Goal: Task Accomplishment & Management: Use online tool/utility

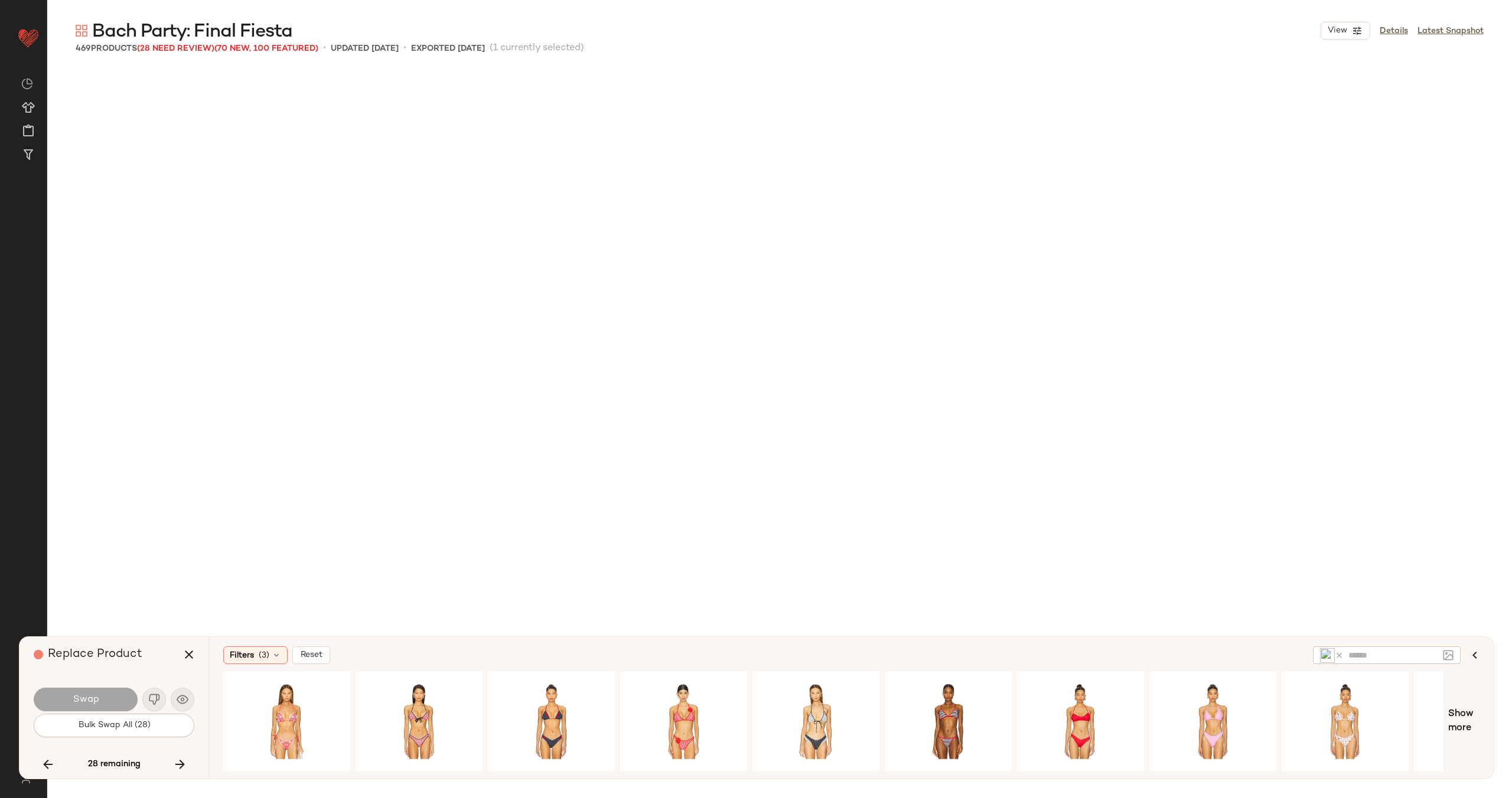
scroll to position [20052, 0]
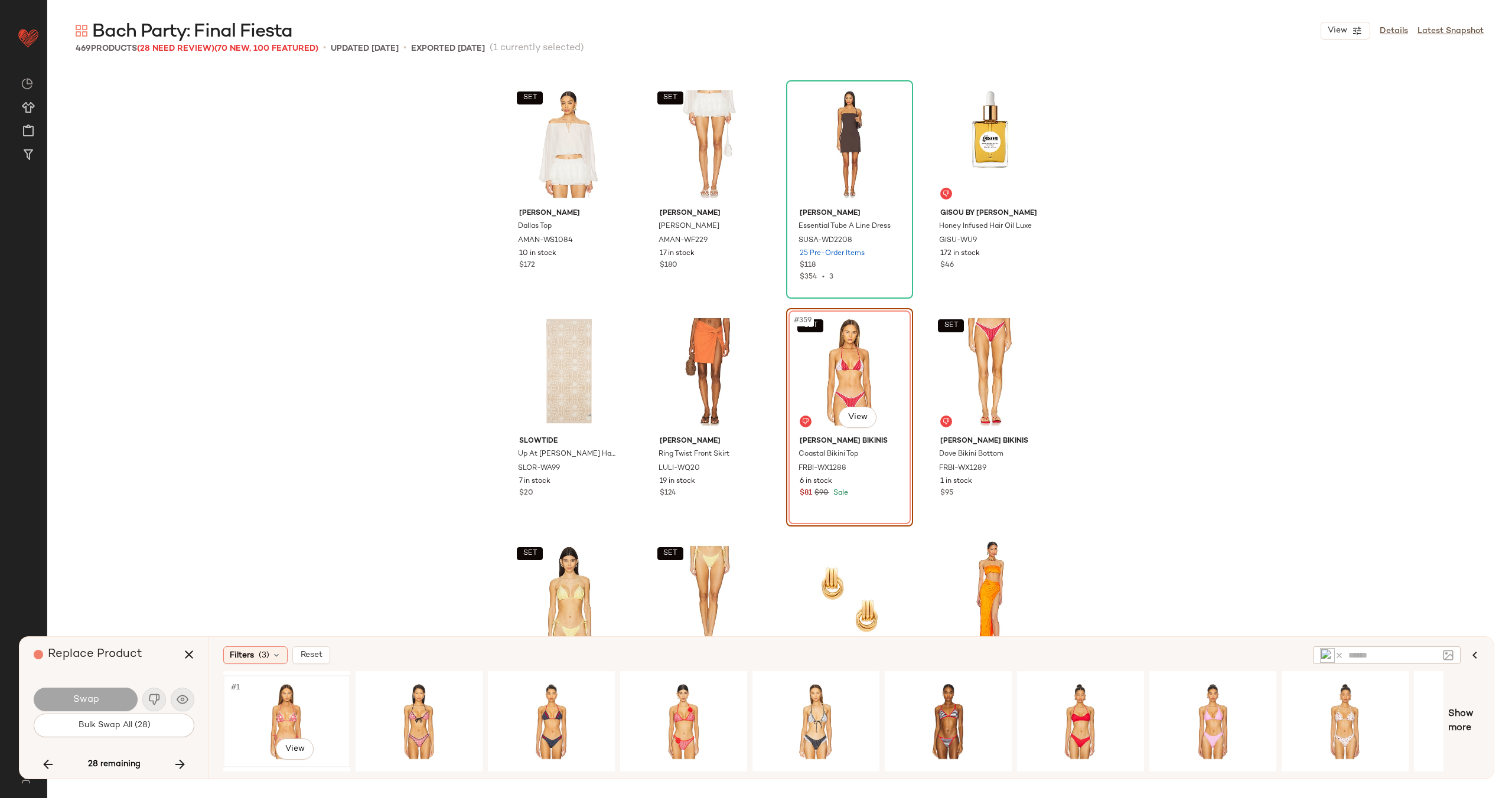
click at [333, 713] on div "#1 View" at bounding box center [286, 721] width 119 height 84
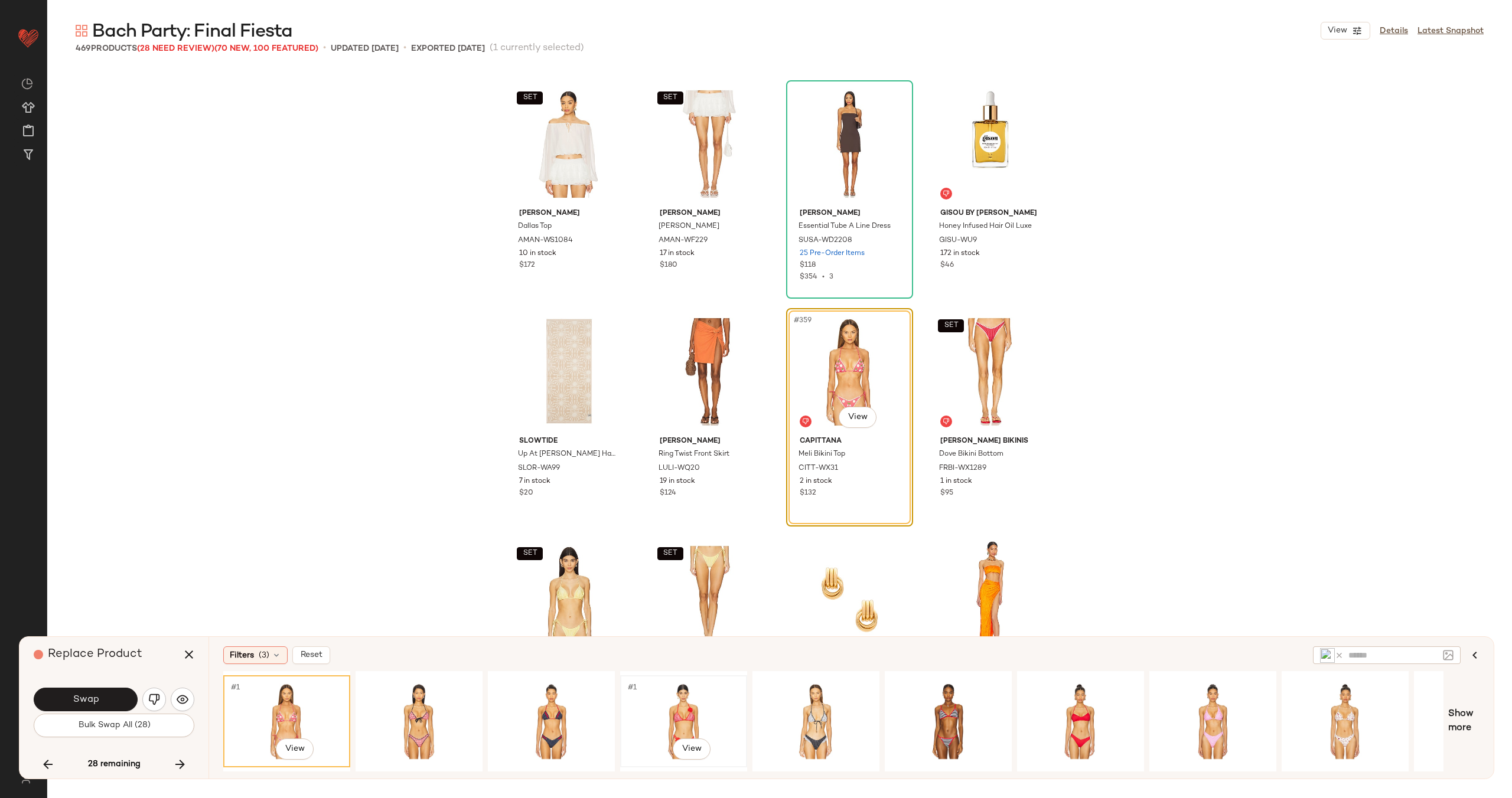
click at [667, 698] on div "#1 View" at bounding box center [683, 721] width 119 height 84
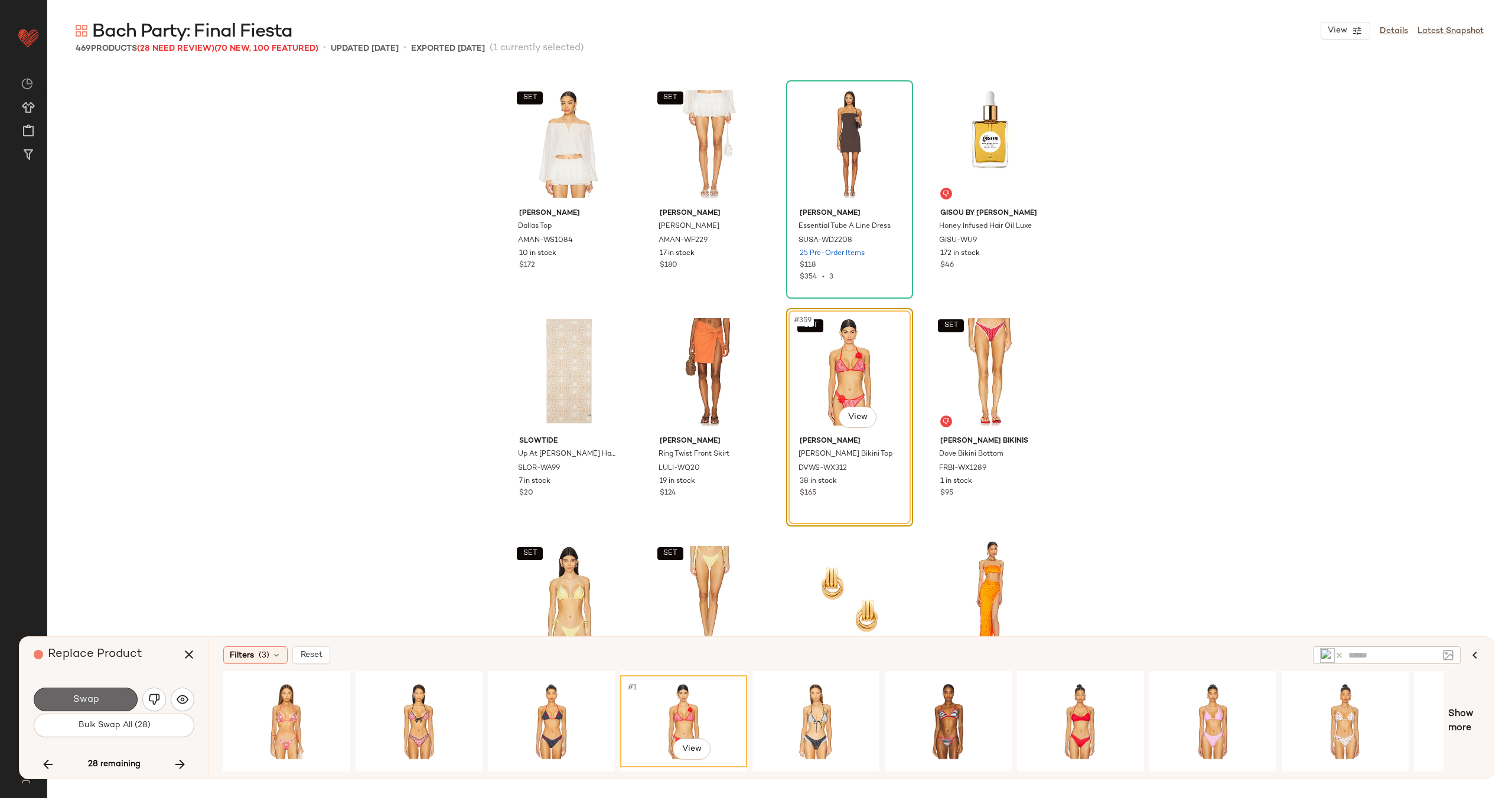
click at [93, 690] on button "Swap" at bounding box center [86, 699] width 104 height 24
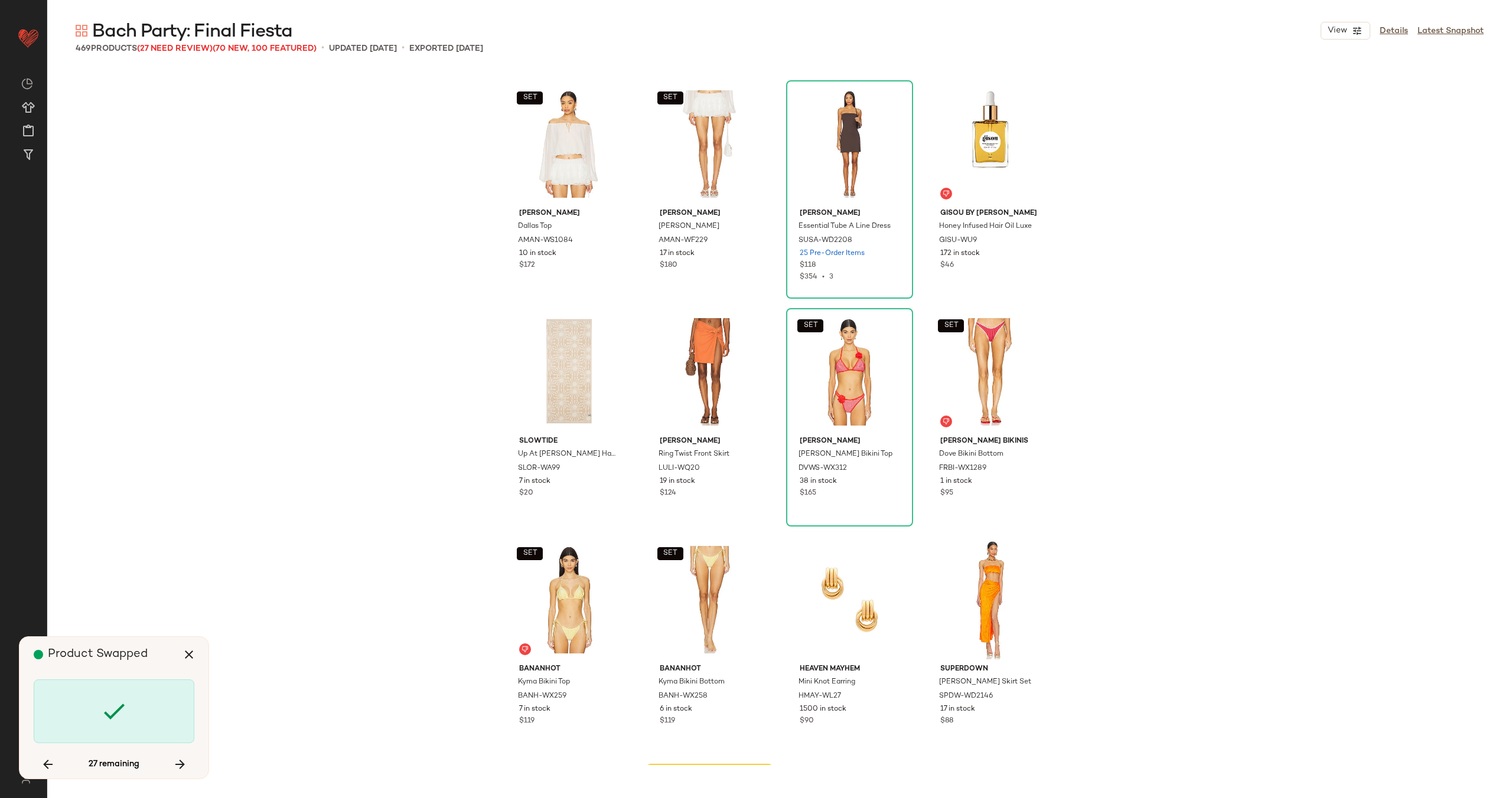
scroll to position [20507, 0]
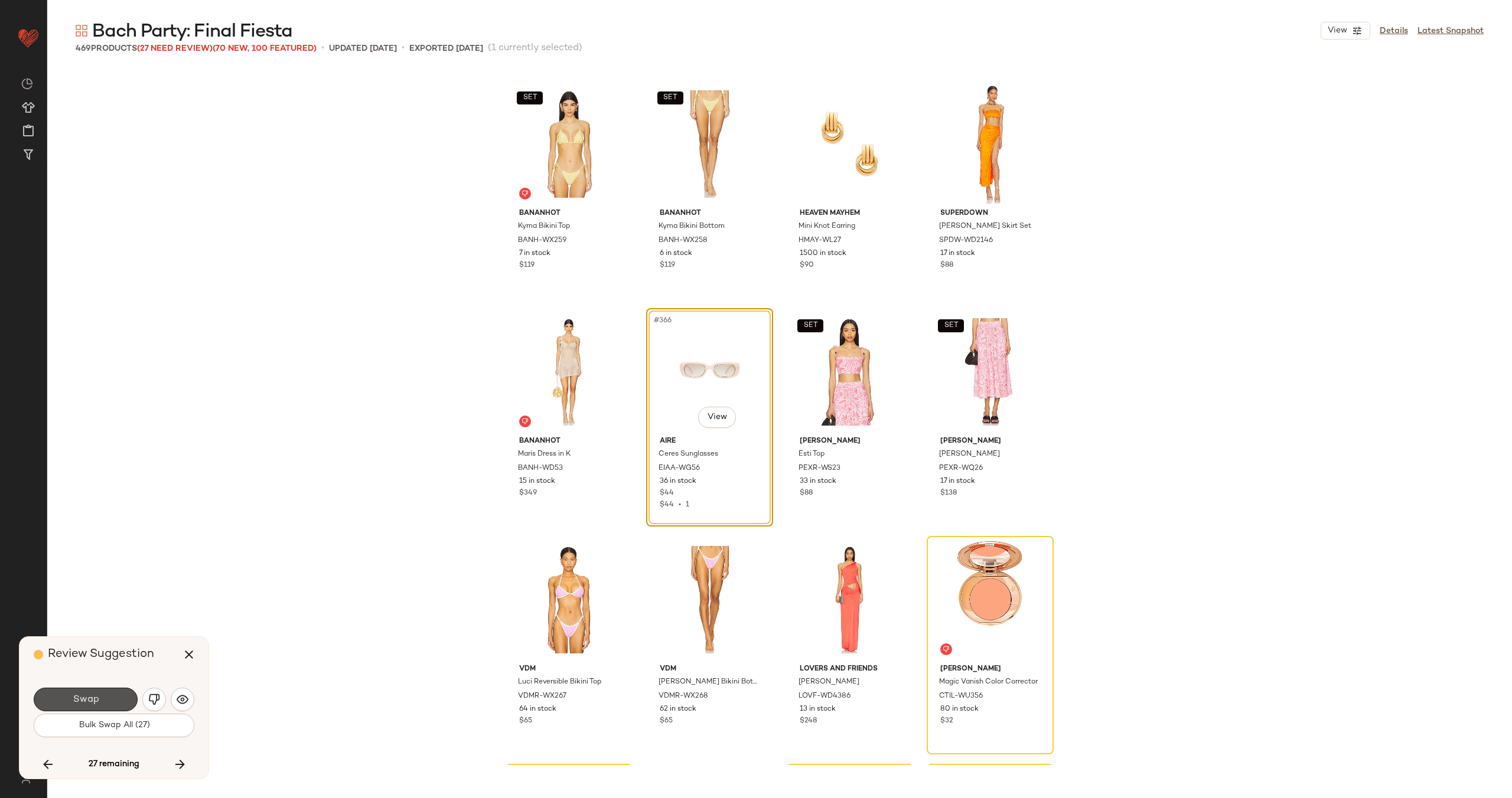
click at [93, 690] on button "Swap" at bounding box center [86, 699] width 104 height 24
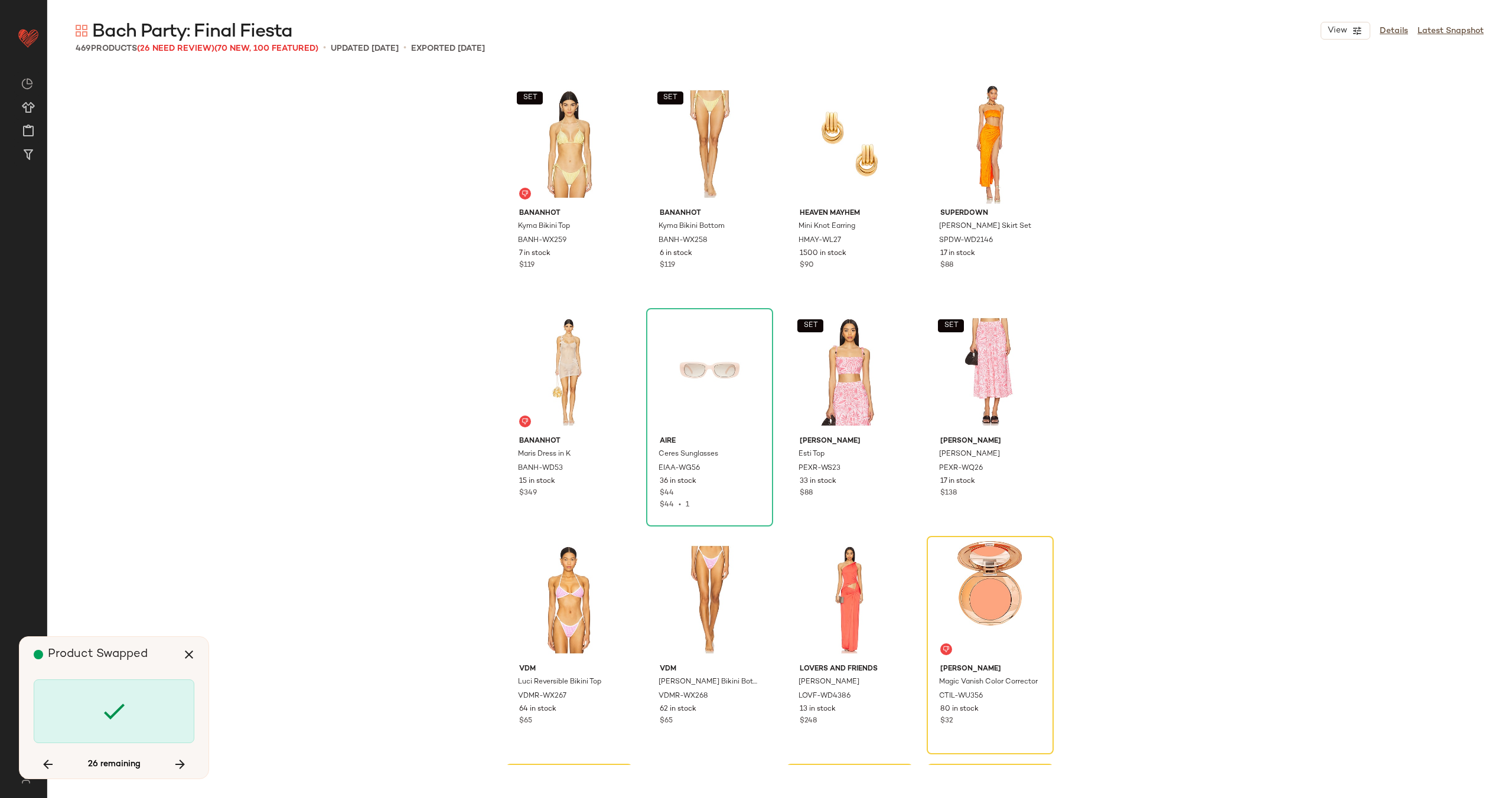
scroll to position [20736, 0]
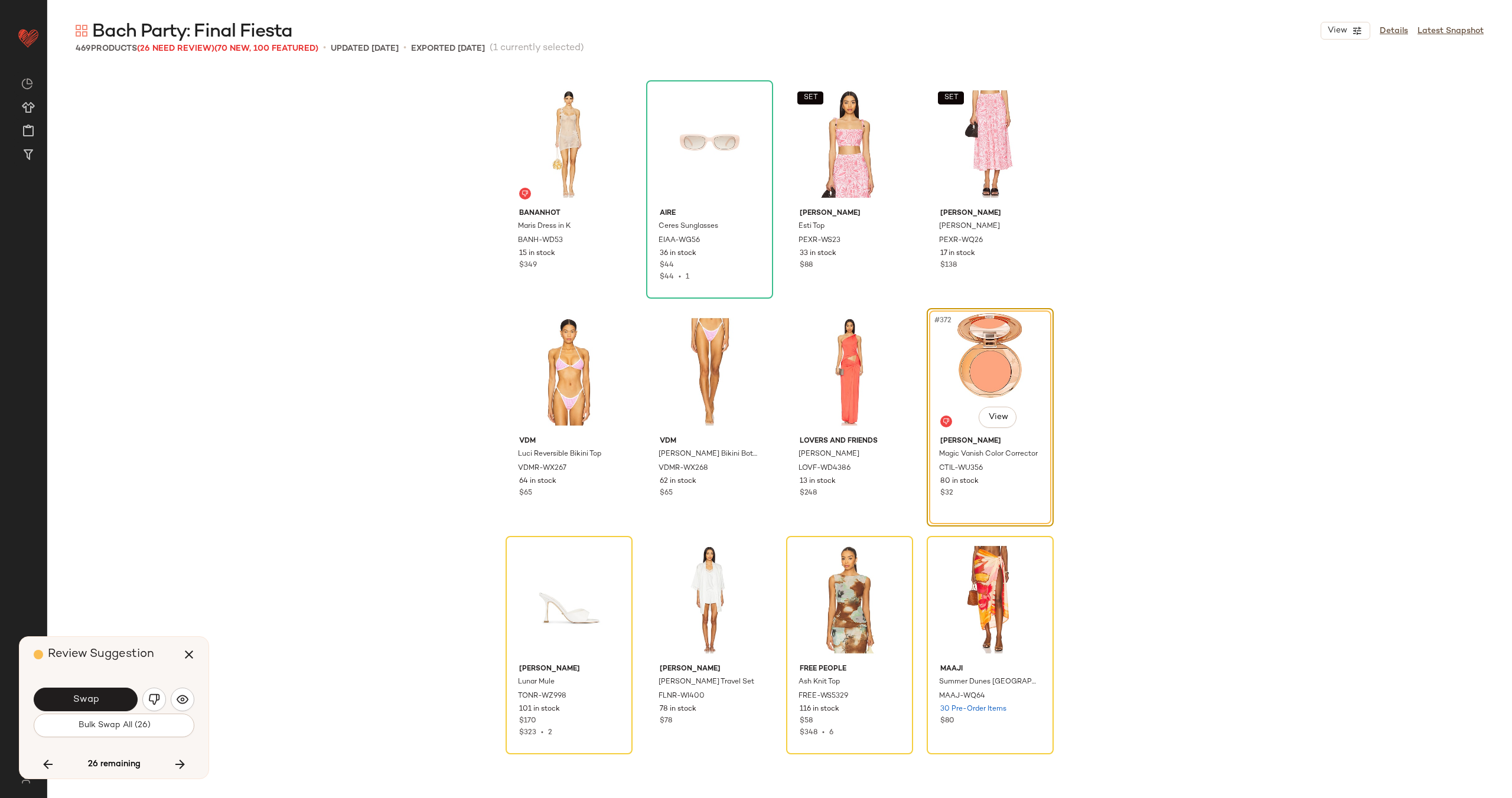
click at [93, 690] on button "Swap" at bounding box center [86, 699] width 104 height 24
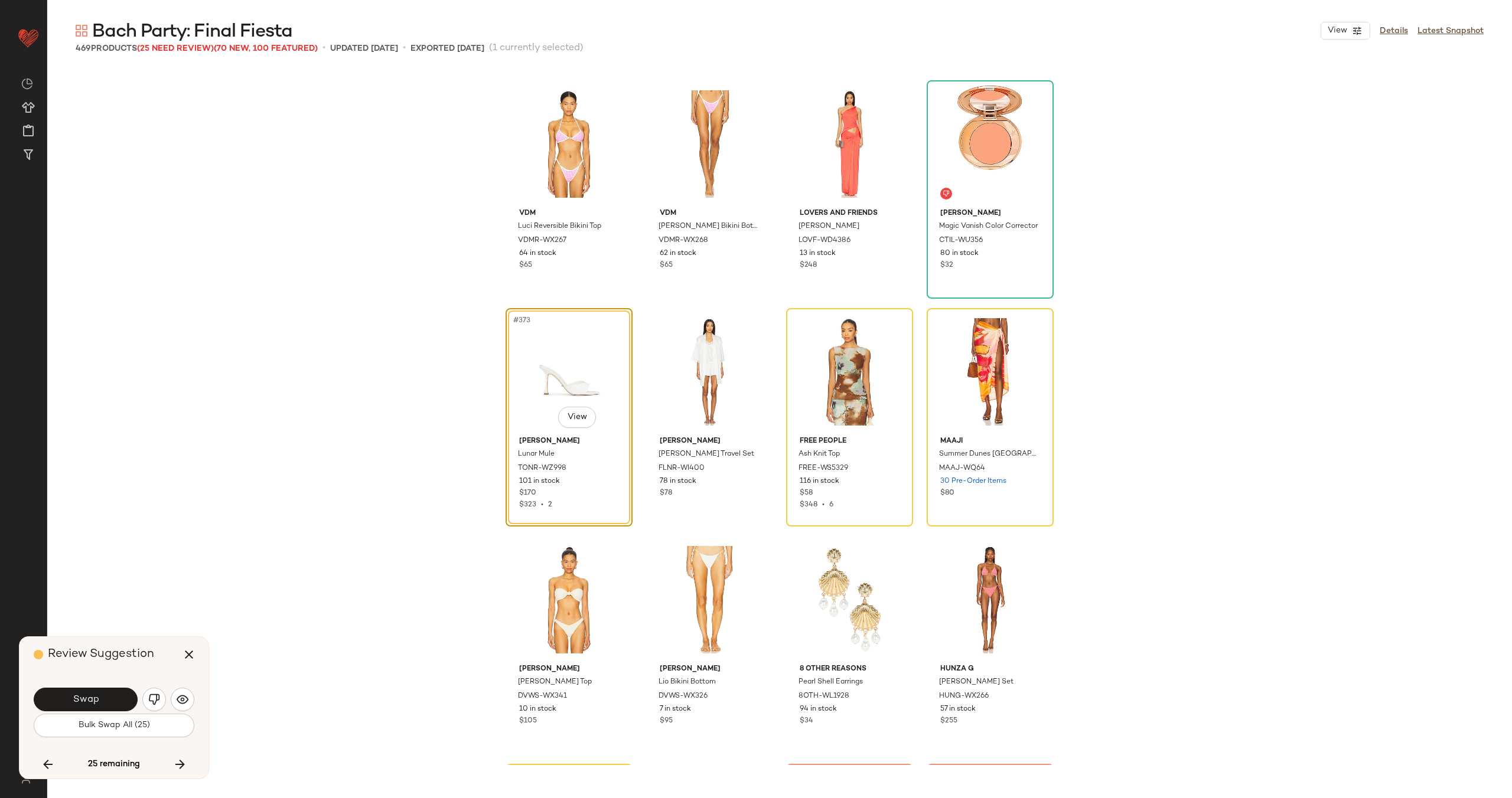
scroll to position [20963, 0]
click at [108, 700] on button "Swap" at bounding box center [86, 699] width 104 height 24
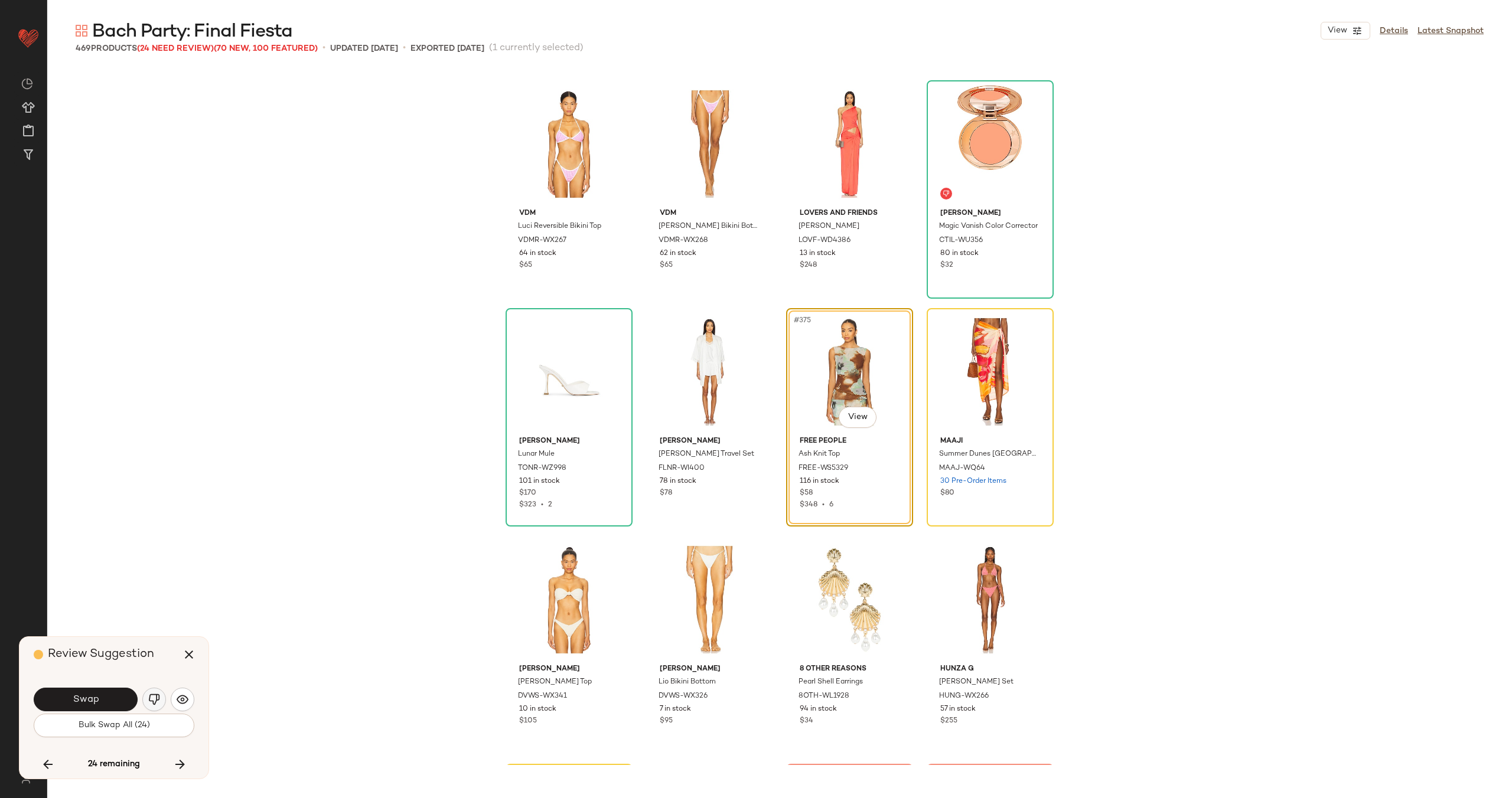
click at [153, 699] on img "button" at bounding box center [154, 700] width 12 height 12
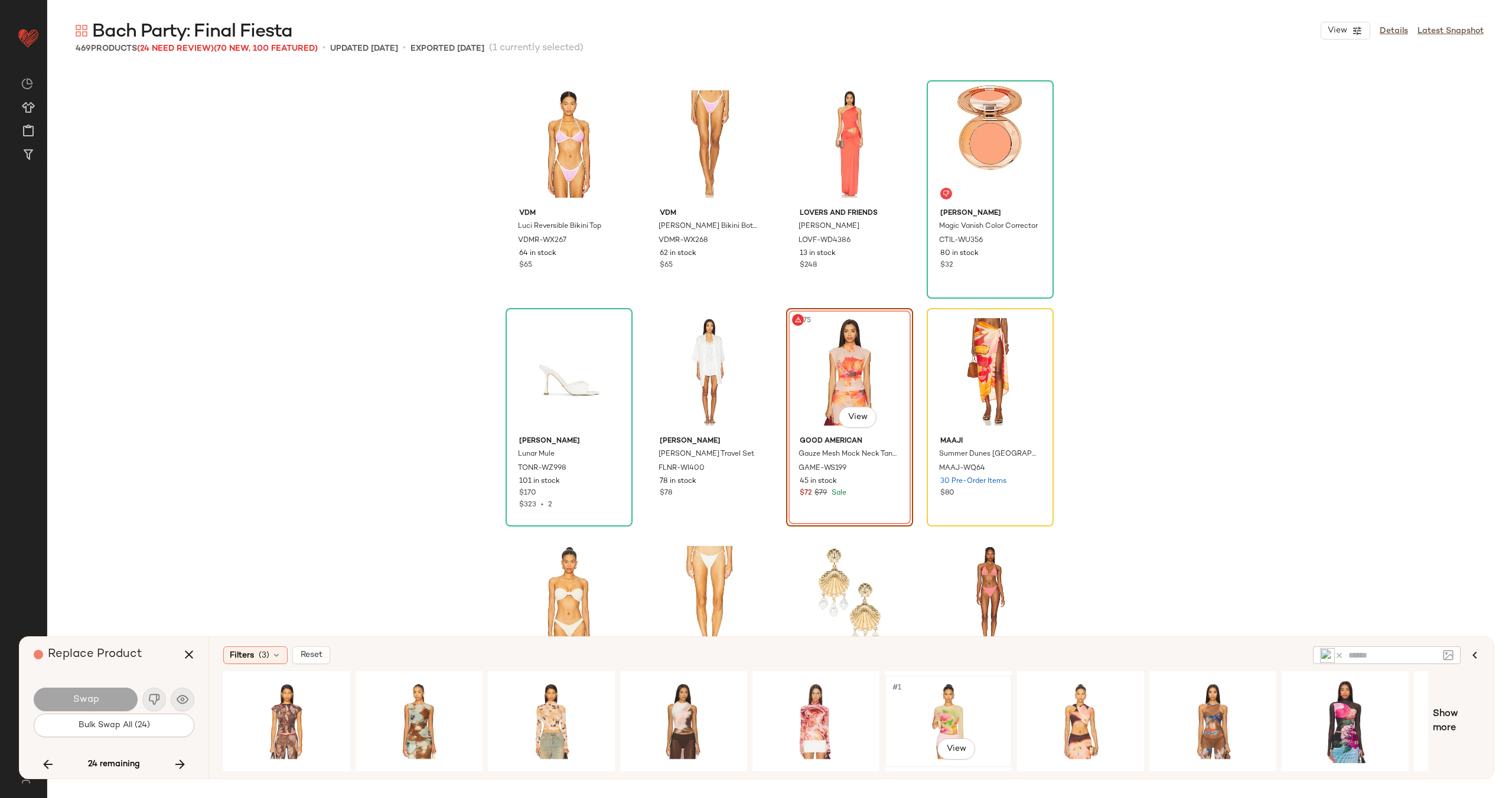
click at [941, 713] on div "#1 View" at bounding box center [948, 721] width 119 height 84
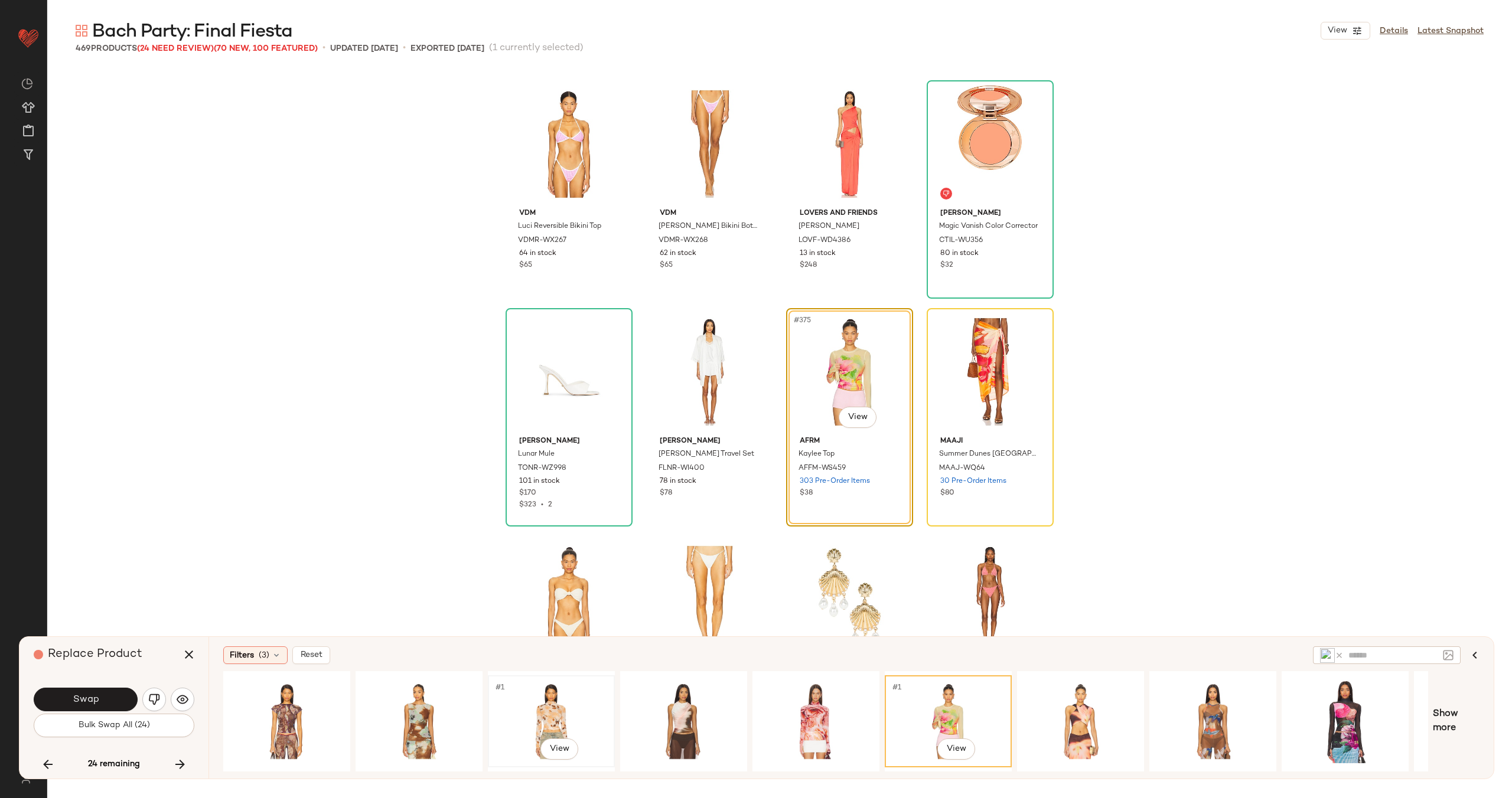
click at [578, 710] on div "#1 View" at bounding box center [551, 721] width 119 height 84
click at [855, 417] on body "Revolve ** Dashboard All Products Global Clipboards (22) Curations (70) Alexis …" at bounding box center [756, 447] width 1512 height 894
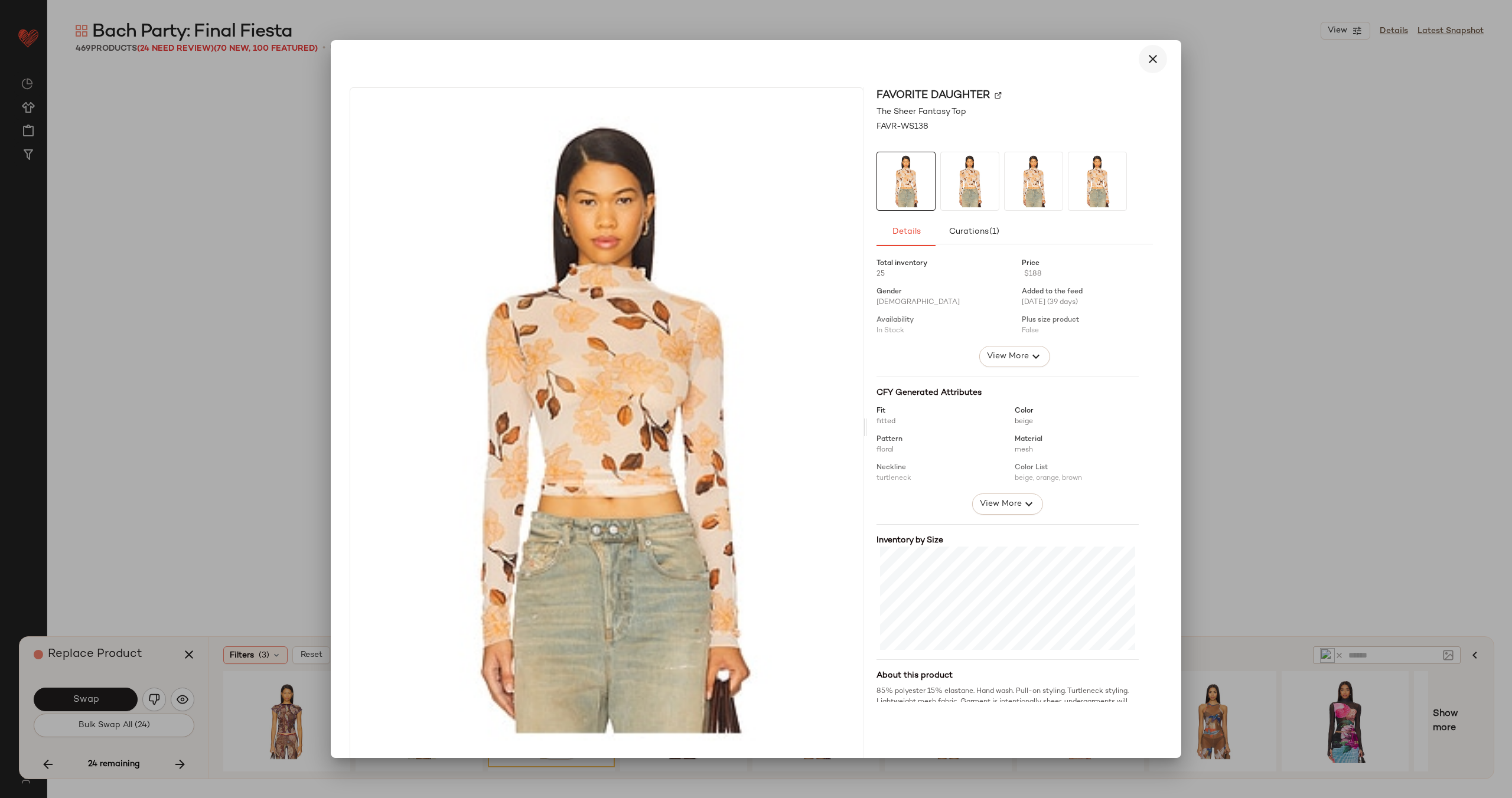
click at [1148, 66] on button "button" at bounding box center [1153, 59] width 28 height 28
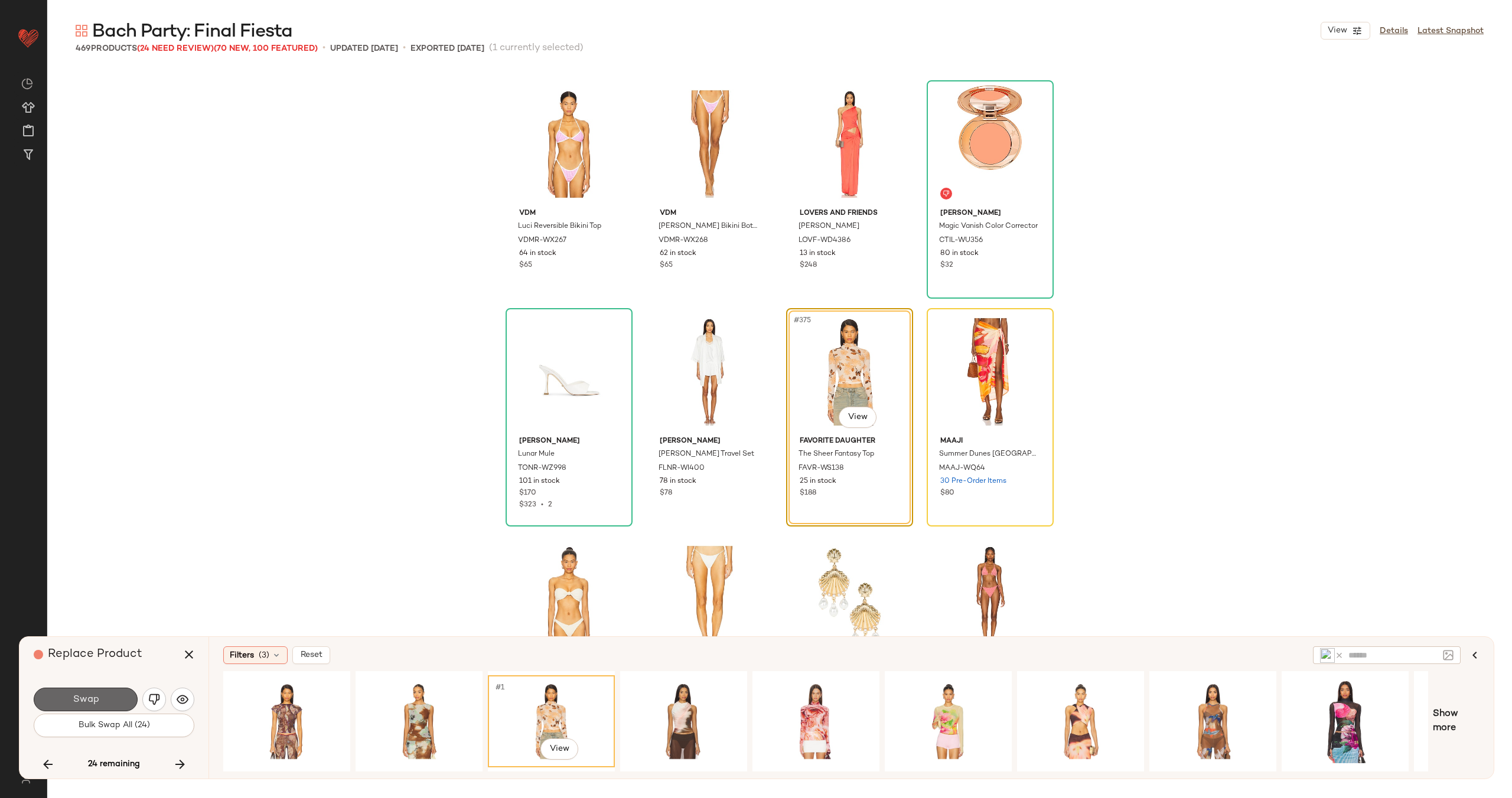
click at [109, 697] on button "Swap" at bounding box center [86, 699] width 104 height 24
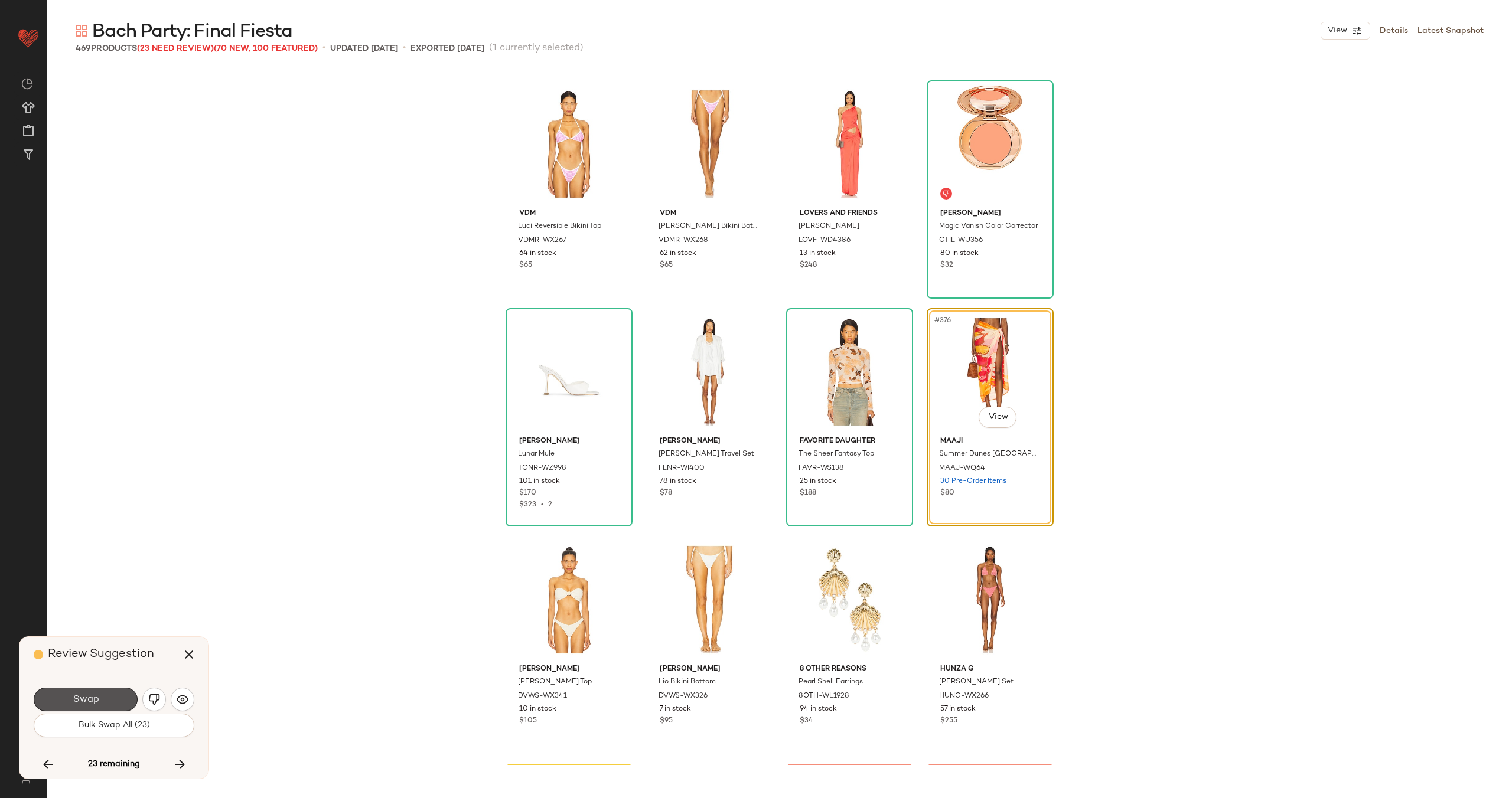
click at [109, 697] on button "Swap" at bounding box center [86, 699] width 104 height 24
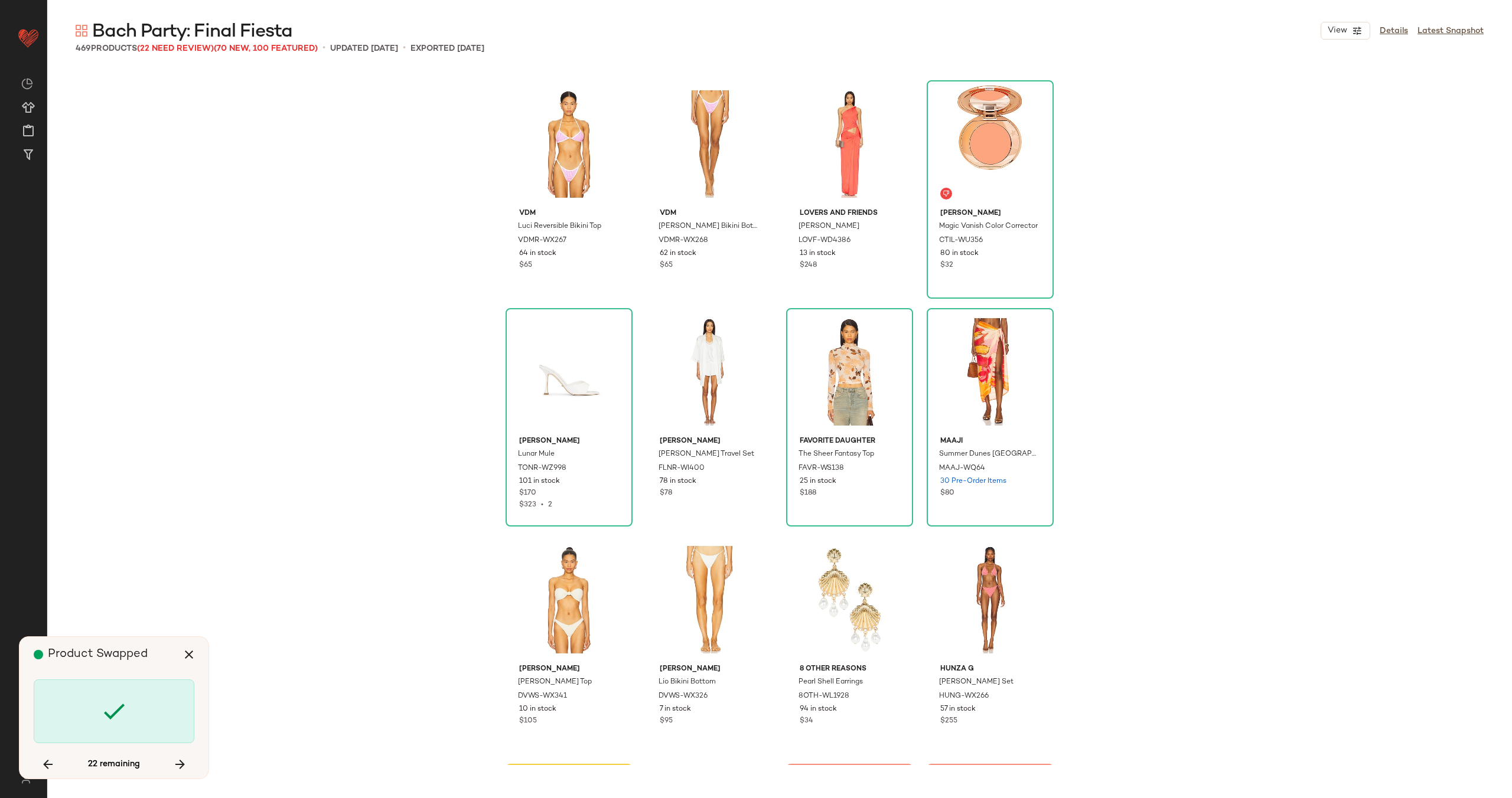
scroll to position [21419, 0]
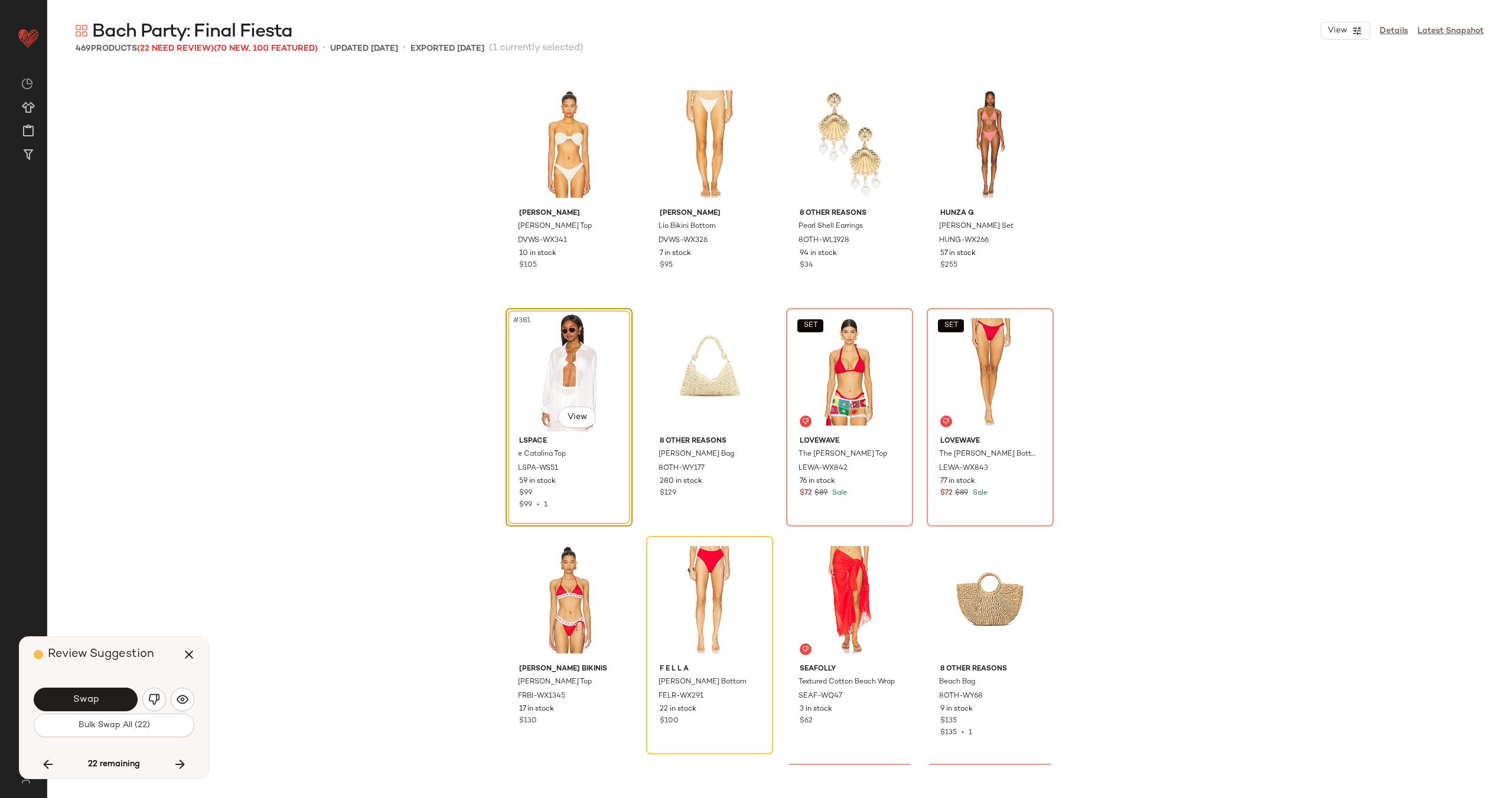
click at [109, 697] on button "Swap" at bounding box center [86, 699] width 104 height 24
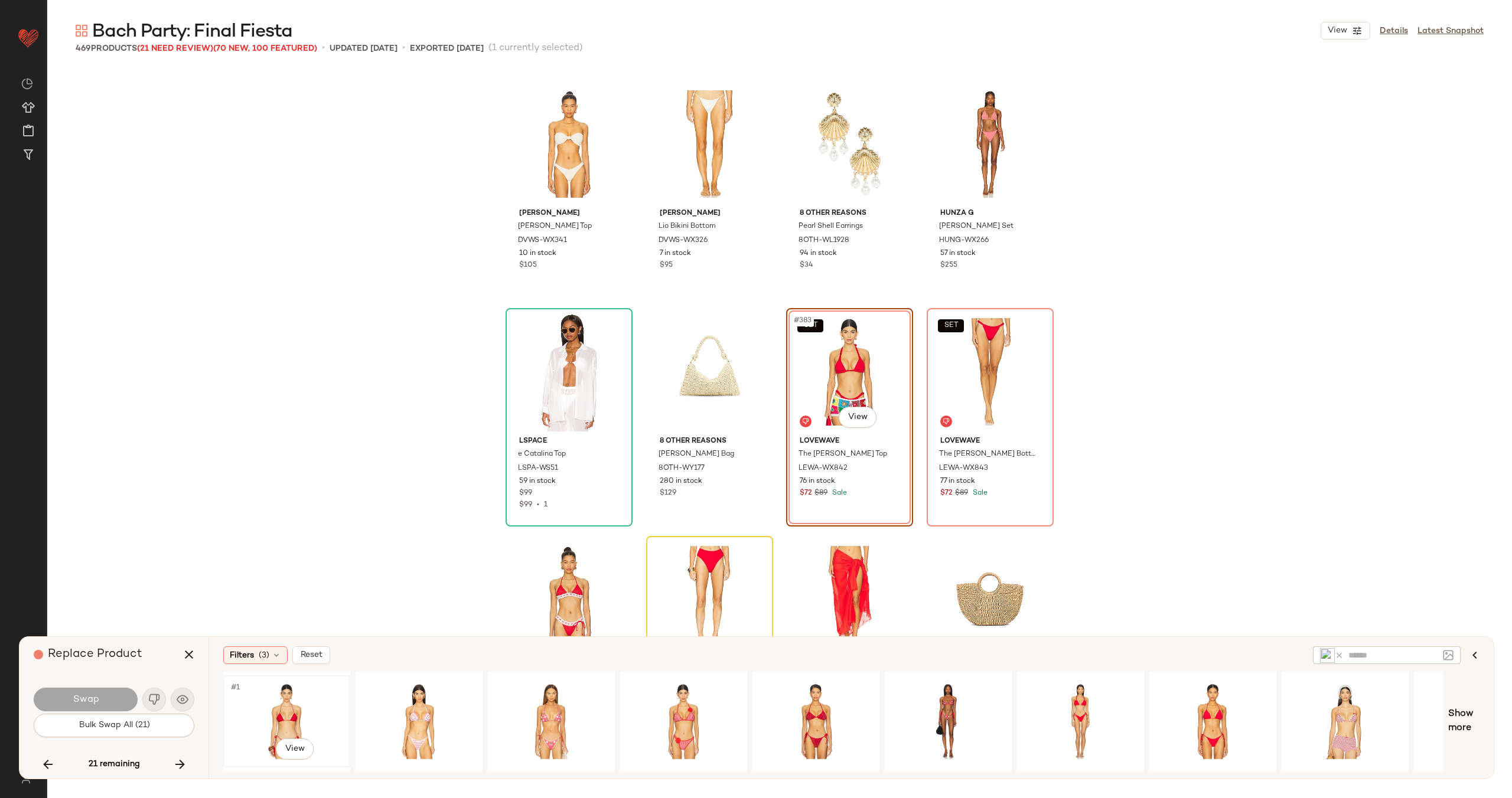
click at [286, 703] on div "#1 View" at bounding box center [286, 721] width 119 height 84
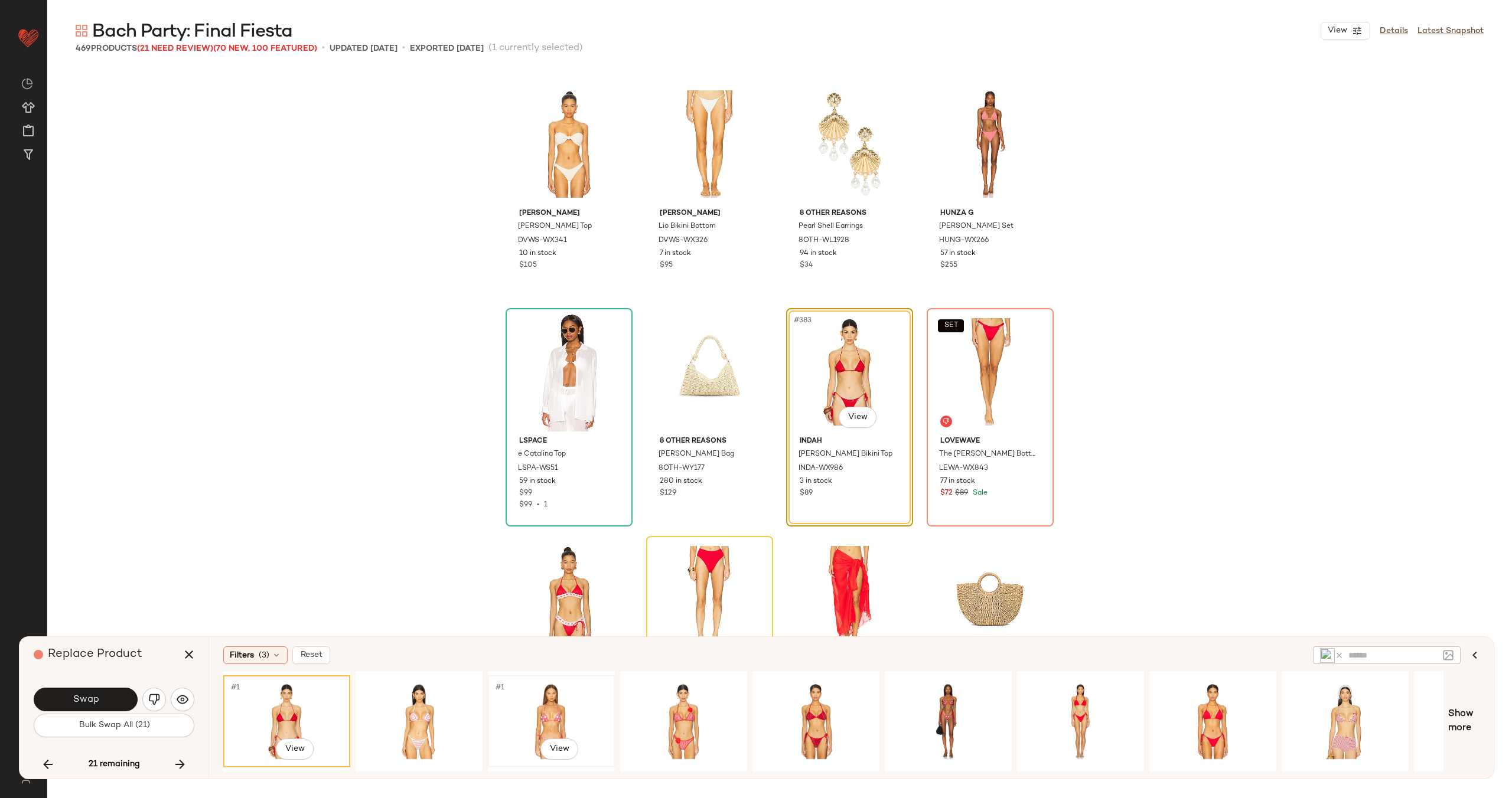
click at [544, 710] on div "#1 View" at bounding box center [551, 721] width 119 height 84
click at [1213, 711] on div "#1 View" at bounding box center [1213, 721] width 119 height 84
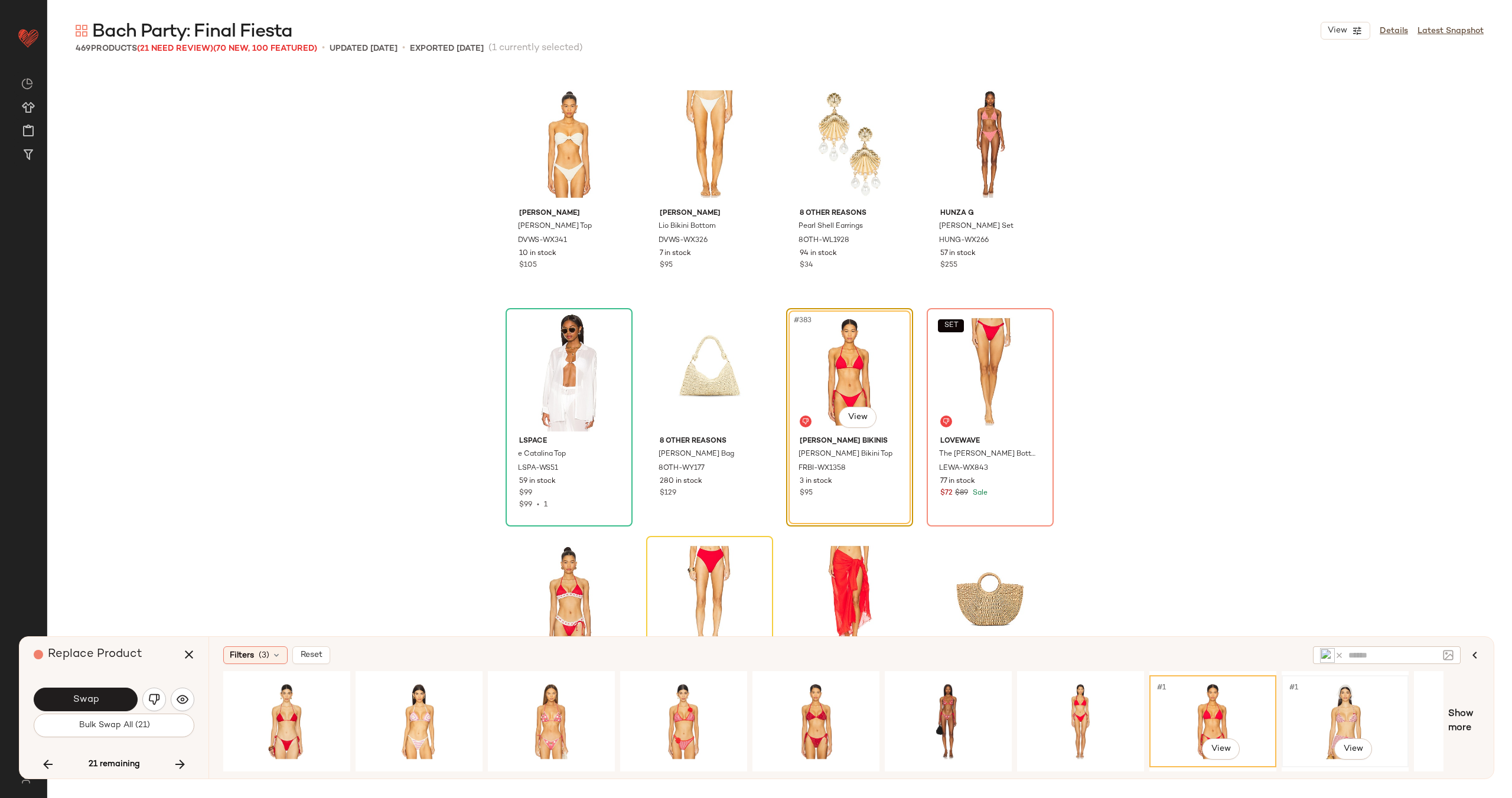
click at [1308, 711] on div "#1 View" at bounding box center [1345, 721] width 119 height 84
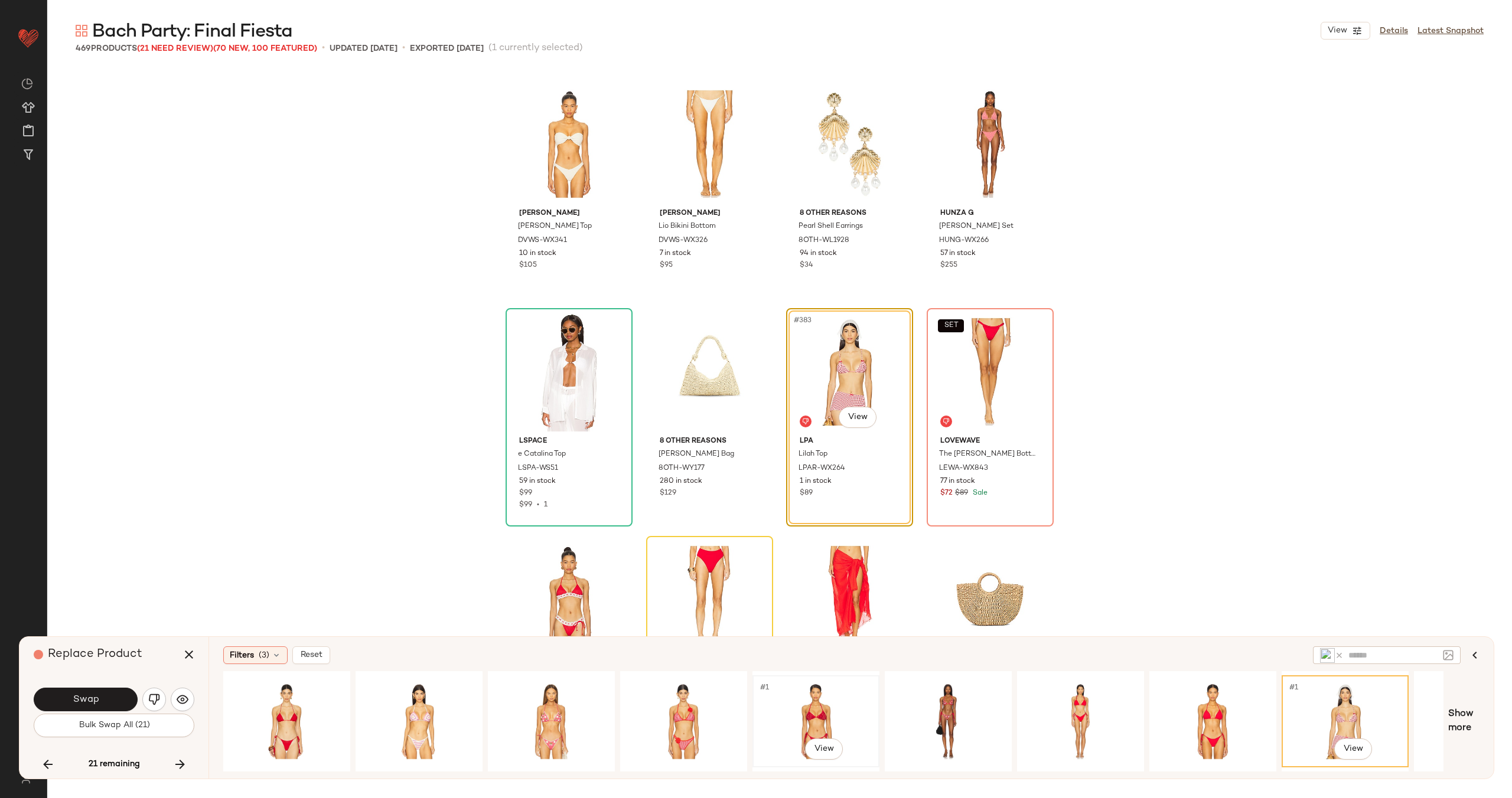
click at [818, 700] on div "#1 View" at bounding box center [816, 721] width 119 height 84
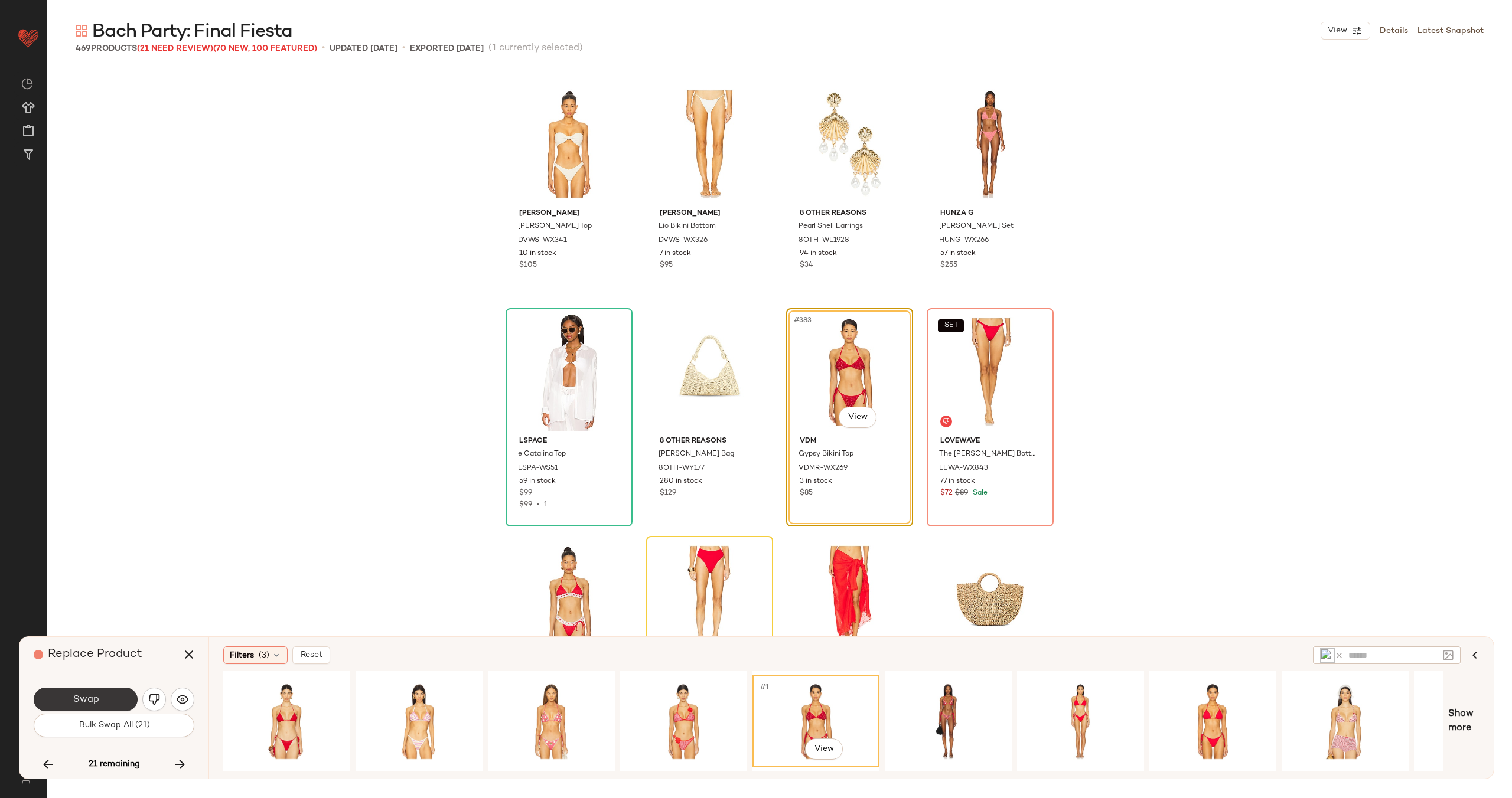
click at [99, 696] on button "Swap" at bounding box center [86, 699] width 104 height 24
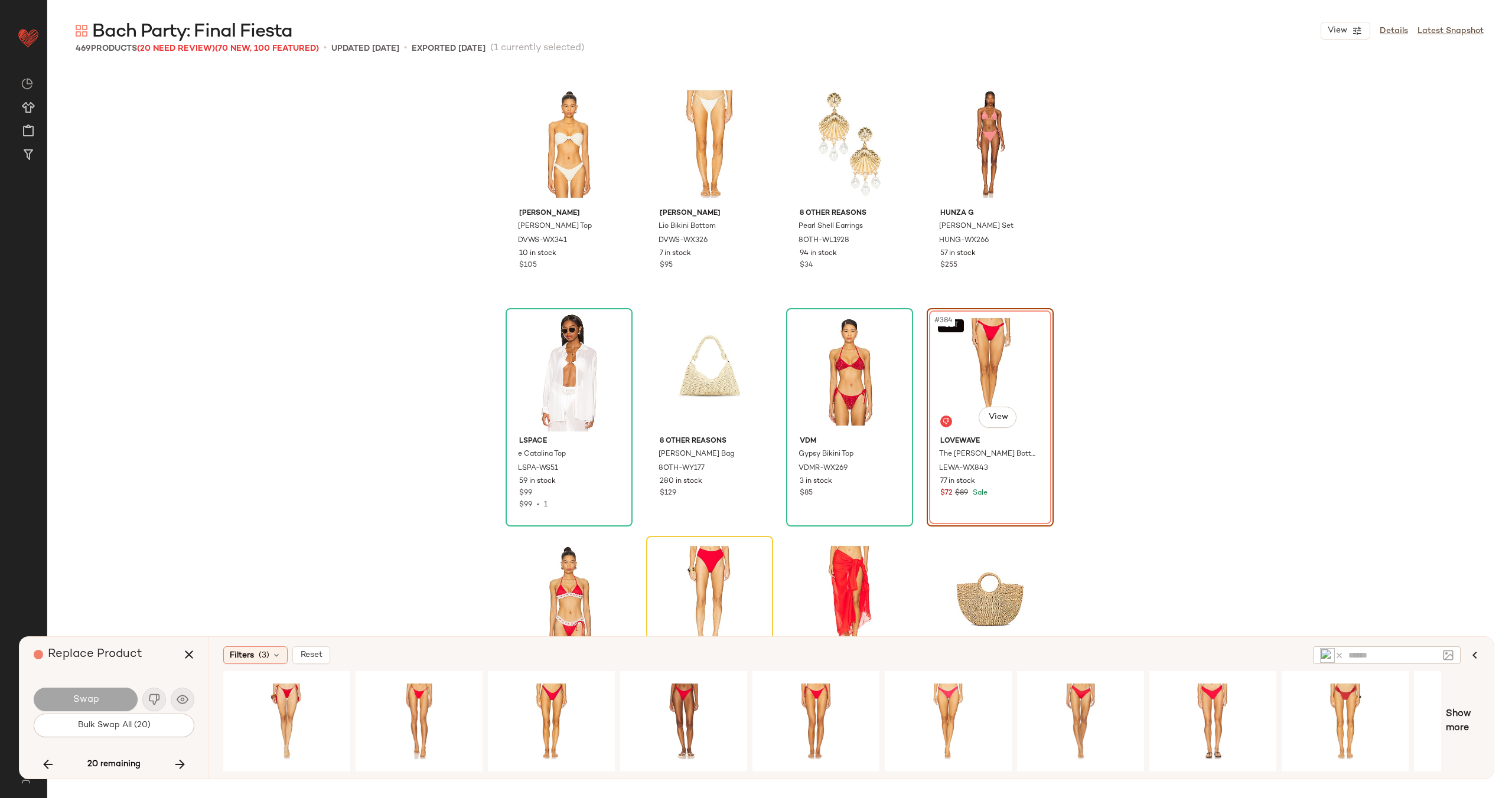
click at [1338, 656] on icon at bounding box center [1339, 656] width 9 height 9
click at [275, 654] on icon at bounding box center [276, 655] width 9 height 9
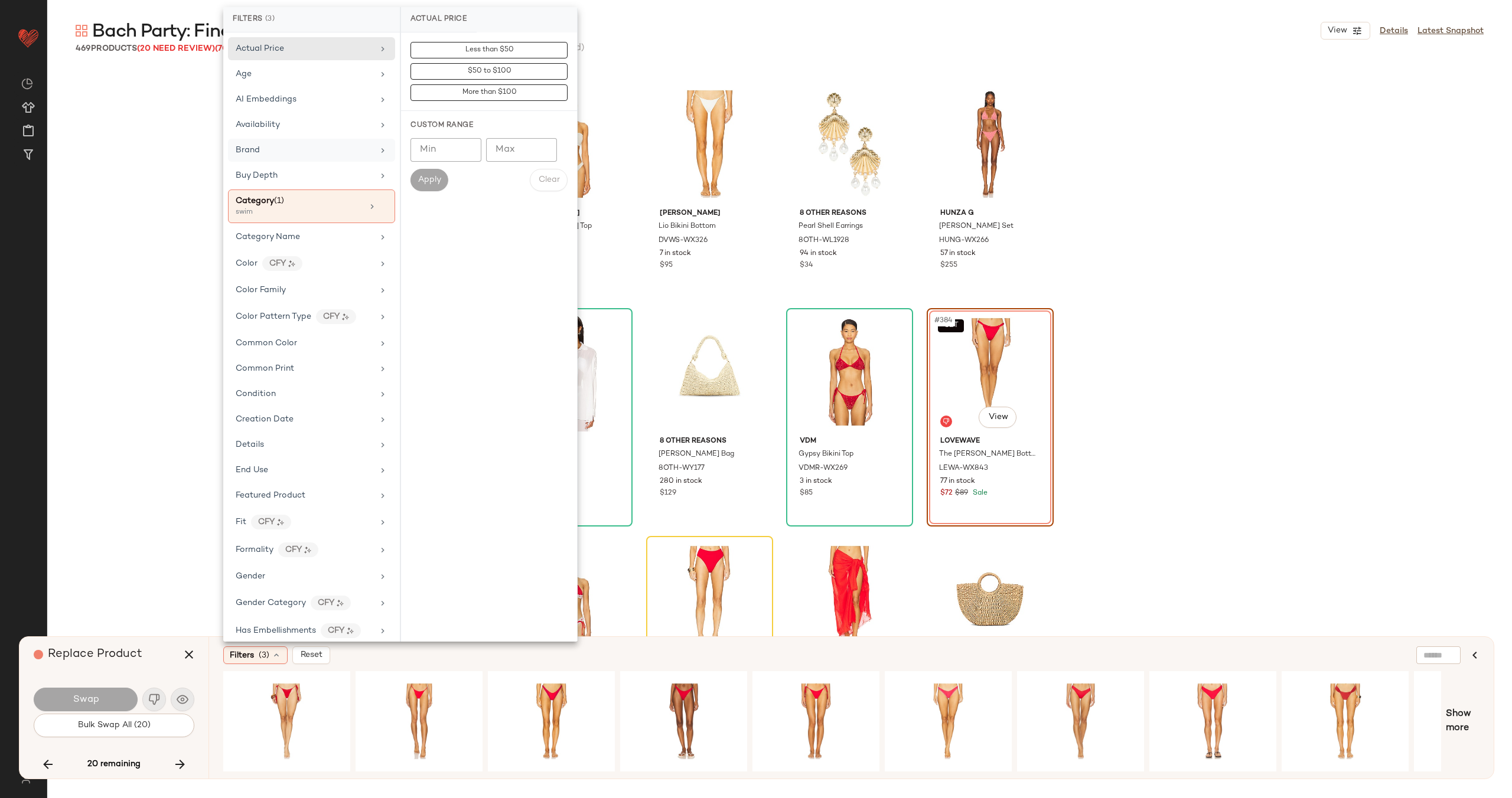
click at [346, 145] on div "Brand" at bounding box center [304, 150] width 137 height 12
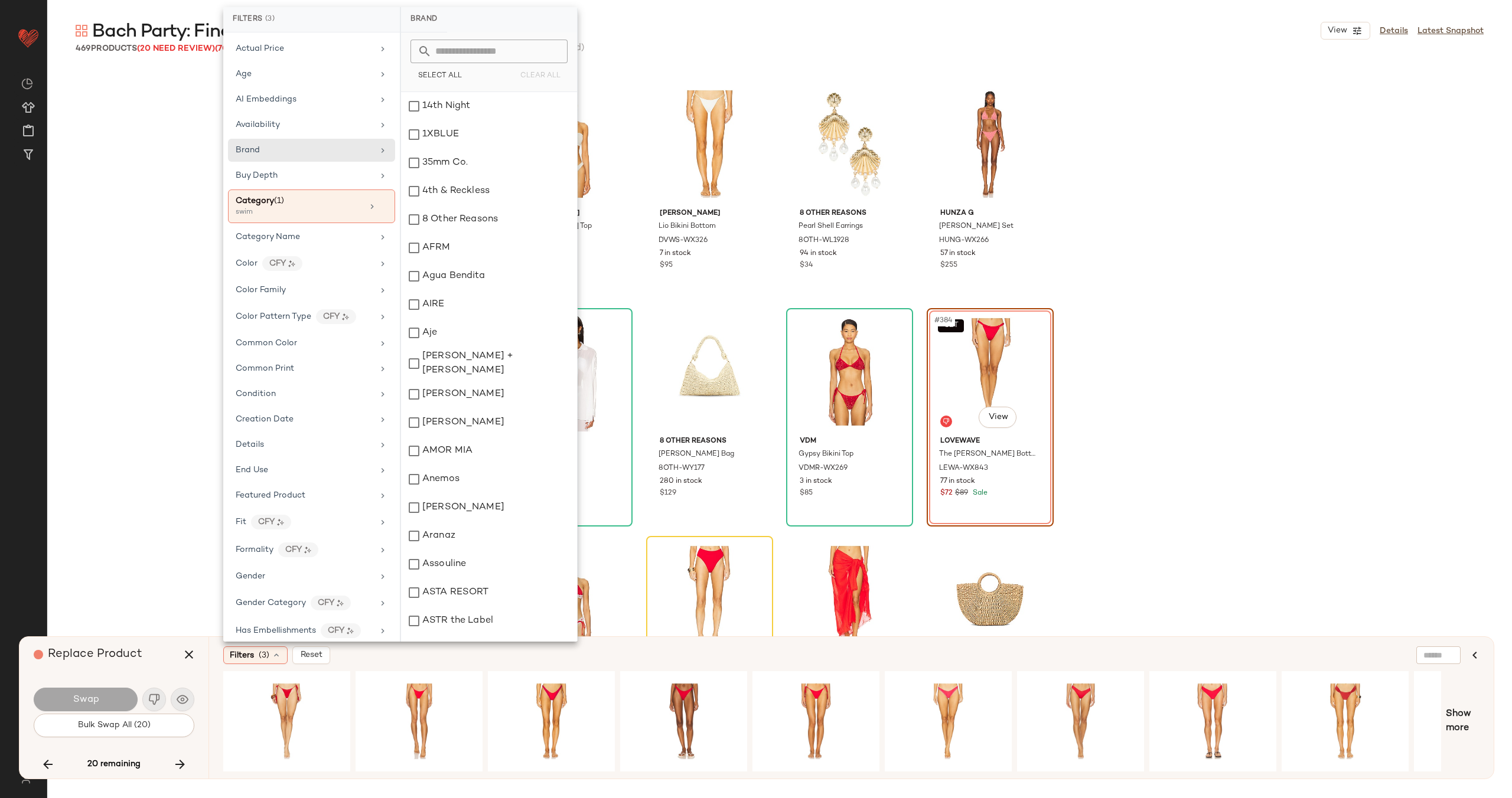
click at [487, 56] on input "text" at bounding box center [496, 51] width 129 height 24
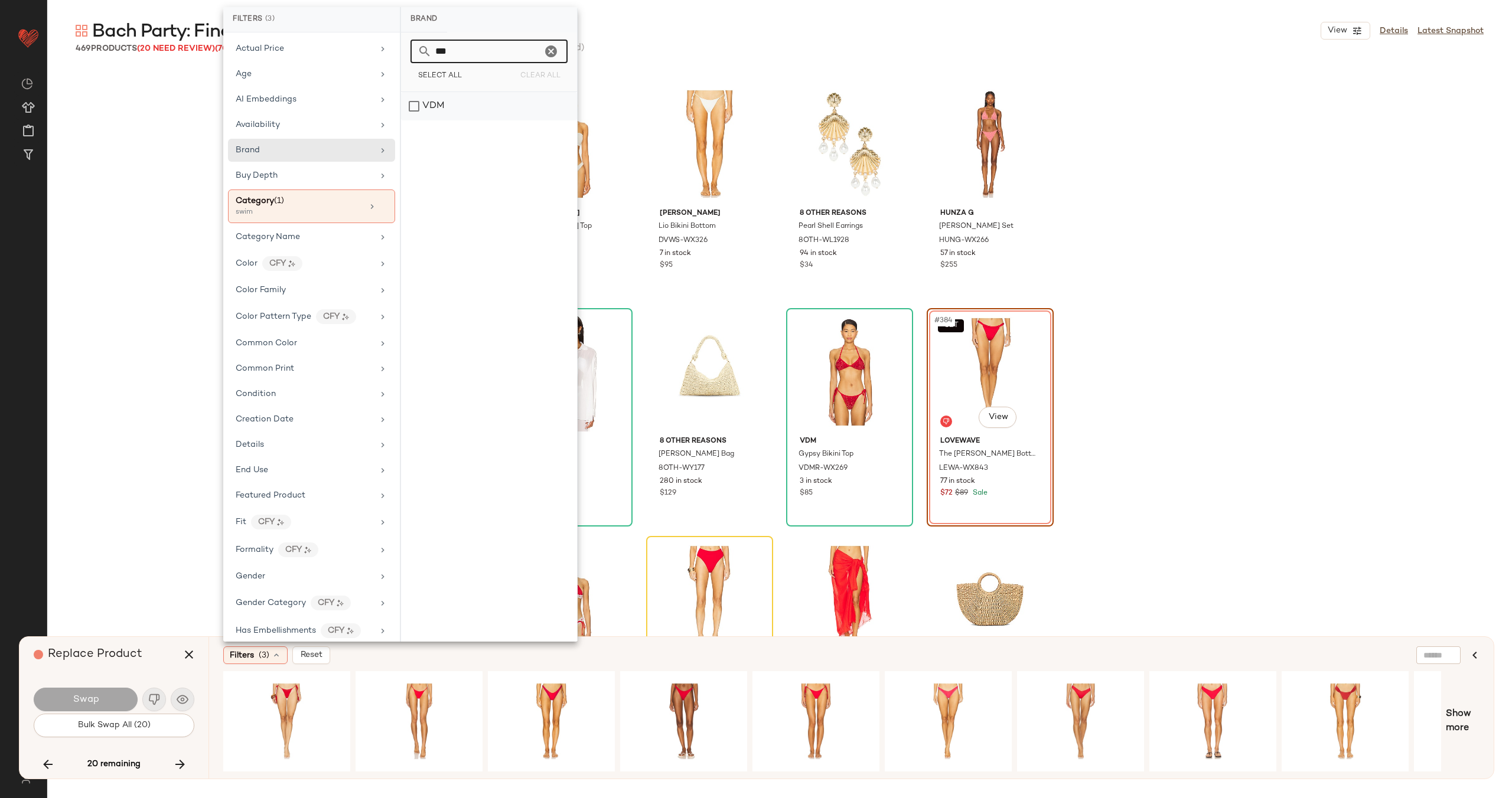
type input "***"
click at [436, 113] on div "VDM" at bounding box center [489, 106] width 176 height 28
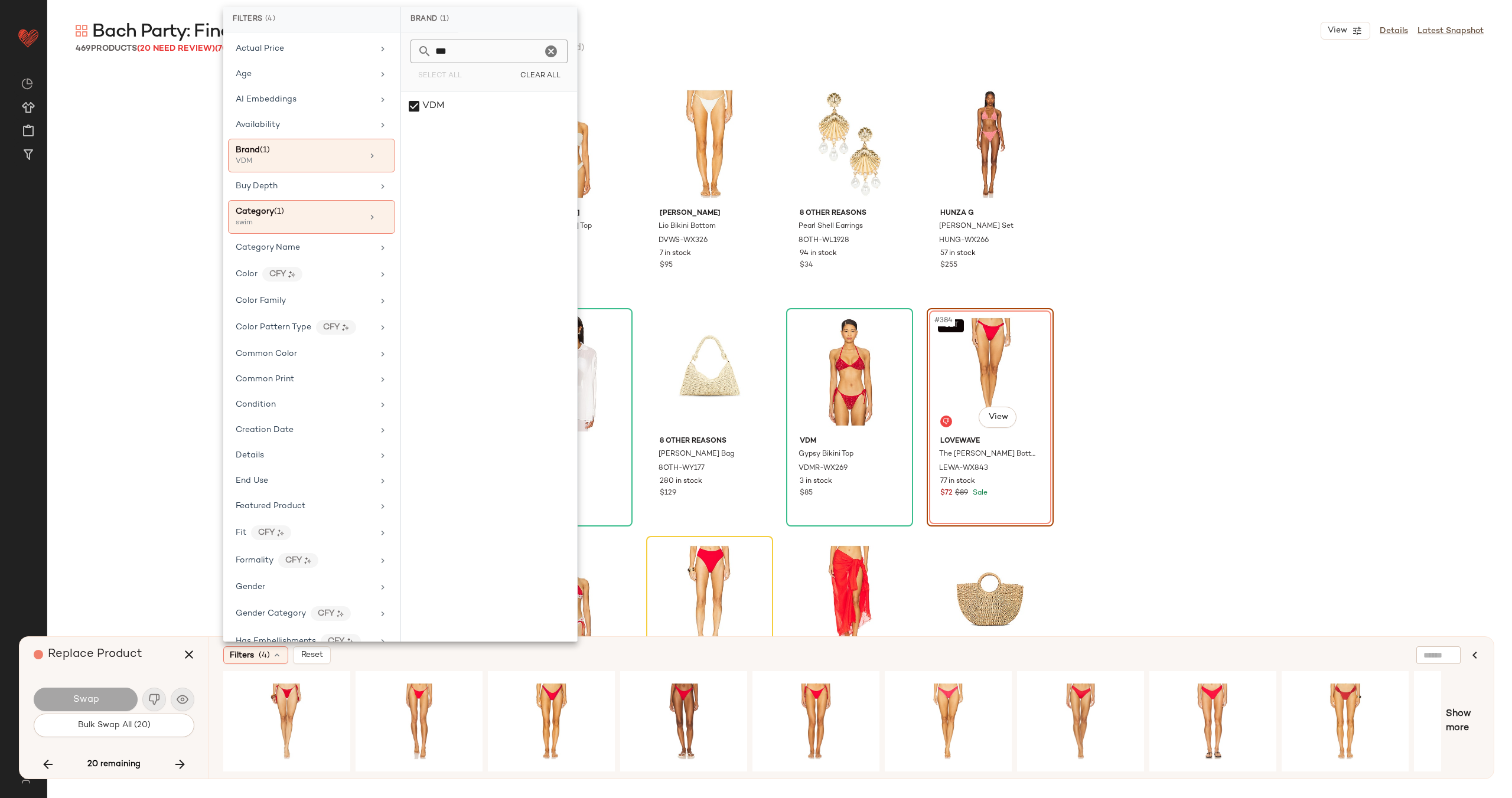
click at [127, 244] on div "DEVON WINDSOR Noah Bikini Top DVWS-WX341 10 in stock $105 DEVON WINDSOR Lio Bik…" at bounding box center [779, 417] width 1464 height 697
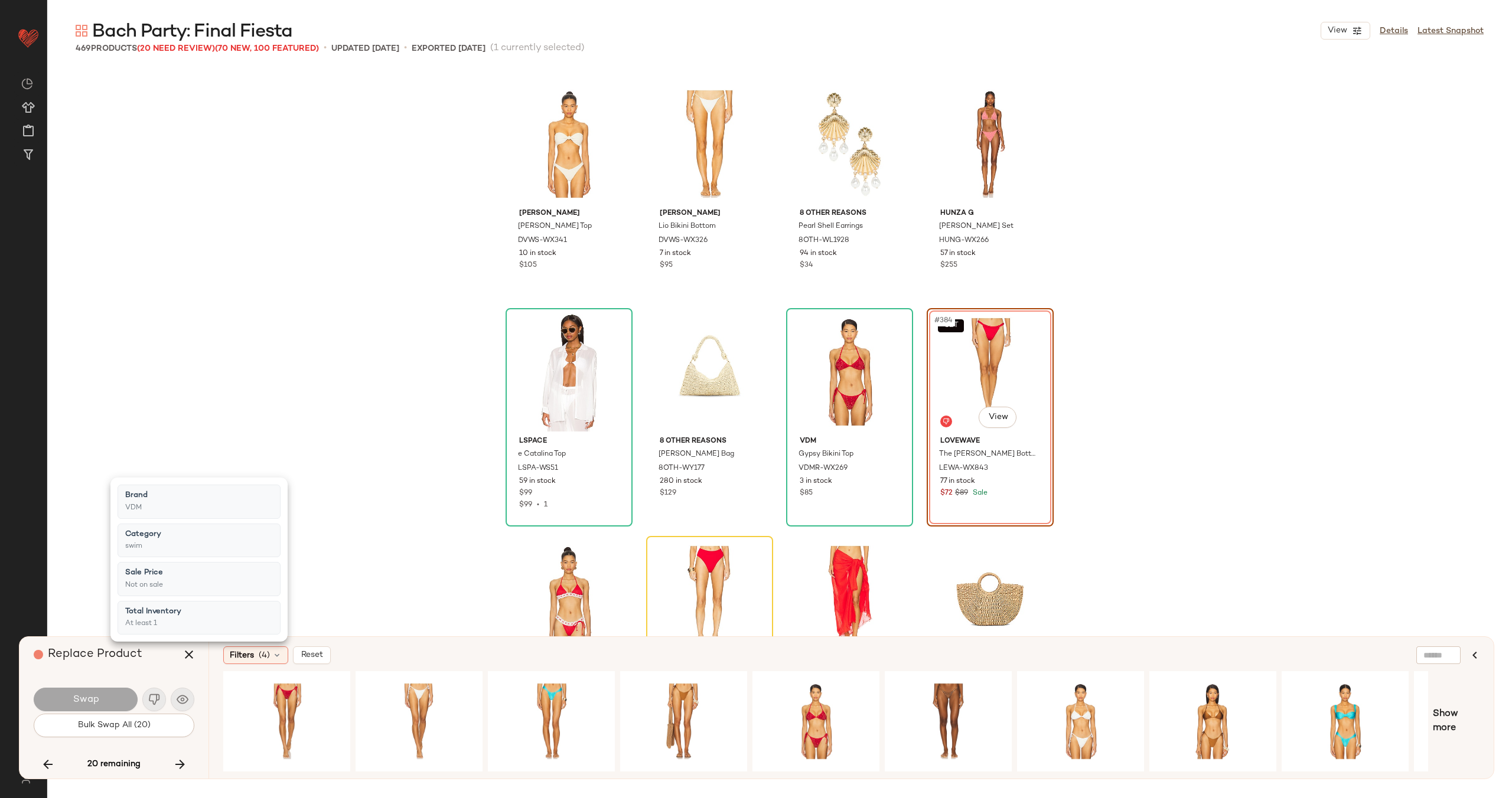
click at [155, 285] on div "DEVON WINDSOR Noah Bikini Top DVWS-WX341 10 in stock $105 DEVON WINDSOR Lio Bik…" at bounding box center [779, 417] width 1464 height 697
click at [302, 696] on div "#1 View" at bounding box center [286, 721] width 119 height 84
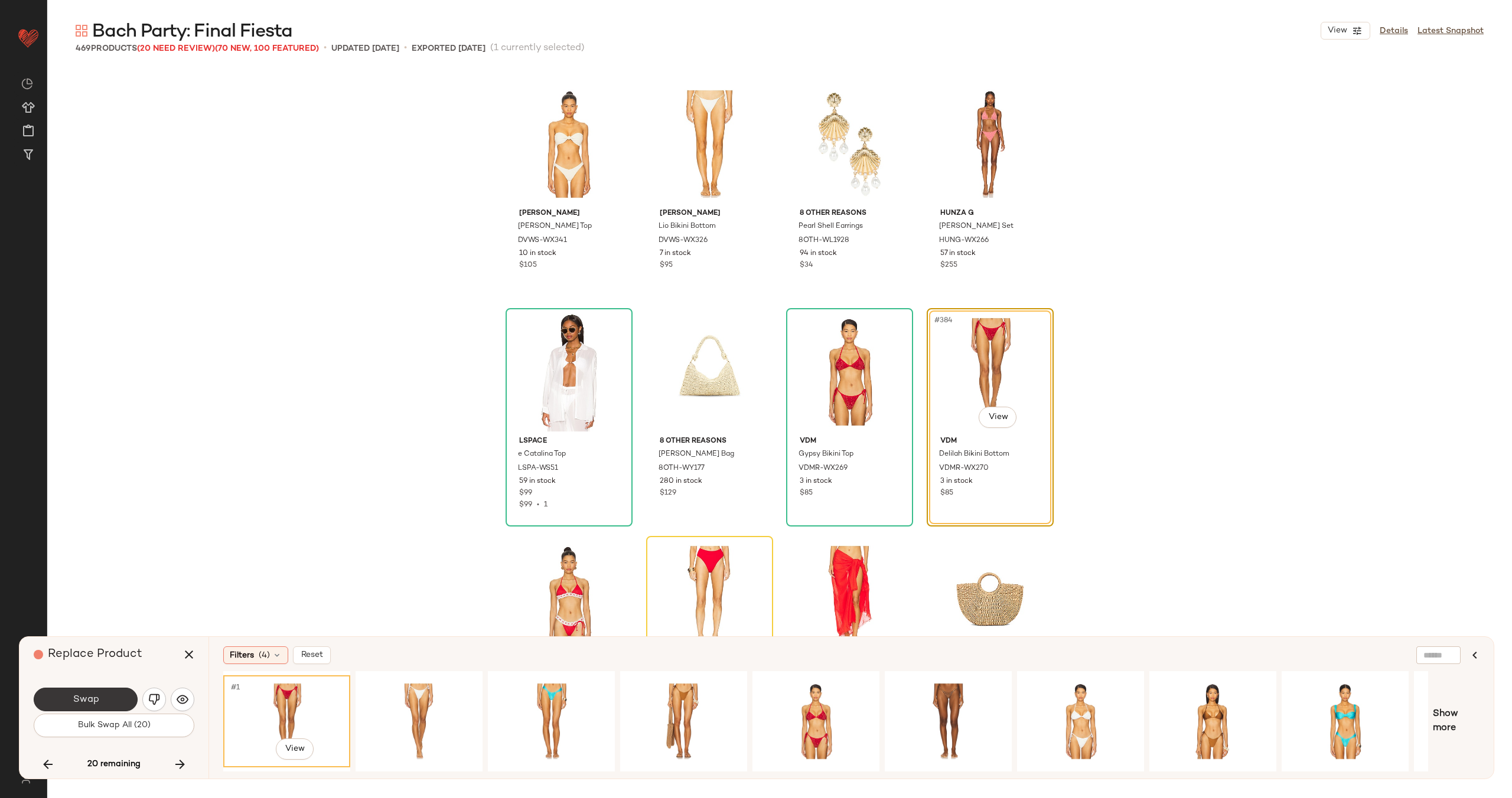
click at [89, 699] on span "Swap" at bounding box center [85, 700] width 27 height 12
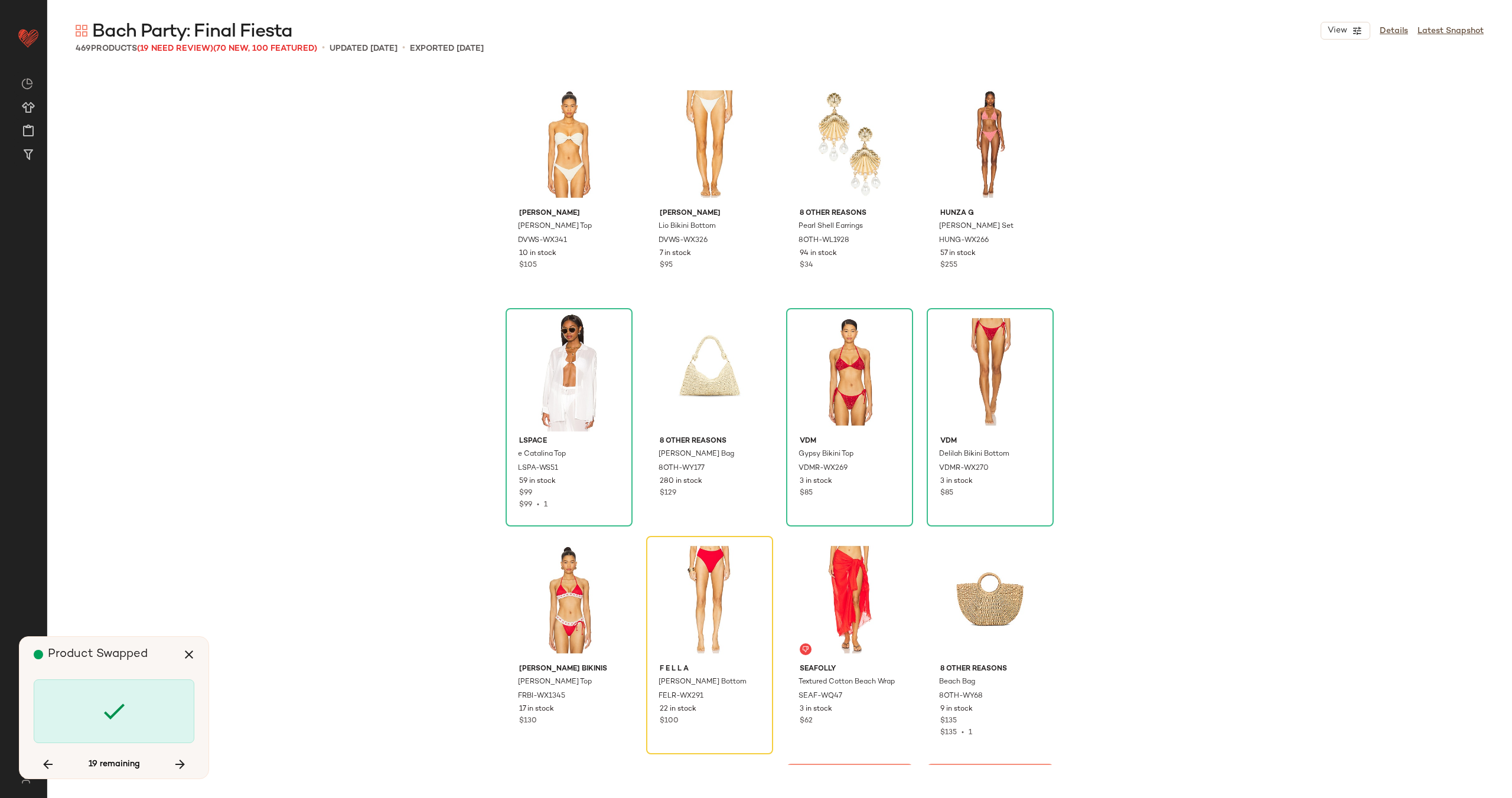
scroll to position [21646, 0]
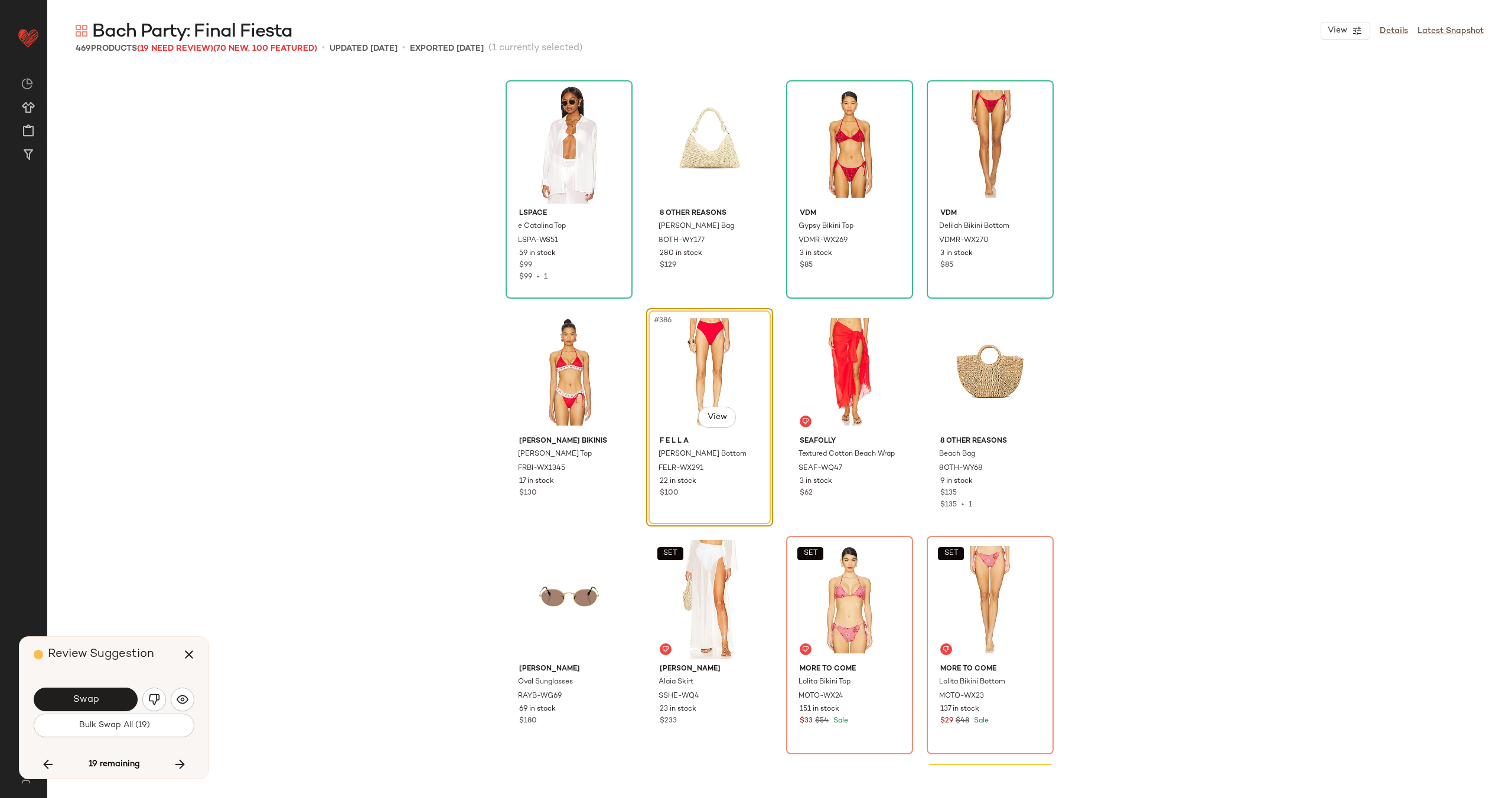
click at [201, 169] on div "LSPACE e Catalina Top LSPA-WS51 59 in stock $99 $99 • 1 8 Other Reasons Shelly …" at bounding box center [779, 417] width 1464 height 697
click at [101, 700] on button "Swap" at bounding box center [86, 699] width 104 height 24
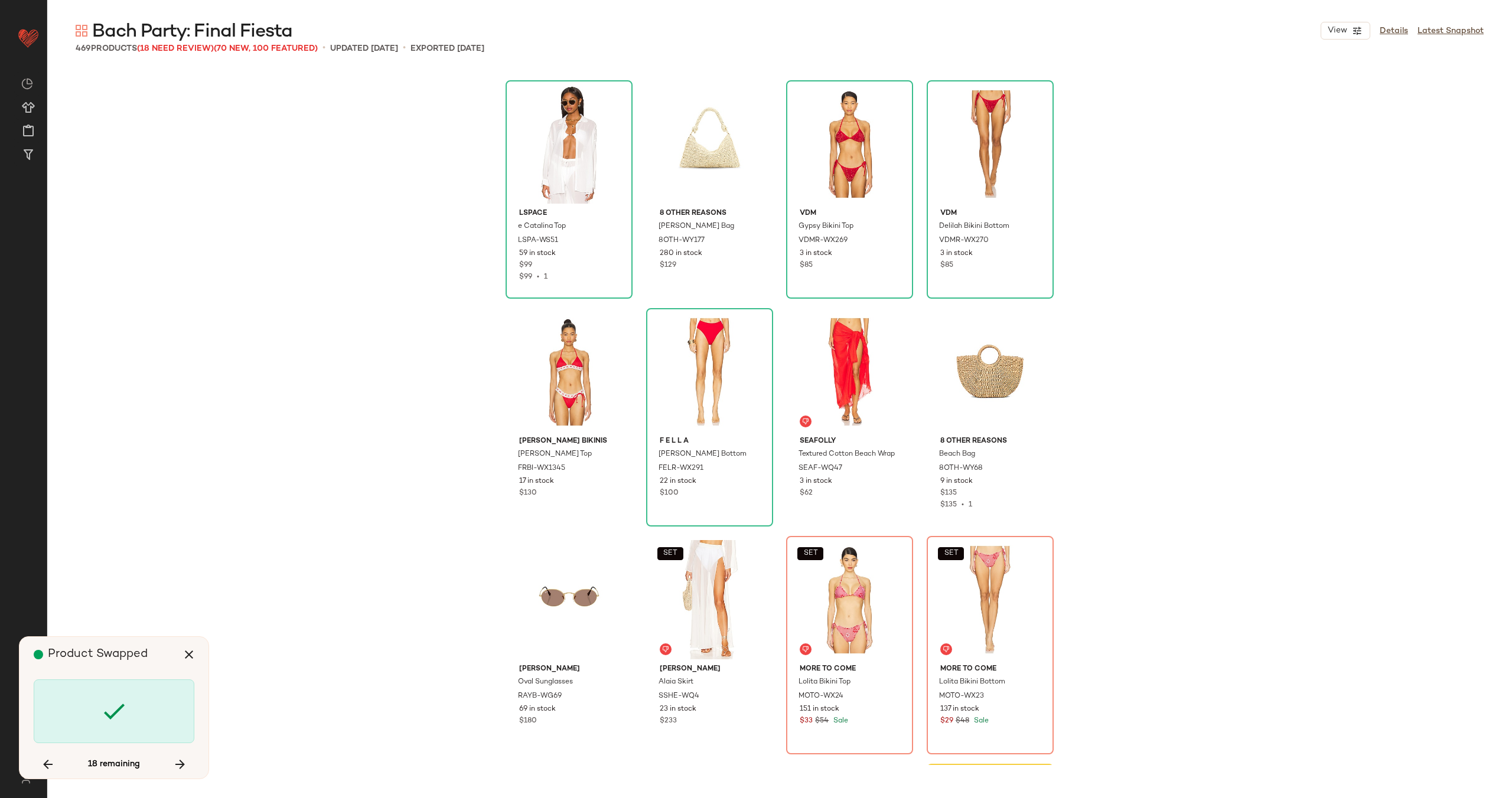
scroll to position [21875, 0]
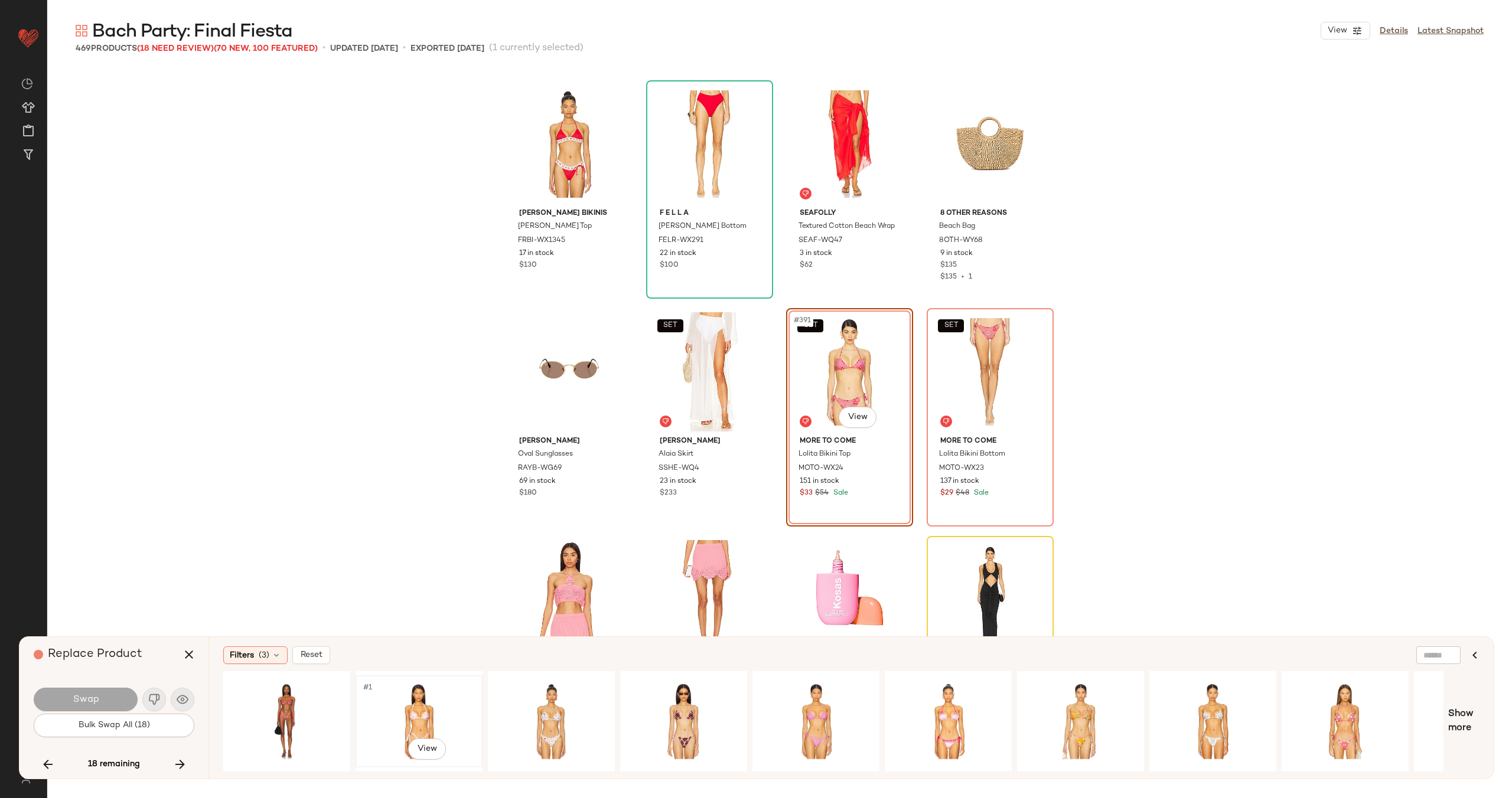
click at [444, 711] on div "#1 View" at bounding box center [419, 721] width 119 height 84
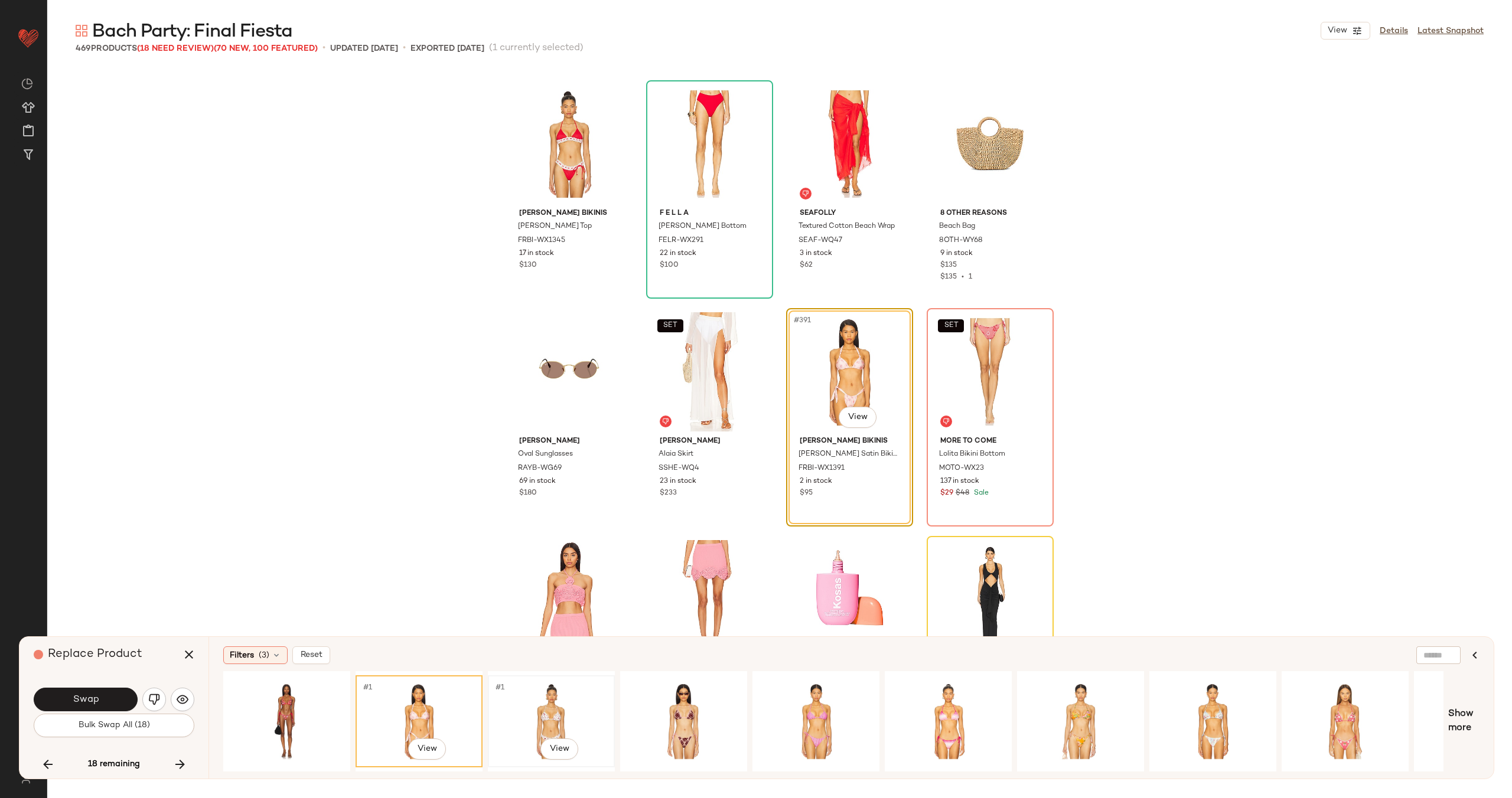
click at [547, 717] on div "#1 View" at bounding box center [551, 721] width 119 height 84
click at [675, 710] on div "#1 View" at bounding box center [683, 721] width 119 height 84
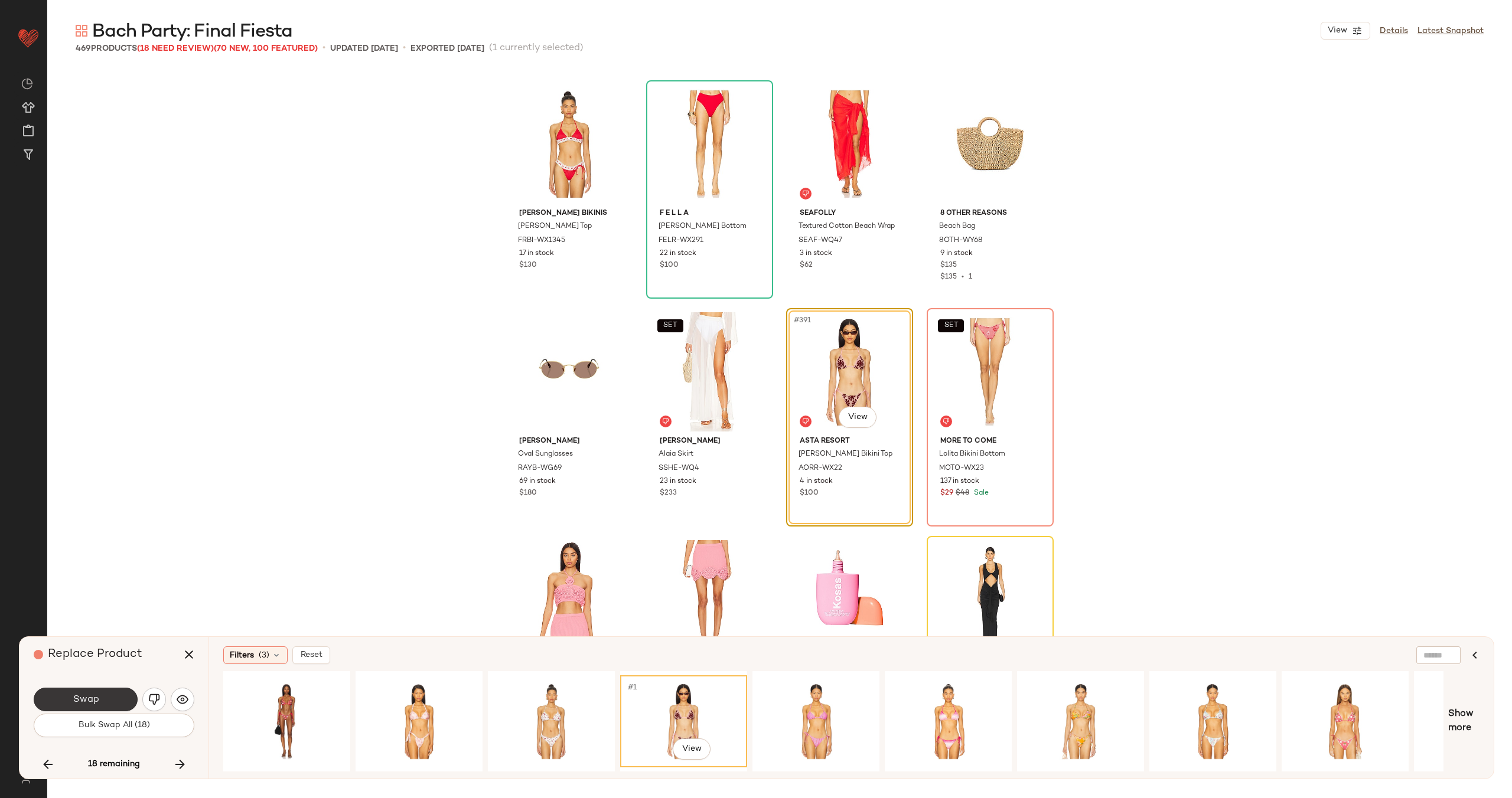
click at [97, 704] on span "Swap" at bounding box center [85, 700] width 27 height 12
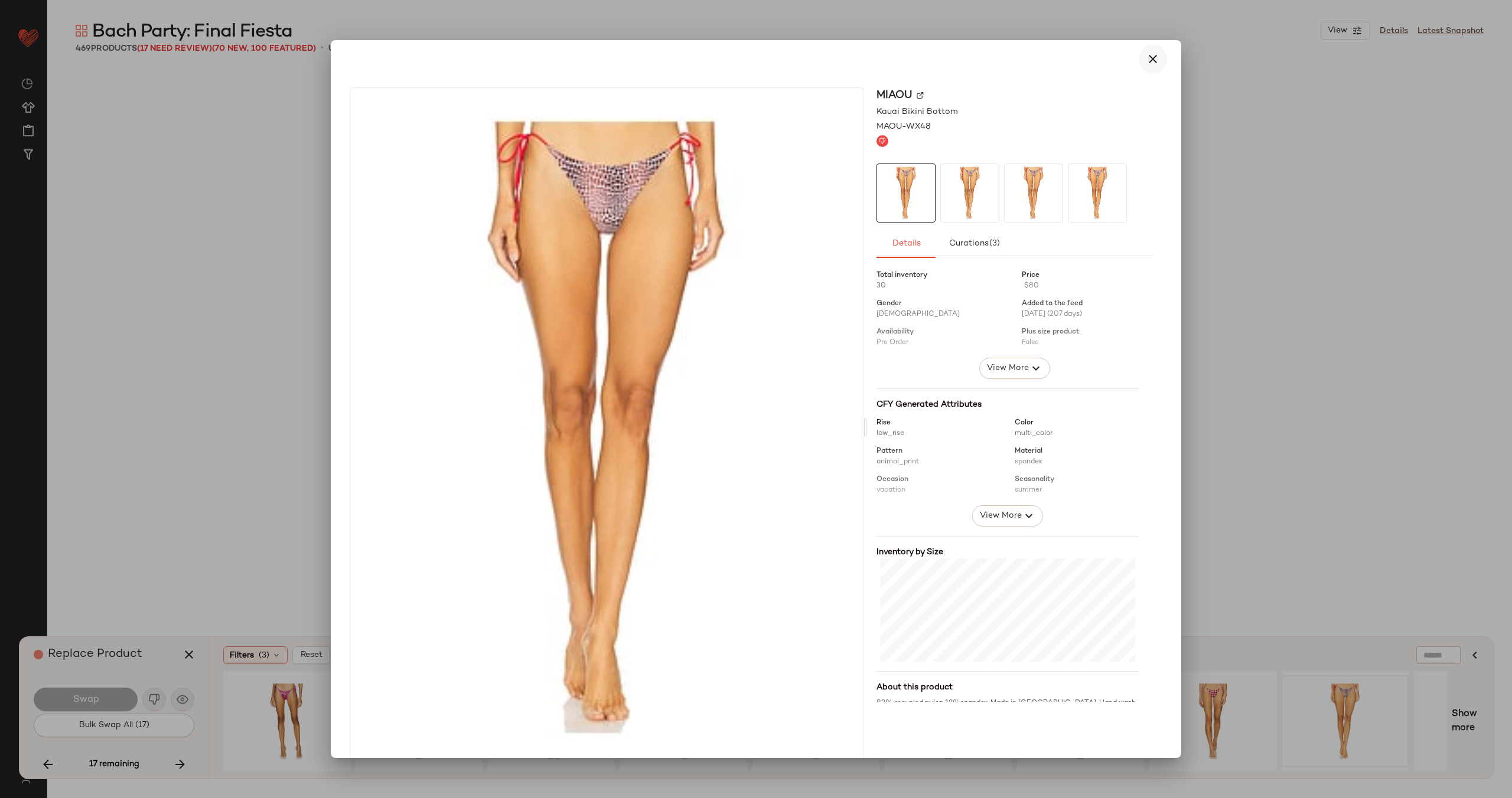
click at [1145, 52] on icon "button" at bounding box center [1153, 59] width 14 height 14
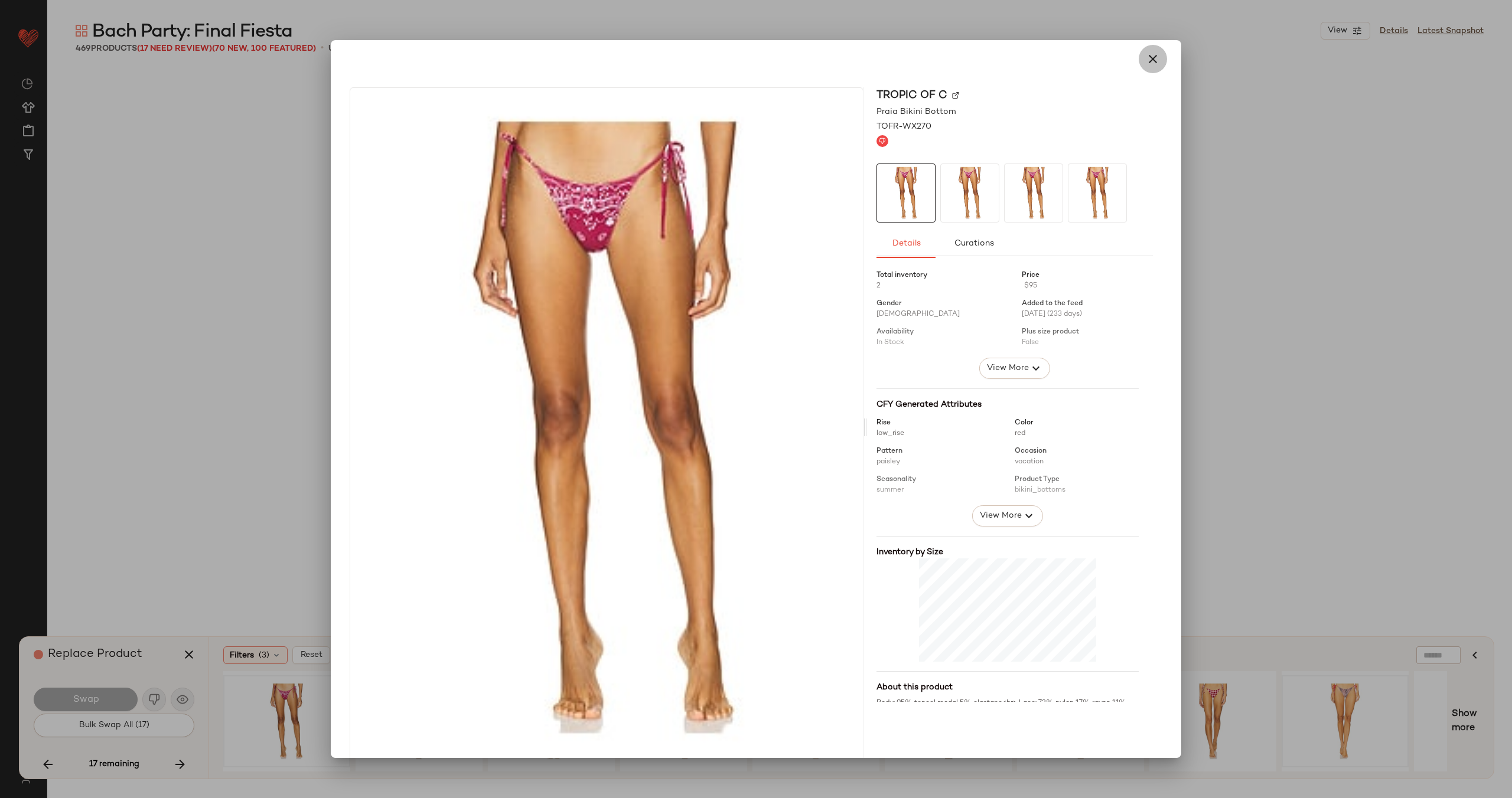
click at [1148, 55] on icon "button" at bounding box center [1153, 59] width 14 height 14
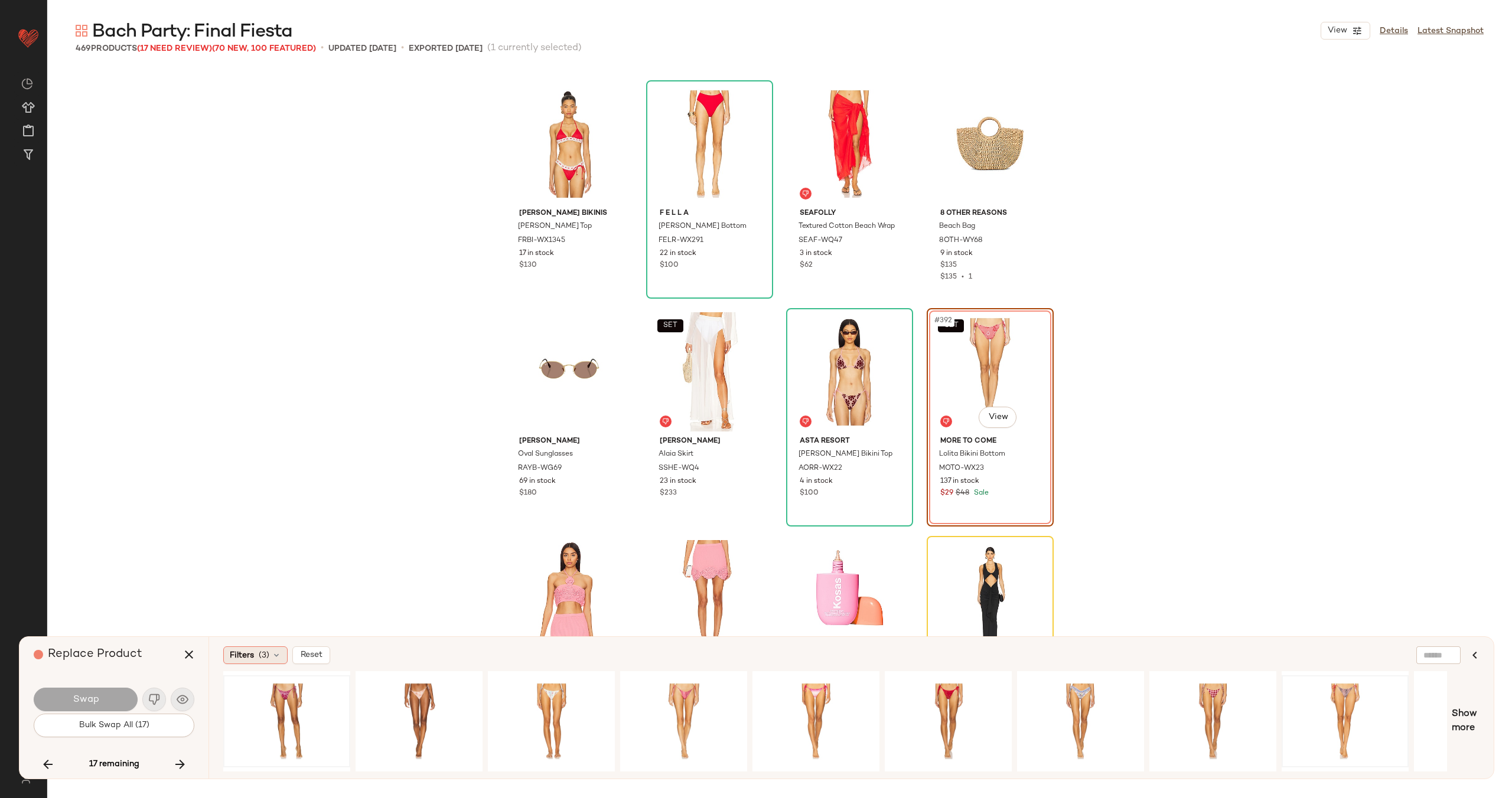
click at [266, 658] on span "(3)" at bounding box center [264, 655] width 11 height 12
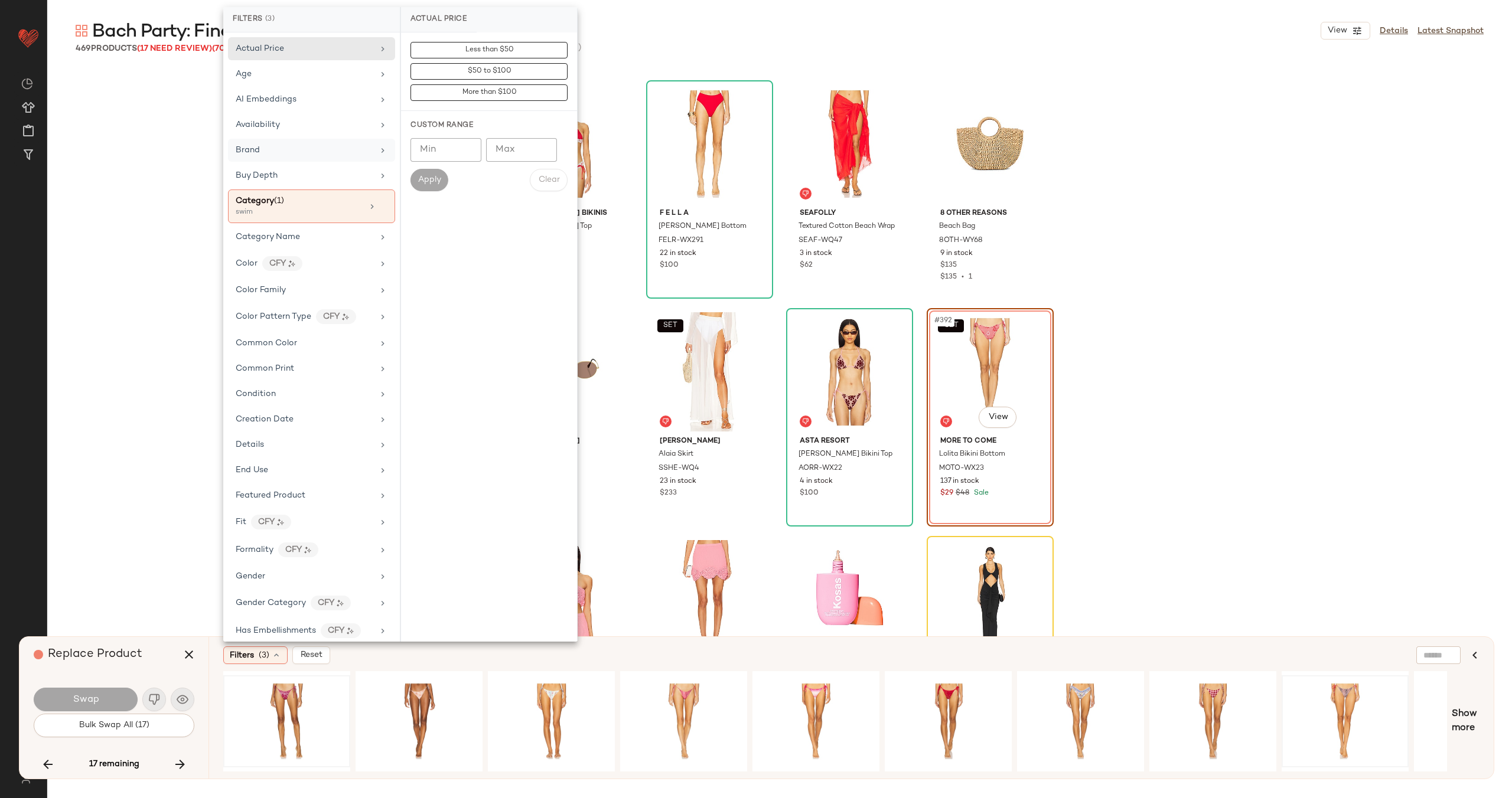
click at [307, 151] on div "Brand" at bounding box center [304, 150] width 137 height 12
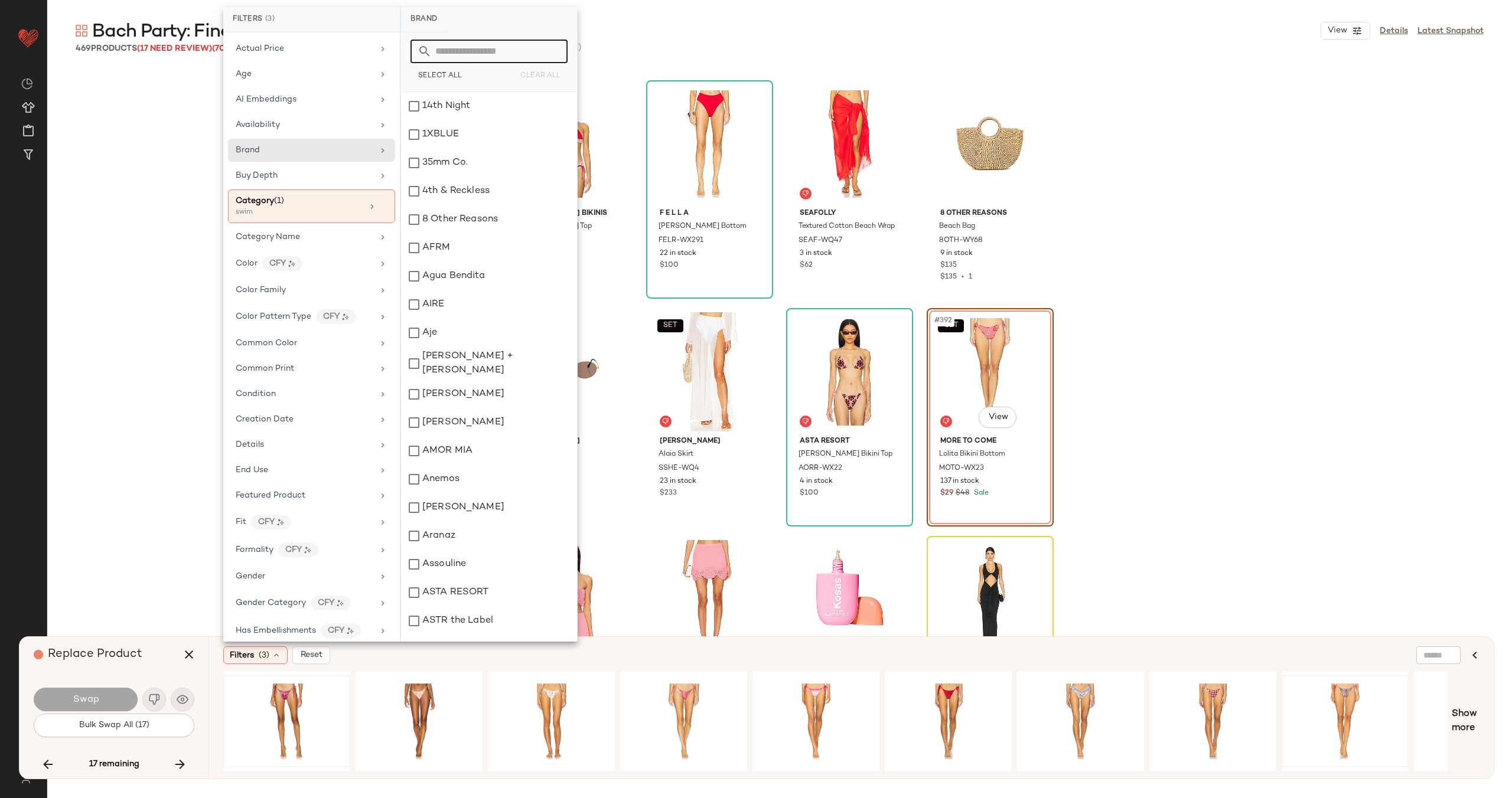
click at [482, 47] on input "text" at bounding box center [496, 51] width 129 height 24
click at [478, 592] on div "ASTA RESORT" at bounding box center [489, 592] width 176 height 28
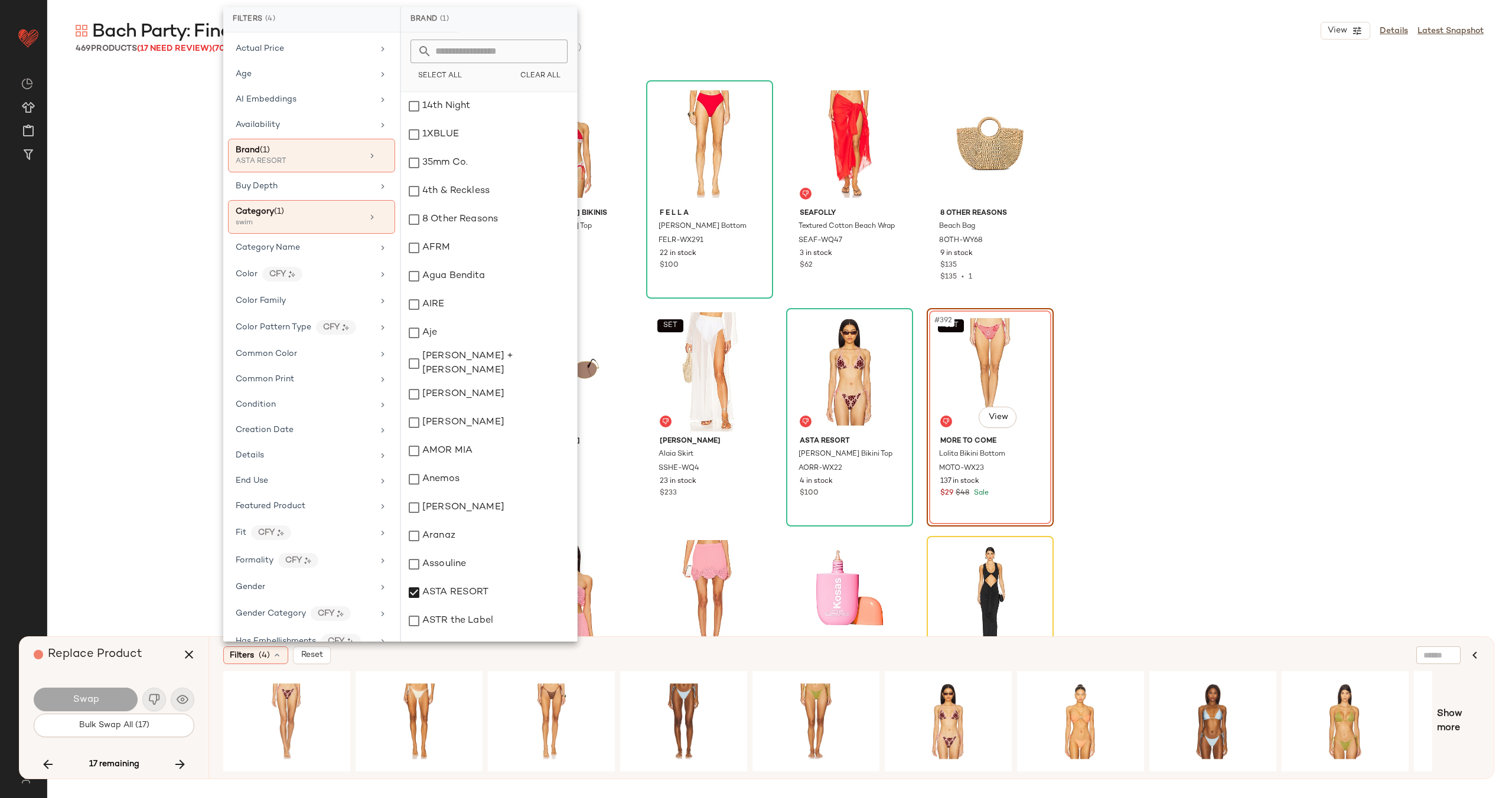
click at [603, 660] on div "Filters (4) Reset" at bounding box center [794, 655] width 1142 height 18
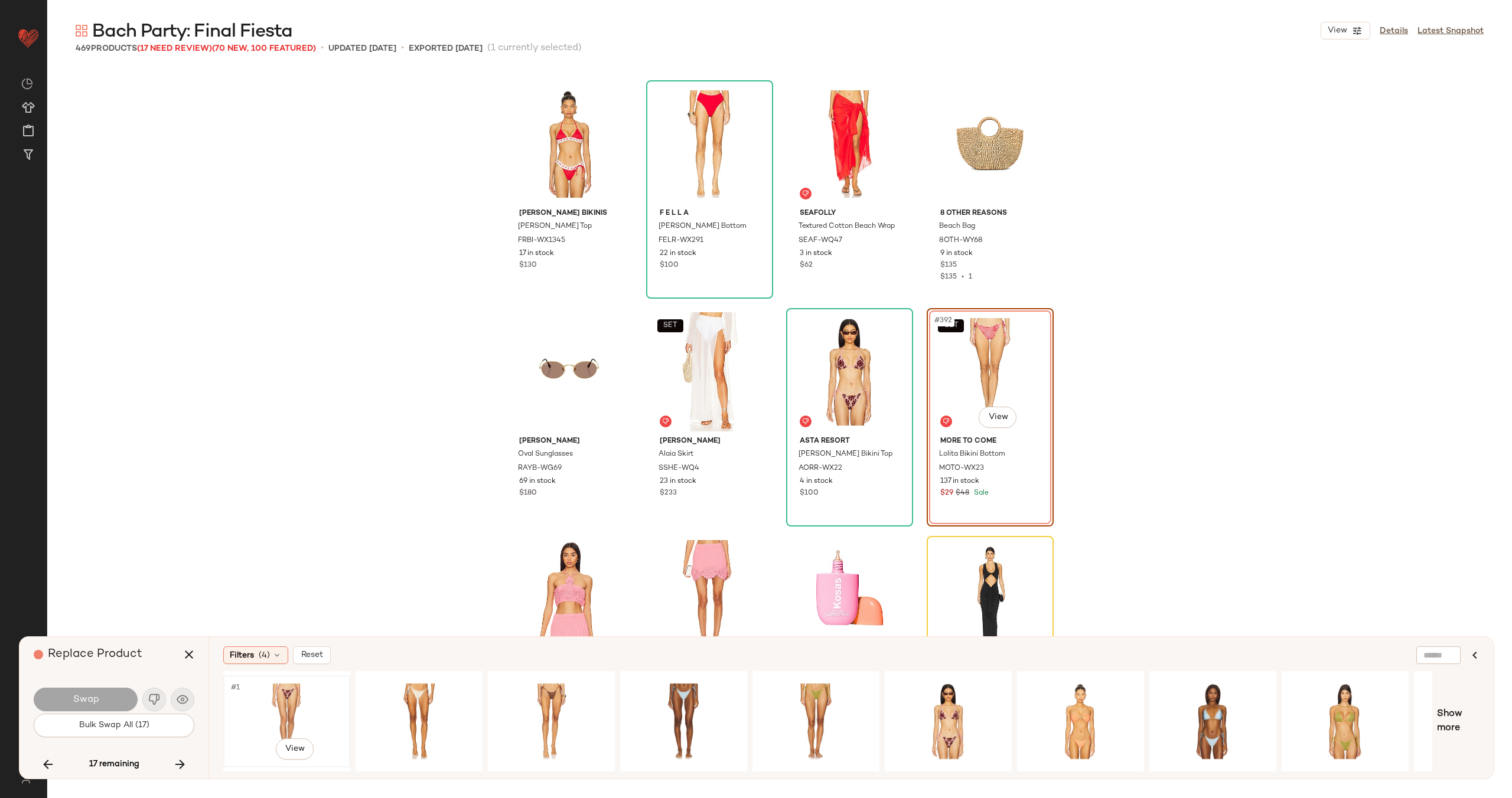
click at [282, 690] on div "#1 View" at bounding box center [286, 721] width 119 height 84
click at [80, 707] on button "Swap" at bounding box center [86, 699] width 104 height 24
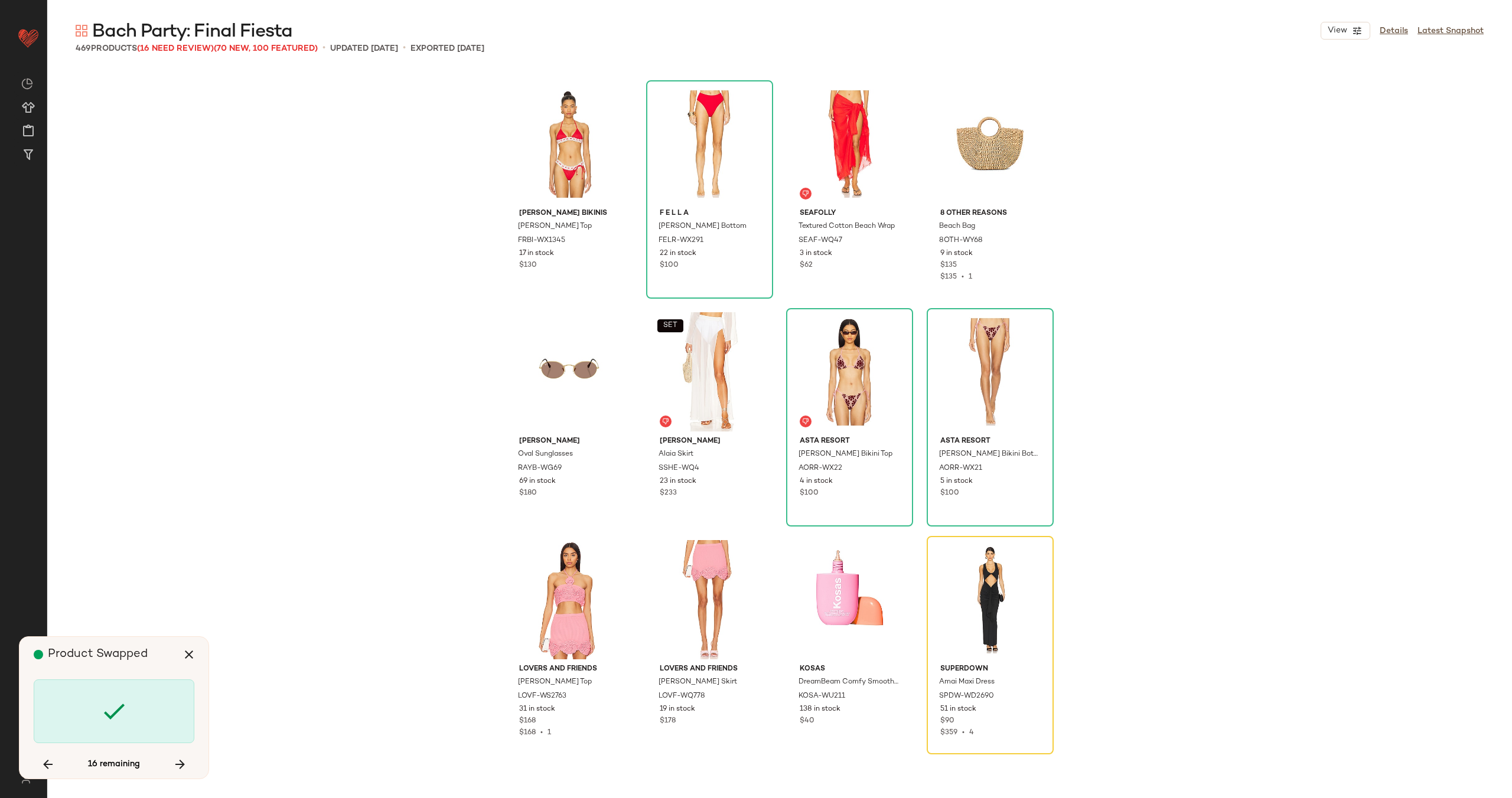
scroll to position [22103, 0]
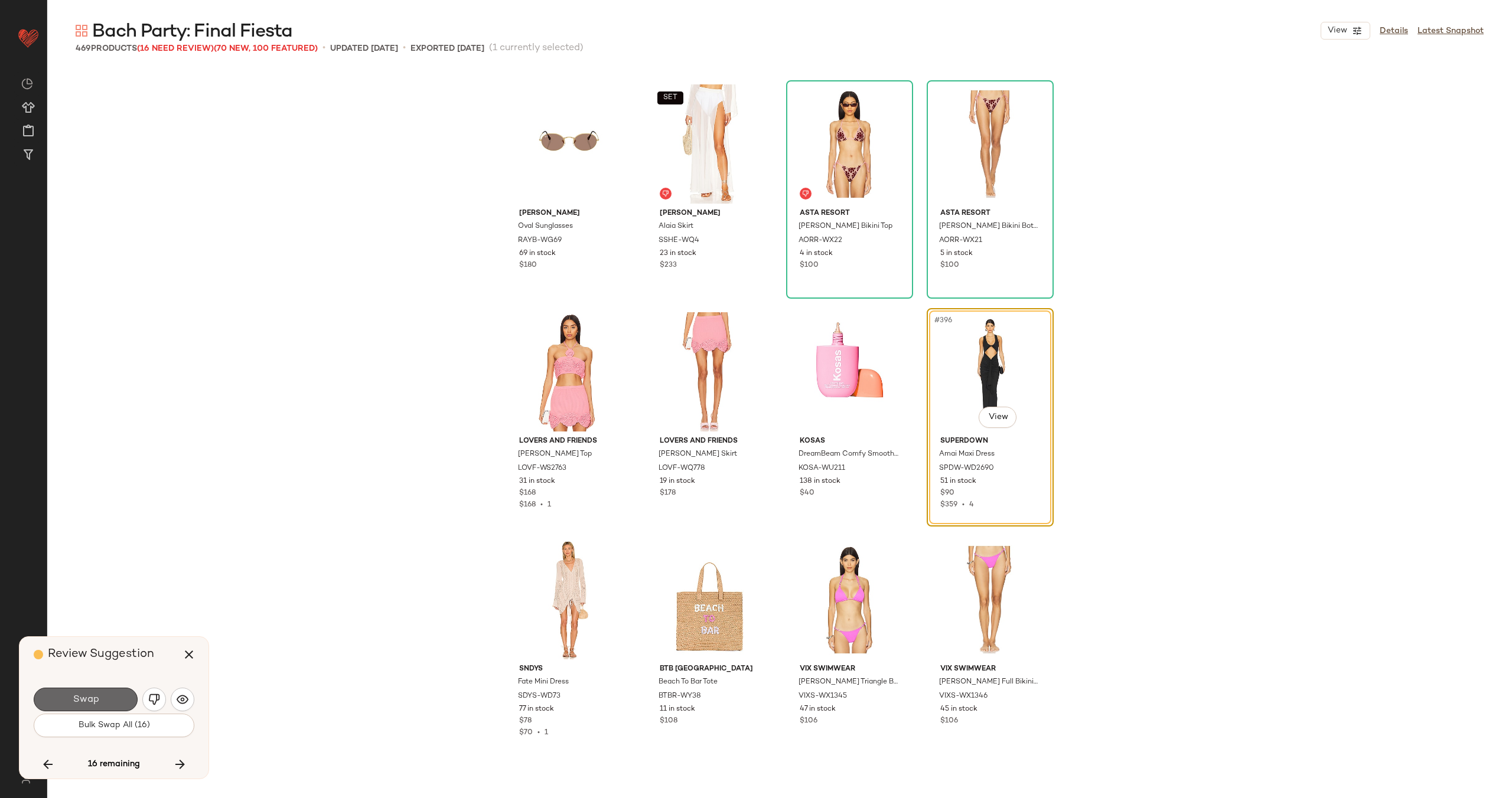
click at [92, 700] on span "Swap" at bounding box center [85, 700] width 27 height 12
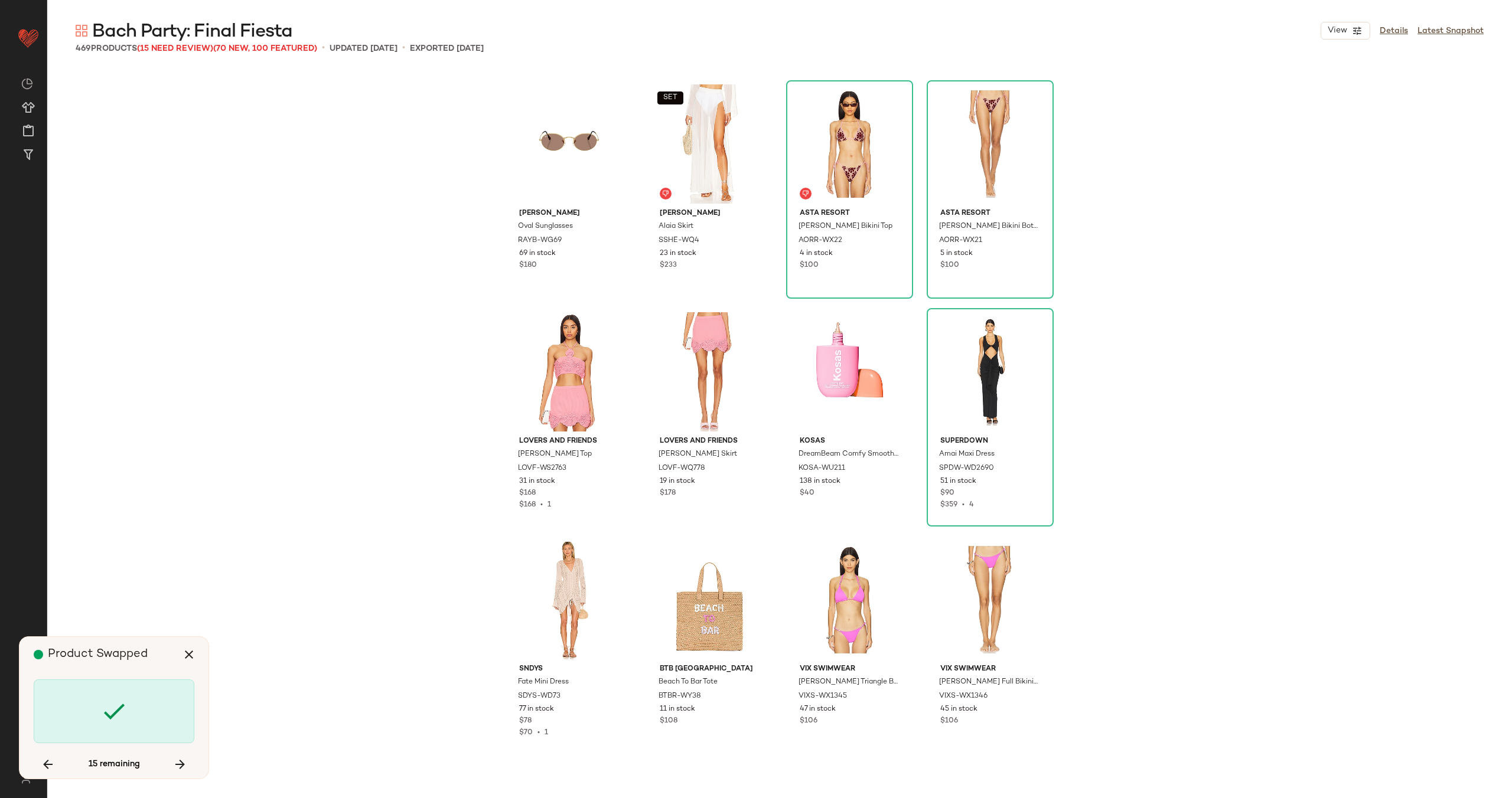
scroll to position [22786, 0]
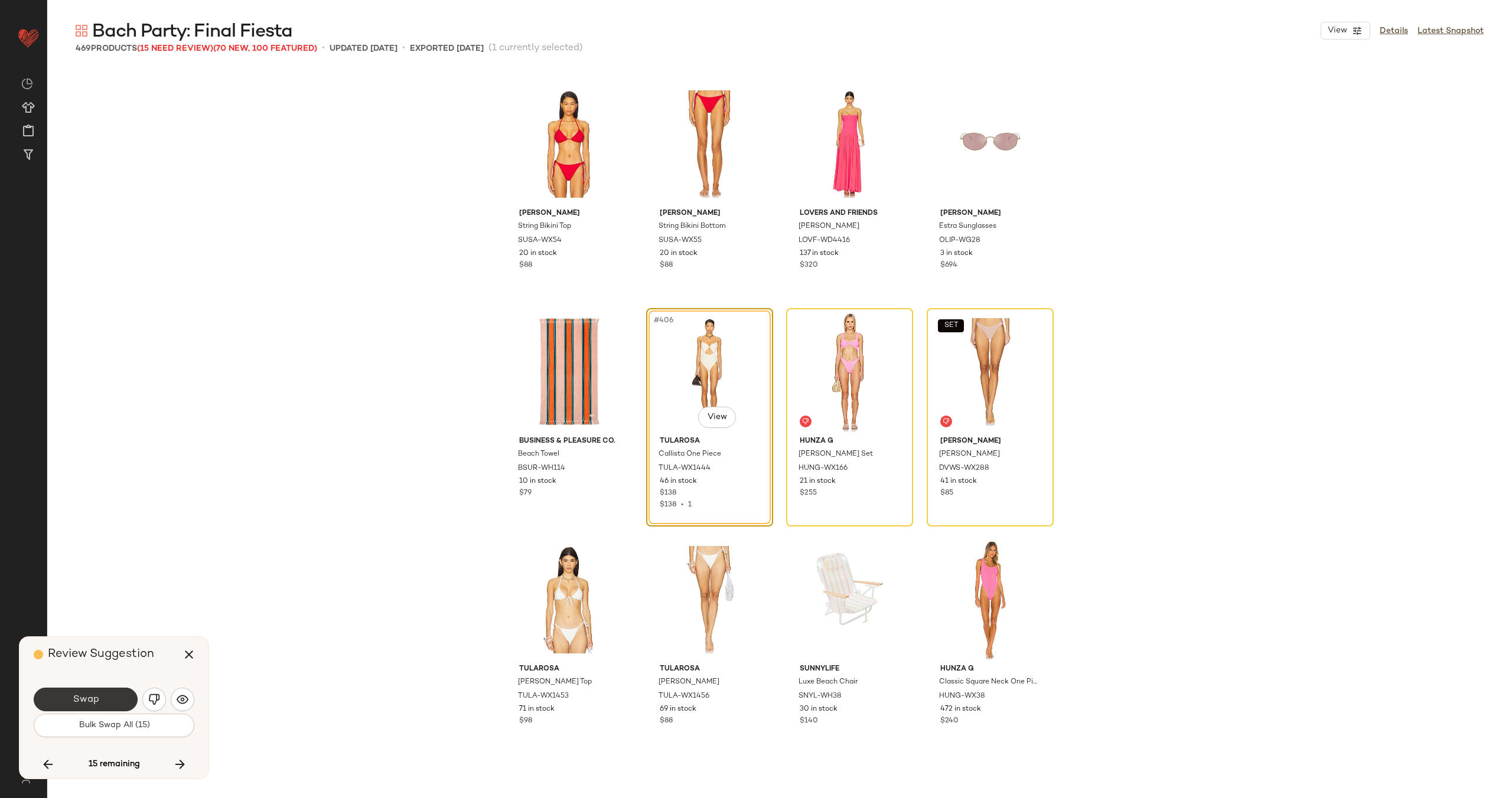
click at [78, 699] on span "Swap" at bounding box center [85, 700] width 27 height 12
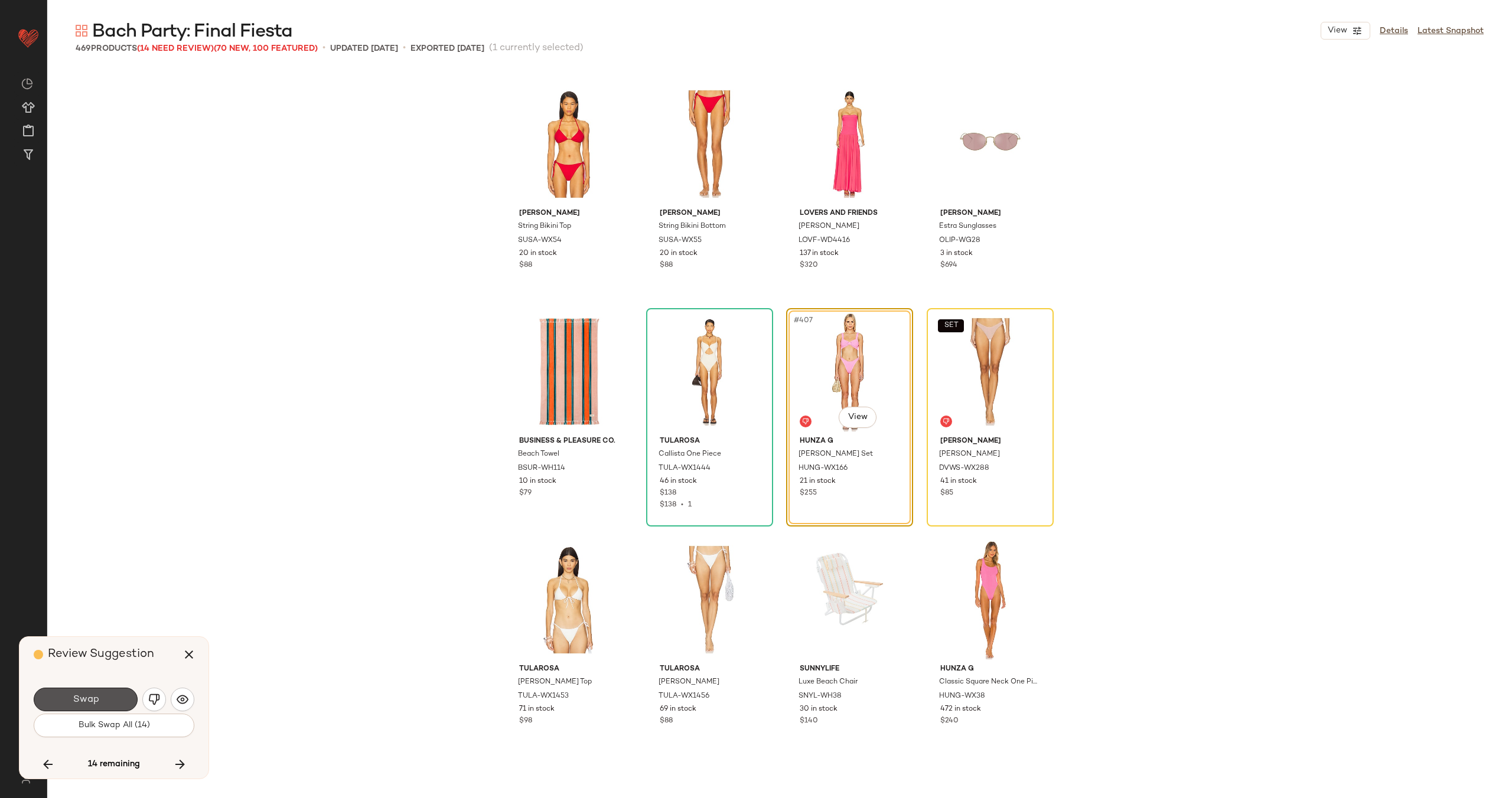
click at [78, 699] on span "Swap" at bounding box center [85, 700] width 27 height 12
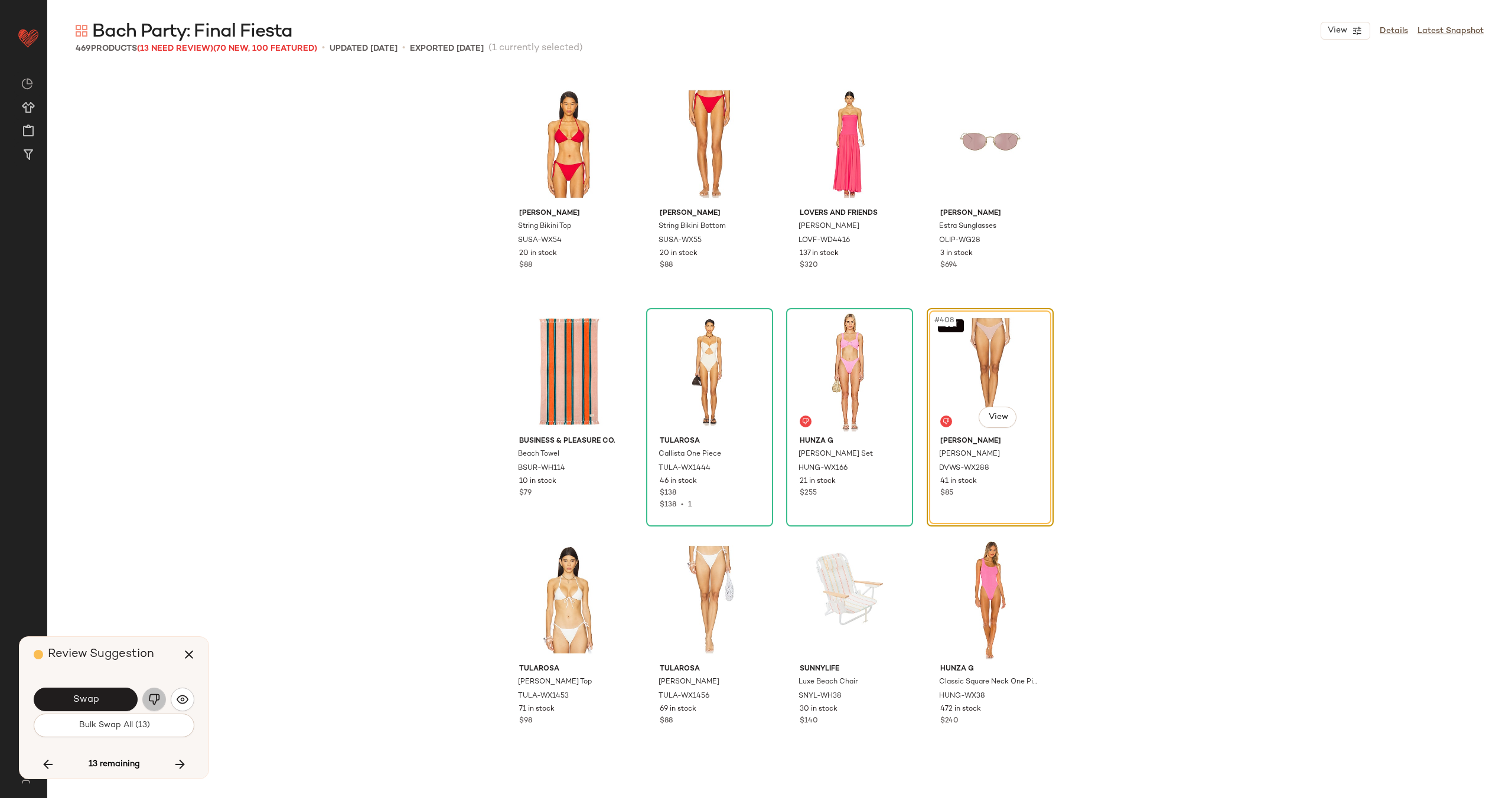
click at [161, 698] on button "button" at bounding box center [154, 699] width 24 height 24
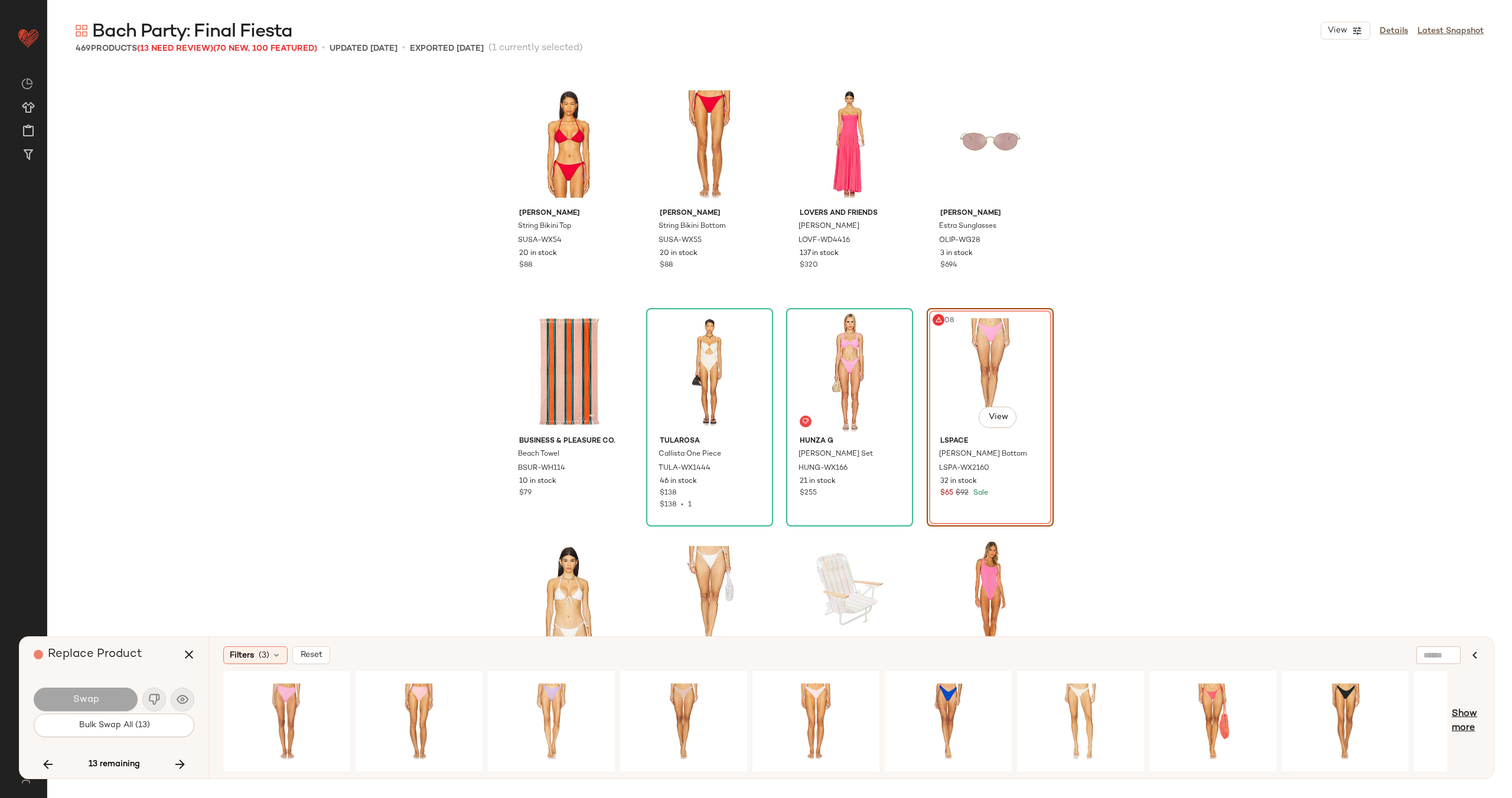
click at [1467, 714] on span "Show more" at bounding box center [1465, 721] width 27 height 28
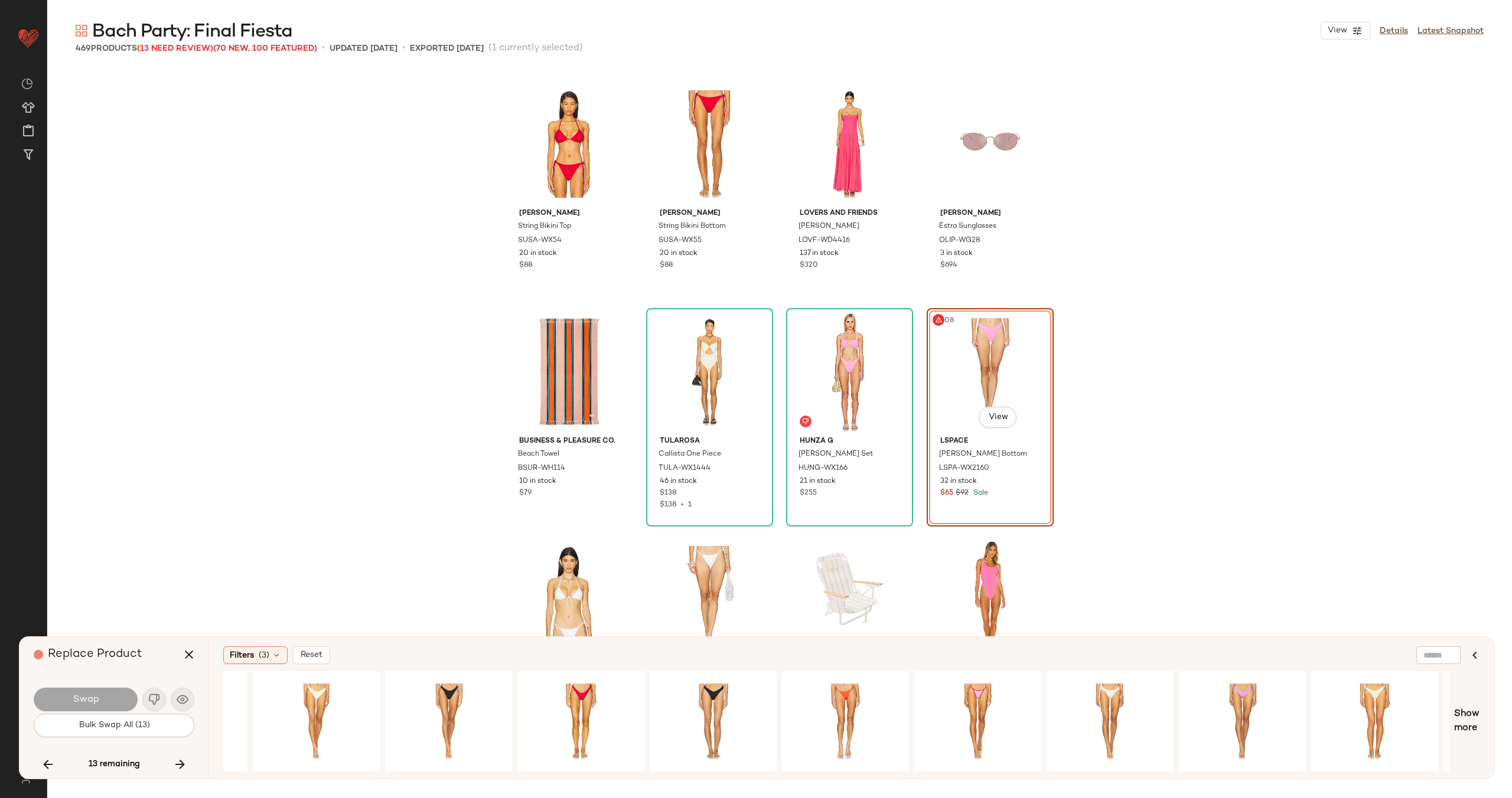
scroll to position [0, 1810]
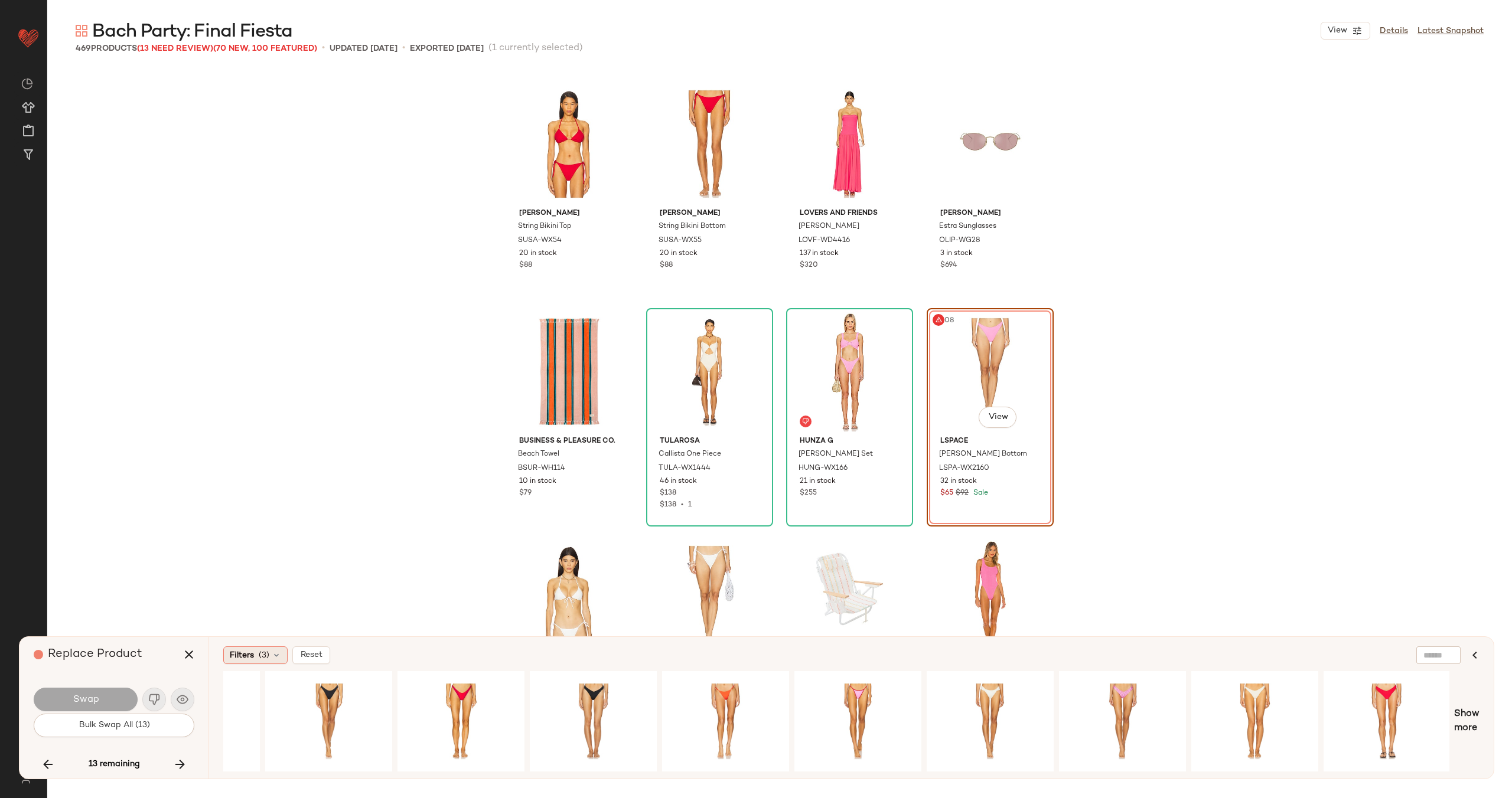
click at [276, 652] on icon at bounding box center [276, 655] width 9 height 9
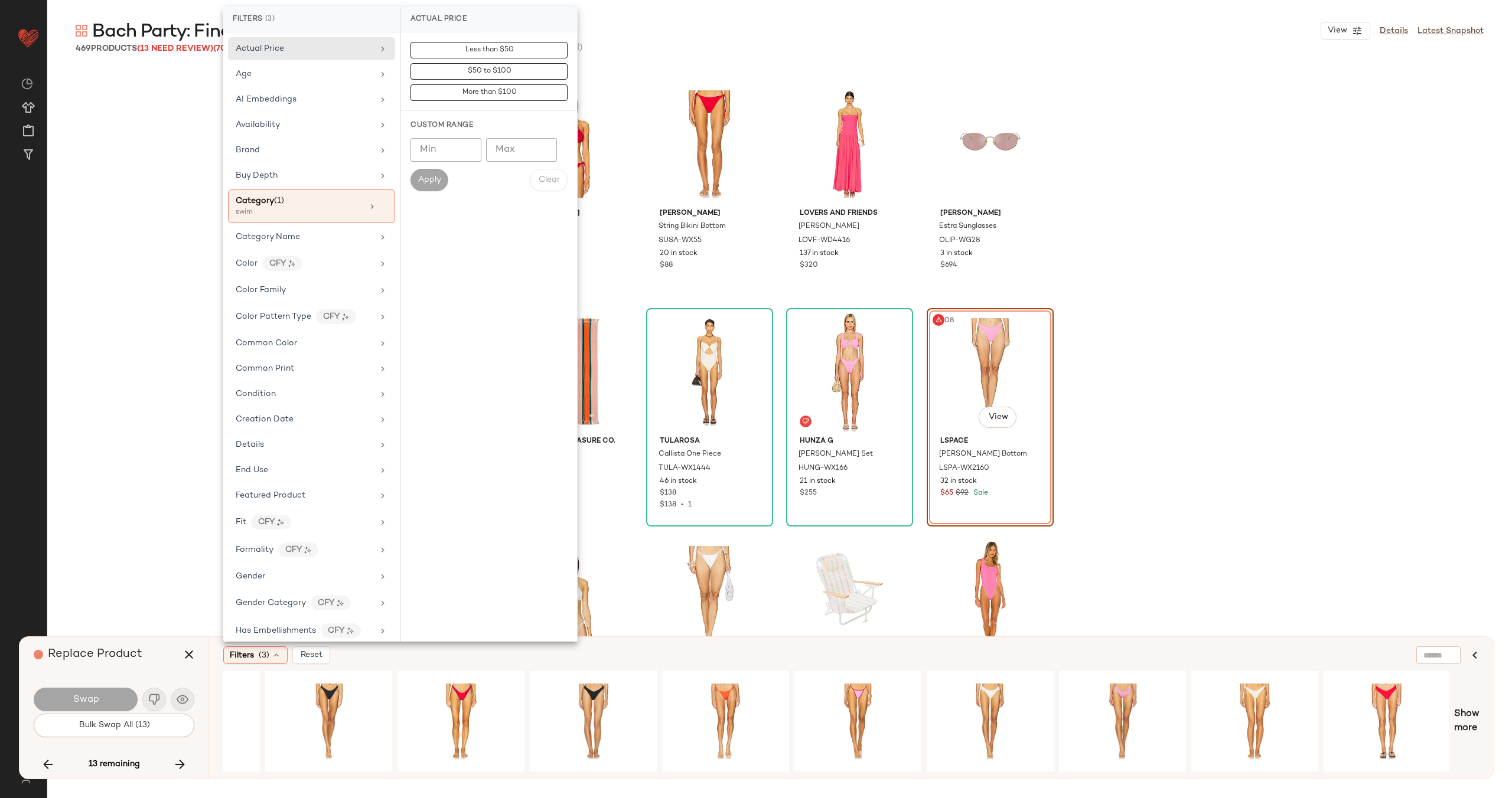
click at [1438, 653] on input "text" at bounding box center [1438, 655] width 30 height 12
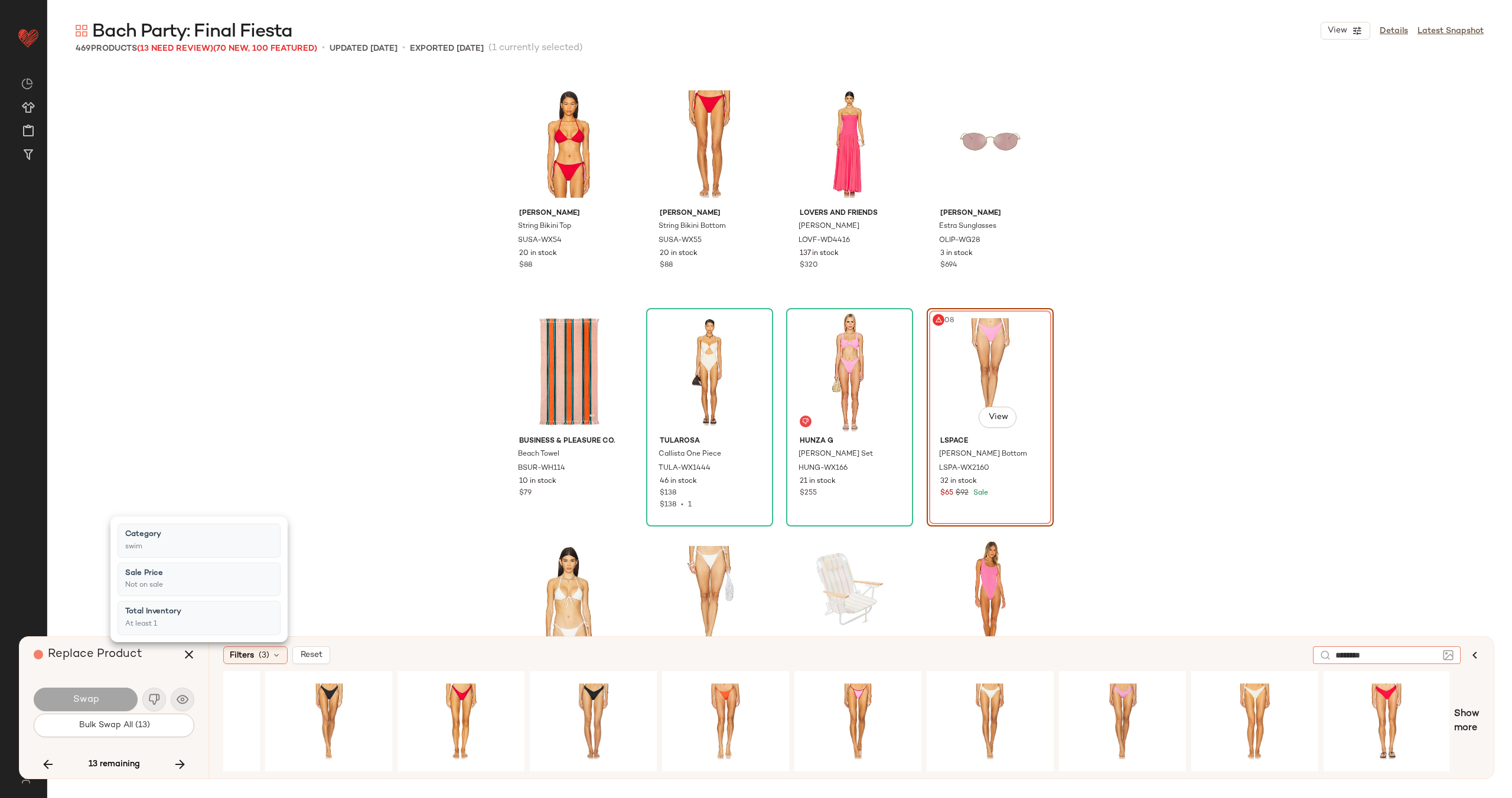
type input "*********"
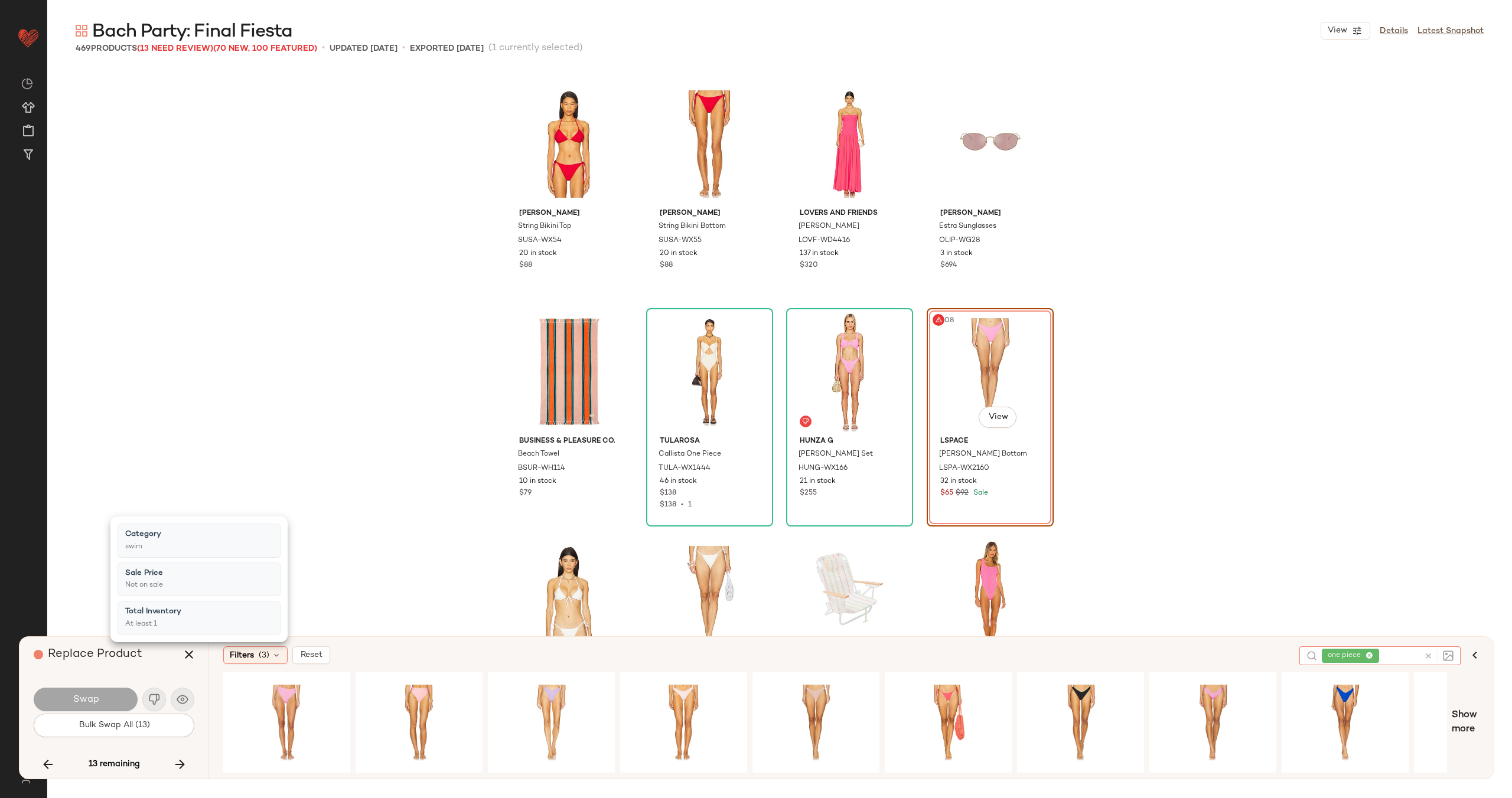
click at [643, 662] on div "Filters (3) Reset" at bounding box center [756, 655] width 1067 height 18
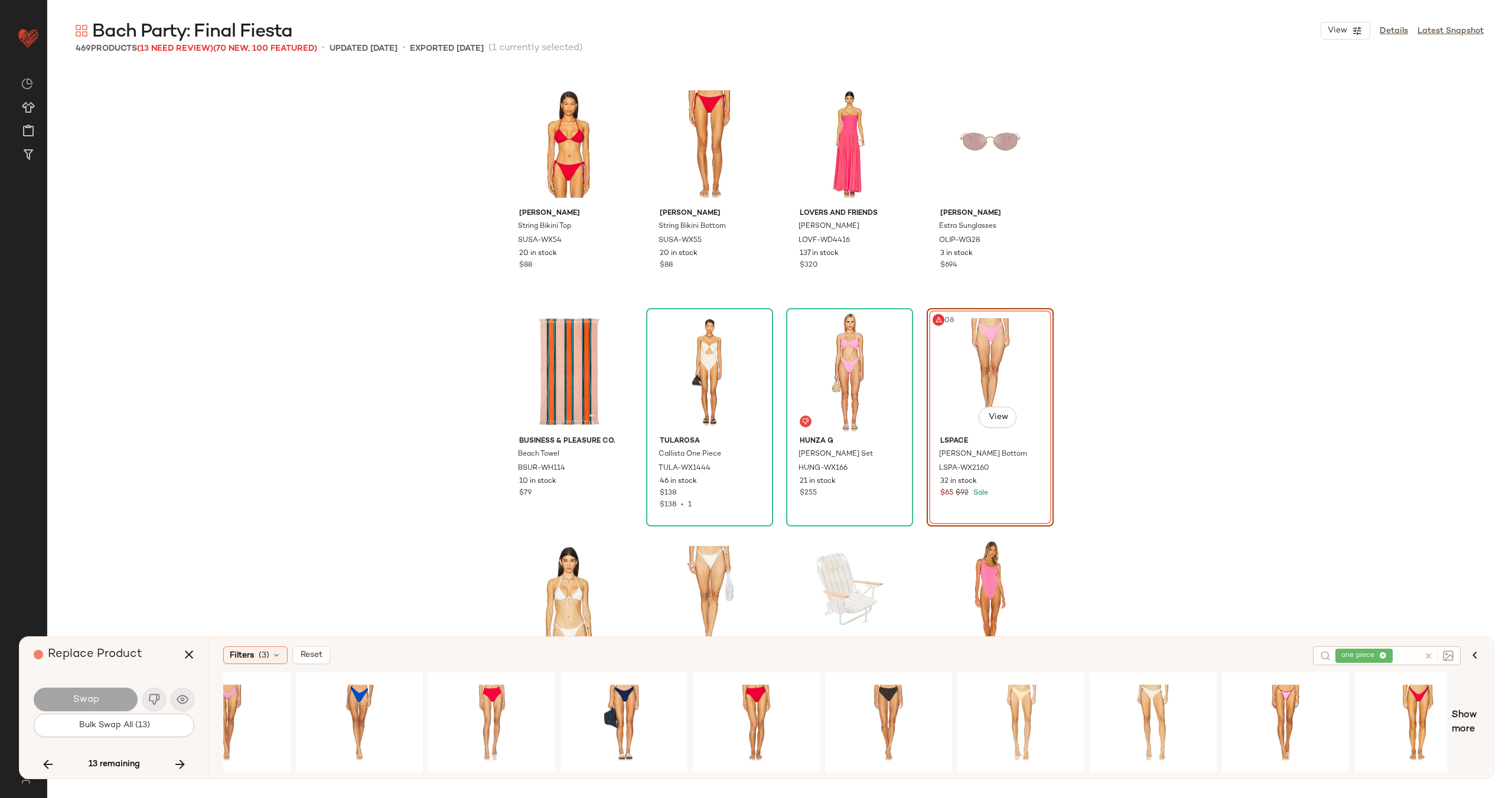
scroll to position [0, 1020]
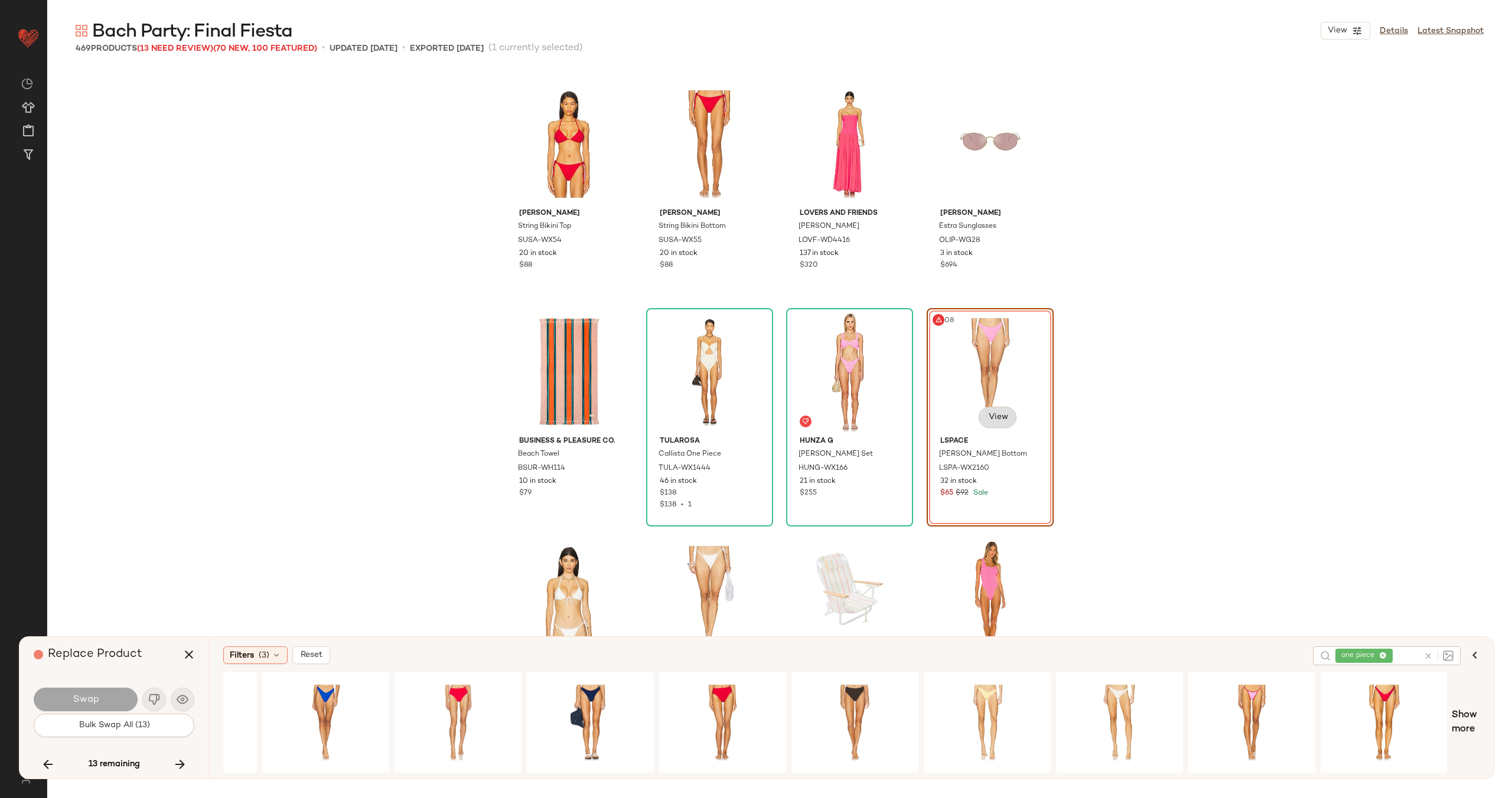
click at [994, 412] on body "Revolve ** Dashboard All Products Global Clipboards (22) Curations (70) Alexis …" at bounding box center [756, 447] width 1512 height 894
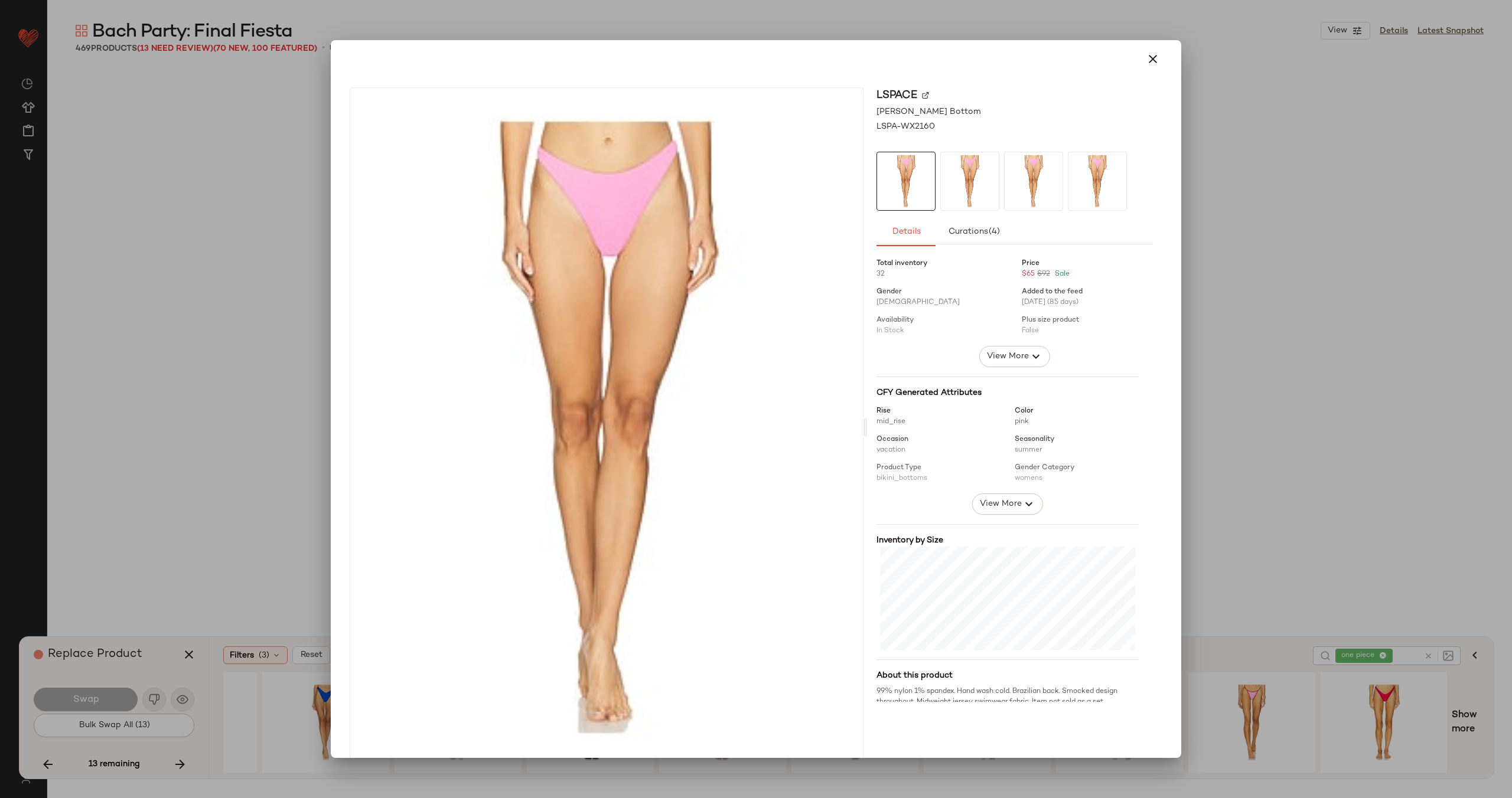
click at [922, 93] on img at bounding box center [926, 95] width 7 height 7
click at [1147, 52] on icon "button" at bounding box center [1153, 59] width 14 height 14
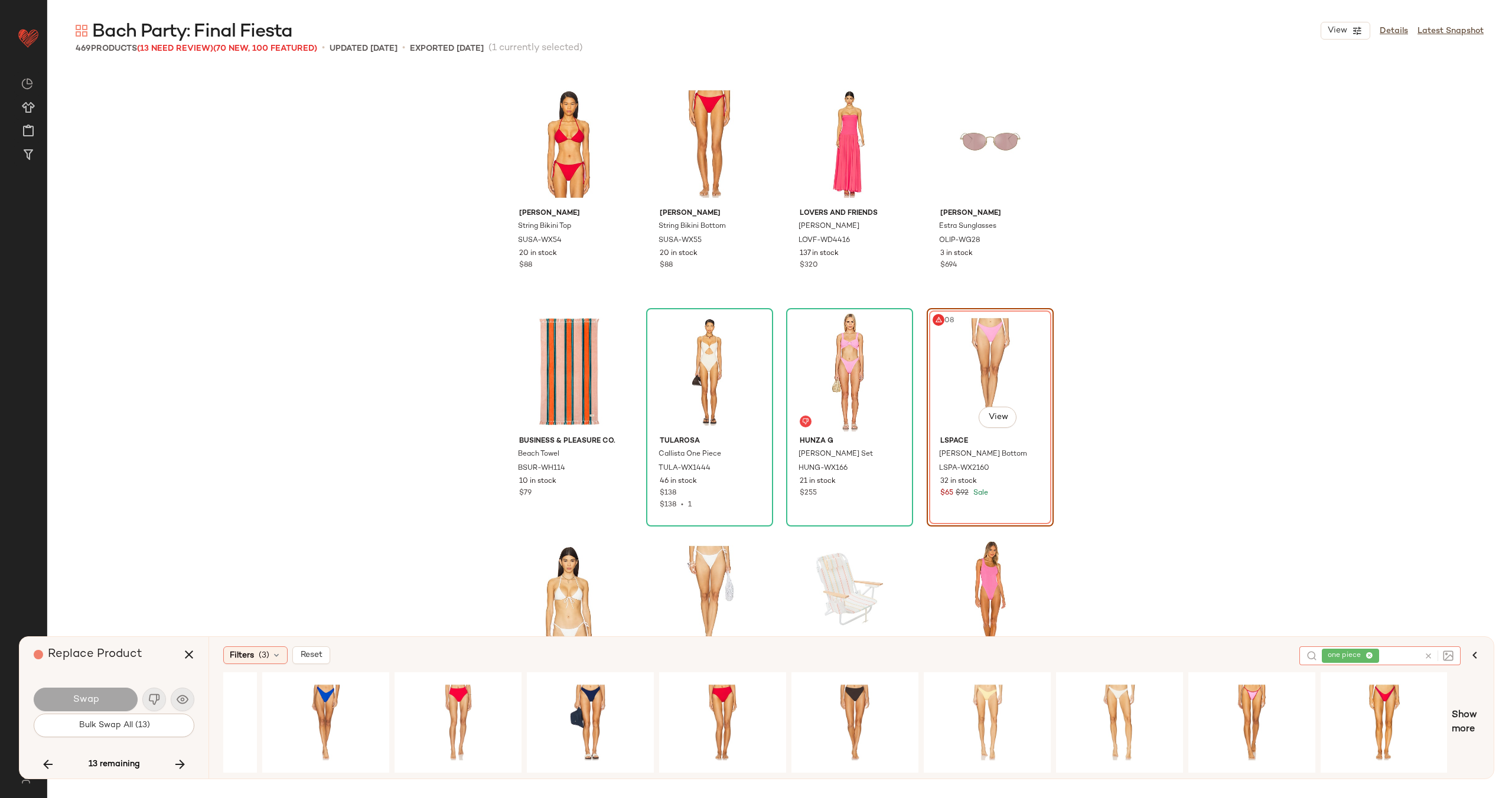
click at [1430, 655] on icon at bounding box center [1428, 656] width 9 height 9
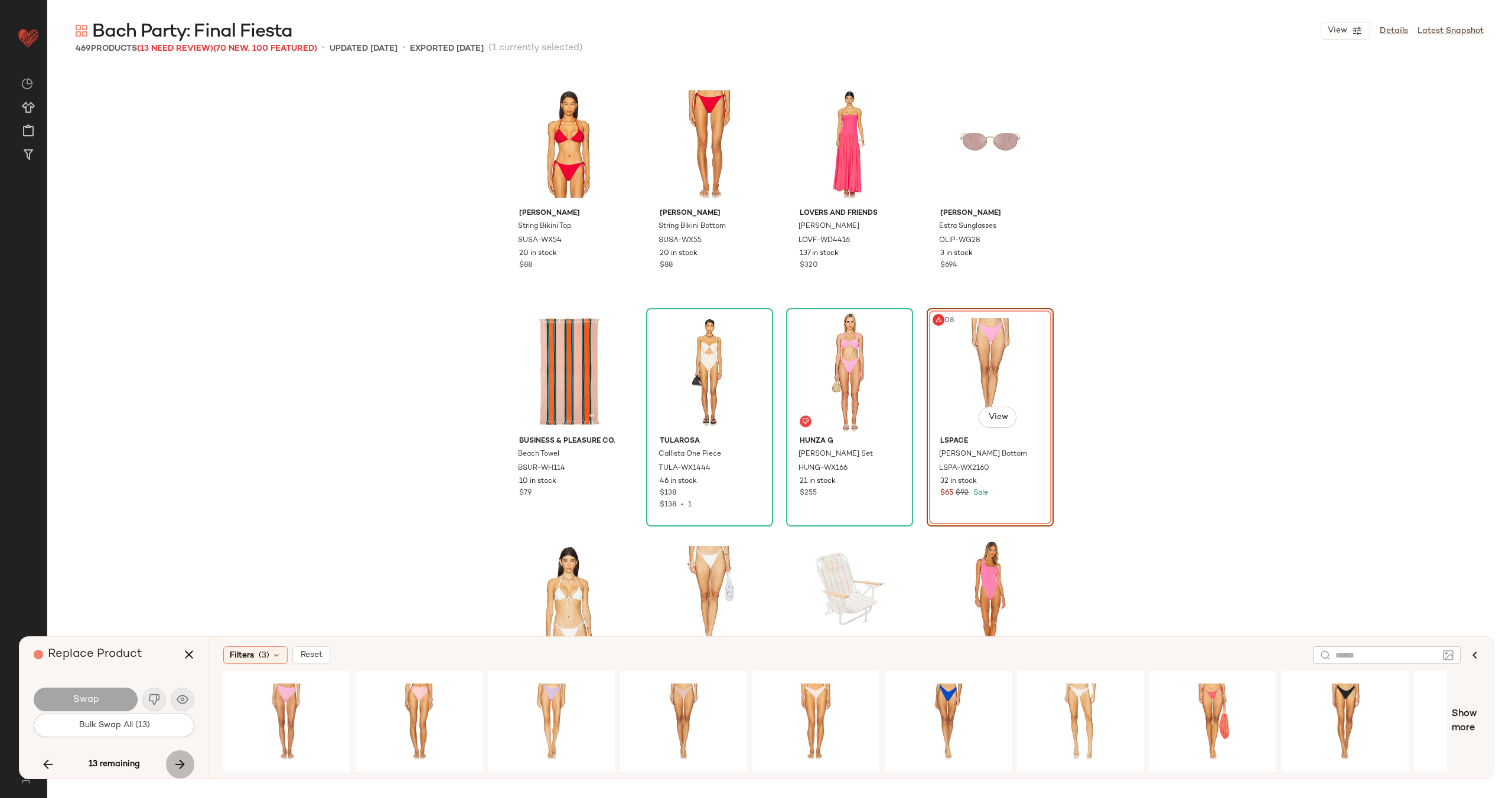
click at [184, 765] on icon "button" at bounding box center [180, 765] width 14 height 14
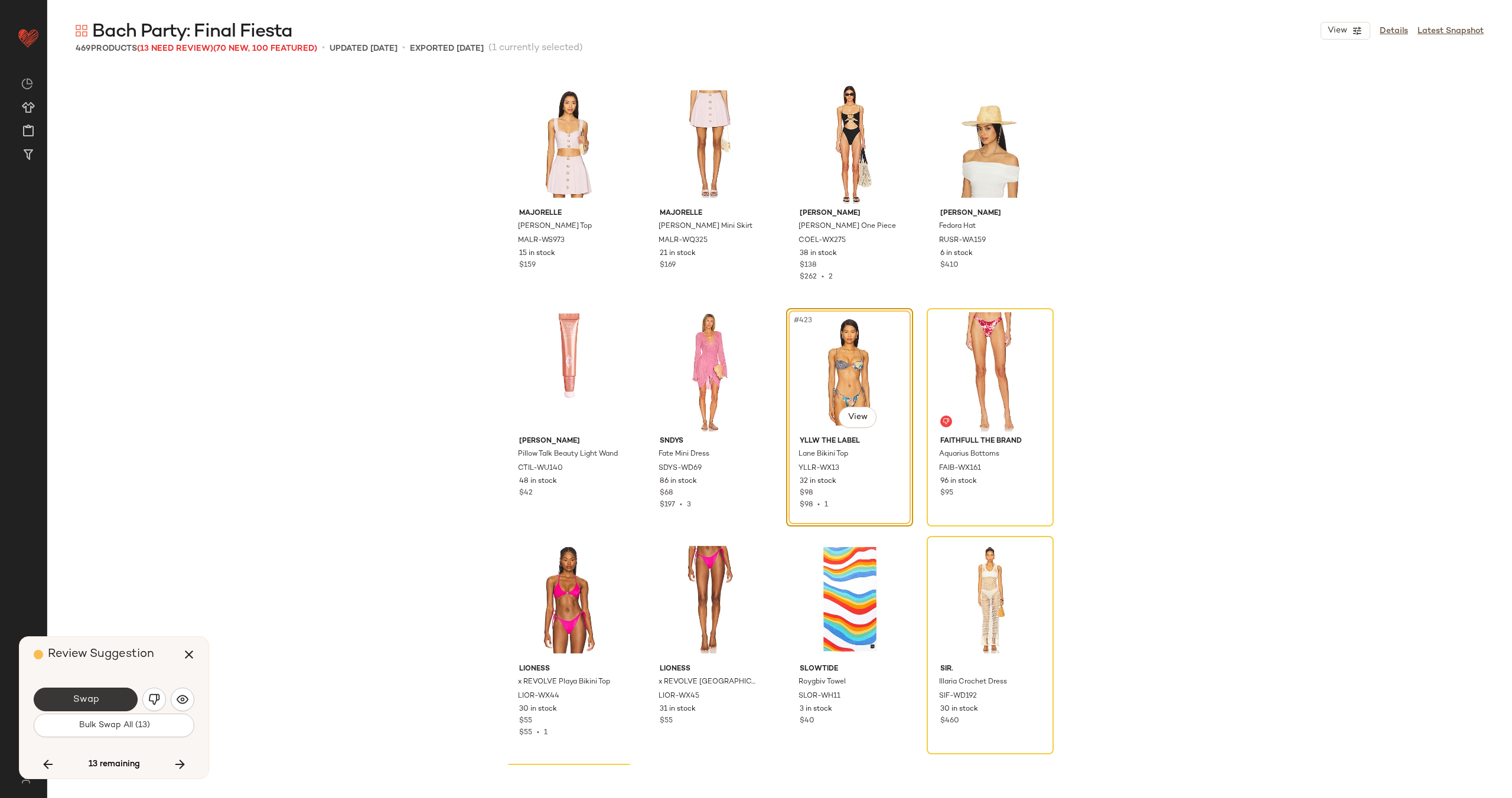
click at [72, 697] on span "Swap" at bounding box center [85, 700] width 27 height 12
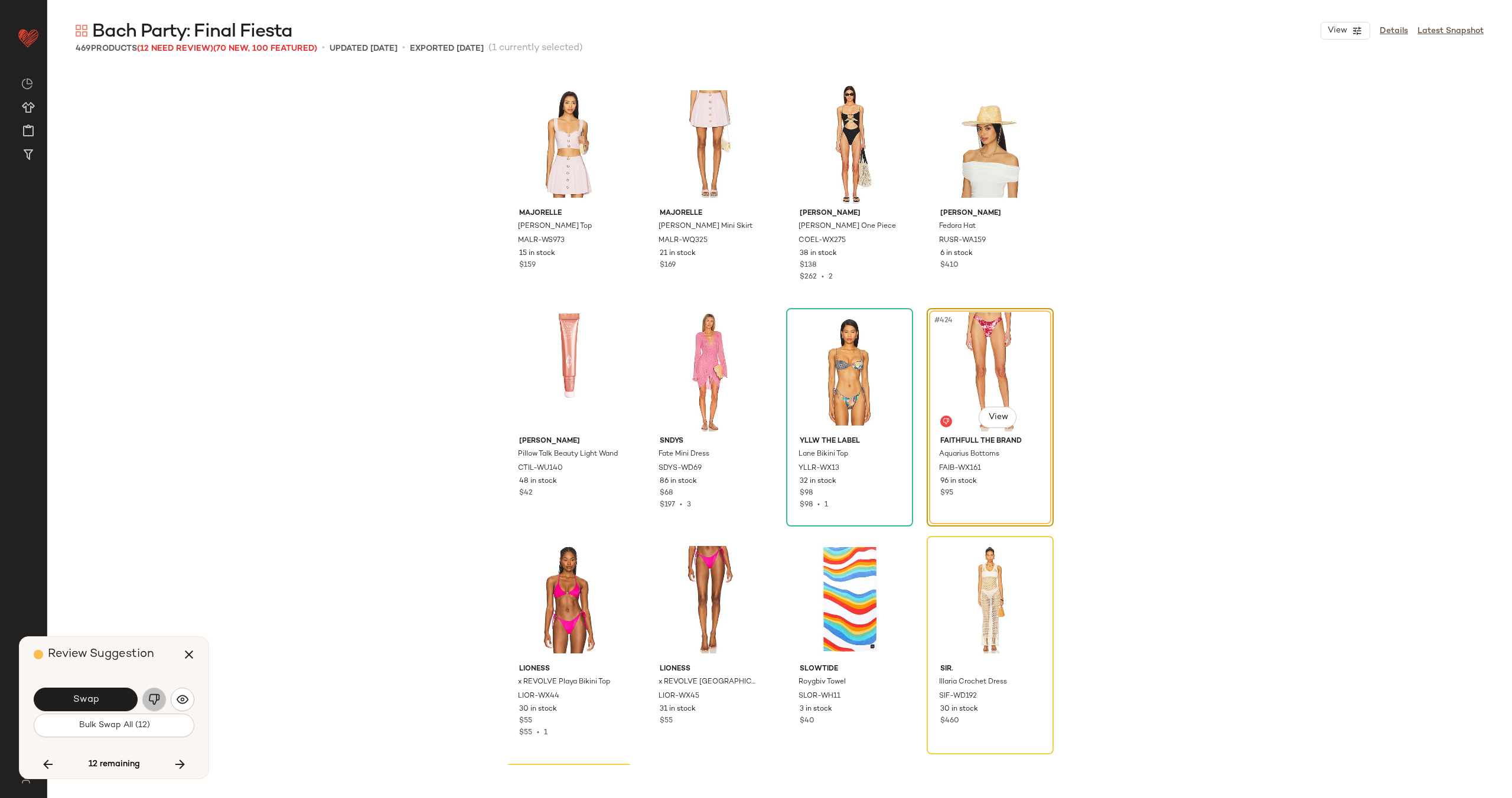
click at [150, 697] on img "button" at bounding box center [154, 700] width 12 height 12
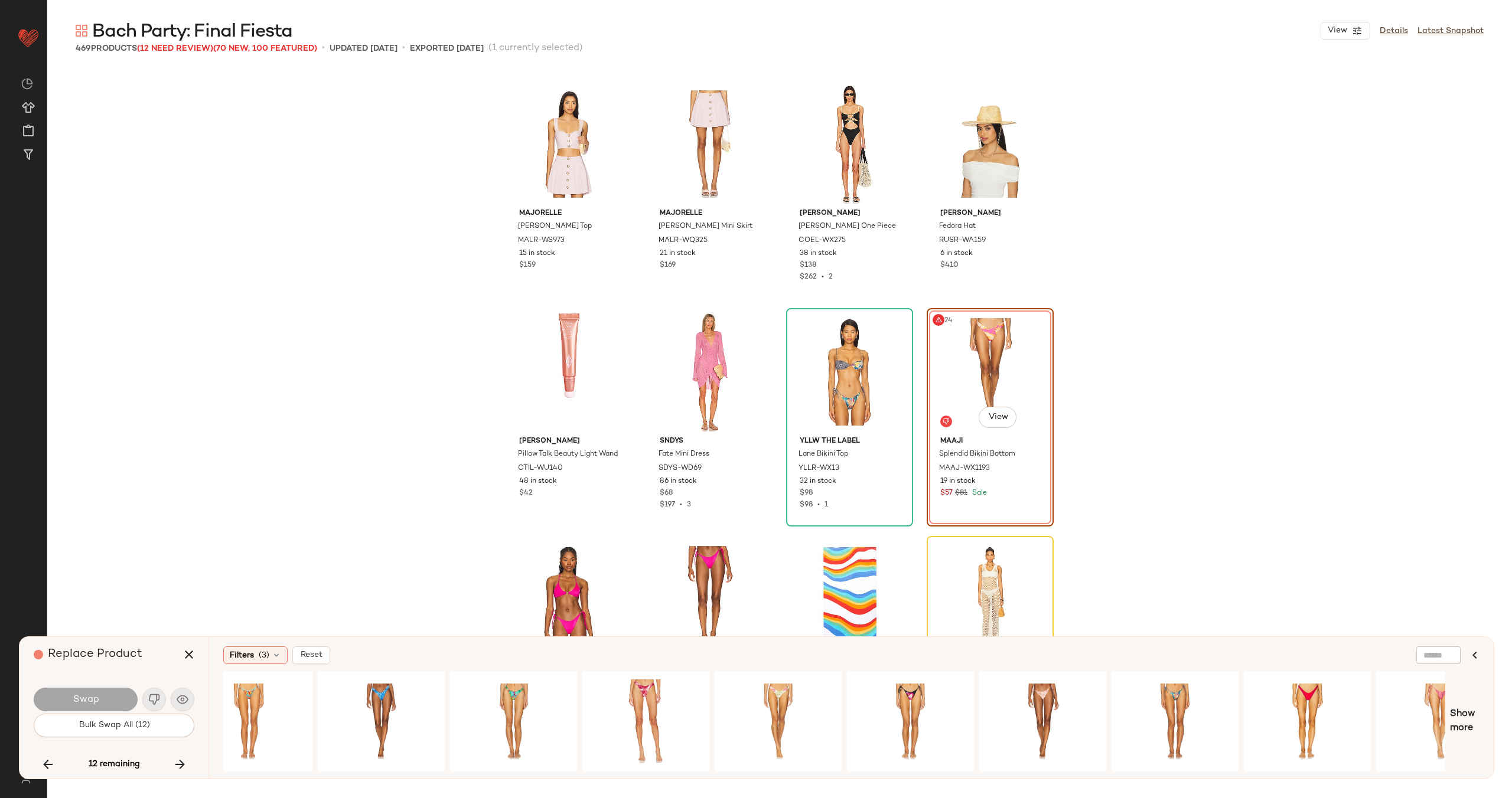
scroll to position [0, 889]
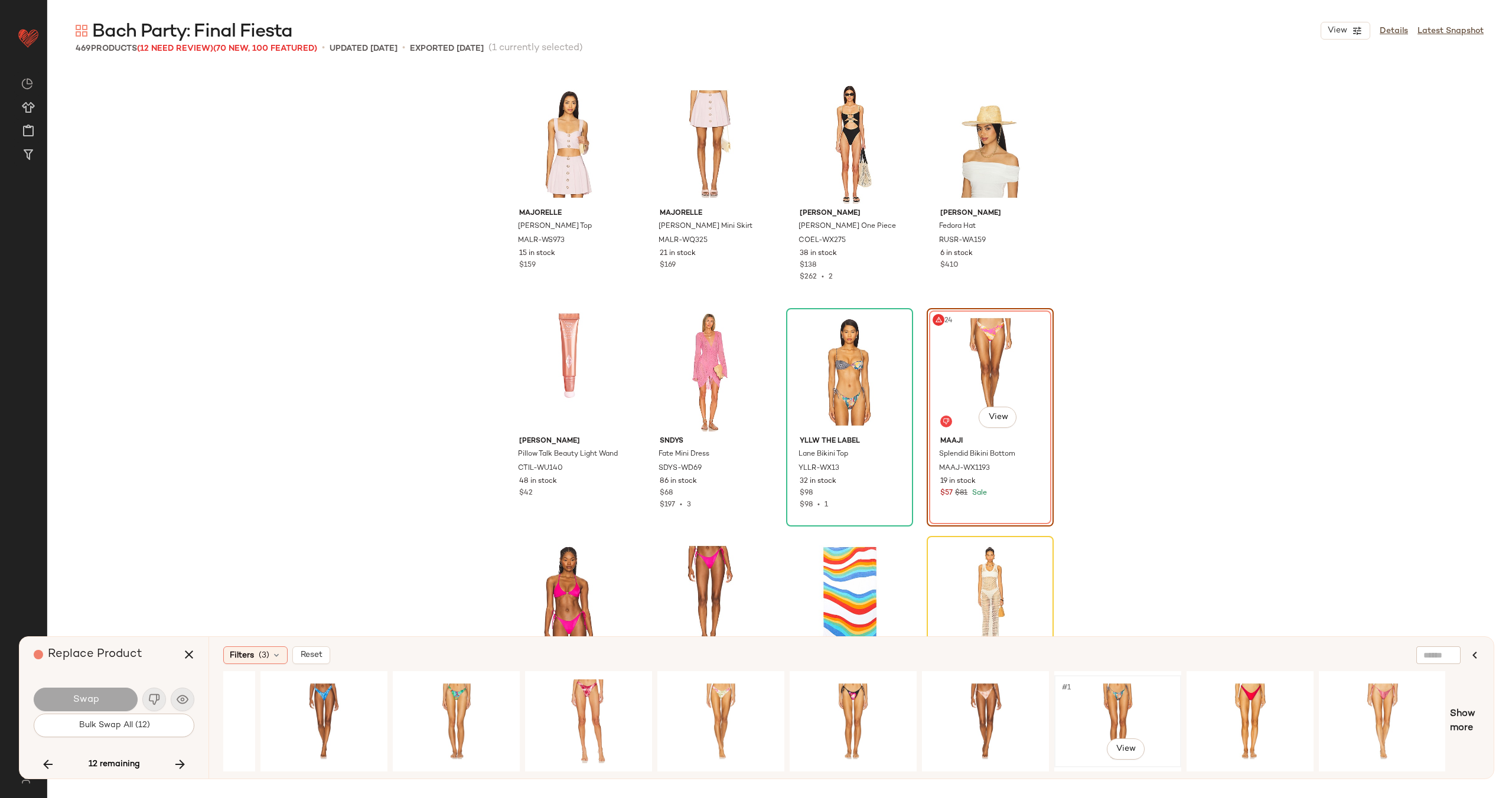
click at [1129, 703] on div "#1 View" at bounding box center [1117, 721] width 119 height 84
click at [100, 695] on button "Swap" at bounding box center [86, 699] width 104 height 24
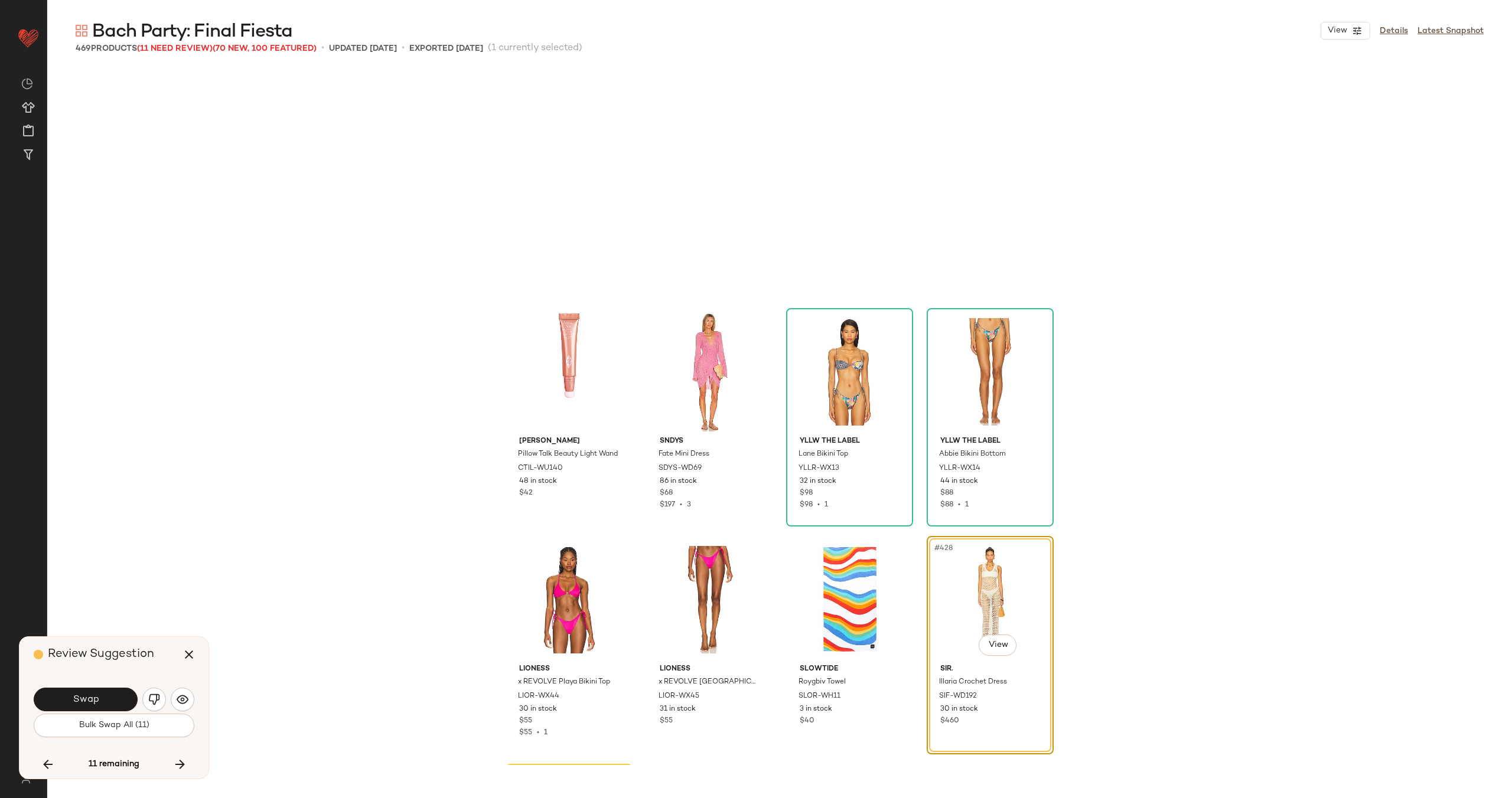
scroll to position [23926, 0]
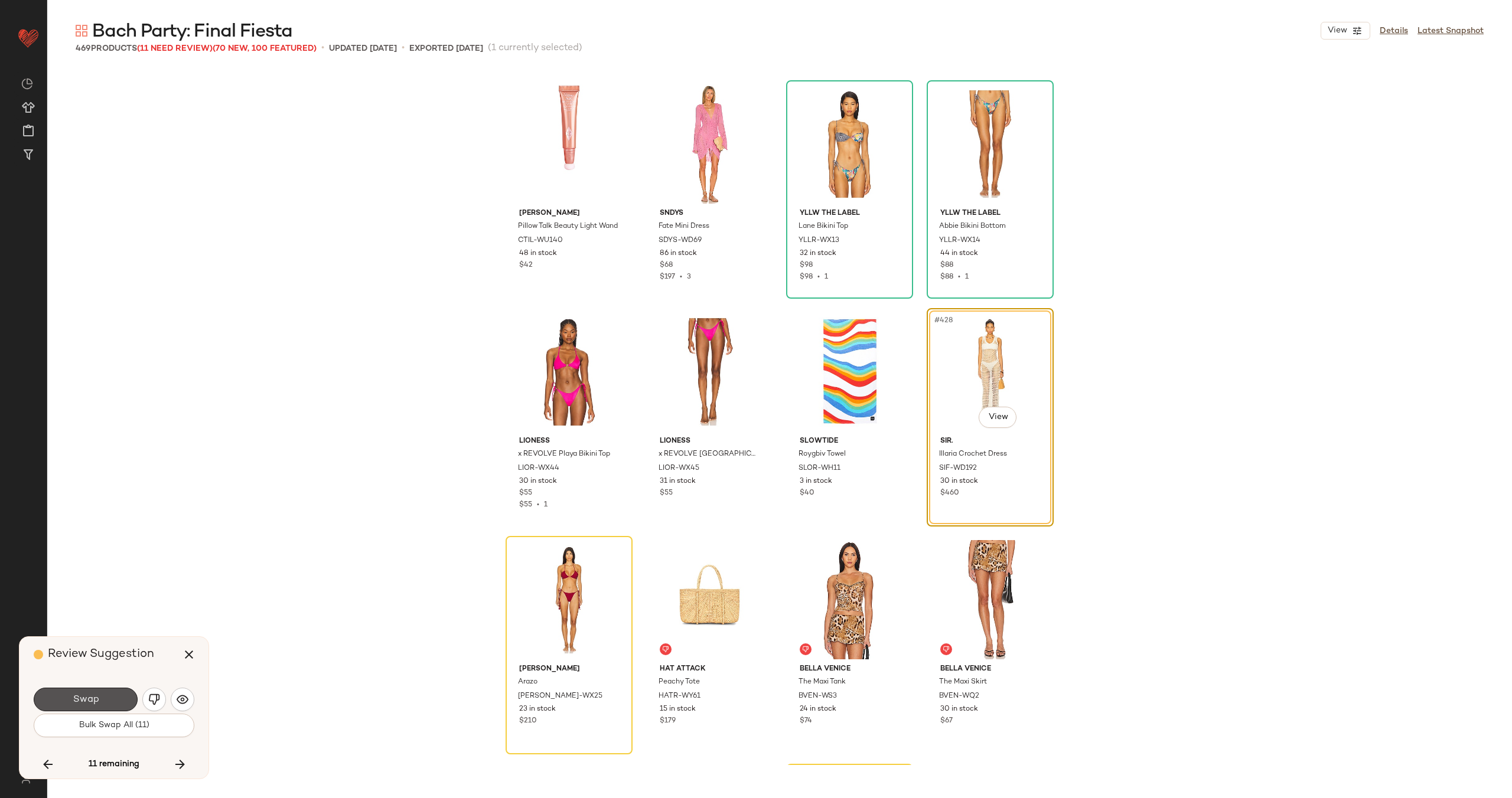
click at [99, 695] on button "Swap" at bounding box center [86, 699] width 104 height 24
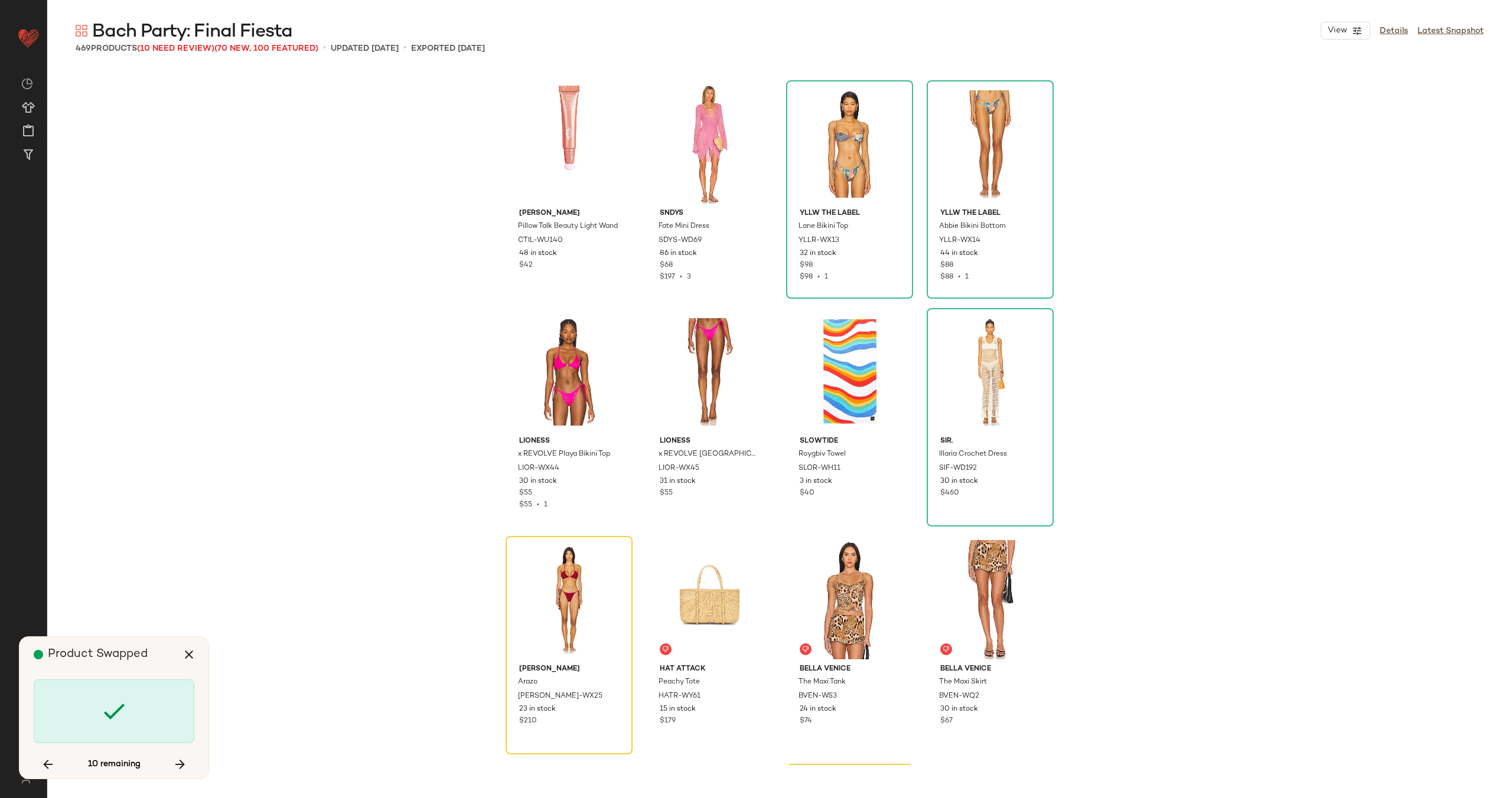
scroll to position [24153, 0]
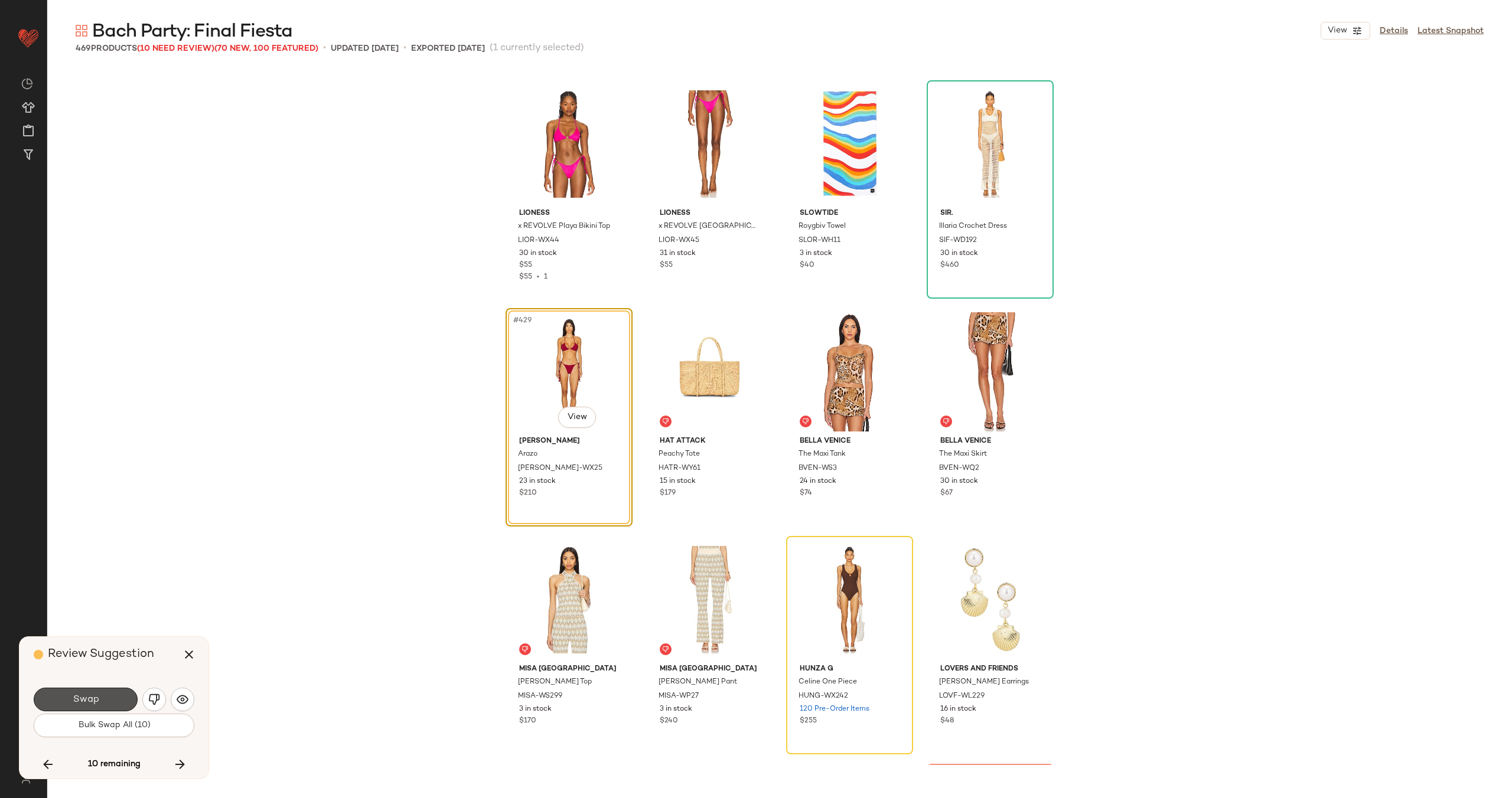
click at [99, 695] on button "Swap" at bounding box center [86, 699] width 104 height 24
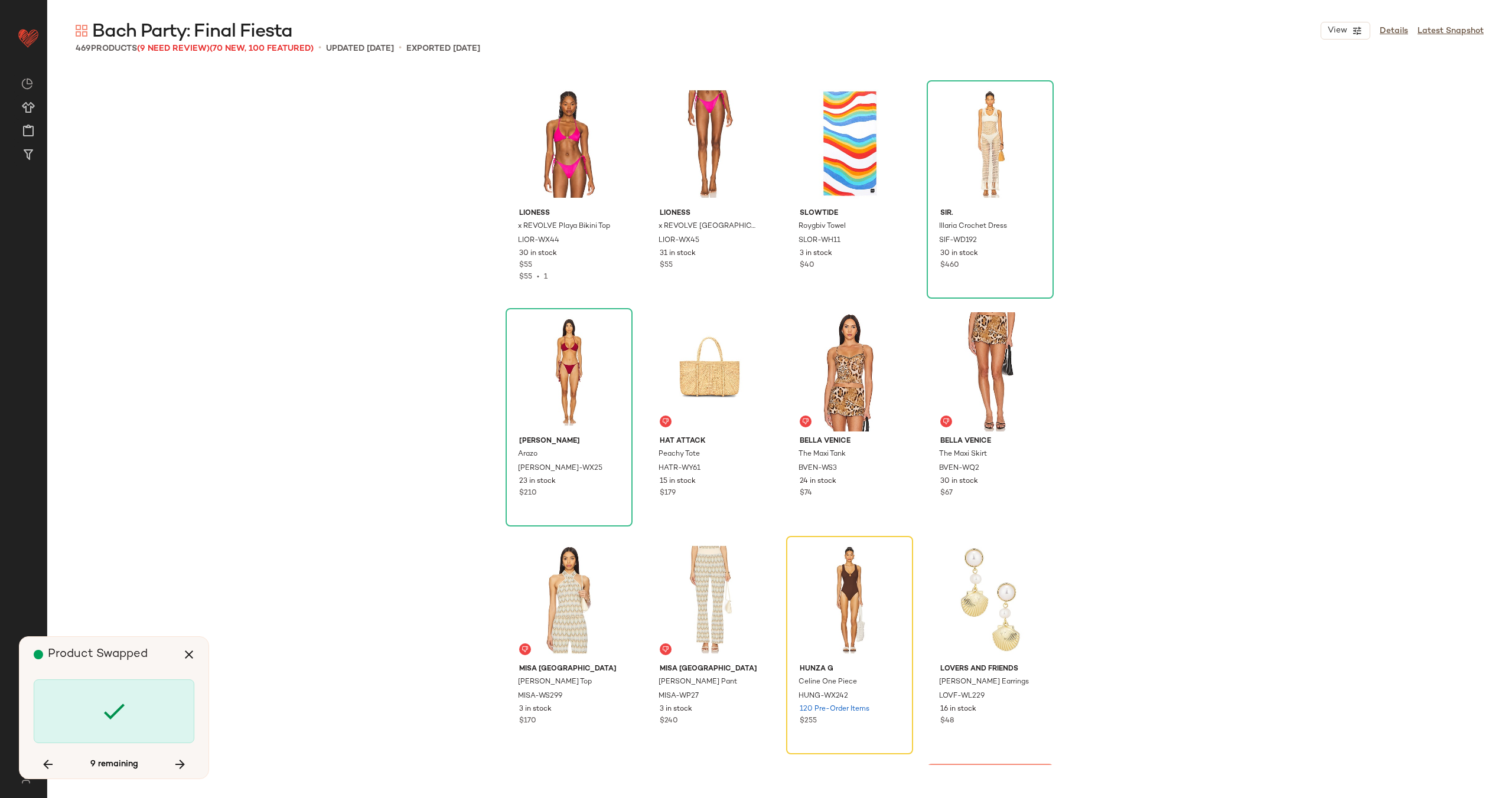
scroll to position [24381, 0]
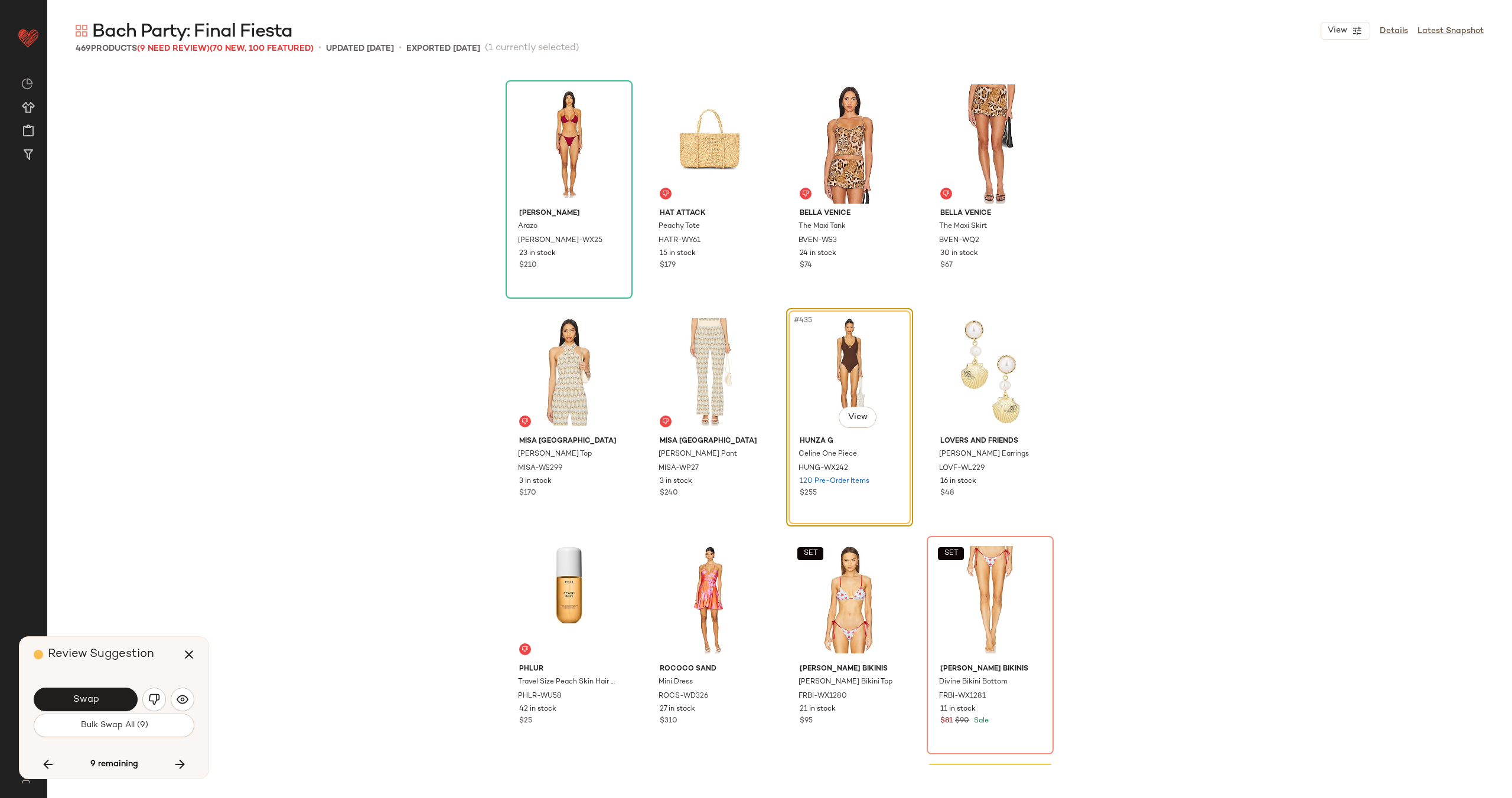
click at [99, 695] on button "Swap" at bounding box center [86, 699] width 104 height 24
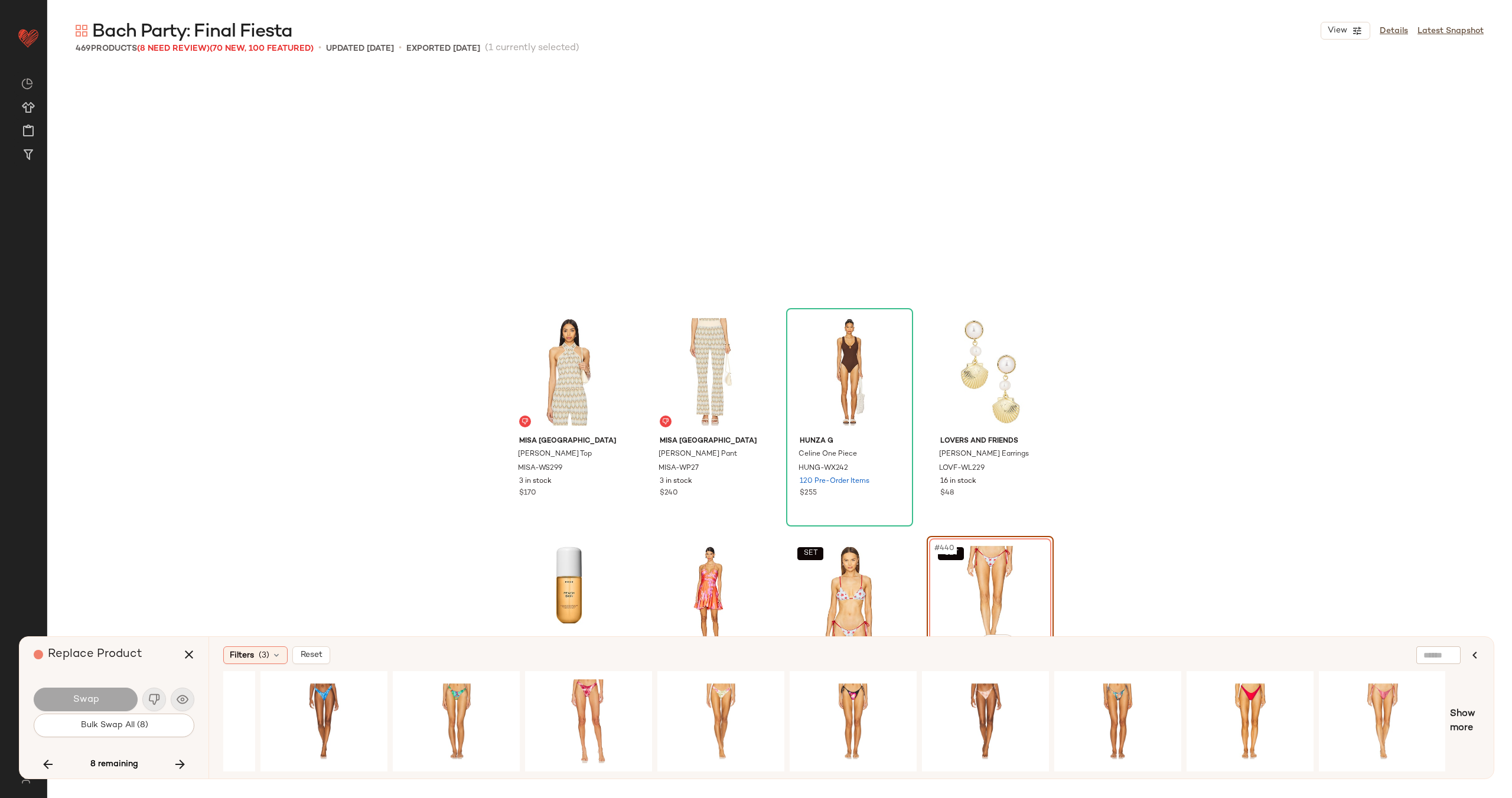
scroll to position [24609, 0]
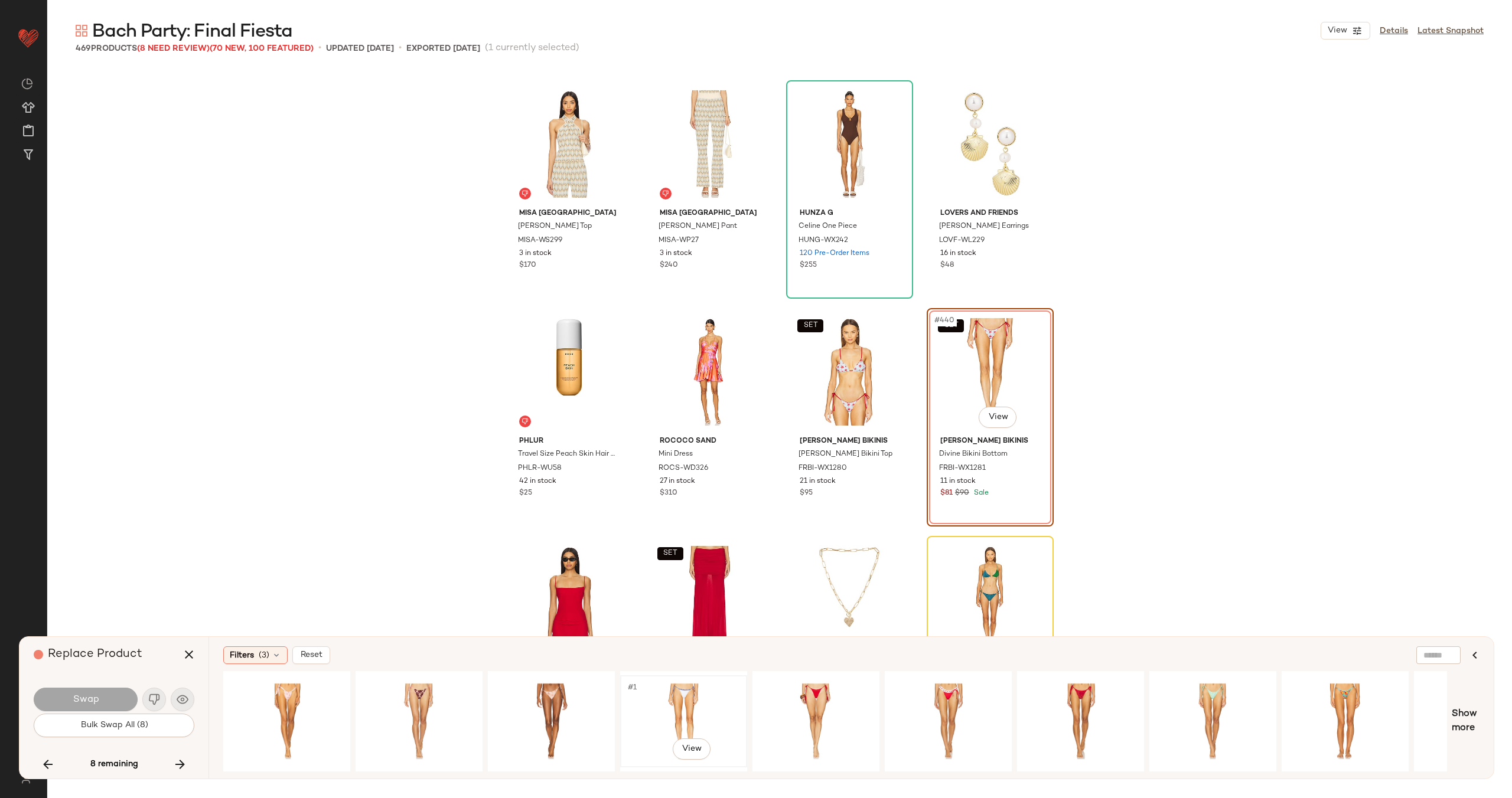
click at [678, 707] on div "#1 View" at bounding box center [683, 721] width 119 height 84
click at [98, 697] on span "Swap" at bounding box center [85, 700] width 27 height 12
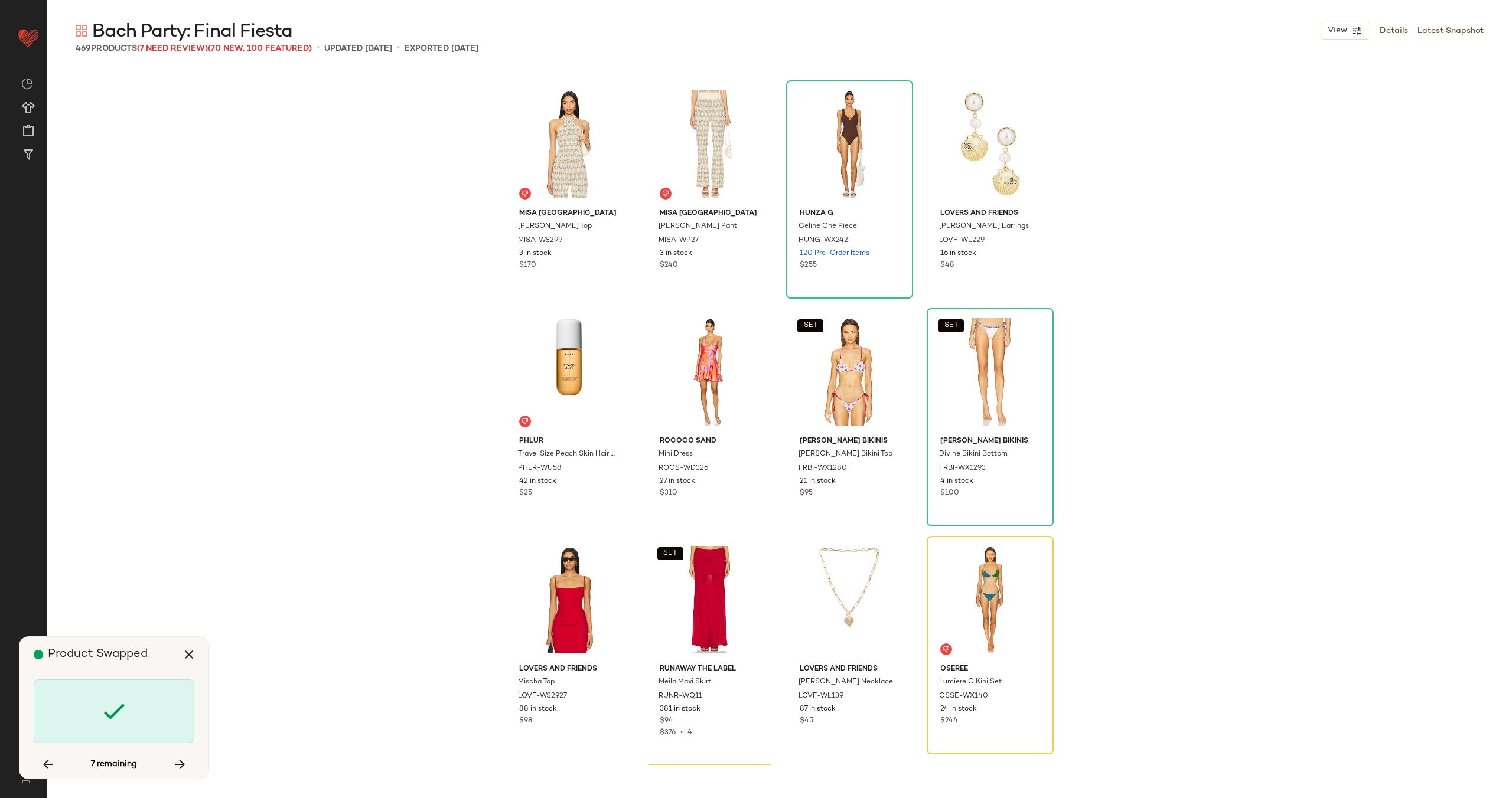
scroll to position [24837, 0]
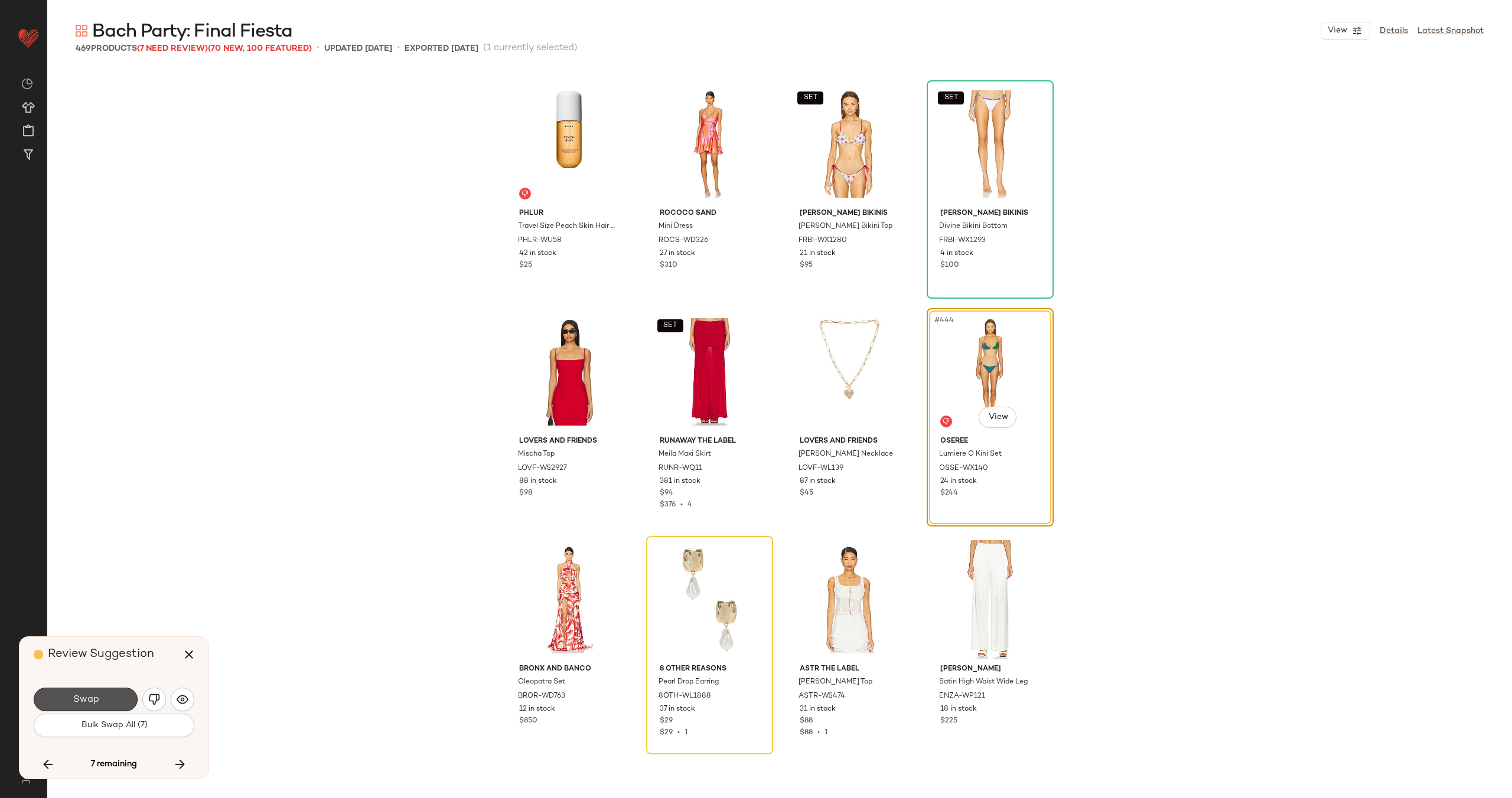
click at [98, 697] on span "Swap" at bounding box center [85, 700] width 27 height 12
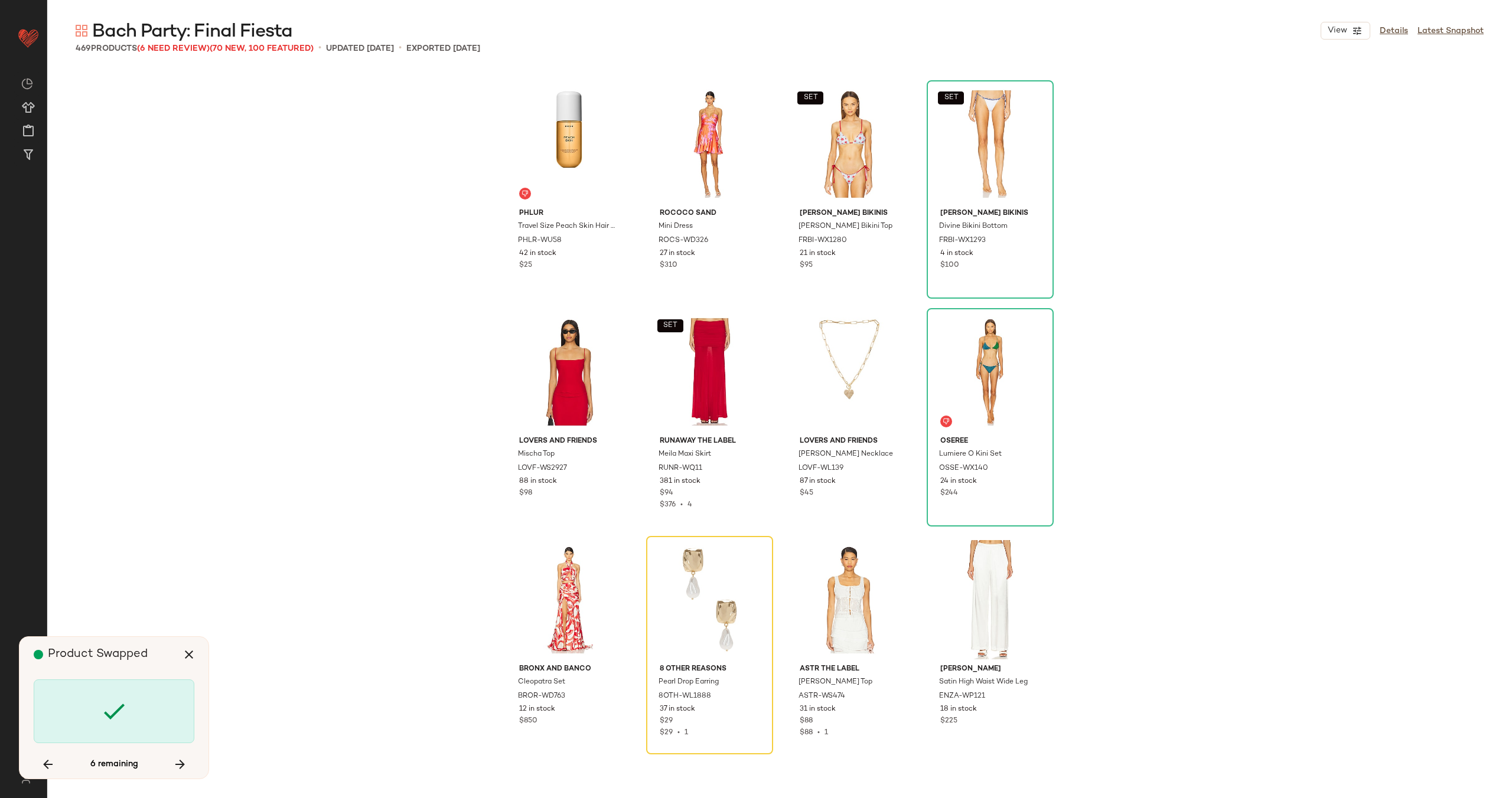
scroll to position [25065, 0]
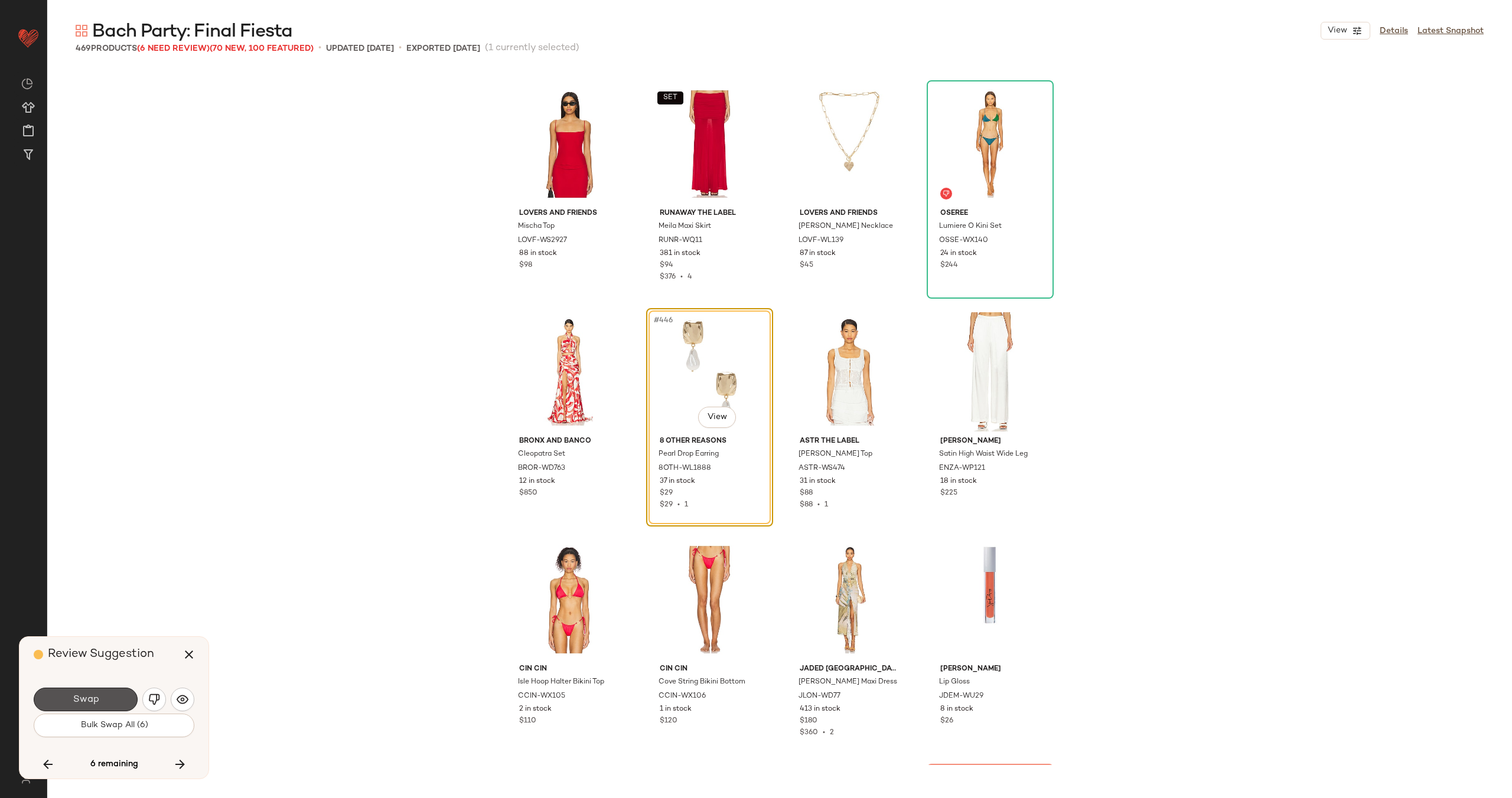
click at [98, 697] on span "Swap" at bounding box center [85, 700] width 27 height 12
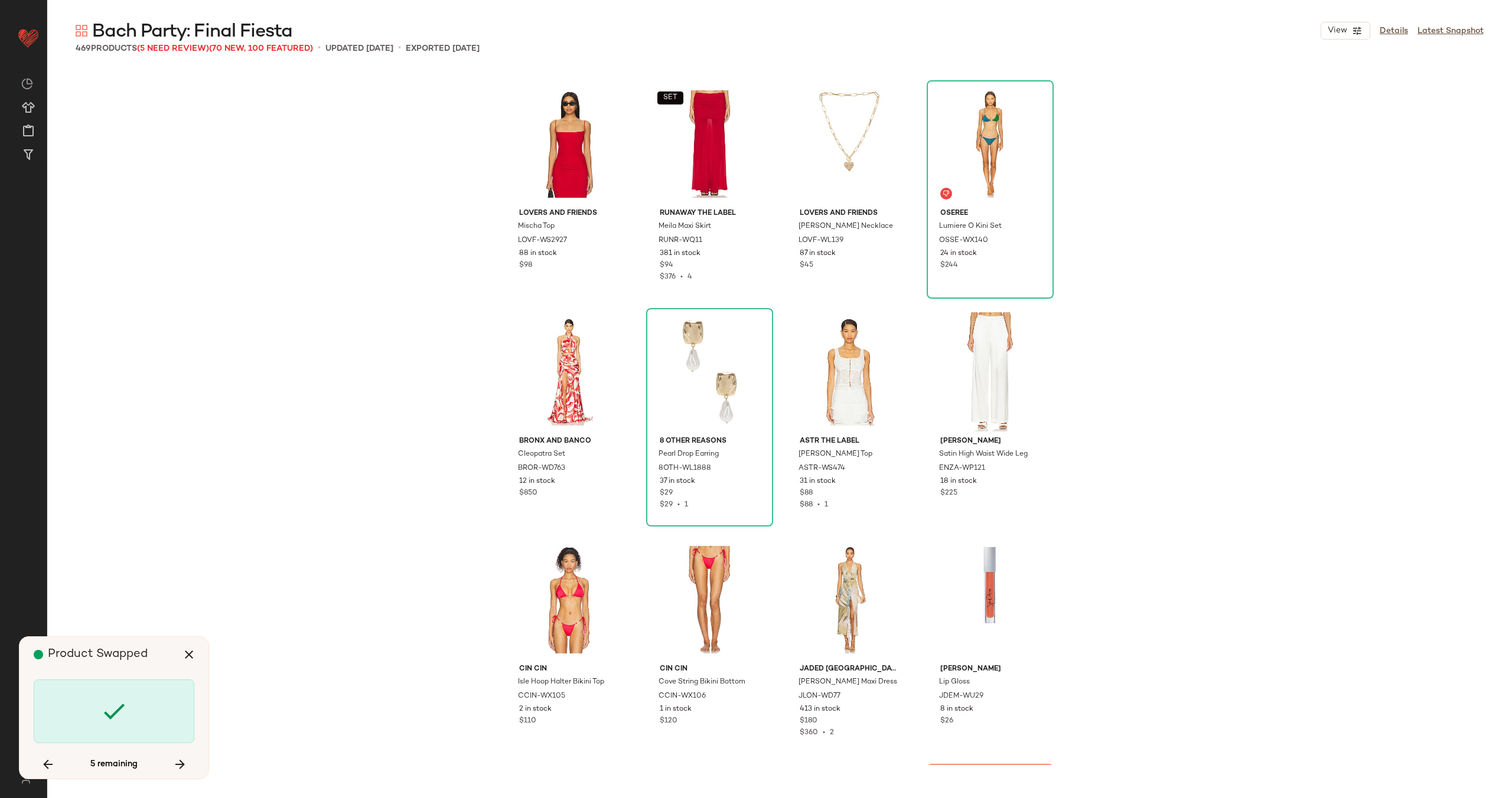
scroll to position [25520, 0]
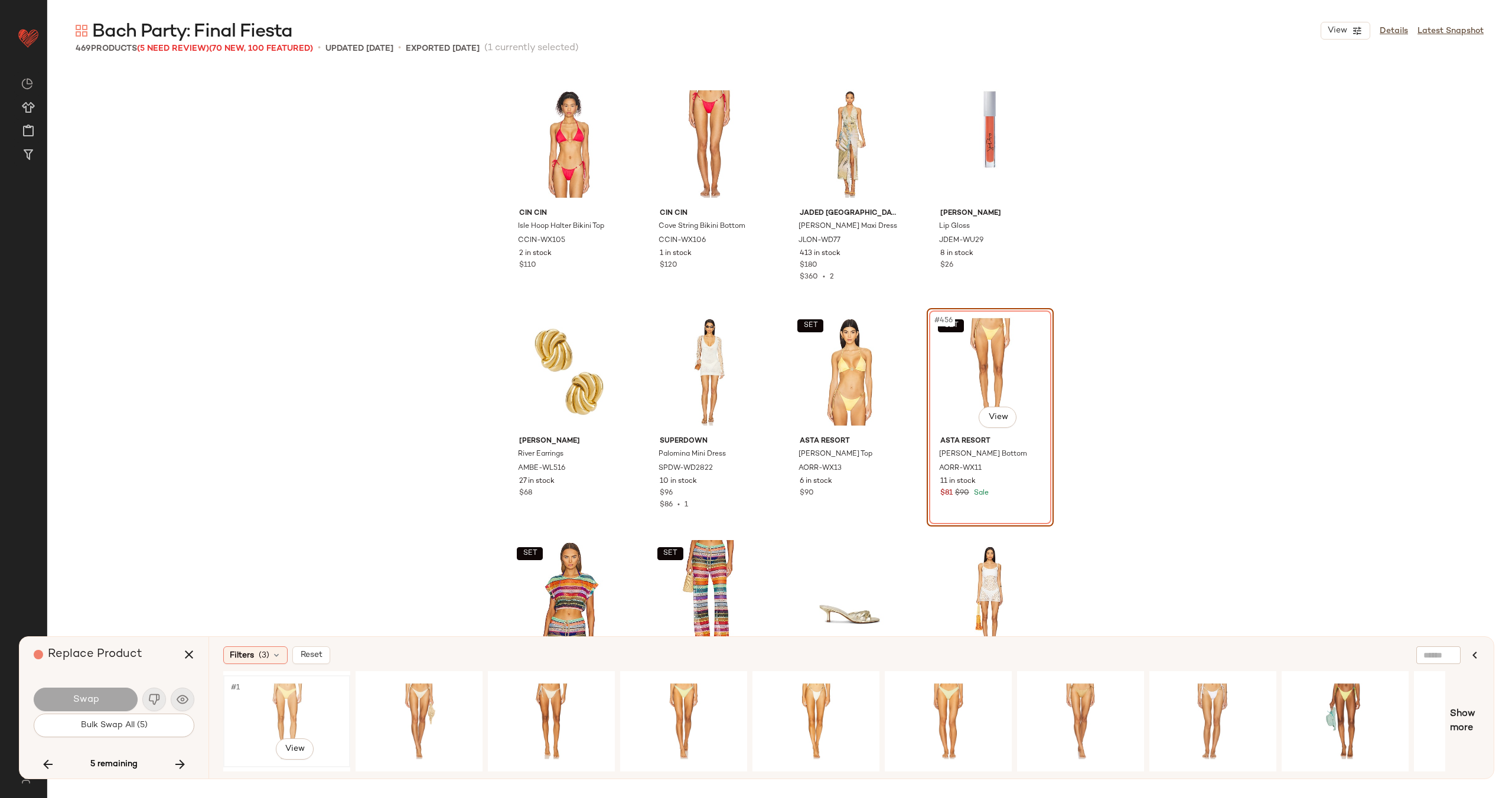
click at [287, 705] on div "#1 View" at bounding box center [286, 721] width 119 height 84
click at [98, 701] on button "Swap" at bounding box center [86, 699] width 104 height 24
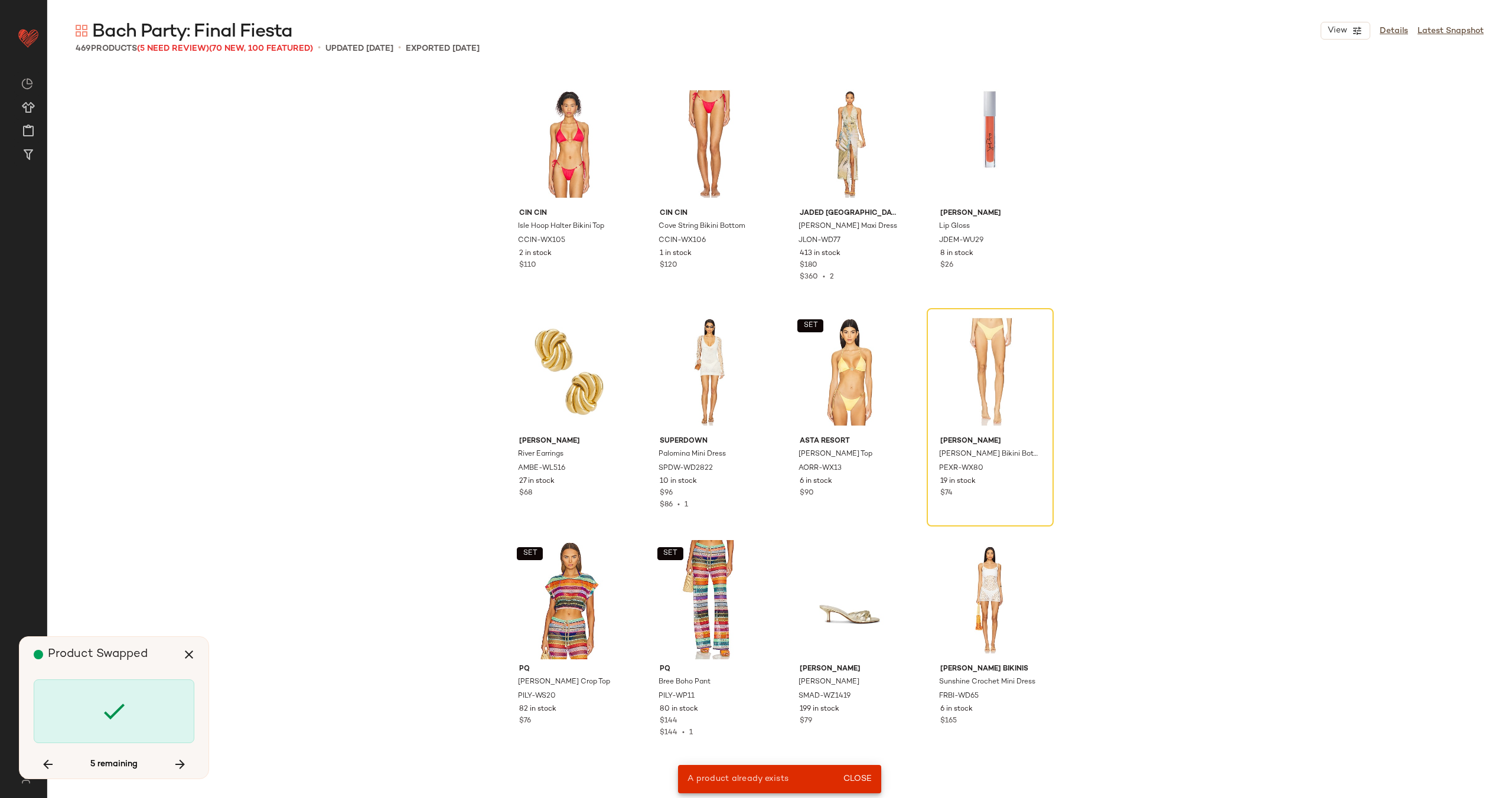
scroll to position [17545, 0]
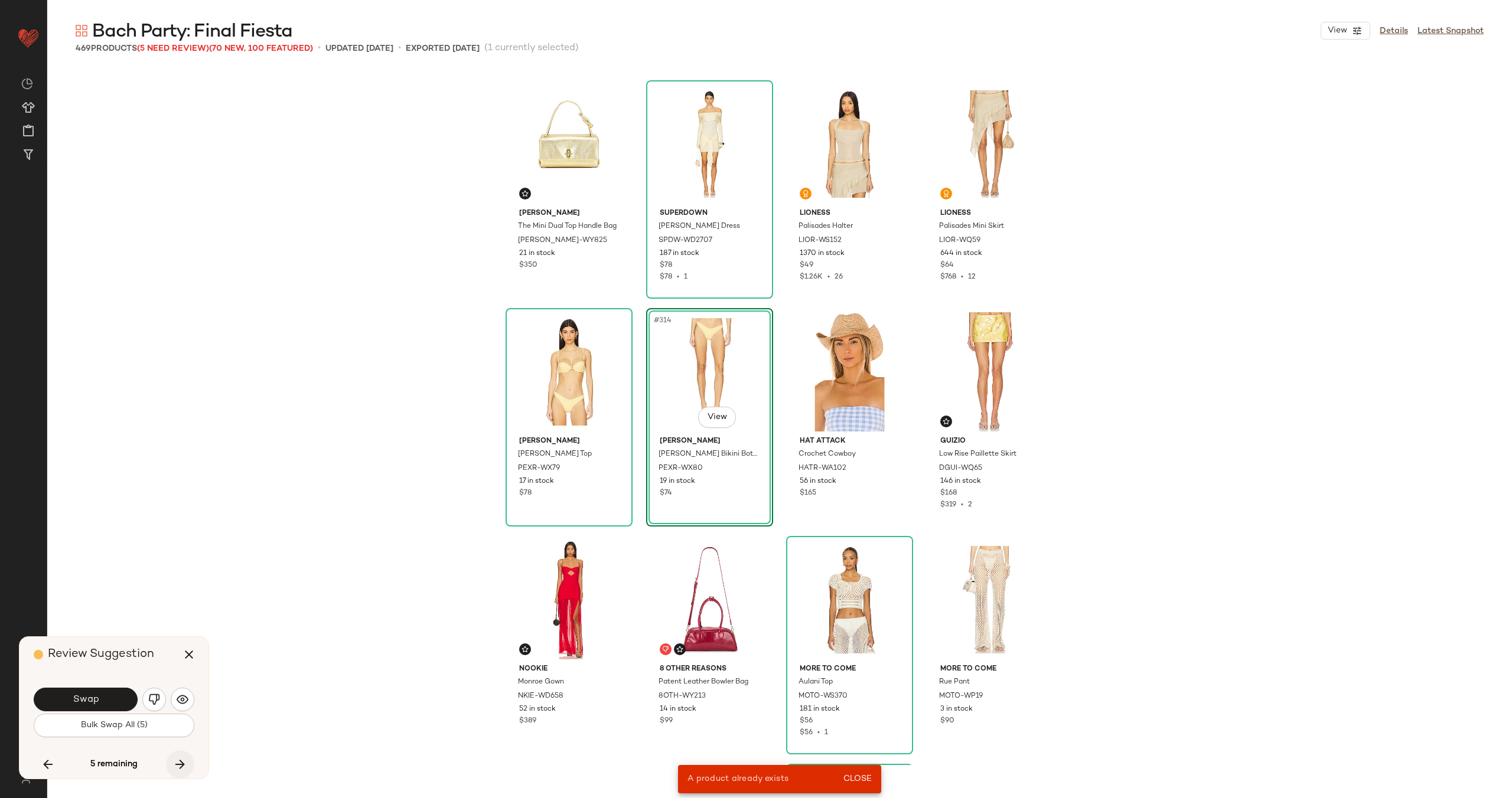
click at [182, 760] on icon "button" at bounding box center [180, 765] width 14 height 14
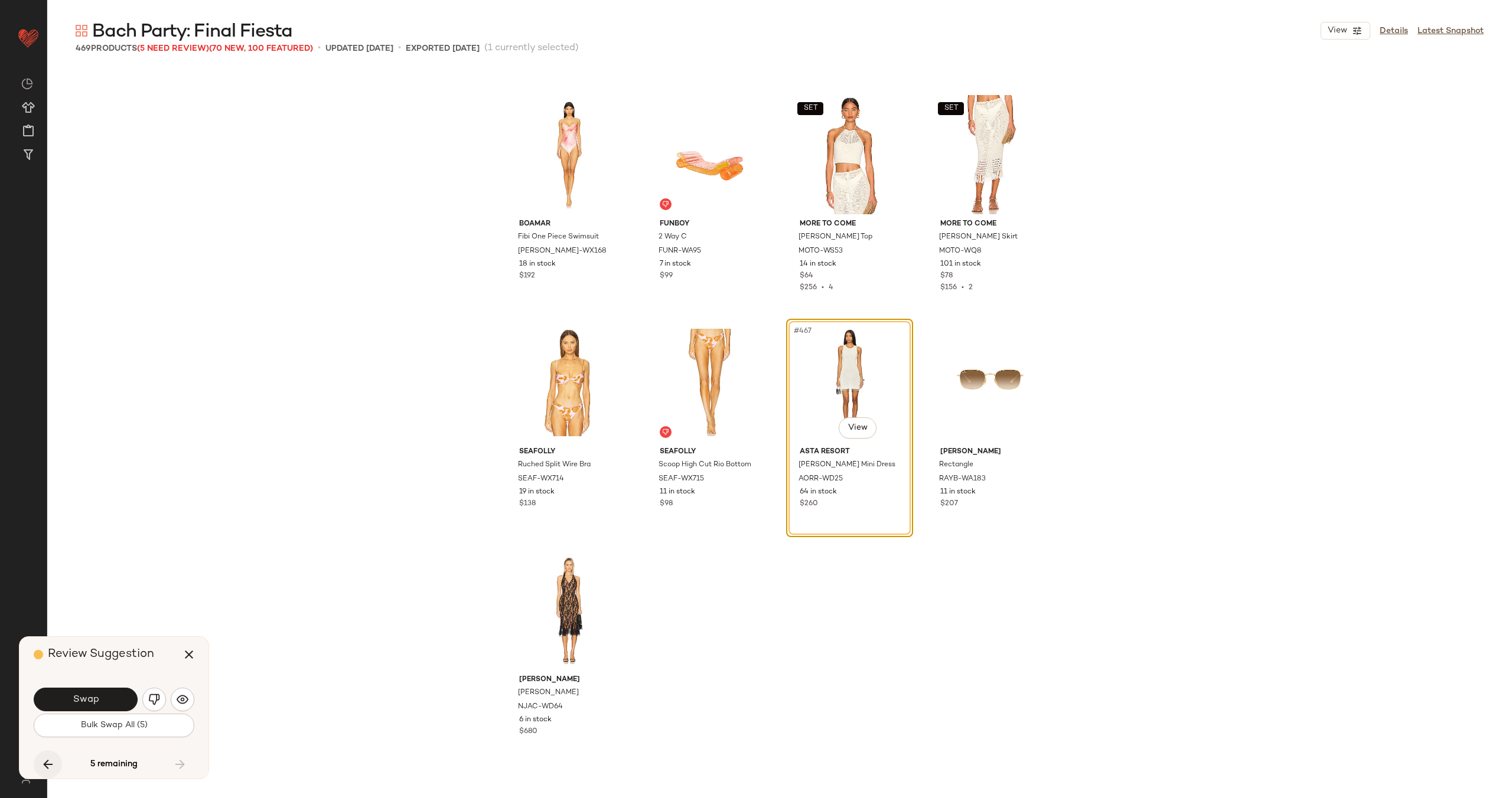
click at [48, 765] on icon "button" at bounding box center [48, 765] width 14 height 14
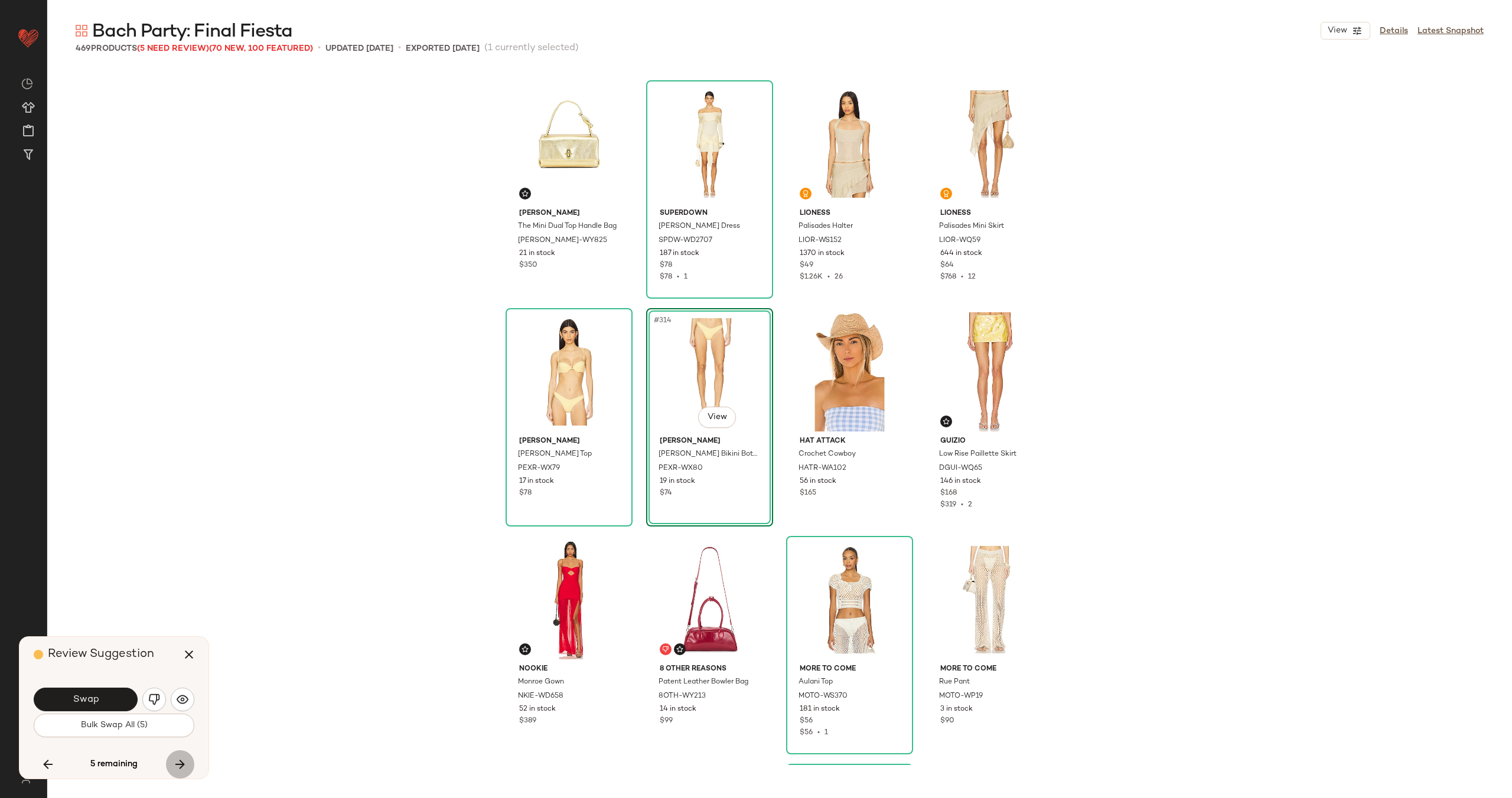
click at [182, 768] on icon "button" at bounding box center [180, 765] width 14 height 14
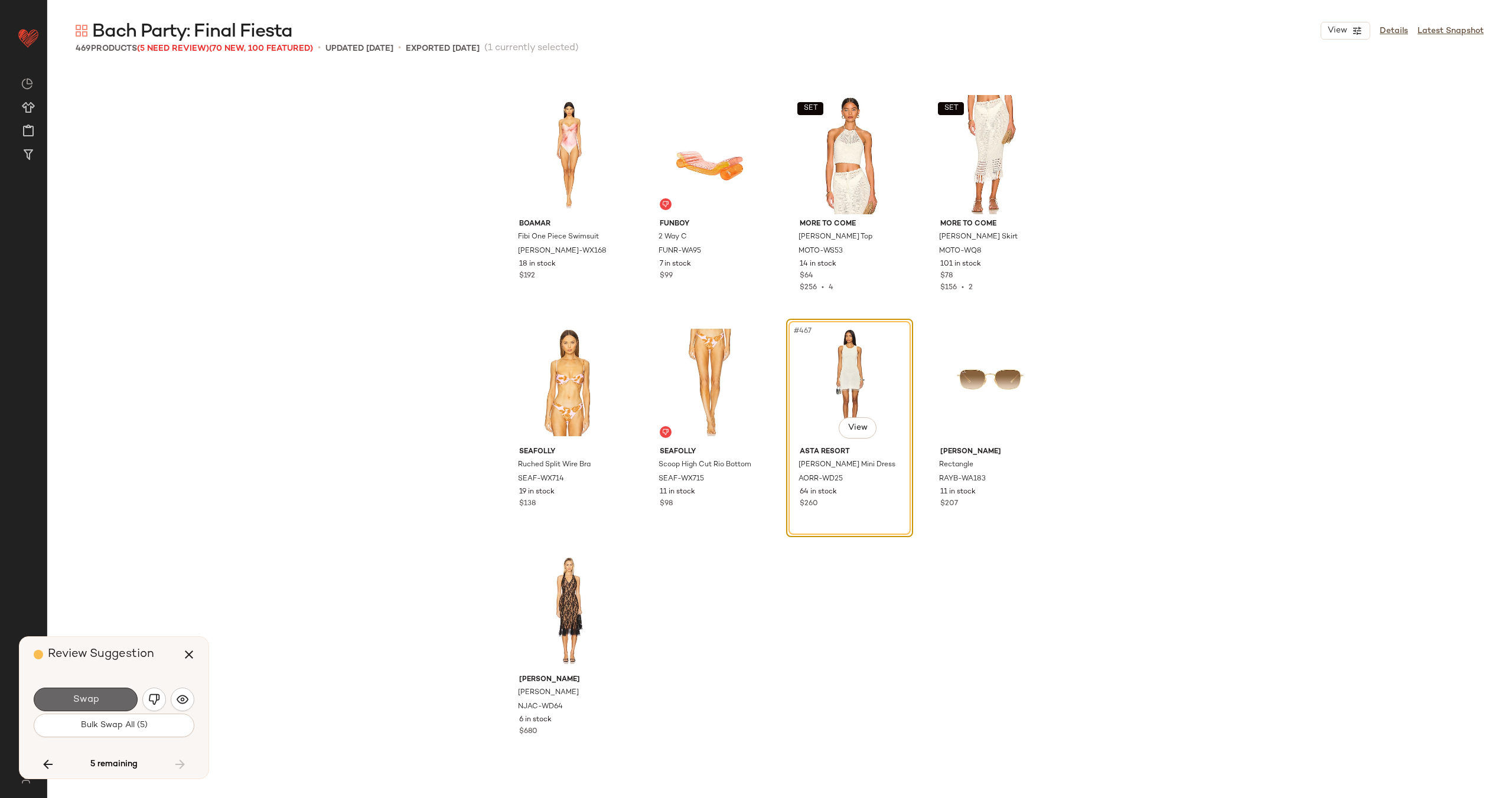
click at [124, 703] on button "Swap" at bounding box center [86, 699] width 104 height 24
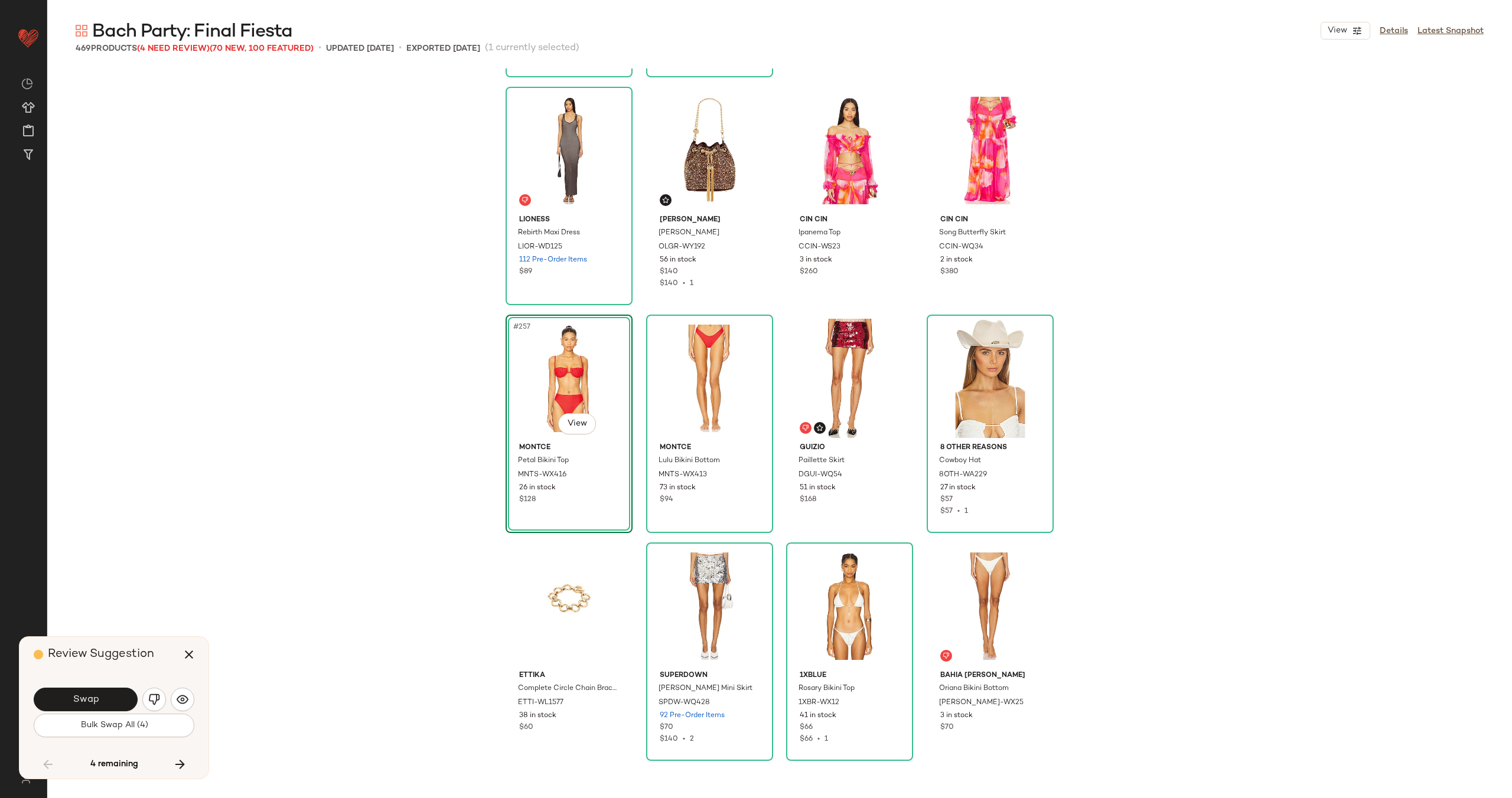
scroll to position [14386, 0]
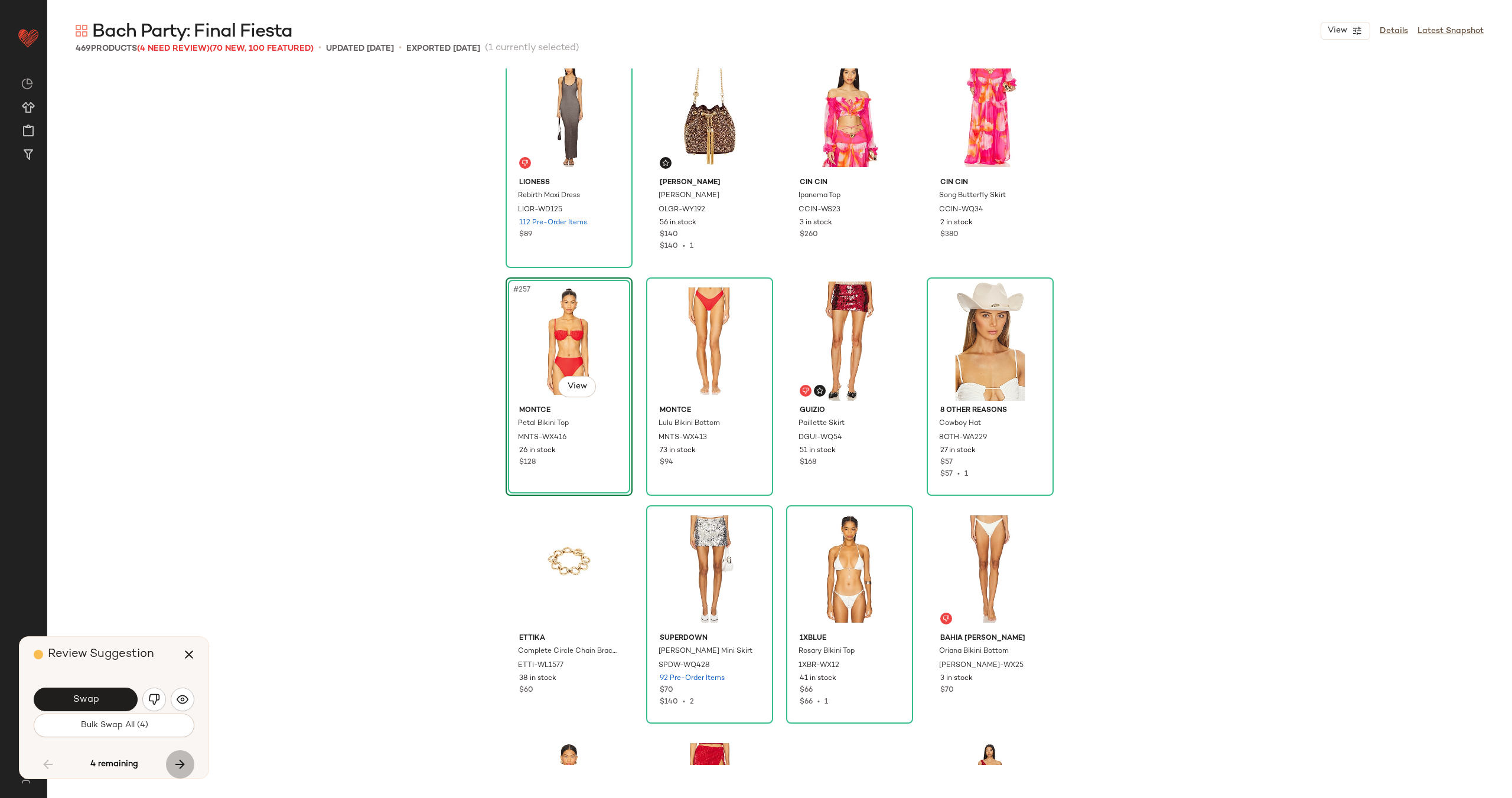
click at [179, 761] on icon "button" at bounding box center [180, 765] width 14 height 14
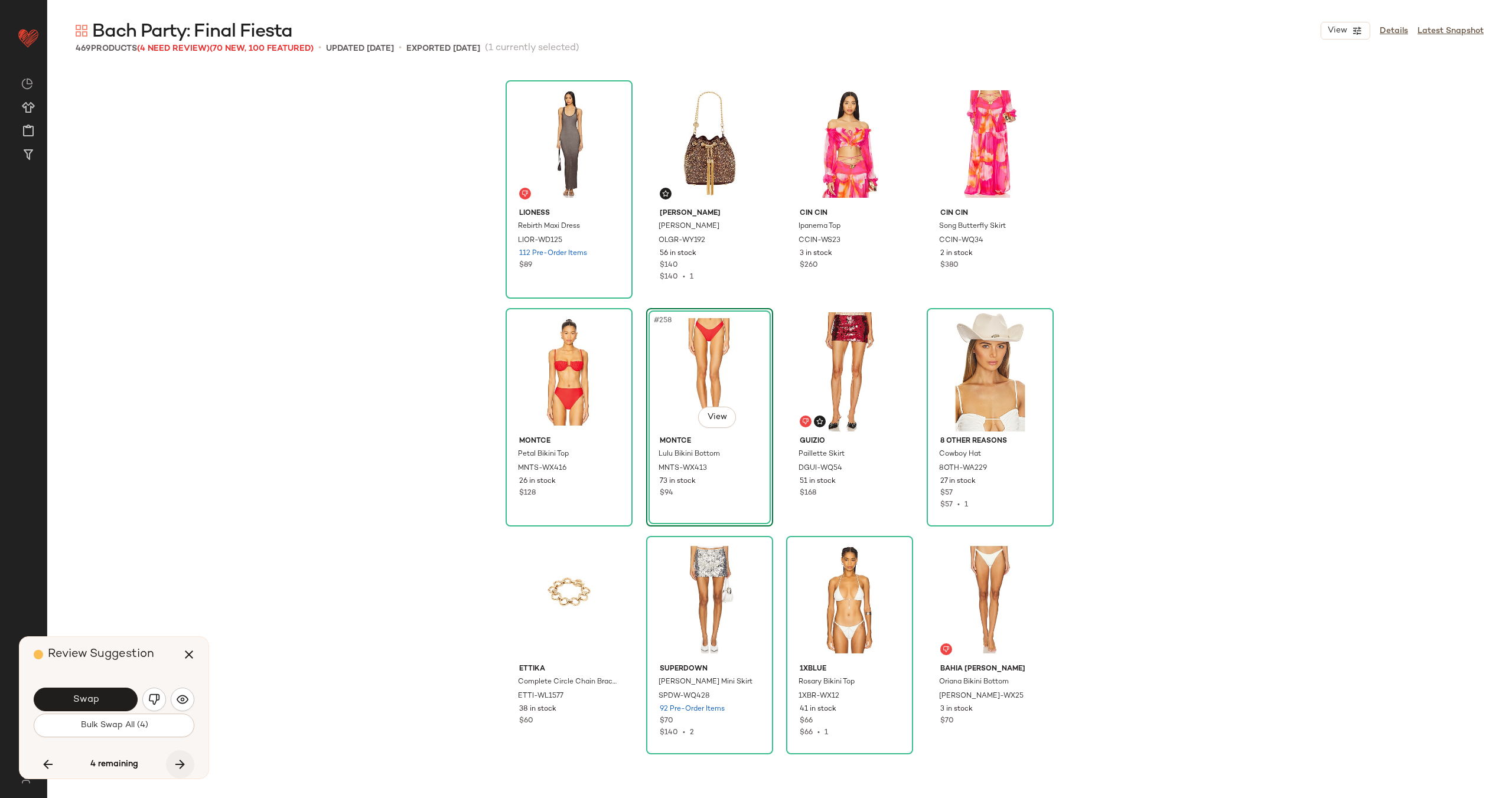
click at [179, 761] on icon "button" at bounding box center [180, 765] width 14 height 14
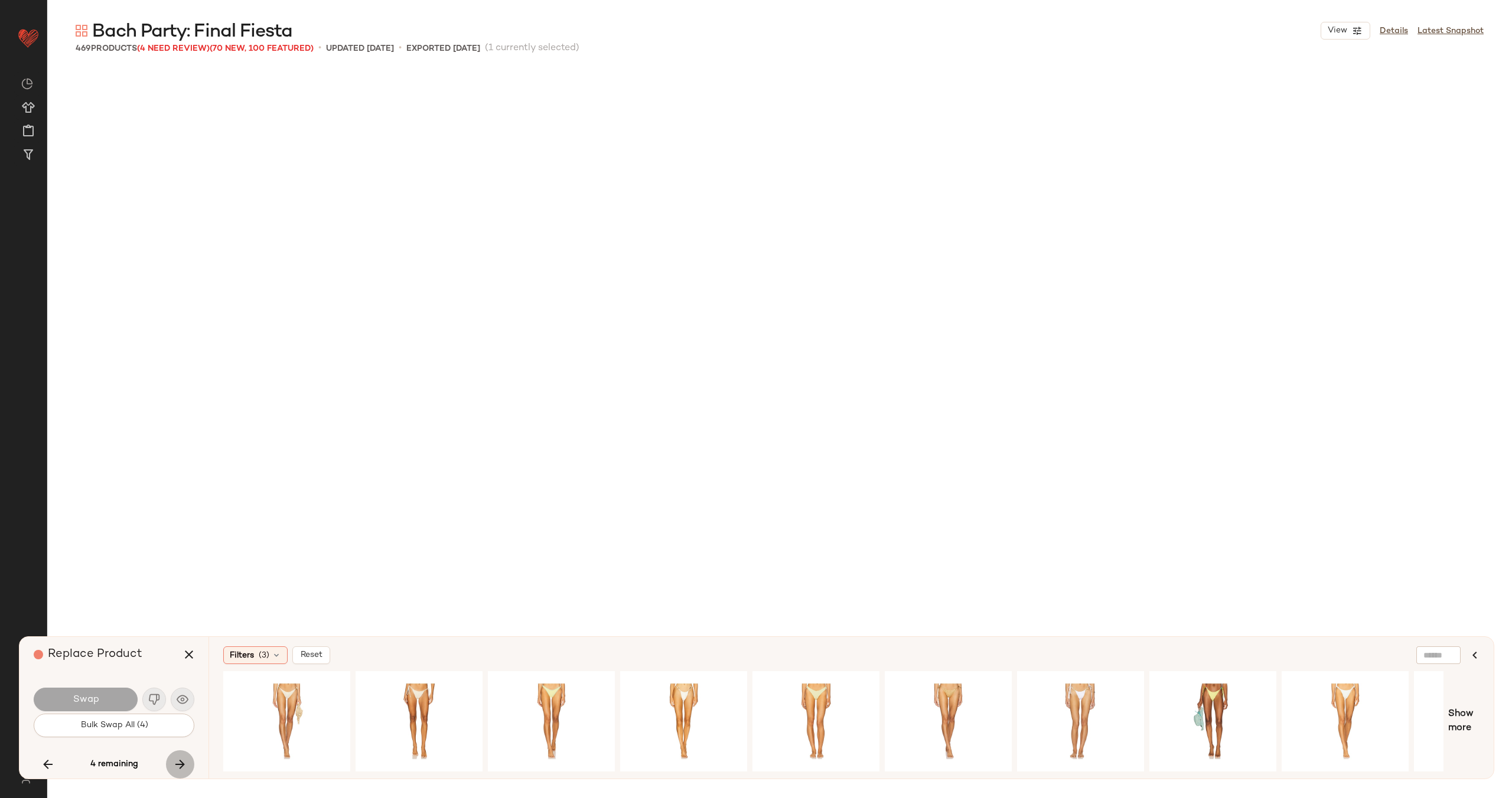
scroll to position [22786, 0]
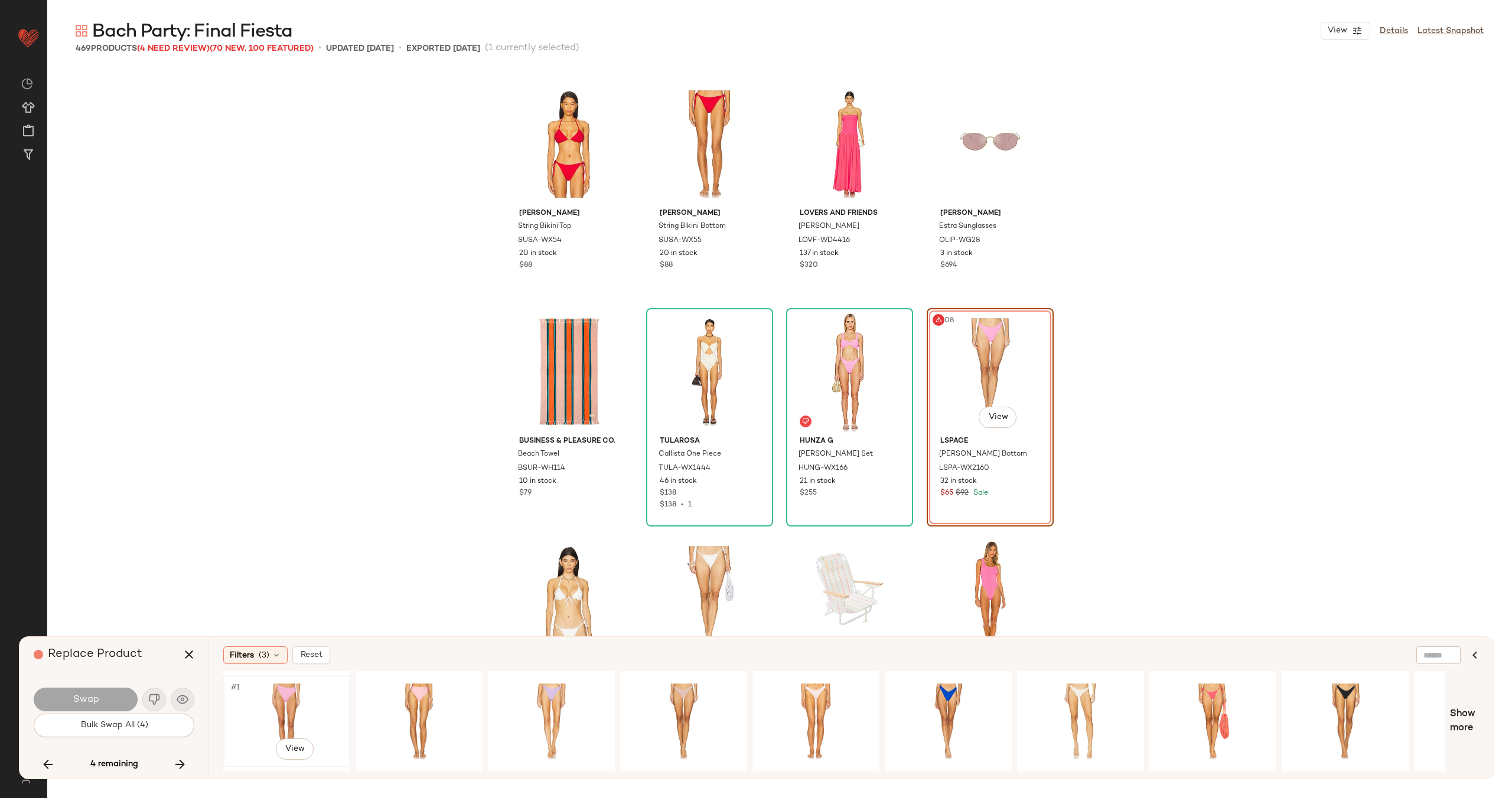
click at [265, 708] on div "#1 View" at bounding box center [286, 721] width 119 height 84
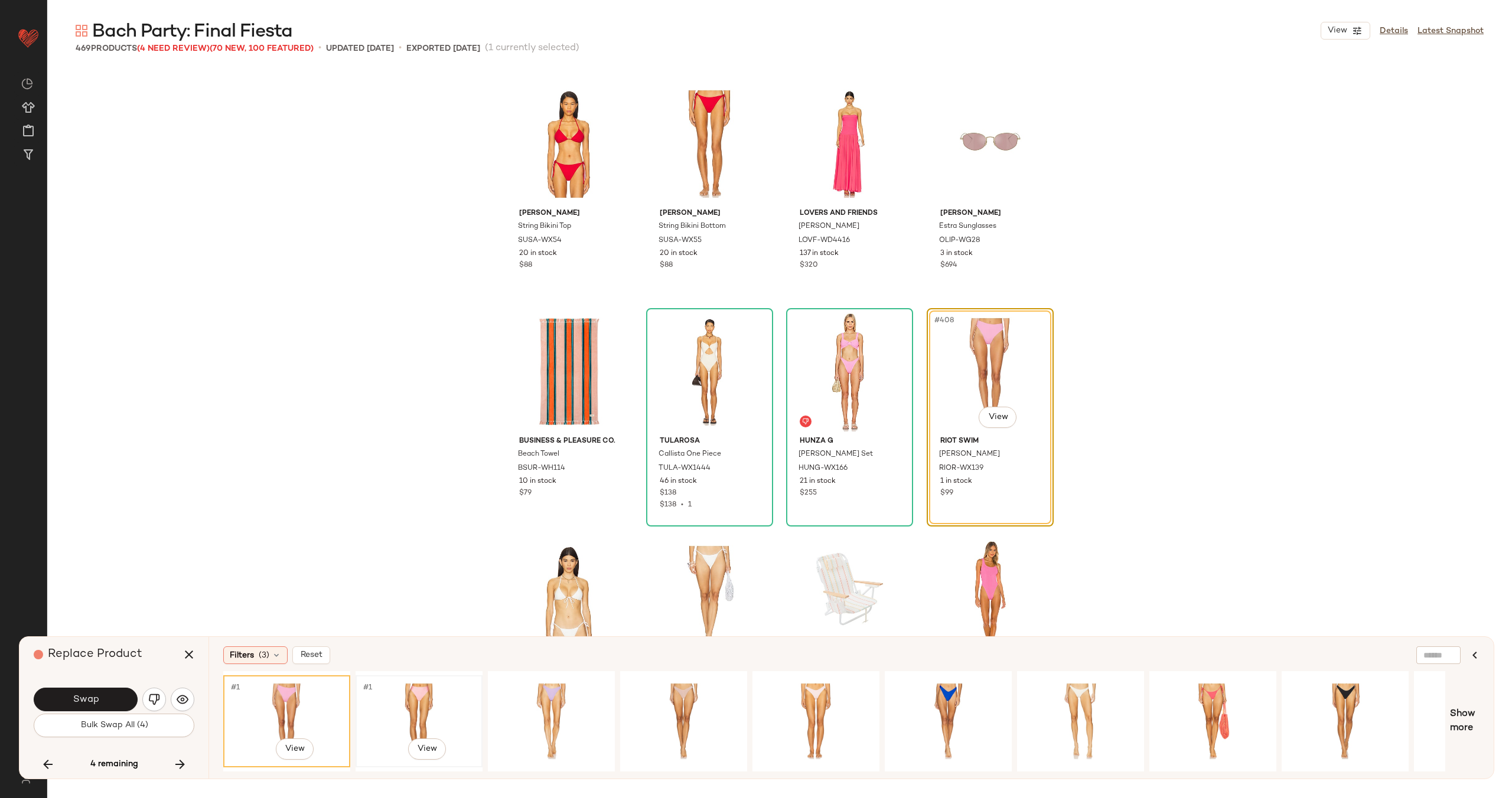
click at [388, 700] on div "#1 View" at bounding box center [419, 721] width 119 height 84
click at [175, 761] on icon "button" at bounding box center [180, 765] width 14 height 14
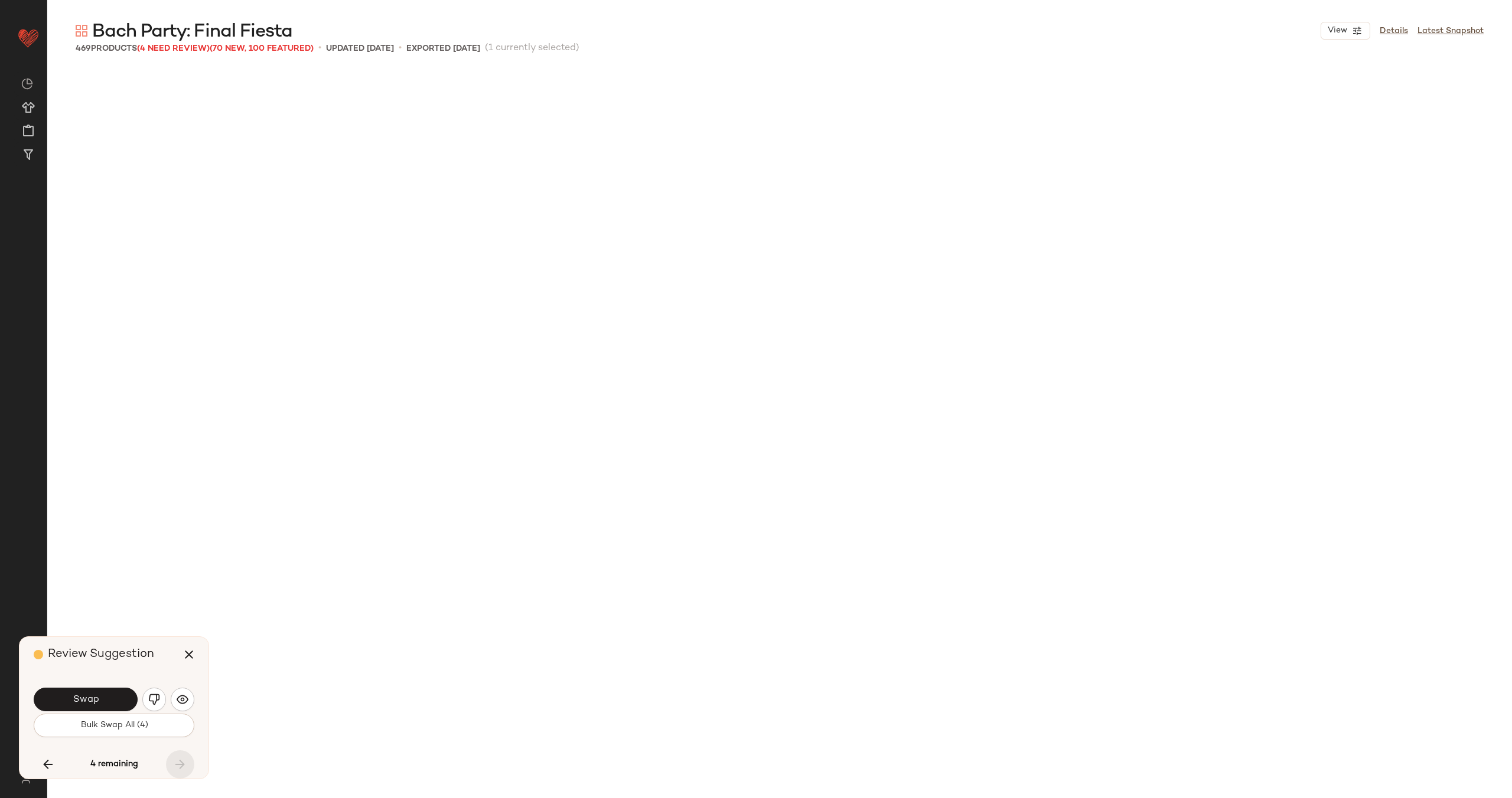
scroll to position [17545, 0]
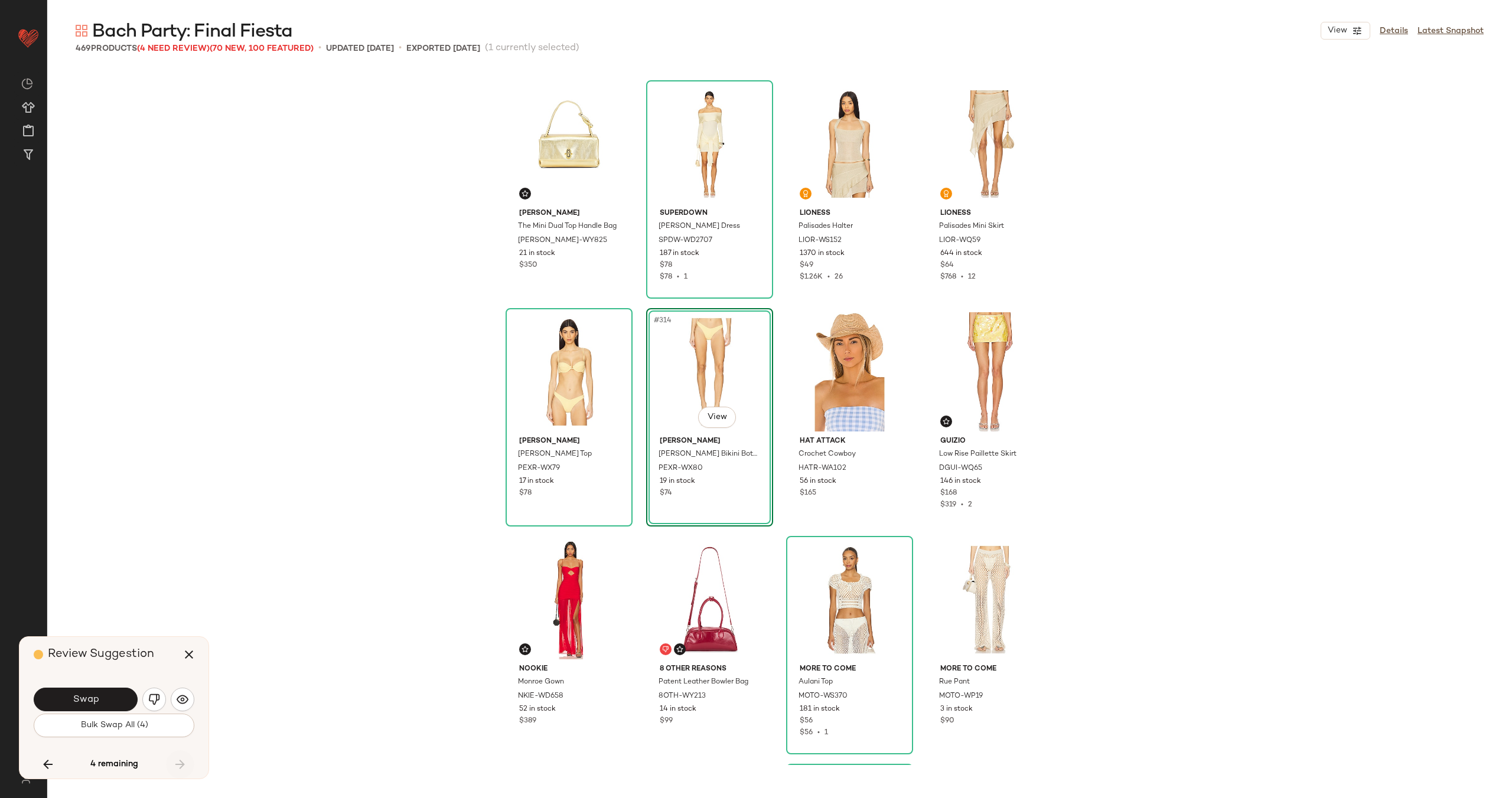
click at [175, 761] on div "4 remaining" at bounding box center [114, 764] width 161 height 28
drag, startPoint x: 183, startPoint y: 762, endPoint x: 143, endPoint y: 765, distance: 40.1
click at [183, 762] on div "4 remaining" at bounding box center [114, 764] width 161 height 28
click at [49, 765] on icon "button" at bounding box center [48, 765] width 14 height 14
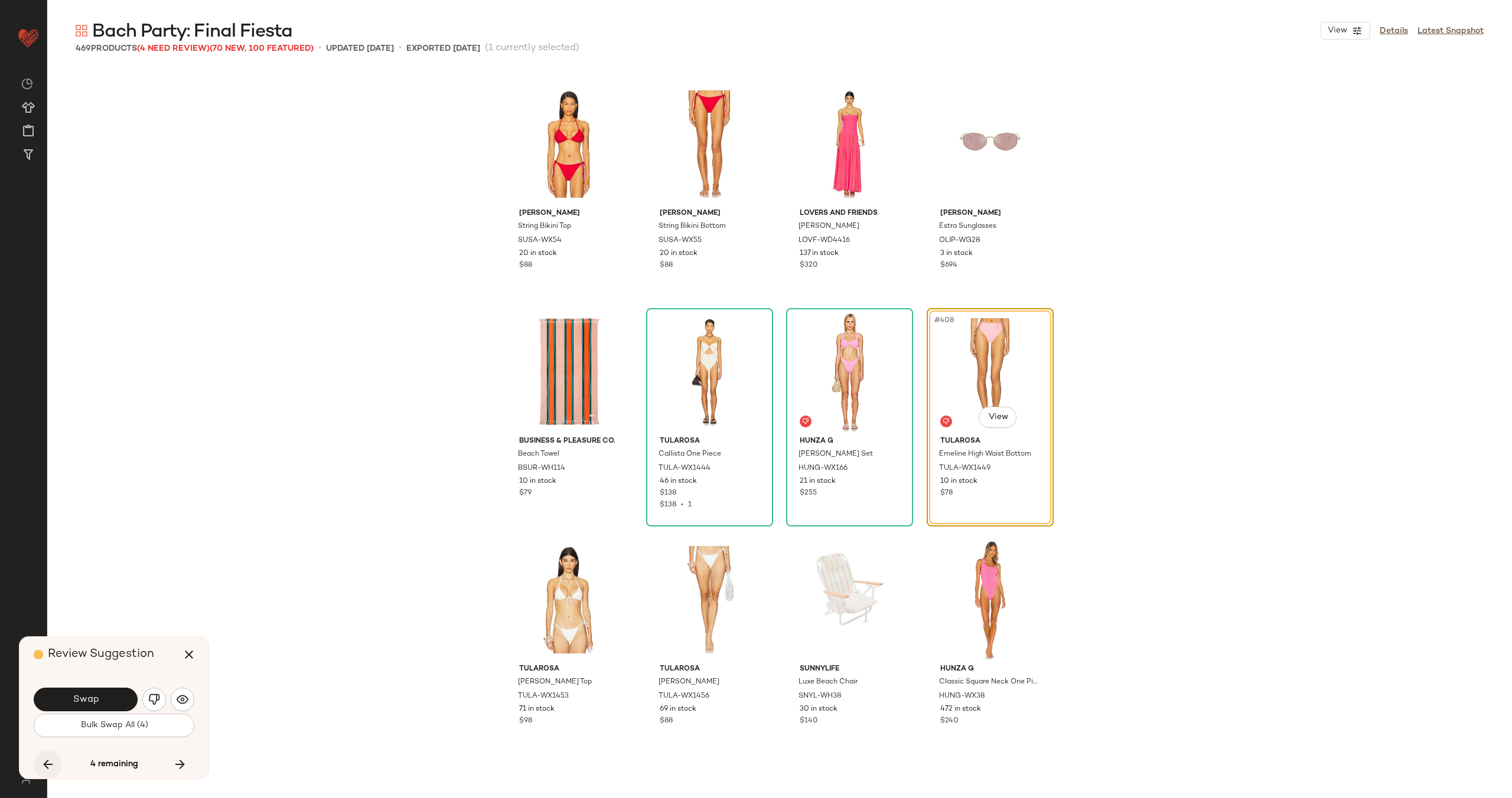
click at [49, 765] on icon "button" at bounding box center [48, 765] width 14 height 14
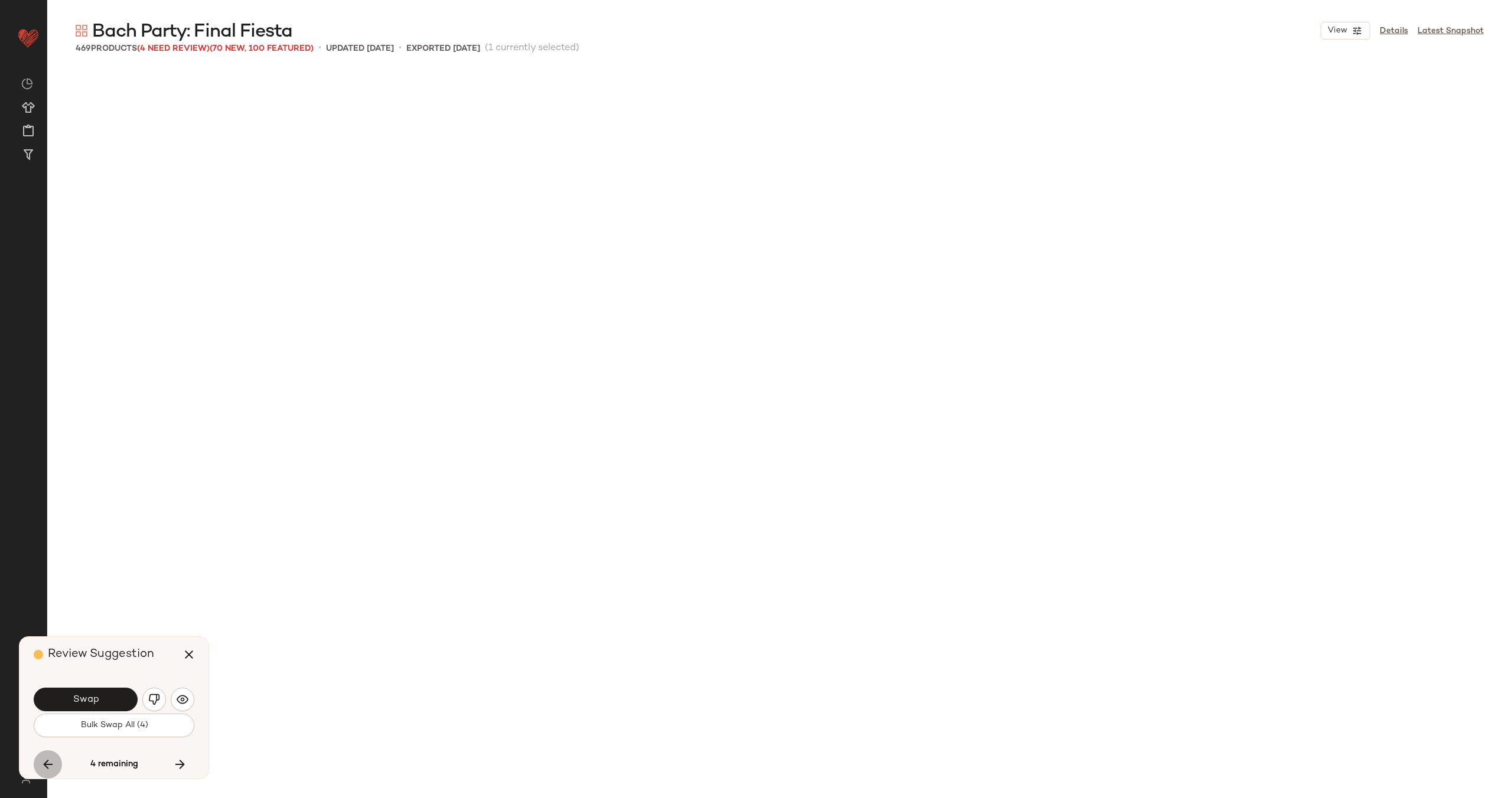
scroll to position [14355, 0]
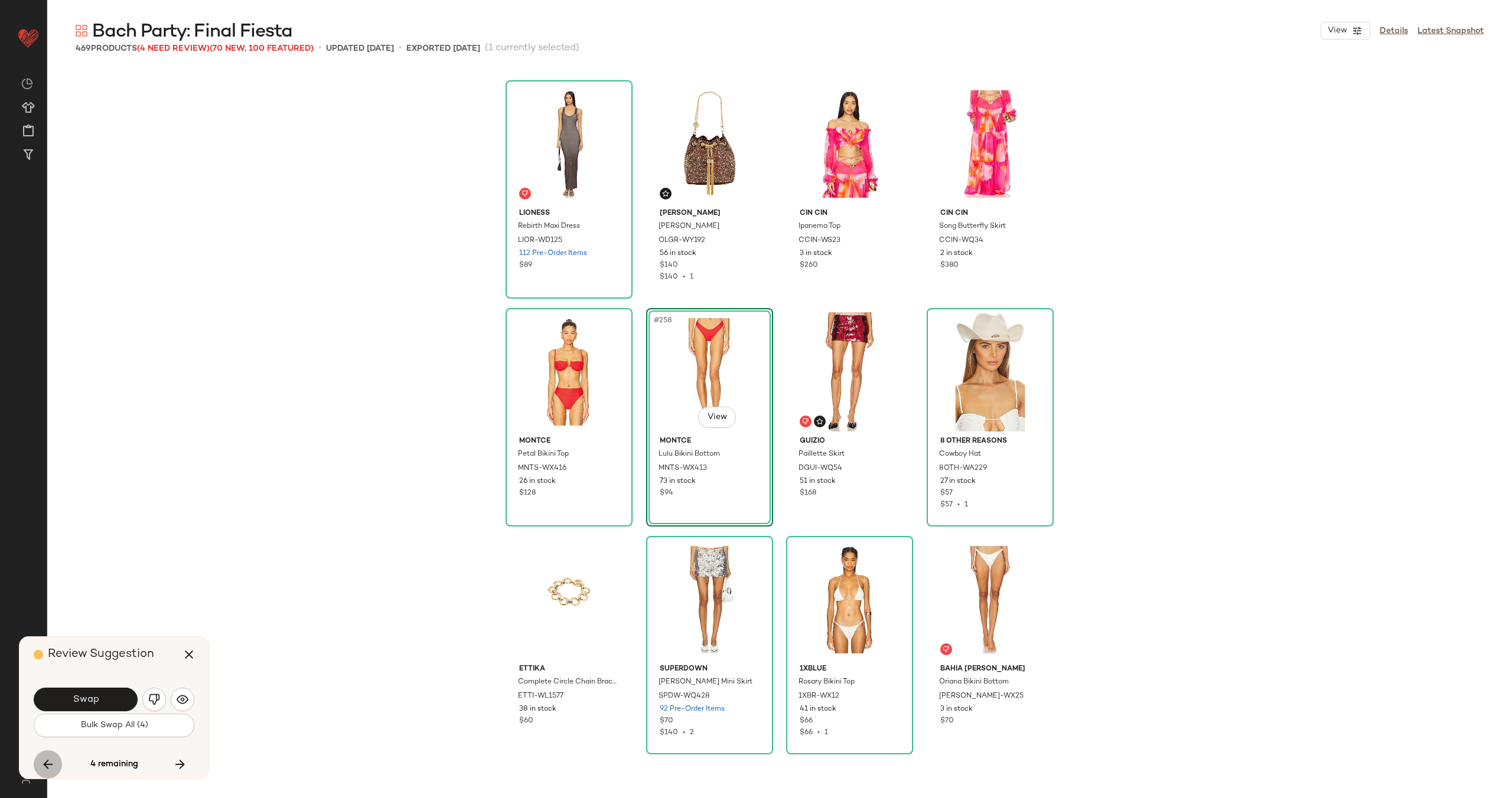
click at [49, 765] on icon "button" at bounding box center [48, 765] width 14 height 14
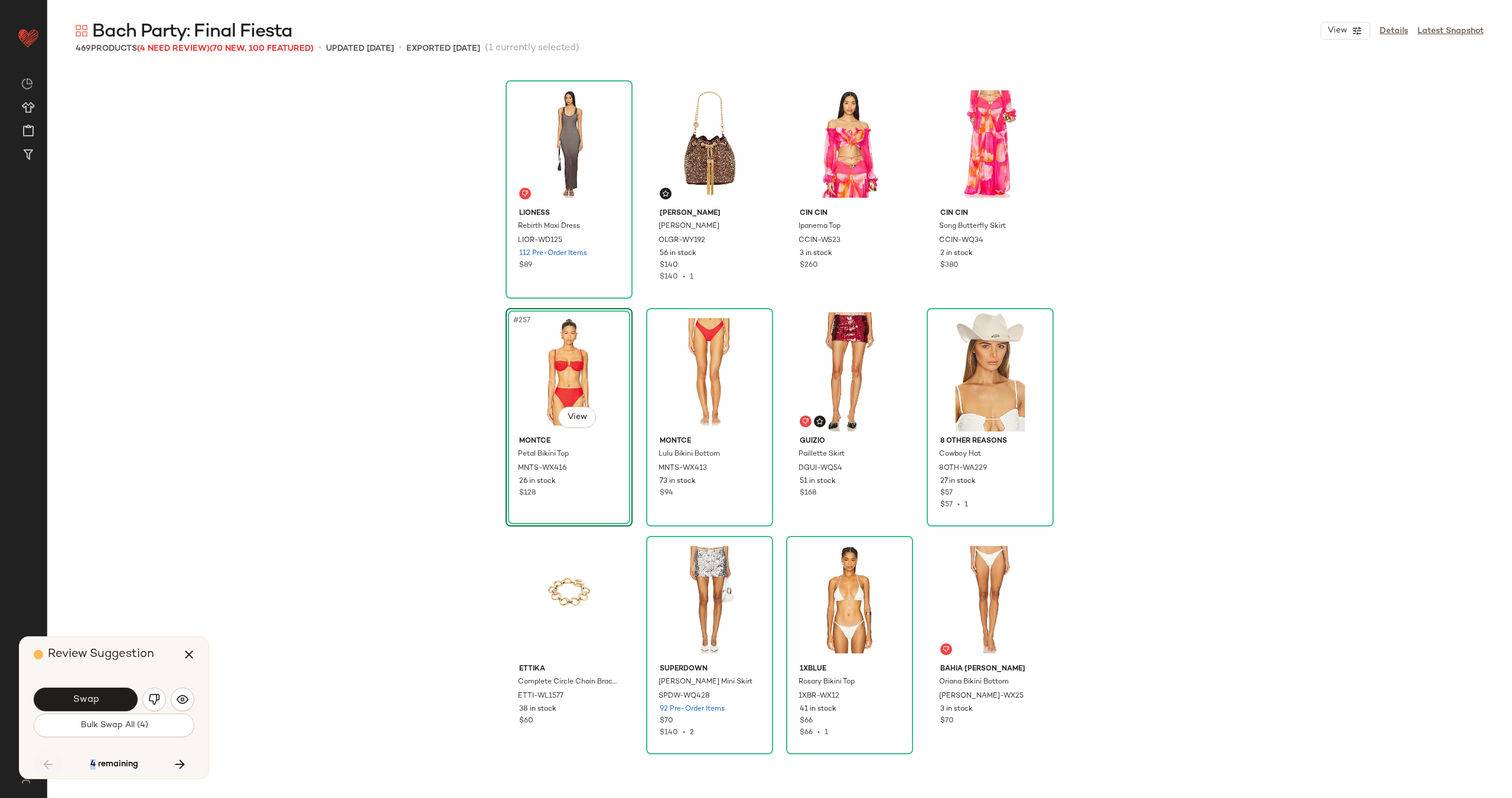
click at [49, 765] on div "4 remaining" at bounding box center [114, 764] width 161 height 28
click at [87, 700] on span "Swap" at bounding box center [85, 700] width 27 height 12
click at [172, 771] on button "button" at bounding box center [179, 764] width 28 height 28
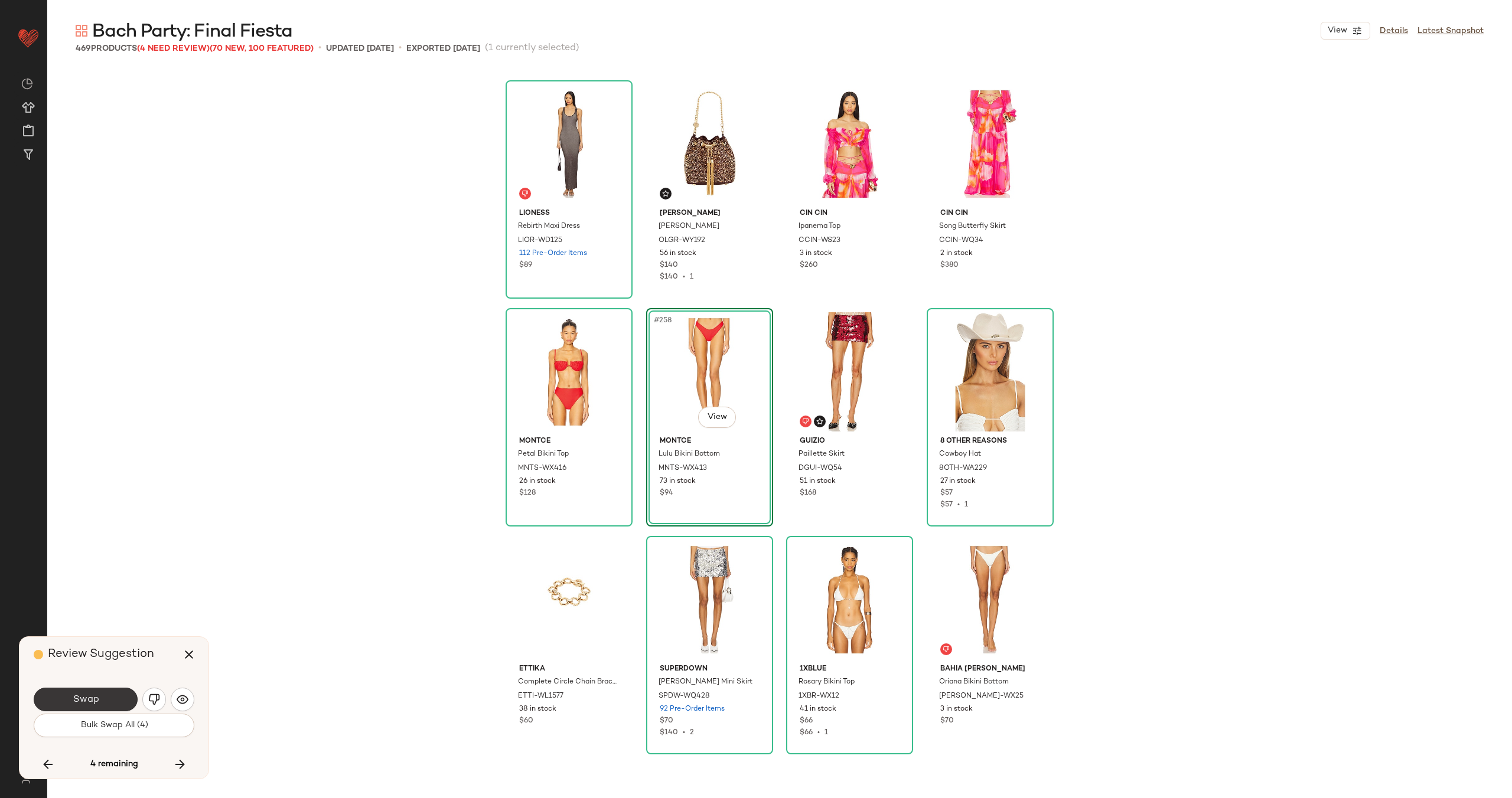
click at [104, 707] on button "Swap" at bounding box center [86, 699] width 104 height 24
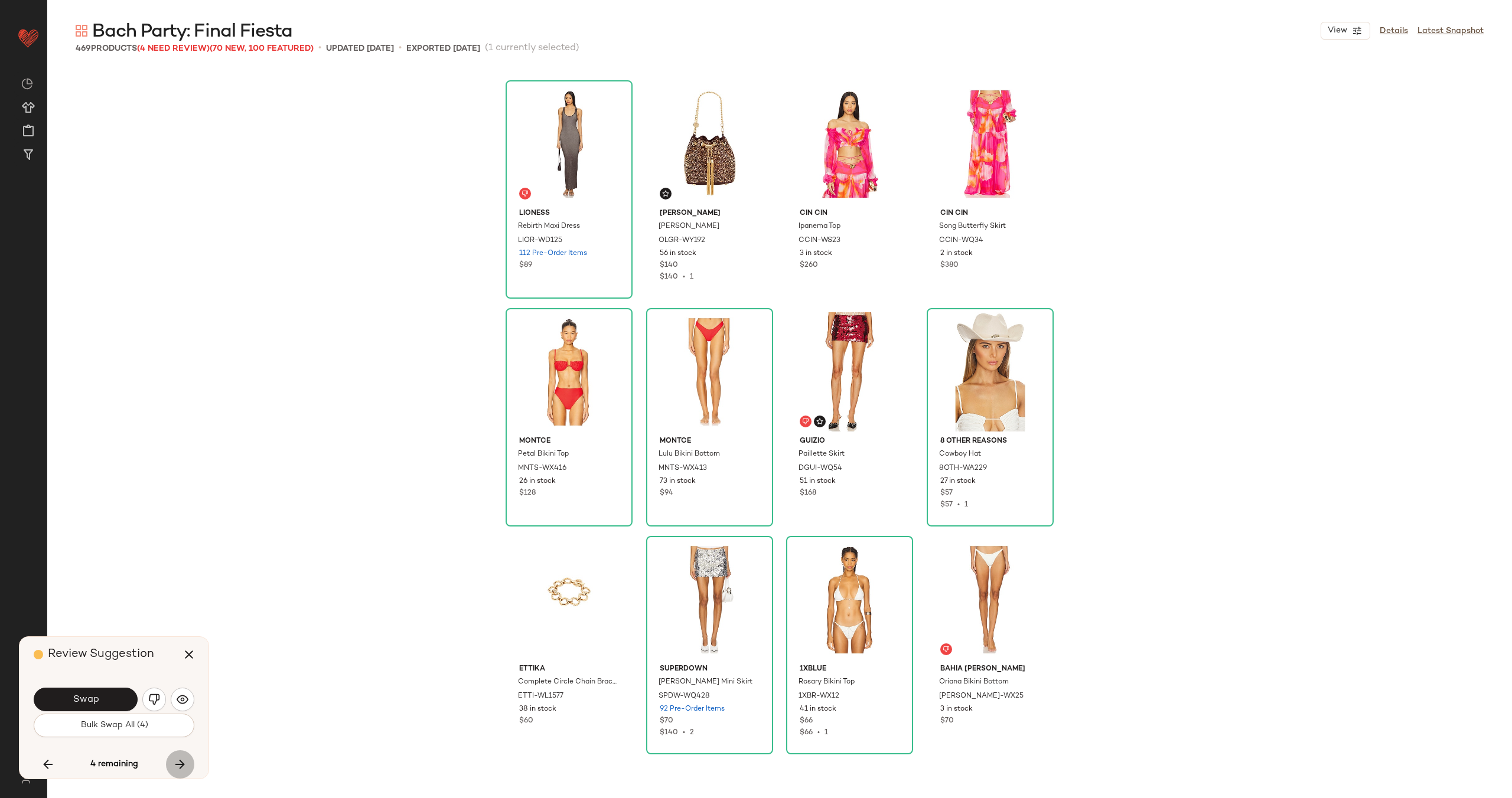
click at [180, 762] on icon "button" at bounding box center [180, 765] width 14 height 14
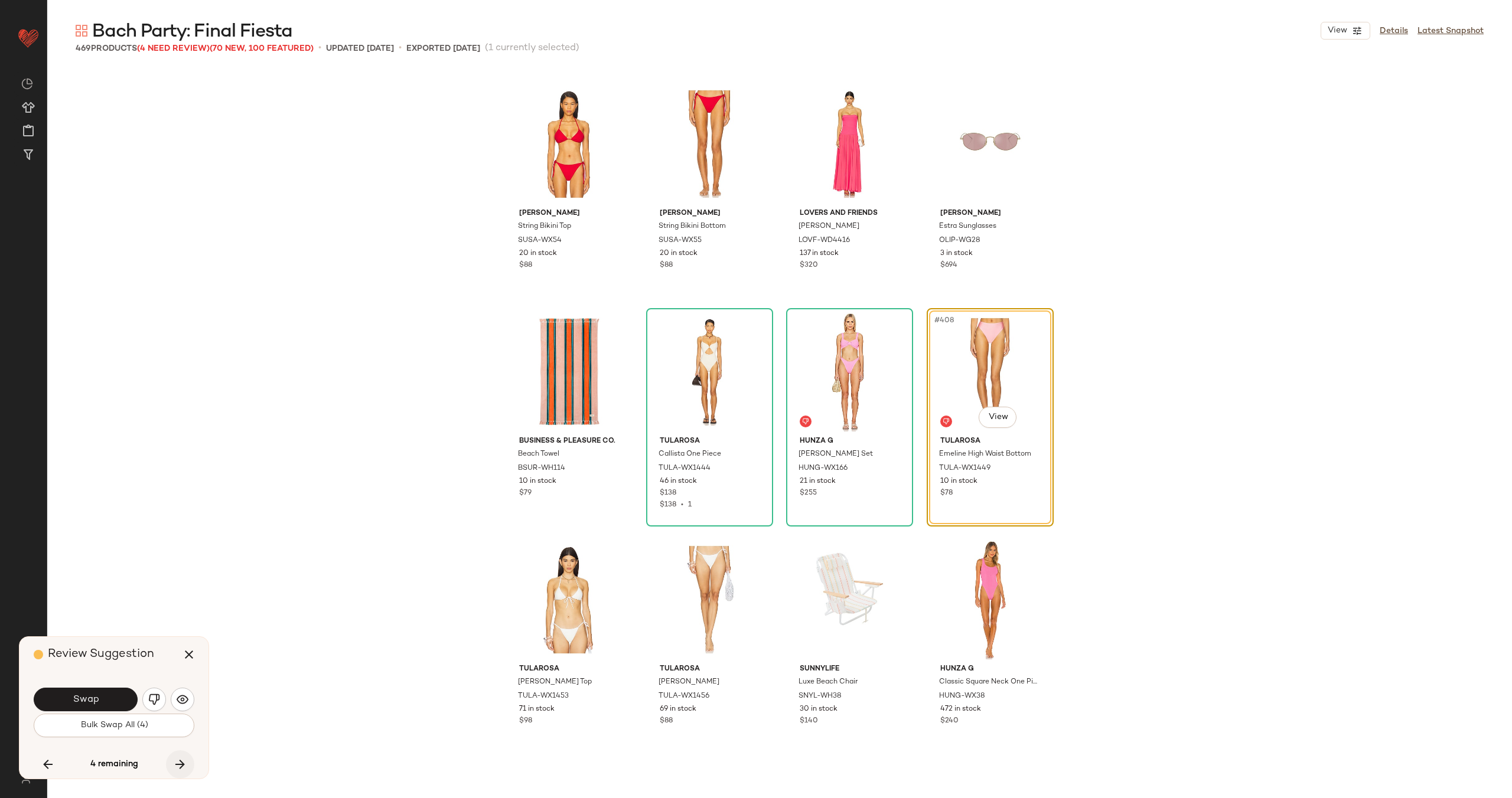
click at [180, 762] on icon "button" at bounding box center [180, 765] width 14 height 14
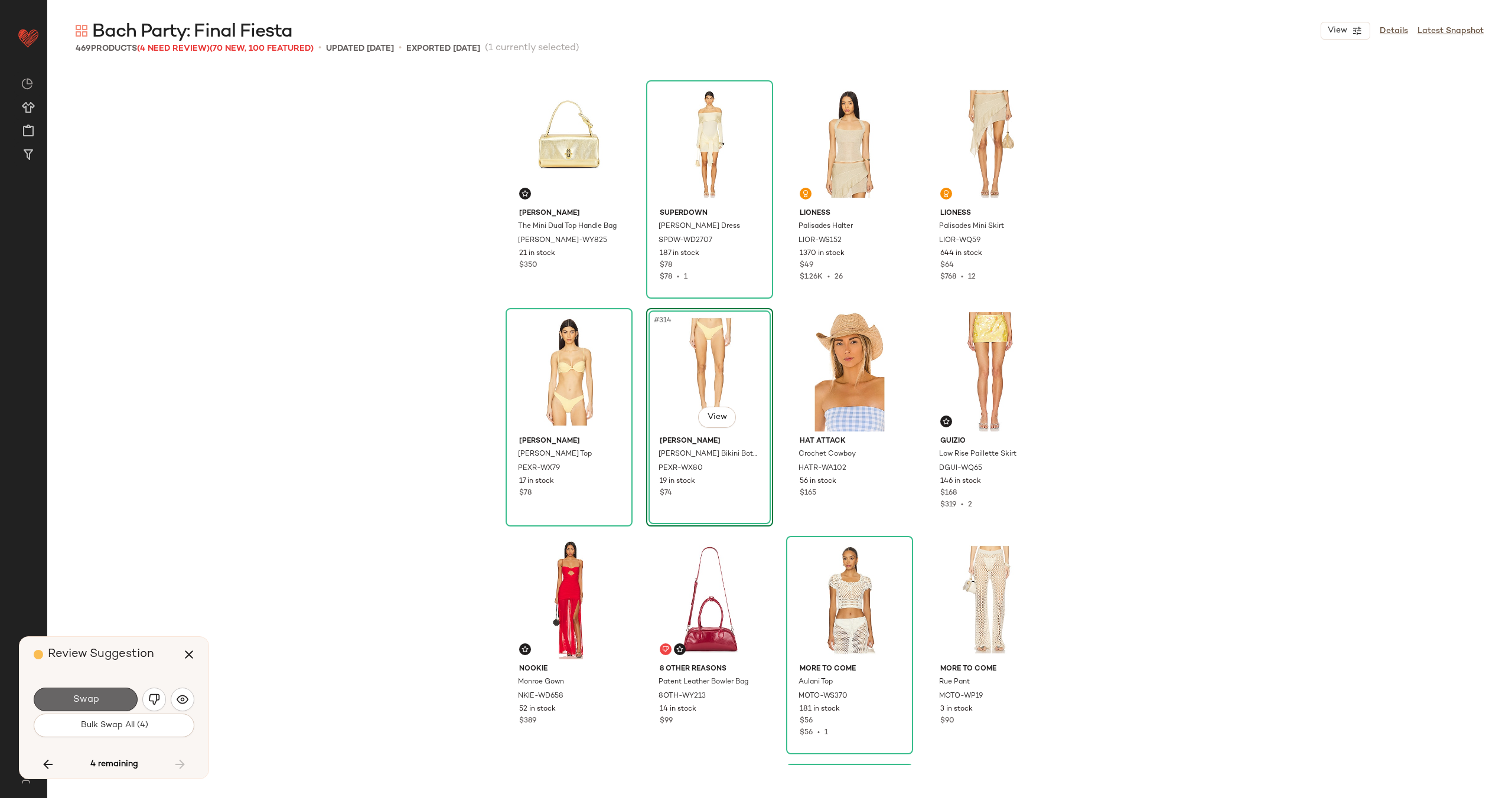
click at [92, 703] on span "Swap" at bounding box center [85, 700] width 27 height 12
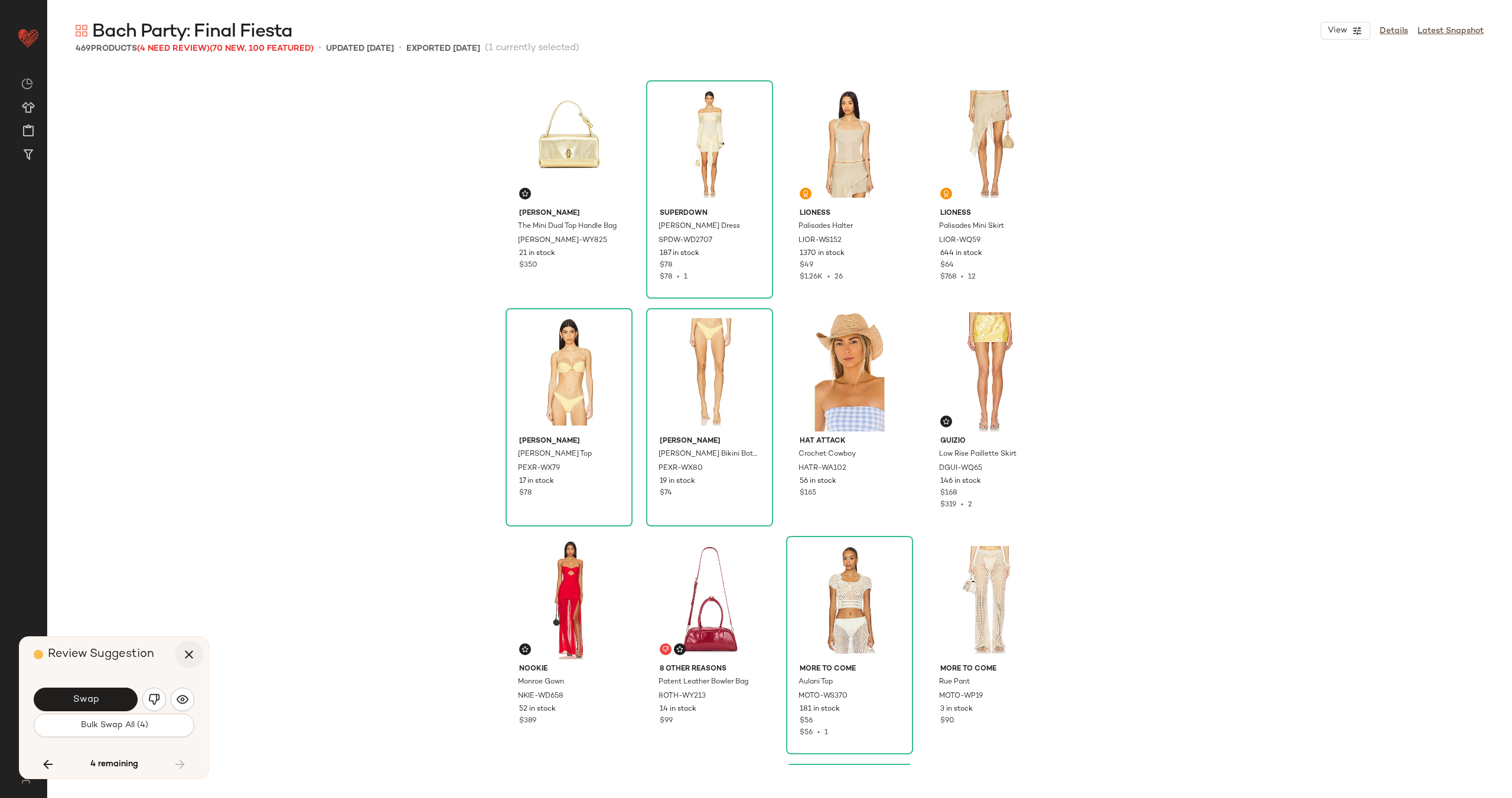
click at [195, 648] on icon "button" at bounding box center [189, 655] width 14 height 14
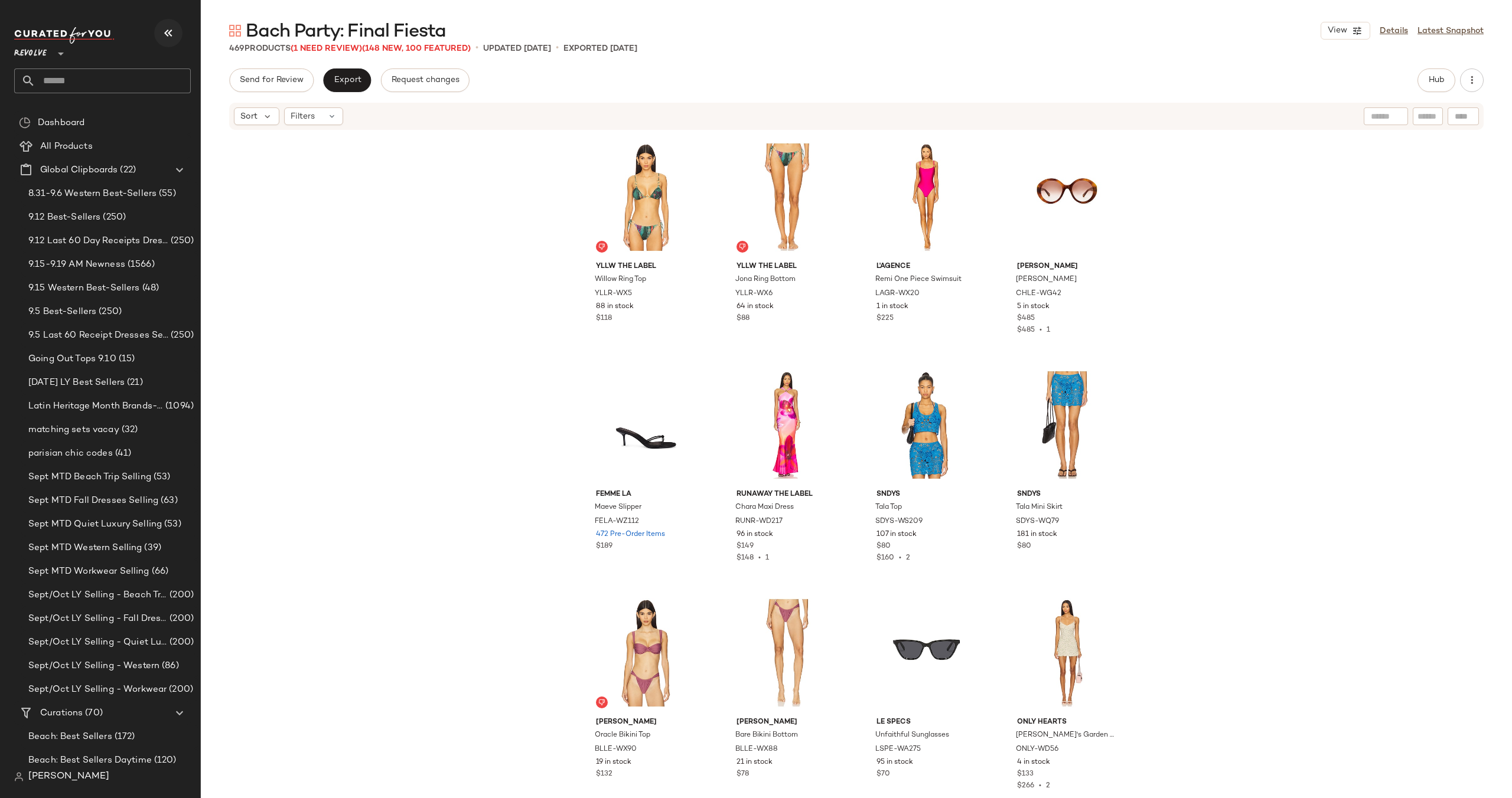
click at [171, 34] on icon "button" at bounding box center [168, 33] width 14 height 14
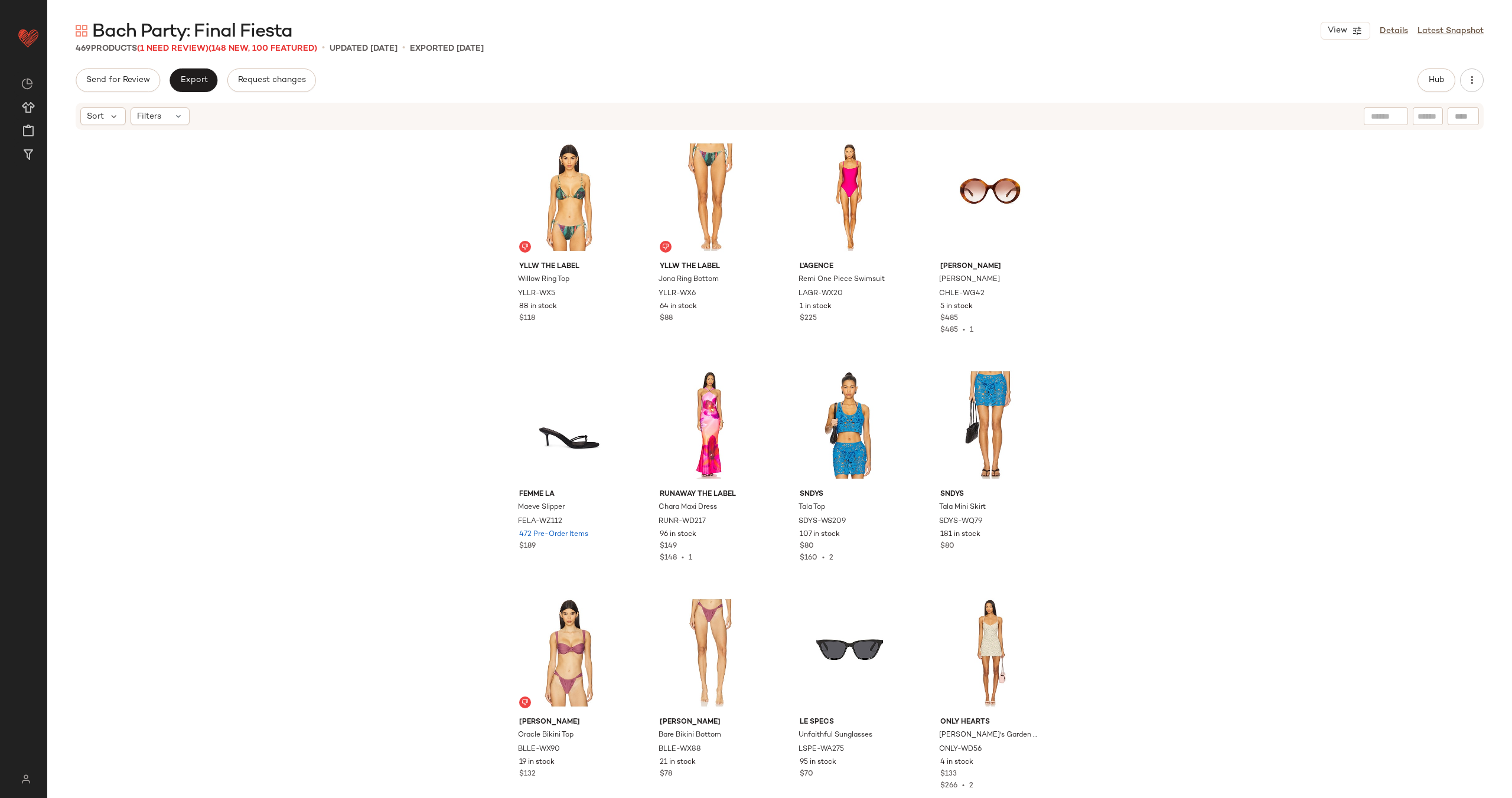
click at [1457, 116] on div at bounding box center [1463, 116] width 31 height 18
paste input "**********"
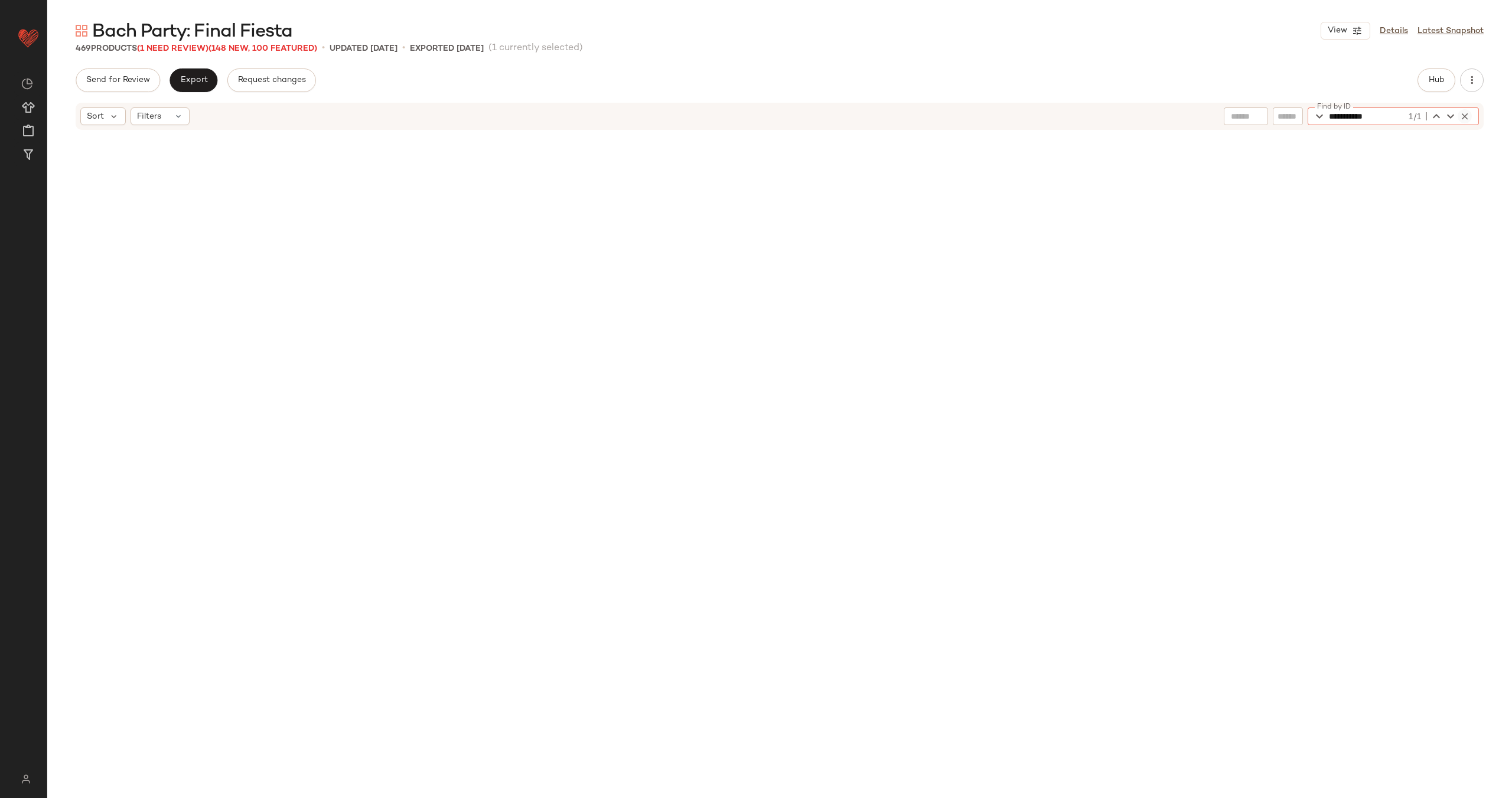
scroll to position [22786, 0]
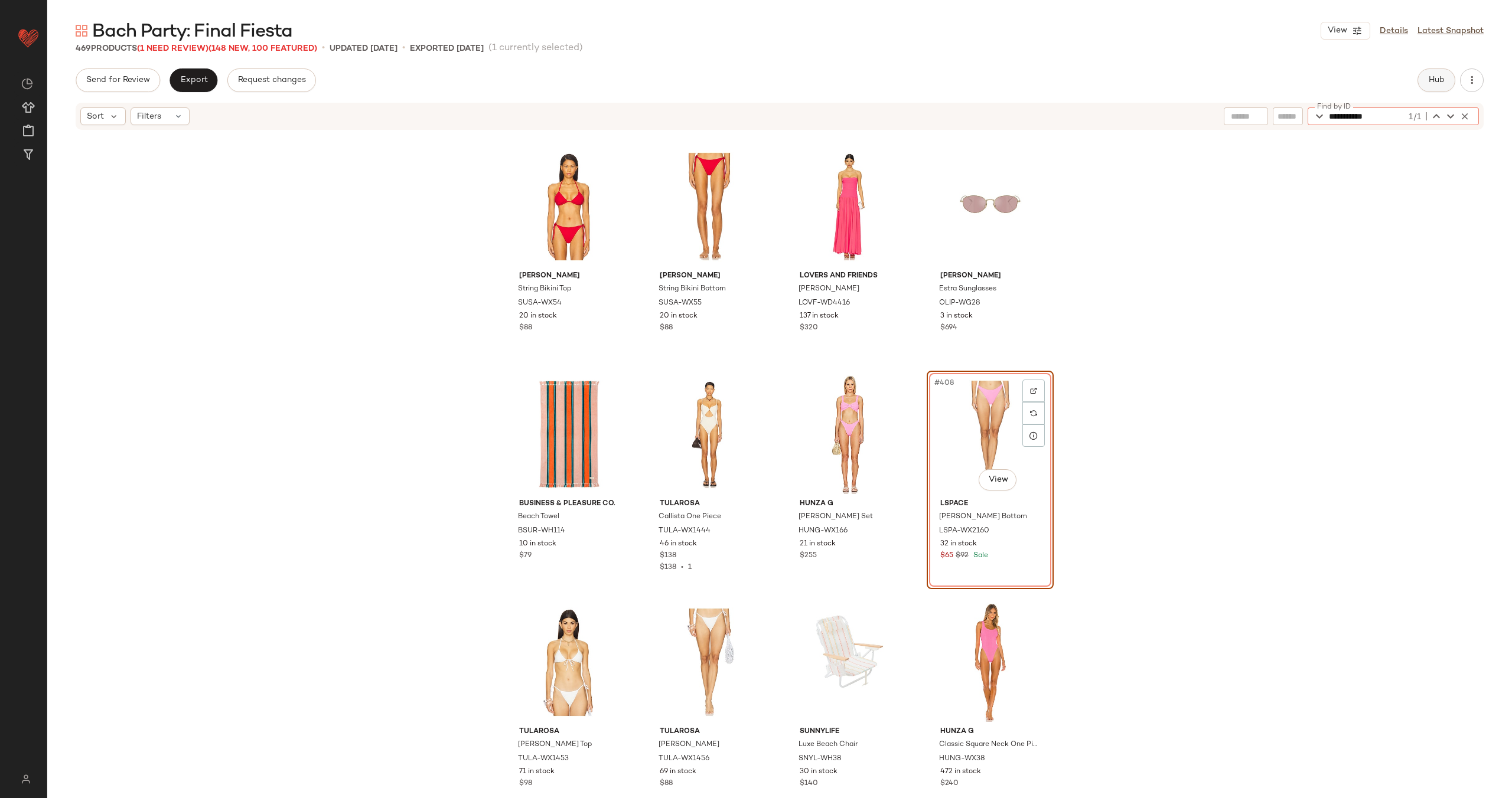
type input "**********"
click at [1440, 90] on button "Hub" at bounding box center [1436, 80] width 38 height 24
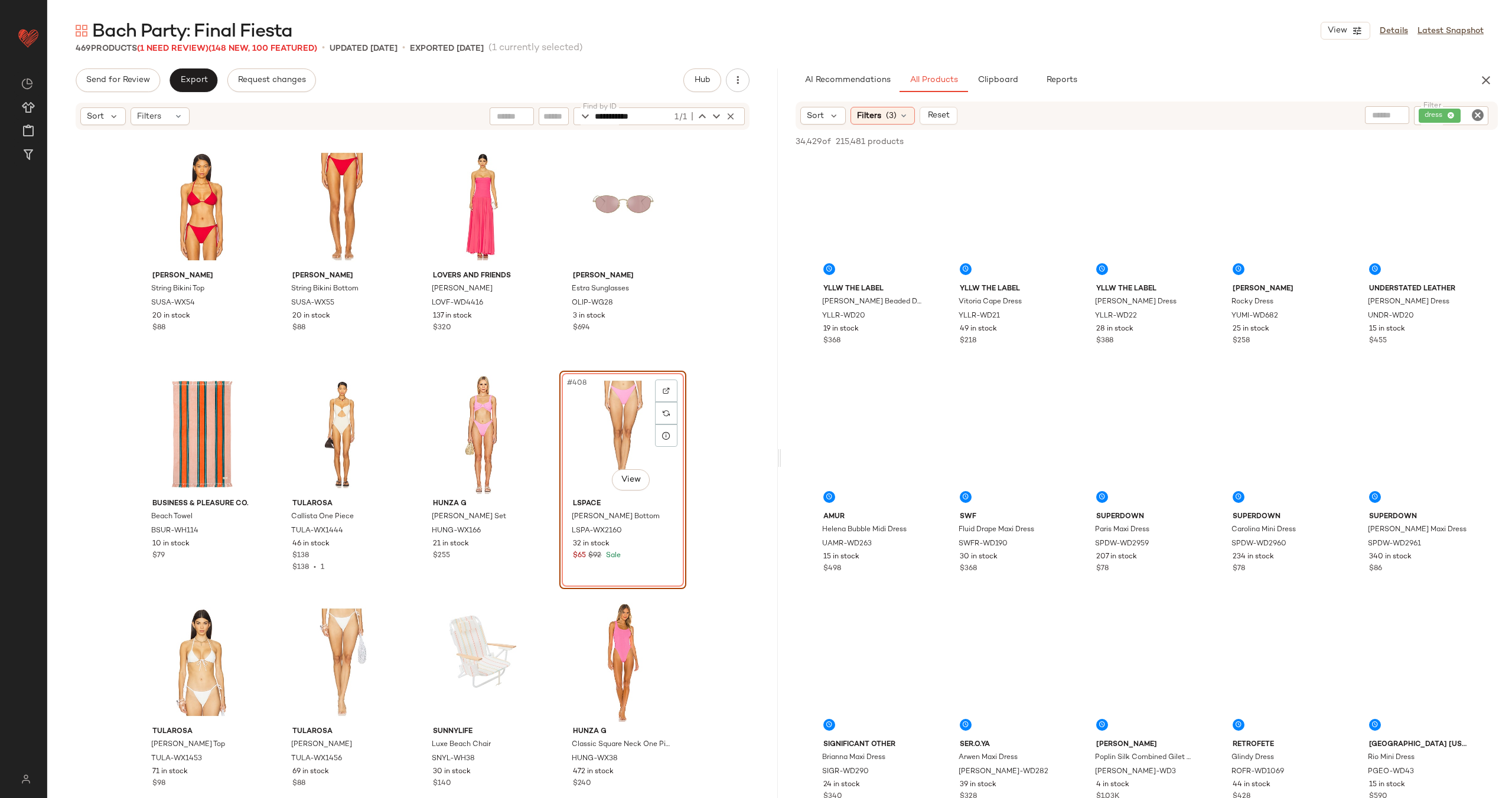
click at [1475, 116] on icon "Clear Filter" at bounding box center [1478, 115] width 14 height 14
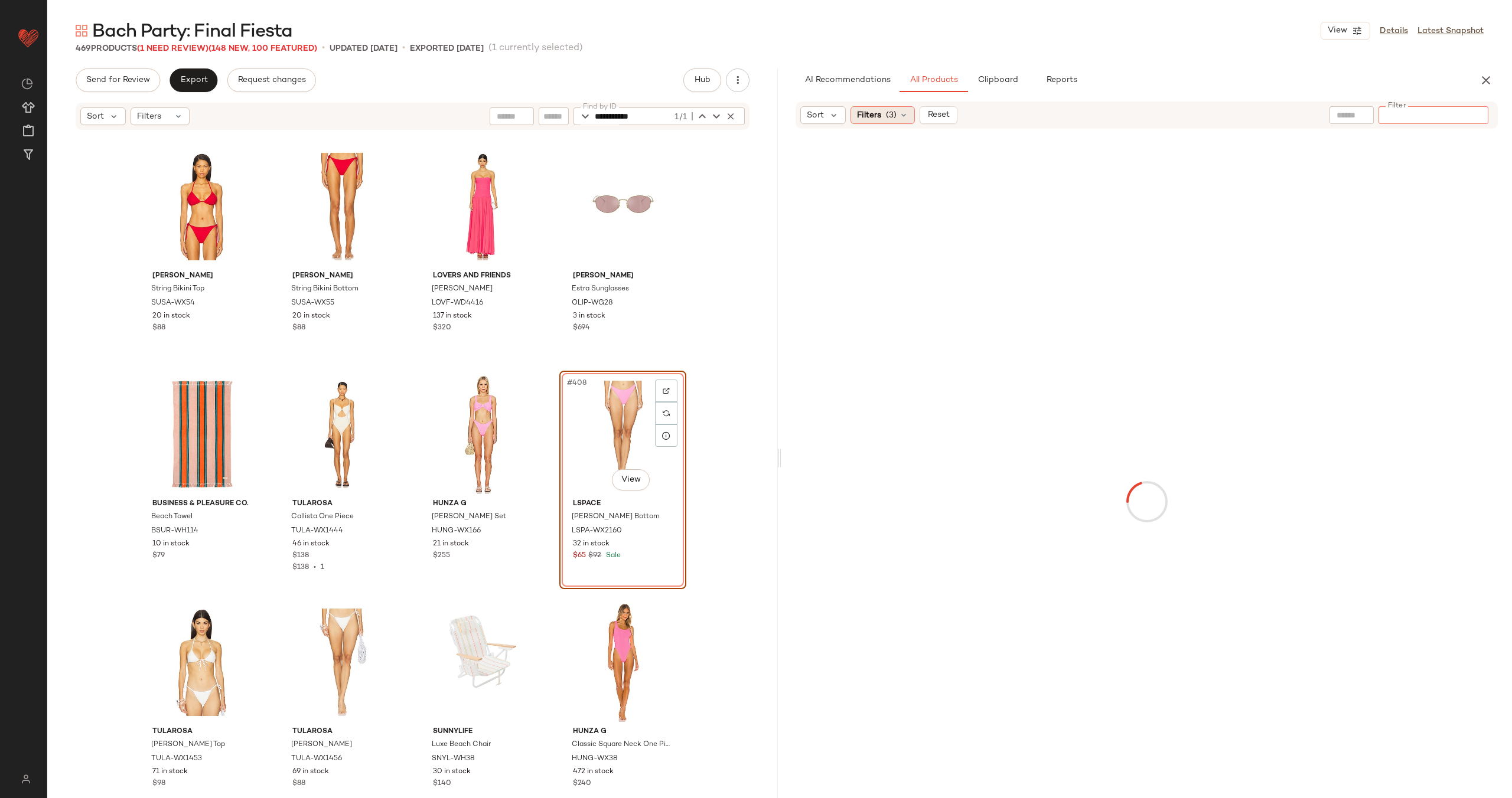
click at [897, 118] on div "Filters (3)" at bounding box center [882, 115] width 64 height 18
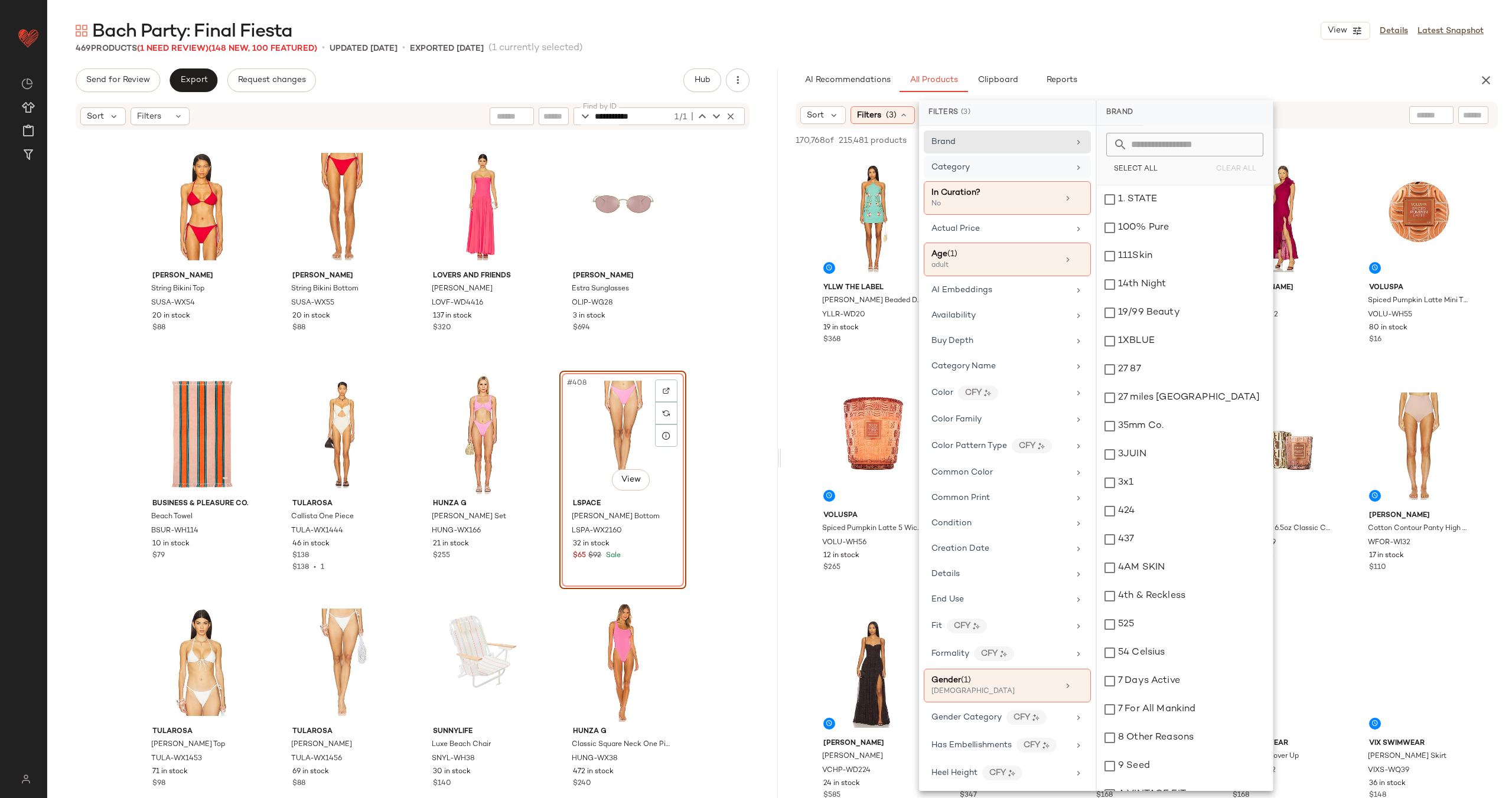
click at [988, 171] on div "Category" at bounding box center [1000, 167] width 137 height 12
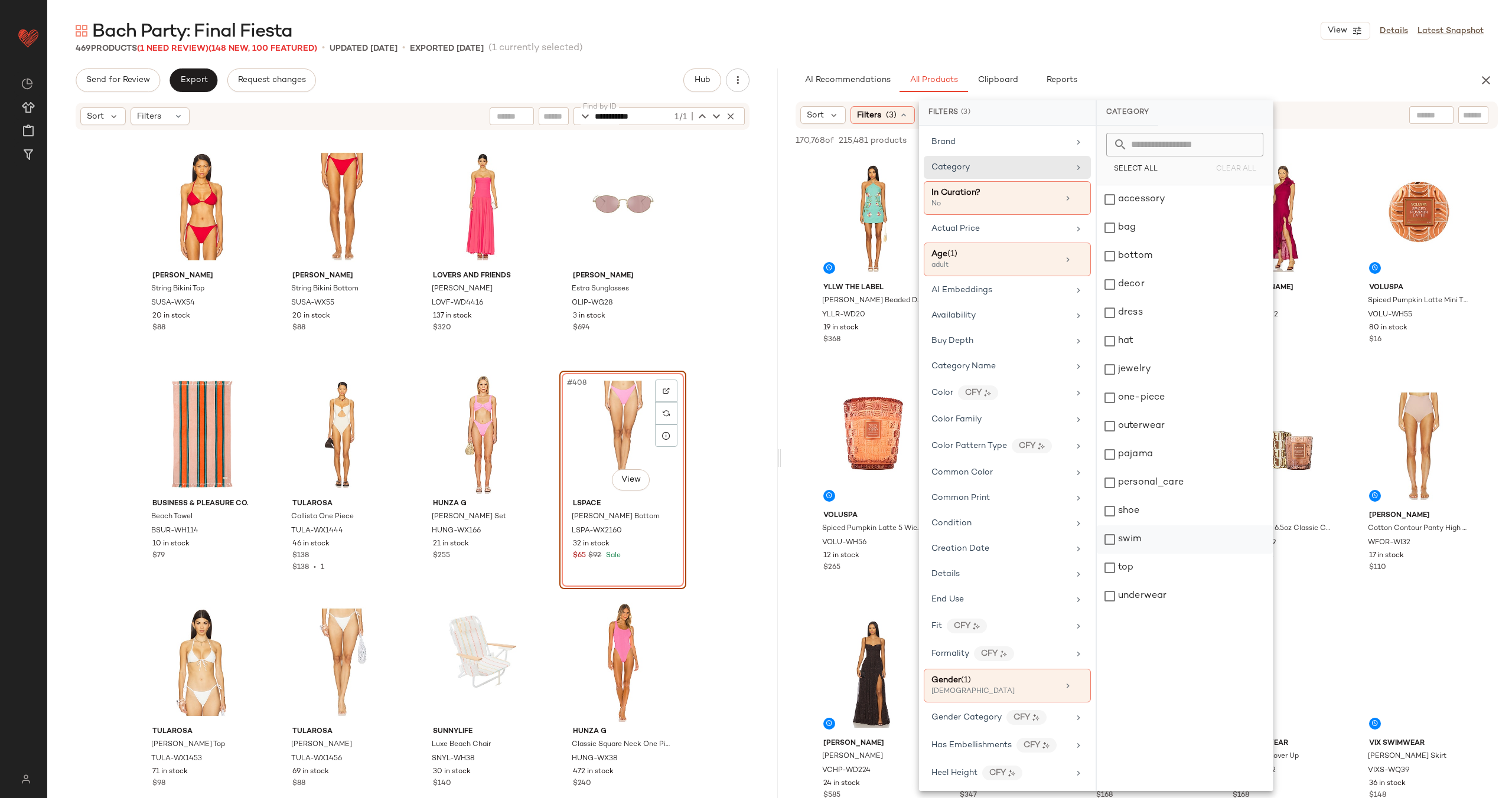
click at [1159, 534] on div "swim" at bounding box center [1184, 539] width 176 height 28
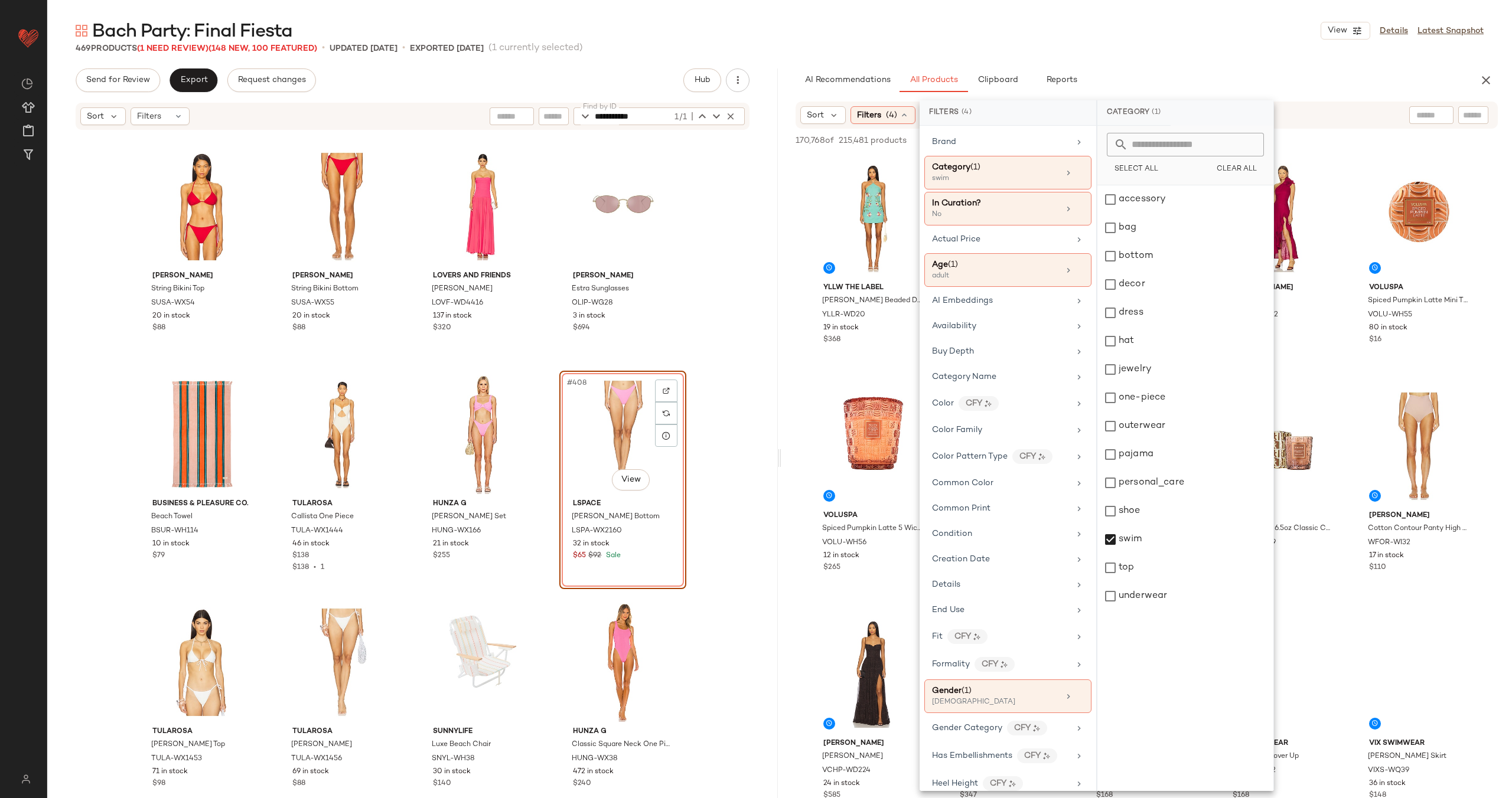
click at [1431, 111] on div at bounding box center [1431, 115] width 44 height 18
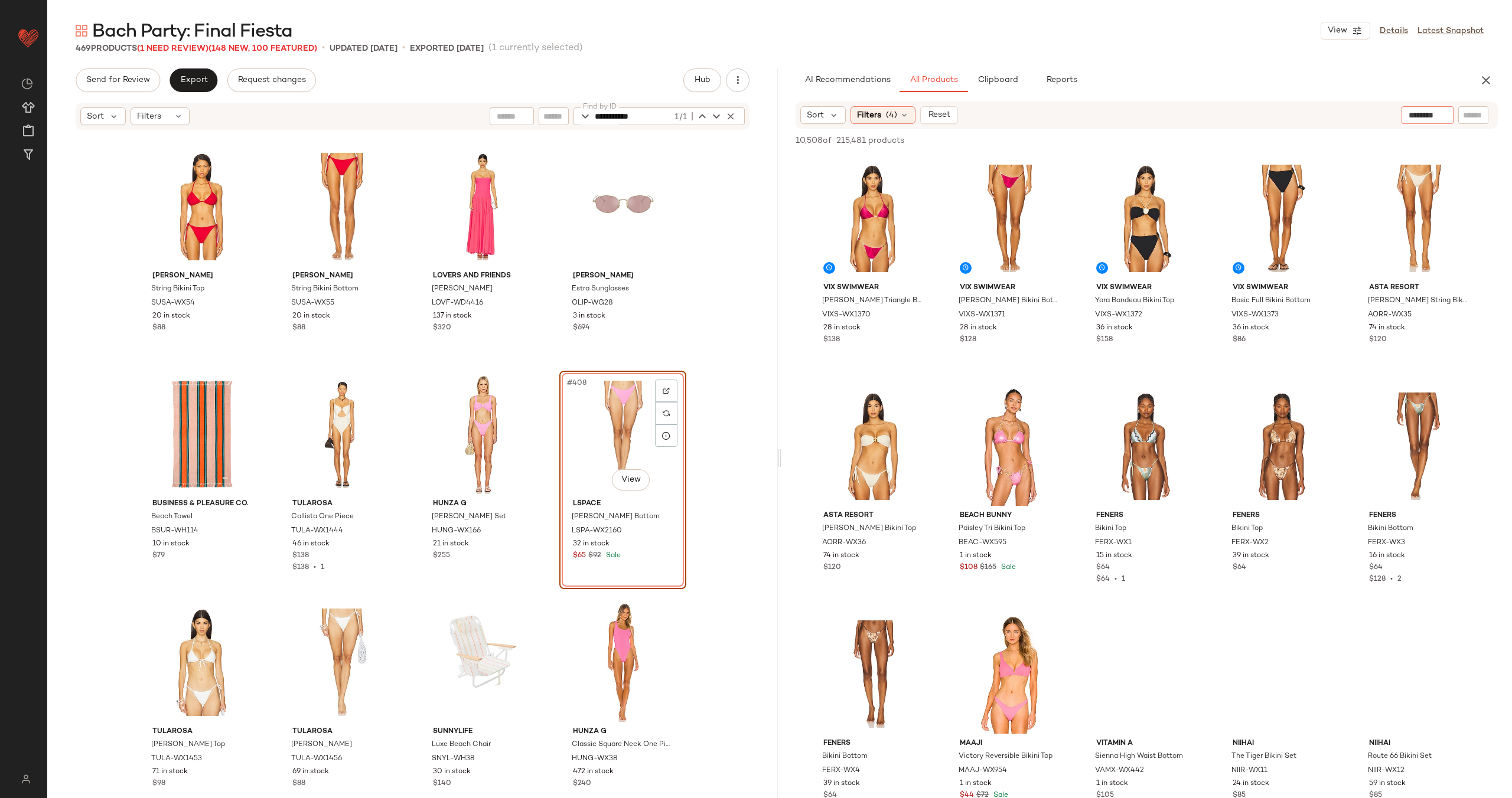
type input "*********"
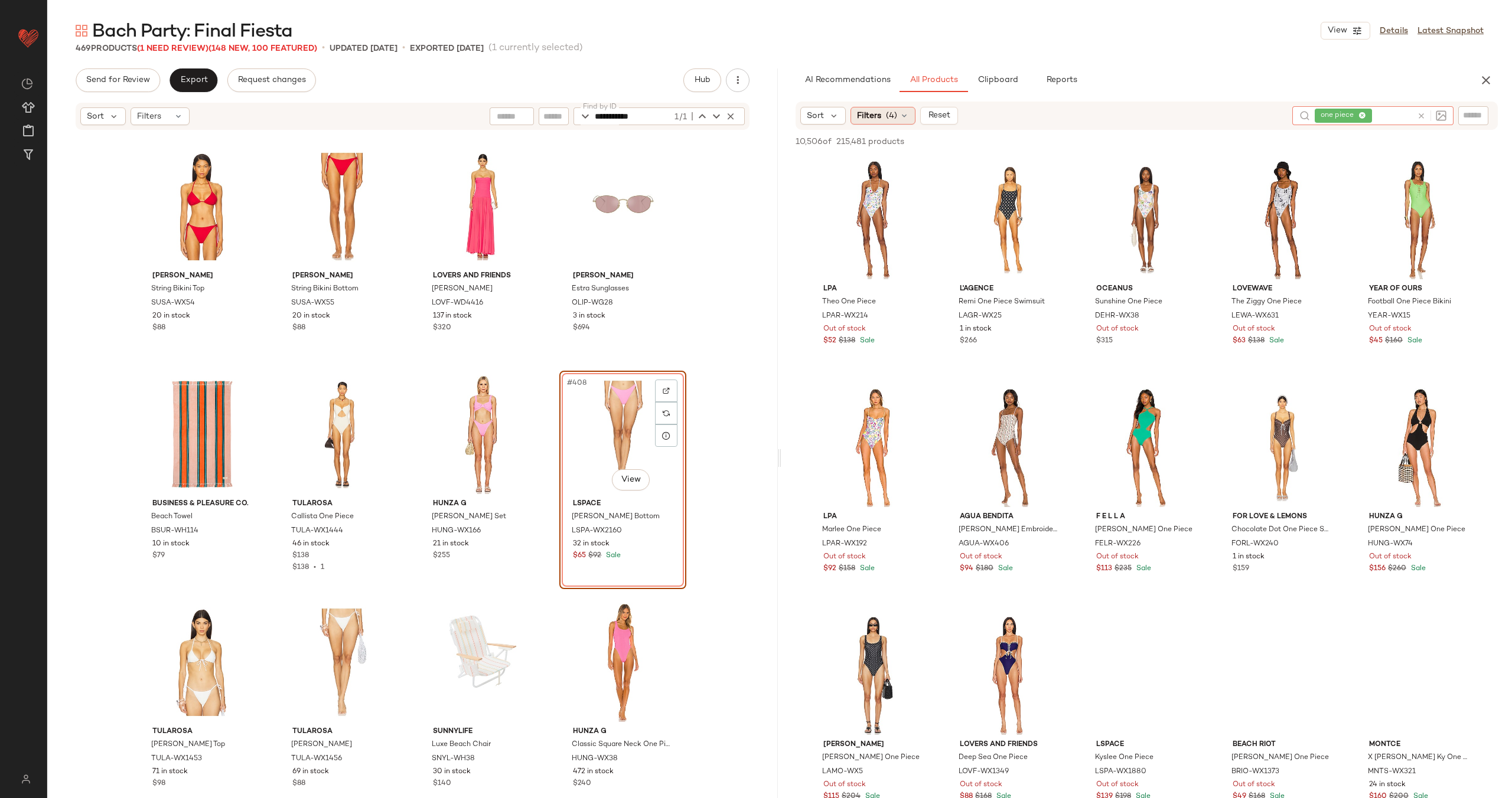
click at [888, 114] on span "(4)" at bounding box center [892, 116] width 12 height 12
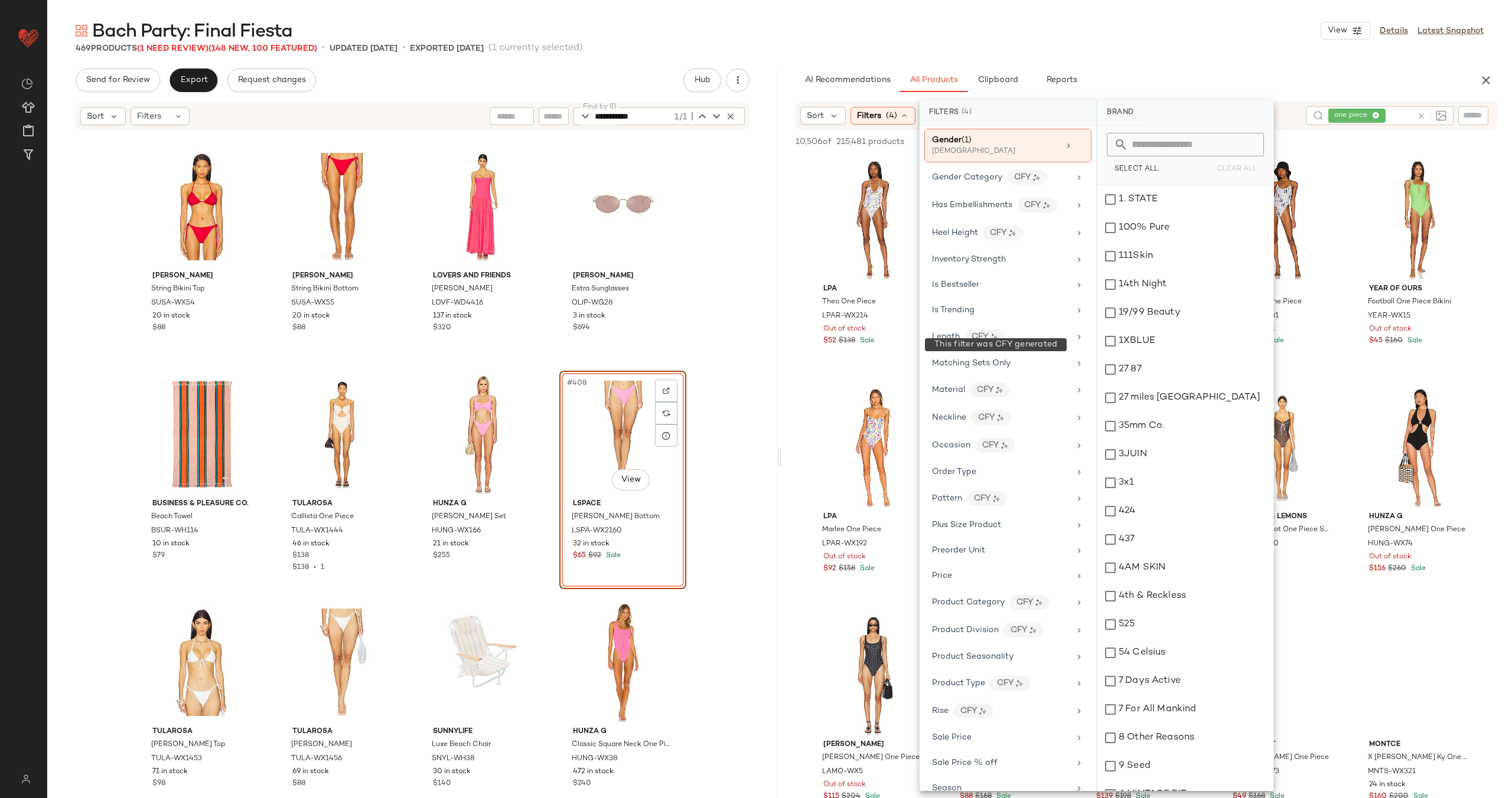
scroll to position [777, 0]
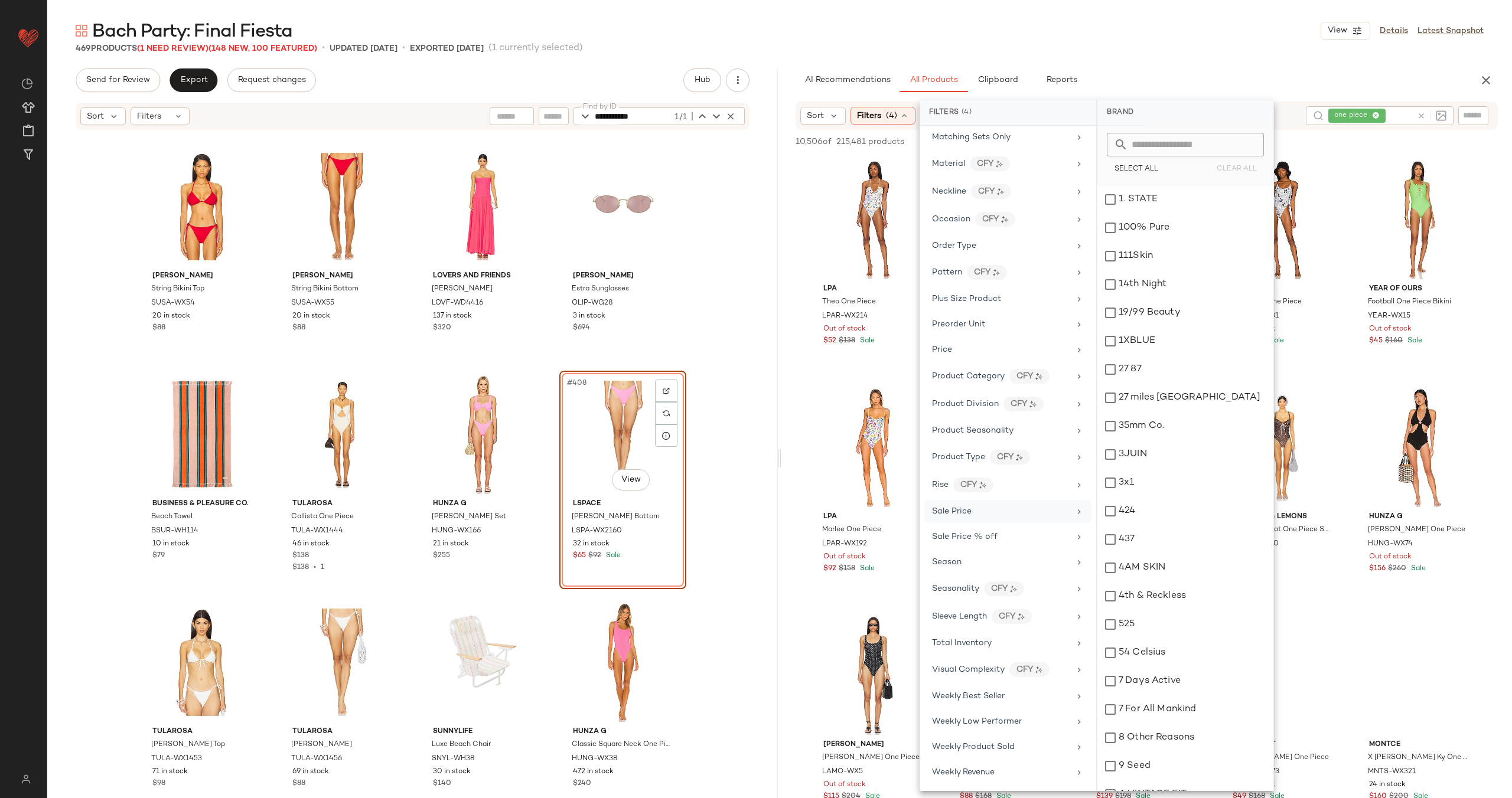
click at [987, 508] on div "Sale Price" at bounding box center [1001, 511] width 137 height 12
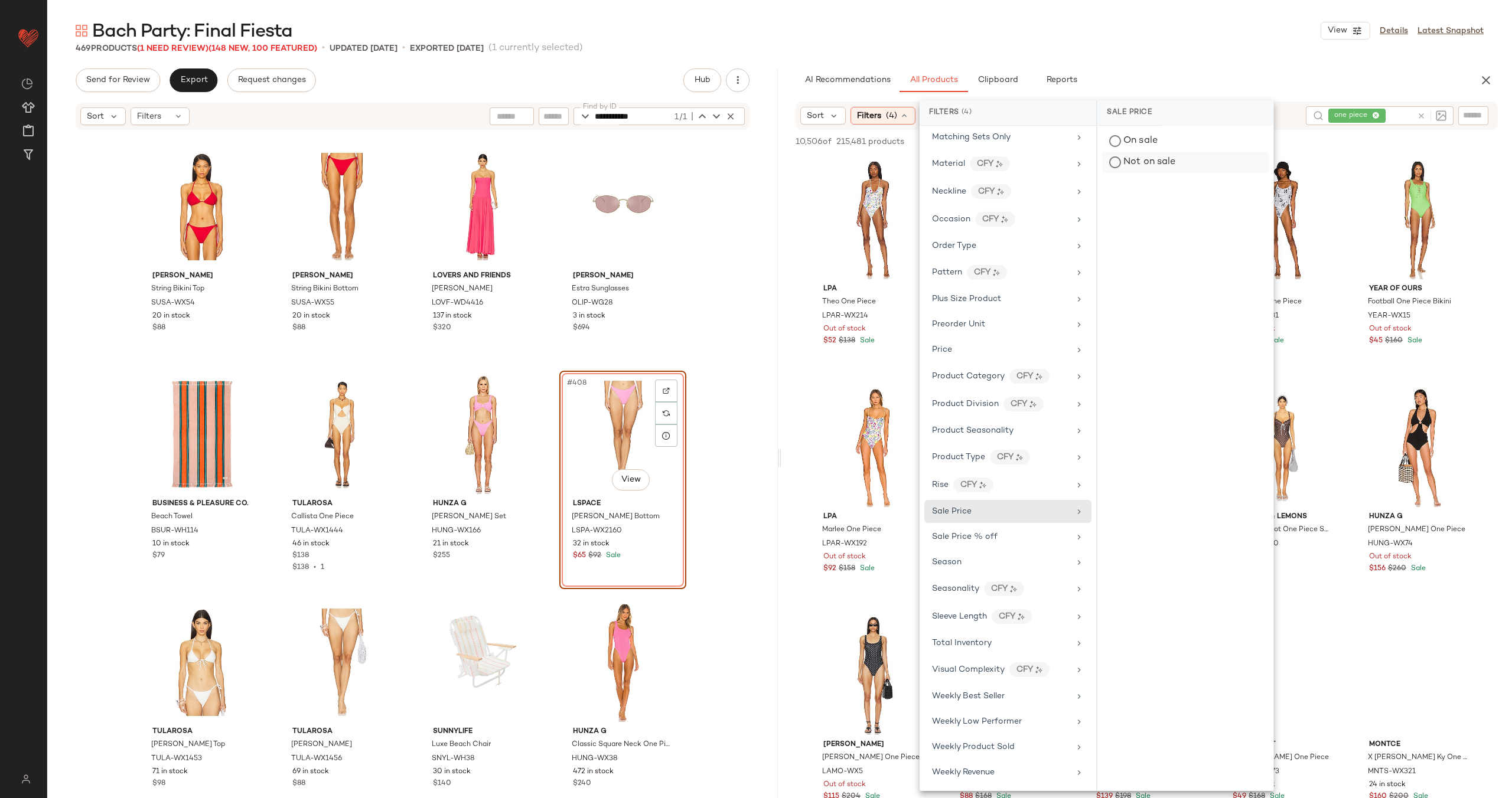
click at [1136, 158] on div "Not on sale" at bounding box center [1185, 162] width 166 height 21
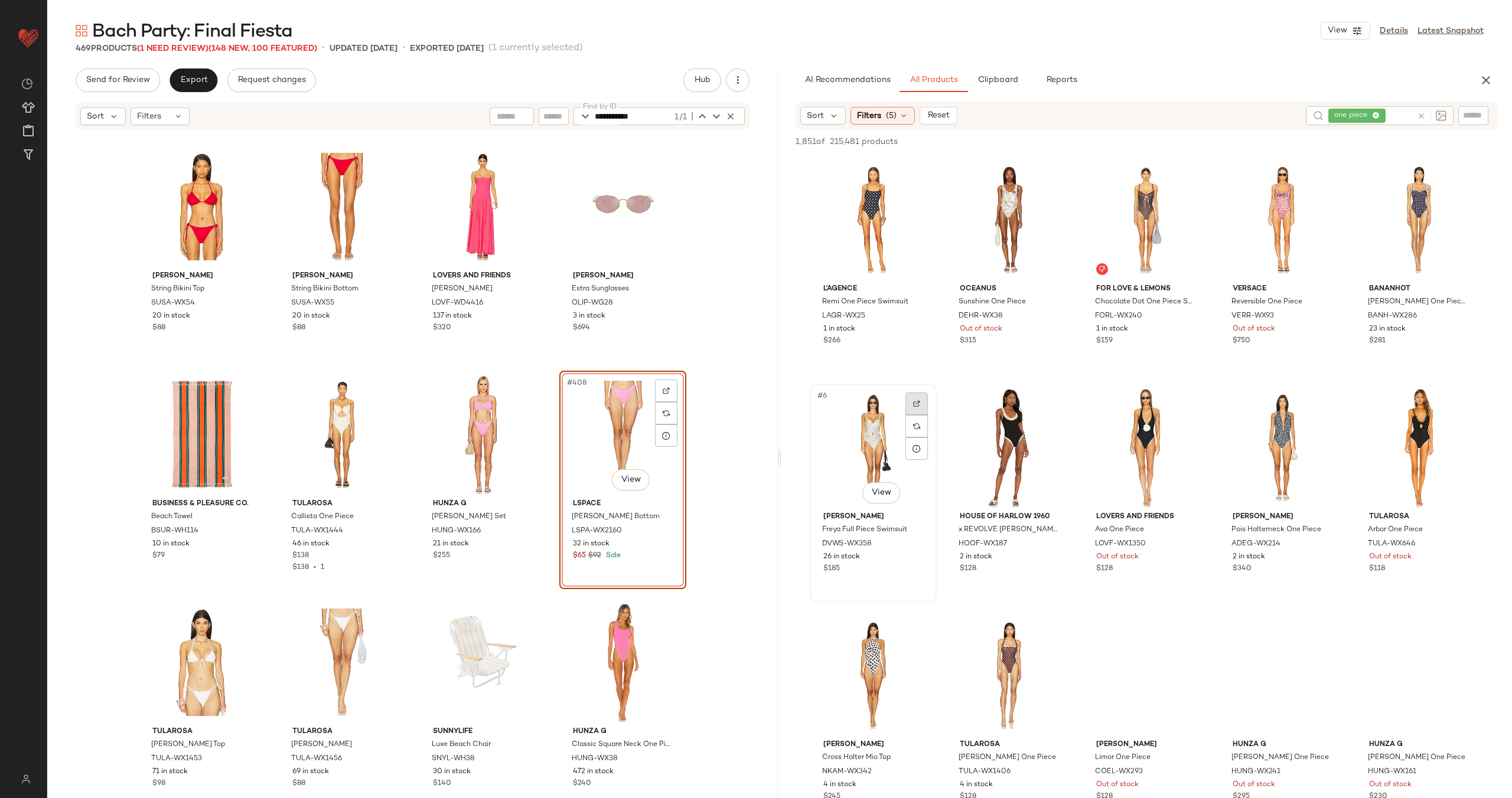
click at [920, 400] on img at bounding box center [917, 404] width 7 height 7
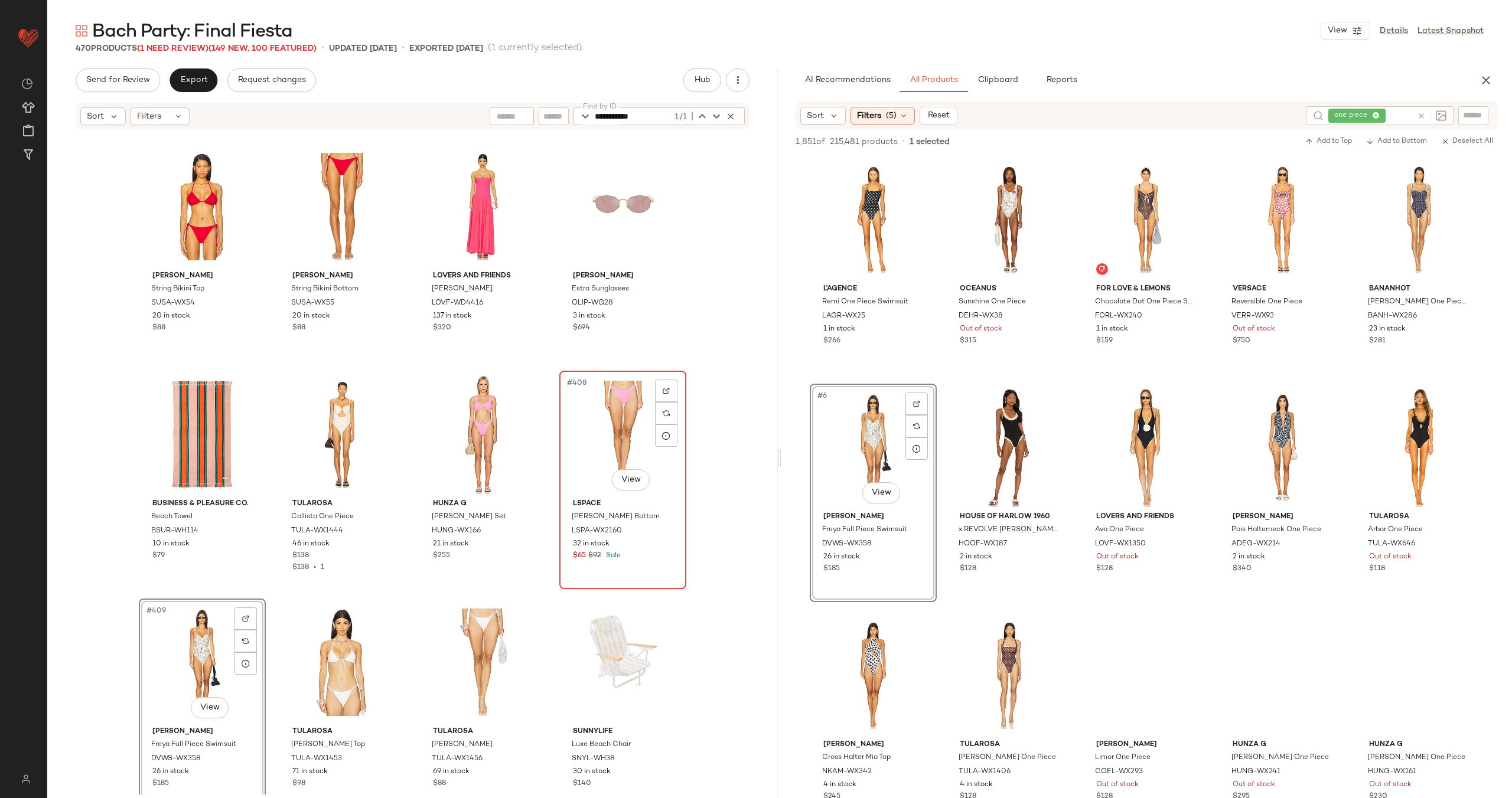
click at [597, 420] on div "#408 View" at bounding box center [623, 434] width 119 height 119
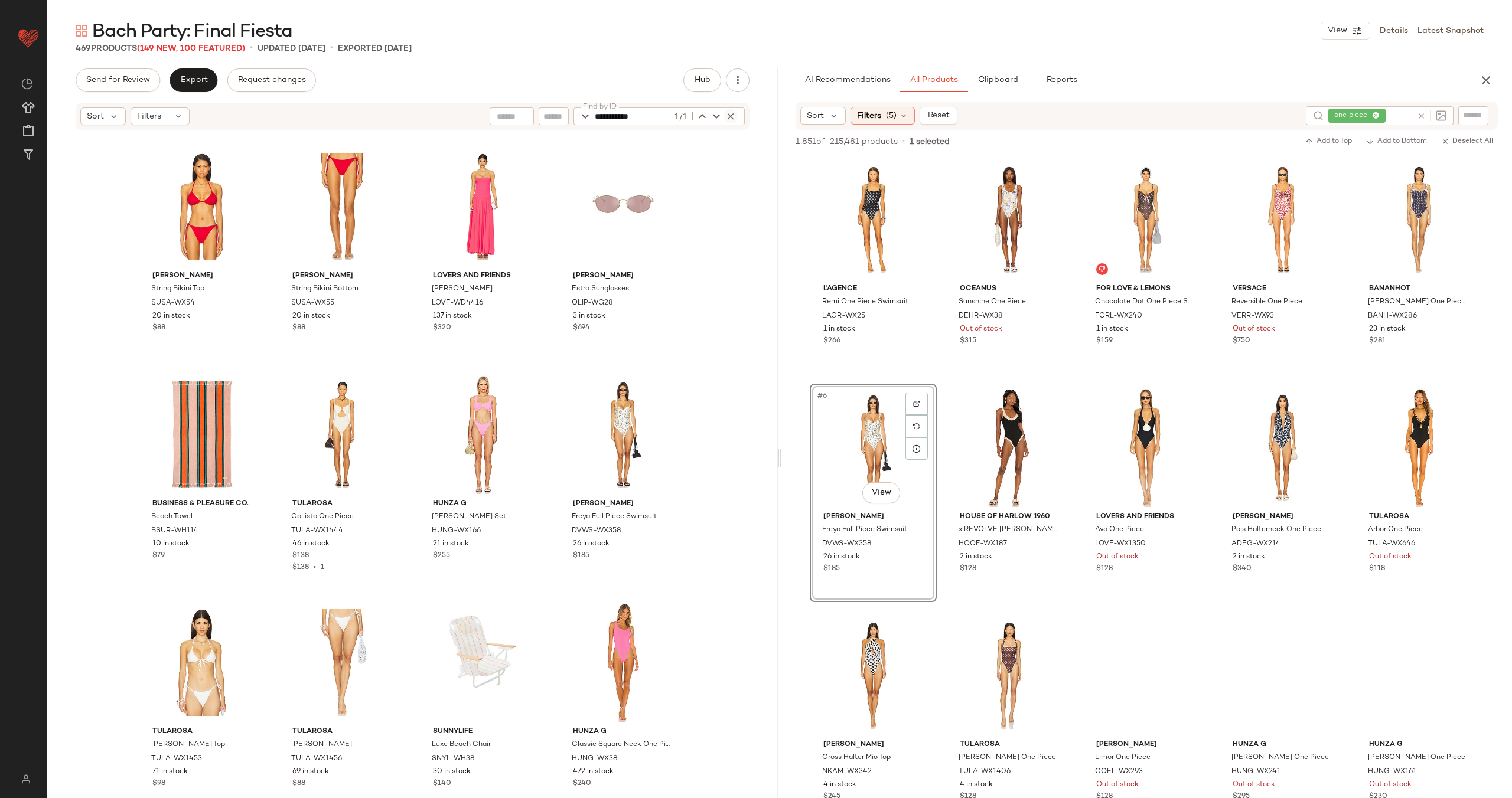
click at [727, 114] on icon "button" at bounding box center [730, 116] width 11 height 11
click at [554, 226] on div "Susana Monaco String Bikini Top SUSA-WX54 20 in stock $88 Susana Monaco String …" at bounding box center [412, 463] width 730 height 664
click at [162, 115] on div "Filters" at bounding box center [160, 116] width 59 height 18
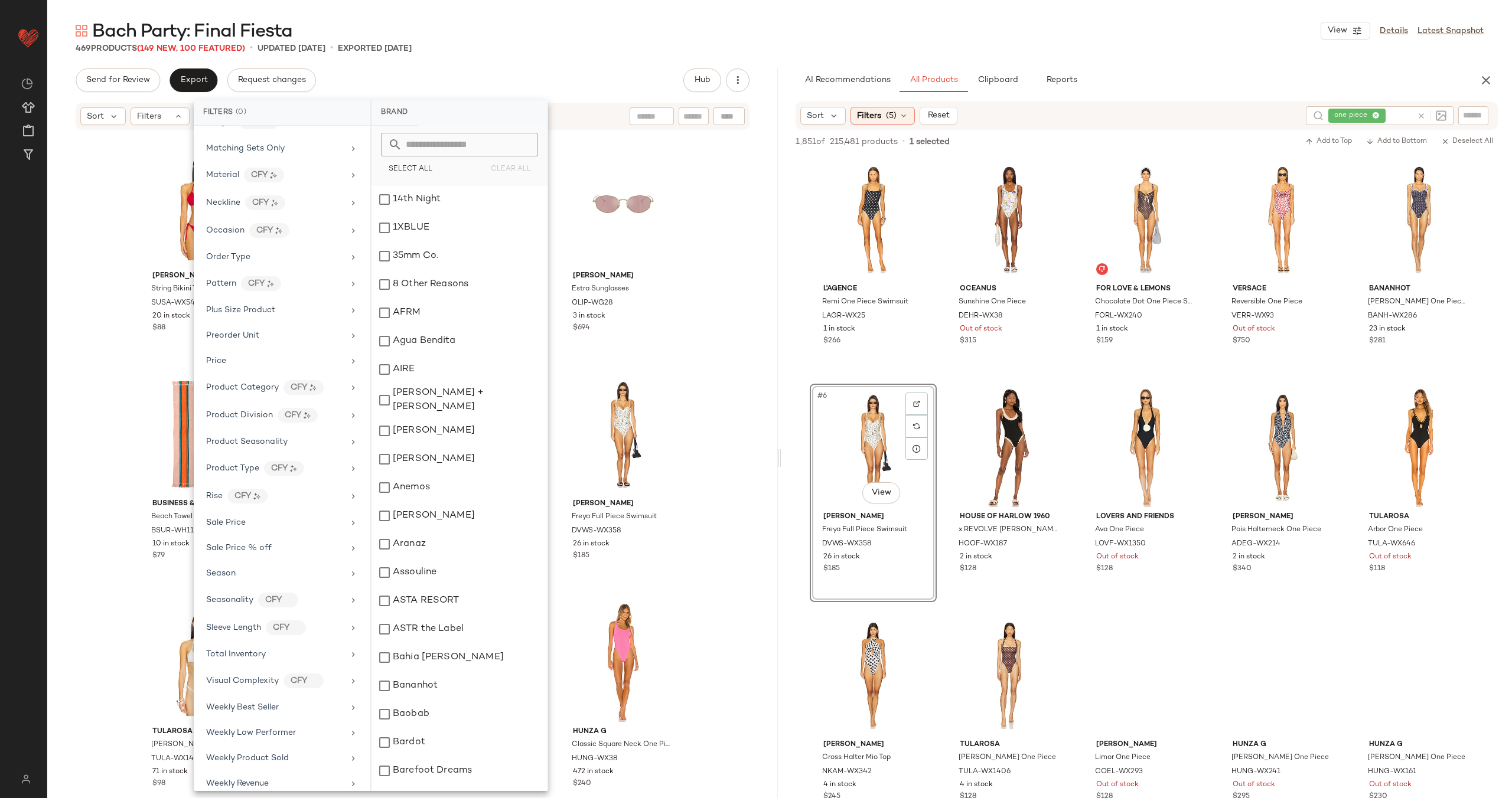
scroll to position [734, 0]
click at [317, 641] on div "Total Inventory" at bounding box center [275, 643] width 137 height 12
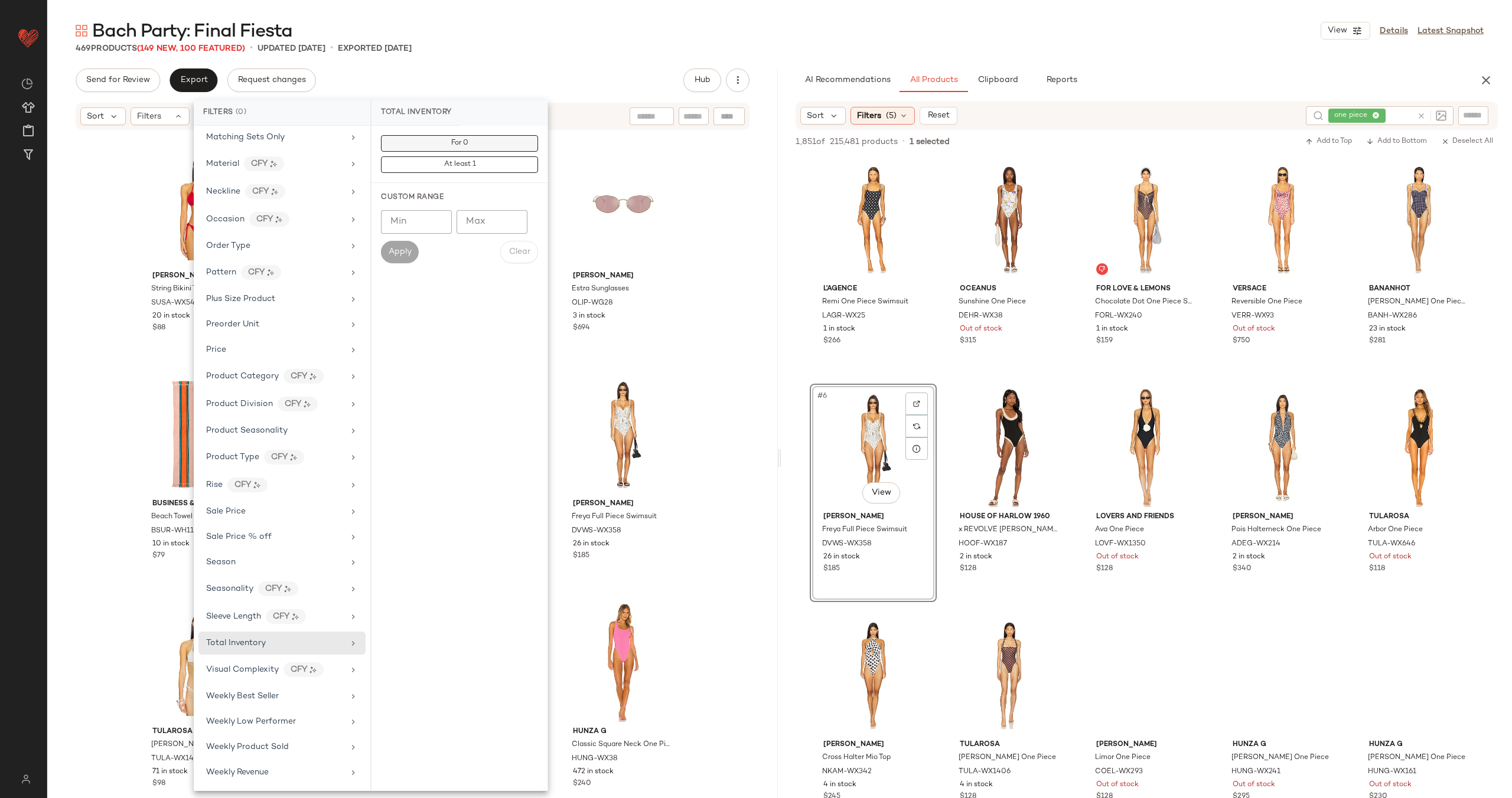
click at [486, 149] on button "For 0" at bounding box center [459, 143] width 157 height 17
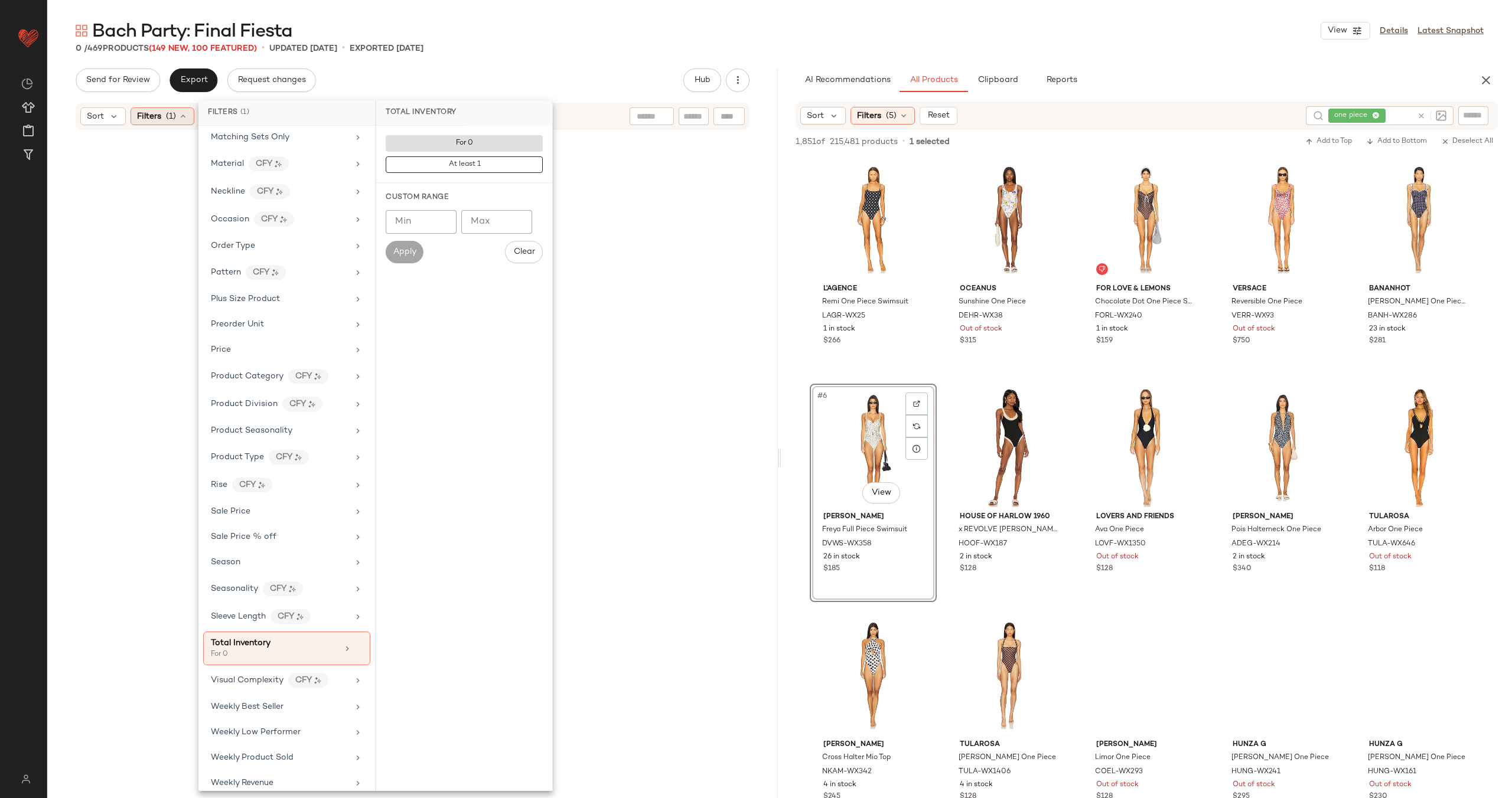
click at [181, 121] on div "Filters (1)" at bounding box center [162, 116] width 64 height 18
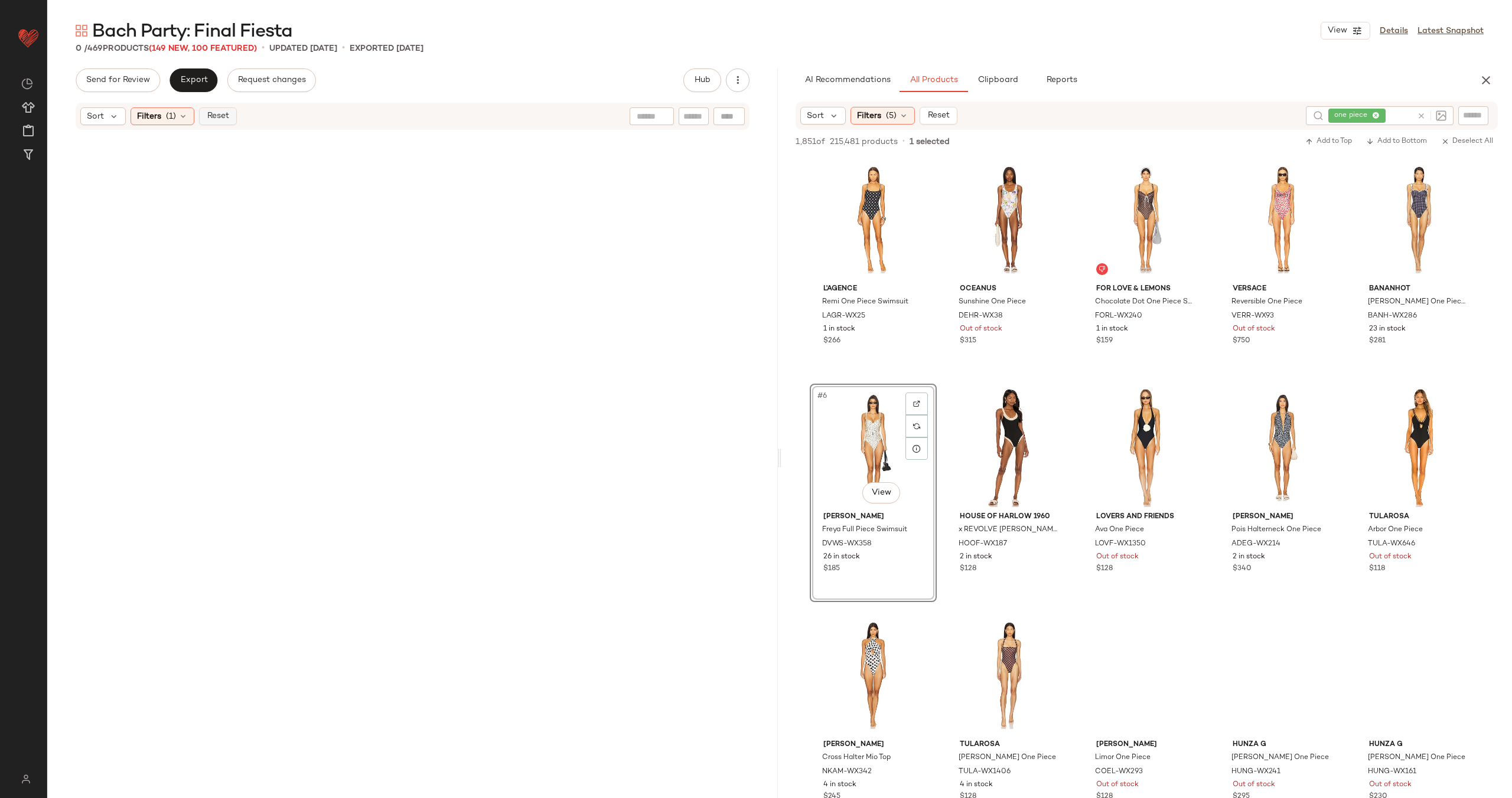
click at [214, 118] on span "Reset" at bounding box center [217, 116] width 22 height 9
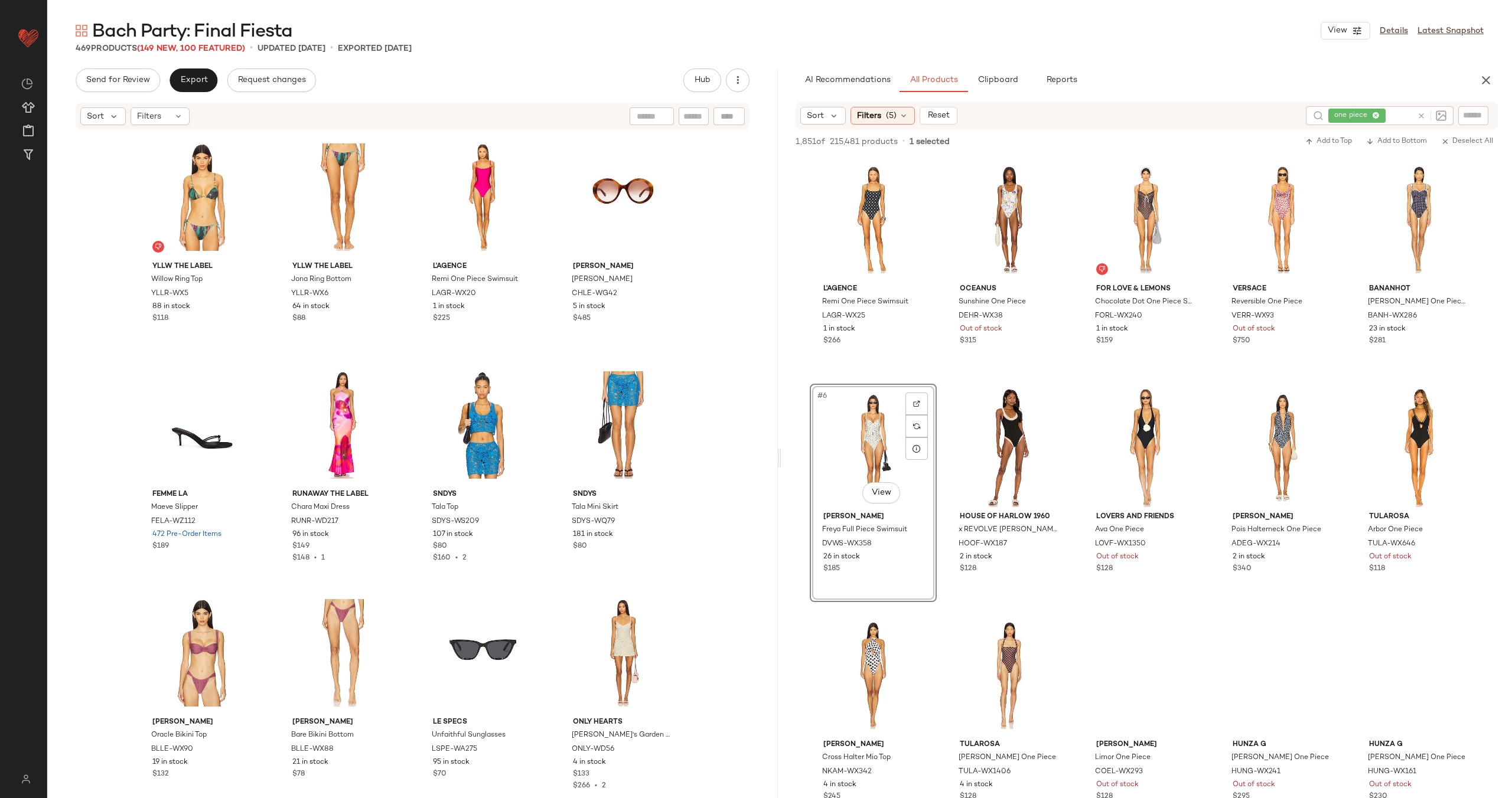
click at [108, 220] on div "YLLW THE LABEL Willow Ring Top YLLR-WX5 88 in stock $118 YLLW THE LABEL Jona Ri…" at bounding box center [412, 463] width 730 height 664
click at [188, 82] on span "Export" at bounding box center [193, 80] width 27 height 9
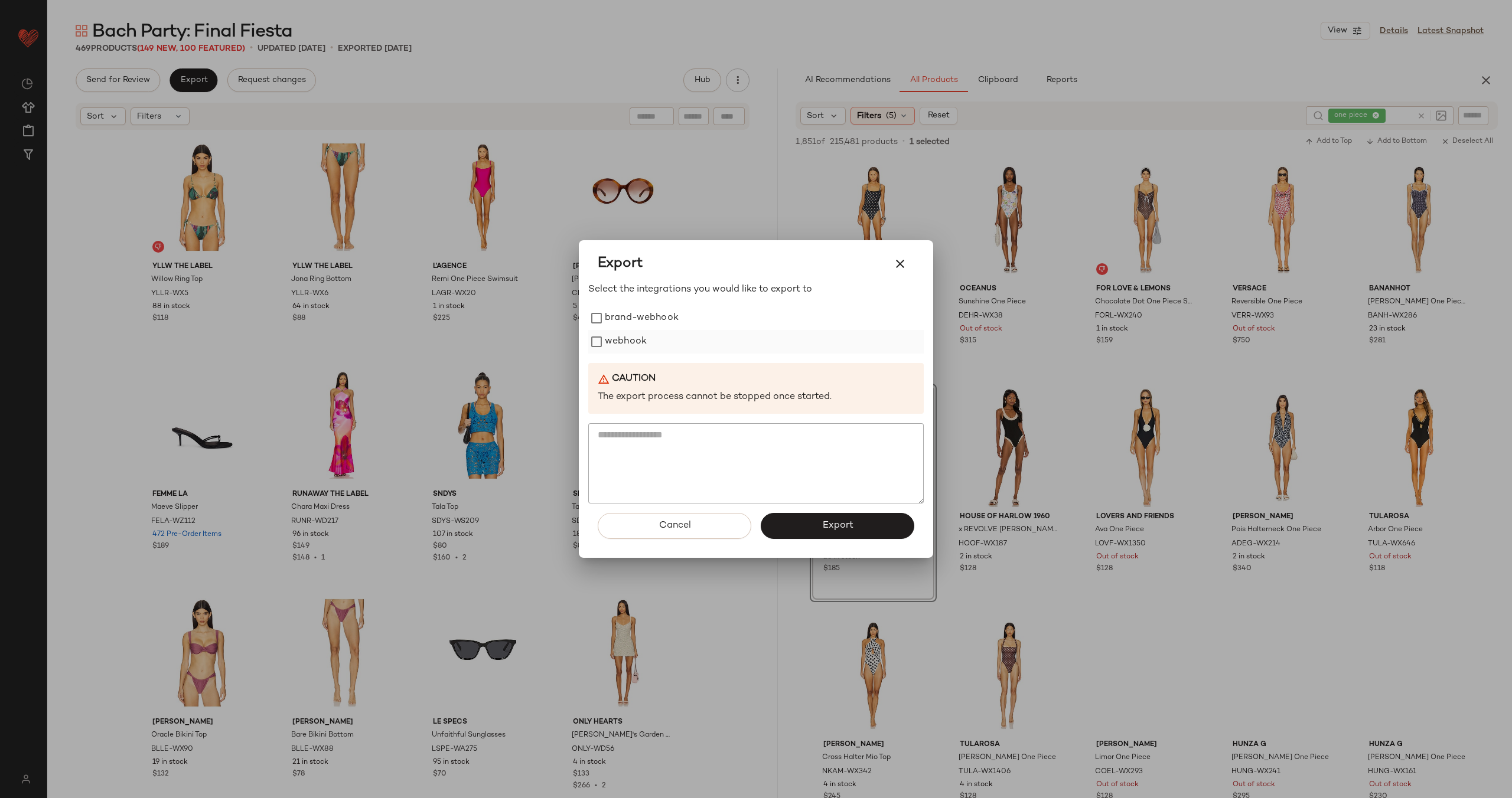
click at [619, 343] on label "webhook" at bounding box center [625, 342] width 42 height 24
click at [843, 518] on button "Export" at bounding box center [837, 526] width 153 height 26
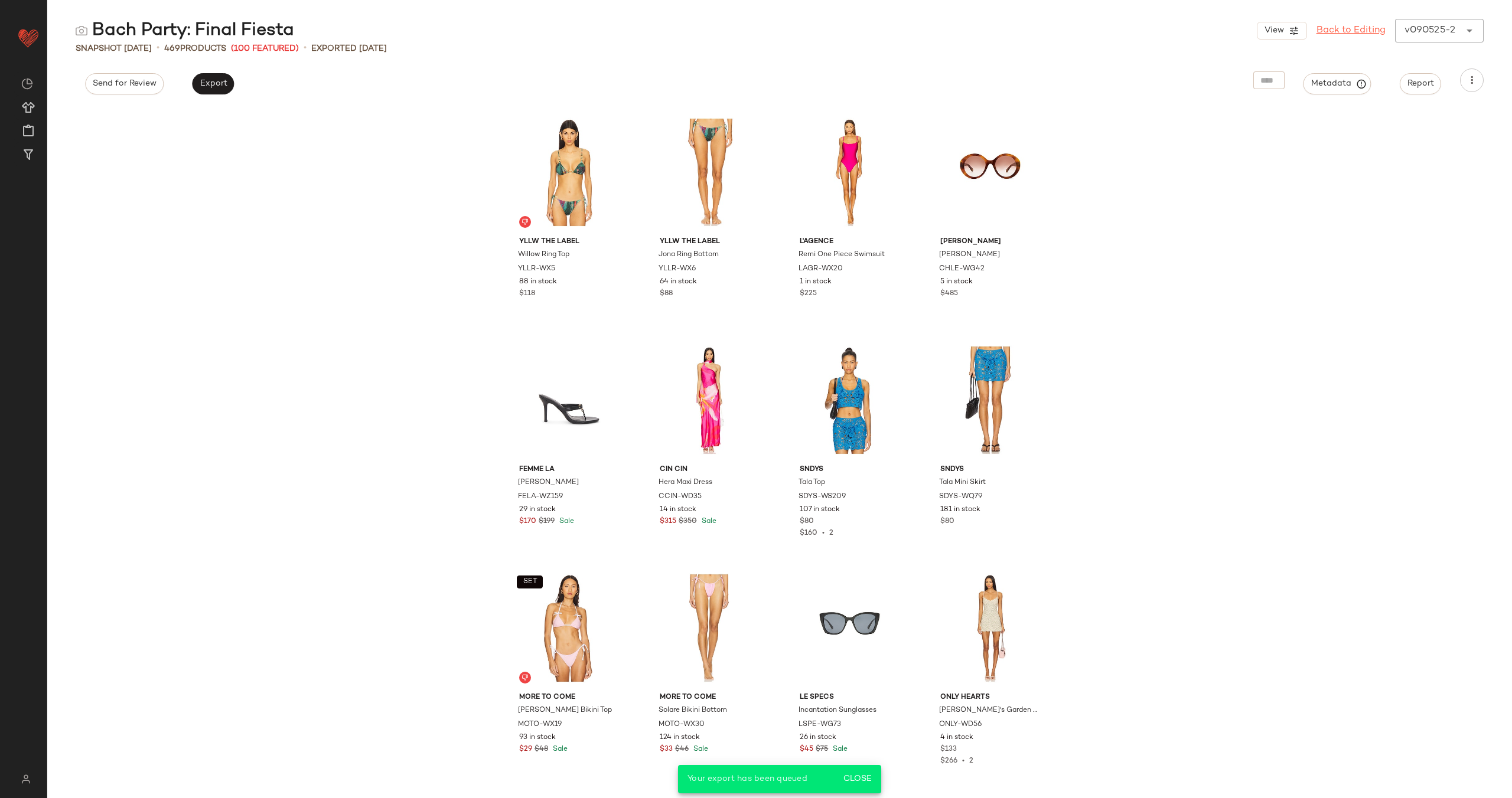
click at [1339, 30] on link "Back to Editing" at bounding box center [1351, 31] width 69 height 14
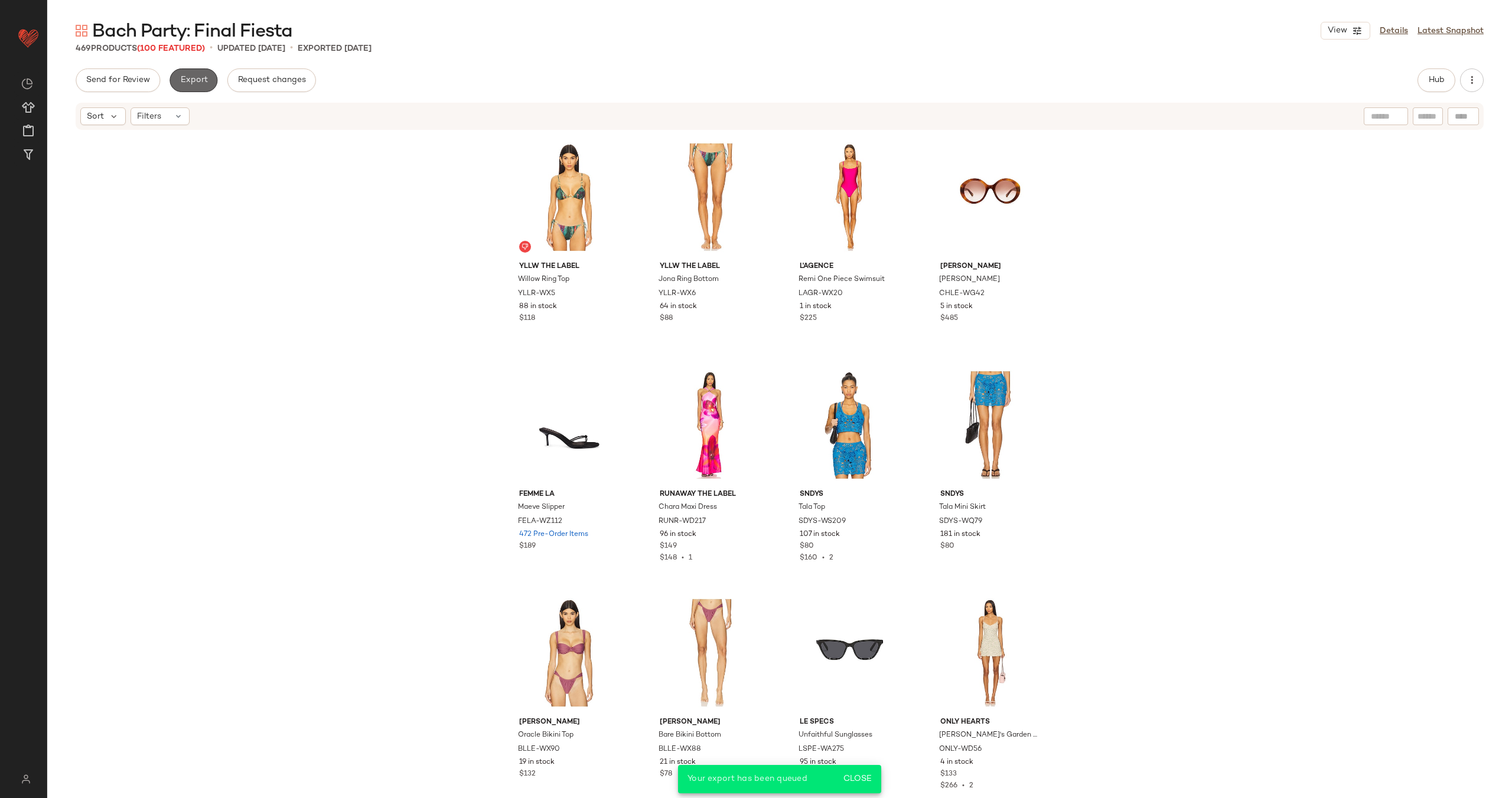
click at [199, 87] on button "Export" at bounding box center [193, 80] width 48 height 24
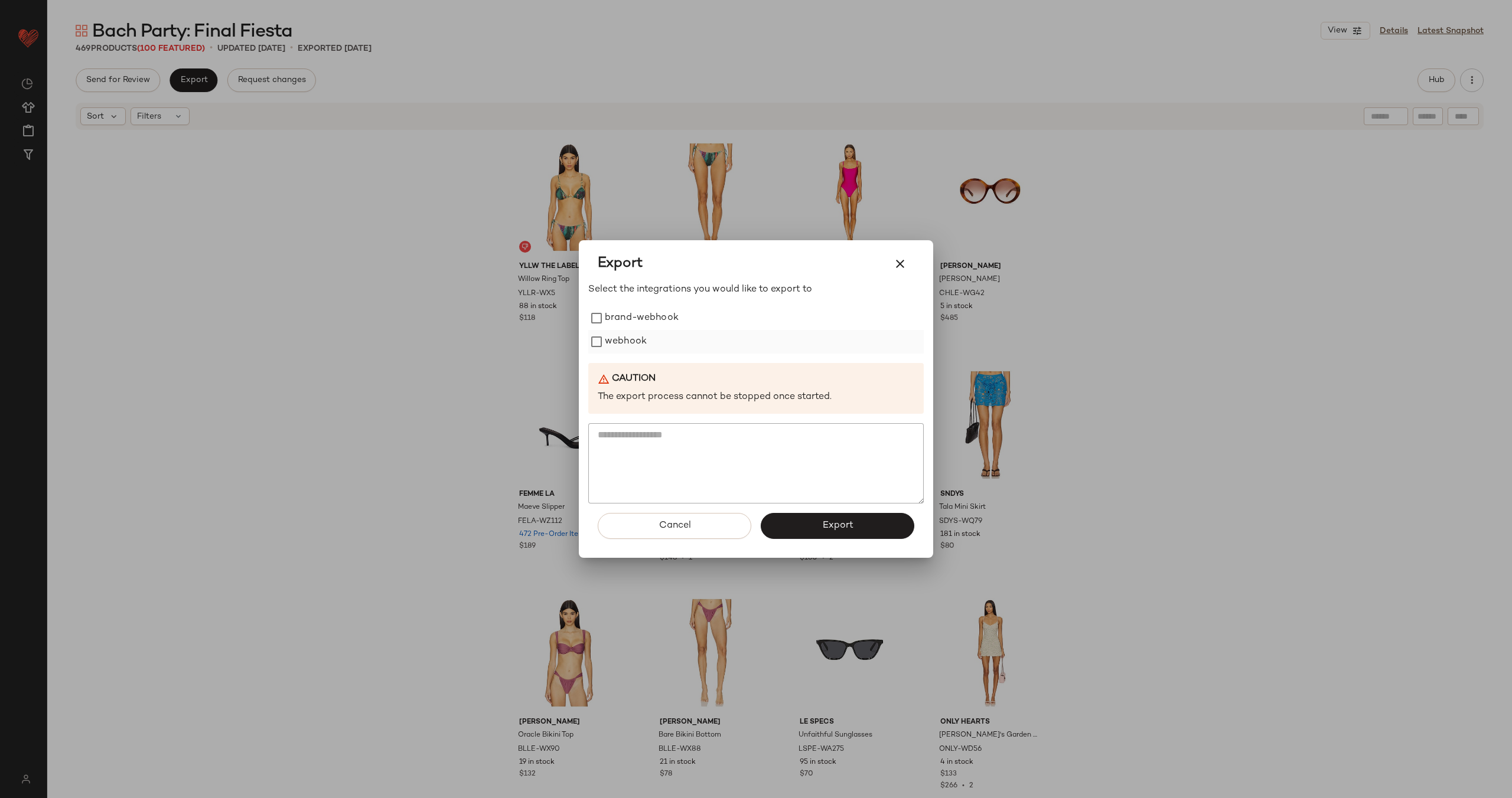
click at [633, 343] on label "webhook" at bounding box center [625, 342] width 42 height 24
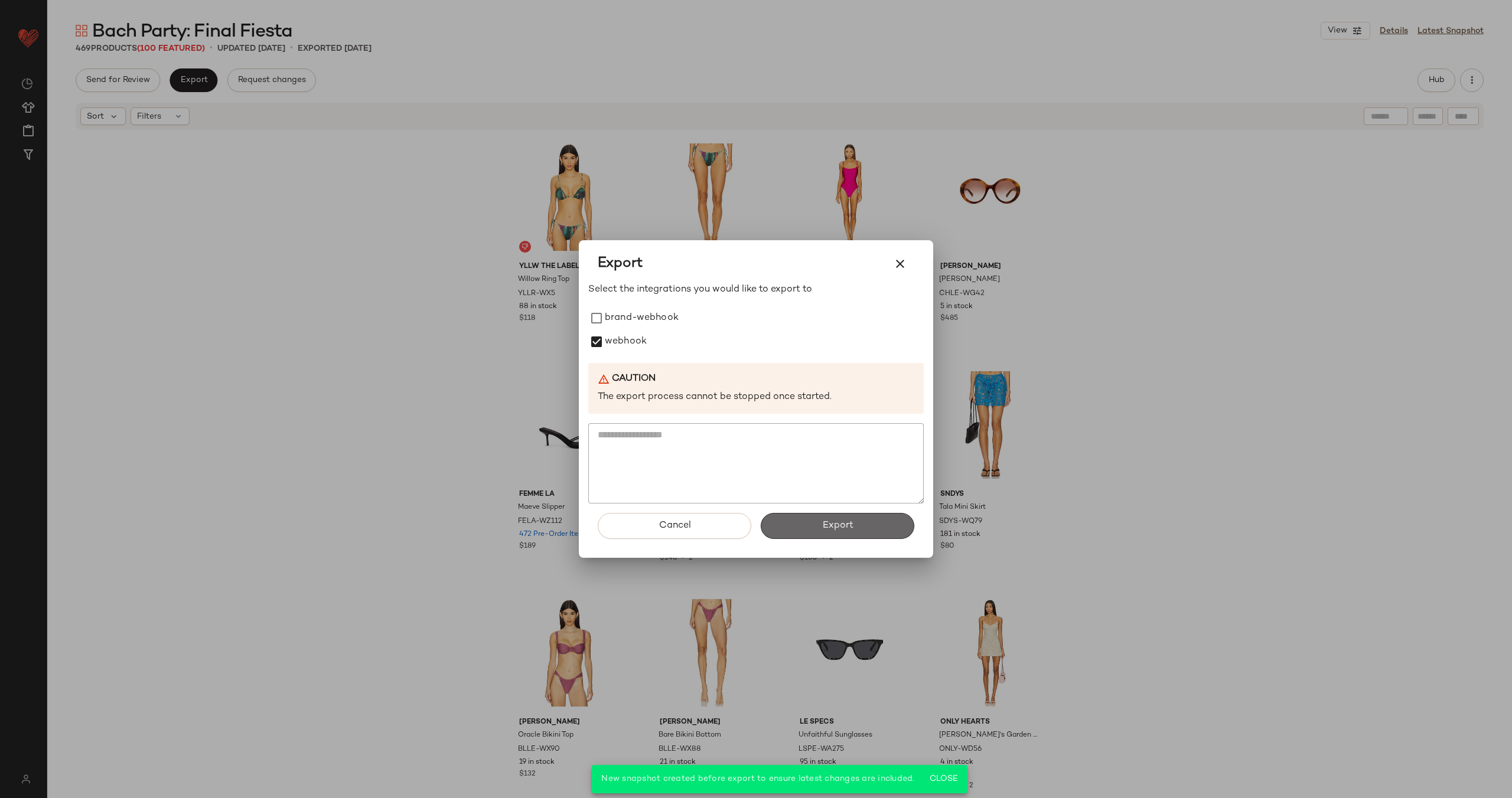
click at [816, 523] on button "Export" at bounding box center [837, 526] width 153 height 26
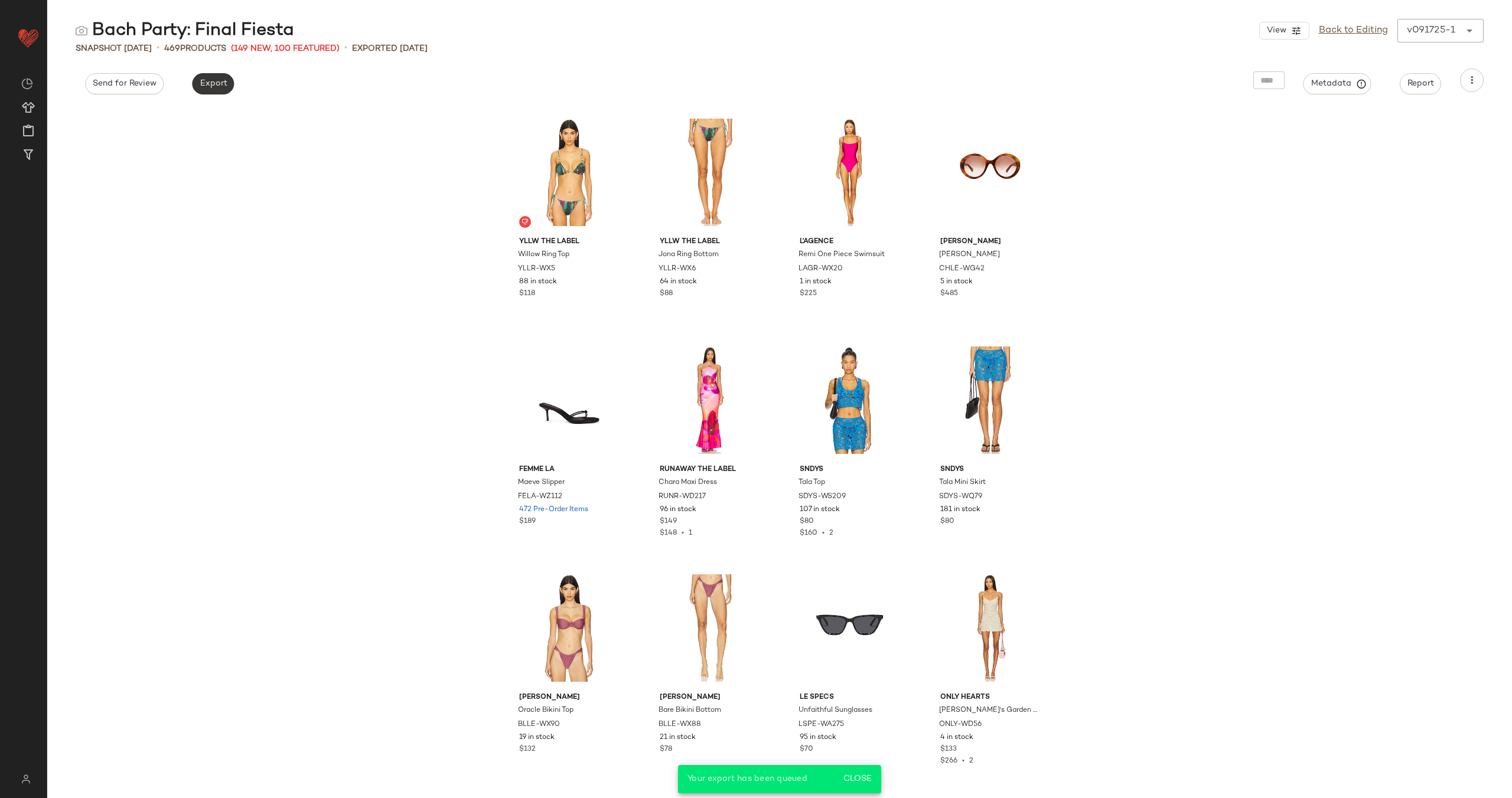
click at [219, 87] on span "Export" at bounding box center [213, 83] width 27 height 9
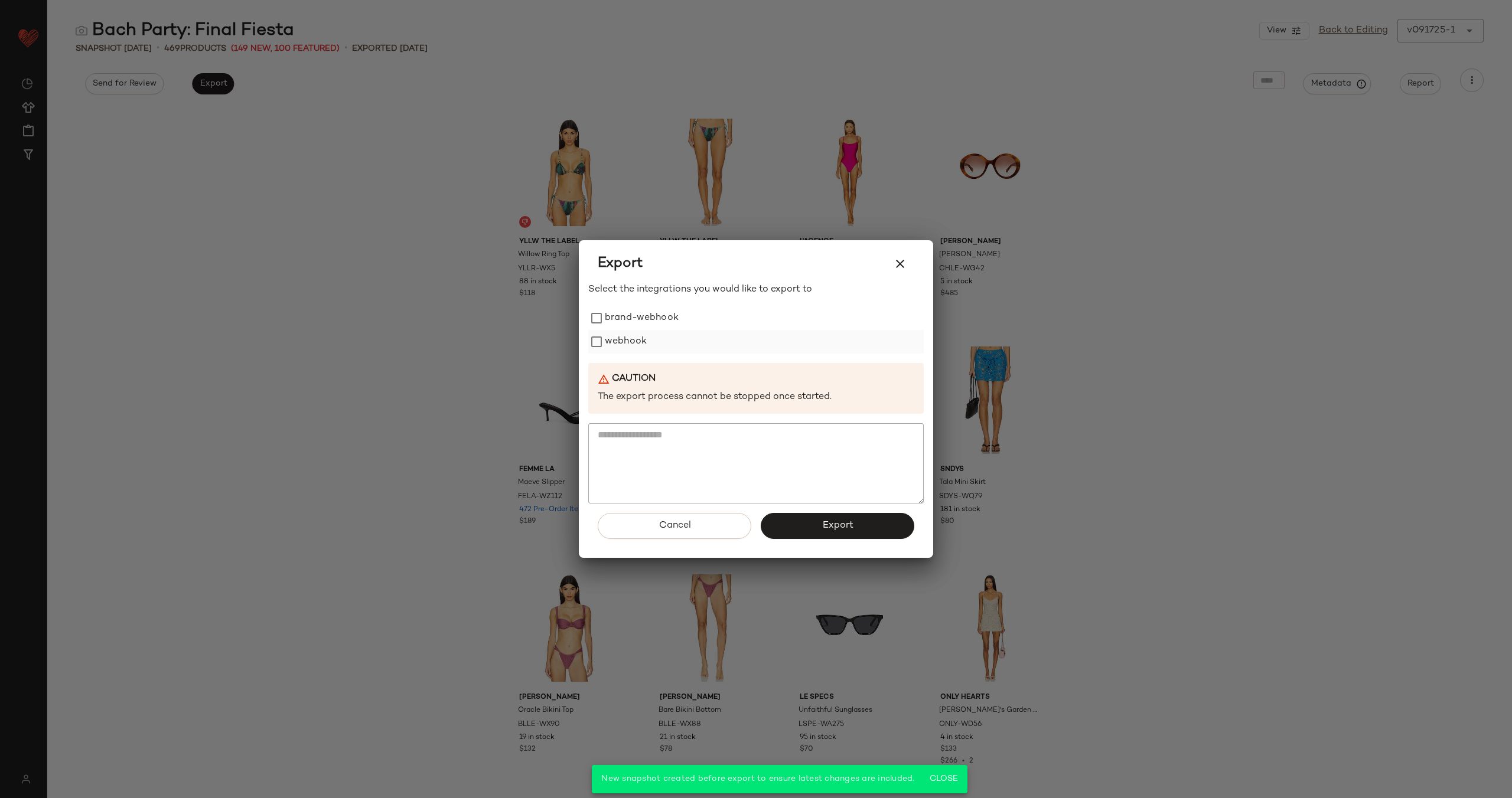
click at [623, 338] on label "webhook" at bounding box center [625, 342] width 42 height 24
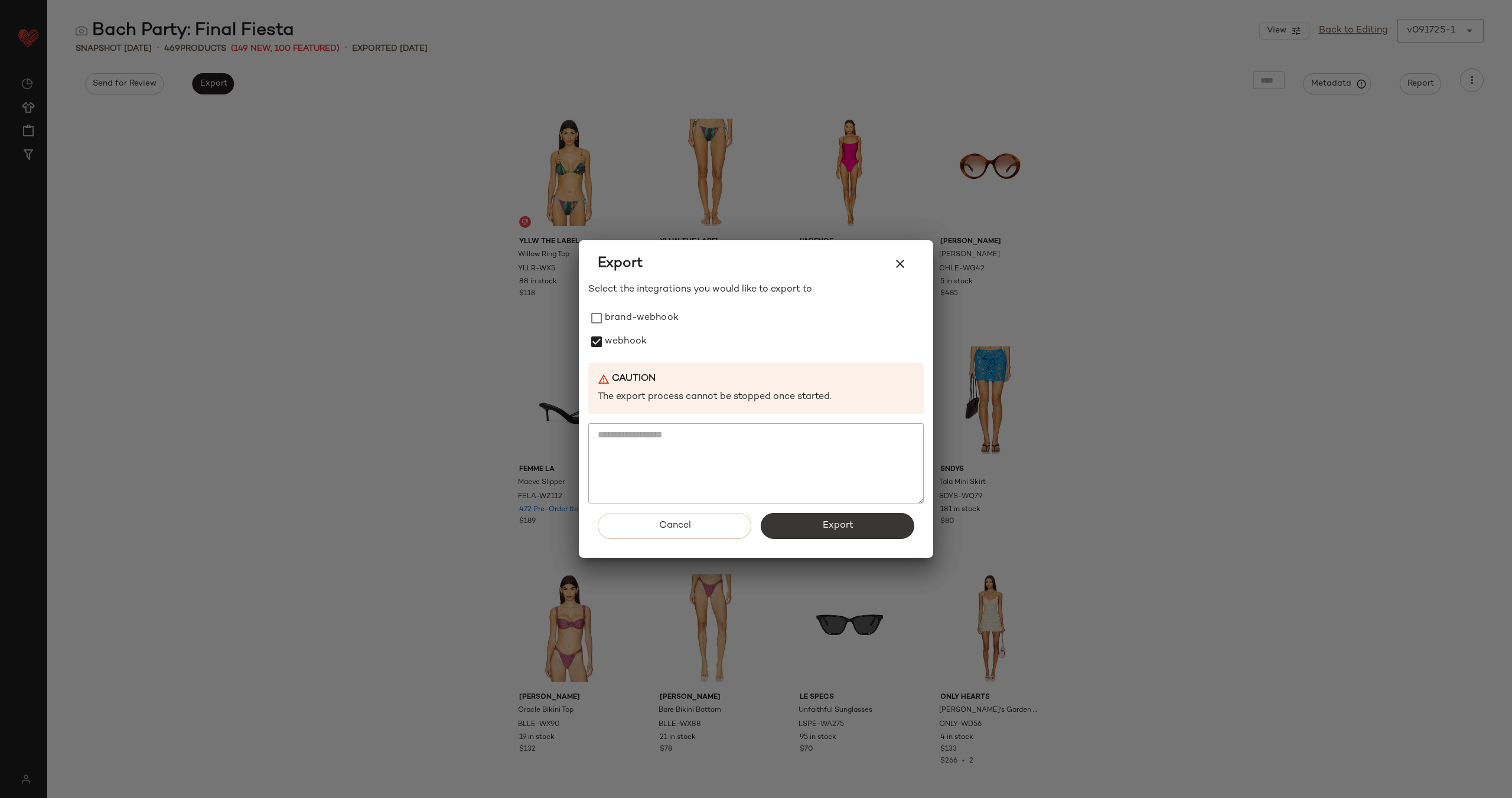
click at [835, 526] on span "Export" at bounding box center [837, 525] width 31 height 12
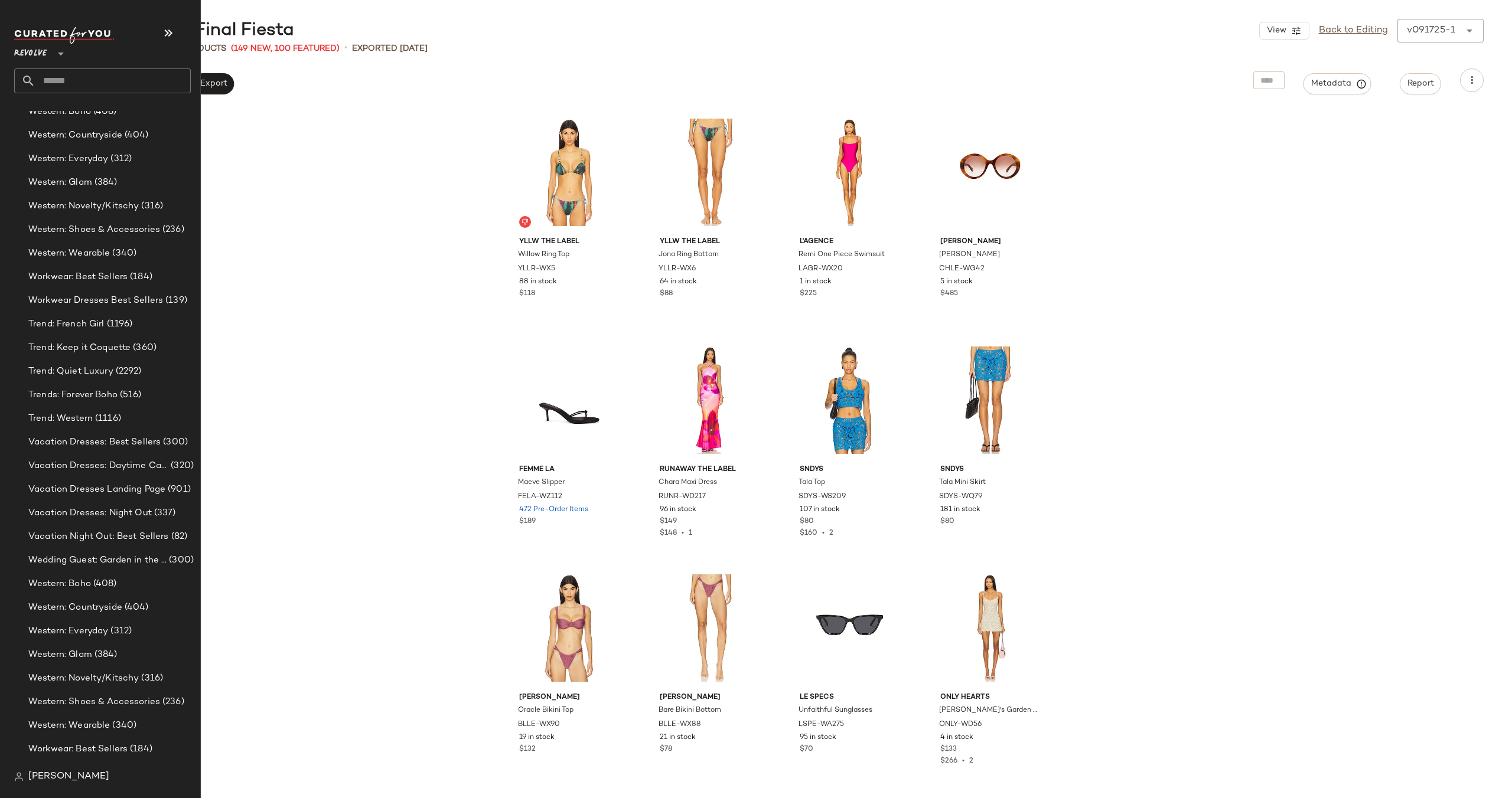
scroll to position [2085, 0]
click at [94, 351] on span "Trend: Quiet Luxury" at bounding box center [71, 352] width 85 height 14
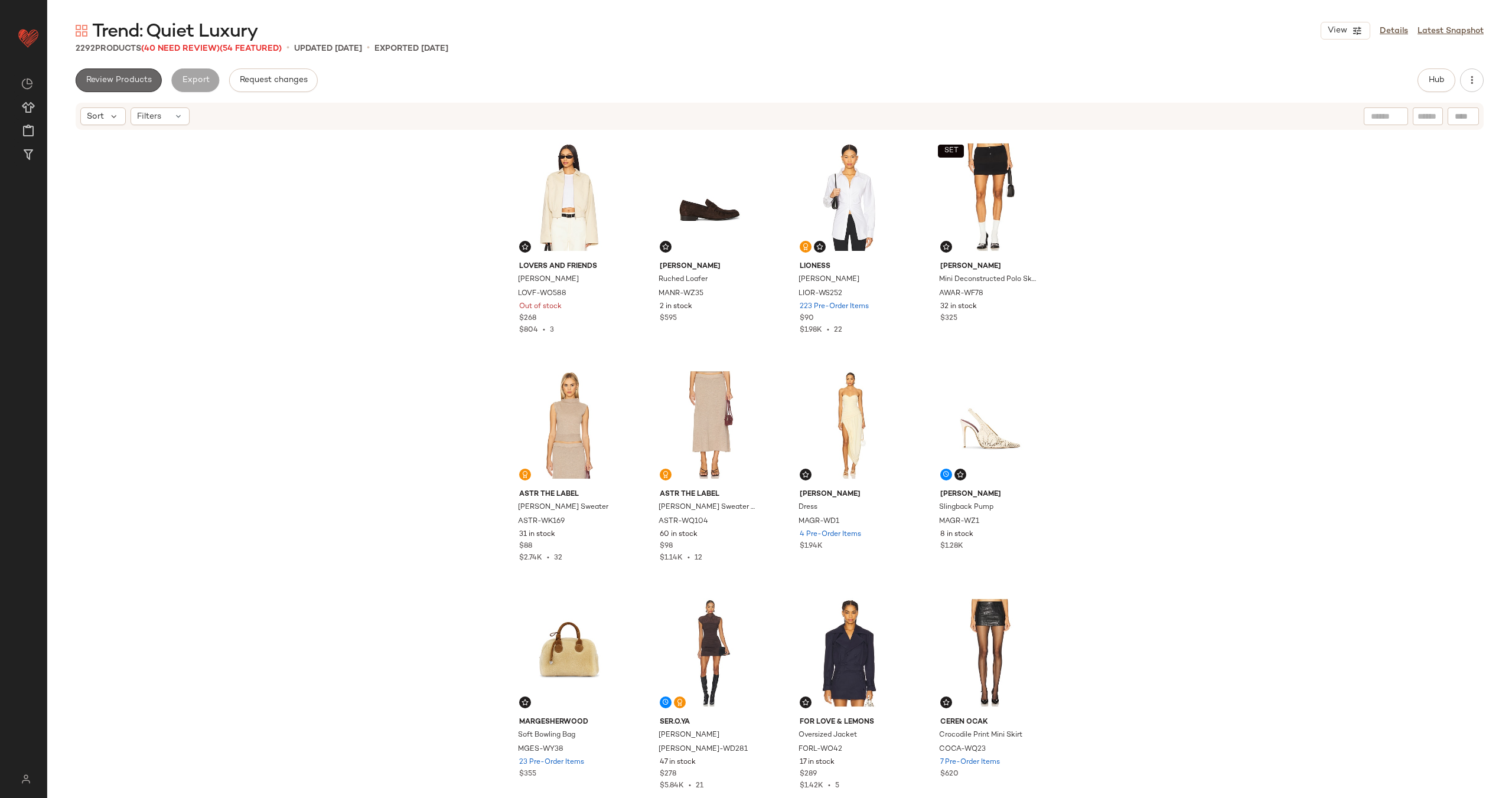
click at [114, 82] on span "Review Products" at bounding box center [118, 80] width 66 height 9
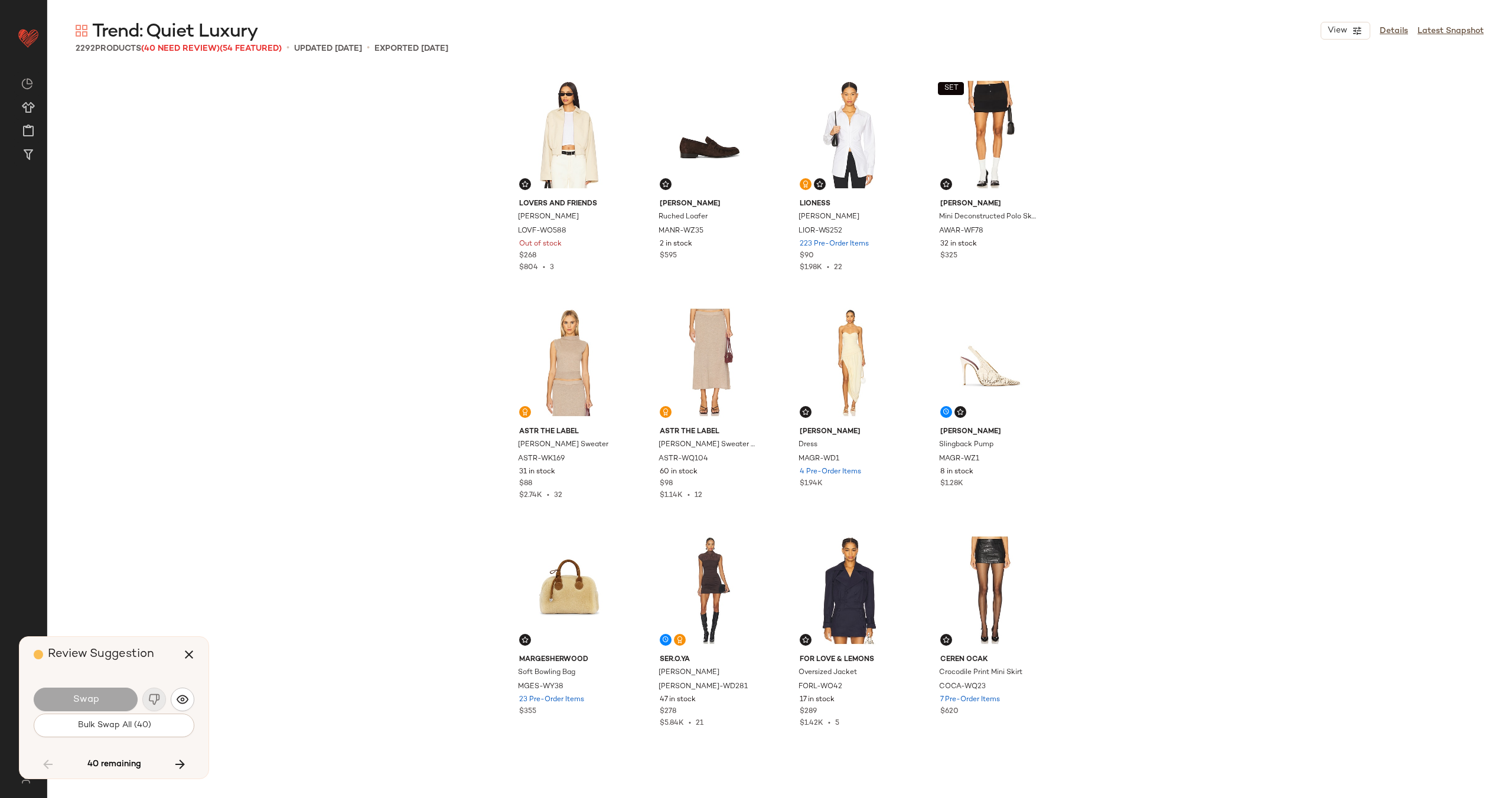
scroll to position [4329, 0]
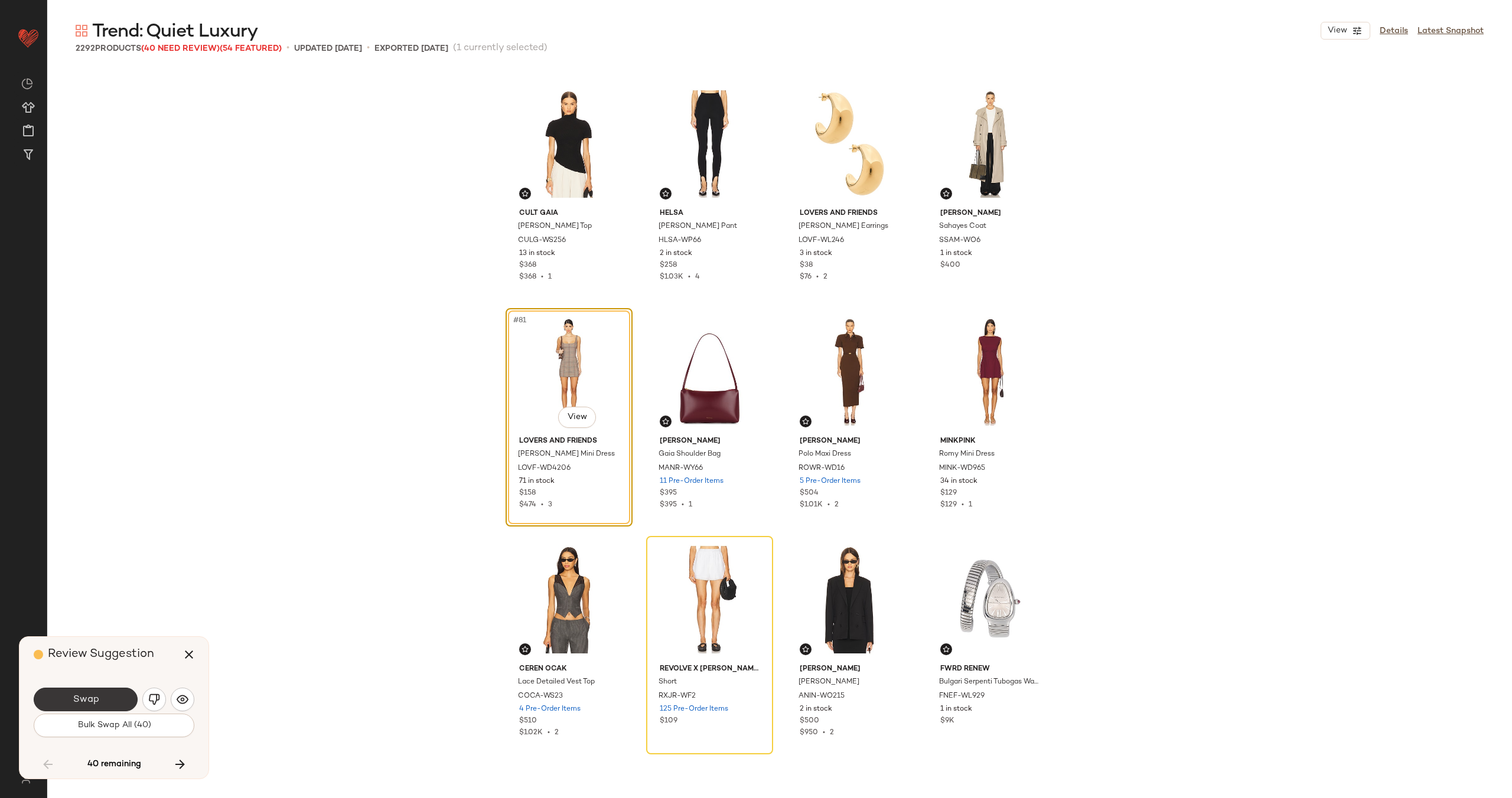
click at [106, 698] on button "Swap" at bounding box center [86, 699] width 104 height 24
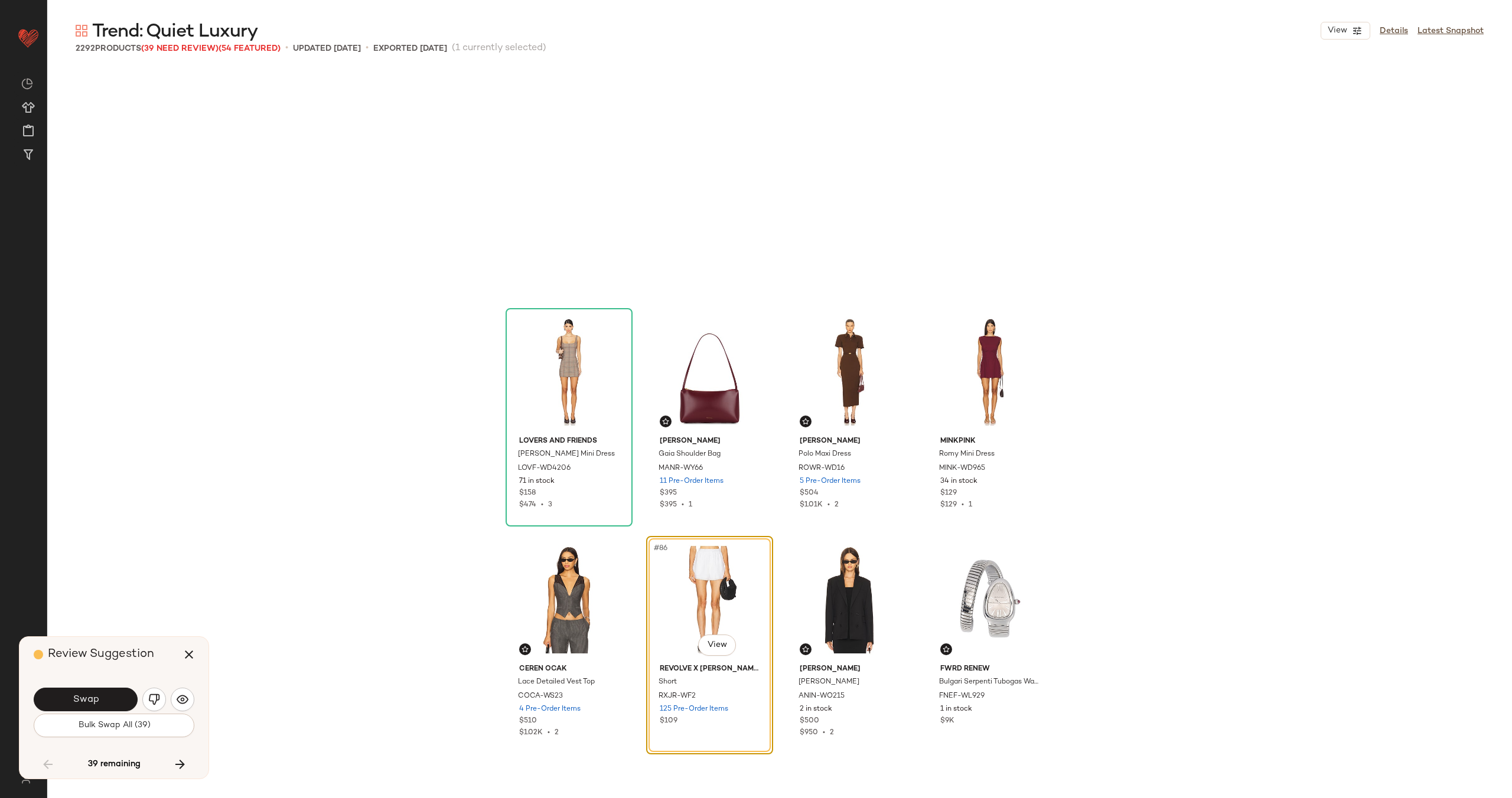
scroll to position [4557, 0]
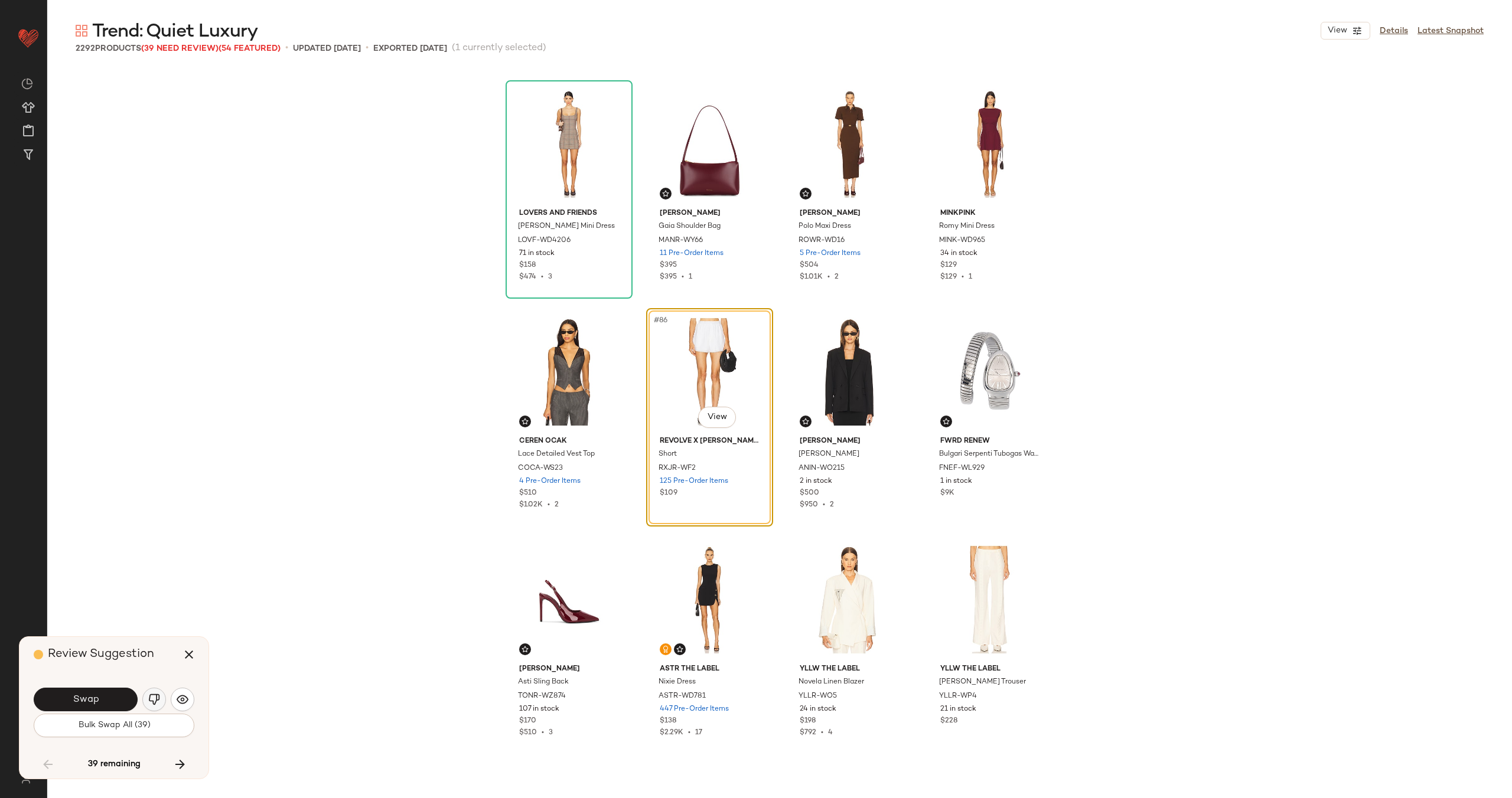
click at [153, 698] on img "button" at bounding box center [154, 700] width 12 height 12
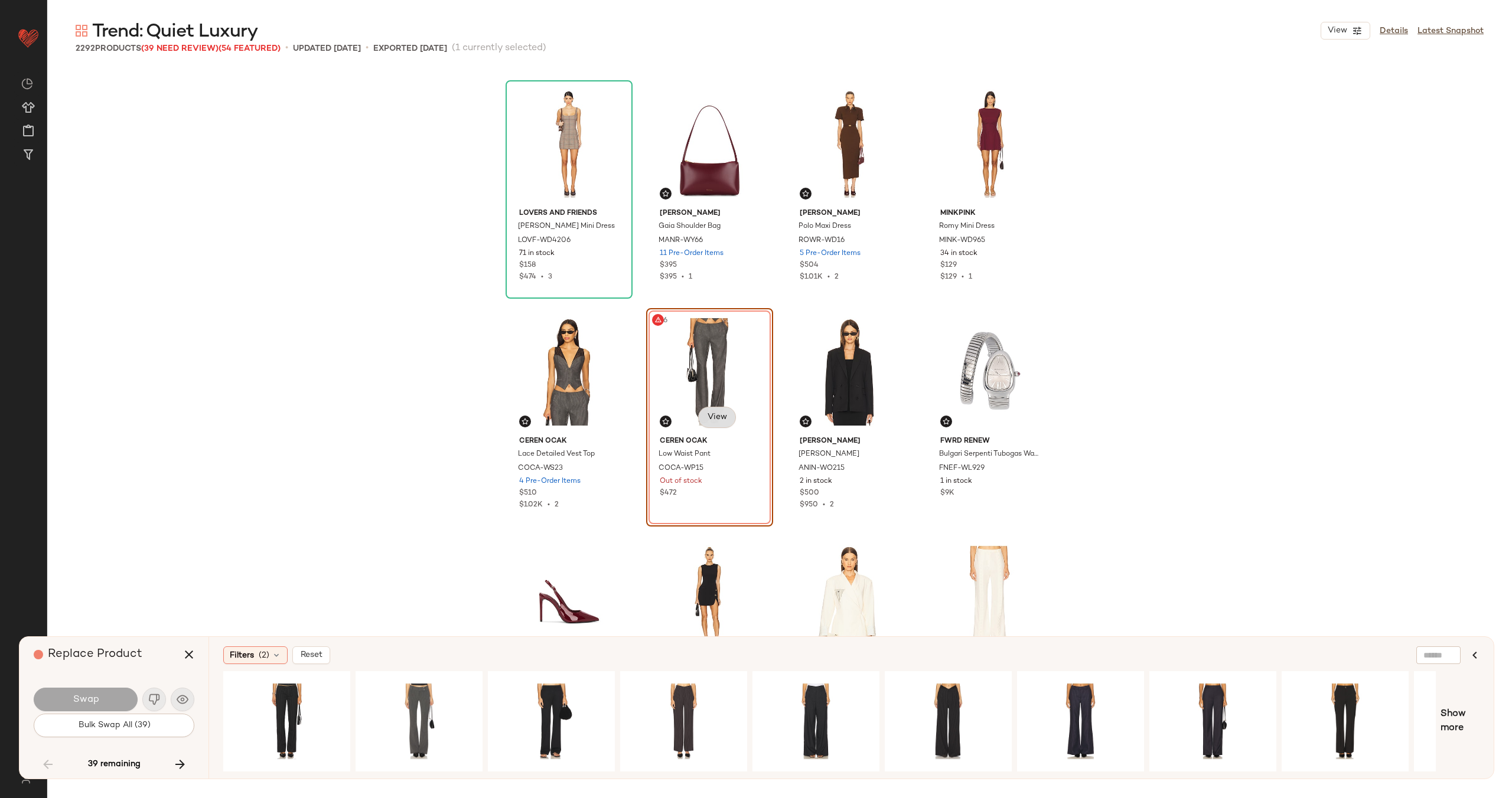
click at [711, 420] on body "Revolve ** Dashboard All Products Global Clipboards (22) Curations (70) Alexis …" at bounding box center [756, 447] width 1512 height 894
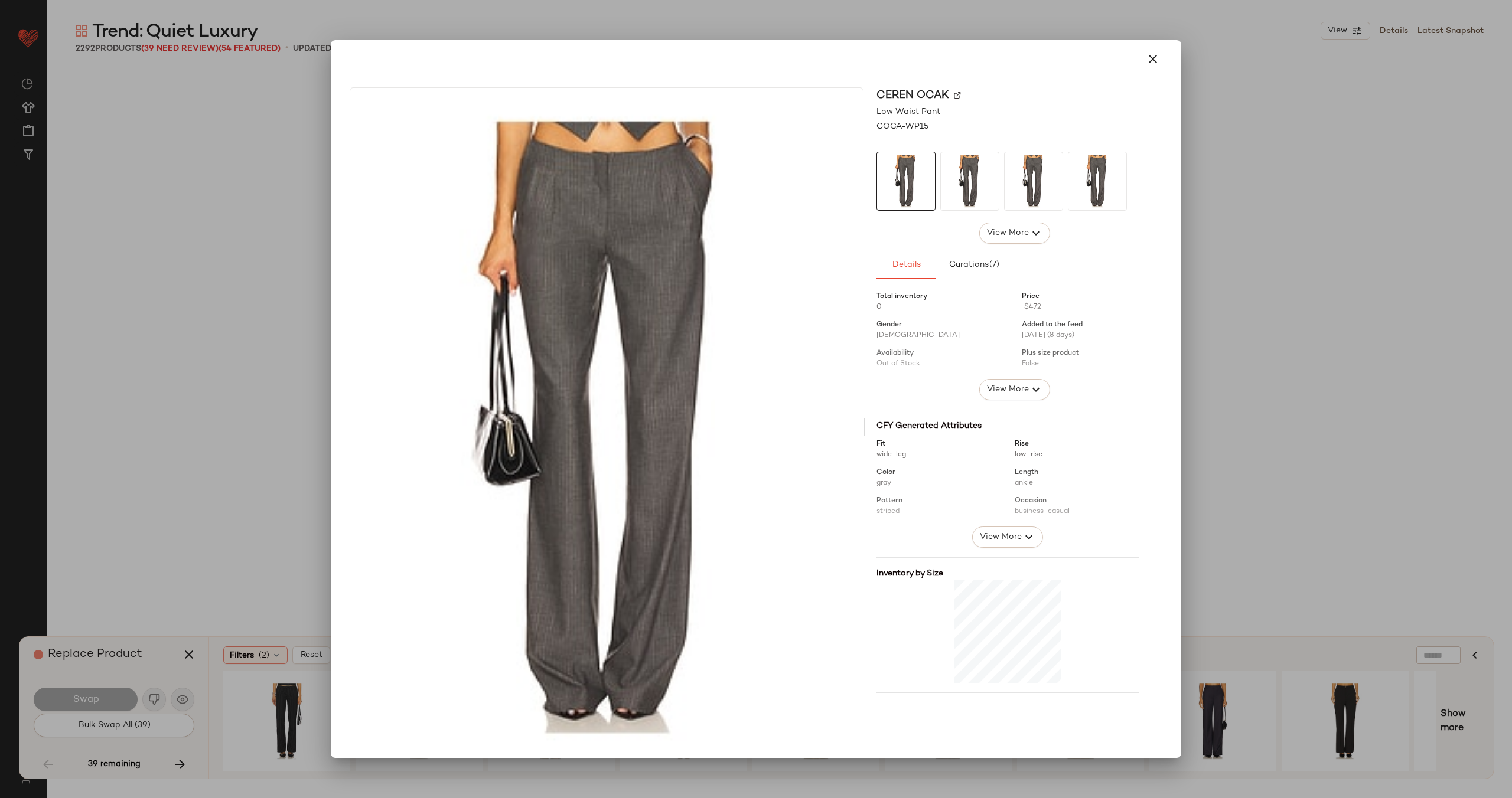
click at [945, 95] on div "Ceren Ocak" at bounding box center [1015, 95] width 276 height 16
click at [954, 95] on img at bounding box center [957, 95] width 7 height 7
click at [1148, 61] on icon "button" at bounding box center [1153, 59] width 14 height 14
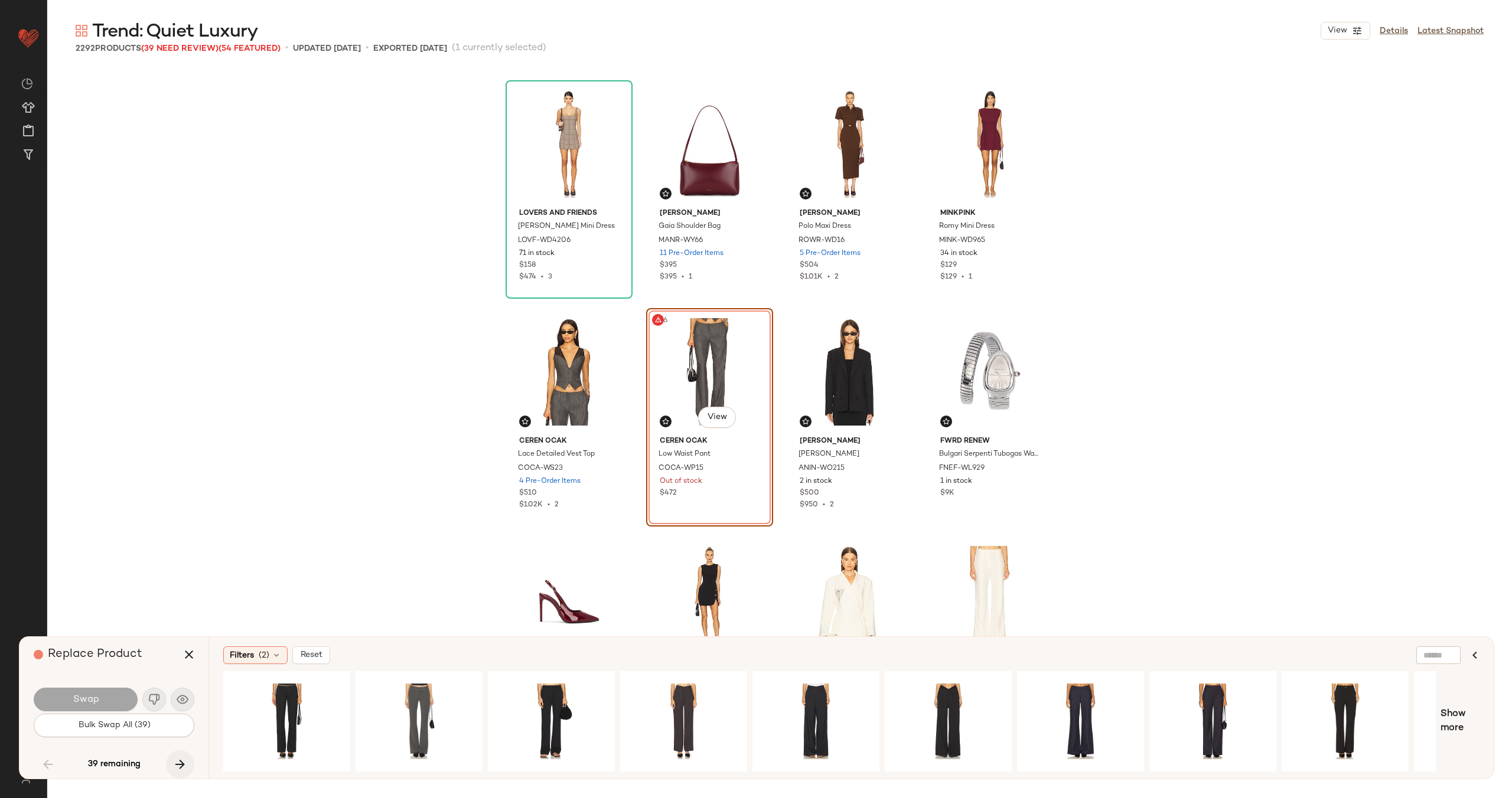
click at [179, 762] on icon "button" at bounding box center [180, 765] width 14 height 14
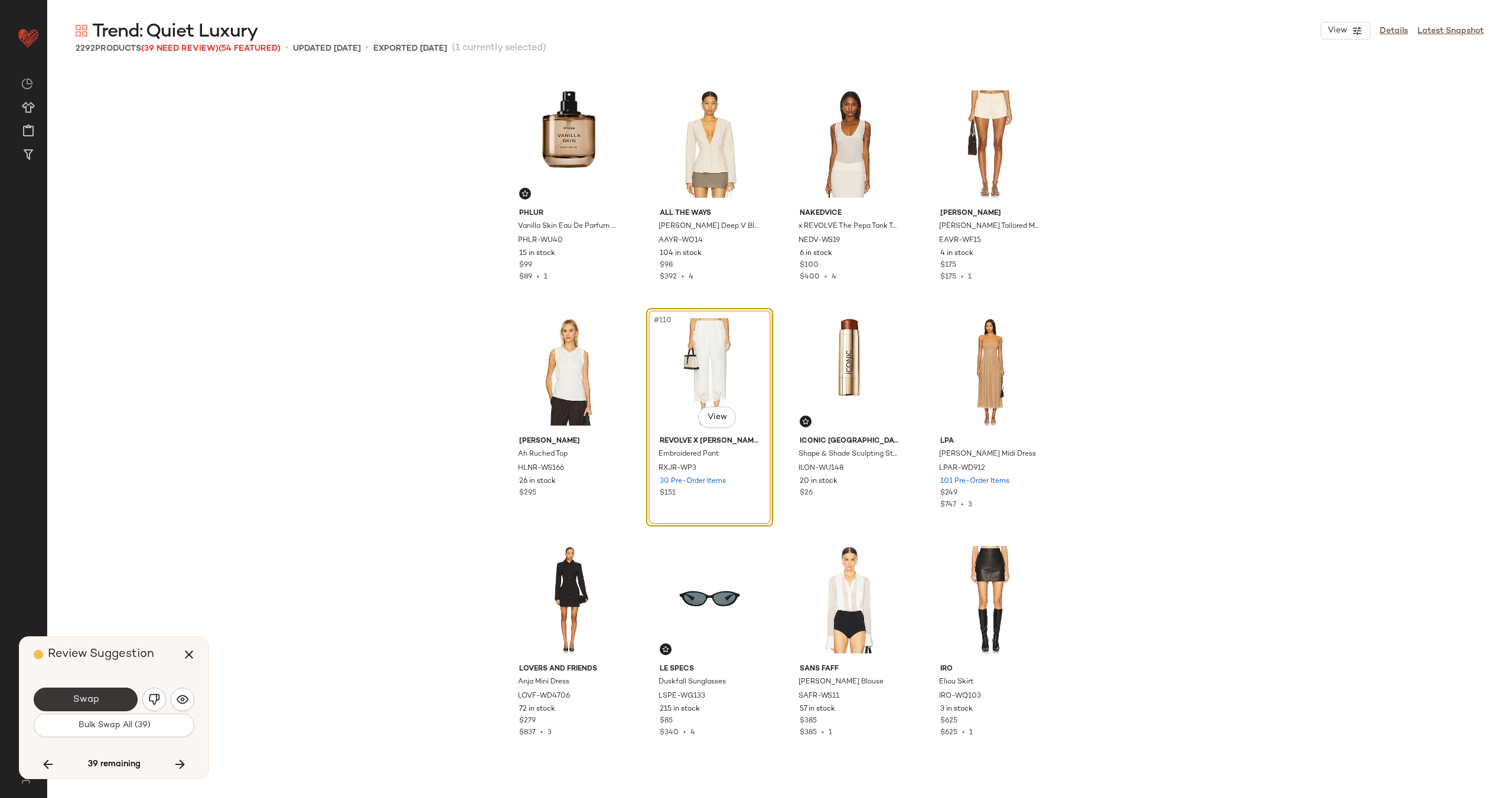
click at [82, 695] on span "Swap" at bounding box center [85, 700] width 27 height 12
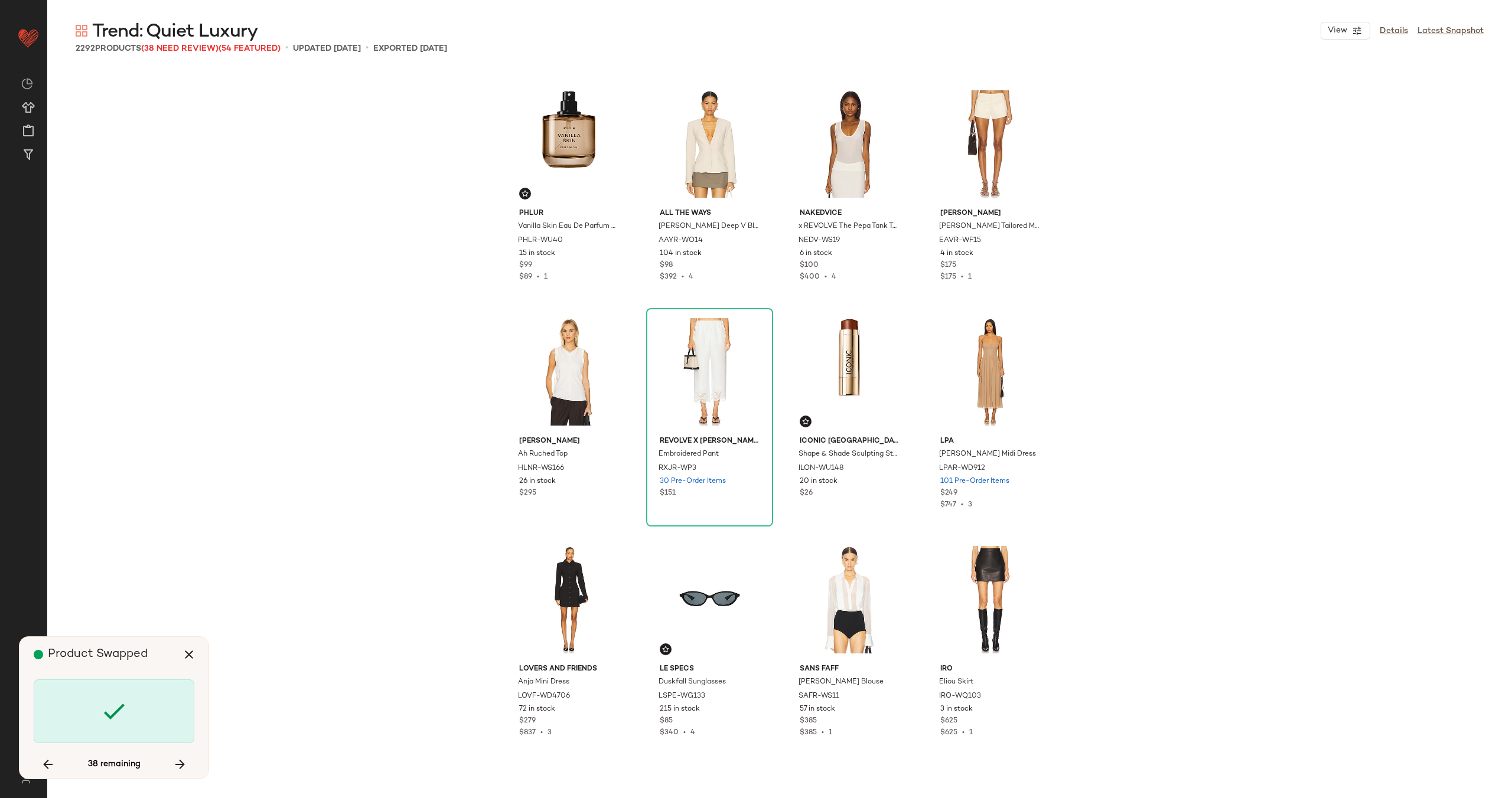
scroll to position [8659, 0]
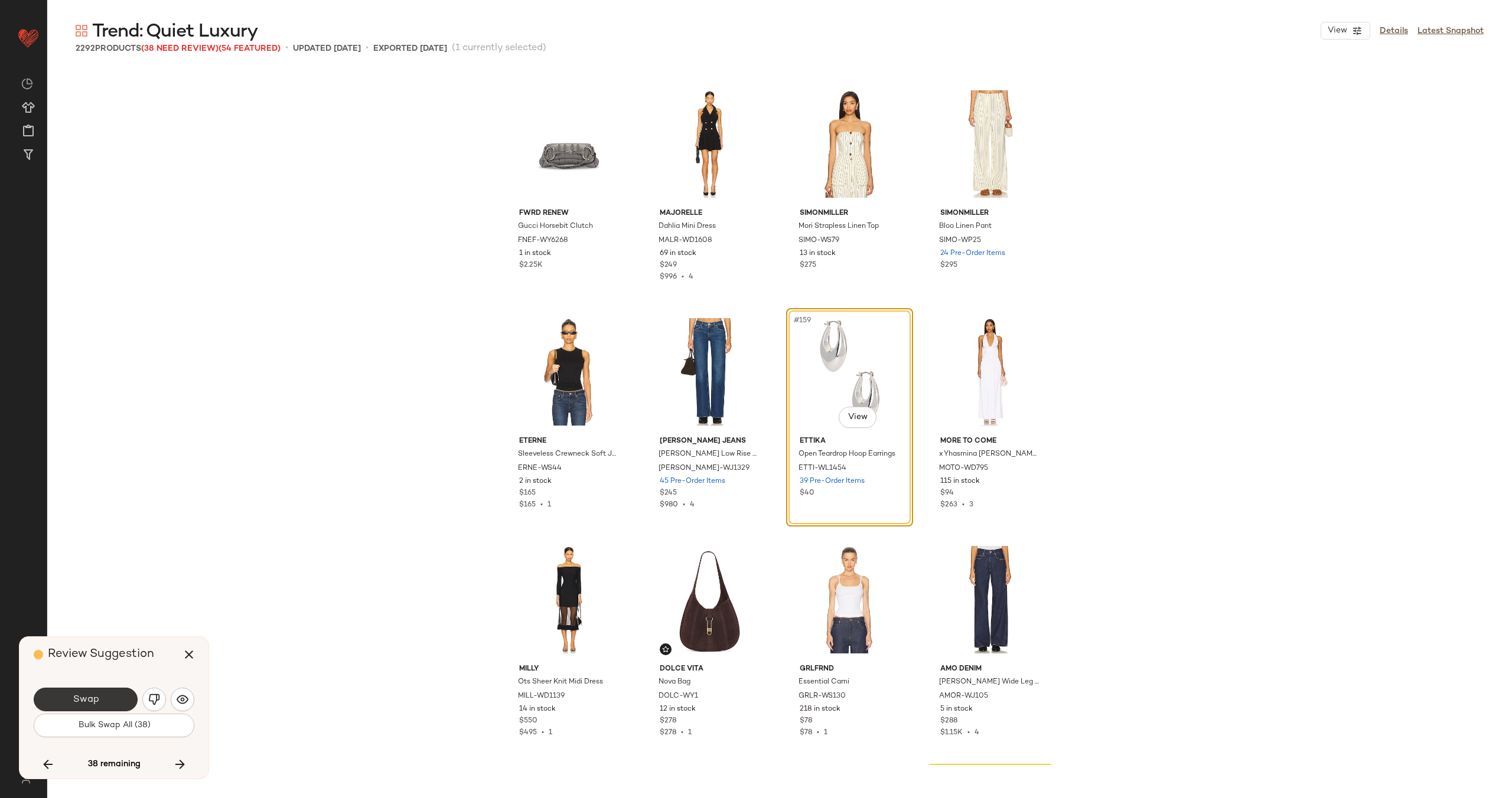
click at [100, 699] on button "Swap" at bounding box center [86, 699] width 104 height 24
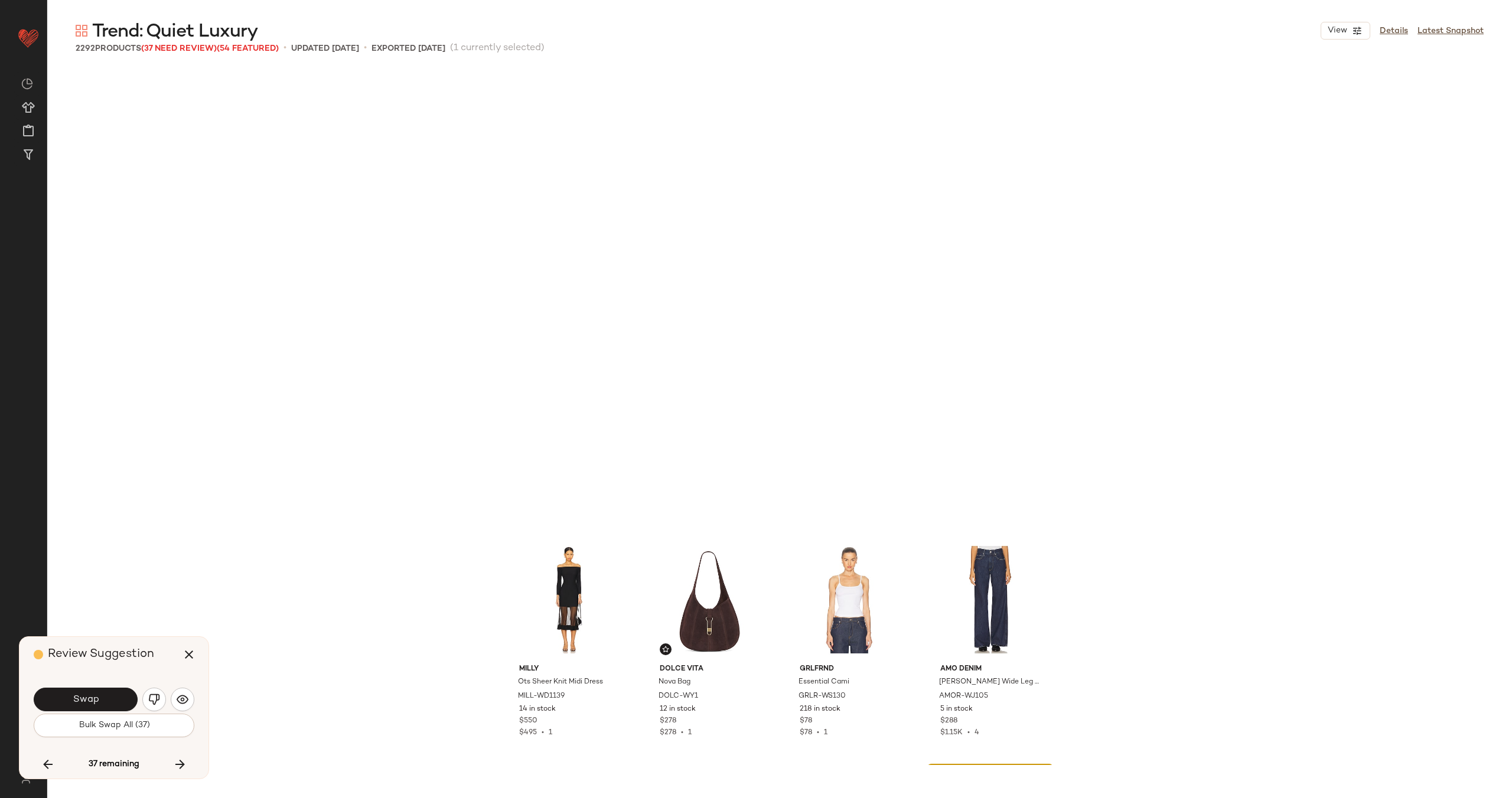
scroll to position [9114, 0]
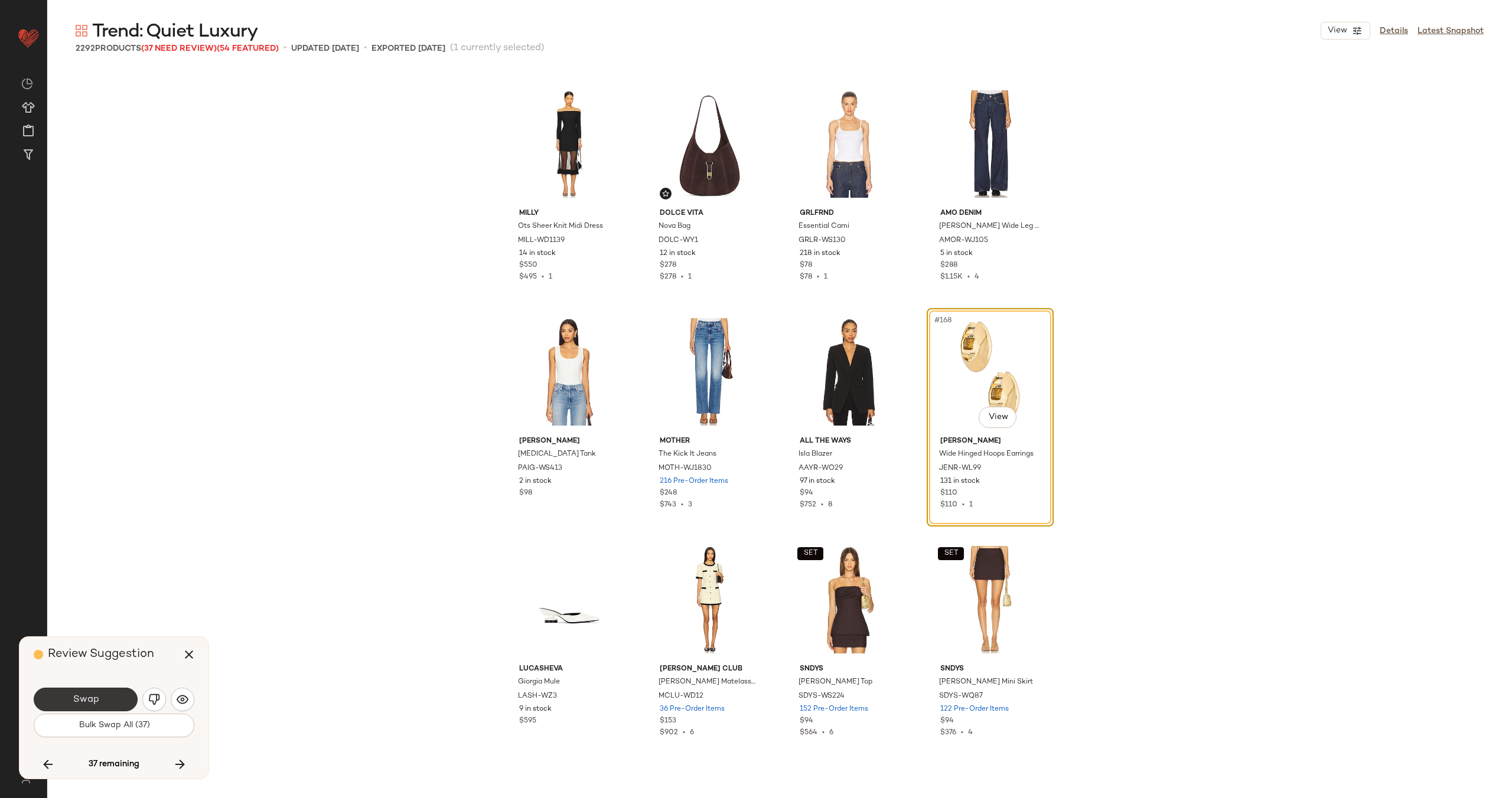
click at [94, 703] on span "Swap" at bounding box center [85, 700] width 27 height 12
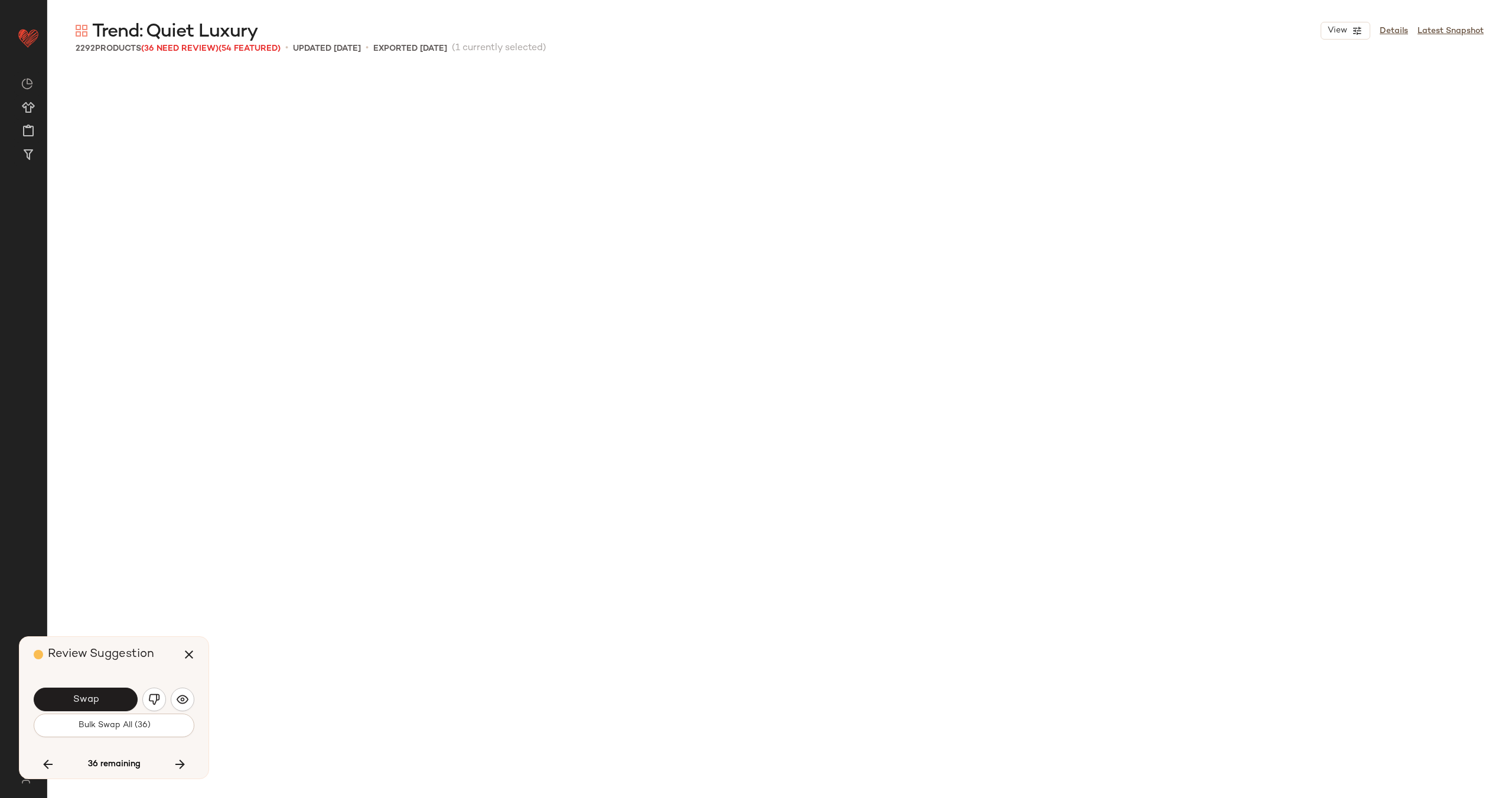
scroll to position [10026, 0]
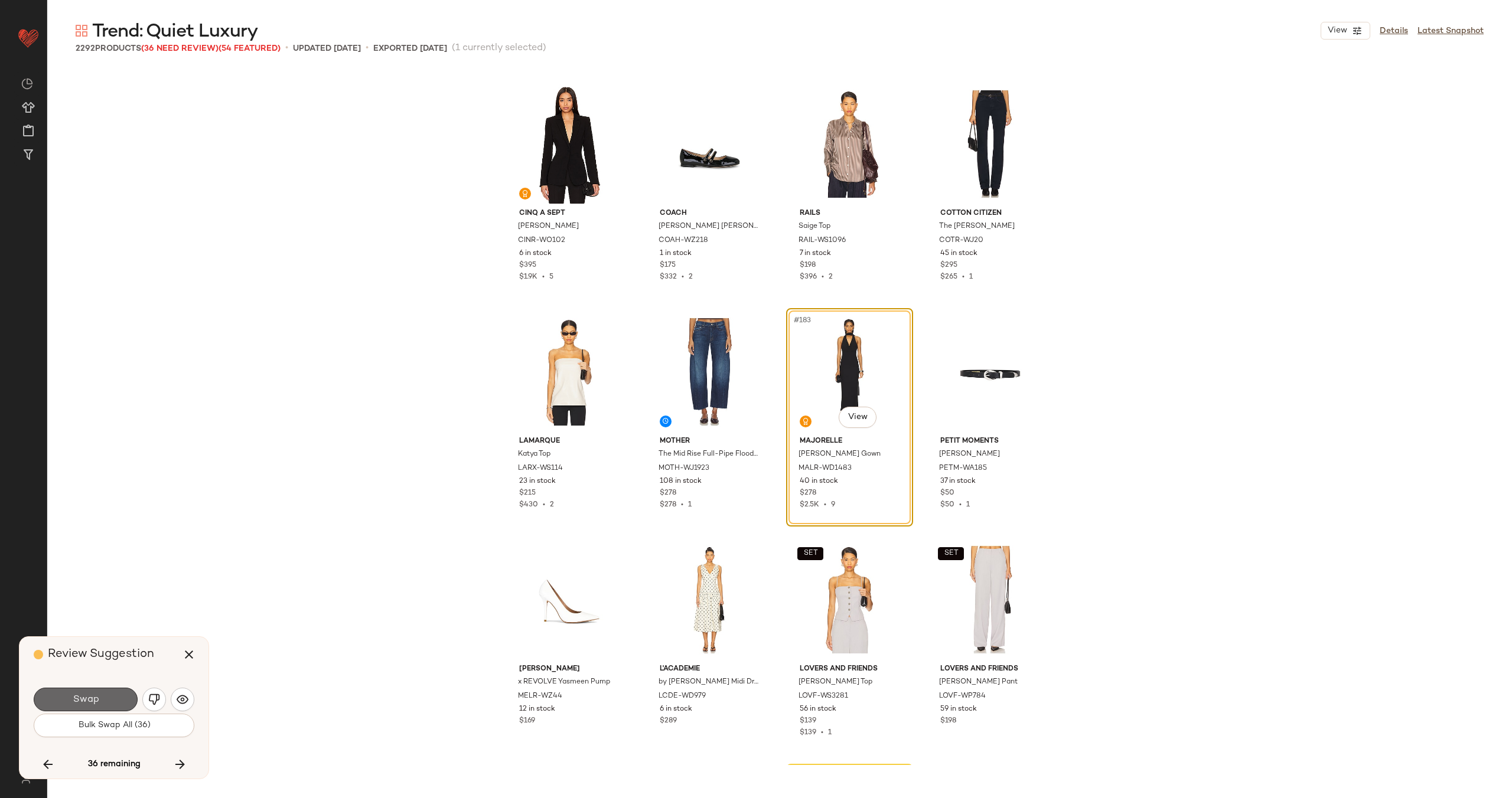
click at [101, 695] on button "Swap" at bounding box center [86, 699] width 104 height 24
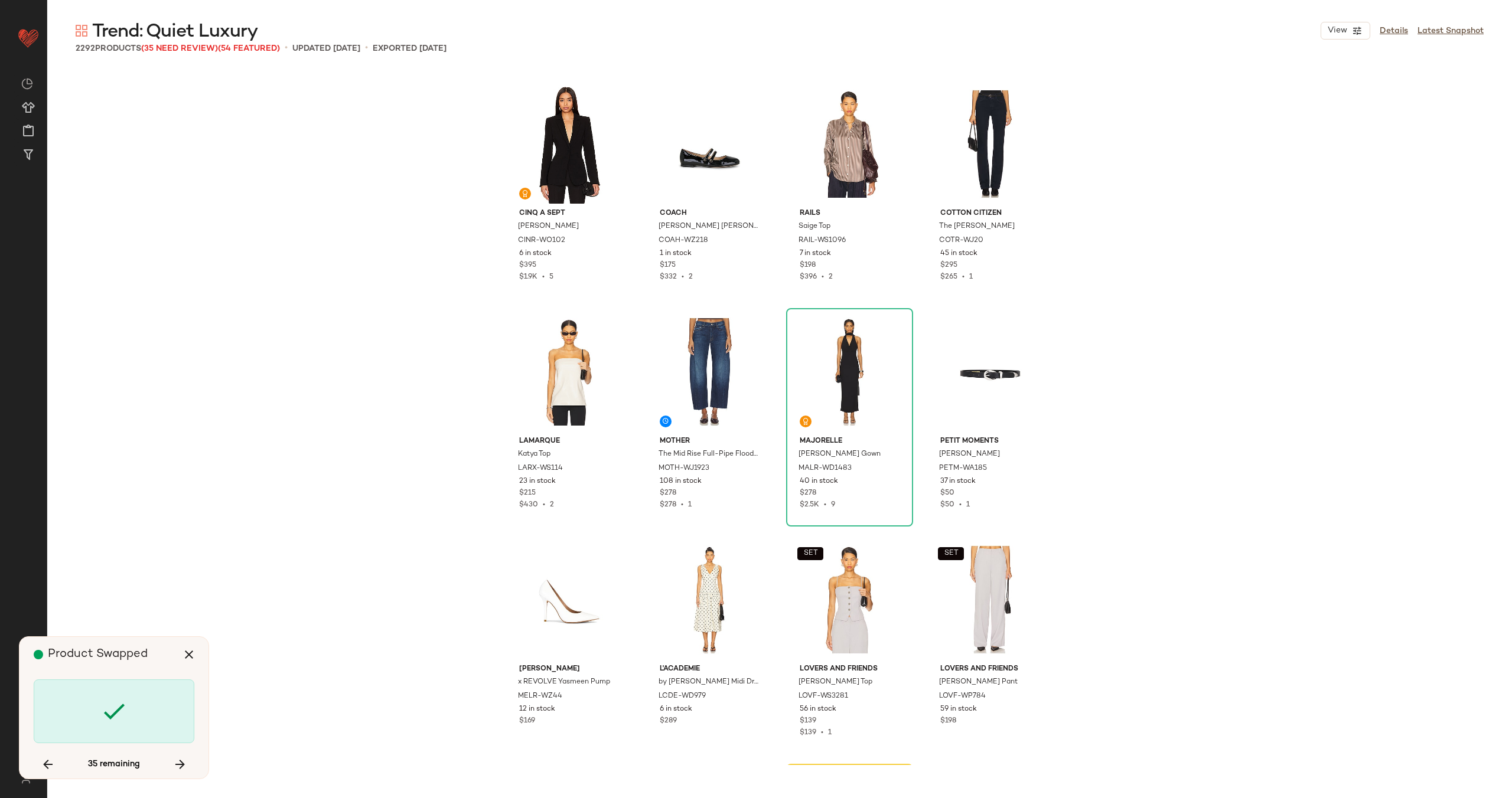
scroll to position [10482, 0]
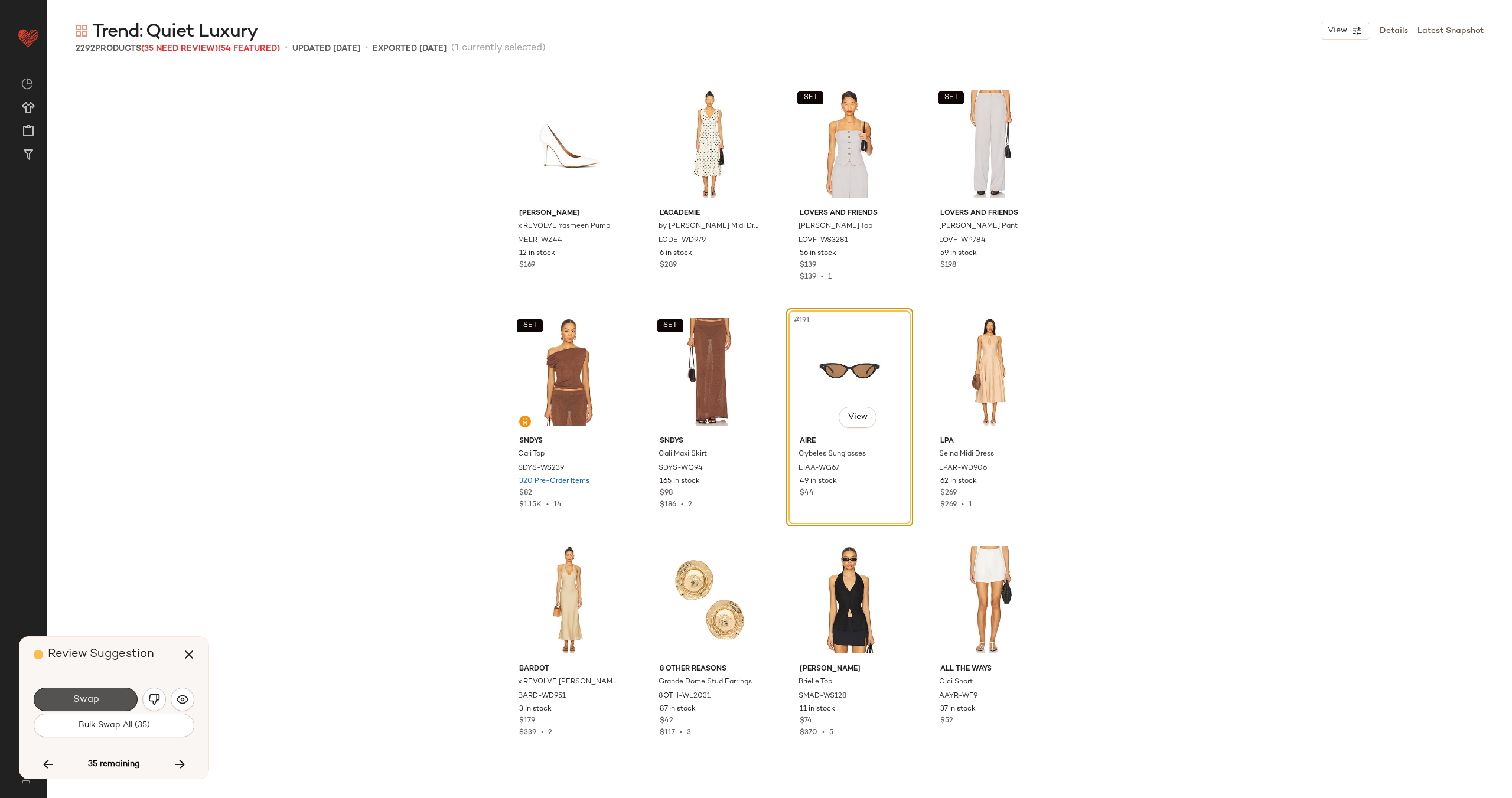
click at [101, 695] on button "Swap" at bounding box center [86, 699] width 104 height 24
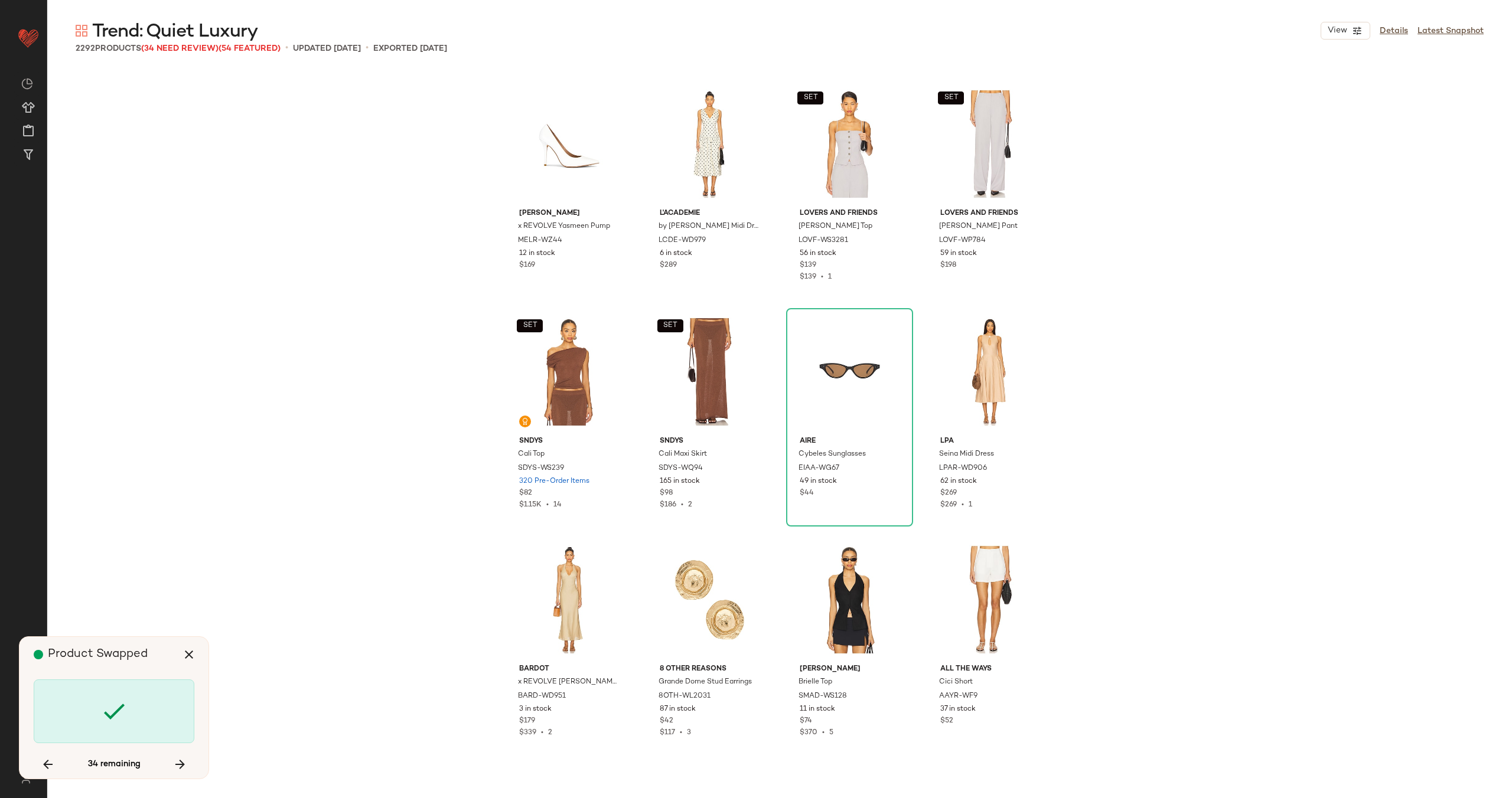
scroll to position [12077, 0]
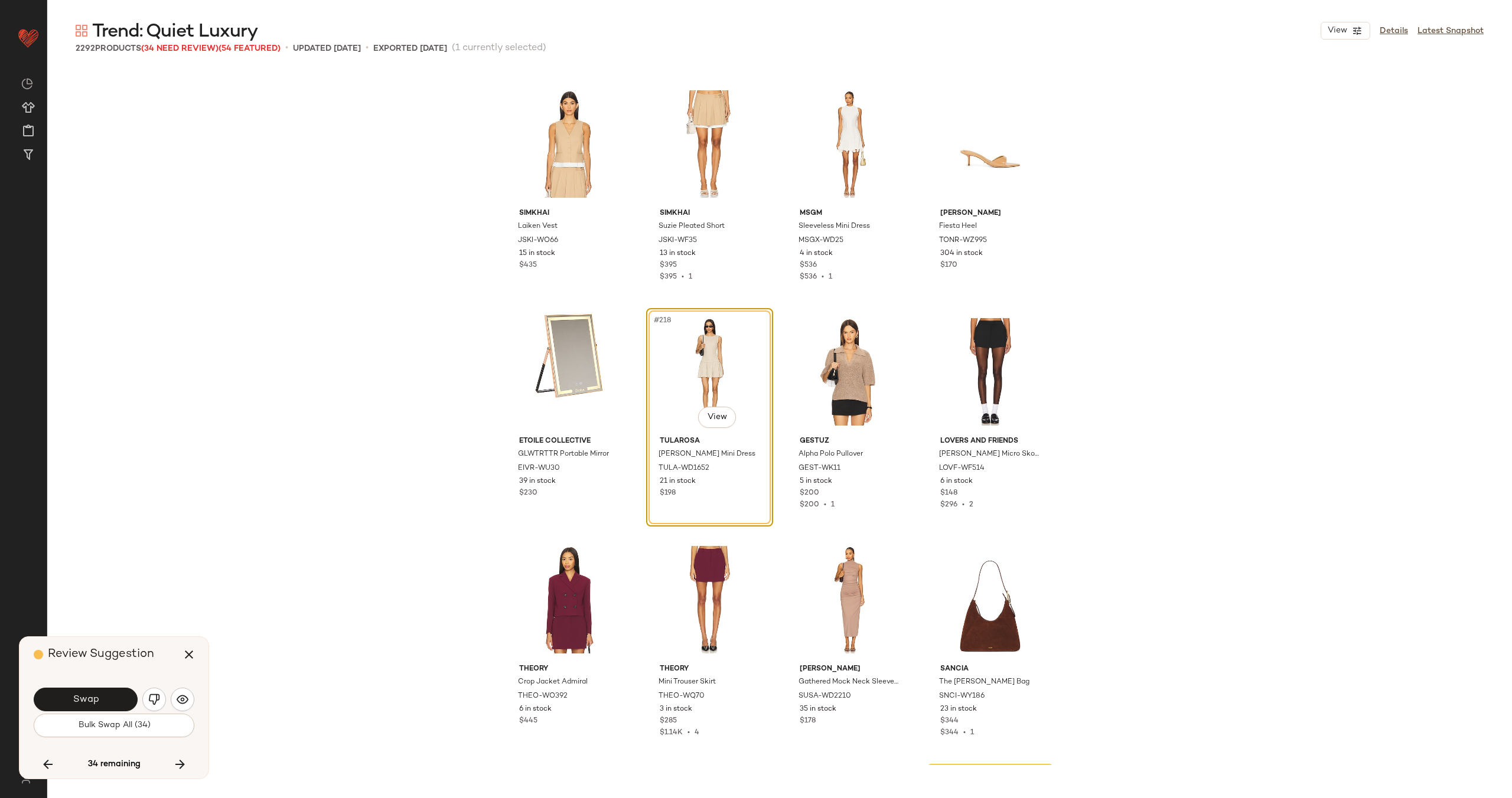
click at [101, 695] on button "Swap" at bounding box center [86, 699] width 104 height 24
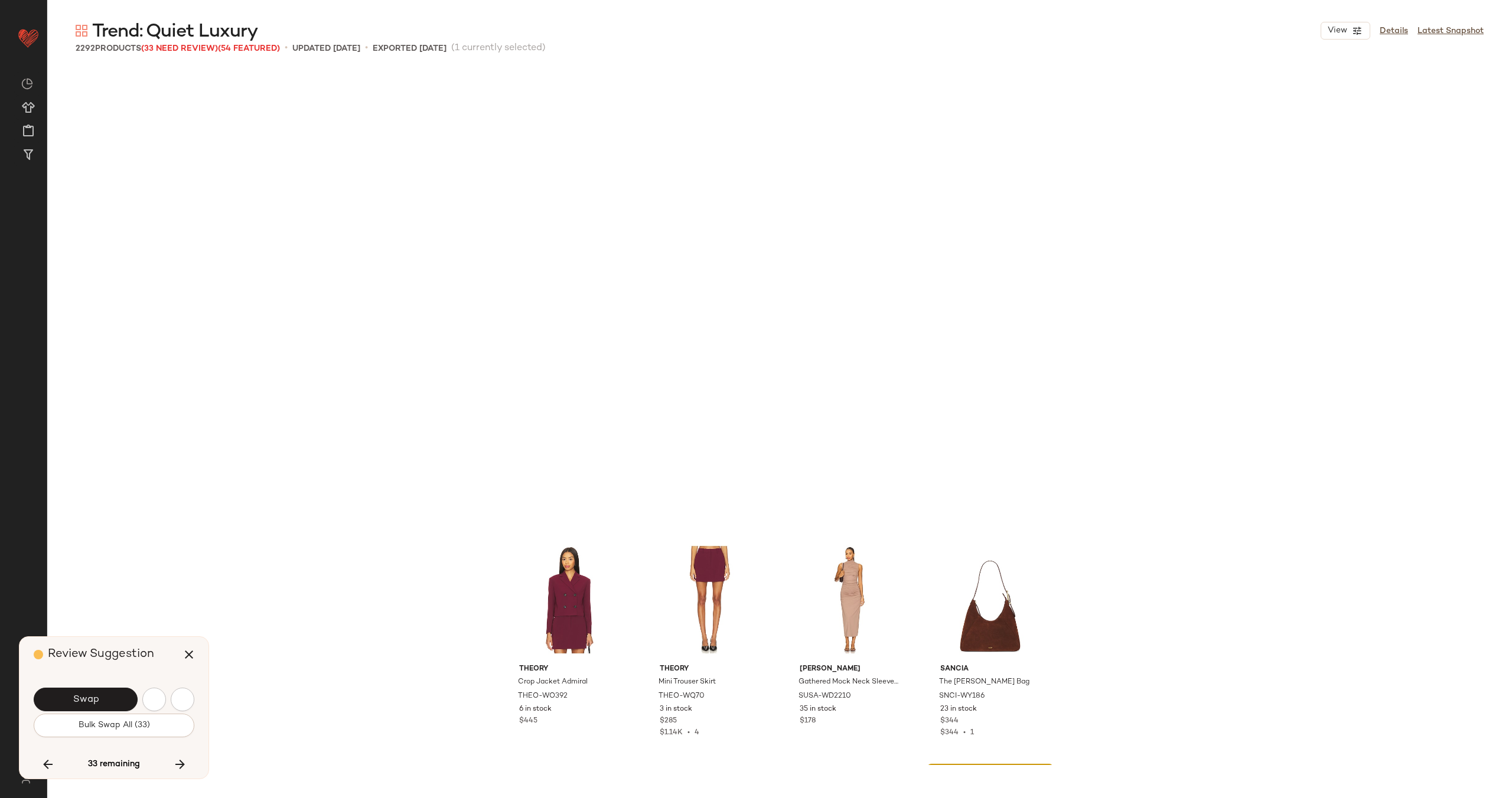
scroll to position [12532, 0]
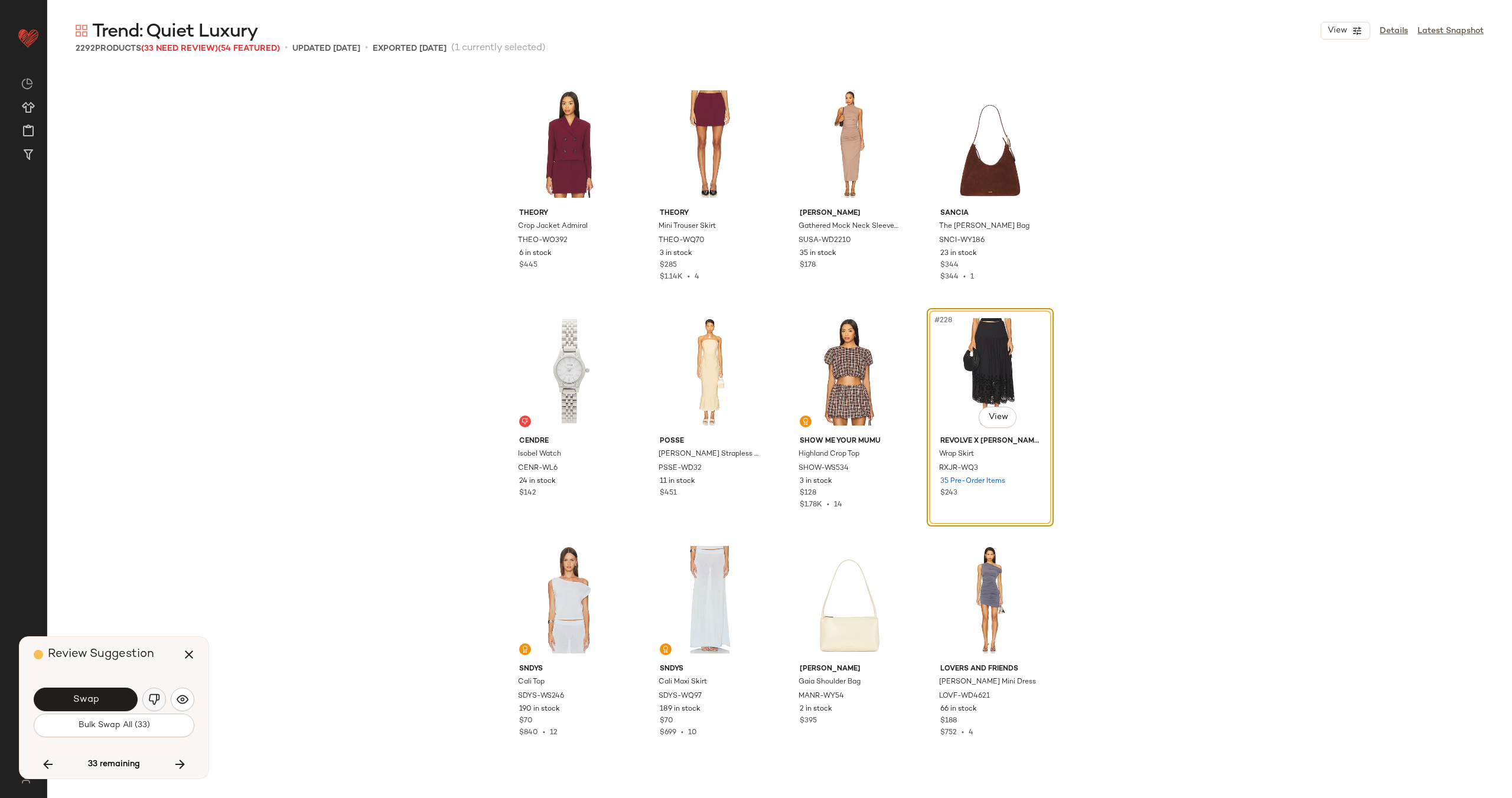
click at [152, 695] on img "button" at bounding box center [154, 700] width 12 height 12
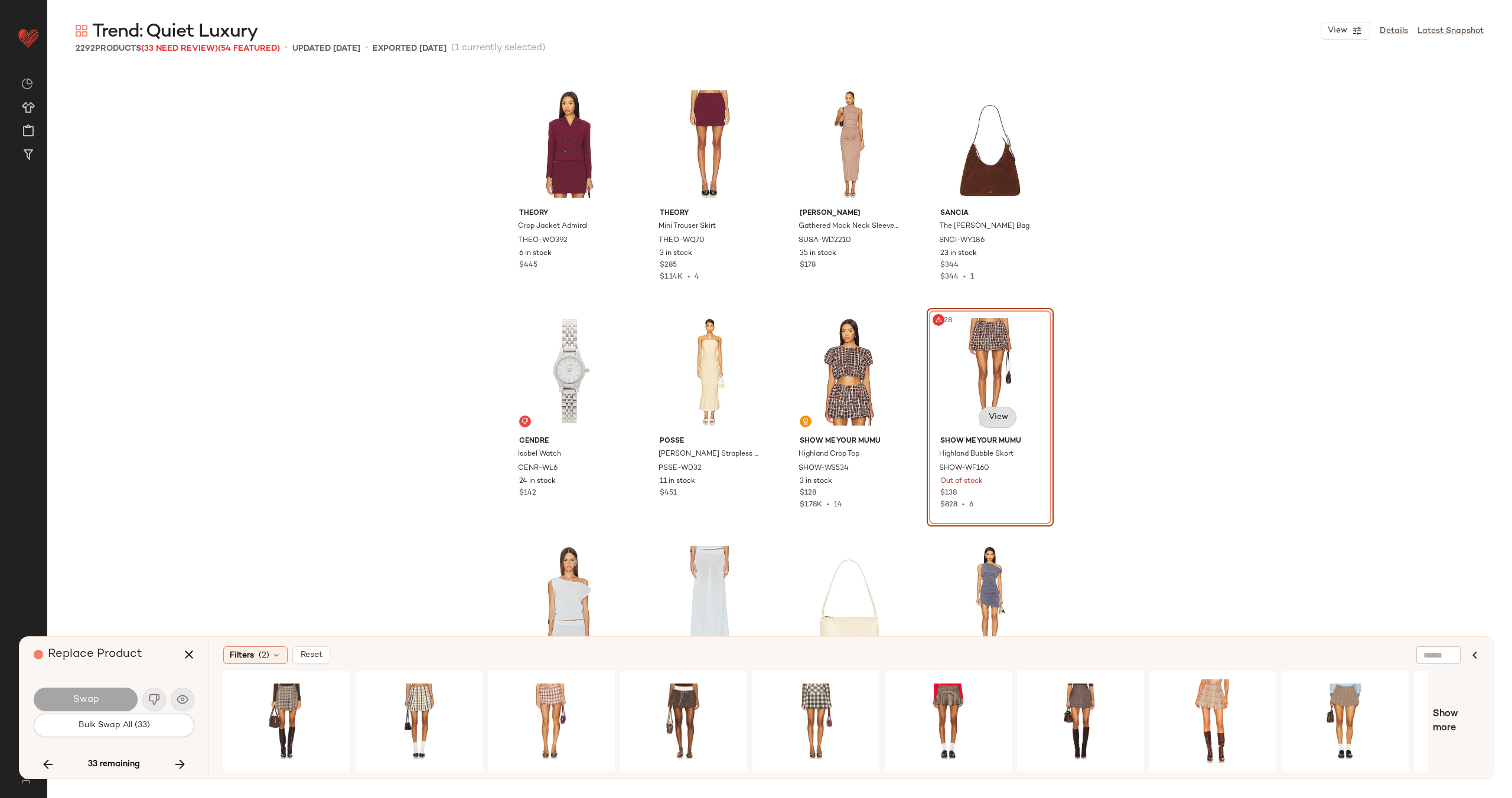
click at [984, 425] on body "Revolve ** Dashboard All Products Global Clipboards (22) Curations (70) Alexis …" at bounding box center [756, 447] width 1512 height 894
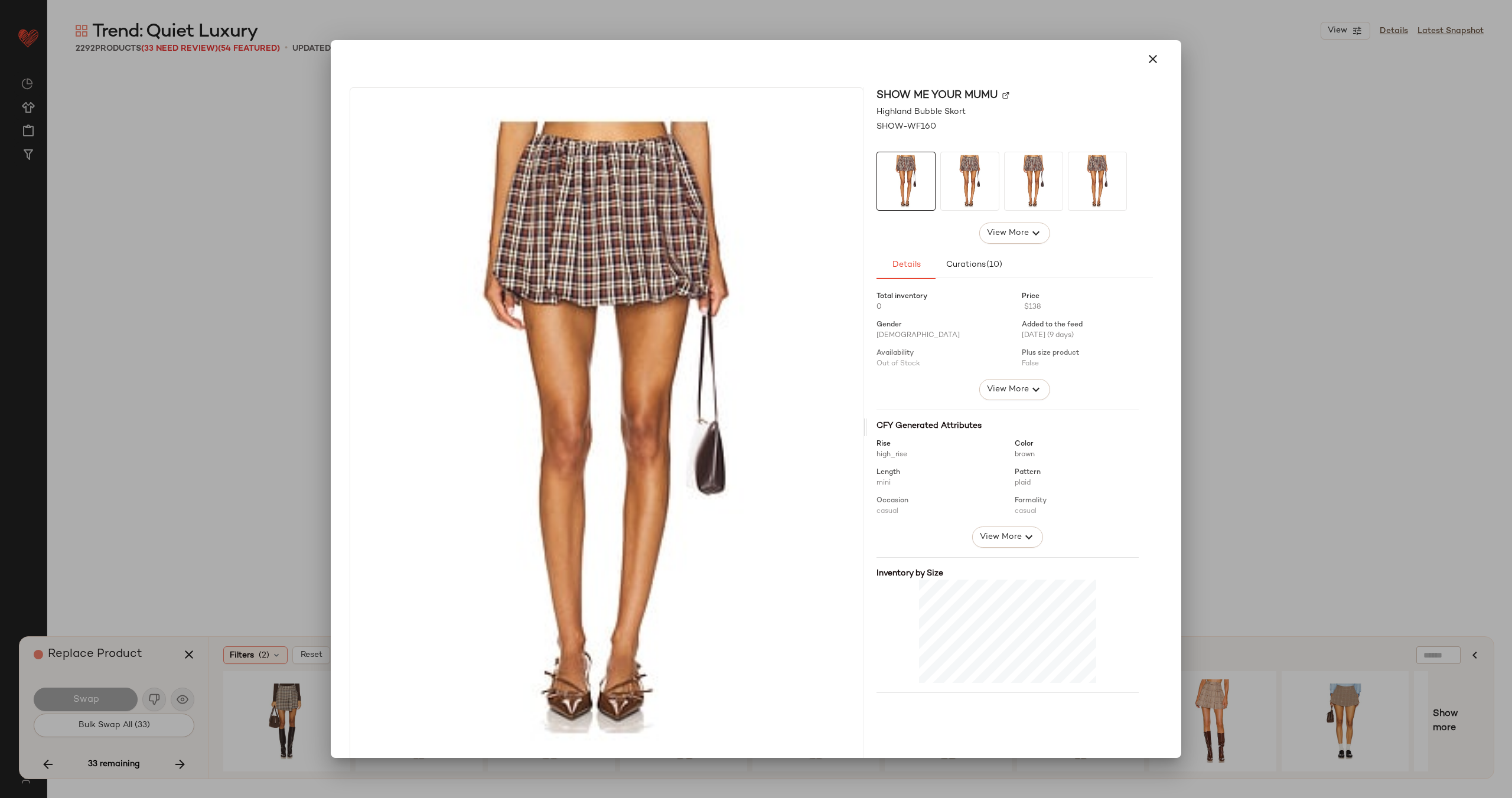
click at [1002, 95] on img at bounding box center [1006, 95] width 7 height 7
click at [1151, 63] on icon "button" at bounding box center [1153, 59] width 14 height 14
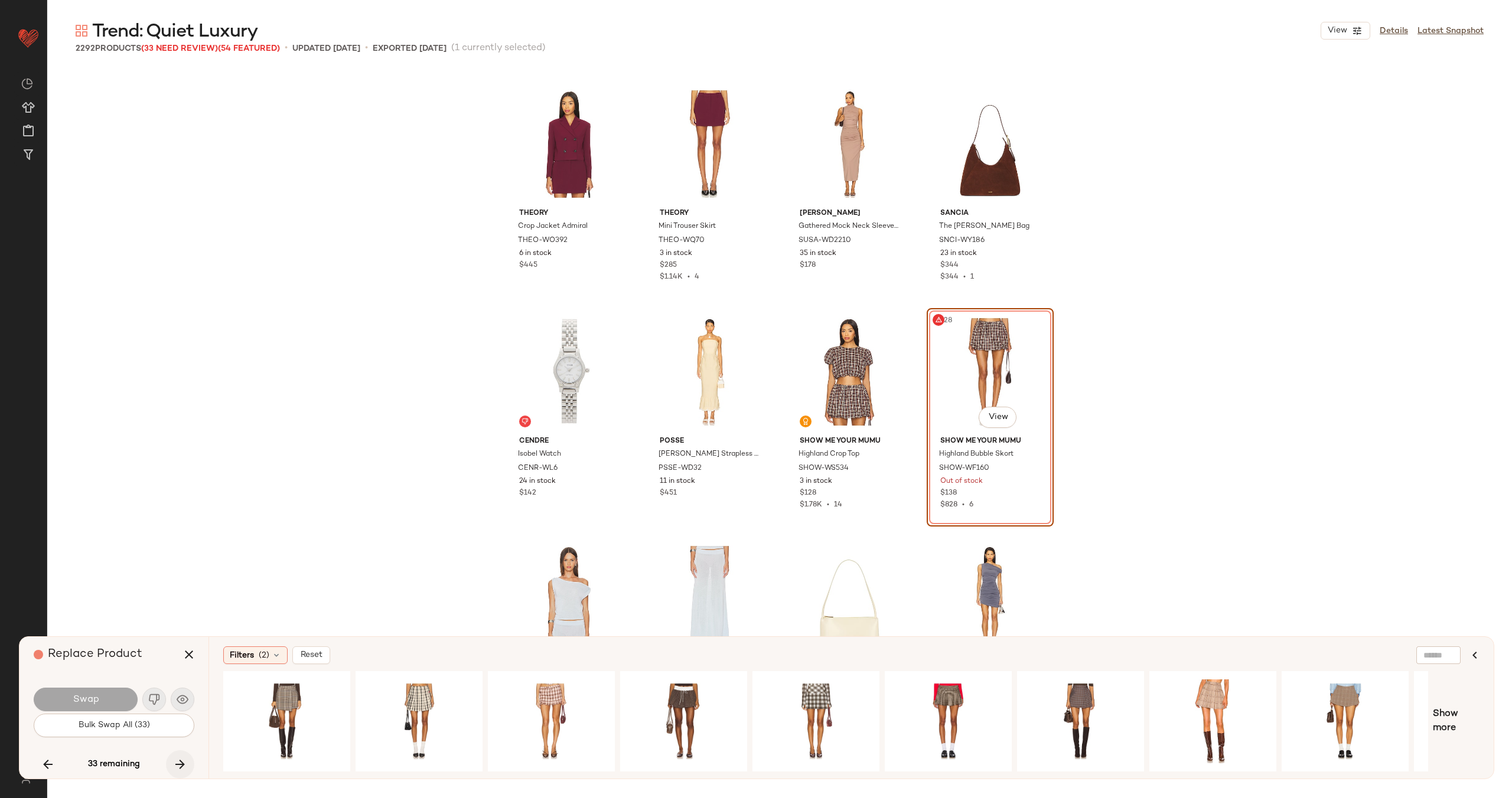
click at [176, 765] on icon "button" at bounding box center [180, 765] width 14 height 14
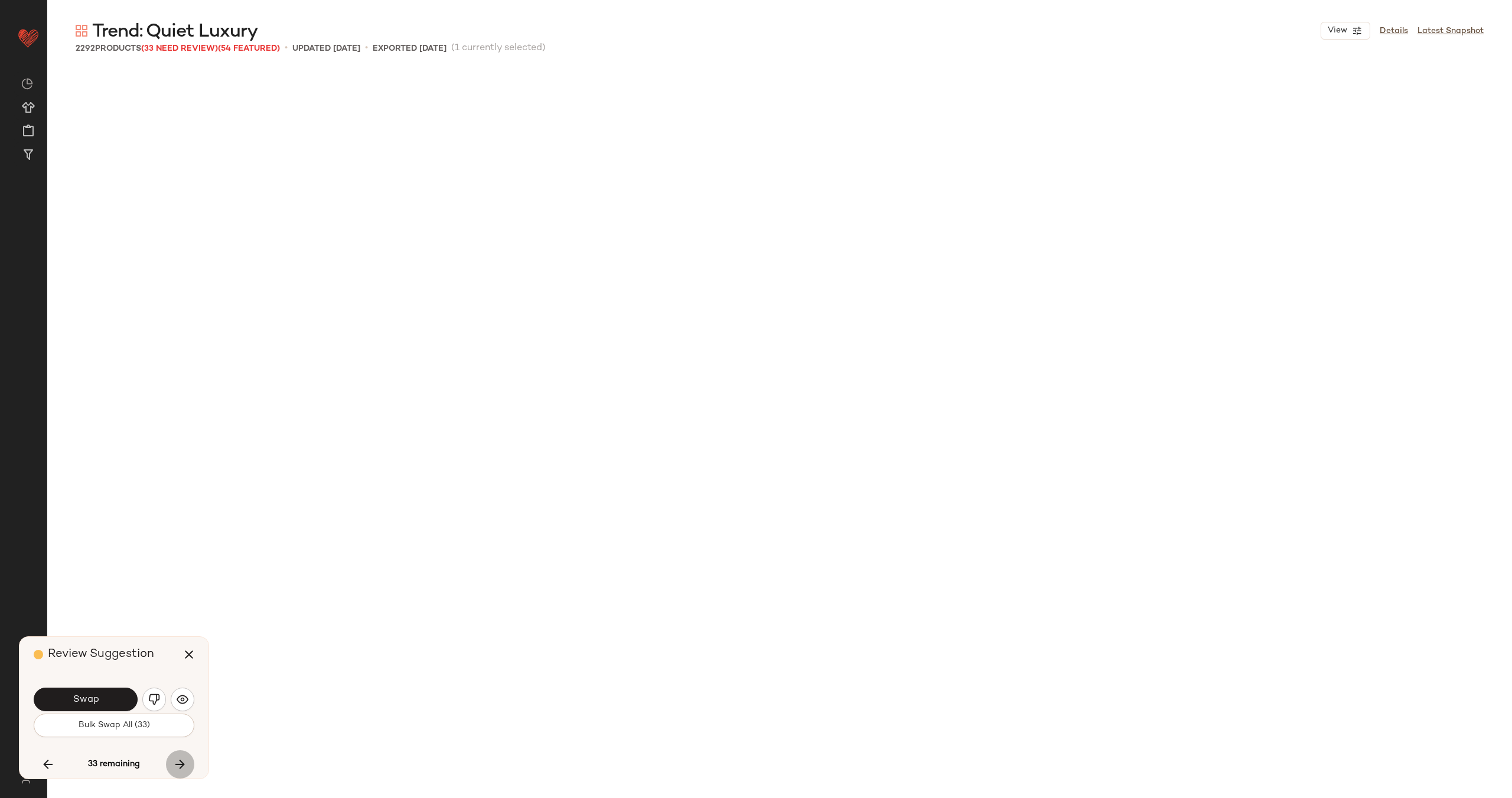
scroll to position [13216, 0]
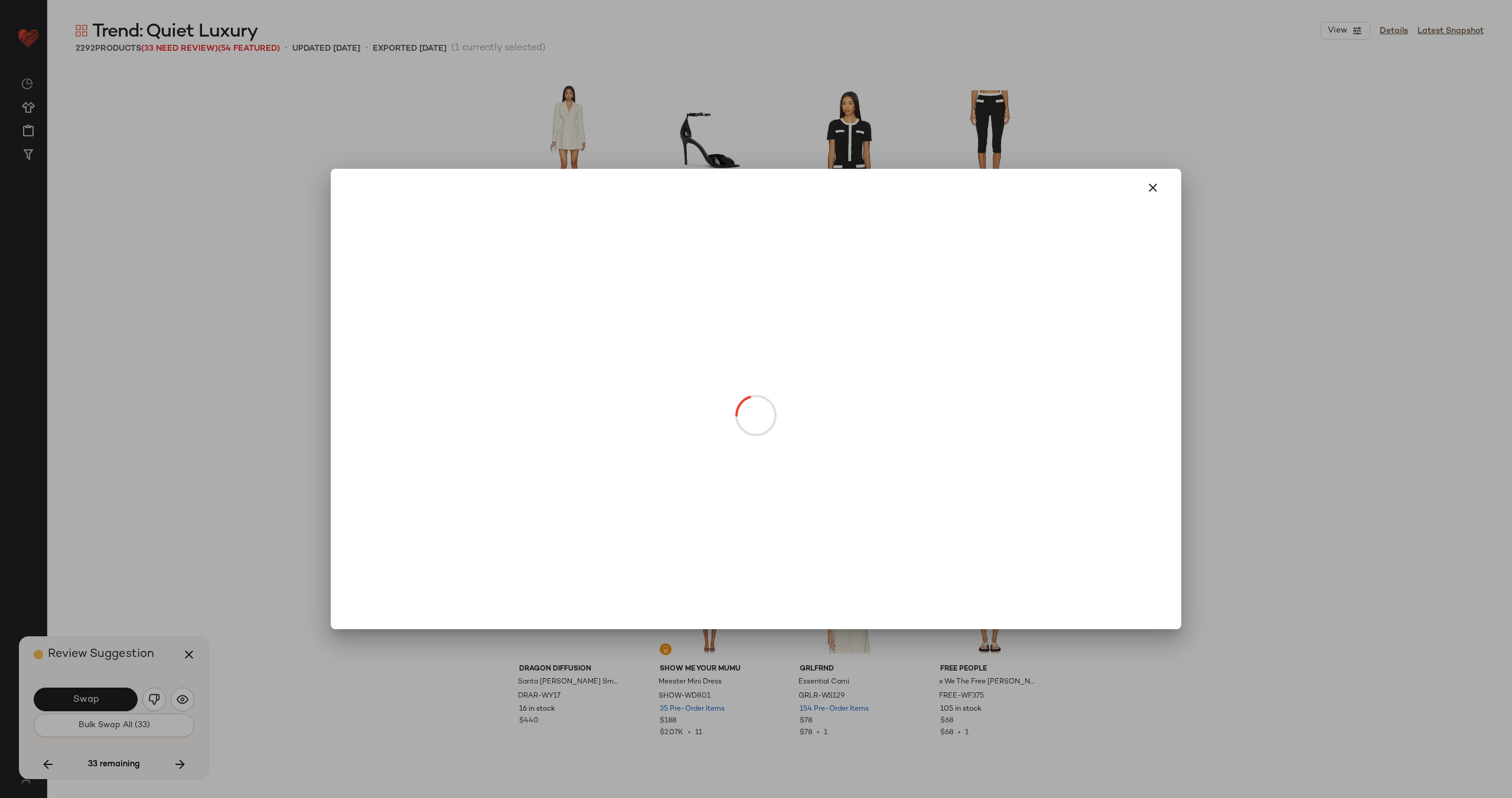
click at [858, 419] on body "Revolve ** Dashboard All Products Global Clipboards (22) Curations (70) Alexis …" at bounding box center [756, 447] width 1512 height 894
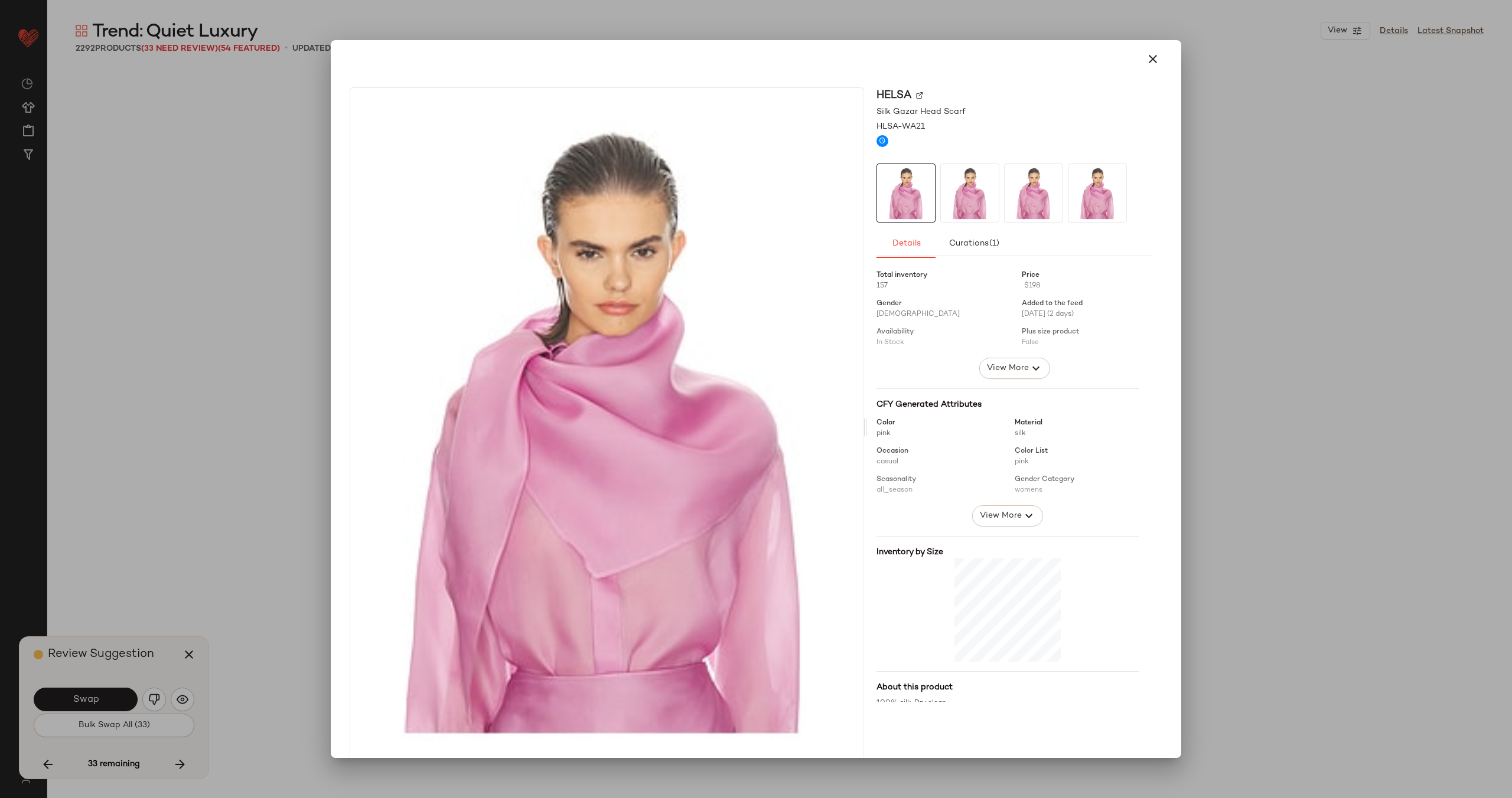
click at [916, 96] on img at bounding box center [920, 95] width 7 height 7
click at [1150, 55] on icon "button" at bounding box center [1153, 59] width 14 height 14
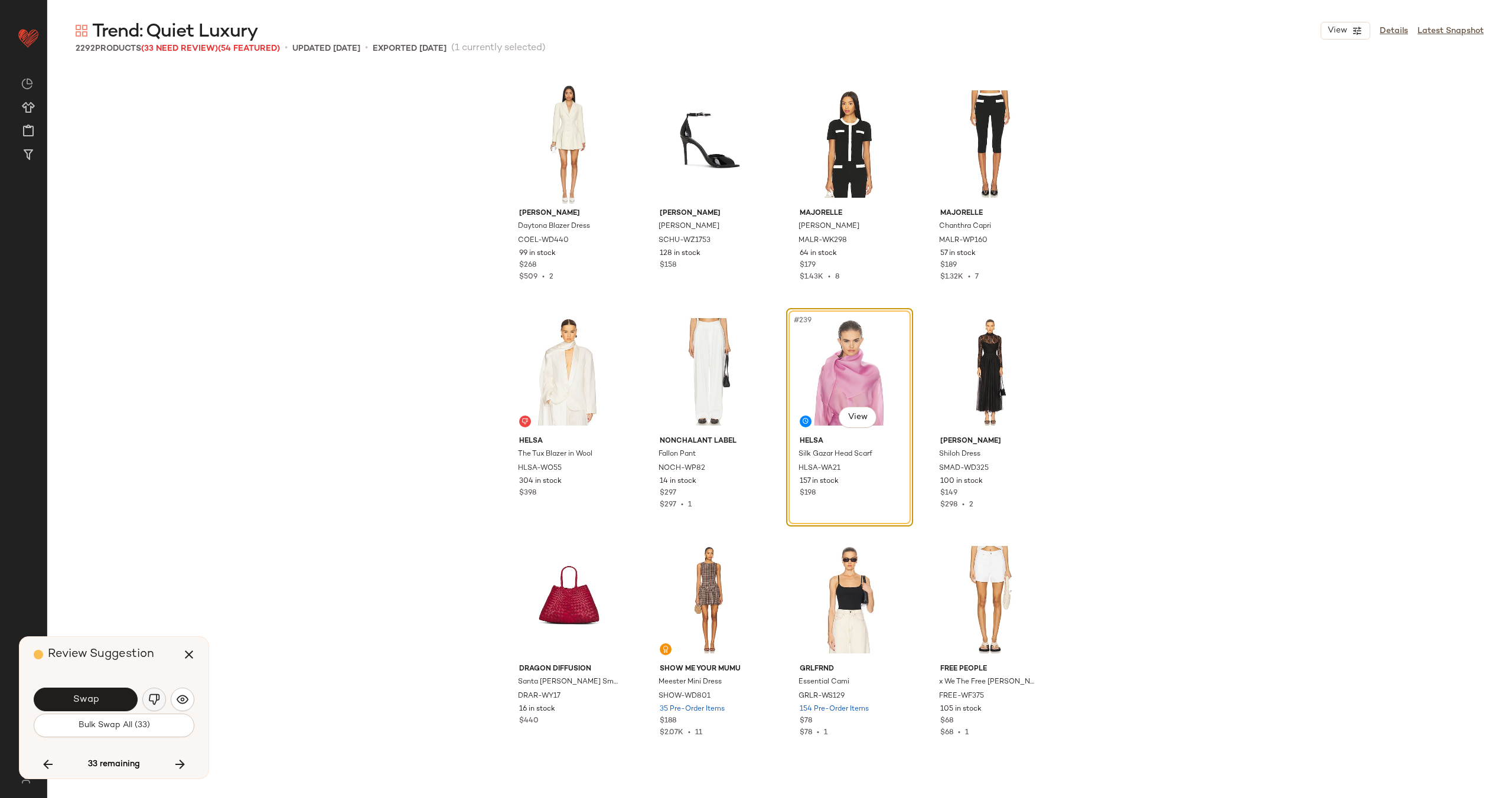
click at [155, 698] on img "button" at bounding box center [154, 700] width 12 height 12
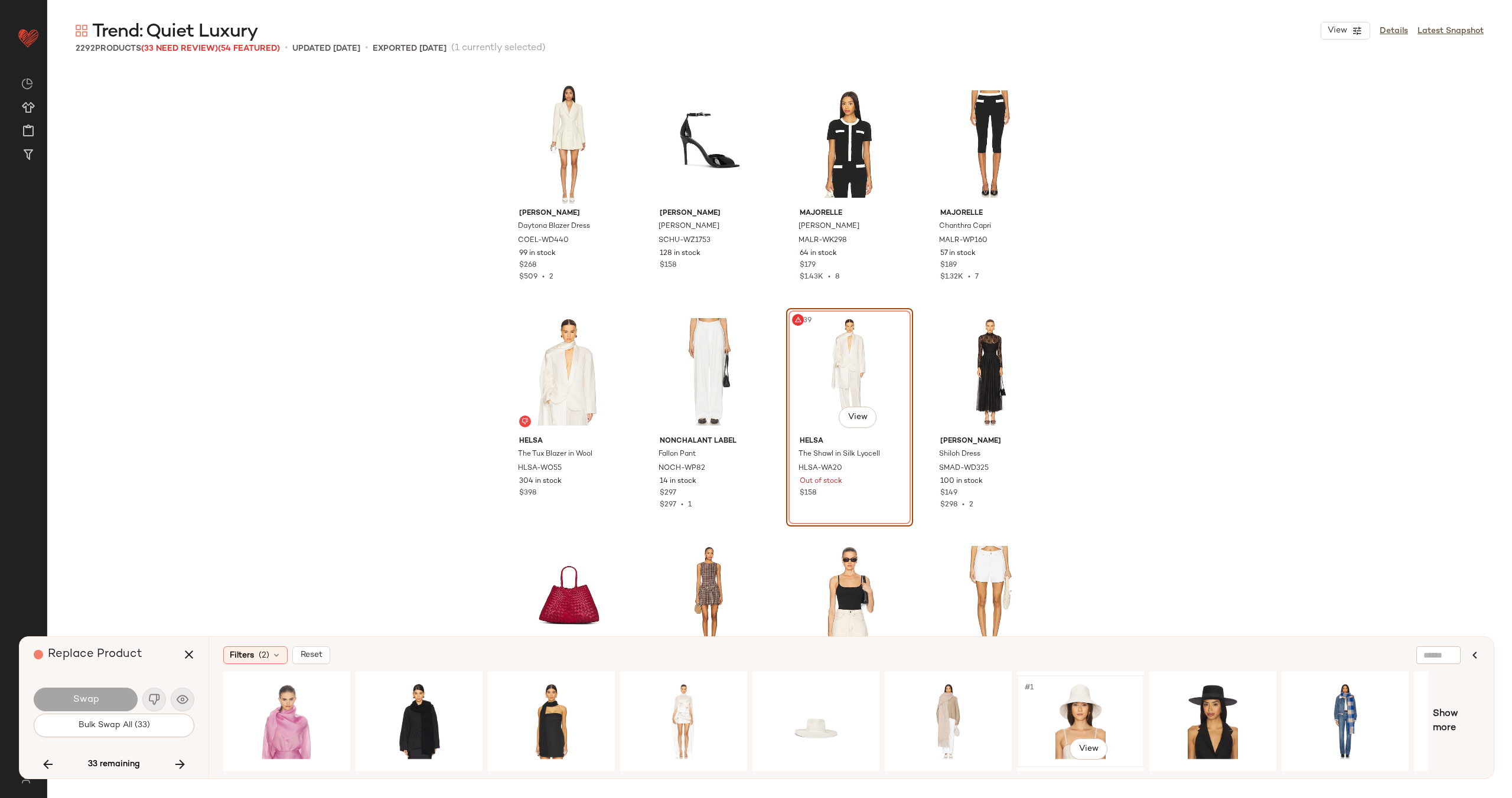
click at [1067, 714] on div "#1 View" at bounding box center [1080, 721] width 119 height 84
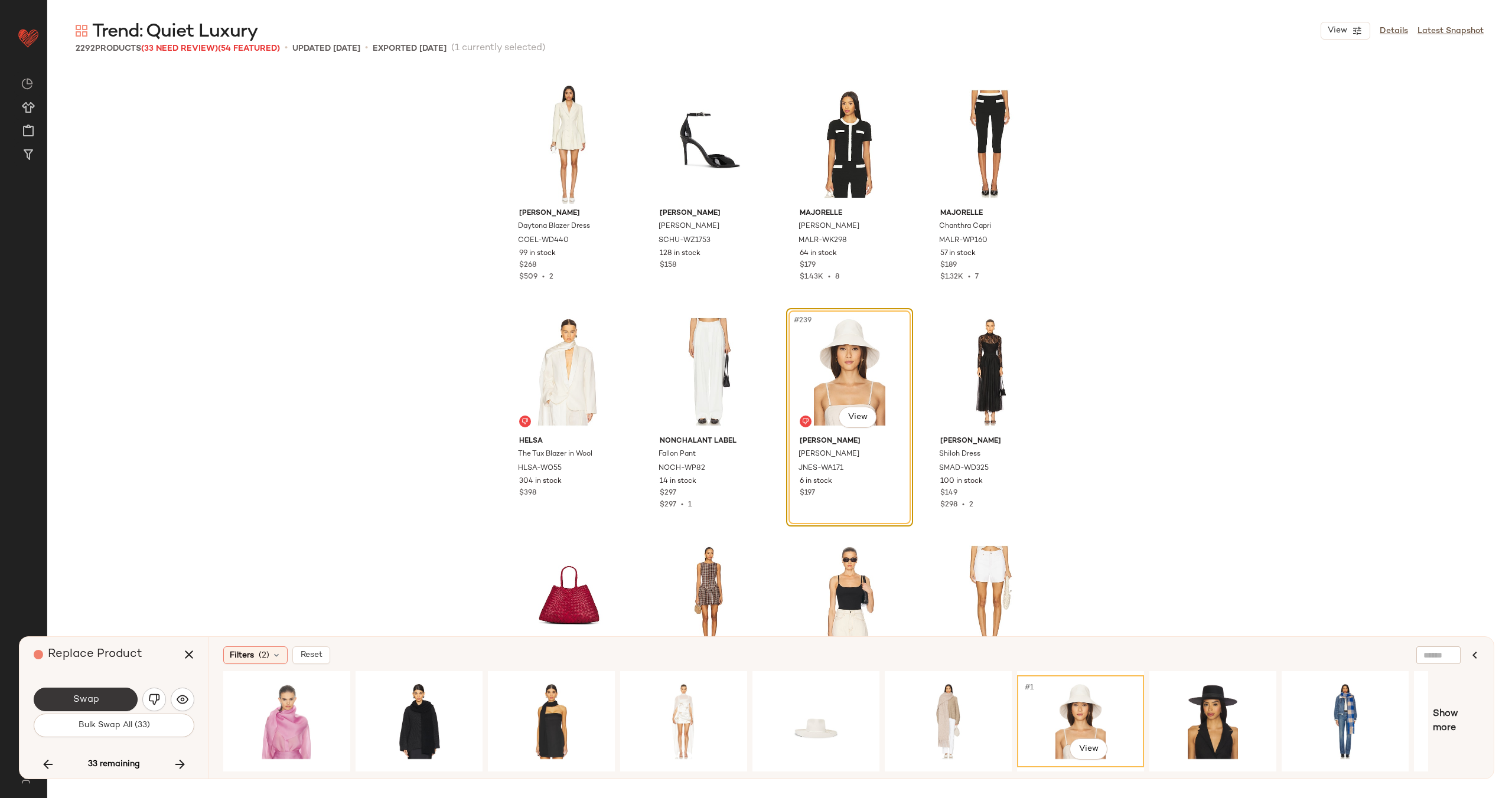
click at [101, 699] on button "Swap" at bounding box center [86, 699] width 104 height 24
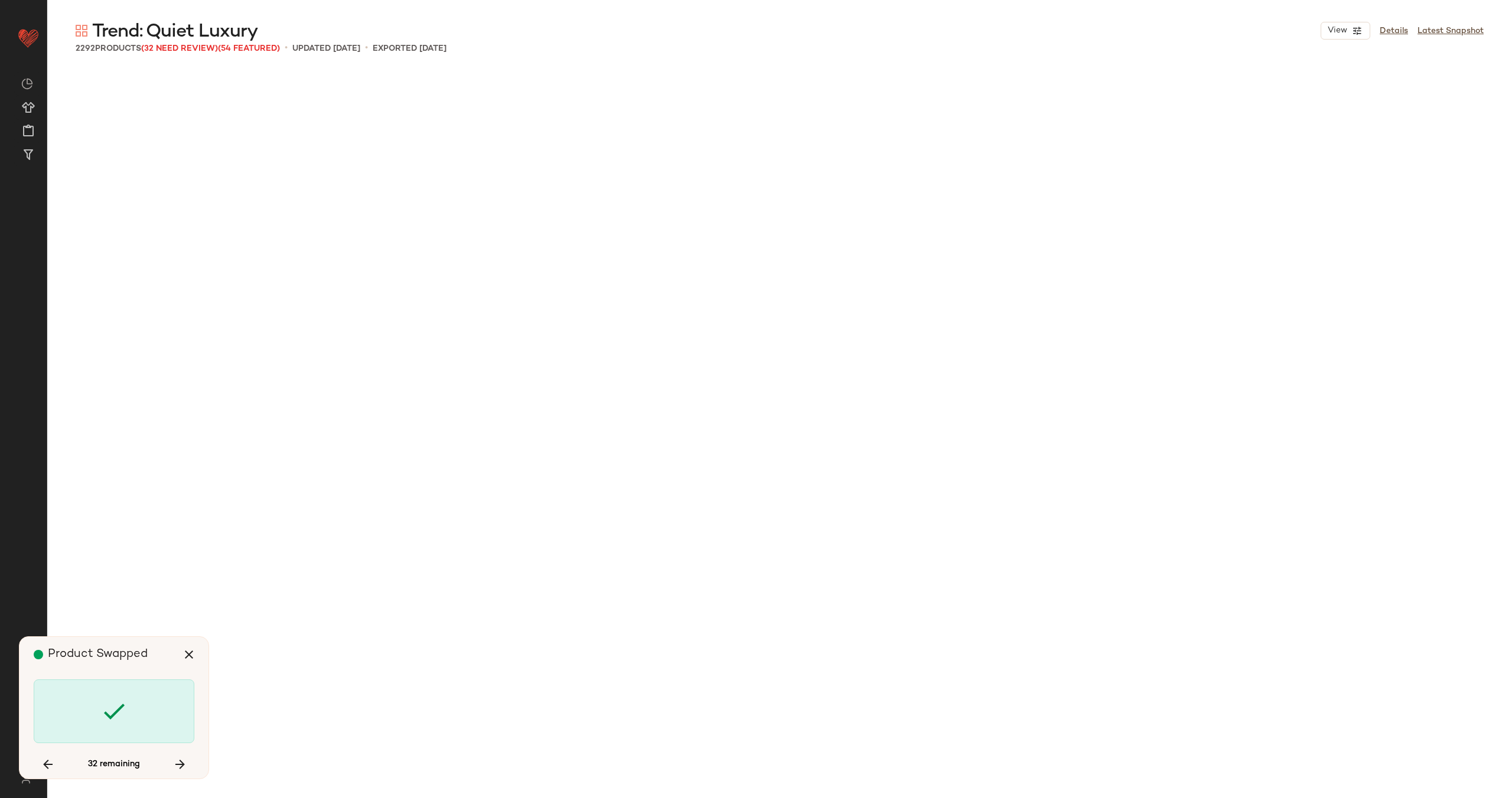
scroll to position [20736, 0]
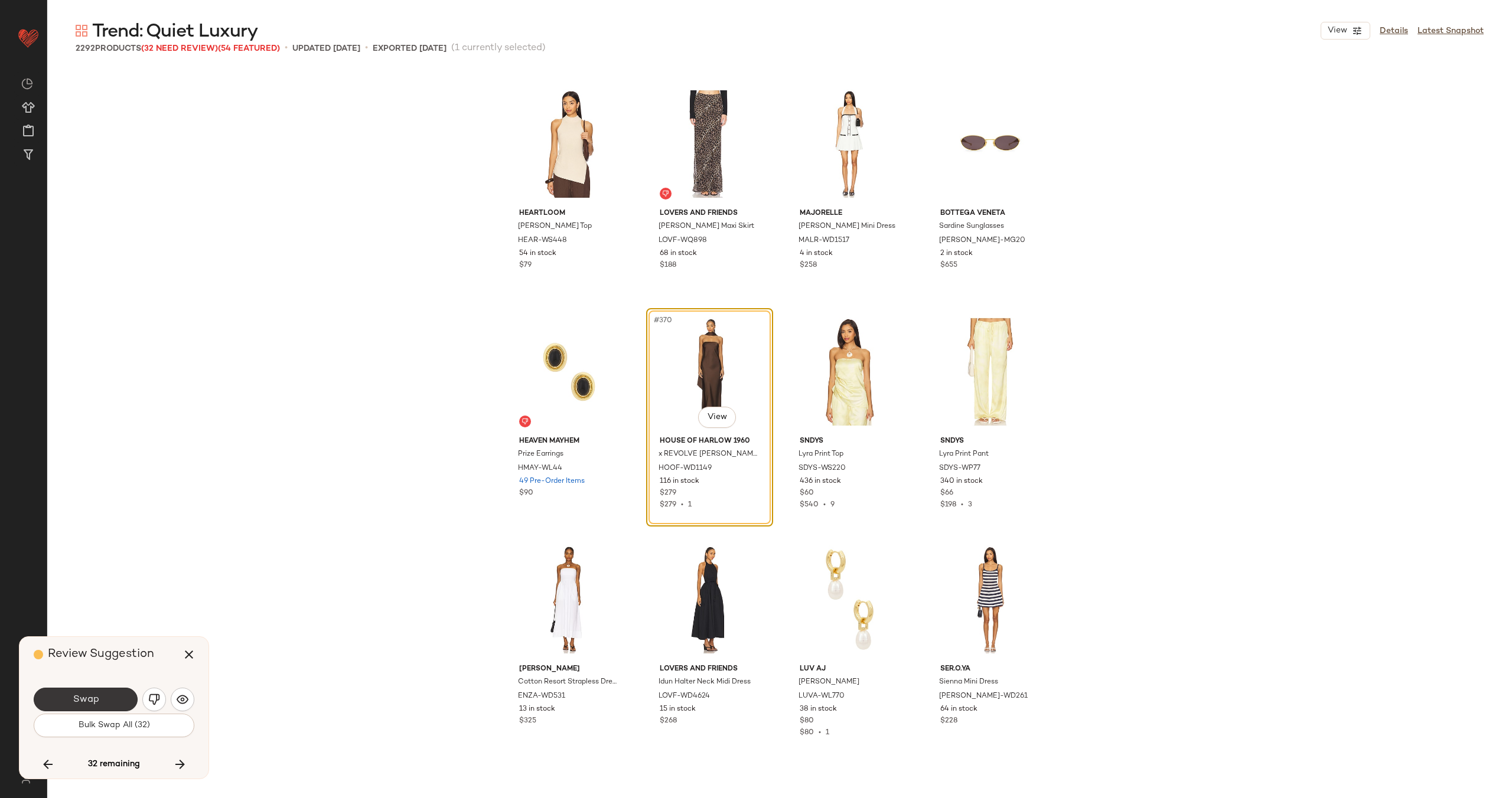
click at [98, 698] on button "Swap" at bounding box center [86, 699] width 104 height 24
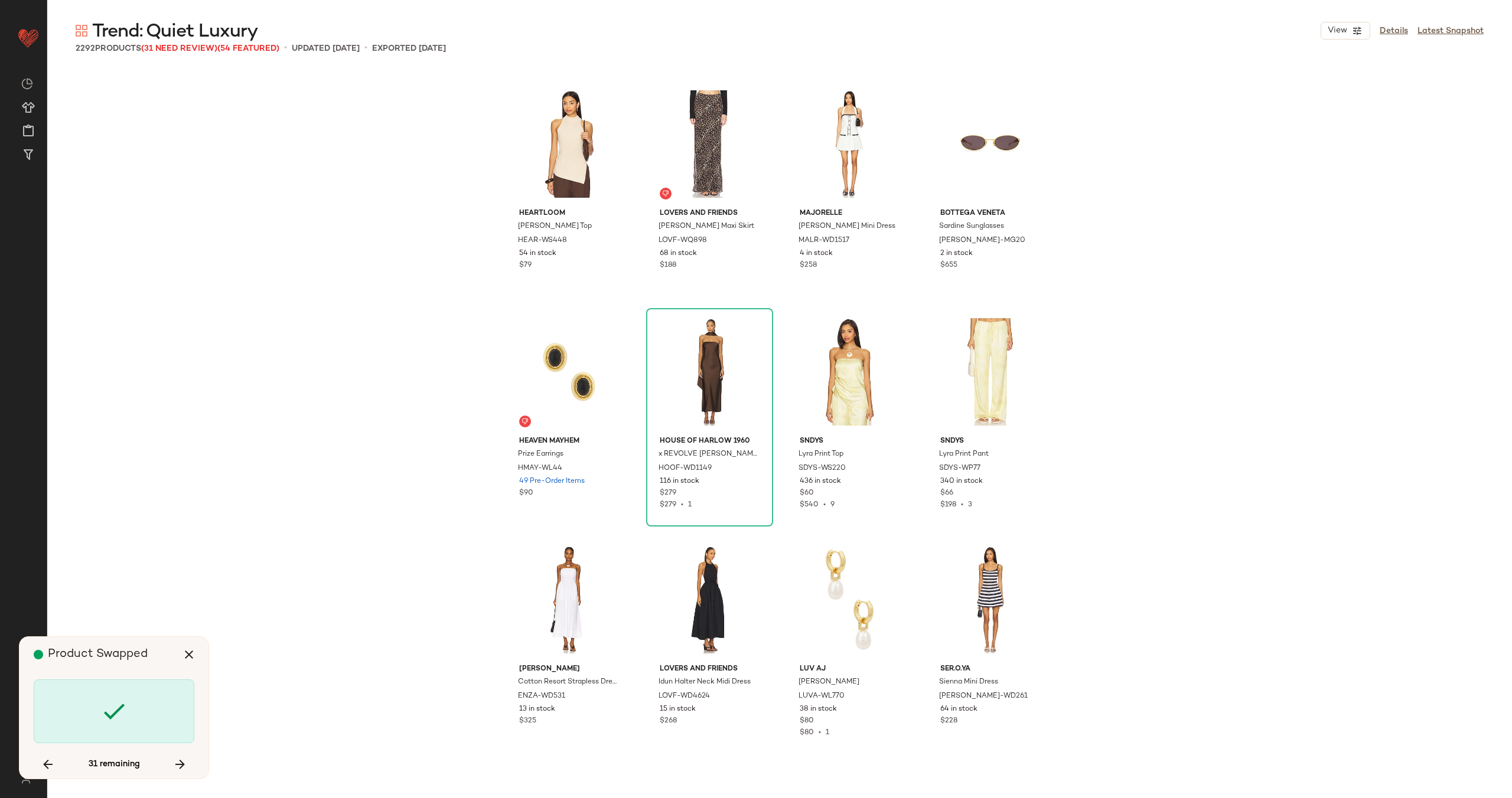
scroll to position [26660, 0]
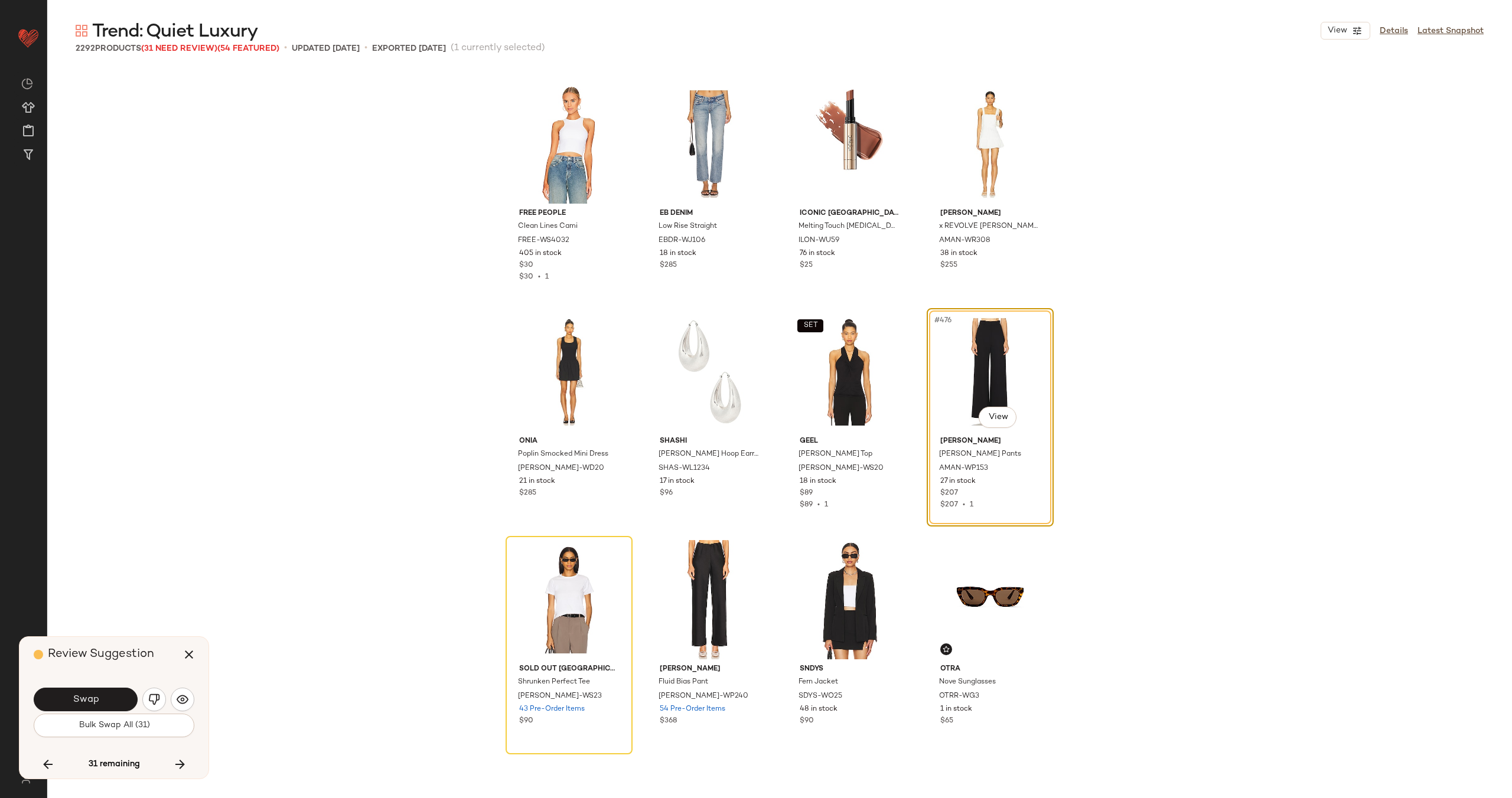
click at [98, 698] on button "Swap" at bounding box center [86, 699] width 104 height 24
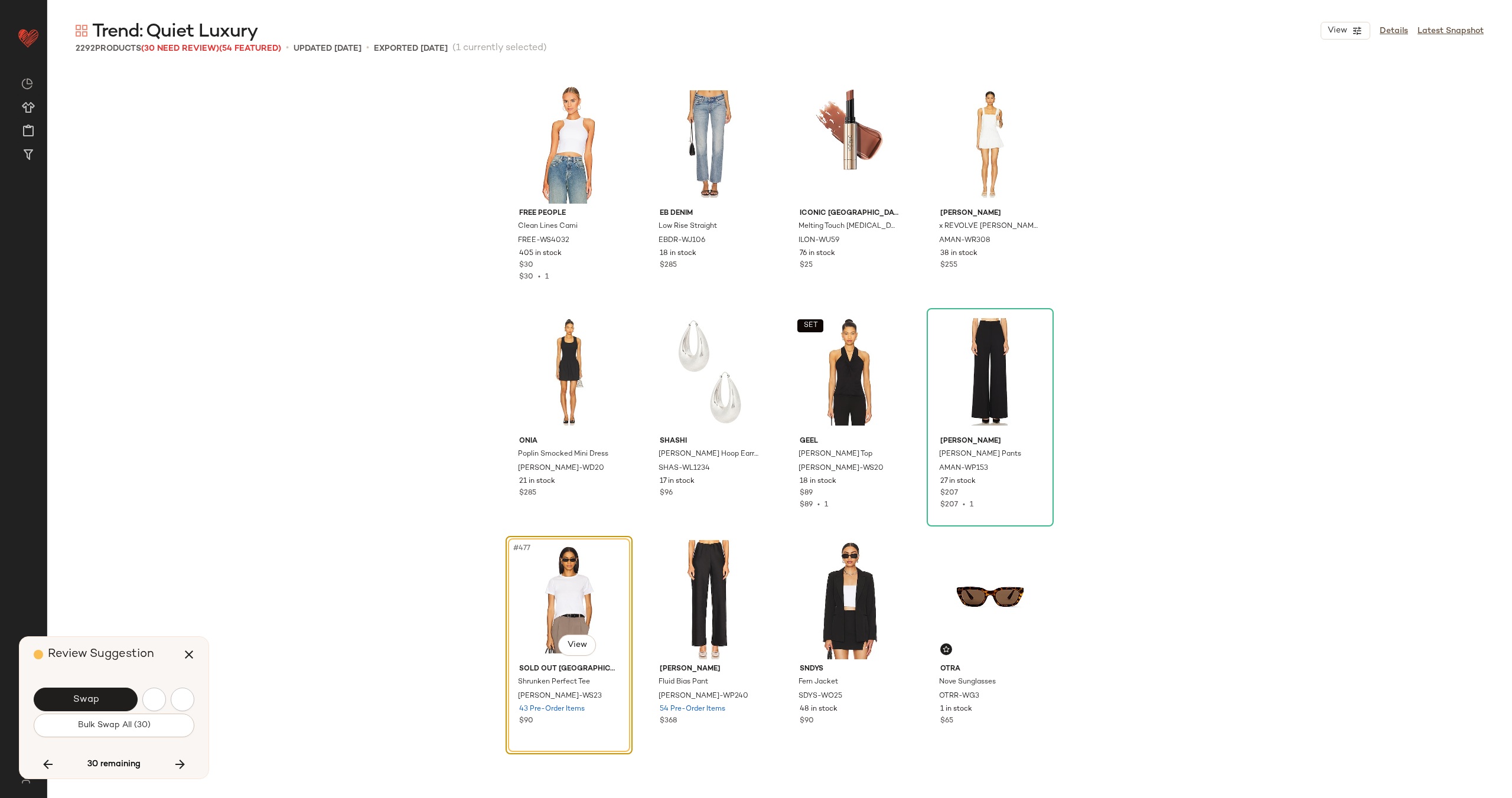
scroll to position [26888, 0]
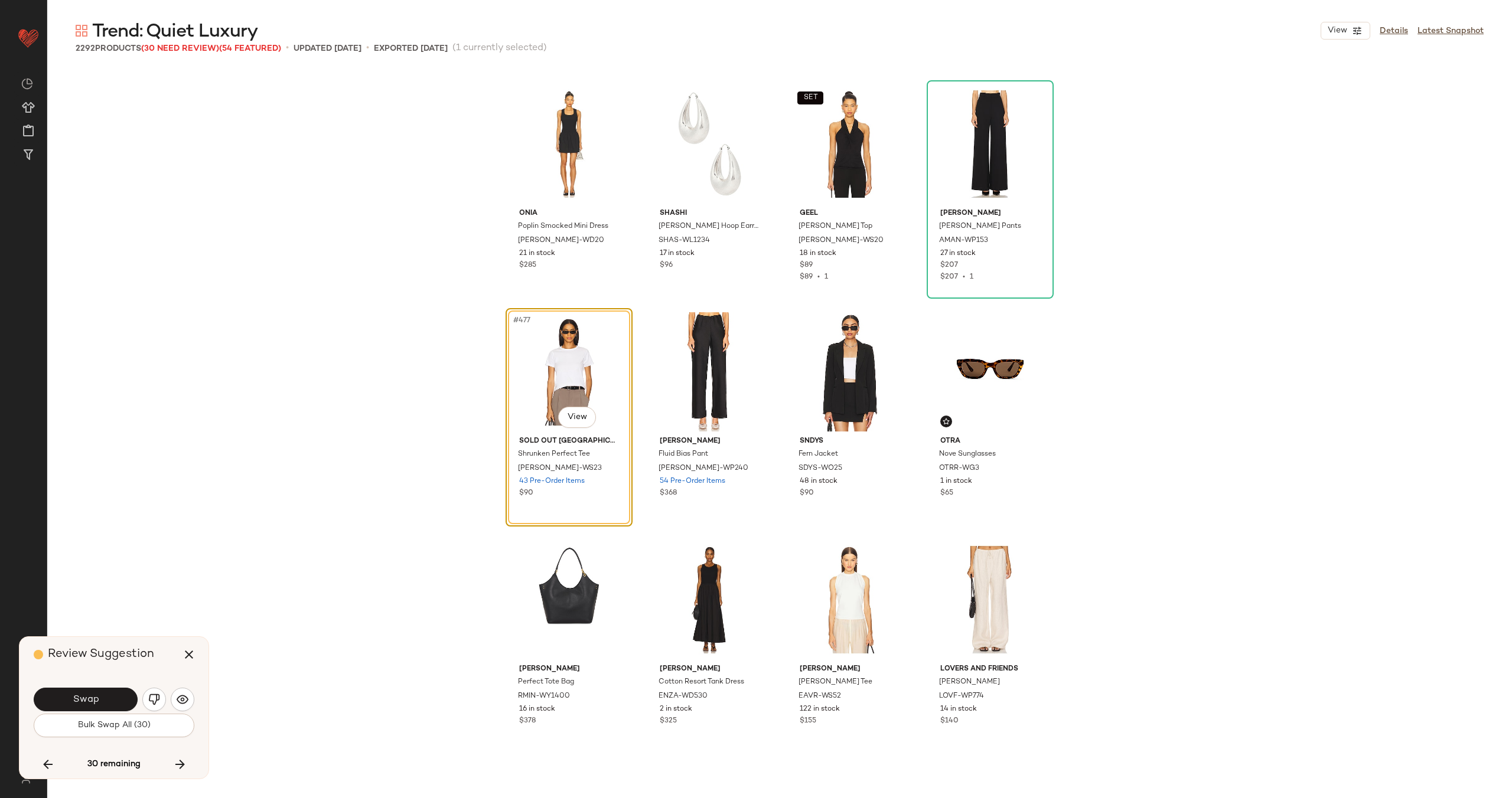
click at [98, 698] on button "Swap" at bounding box center [86, 699] width 104 height 24
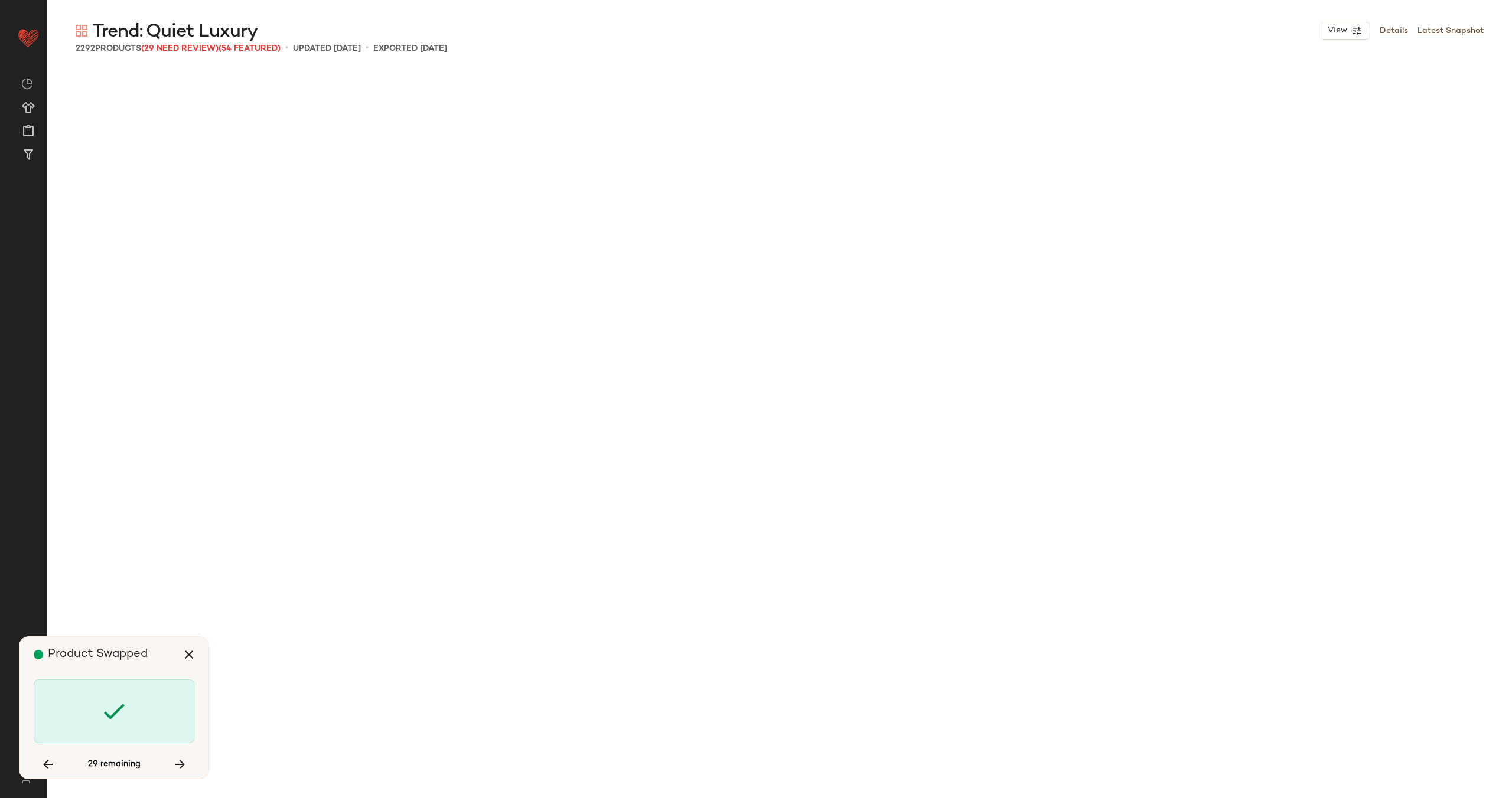
scroll to position [30989, 0]
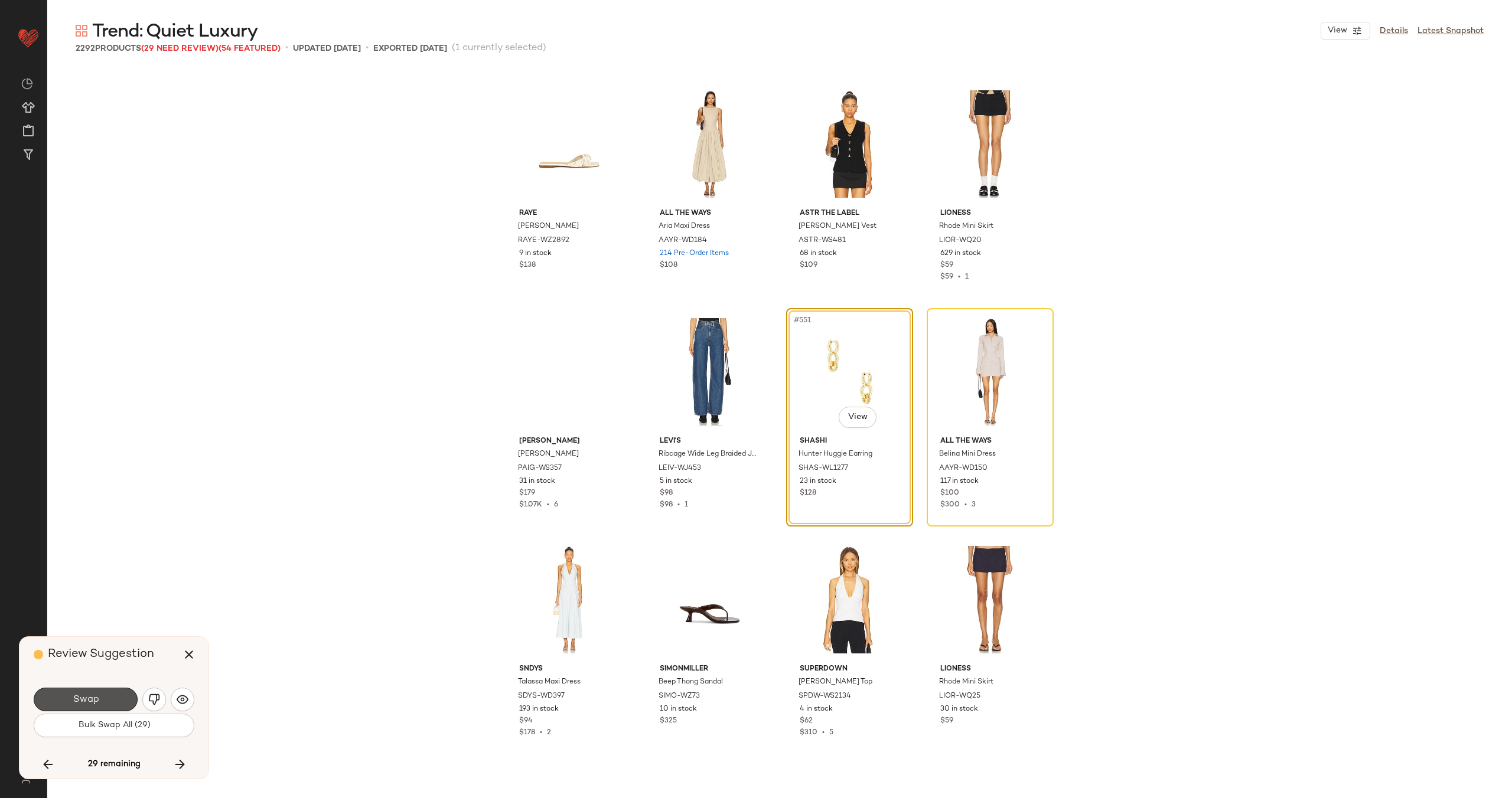
click at [98, 698] on button "Swap" at bounding box center [86, 699] width 104 height 24
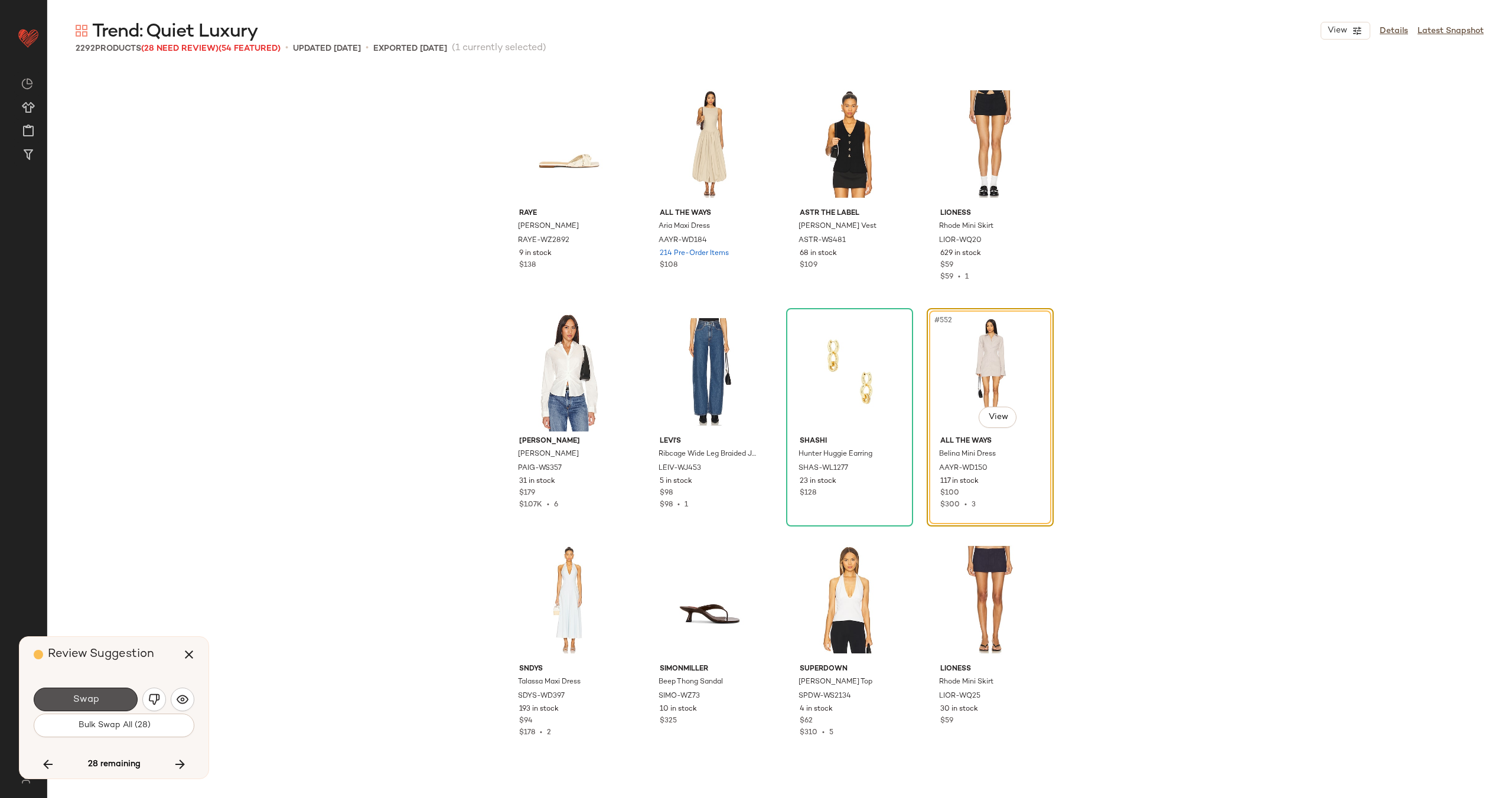
click at [98, 698] on button "Swap" at bounding box center [86, 699] width 104 height 24
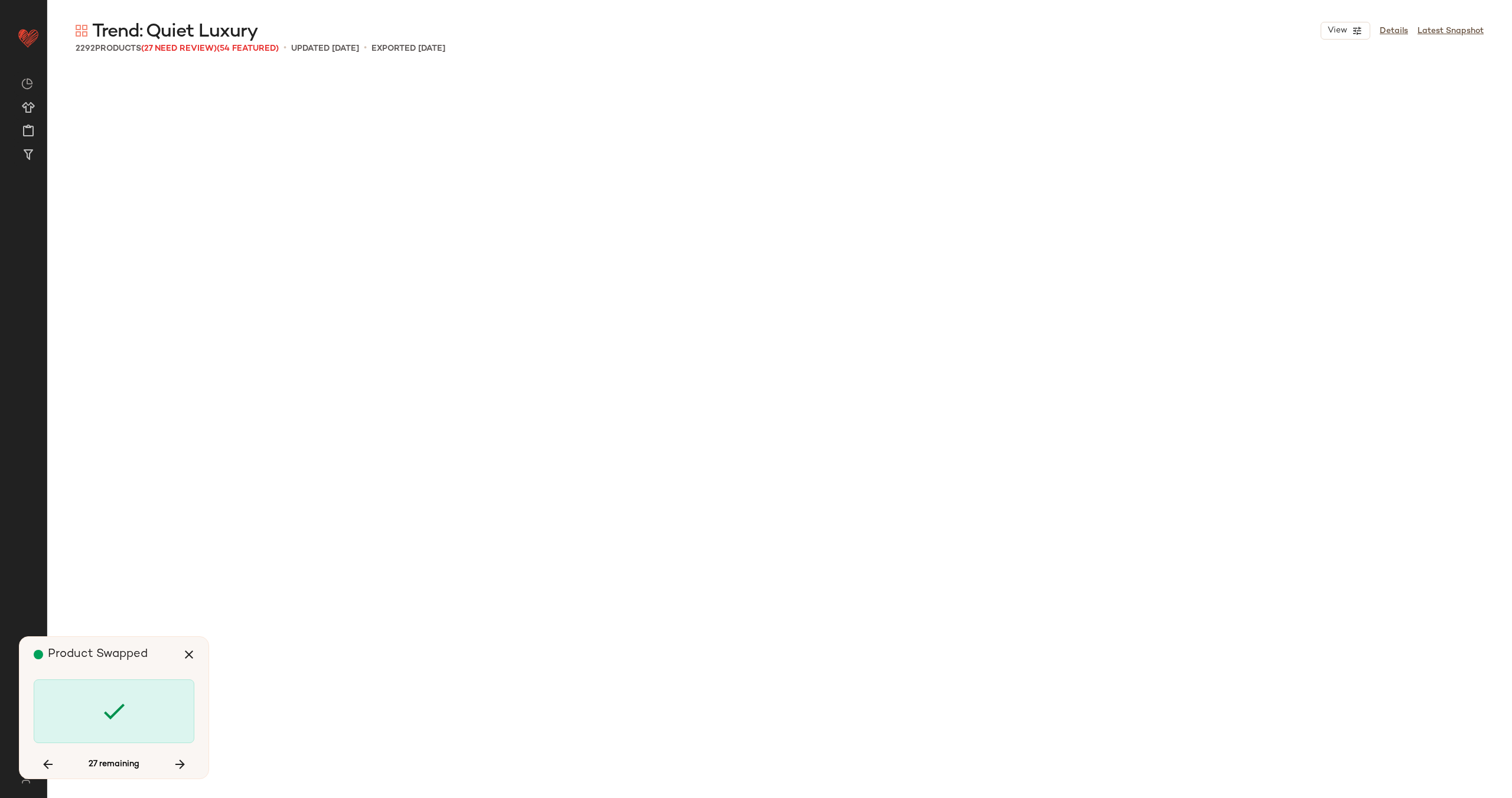
scroll to position [36458, 0]
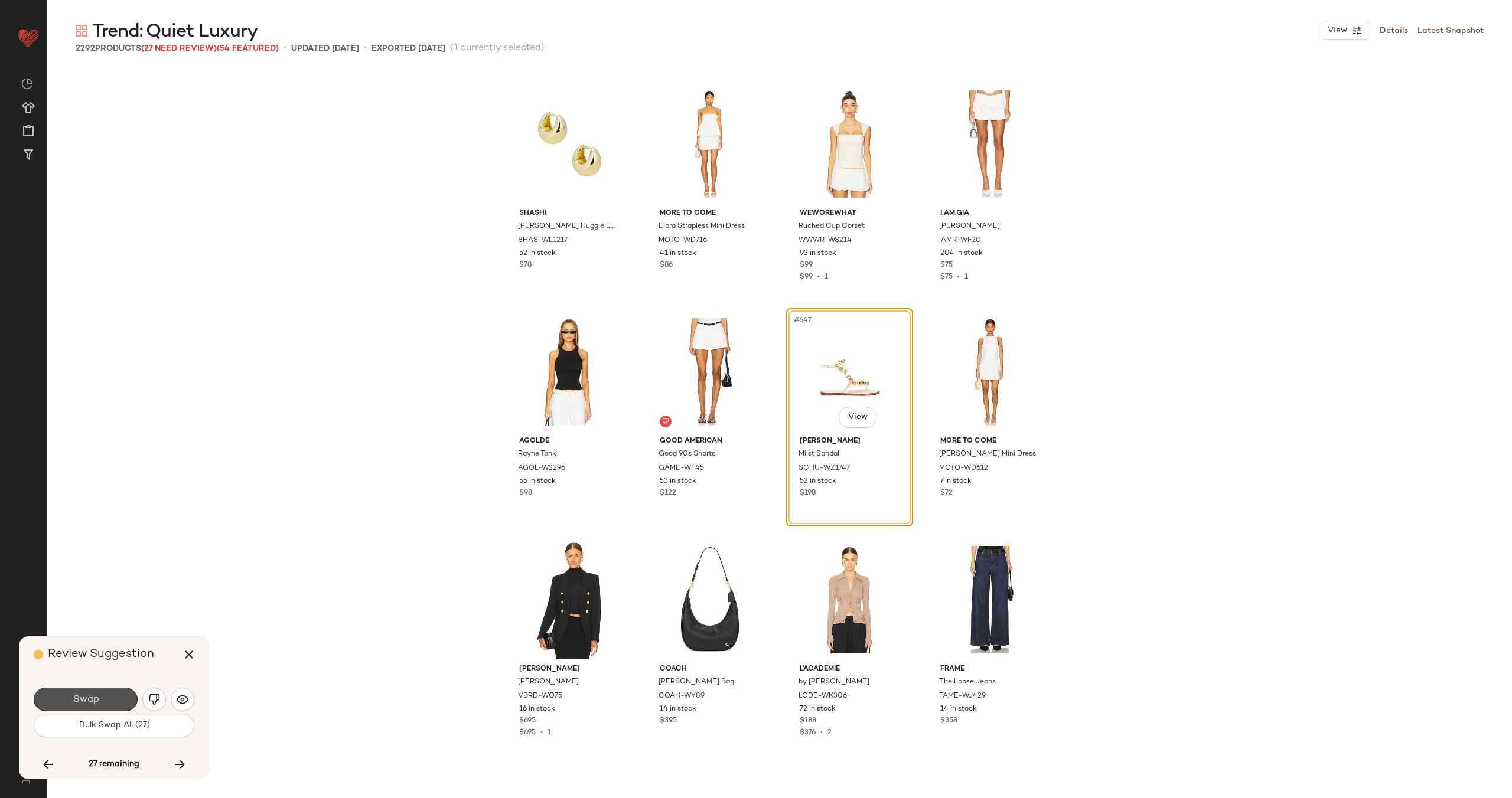
click at [98, 698] on button "Swap" at bounding box center [86, 699] width 104 height 24
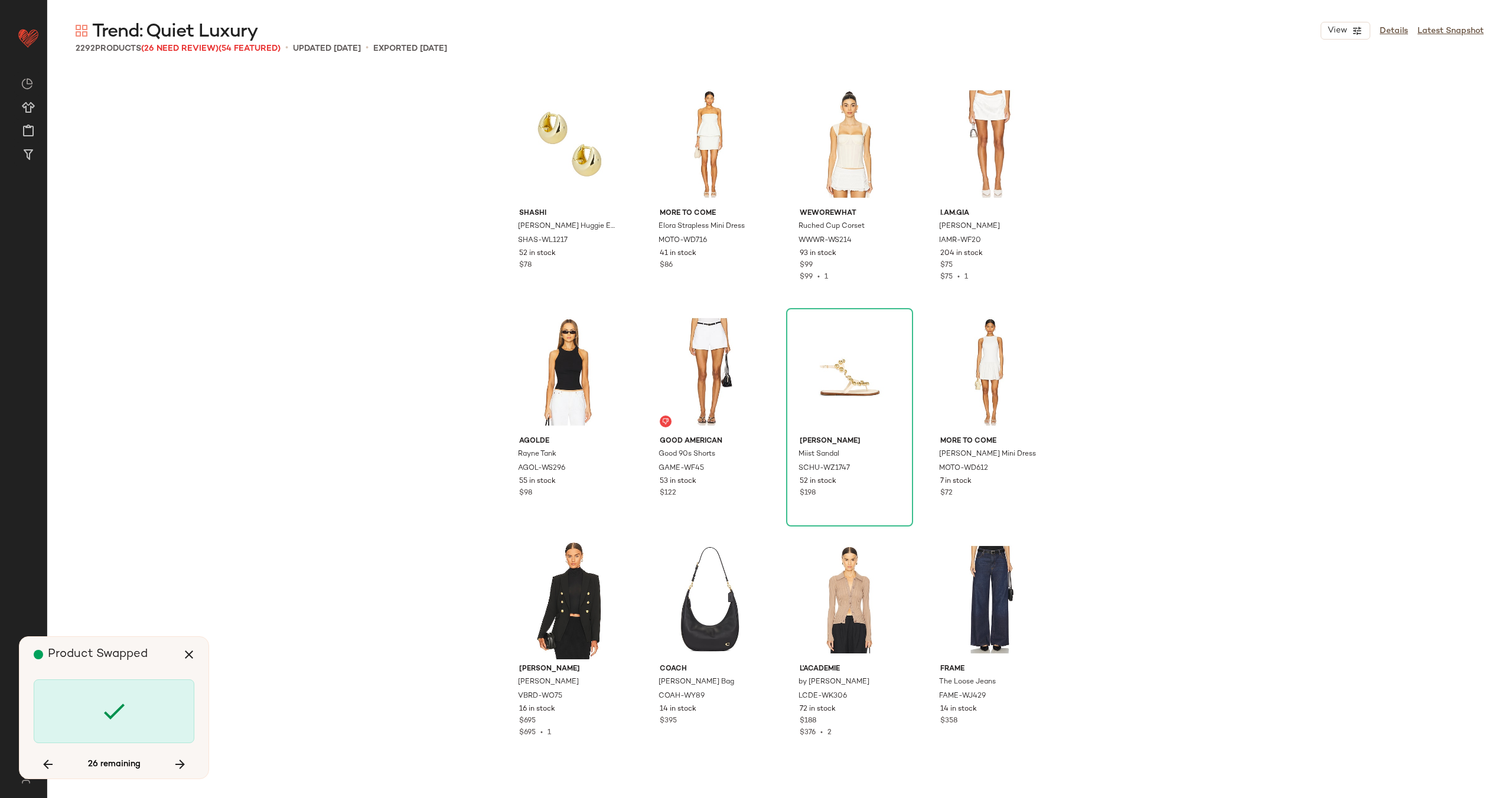
scroll to position [38736, 0]
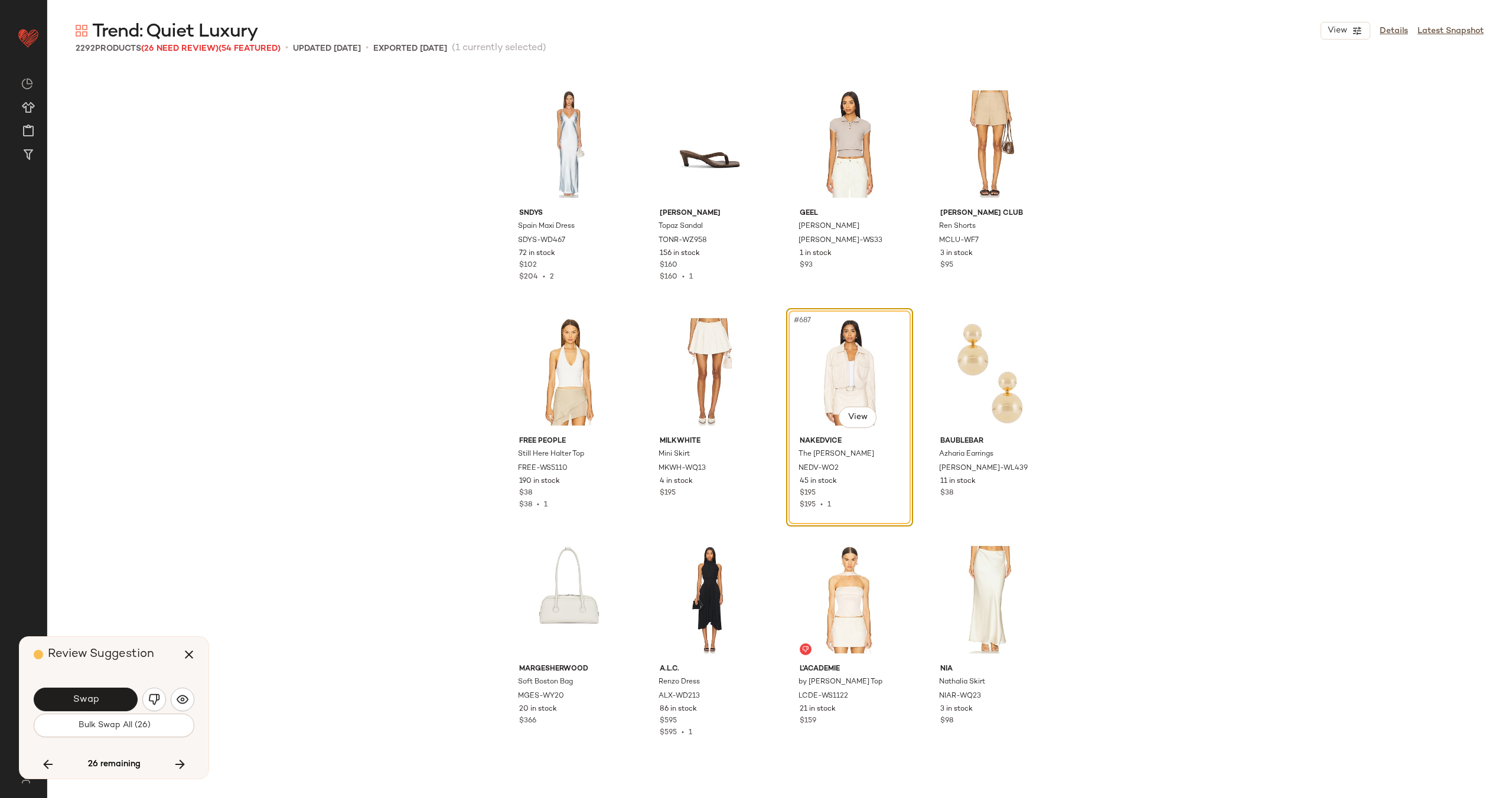
click at [98, 698] on button "Swap" at bounding box center [86, 699] width 104 height 24
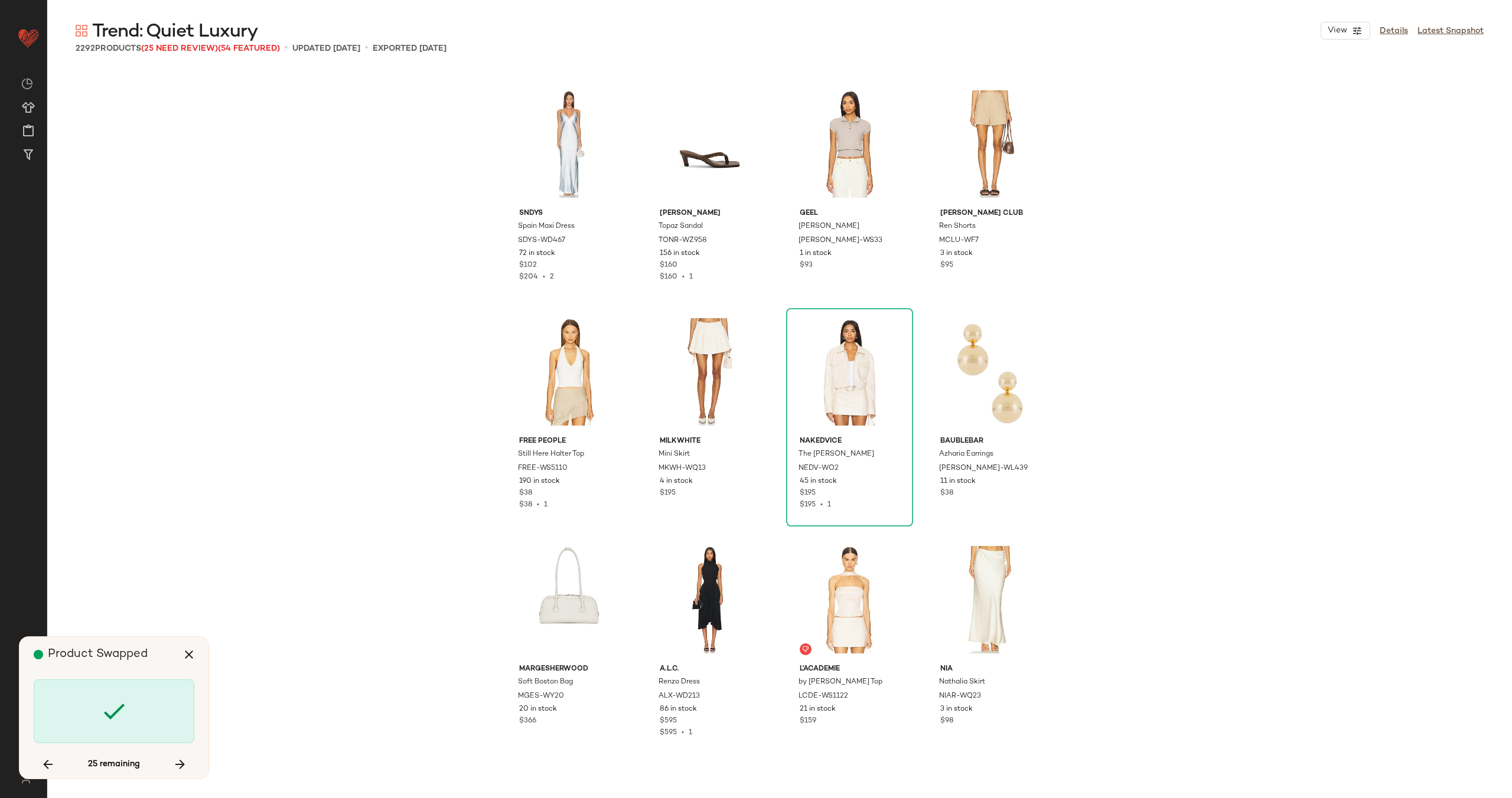
scroll to position [41015, 0]
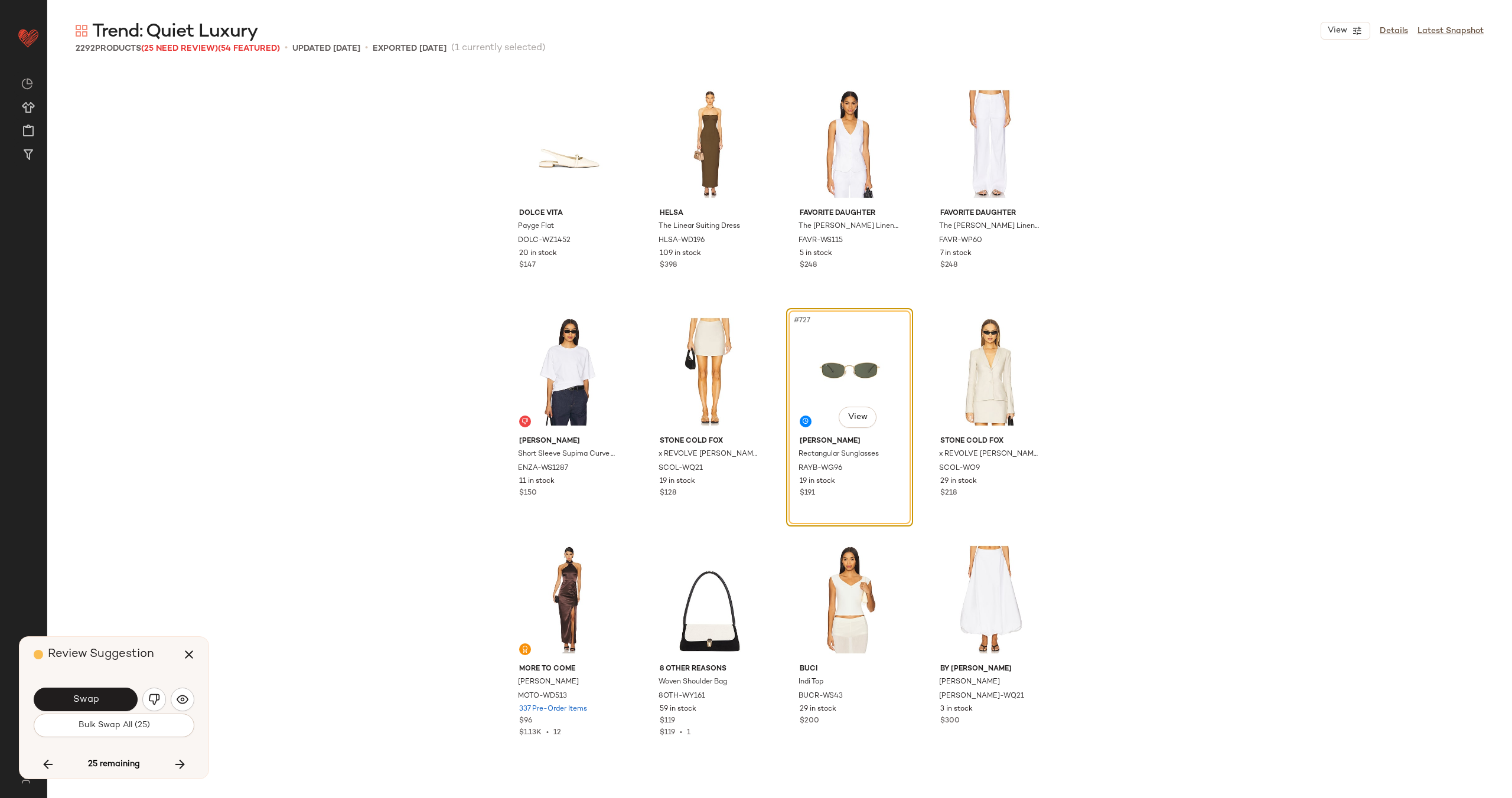
click at [98, 698] on button "Swap" at bounding box center [86, 699] width 104 height 24
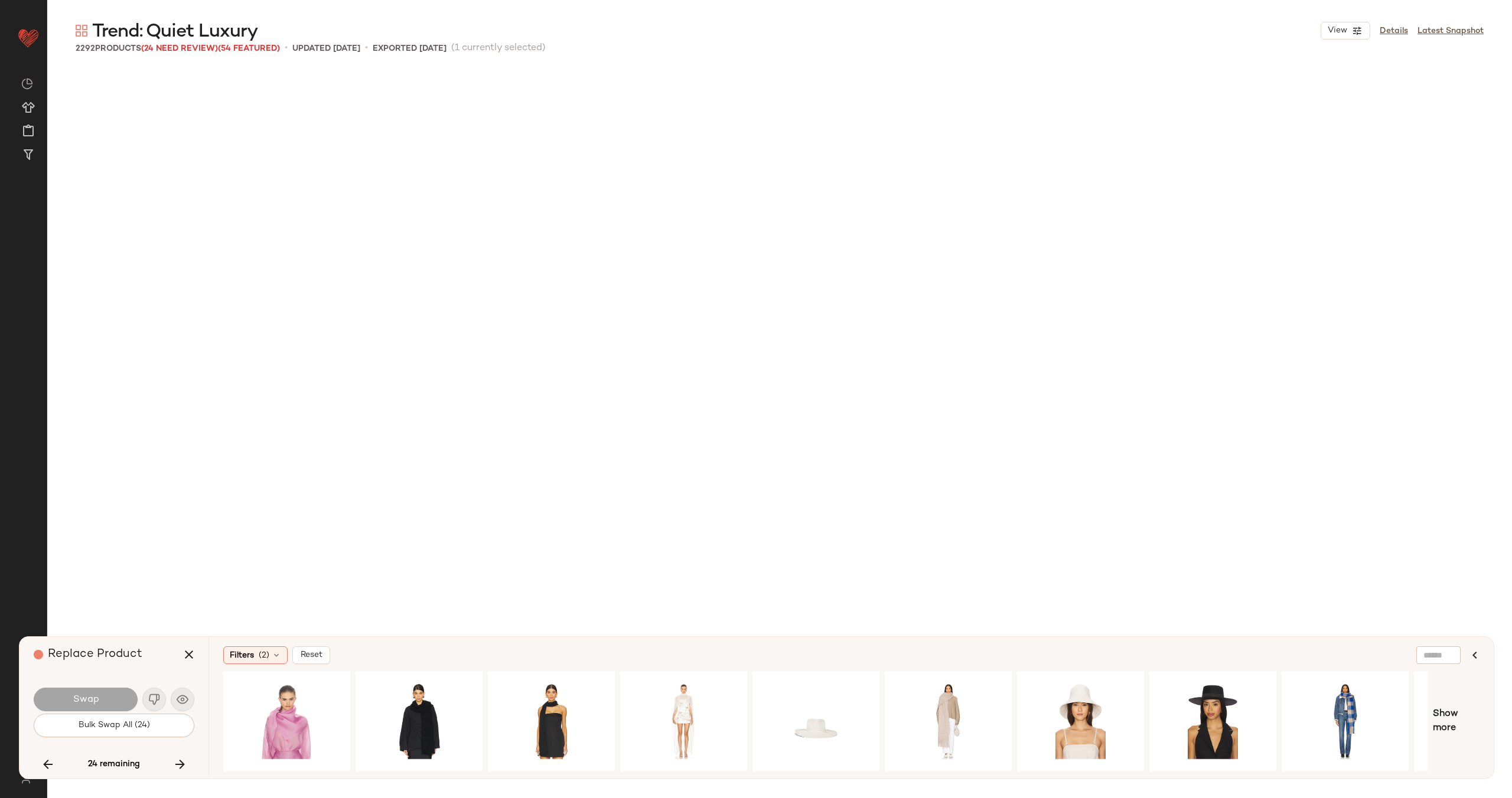
scroll to position [43294, 0]
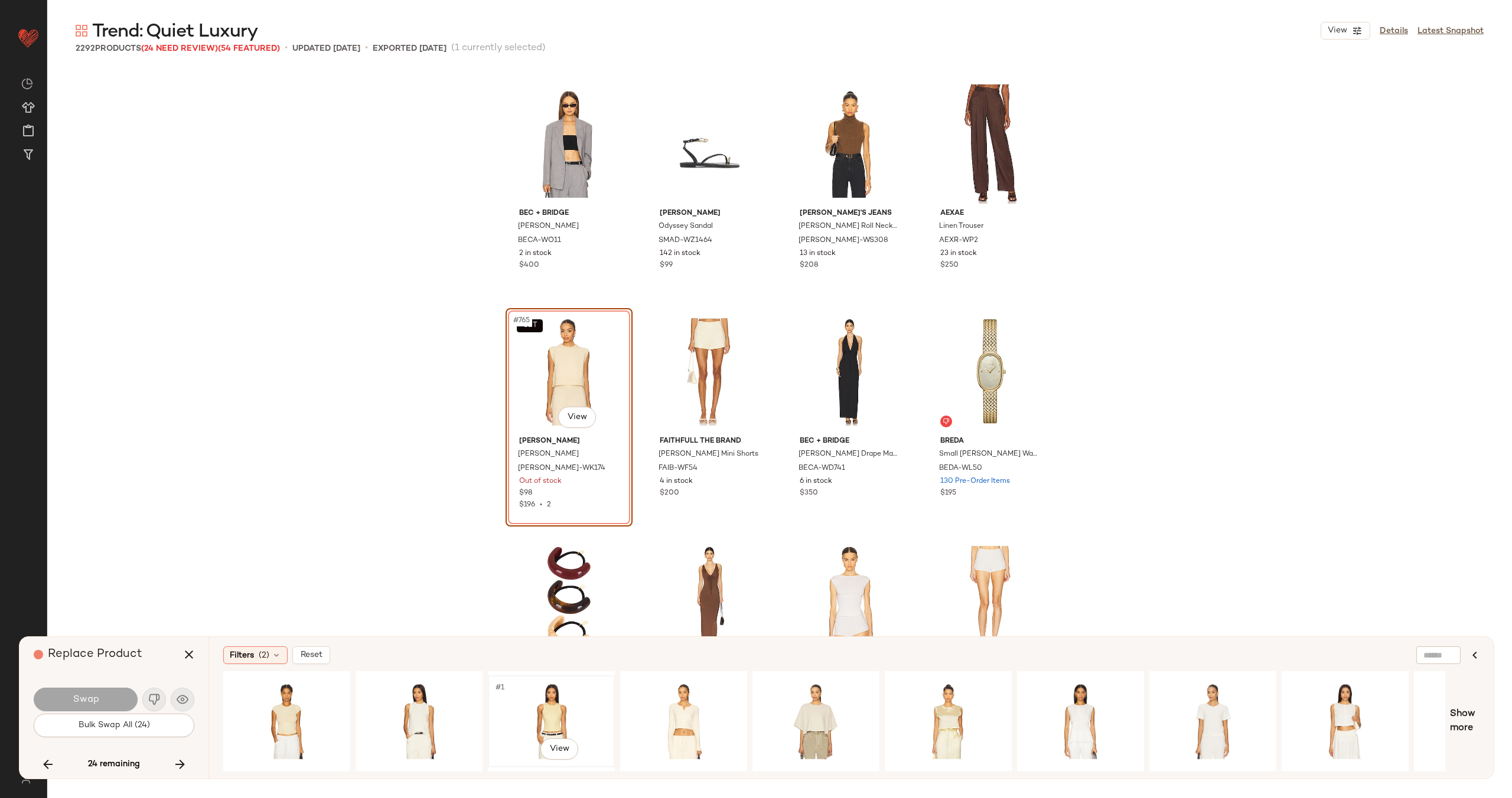
click at [539, 706] on div "#1 View" at bounding box center [551, 721] width 119 height 84
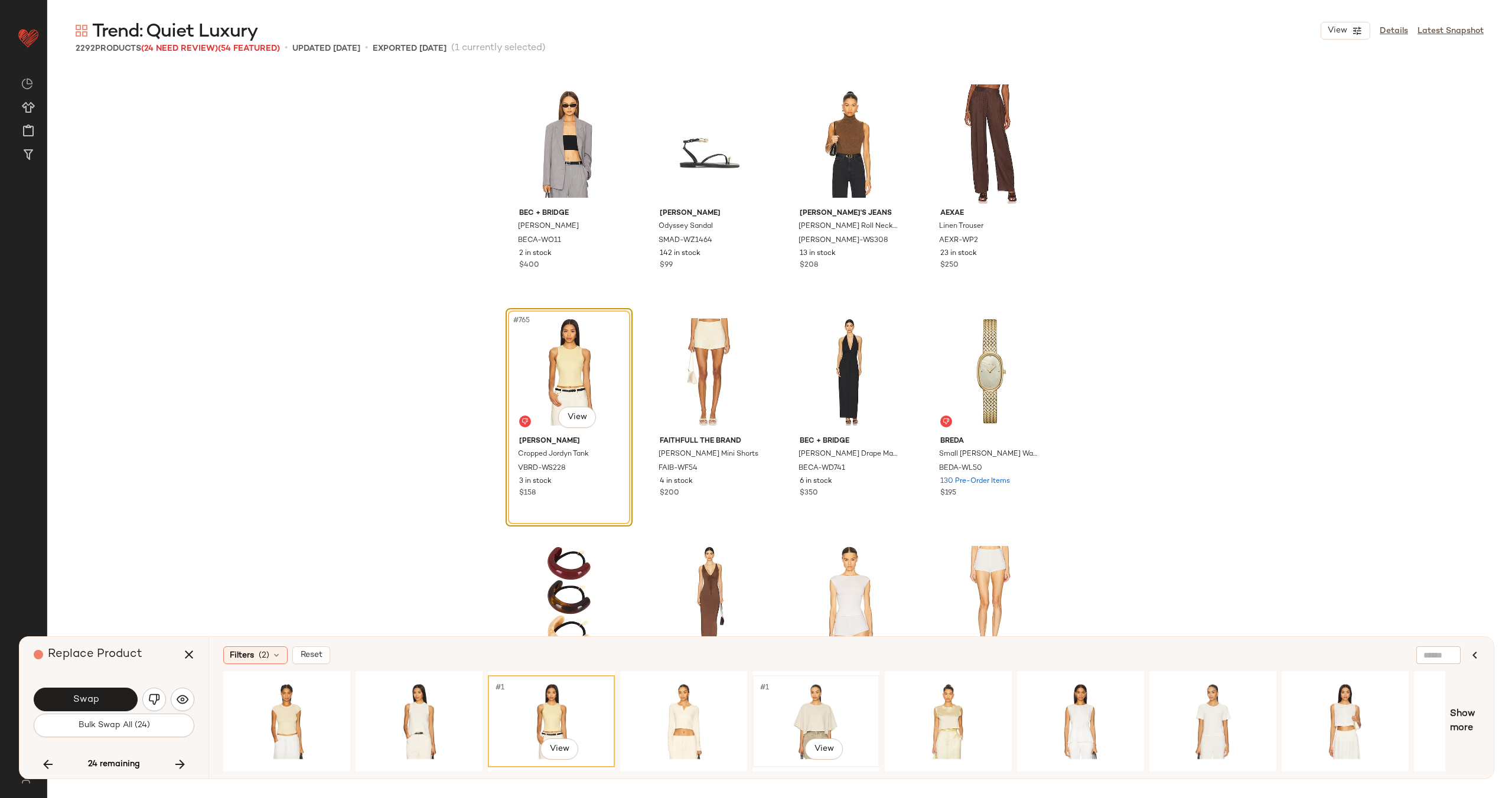
click at [819, 707] on div "#1 View" at bounding box center [816, 721] width 119 height 84
click at [77, 699] on span "Swap" at bounding box center [85, 700] width 27 height 12
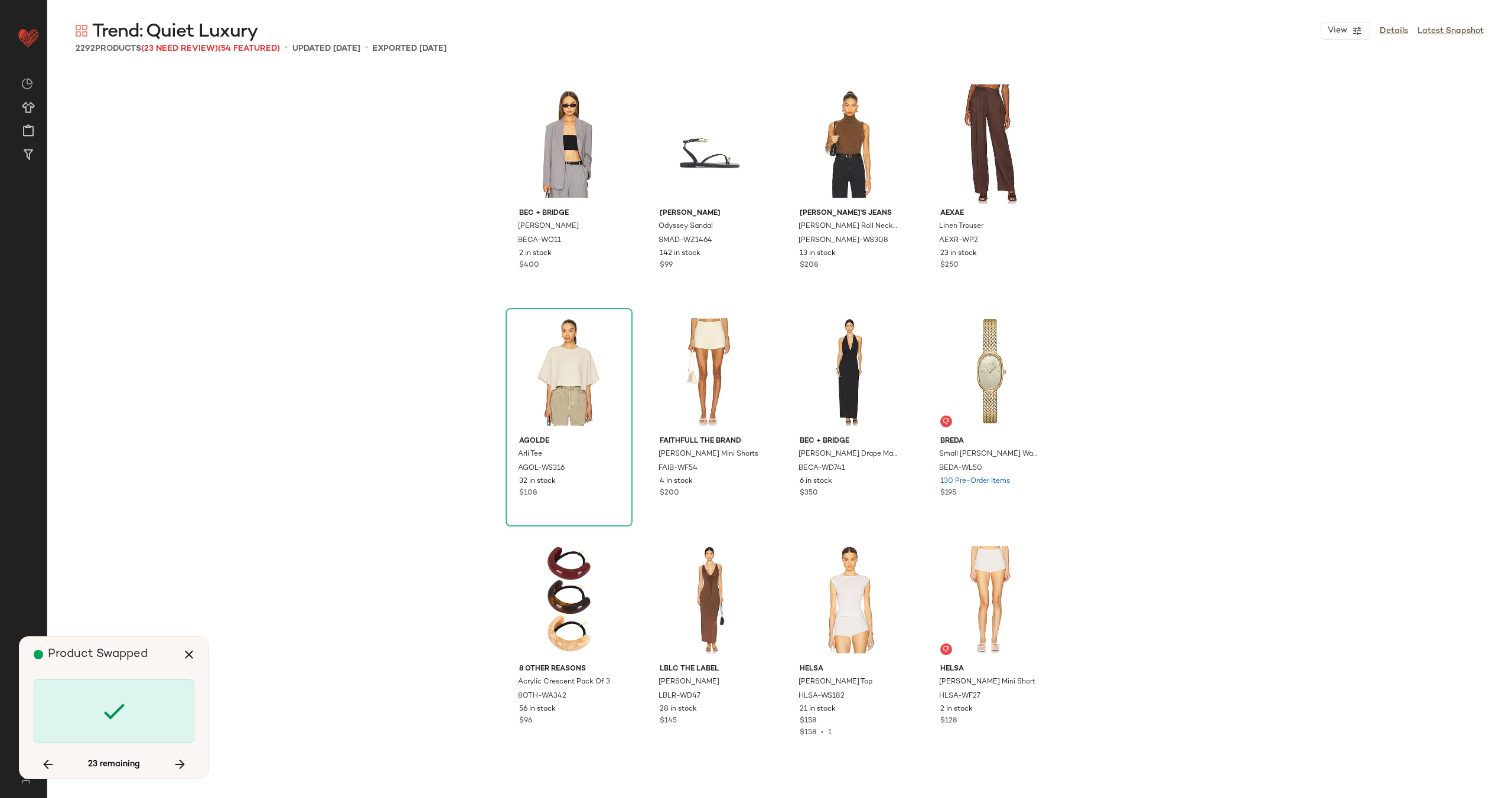
scroll to position [51952, 0]
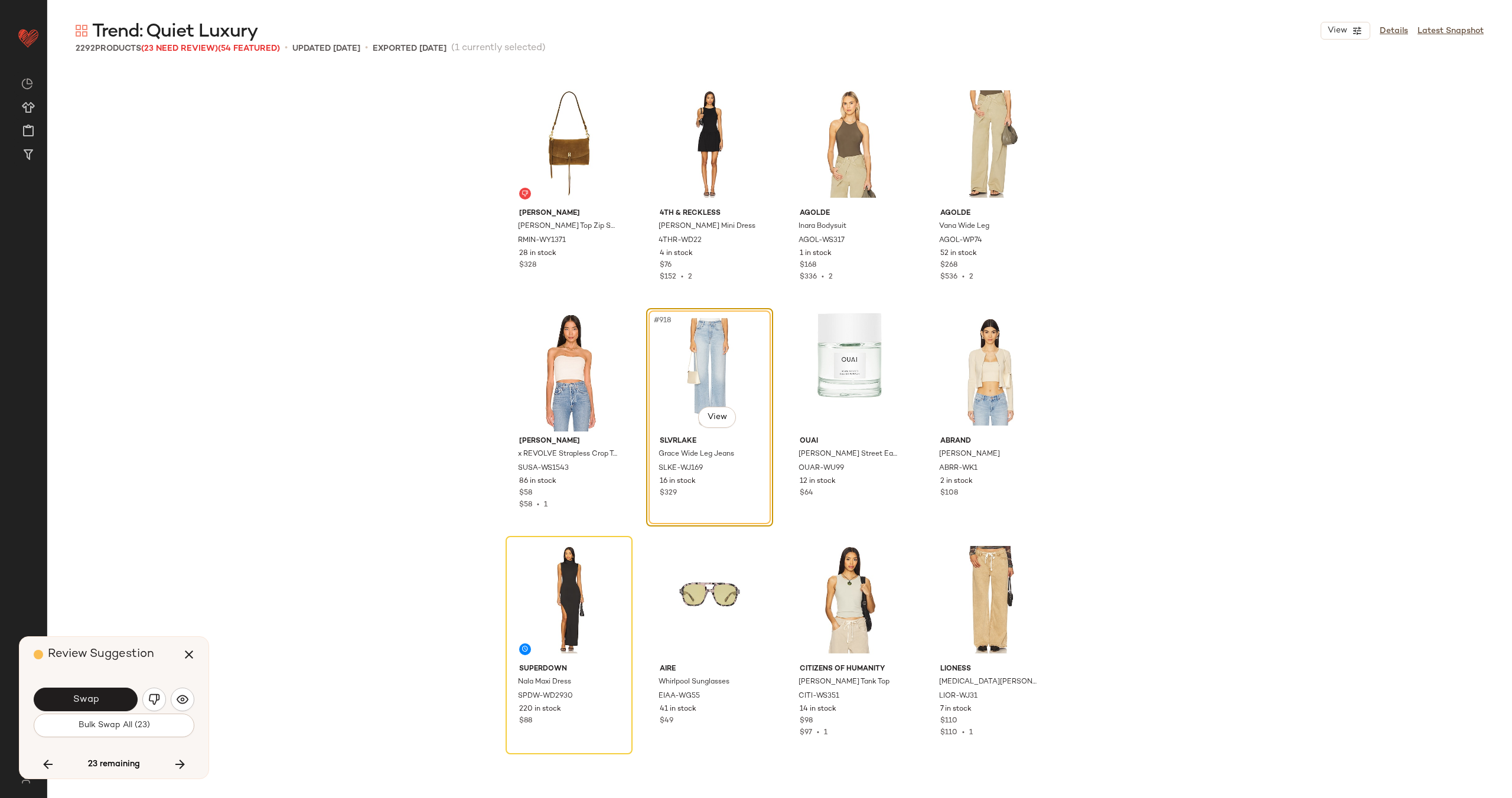
click at [77, 699] on span "Swap" at bounding box center [85, 700] width 27 height 12
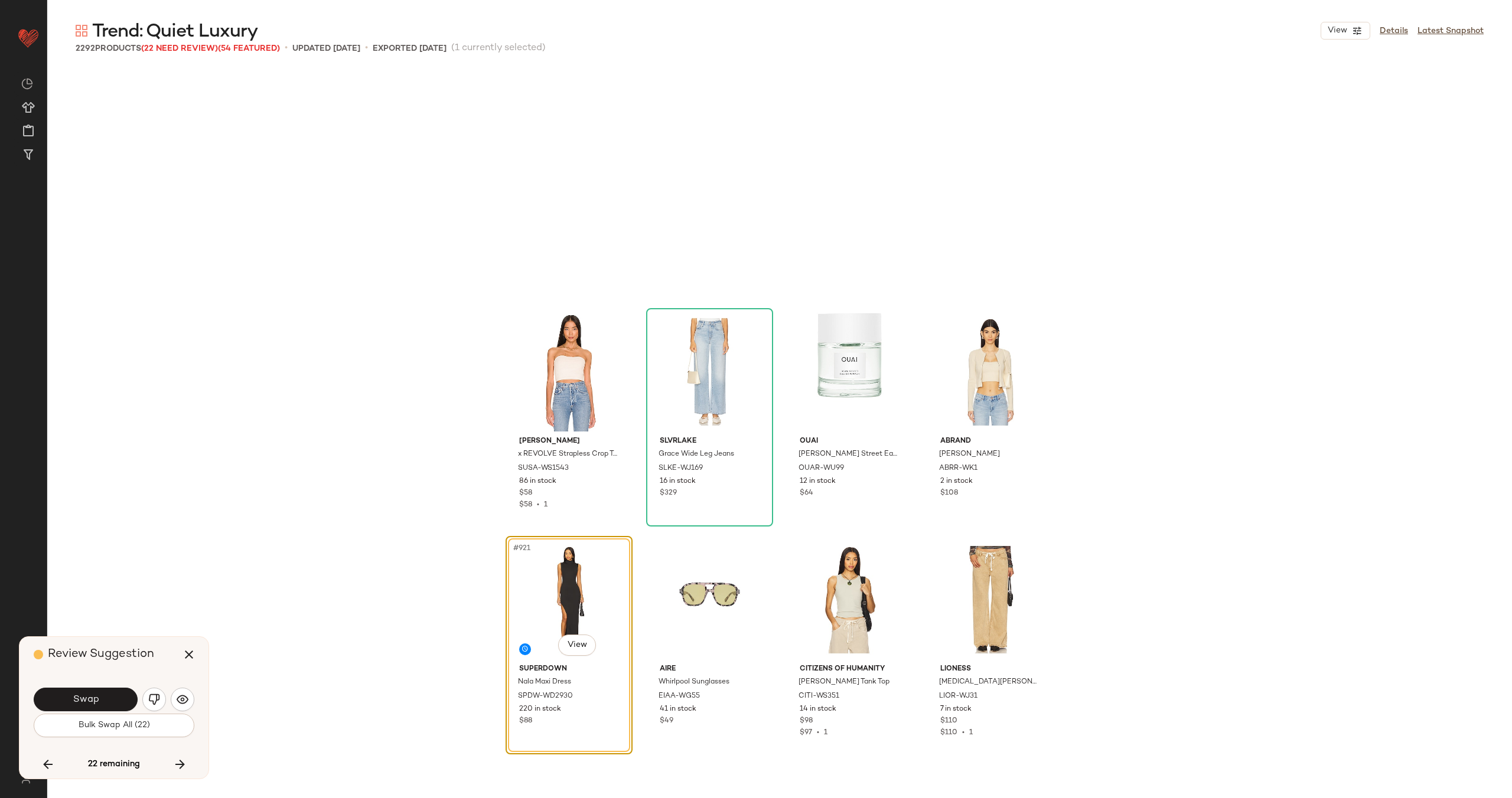
scroll to position [52180, 0]
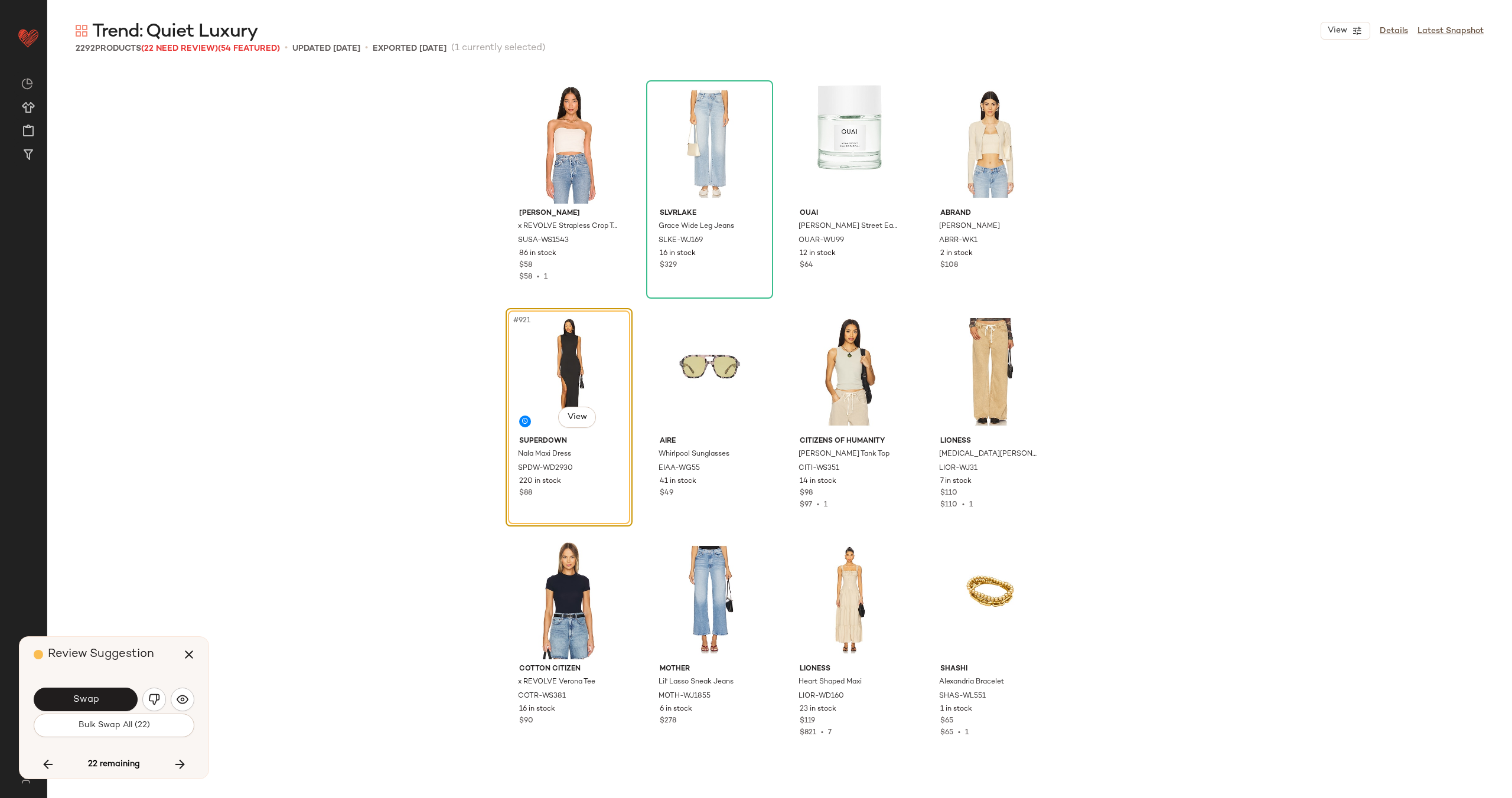
click at [77, 699] on span "Swap" at bounding box center [85, 700] width 27 height 12
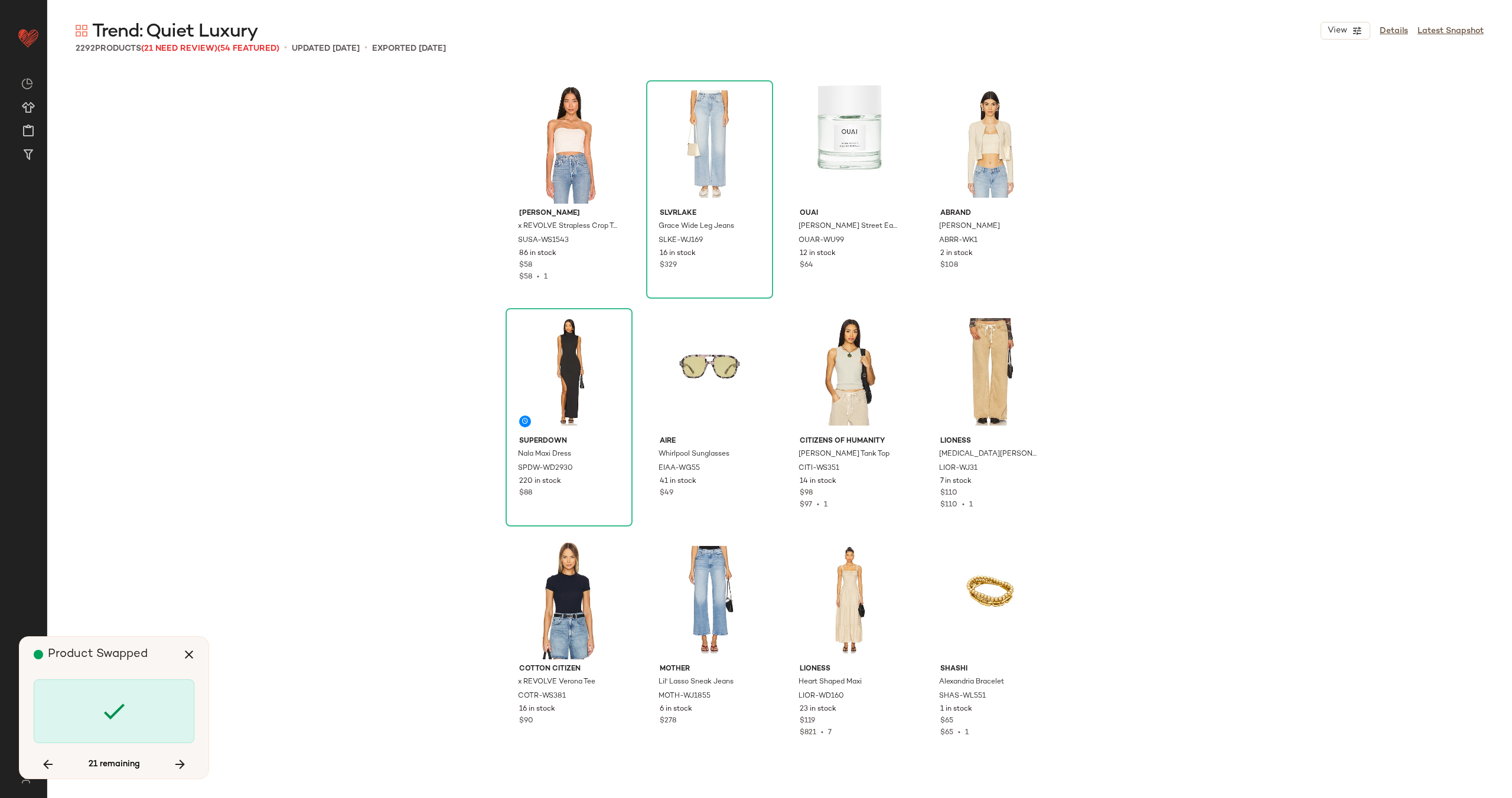
scroll to position [58333, 0]
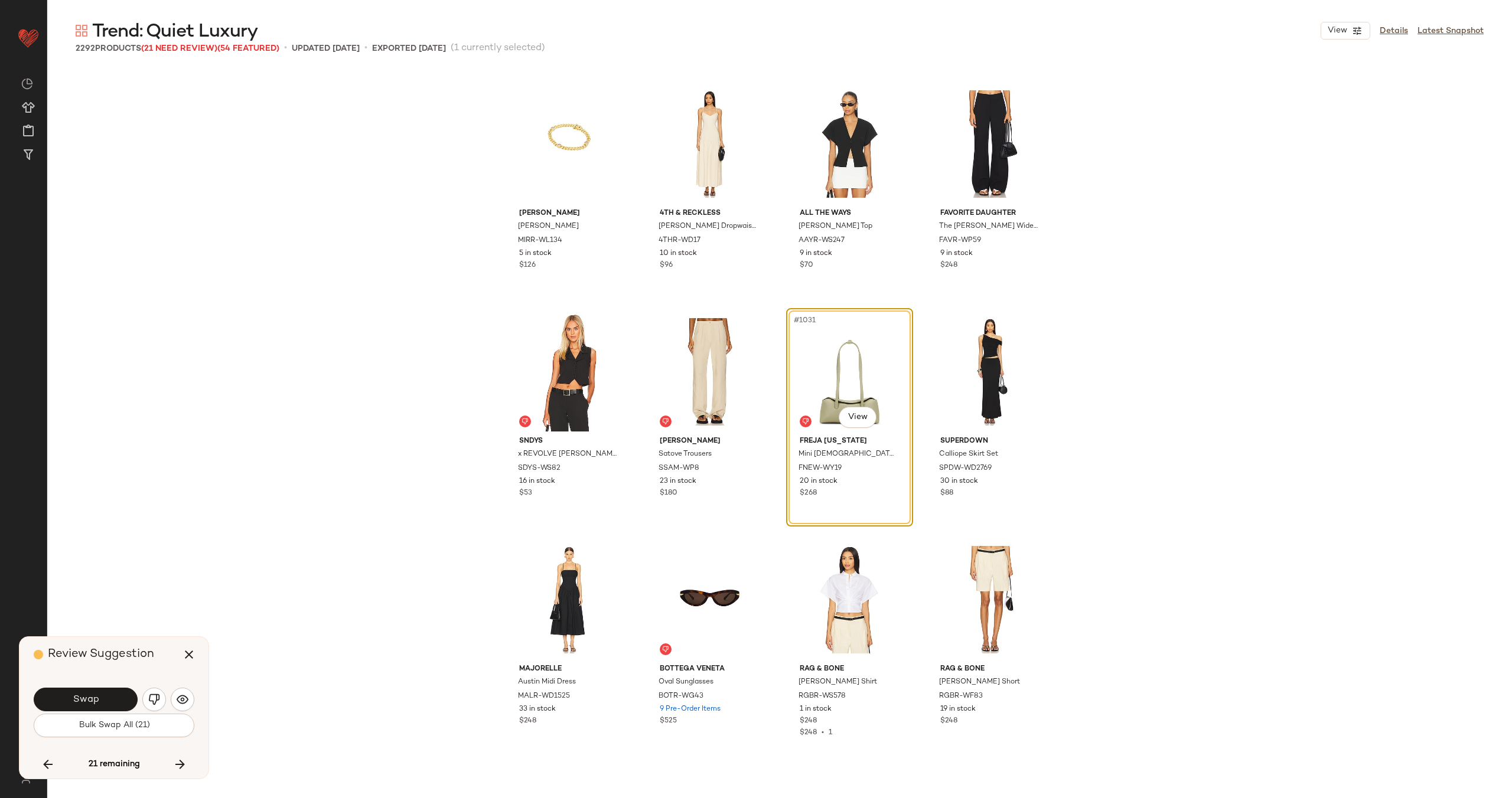
click at [77, 699] on span "Swap" at bounding box center [85, 700] width 27 height 12
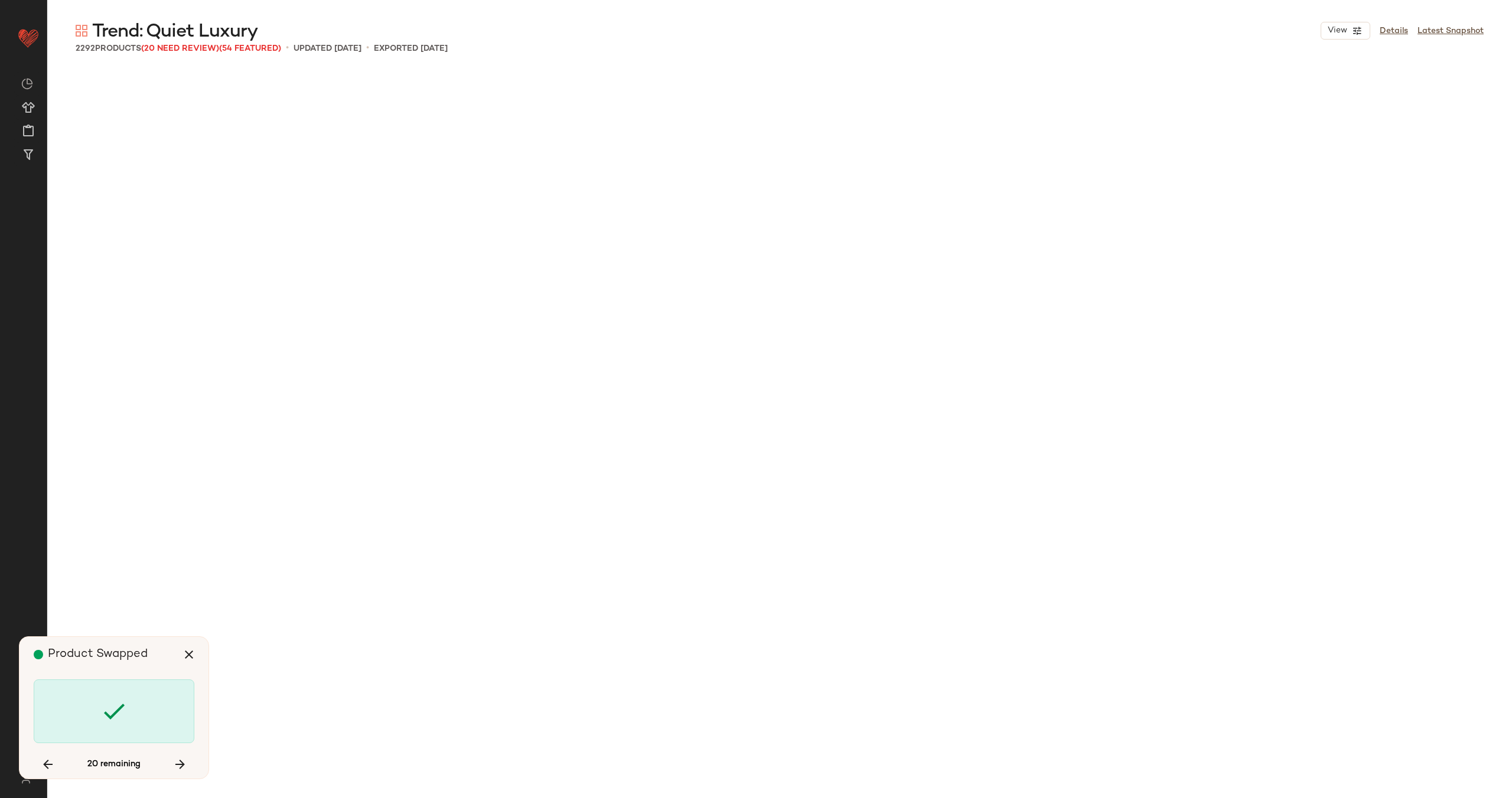
scroll to position [63118, 0]
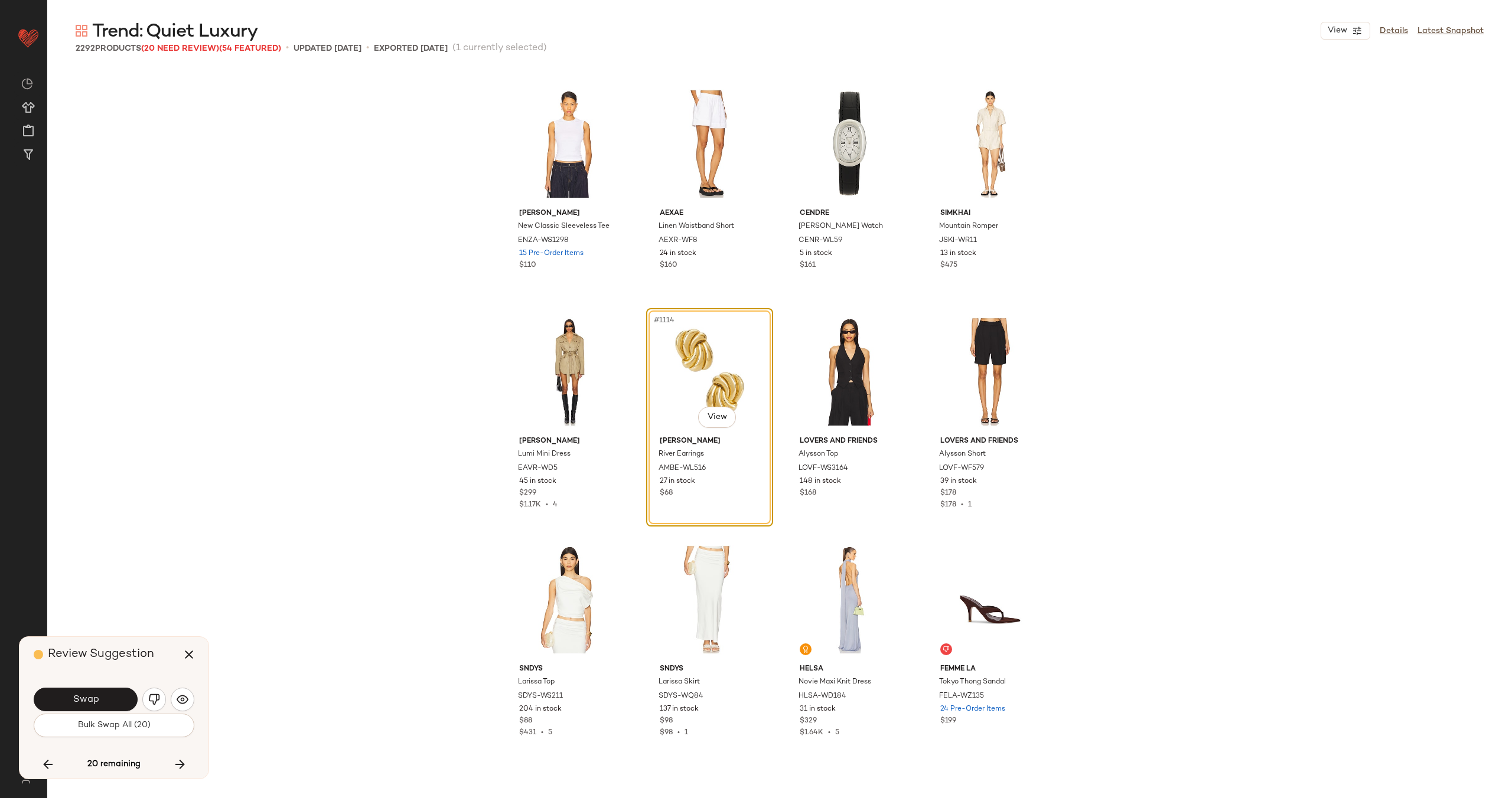
click at [77, 699] on span "Swap" at bounding box center [85, 700] width 27 height 12
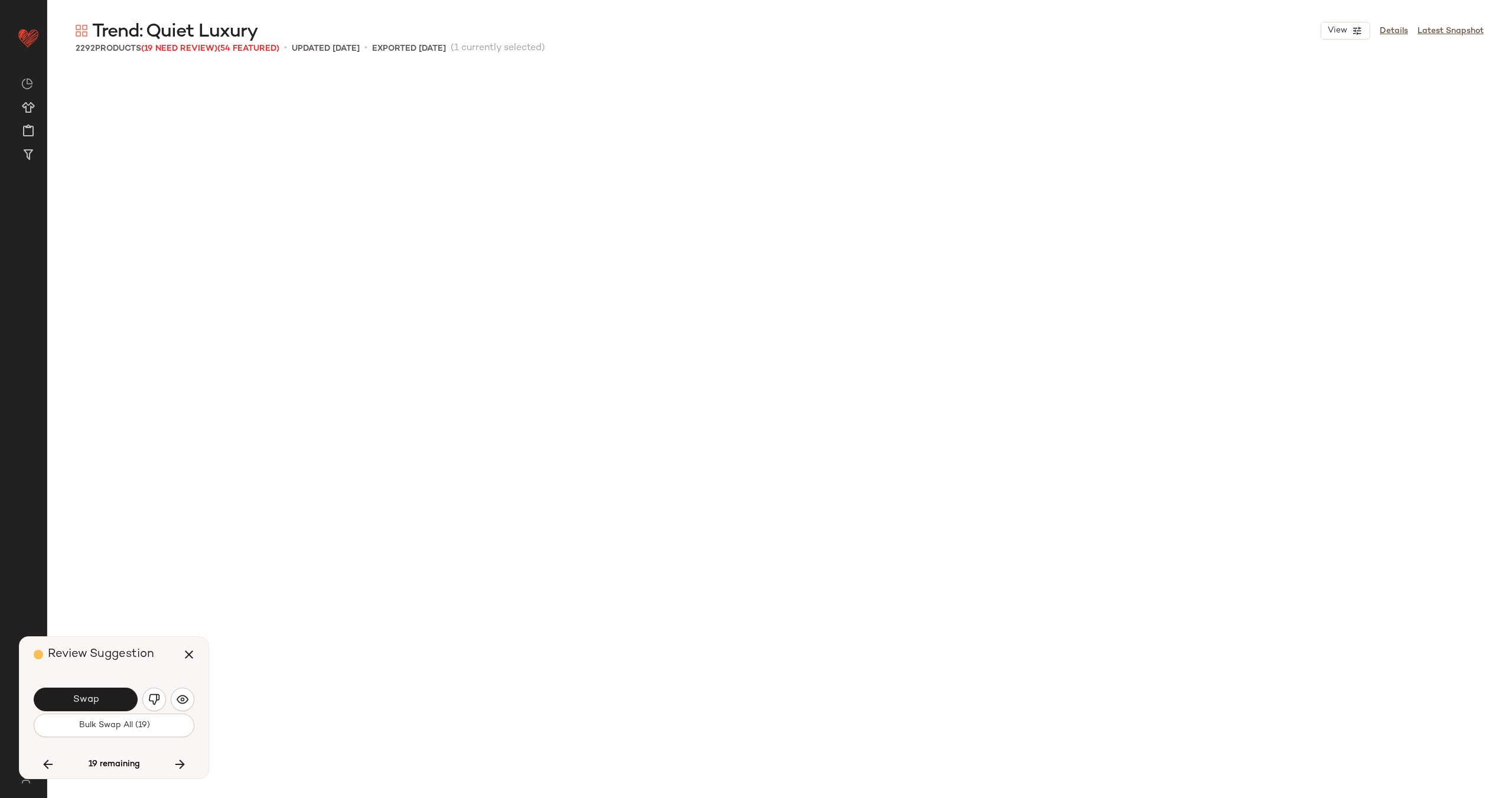
scroll to position [63801, 0]
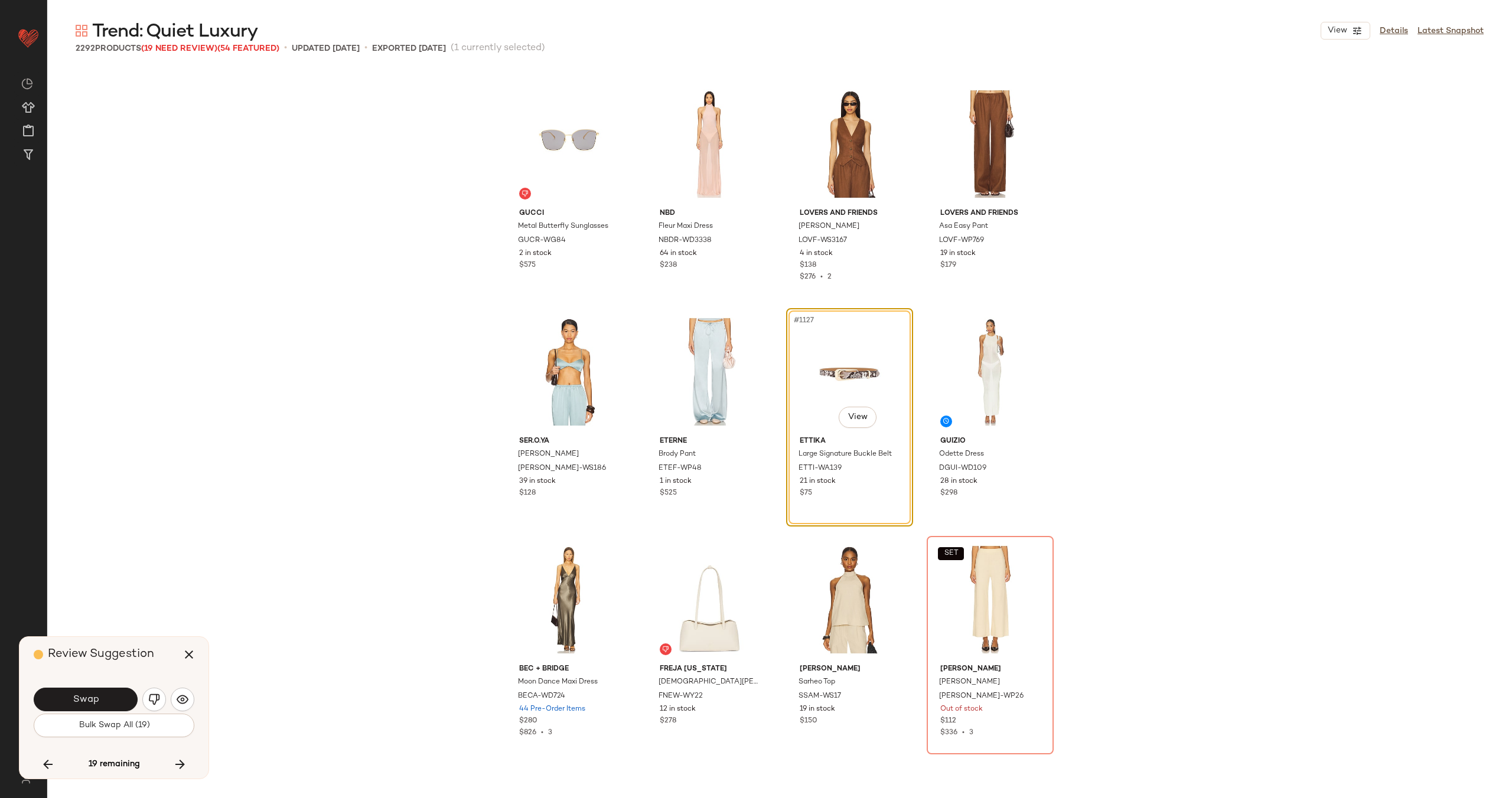
click at [77, 699] on span "Swap" at bounding box center [85, 700] width 27 height 12
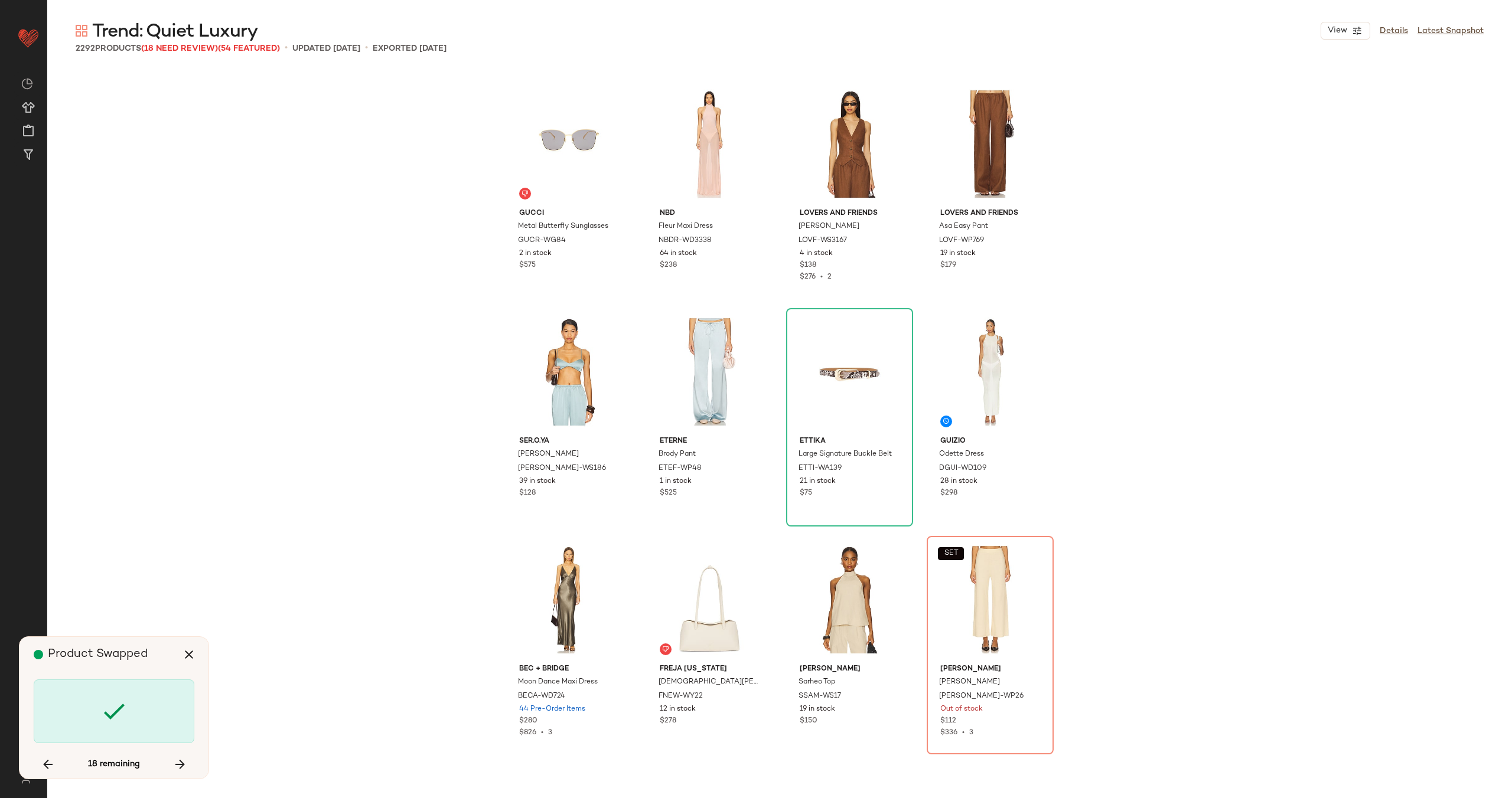
scroll to position [64029, 0]
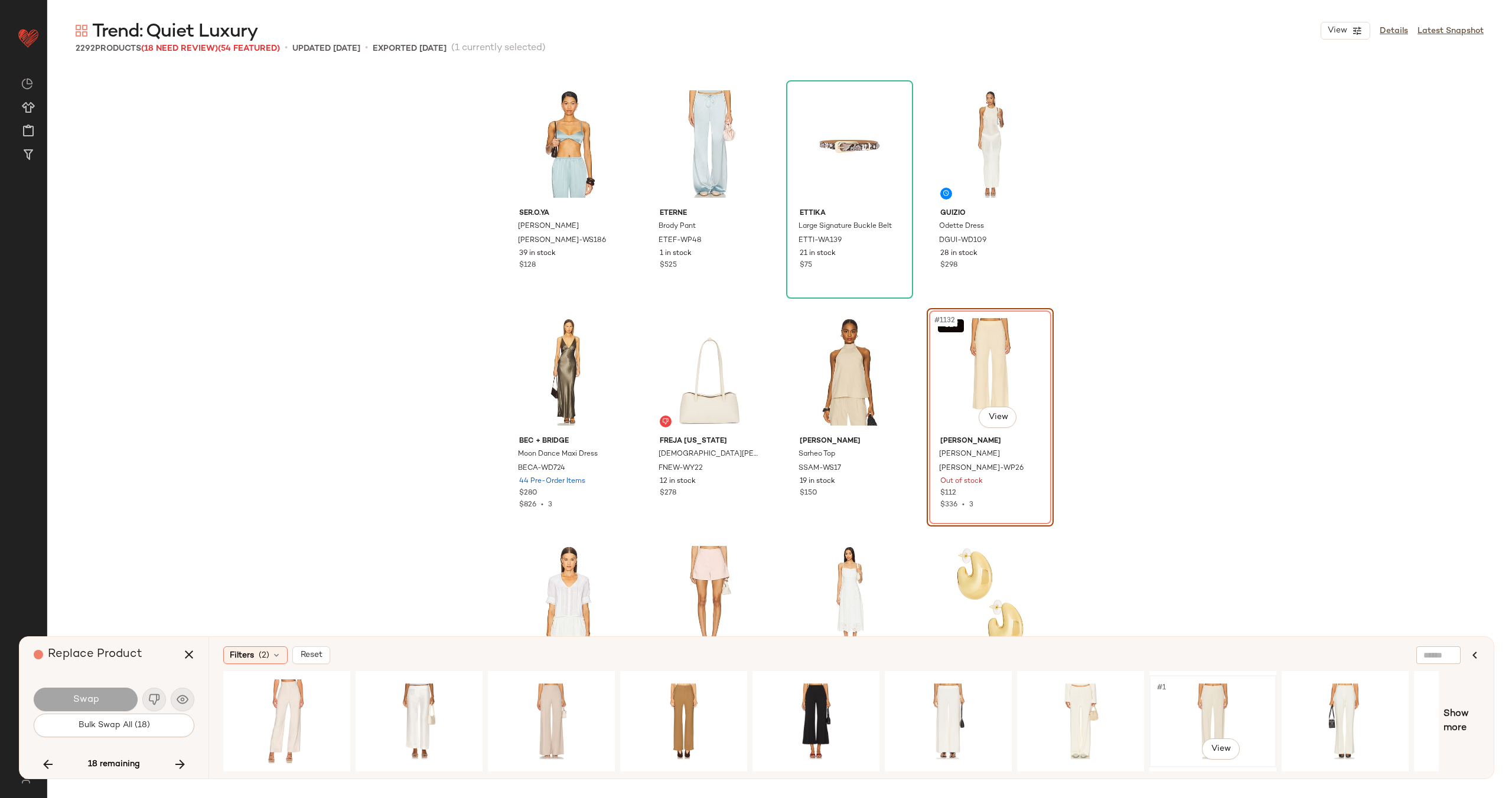
click at [1200, 707] on div "#1 View" at bounding box center [1213, 721] width 119 height 84
click at [1440, 656] on div at bounding box center [1438, 655] width 44 height 18
click at [260, 655] on span "(2)" at bounding box center [264, 655] width 11 height 12
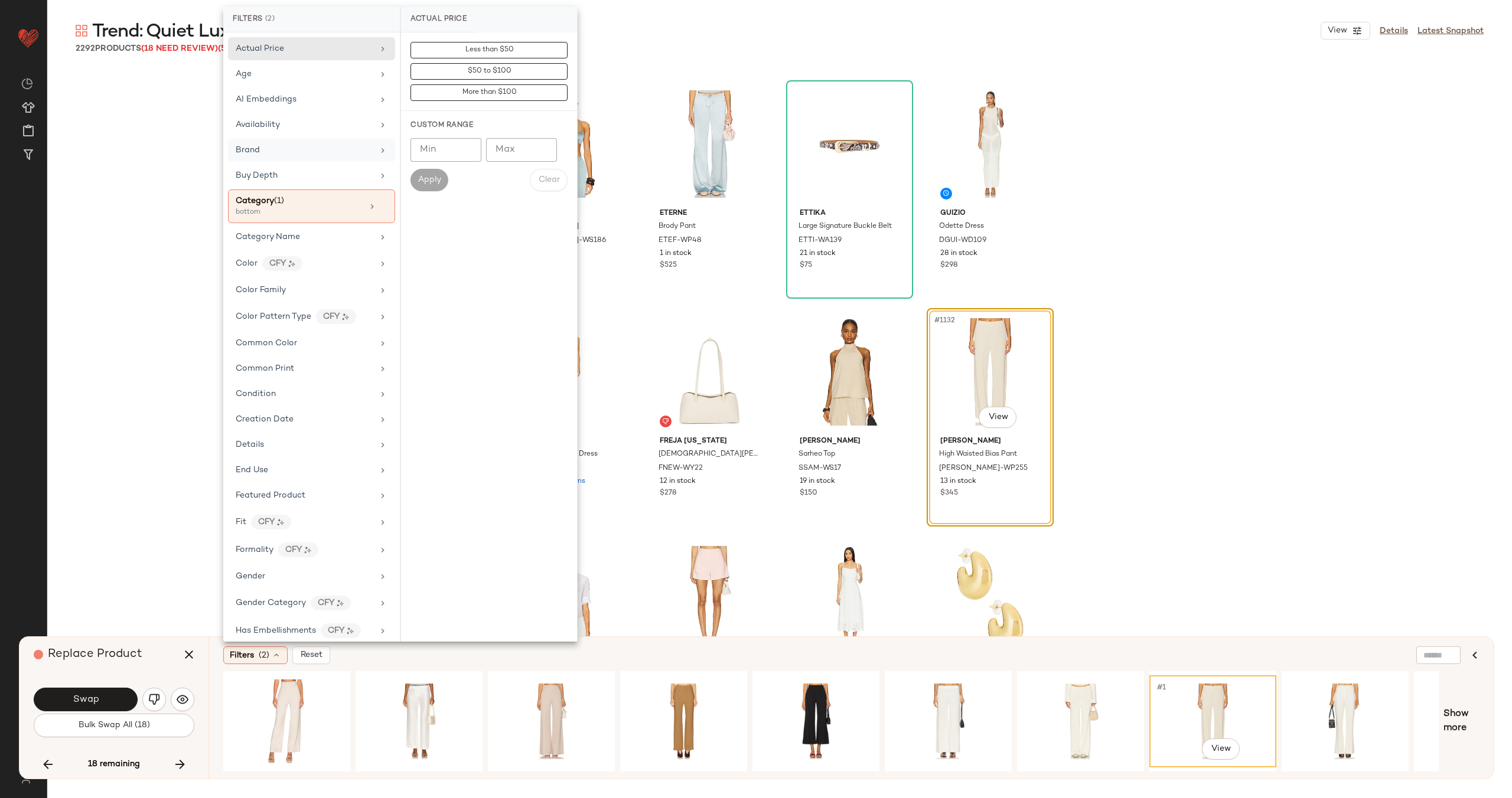
click at [307, 156] on div "Brand" at bounding box center [311, 150] width 167 height 23
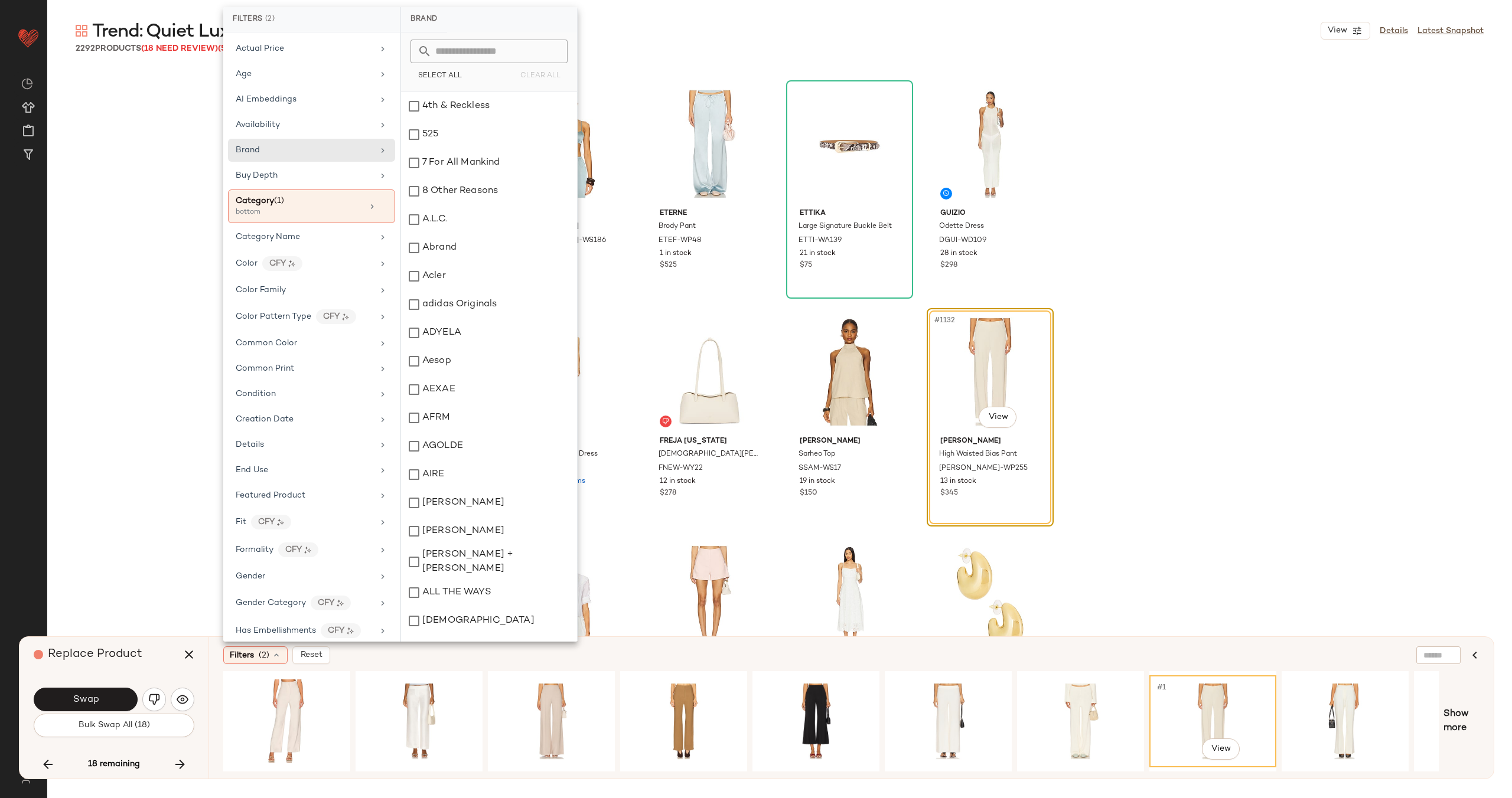
click at [479, 46] on input "text" at bounding box center [496, 51] width 129 height 24
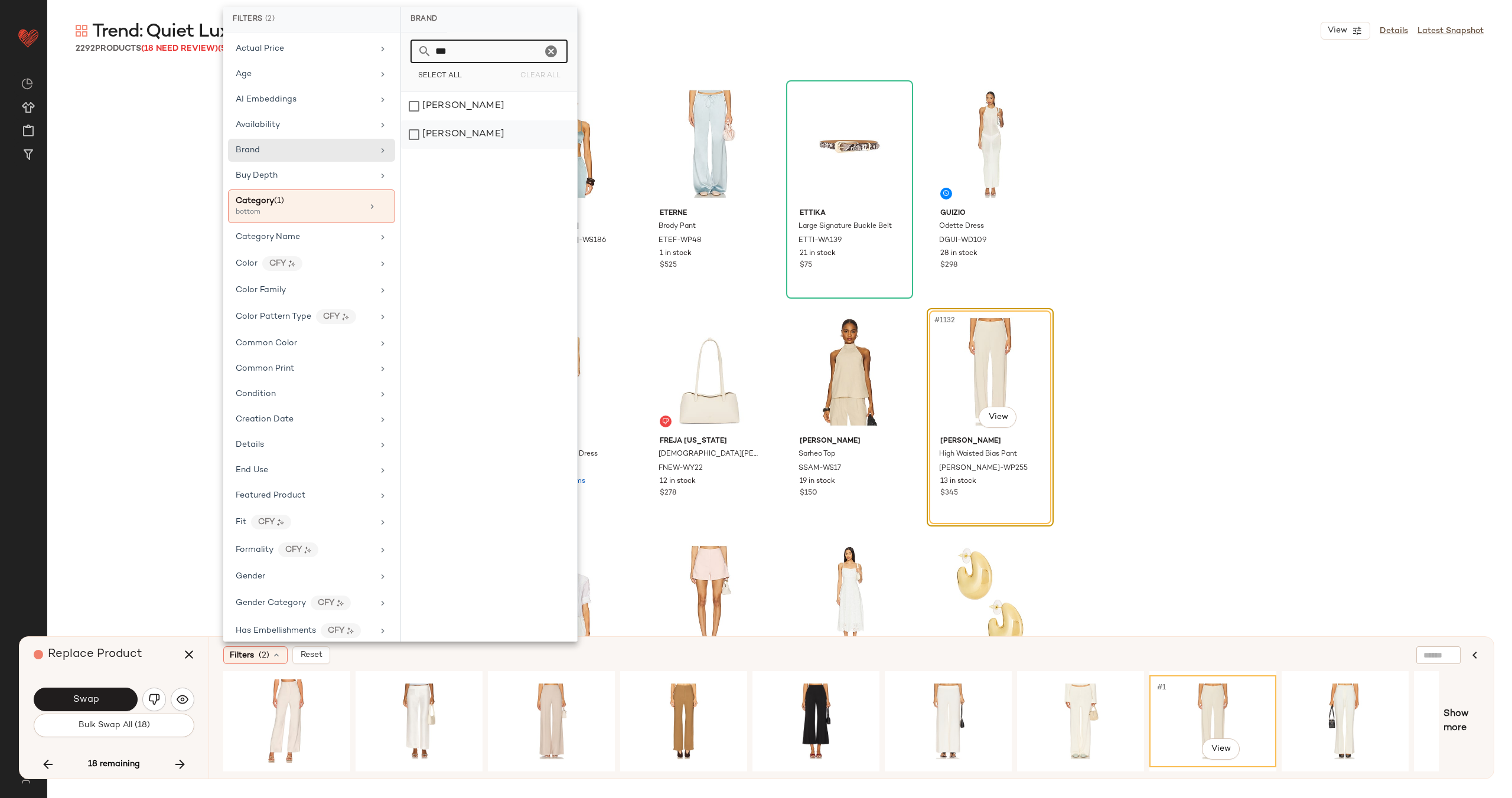
type input "***"
click at [456, 134] on div "[PERSON_NAME]" at bounding box center [489, 134] width 176 height 28
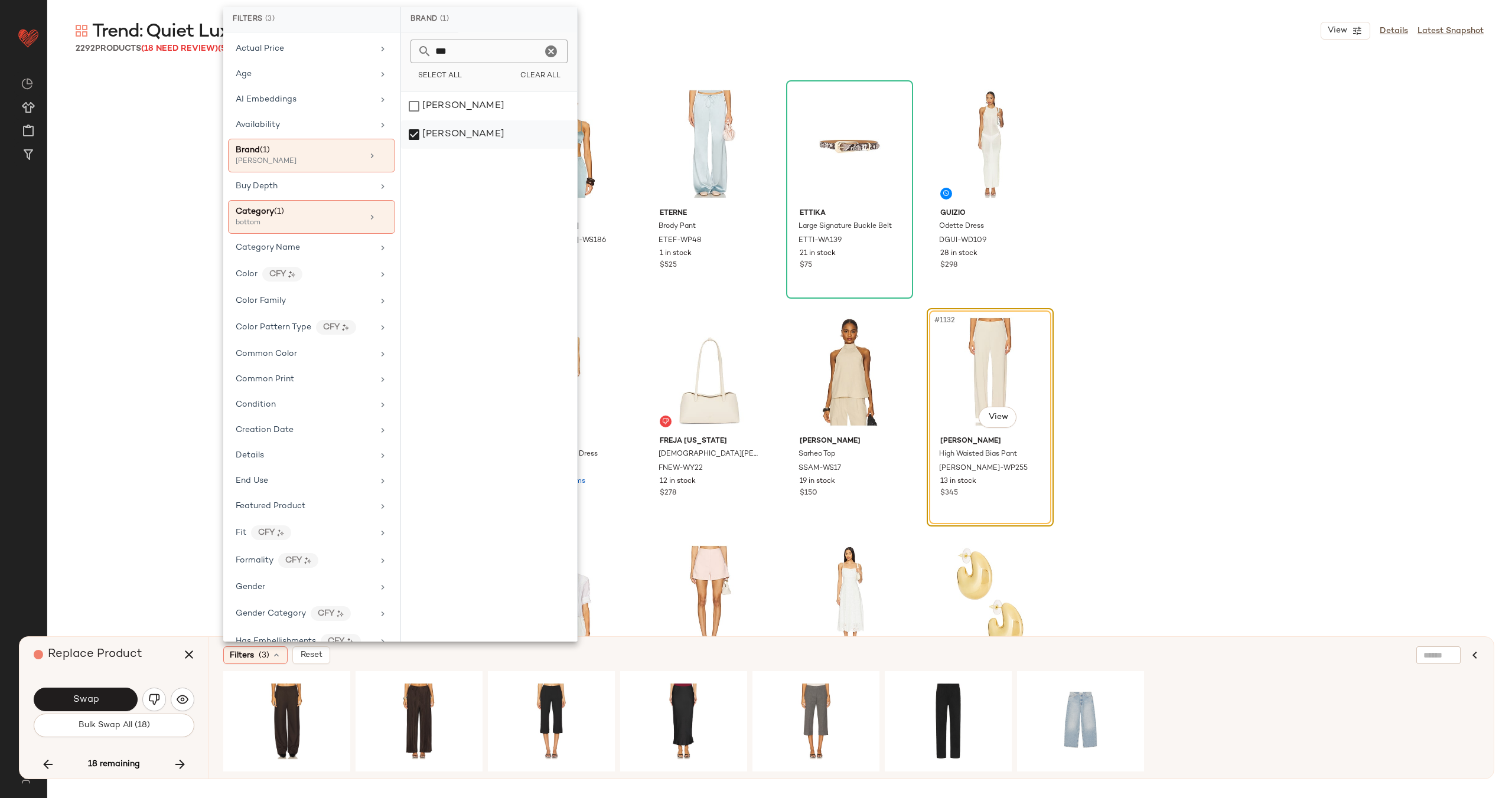
click at [475, 137] on div "[PERSON_NAME]" at bounding box center [489, 134] width 176 height 28
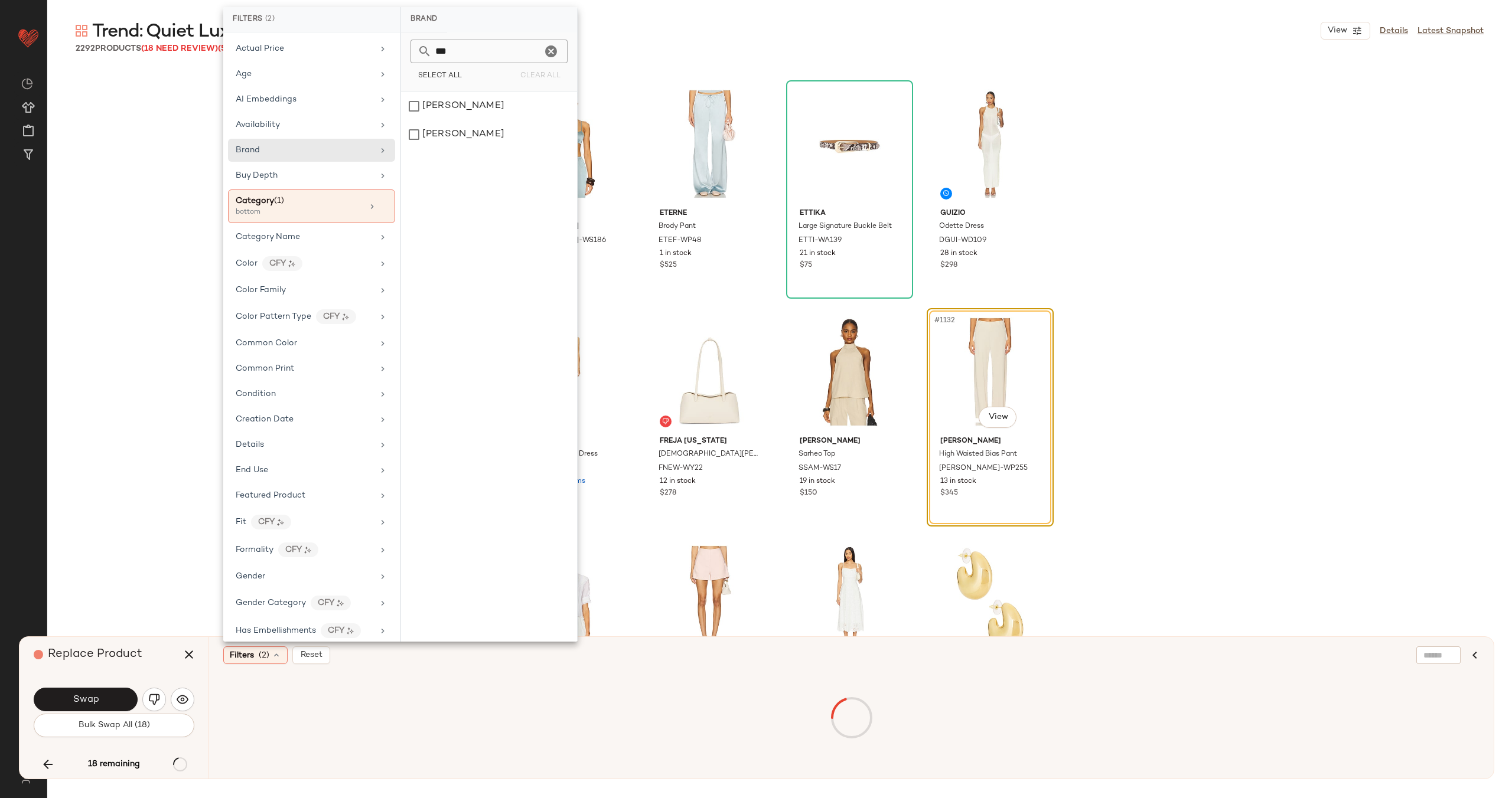
click at [103, 395] on div "SER.O.YA Courtney Silk Bralette SERR-WS186 39 in stock $128 Eterne Brody Pant E…" at bounding box center [779, 417] width 1464 height 697
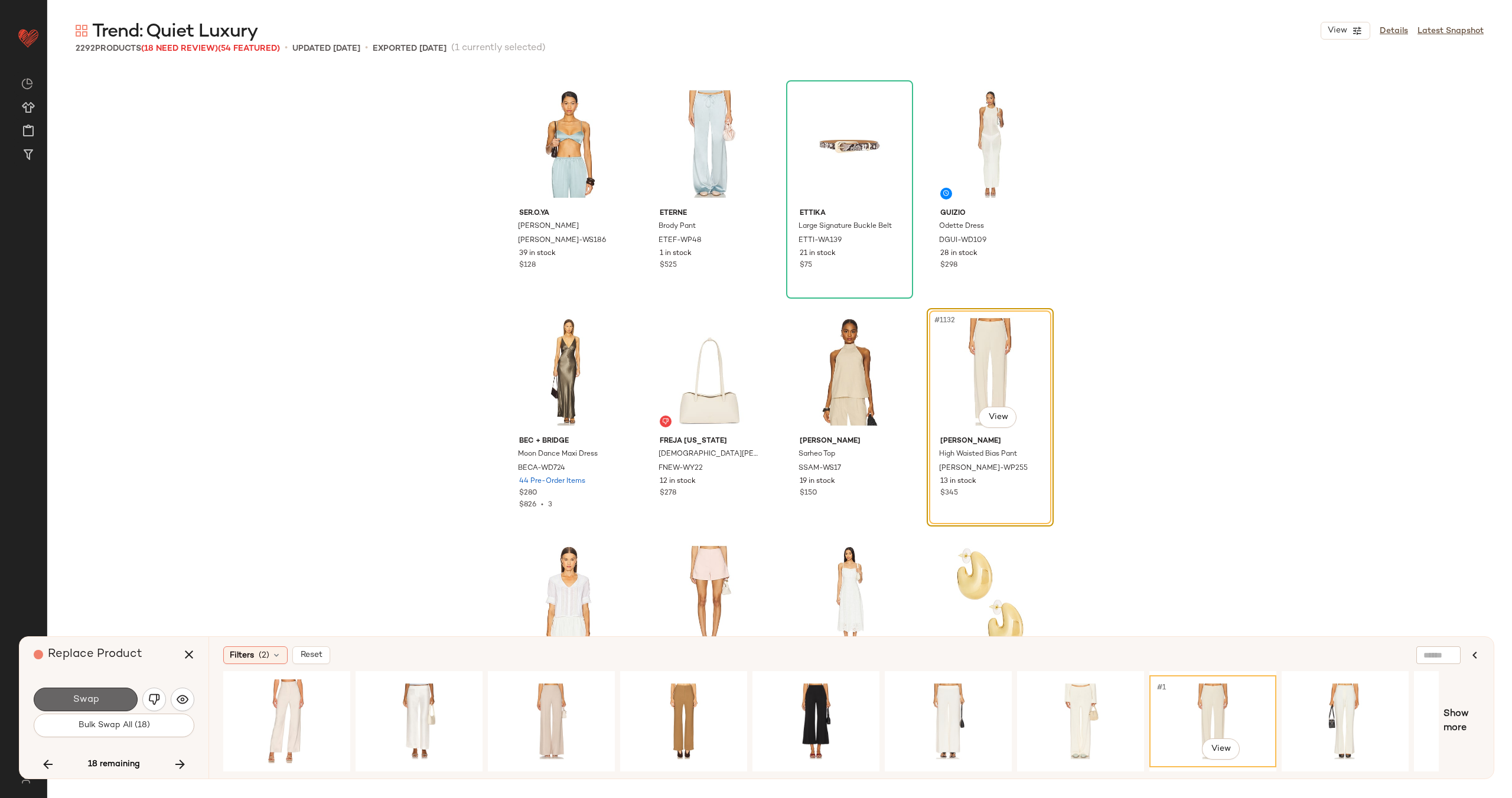
click at [79, 694] on span "Swap" at bounding box center [85, 700] width 27 height 12
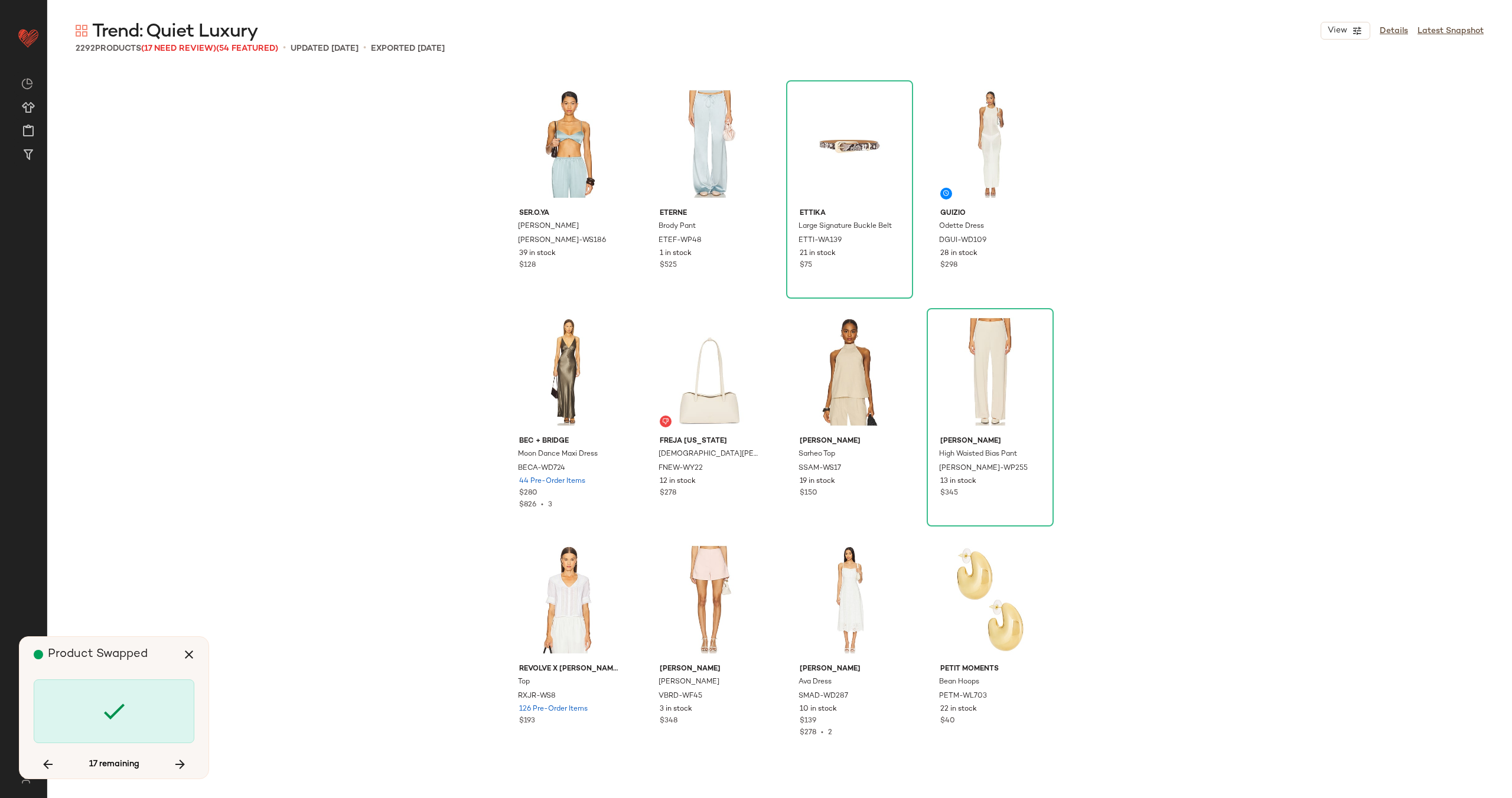
scroll to position [65169, 0]
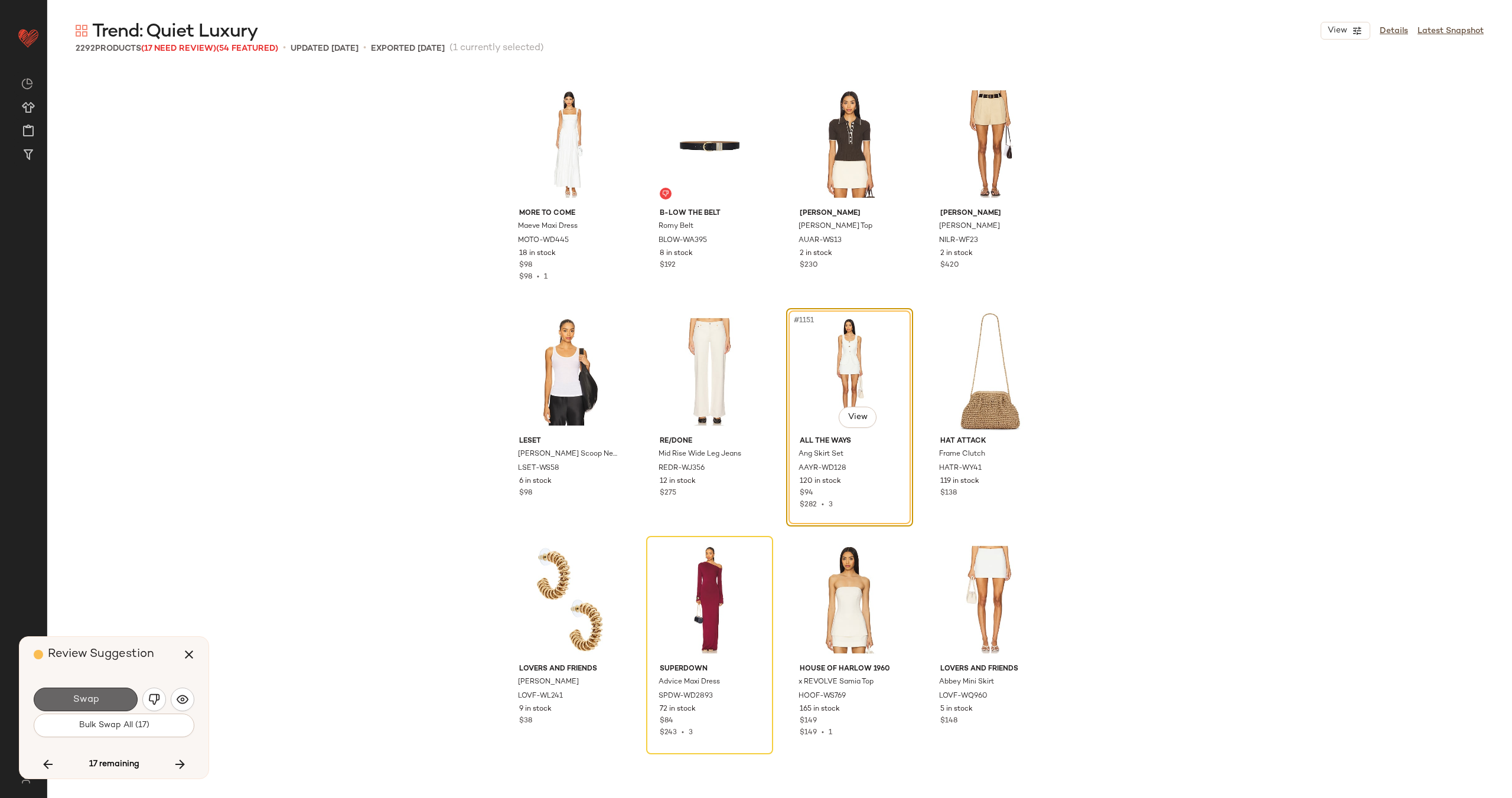
click at [89, 704] on span "Swap" at bounding box center [85, 700] width 27 height 12
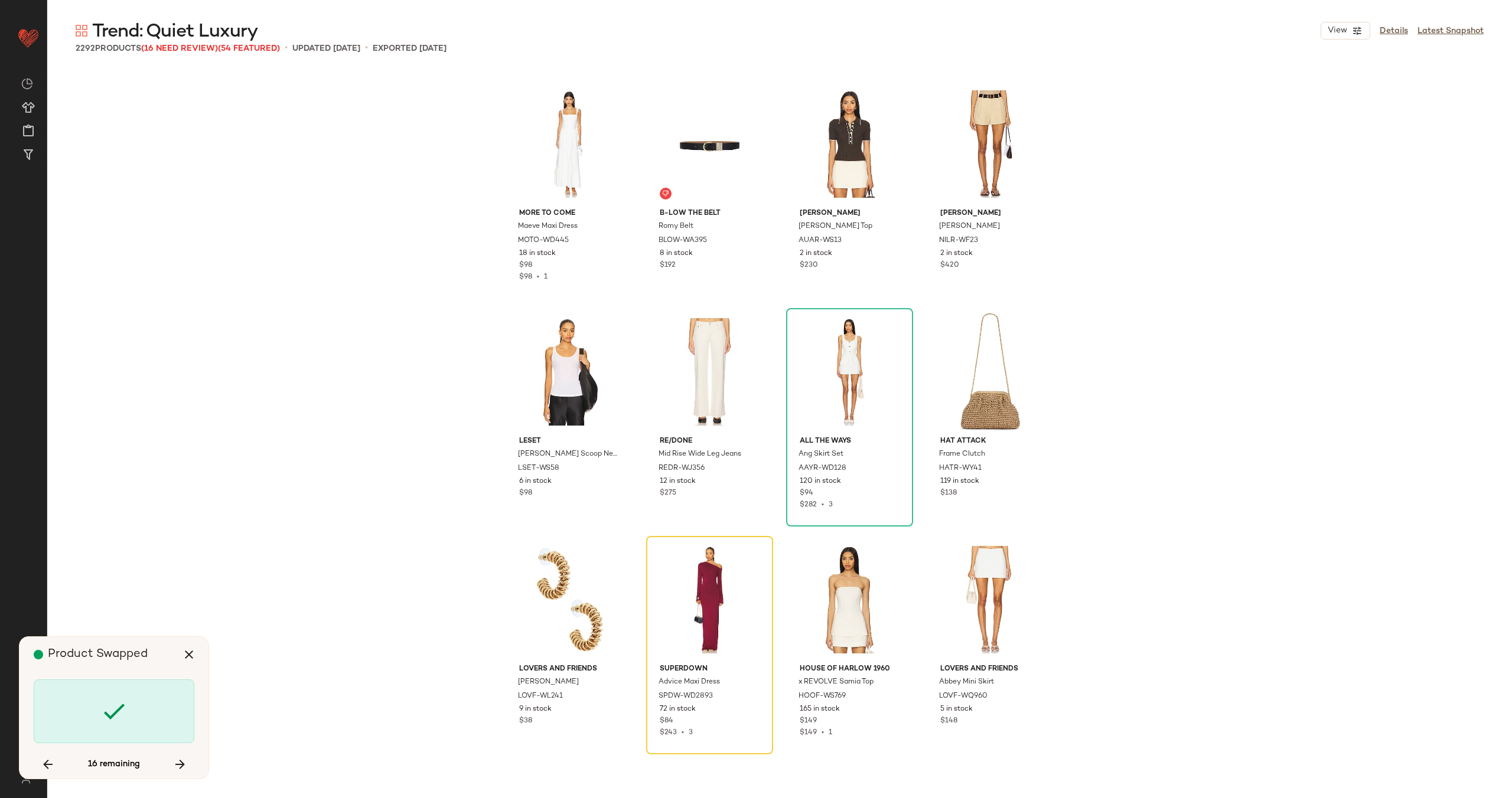
scroll to position [65396, 0]
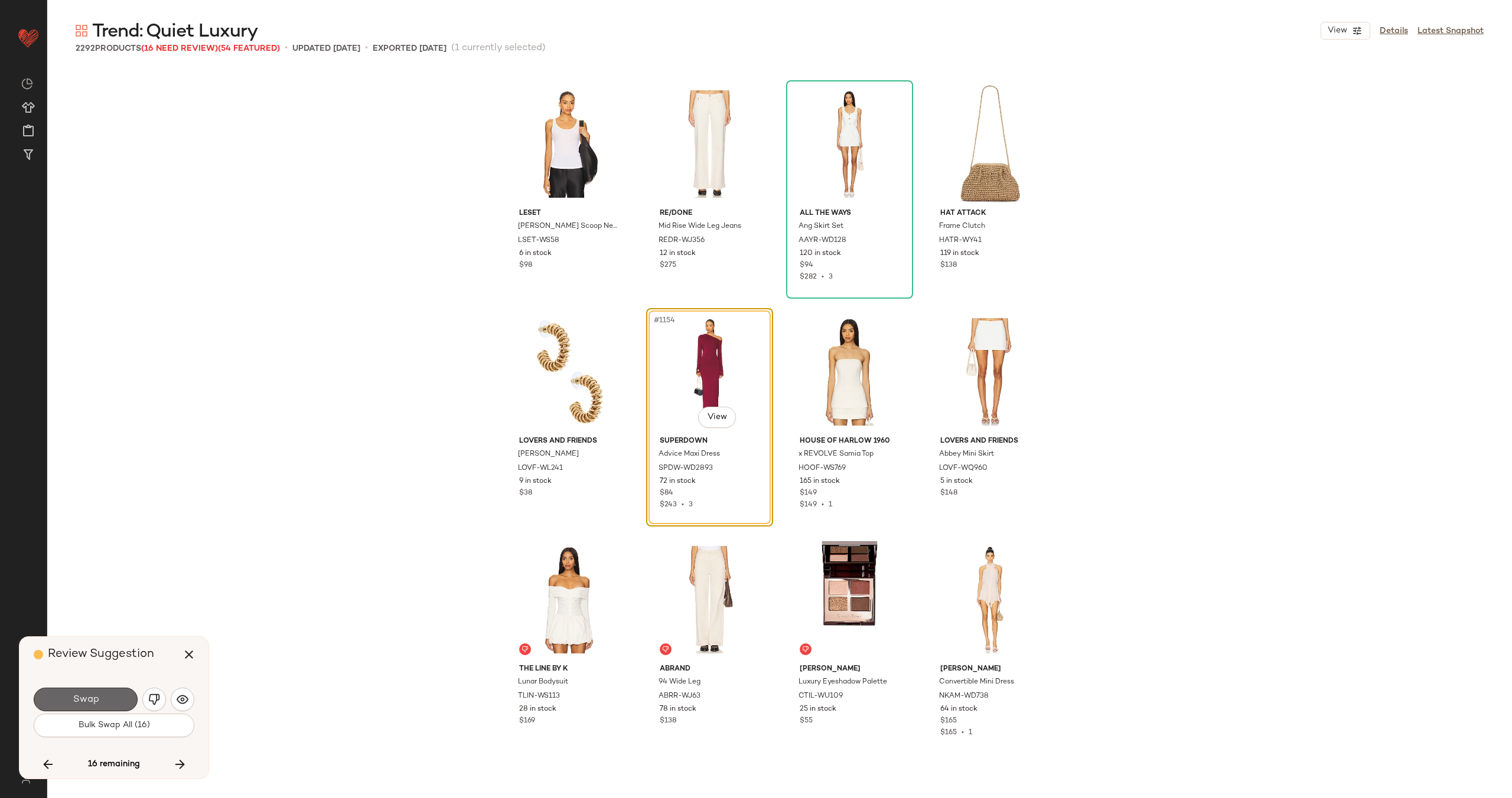
click at [102, 696] on button "Swap" at bounding box center [86, 699] width 104 height 24
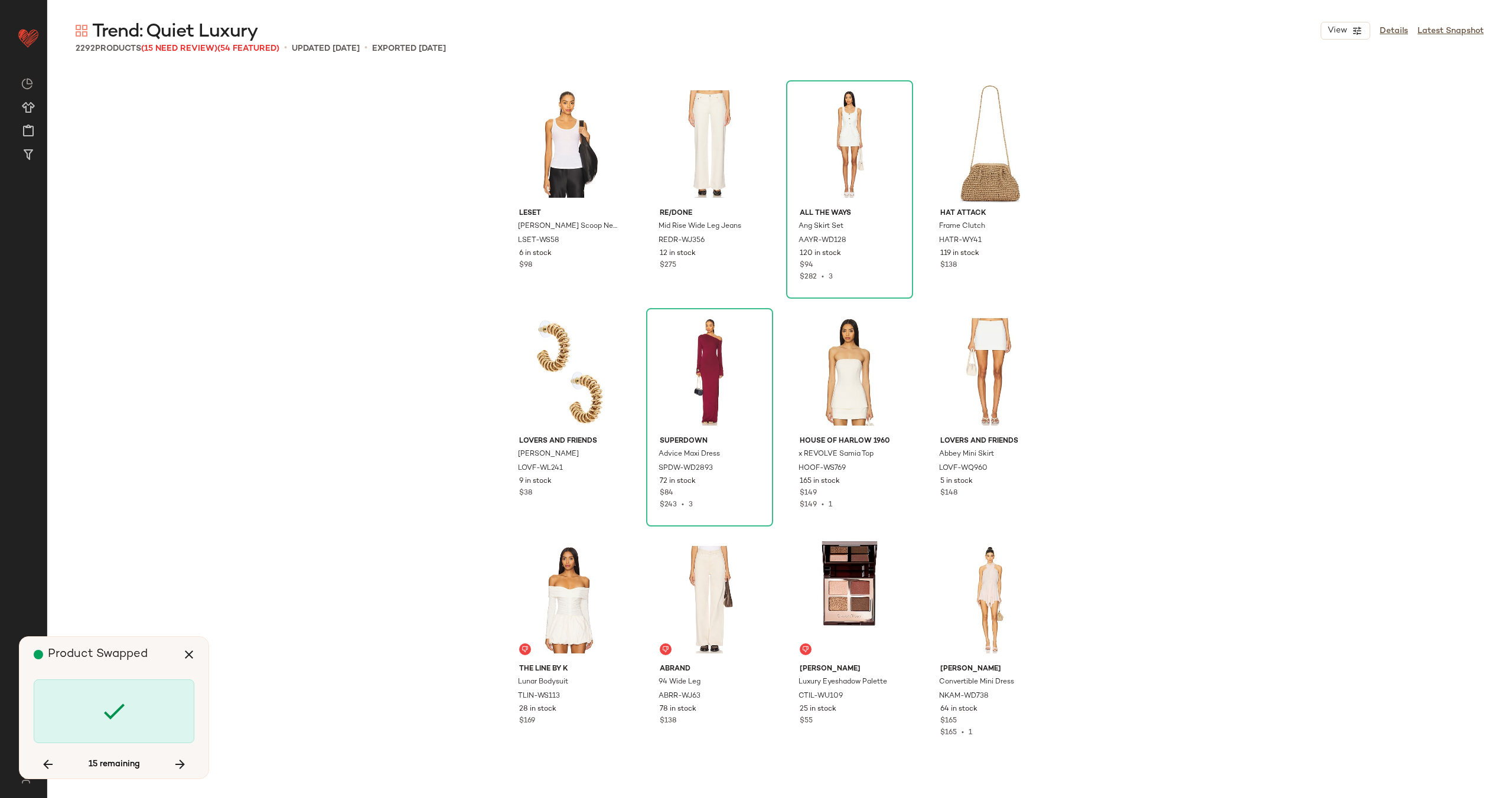
scroll to position [77017, 0]
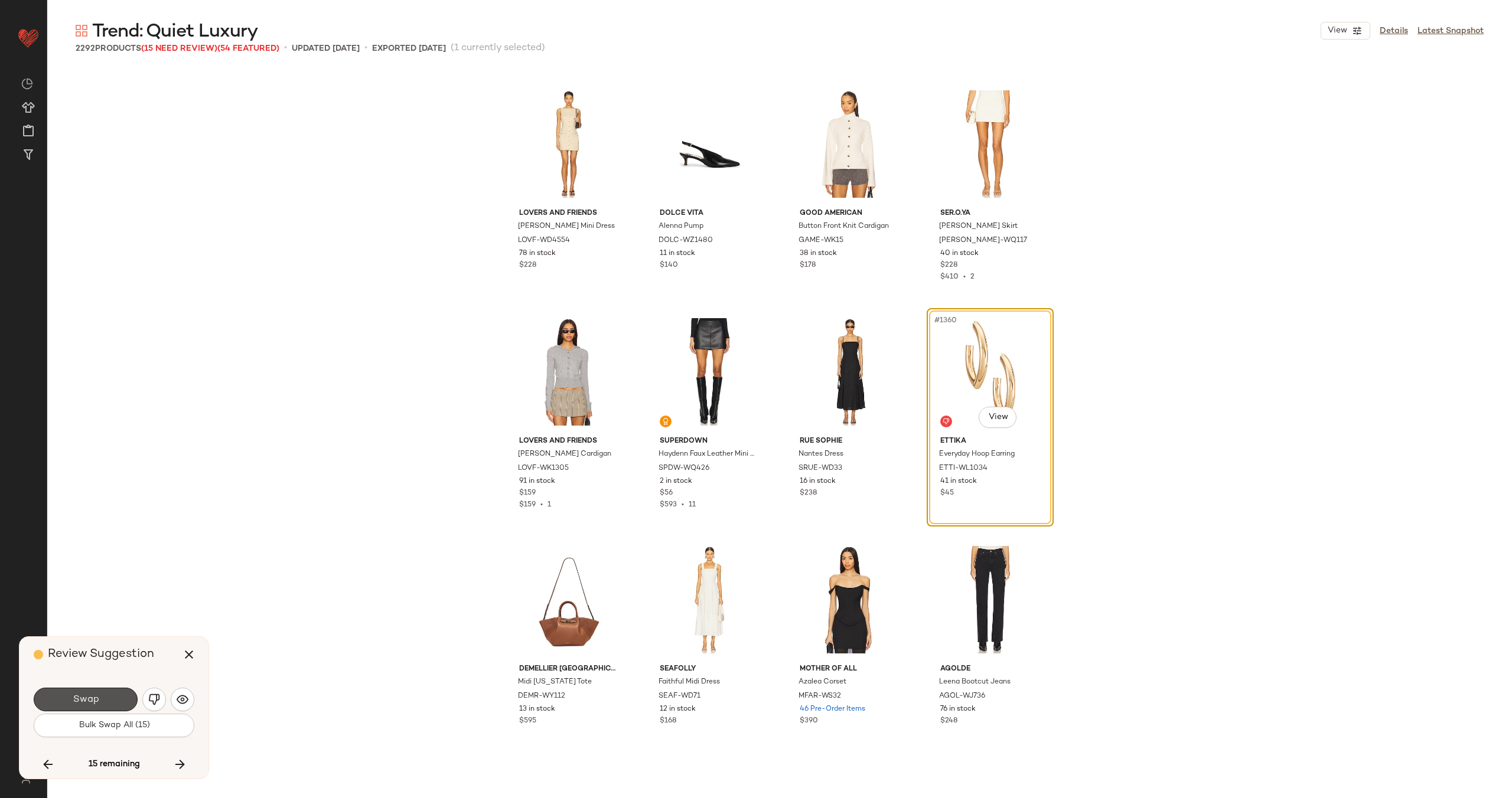
click at [102, 696] on button "Swap" at bounding box center [86, 699] width 104 height 24
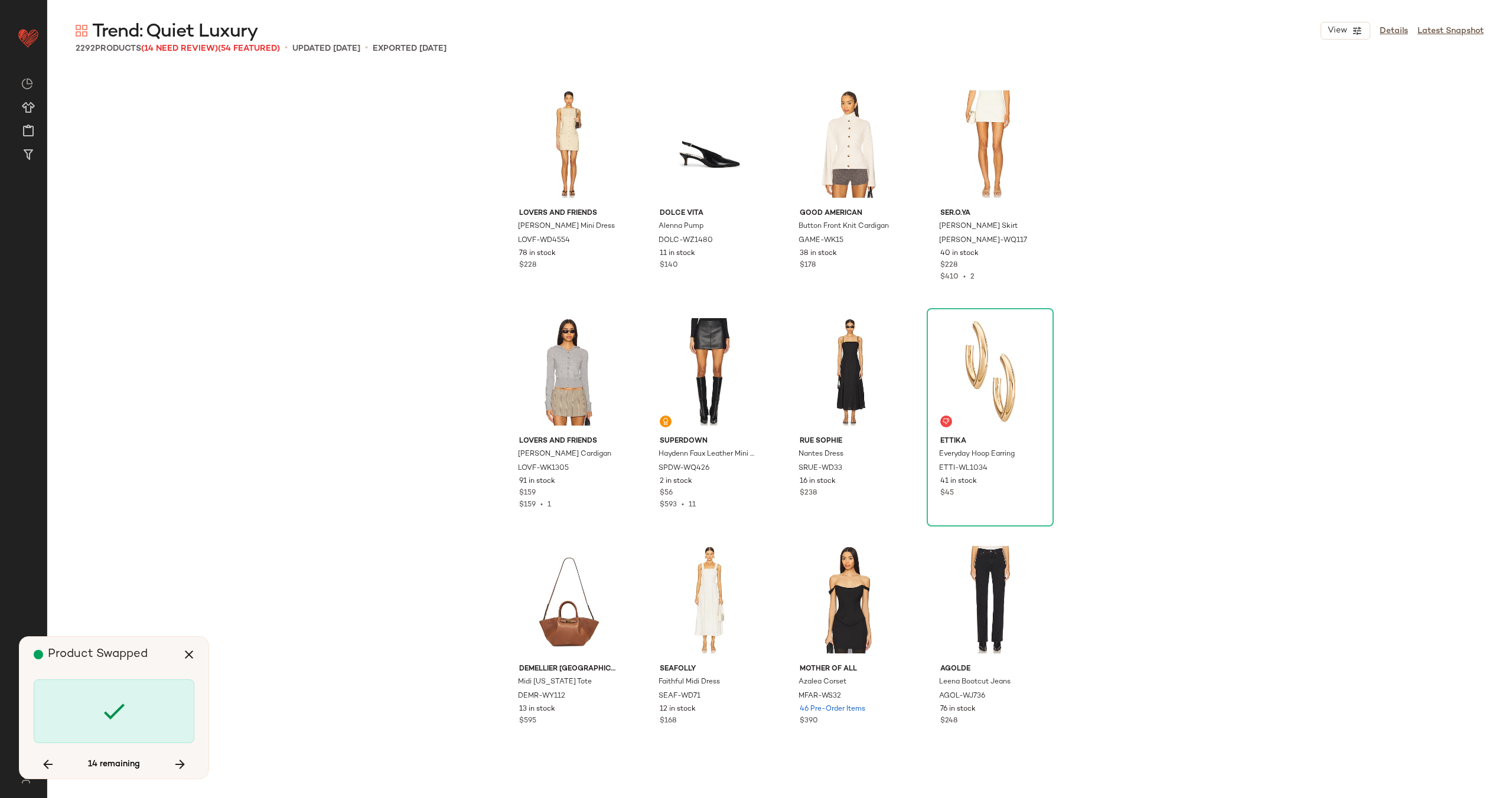
scroll to position [92739, 0]
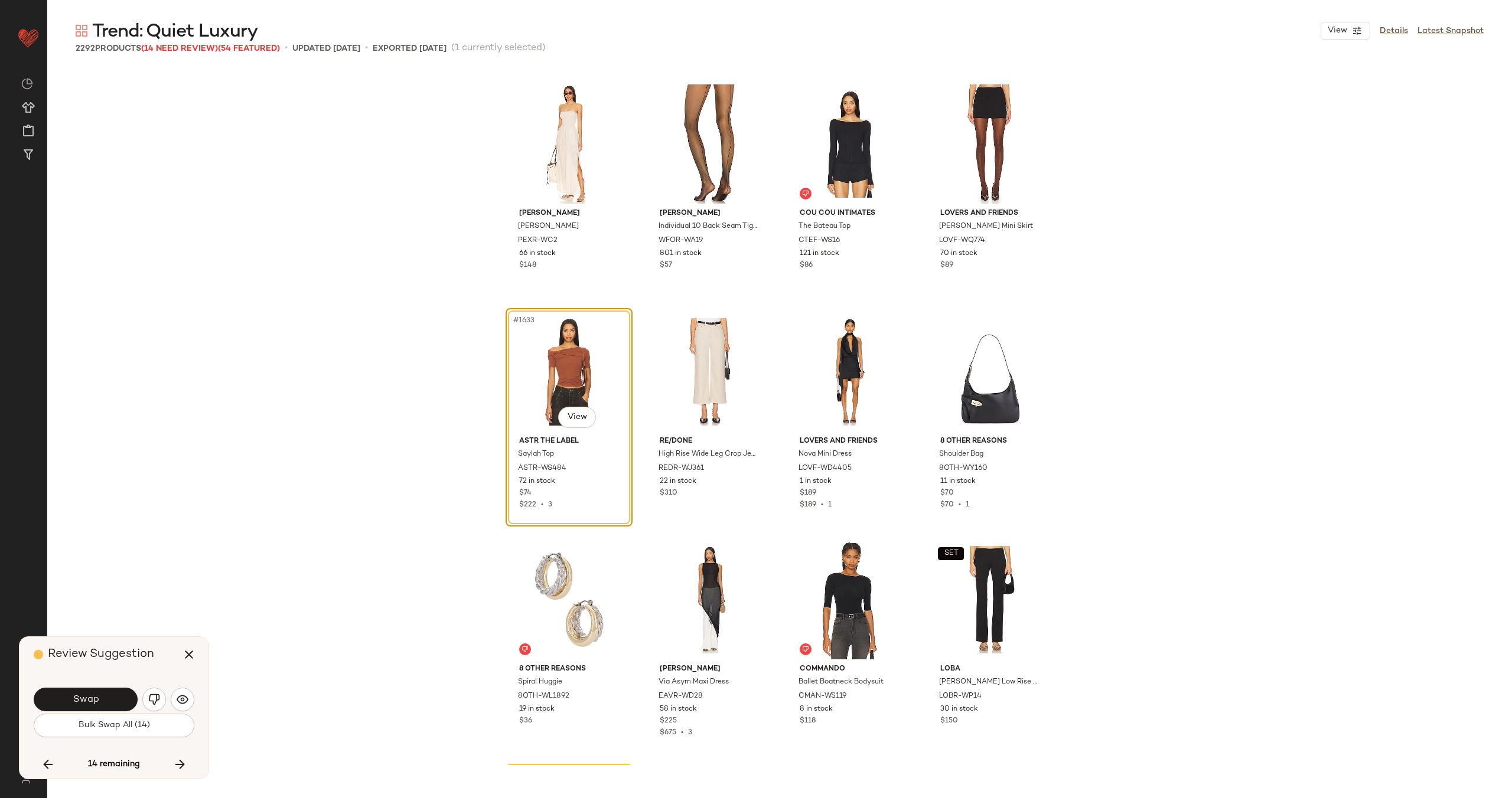
click at [102, 696] on button "Swap" at bounding box center [86, 699] width 104 height 24
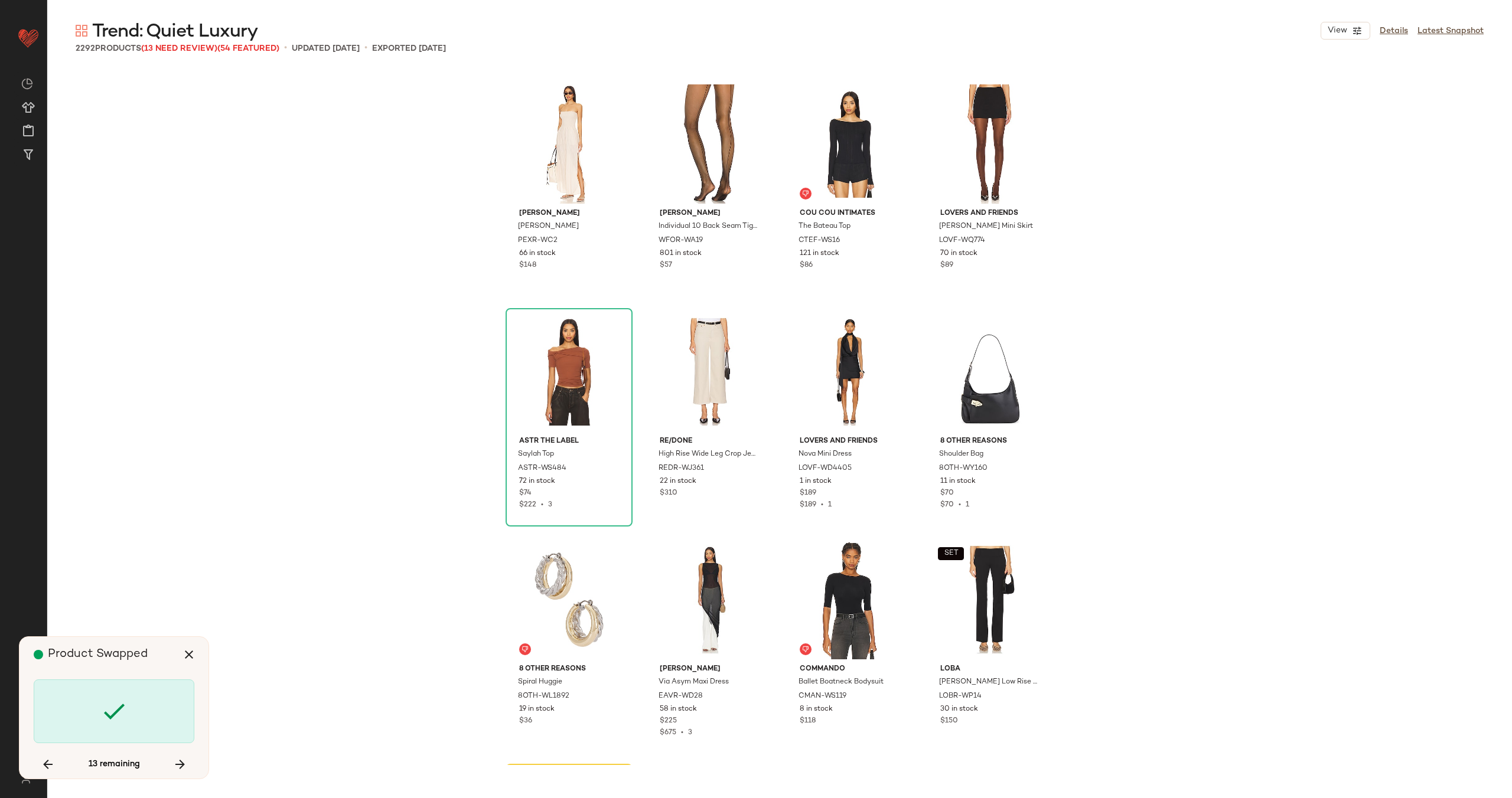
scroll to position [93195, 0]
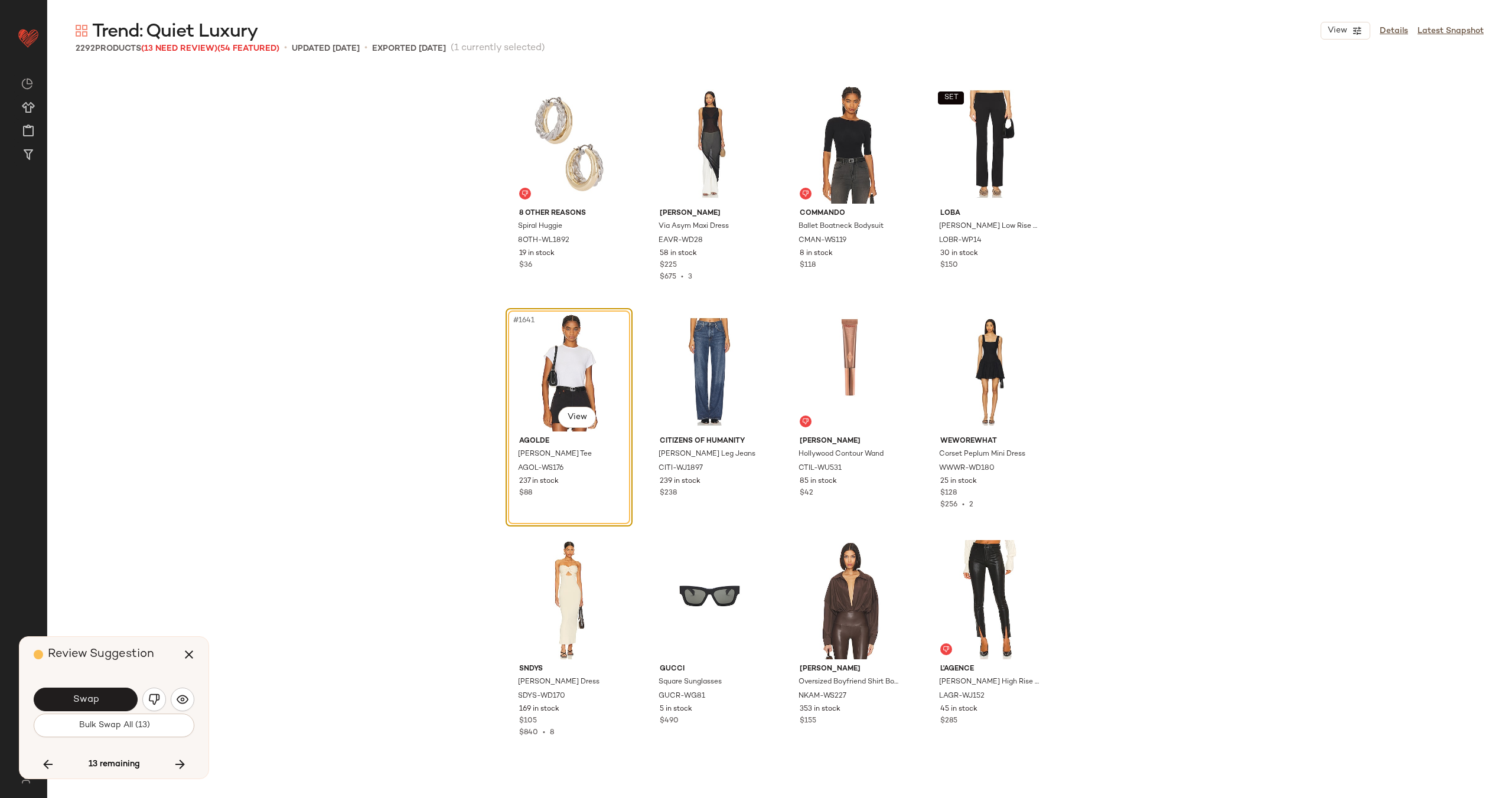
click at [102, 696] on button "Swap" at bounding box center [86, 699] width 104 height 24
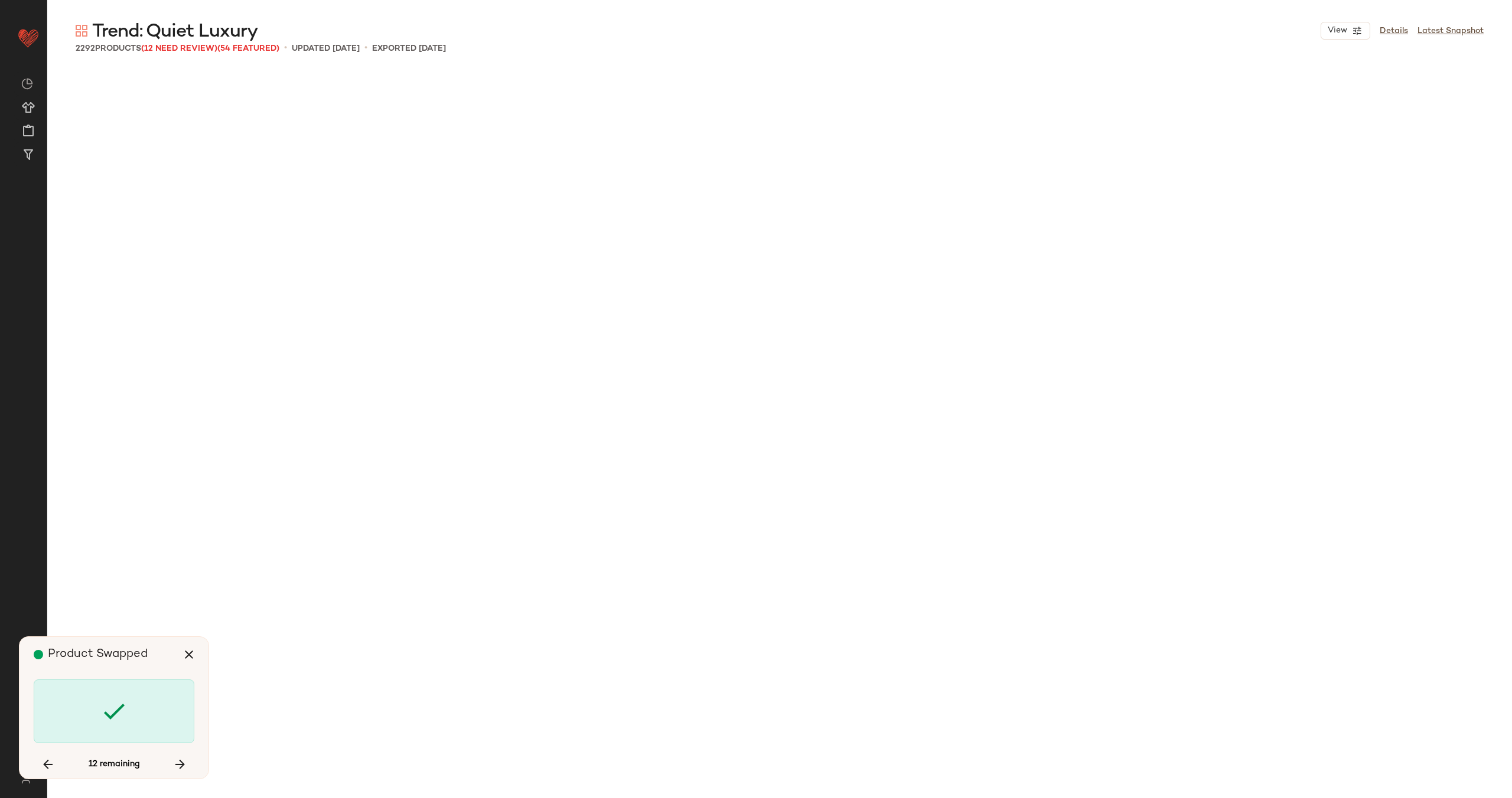
scroll to position [96841, 0]
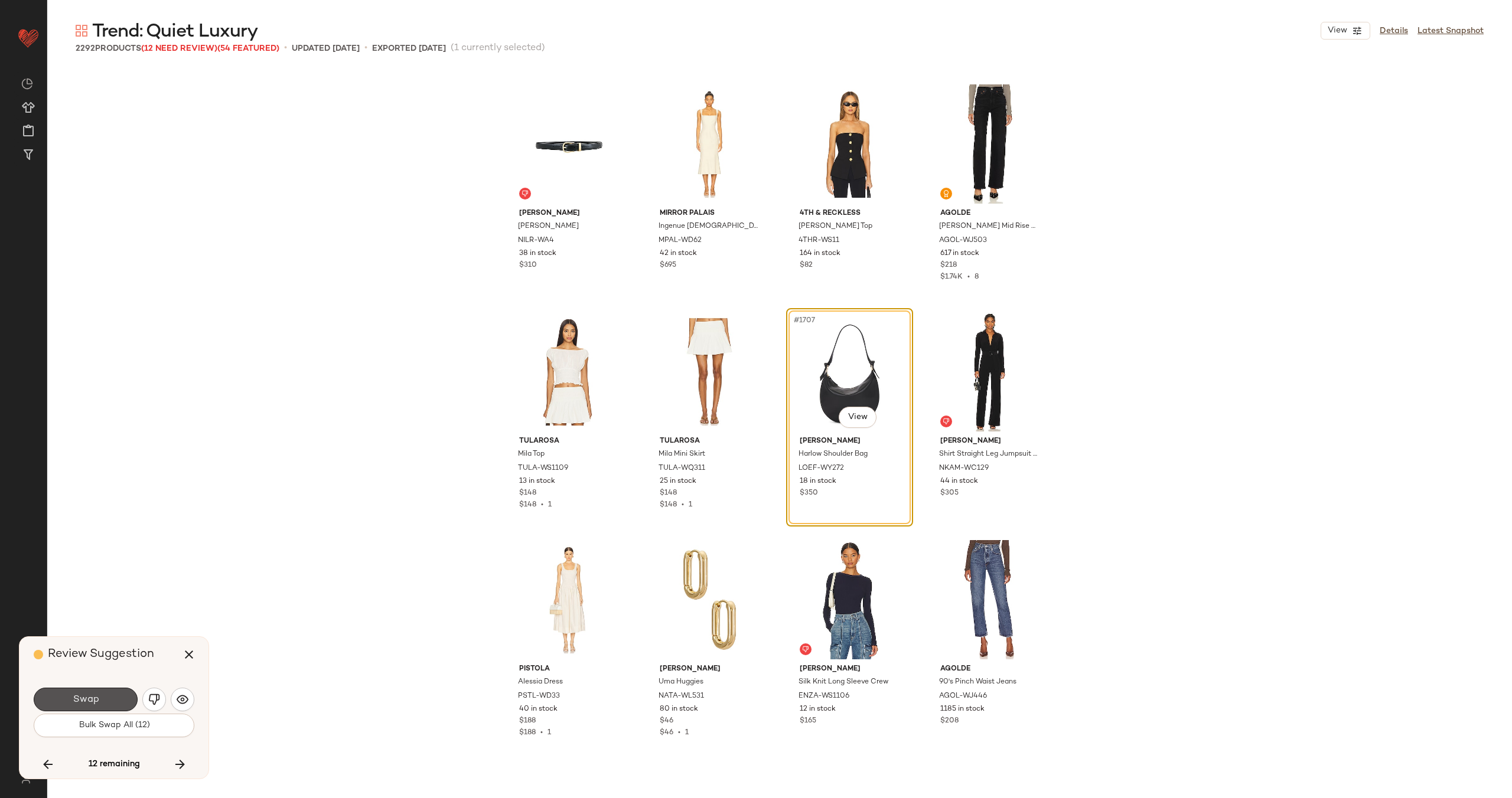
click at [102, 696] on button "Swap" at bounding box center [86, 699] width 104 height 24
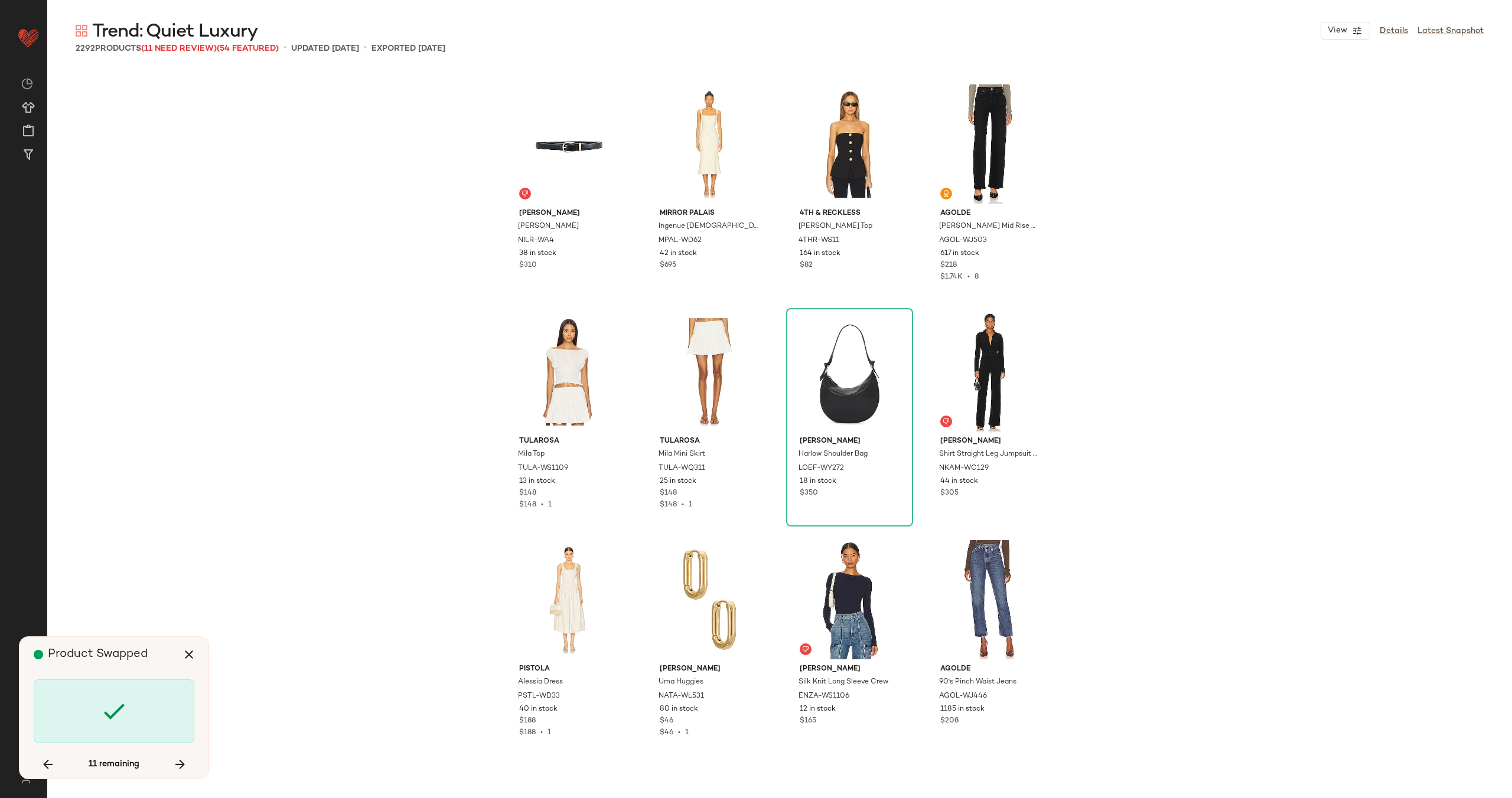
scroll to position [102082, 0]
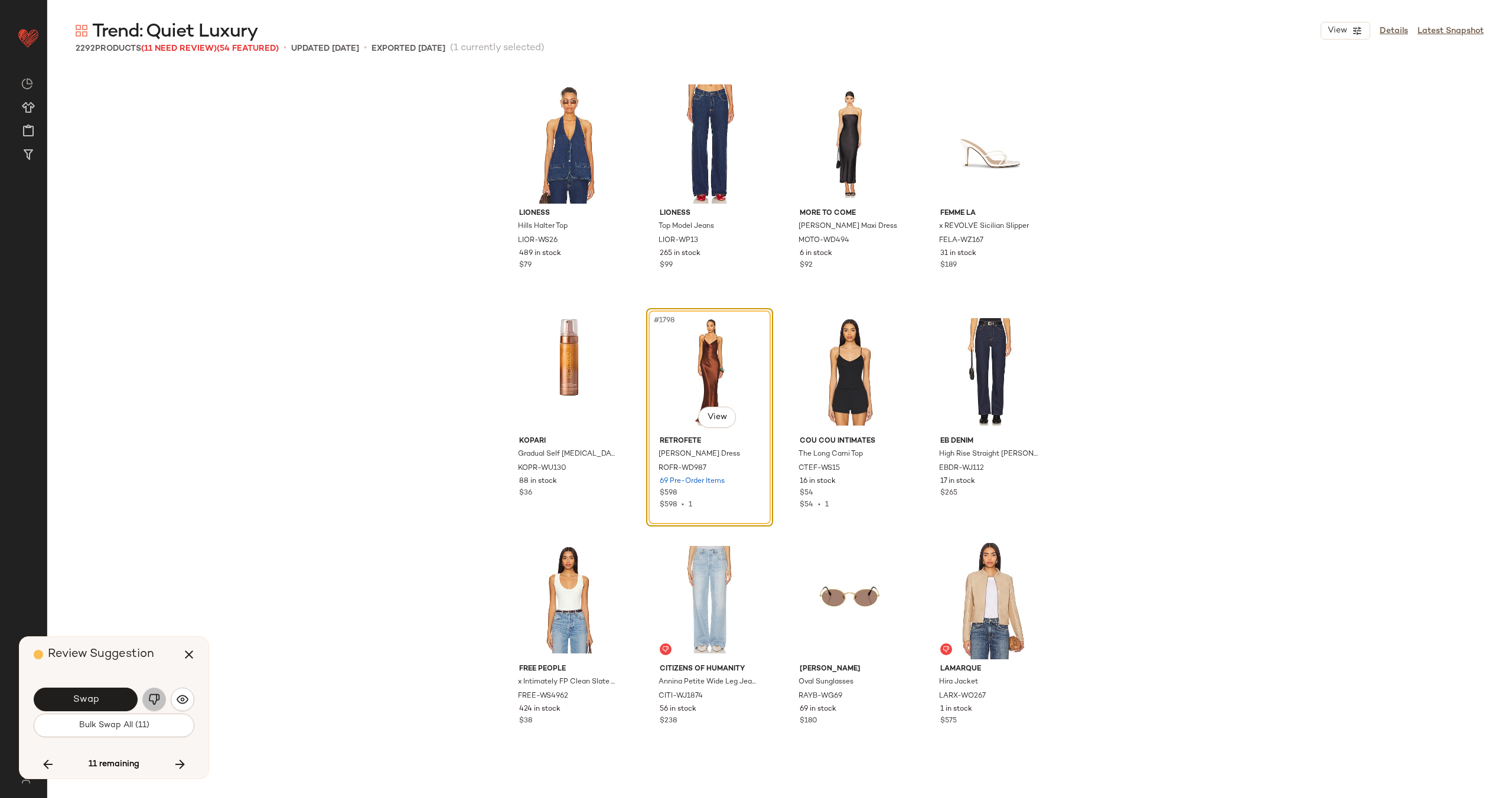
click at [147, 700] on button "button" at bounding box center [154, 699] width 24 height 24
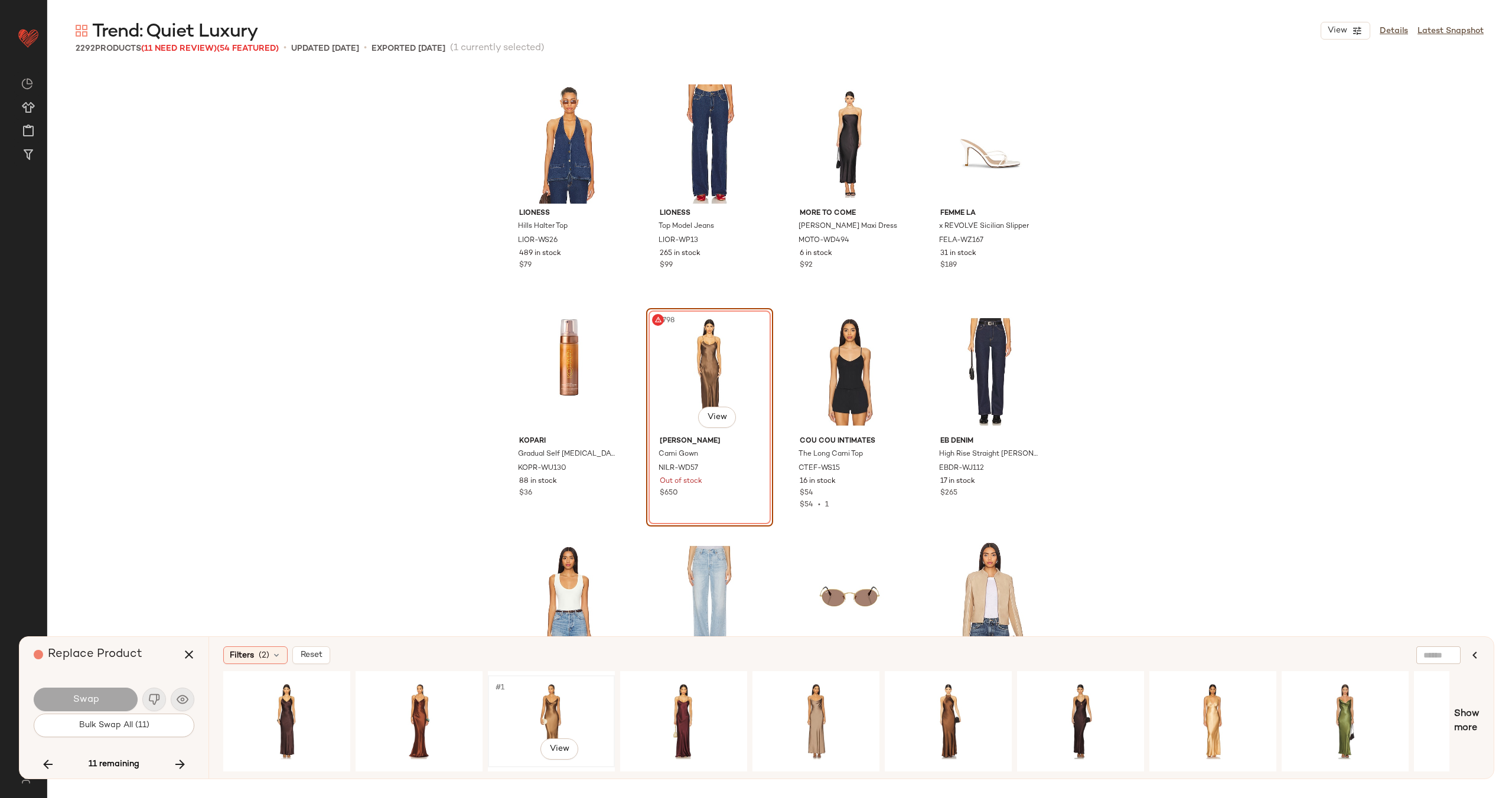
click at [565, 710] on div "#1 View" at bounding box center [551, 721] width 119 height 84
click at [92, 696] on span "Swap" at bounding box center [85, 700] width 27 height 12
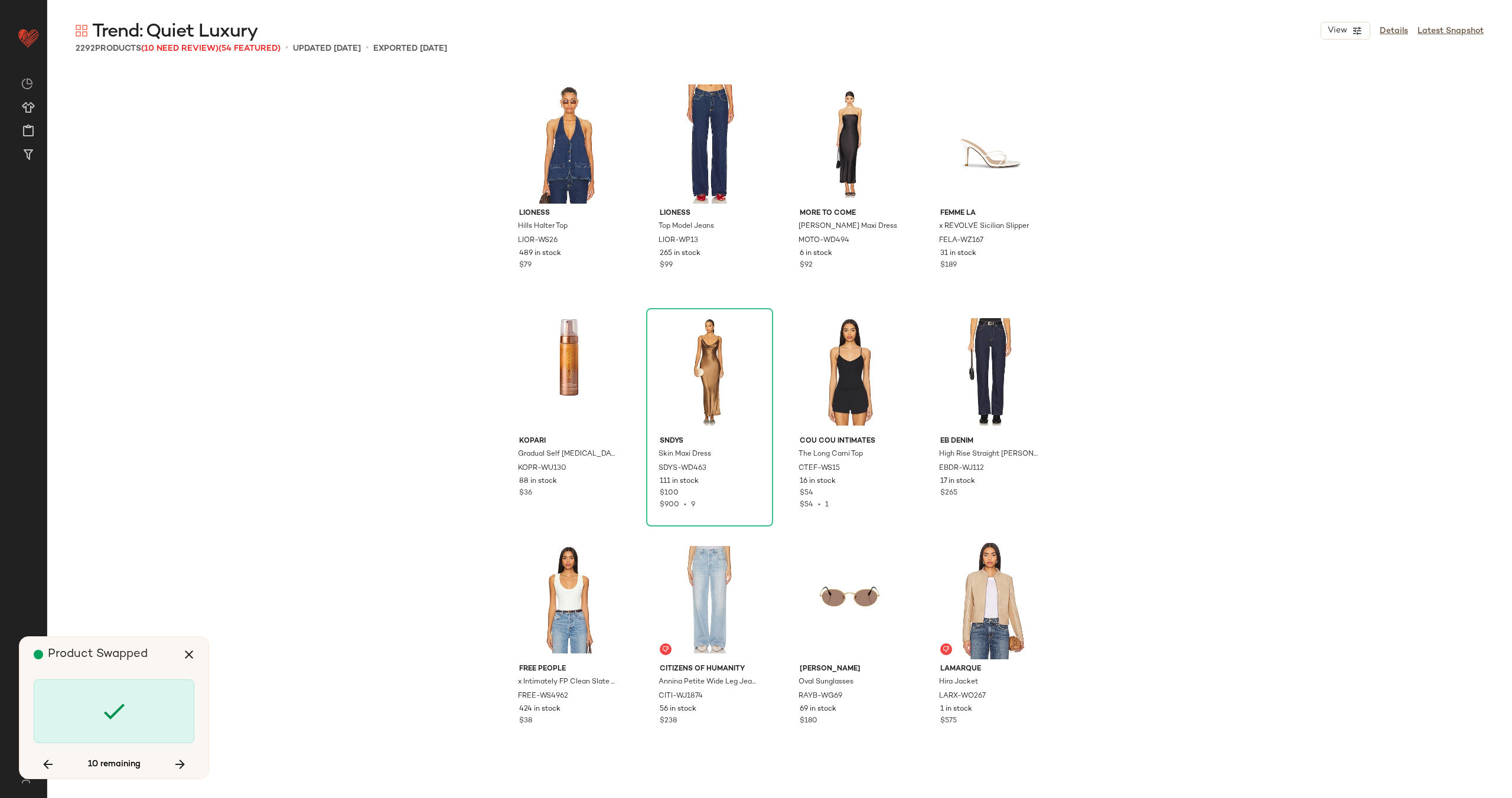
scroll to position [107095, 0]
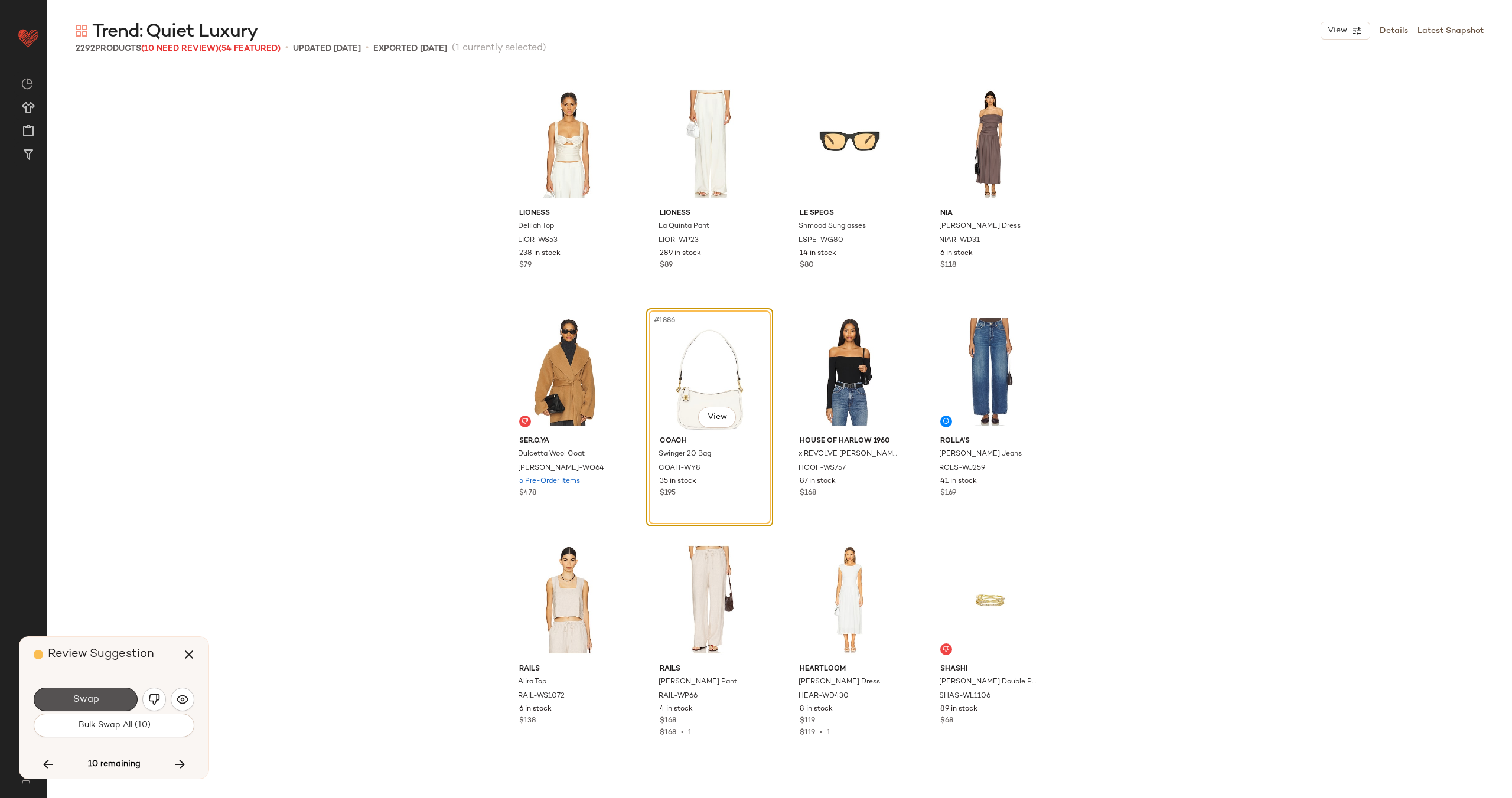
click at [92, 696] on span "Swap" at bounding box center [85, 700] width 27 height 12
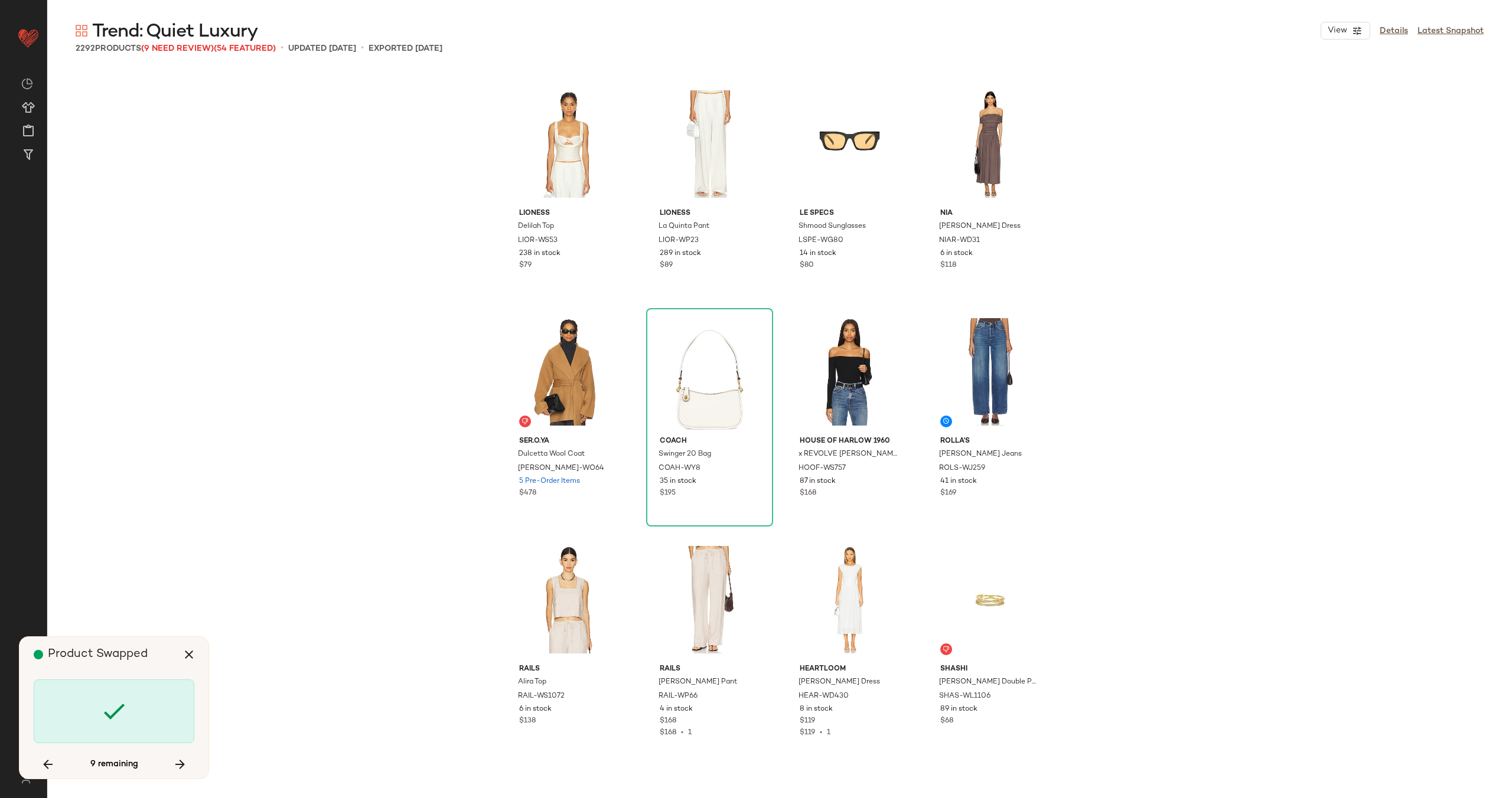
scroll to position [109829, 0]
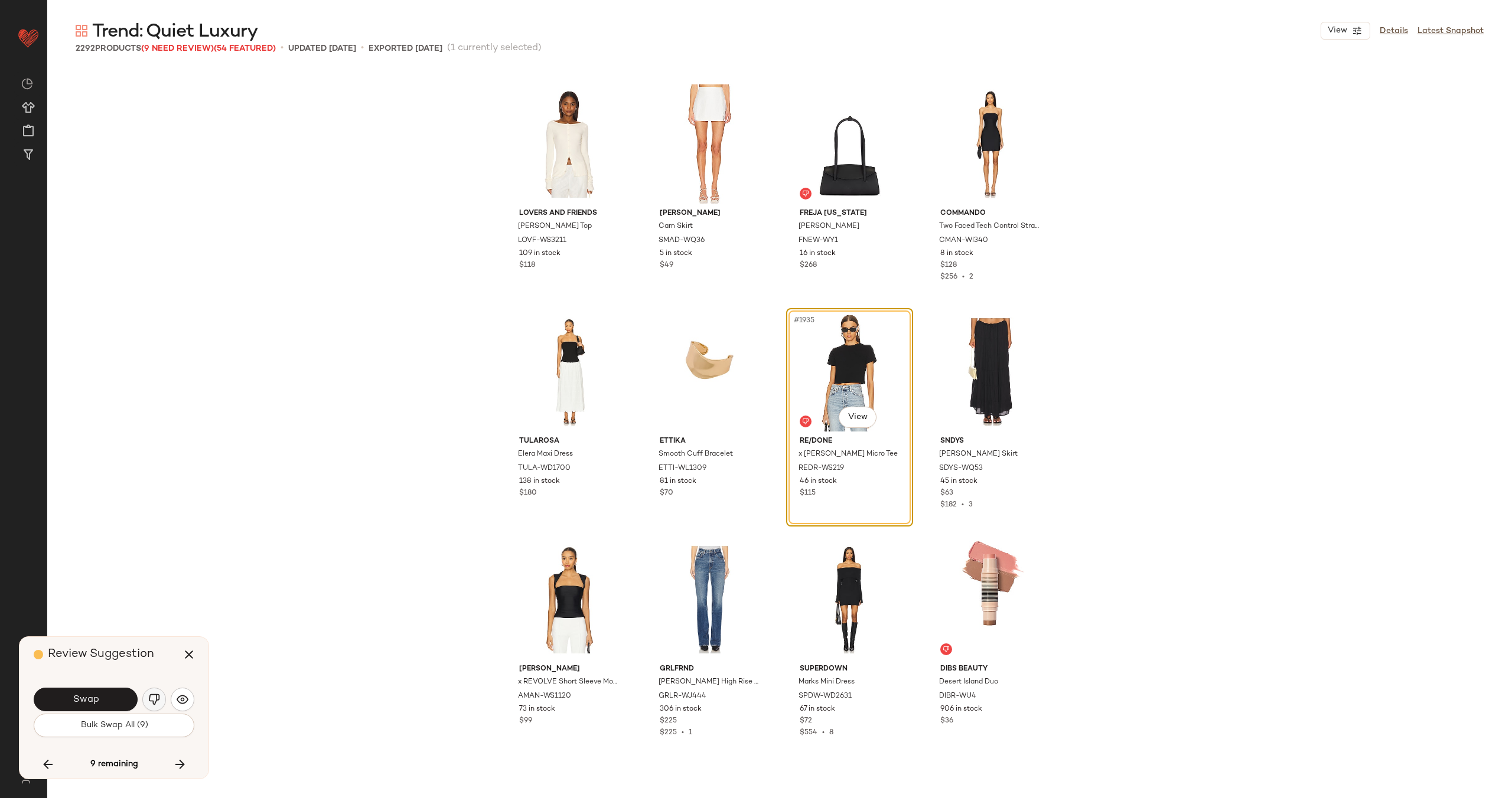
click at [150, 698] on img "button" at bounding box center [154, 700] width 12 height 12
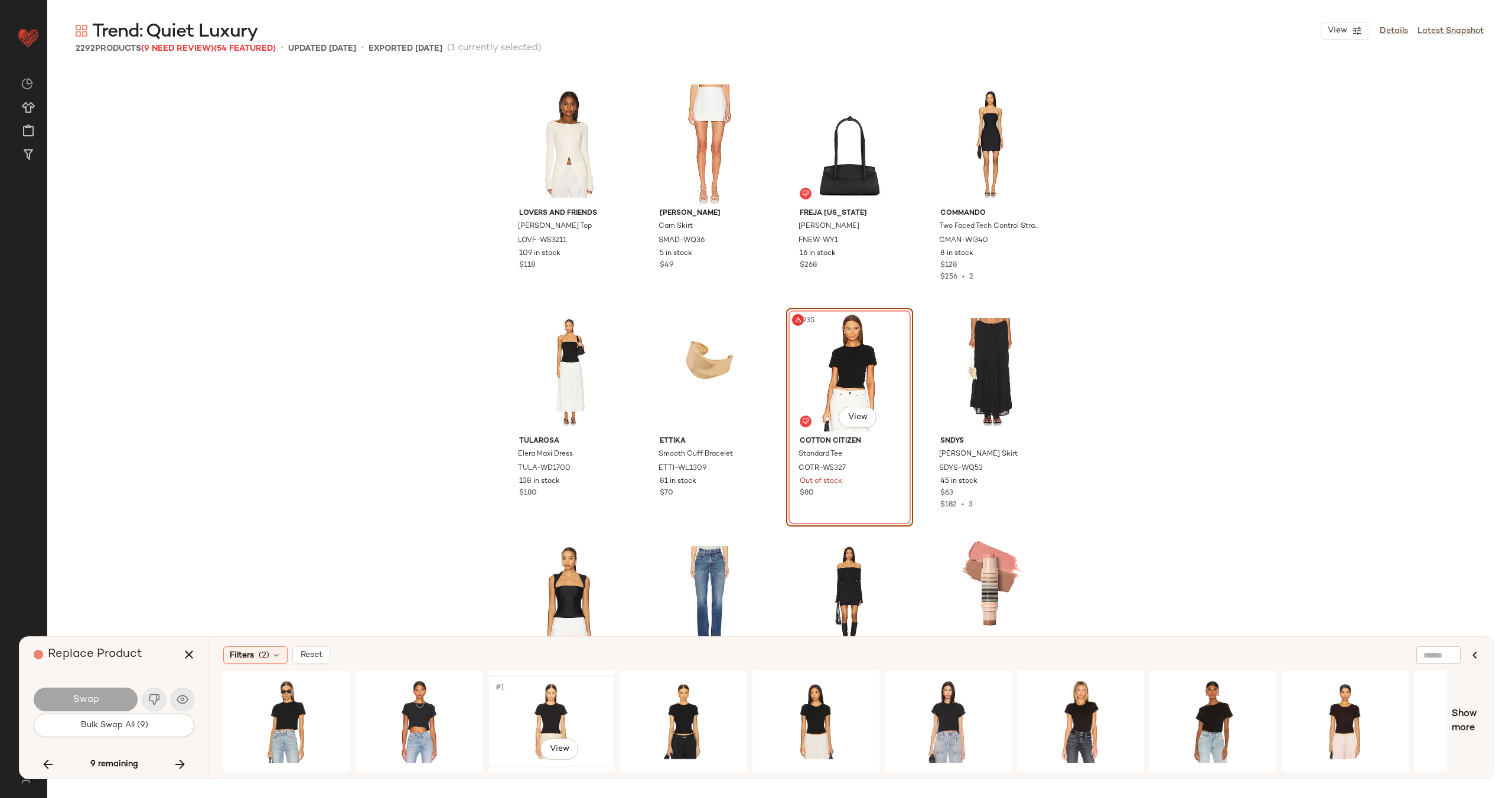
click at [526, 698] on div "#1 View" at bounding box center [551, 721] width 119 height 84
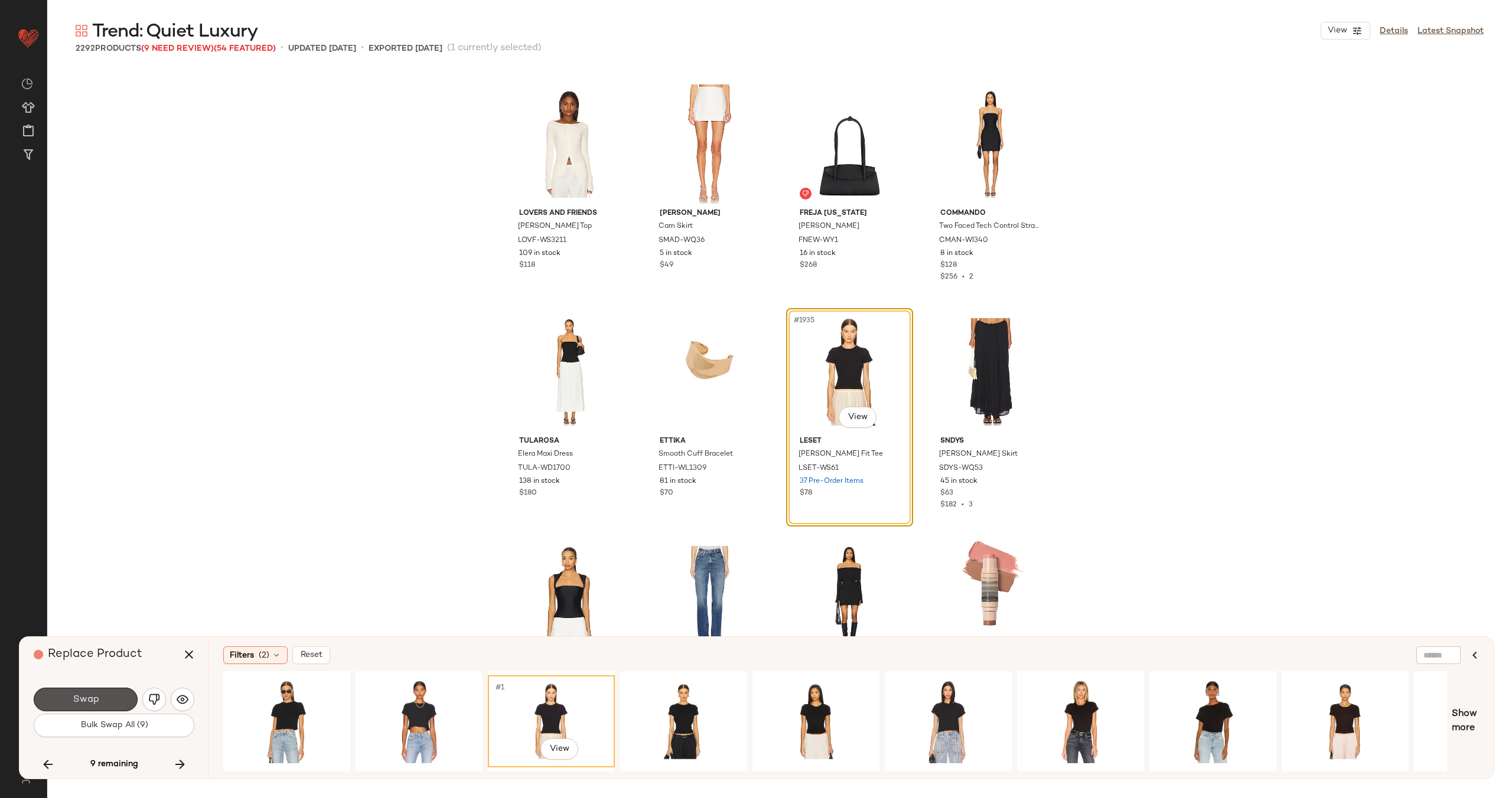
click at [124, 703] on button "Swap" at bounding box center [86, 699] width 104 height 24
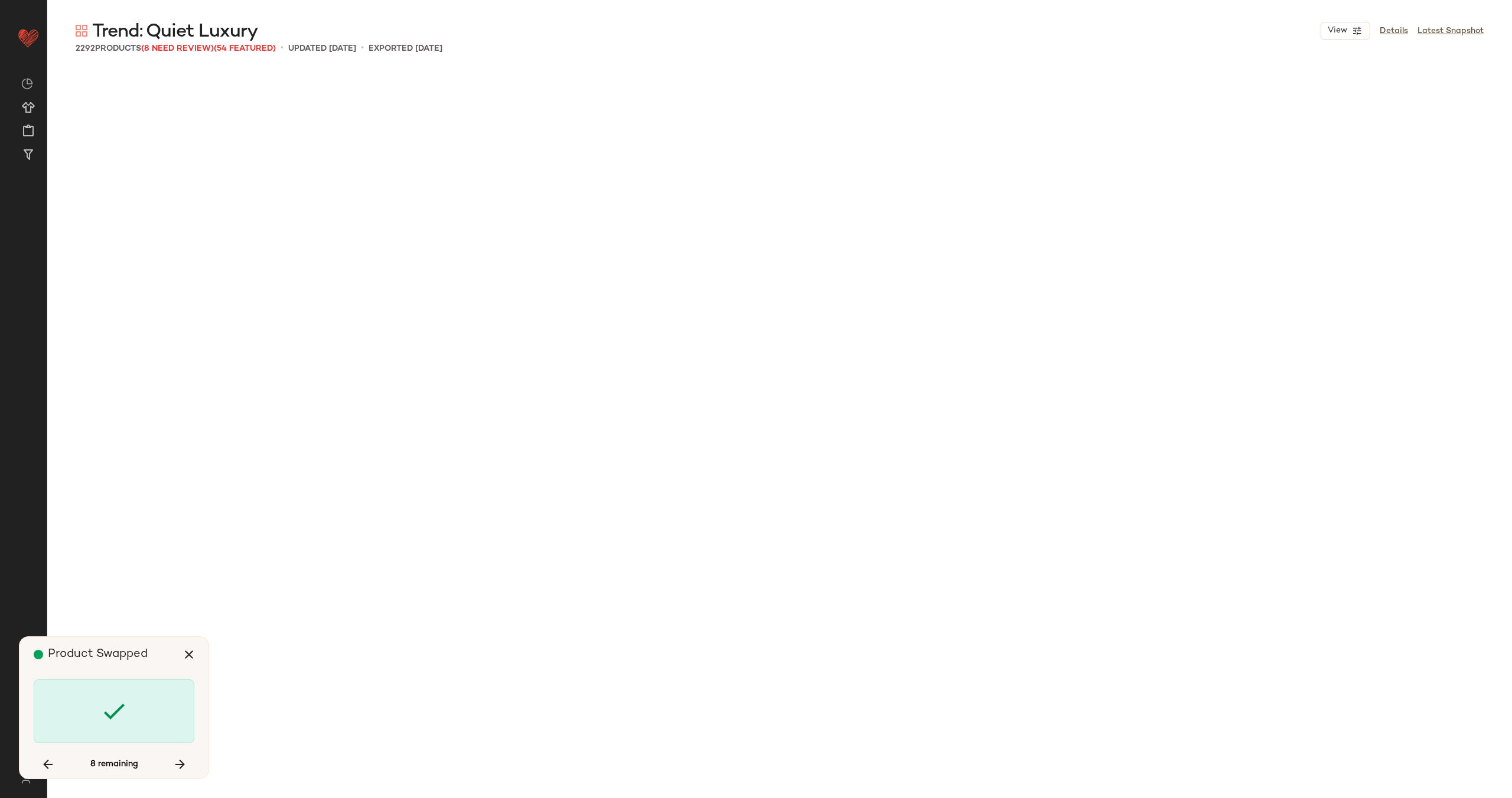
scroll to position [111196, 0]
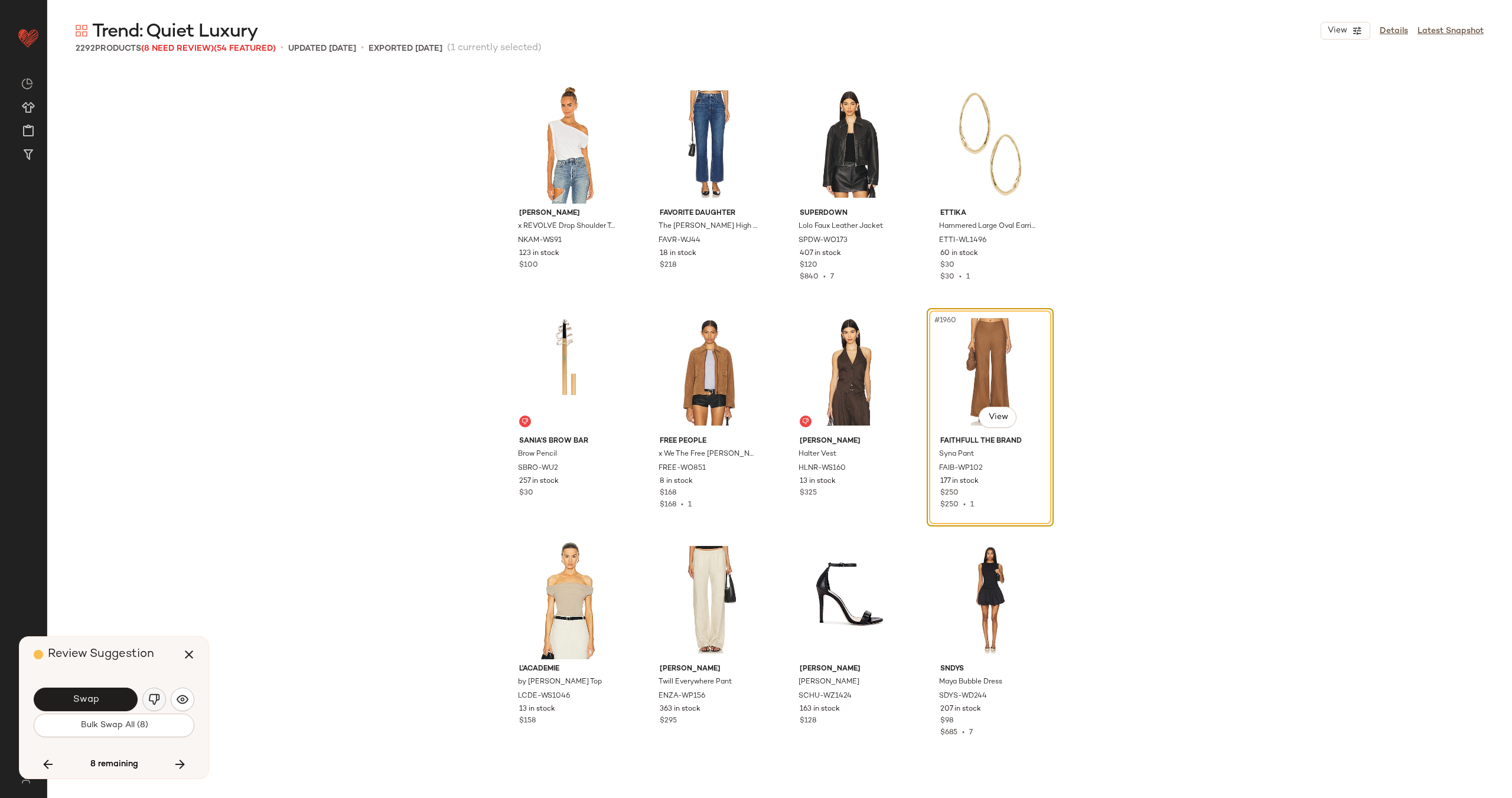
click at [153, 703] on img "button" at bounding box center [154, 700] width 12 height 12
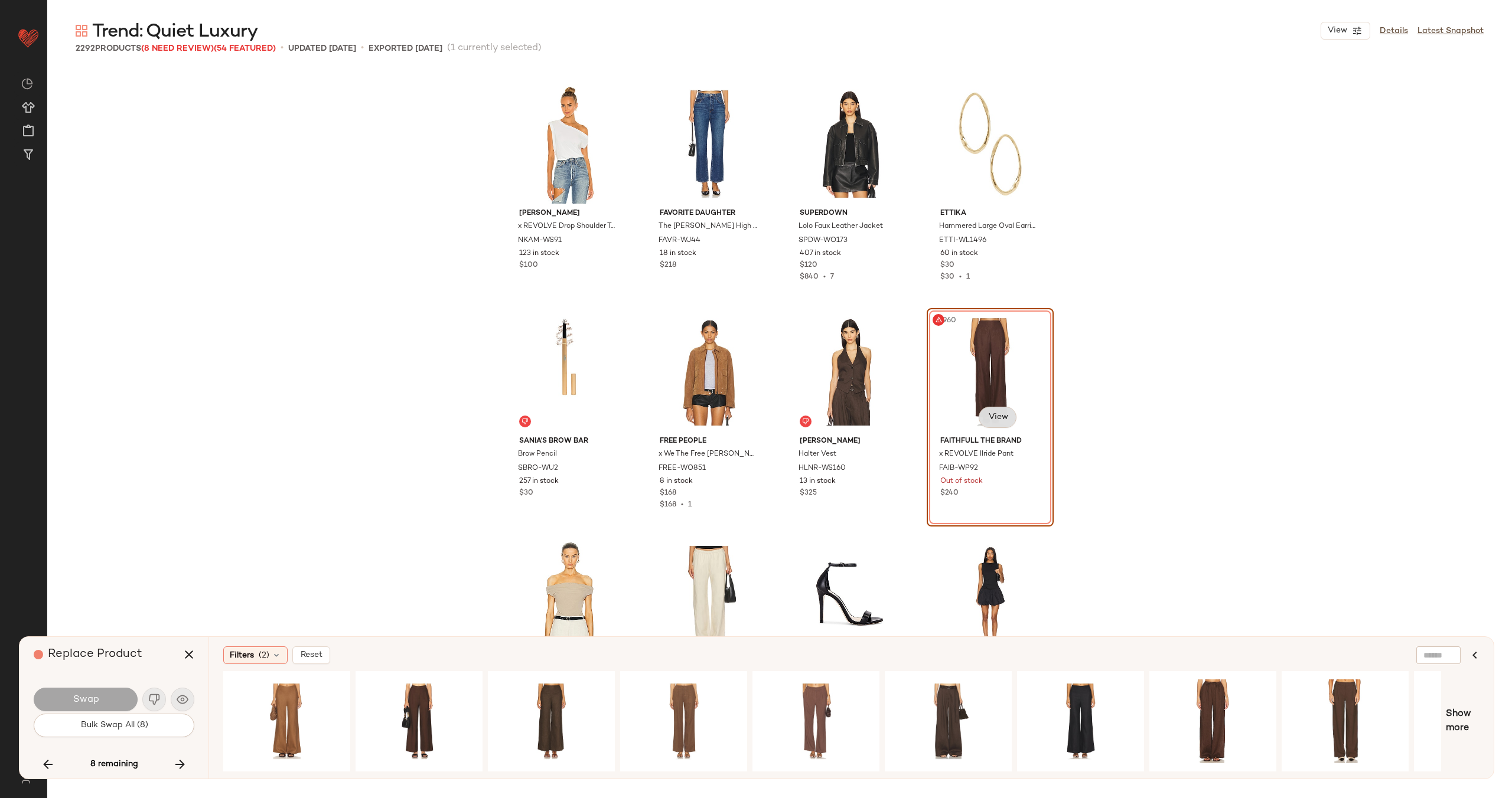
click at [990, 419] on body "Revolve ** Dashboard All Products Global Clipboards (22) Curations (70) Alexis …" at bounding box center [756, 447] width 1512 height 894
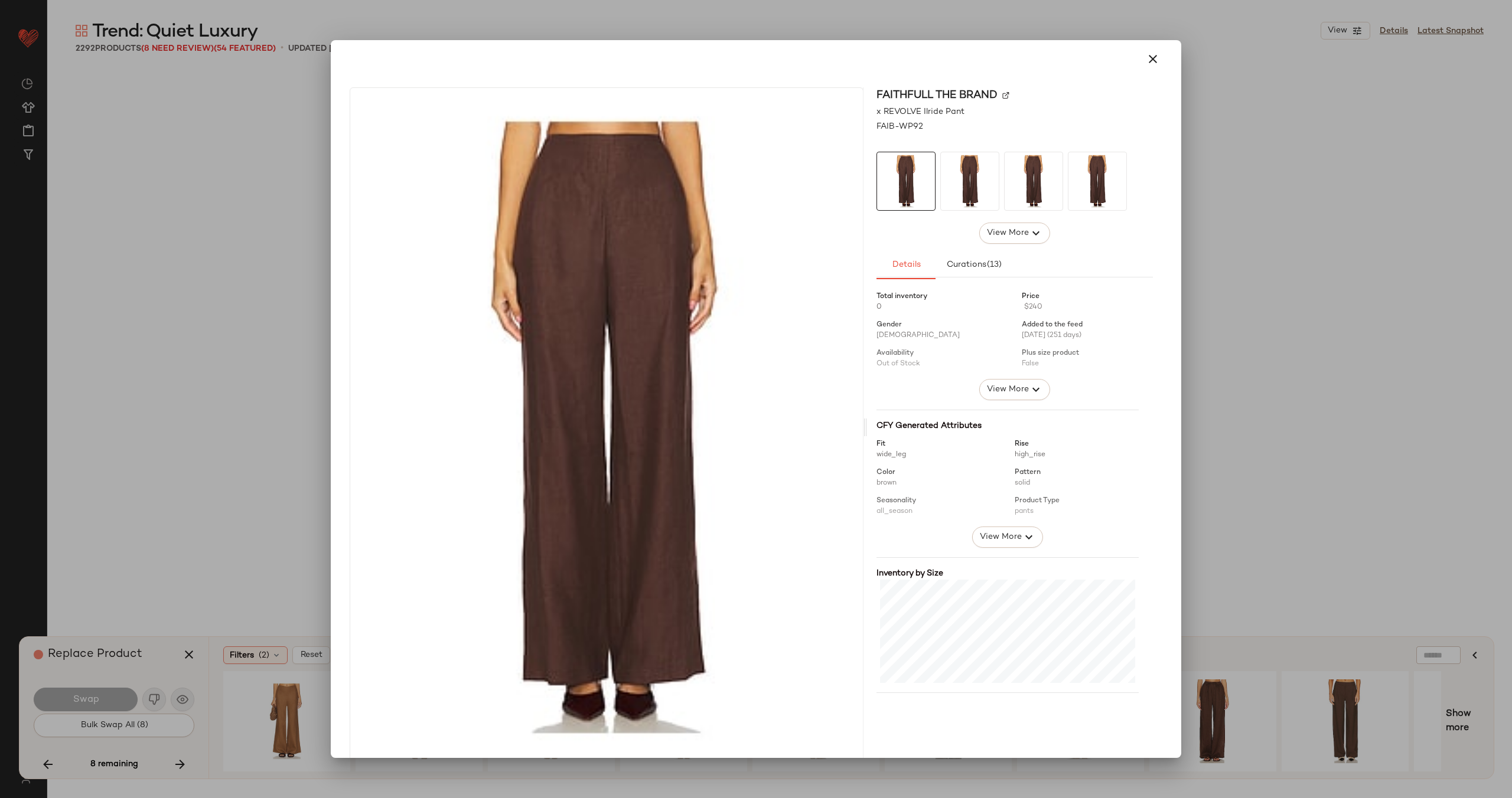
click at [999, 100] on div "FAITHFULL THE BRAND" at bounding box center [1015, 95] width 276 height 16
click at [1002, 96] on img at bounding box center [1006, 95] width 7 height 7
click at [1145, 59] on icon "button" at bounding box center [1153, 59] width 14 height 14
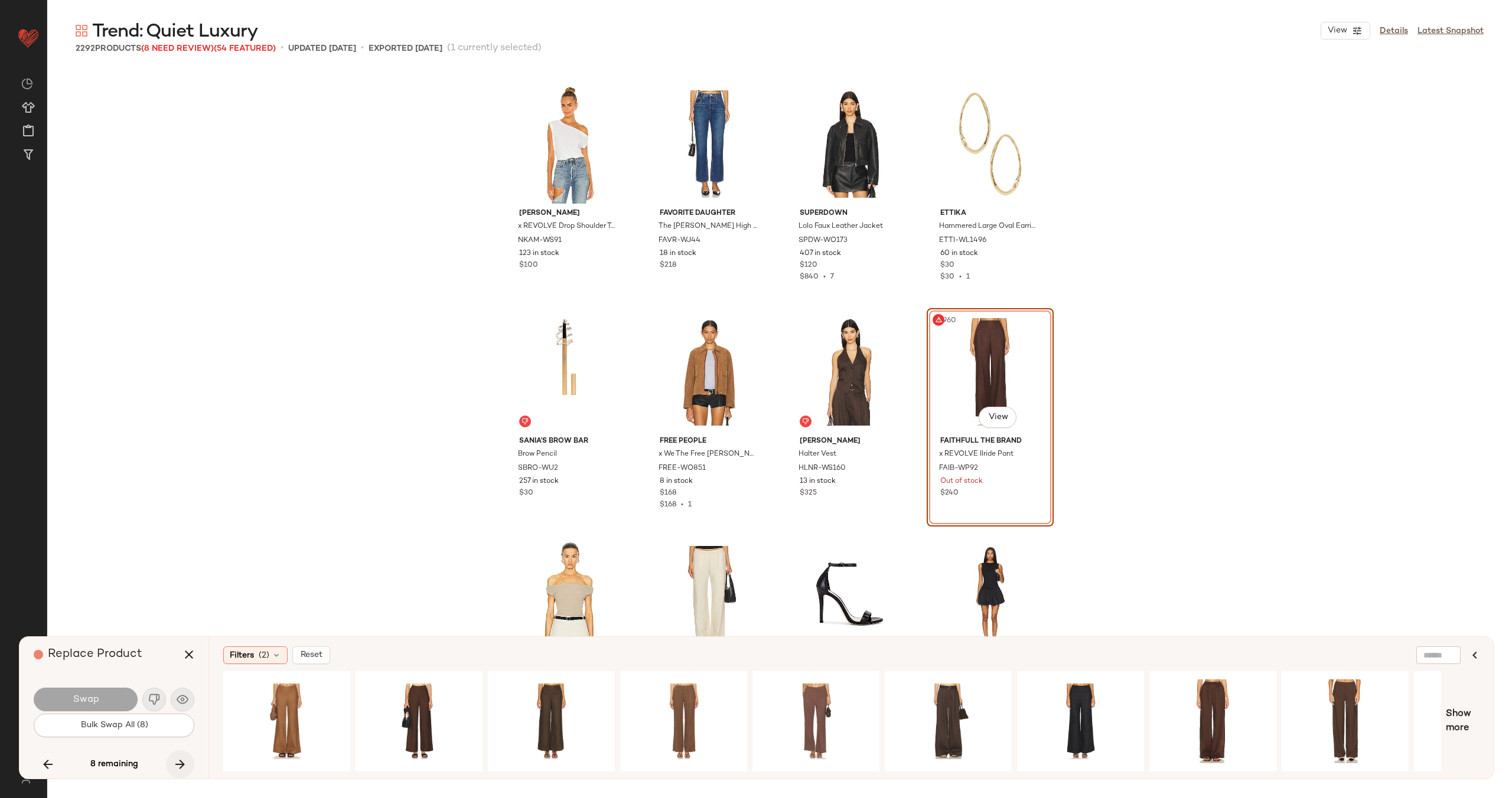
click at [169, 755] on button "button" at bounding box center [179, 764] width 28 height 28
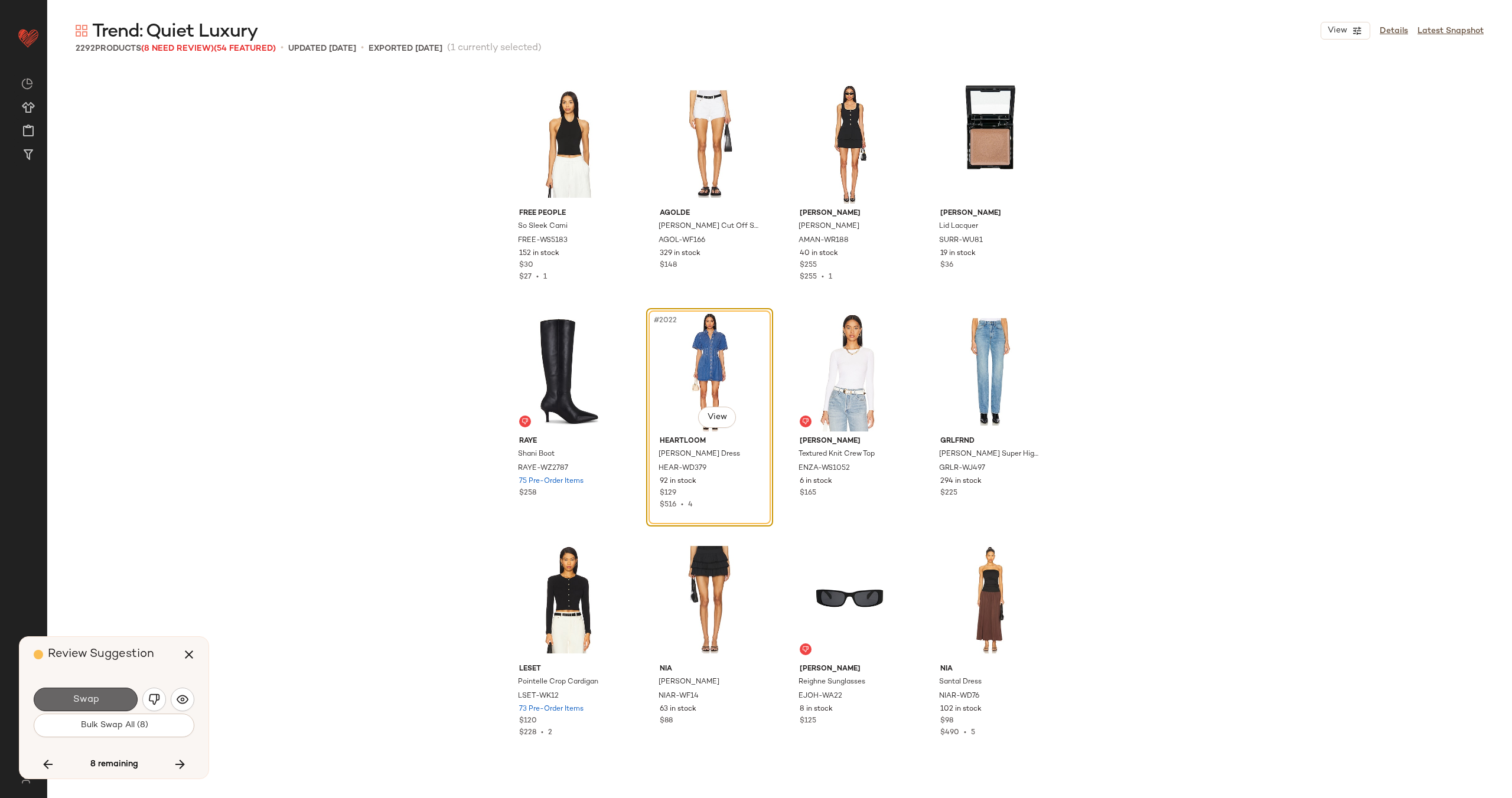
click at [93, 699] on span "Swap" at bounding box center [85, 700] width 27 height 12
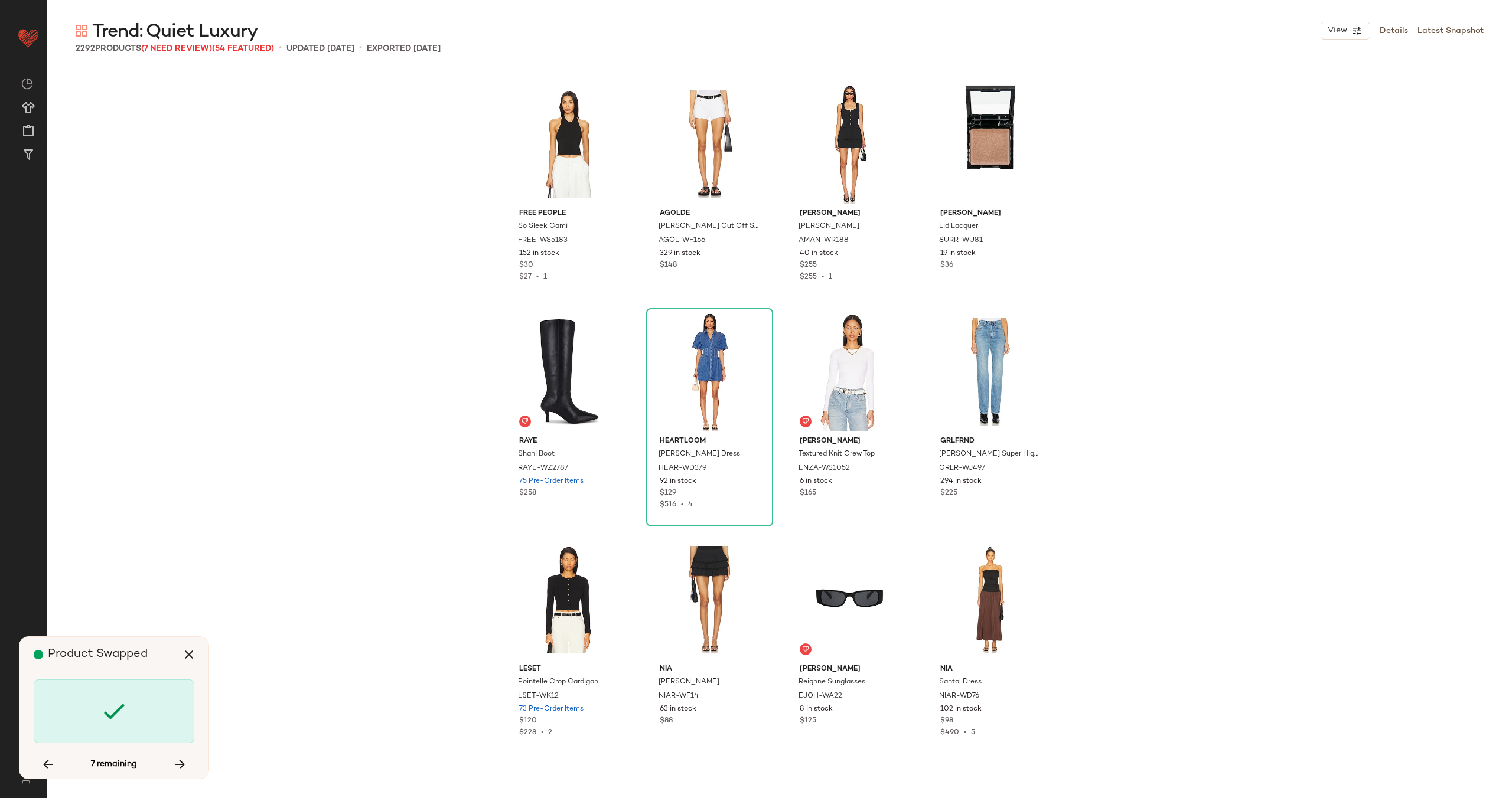
scroll to position [117576, 0]
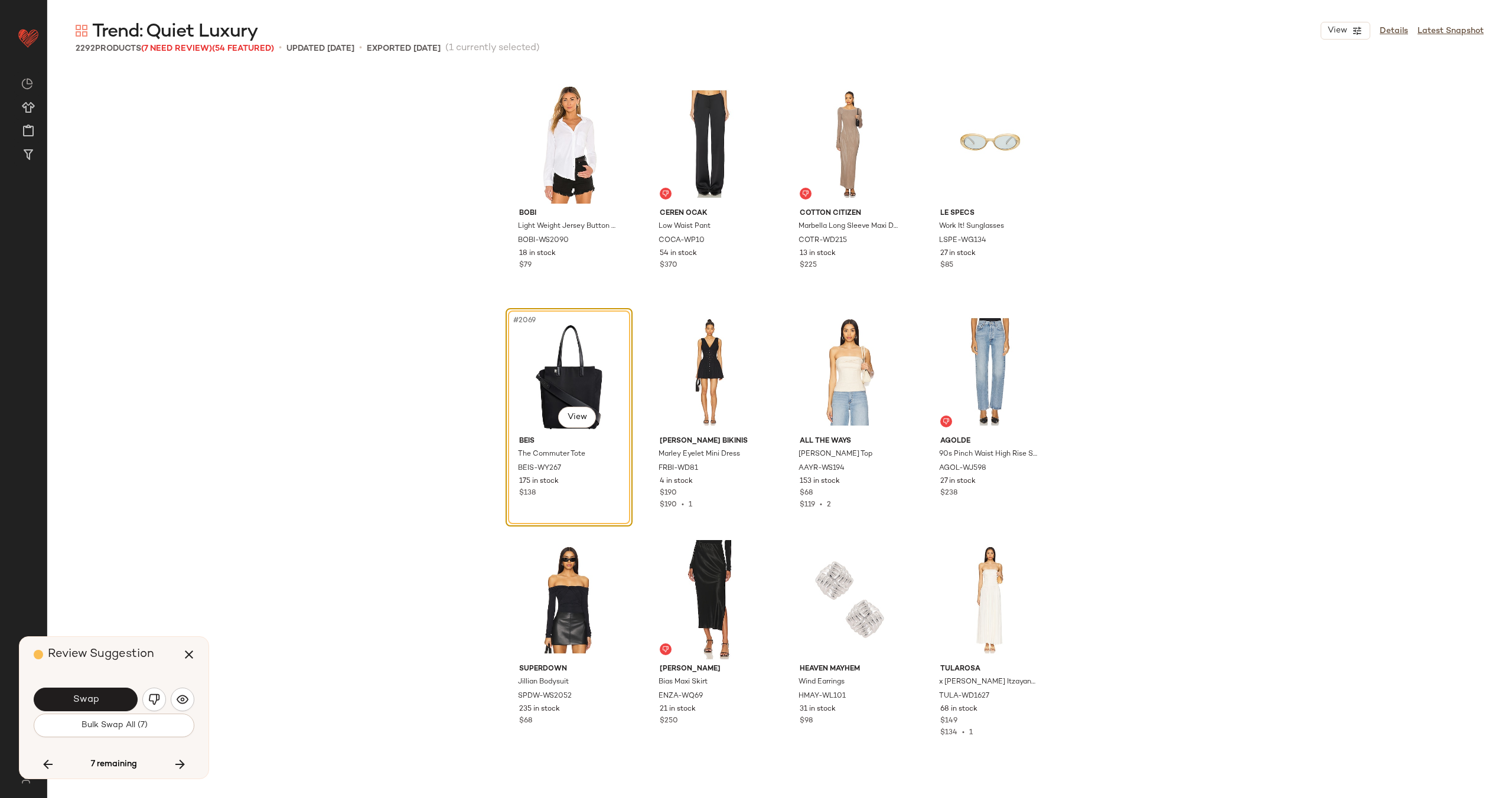
click at [93, 699] on span "Swap" at bounding box center [85, 700] width 27 height 12
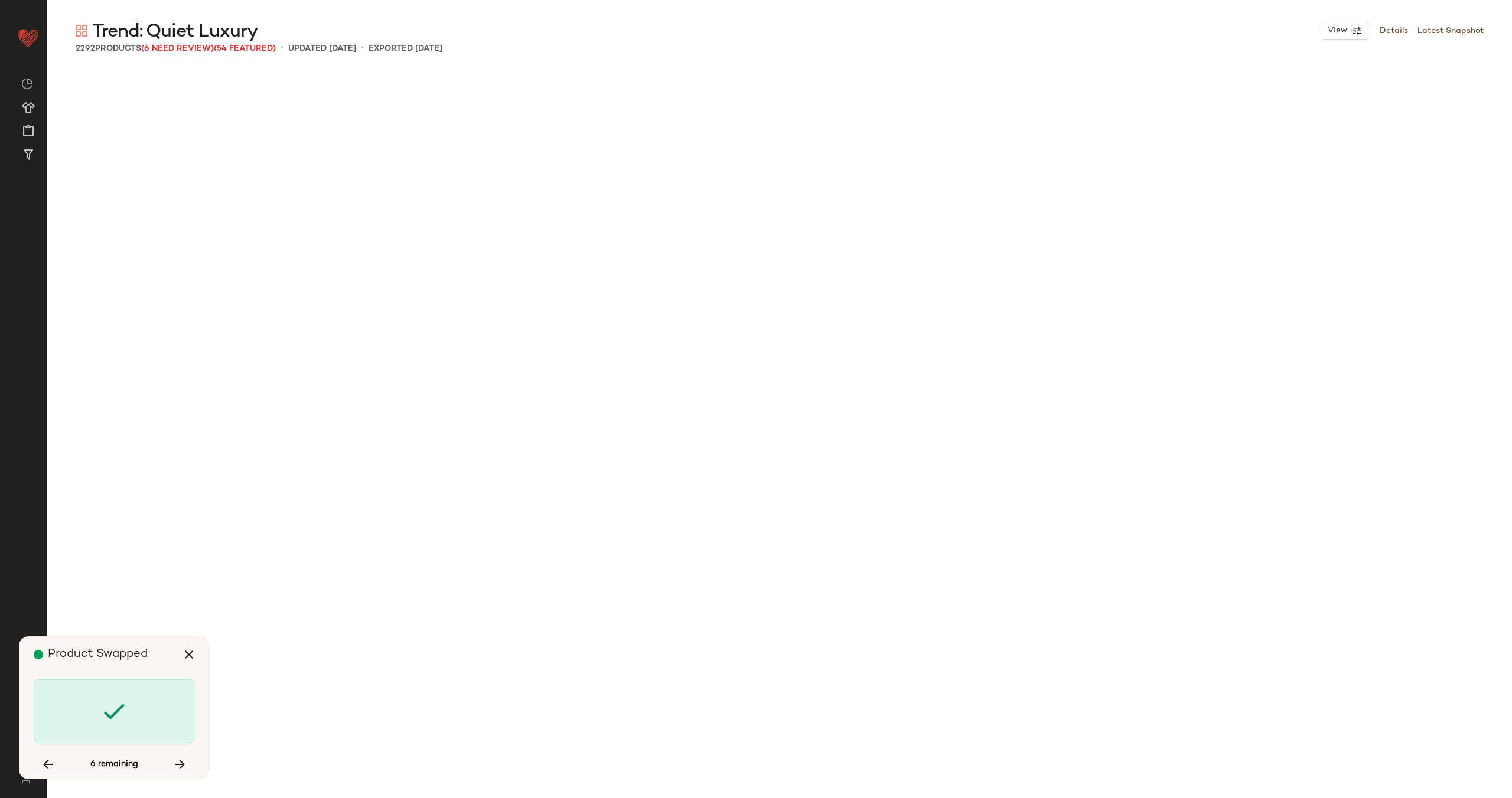
scroll to position [119855, 0]
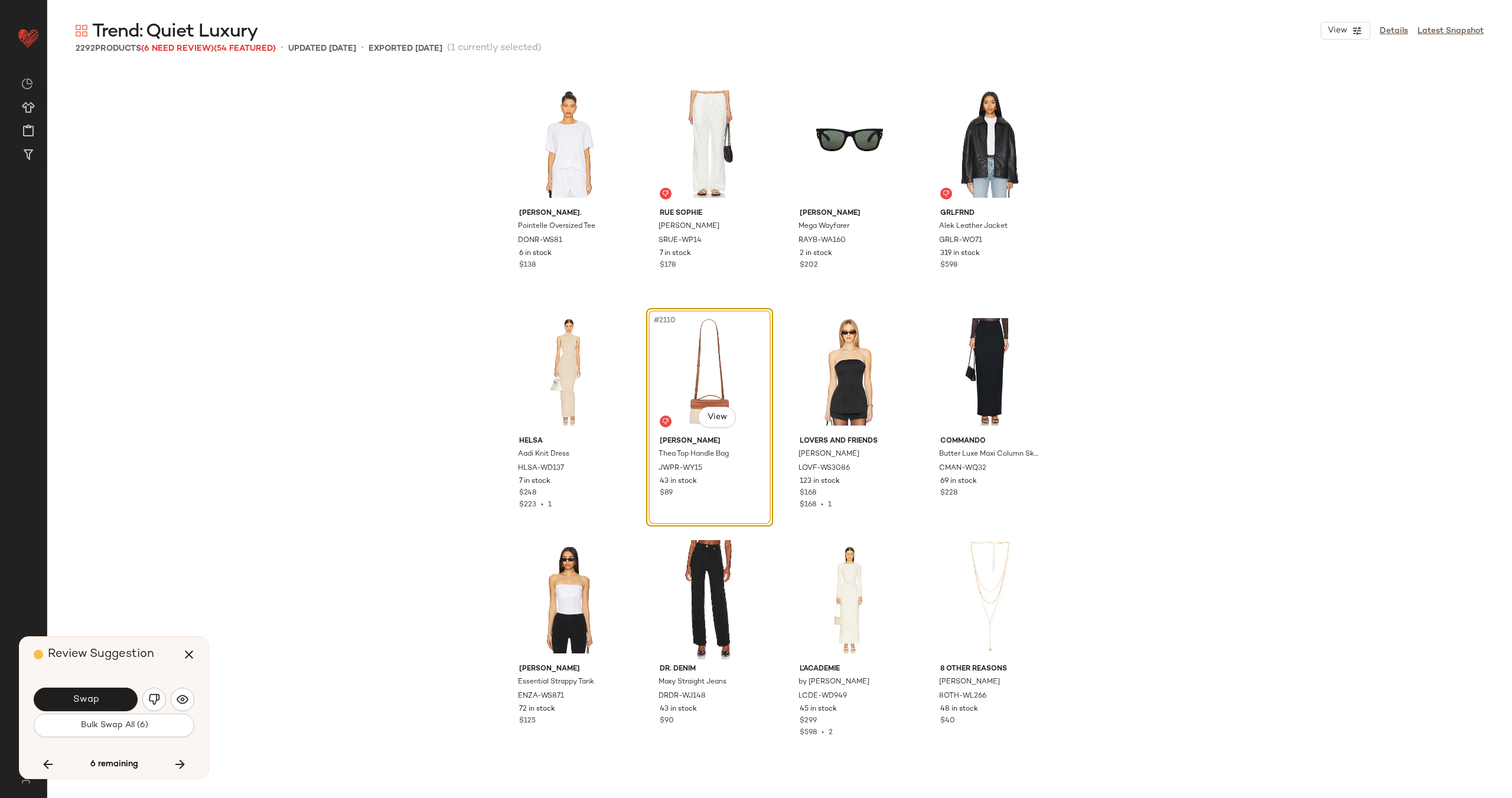
click at [93, 699] on span "Swap" at bounding box center [85, 700] width 27 height 12
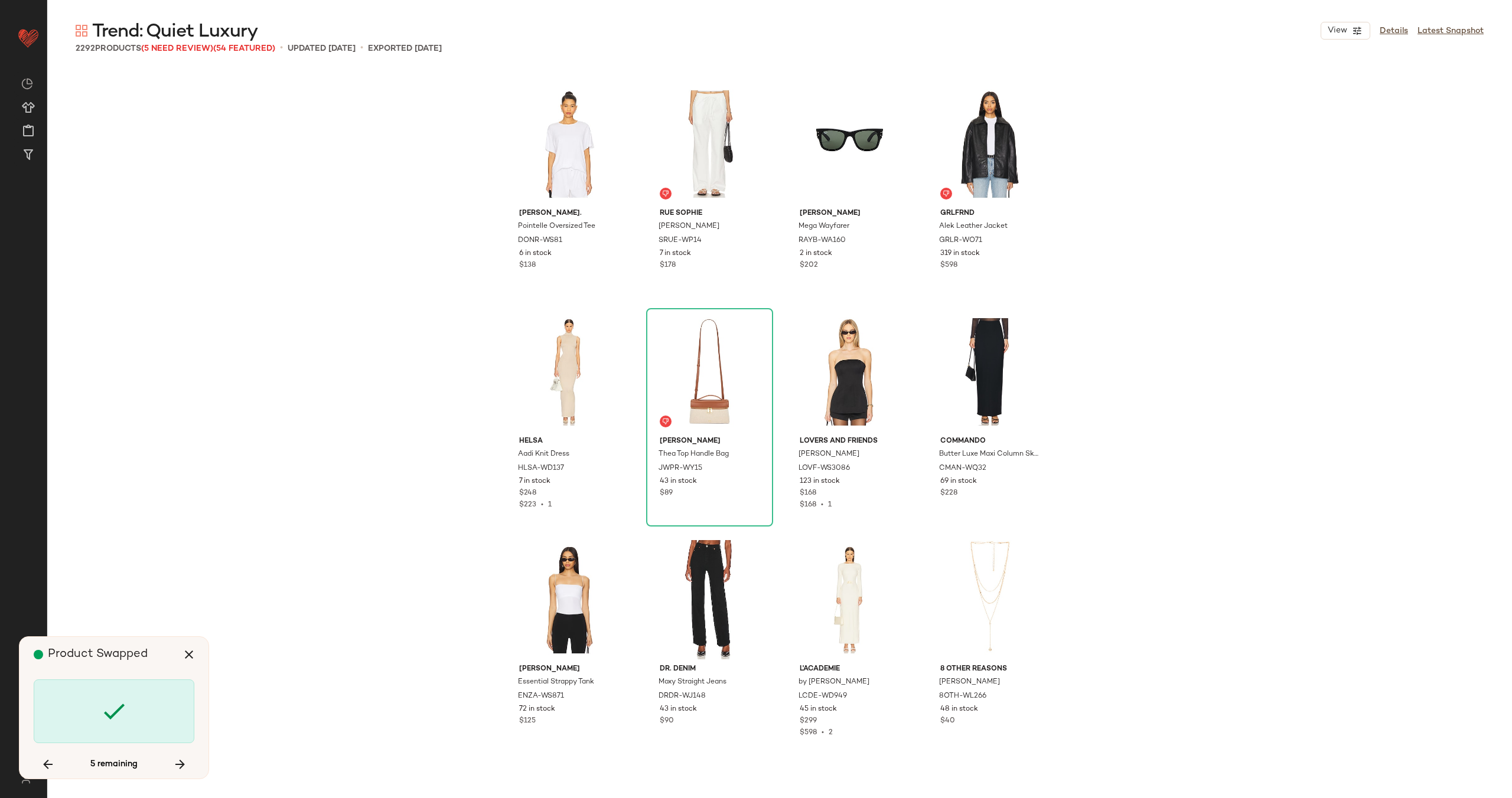
scroll to position [122134, 0]
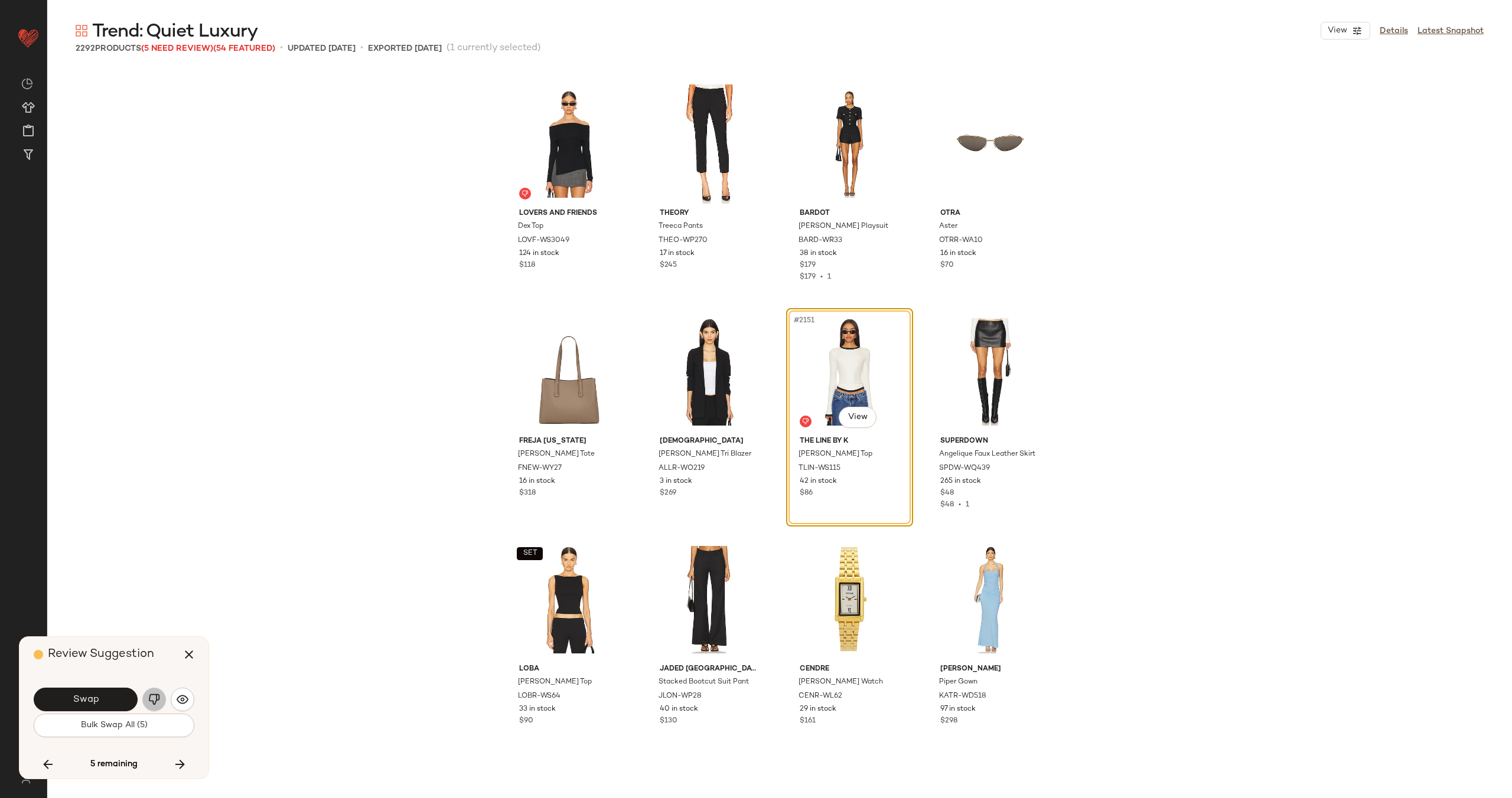
click at [153, 702] on img "button" at bounding box center [154, 700] width 12 height 12
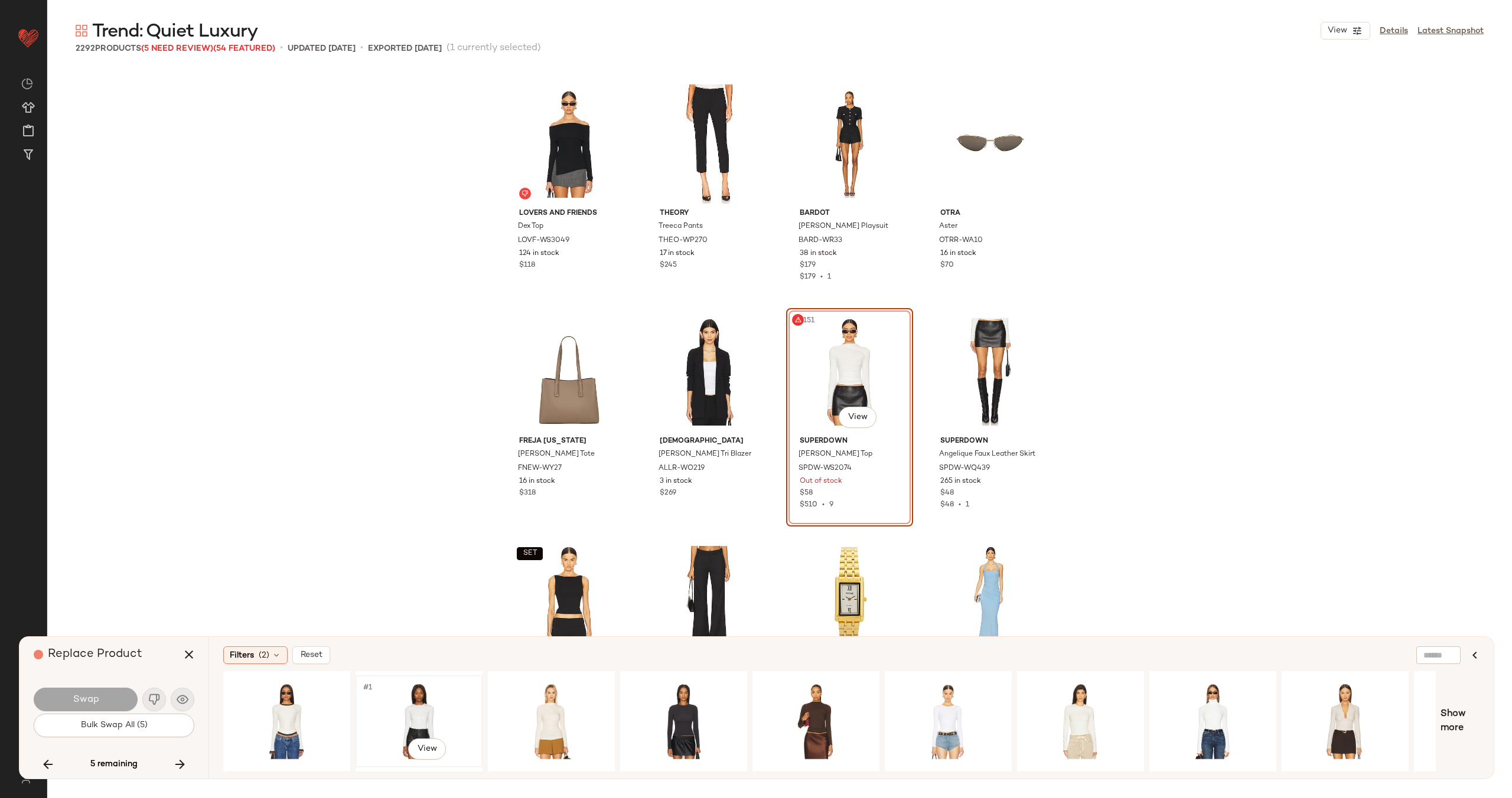
click at [407, 711] on div "#1 View" at bounding box center [419, 721] width 119 height 84
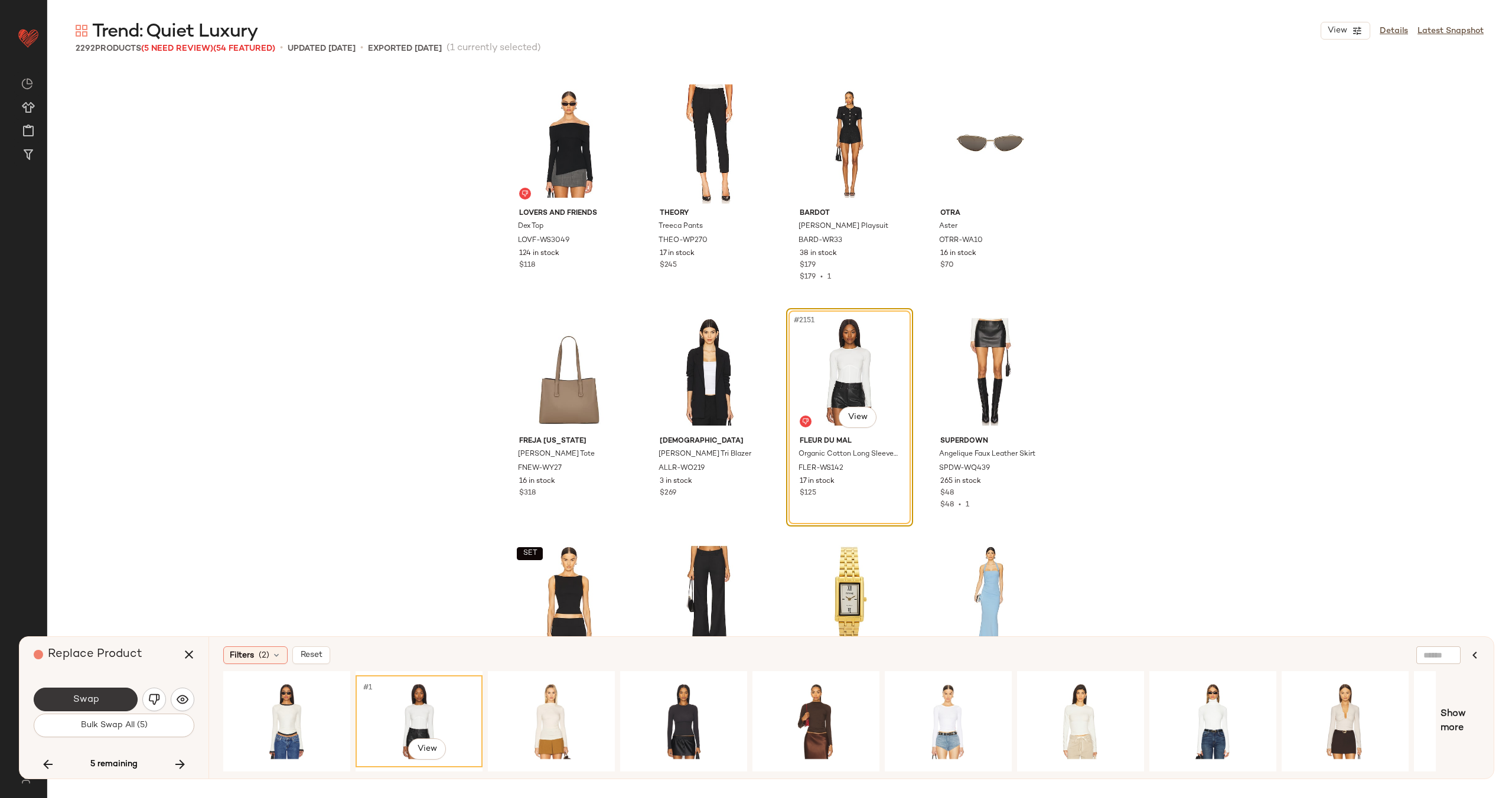
click at [103, 697] on button "Swap" at bounding box center [86, 699] width 104 height 24
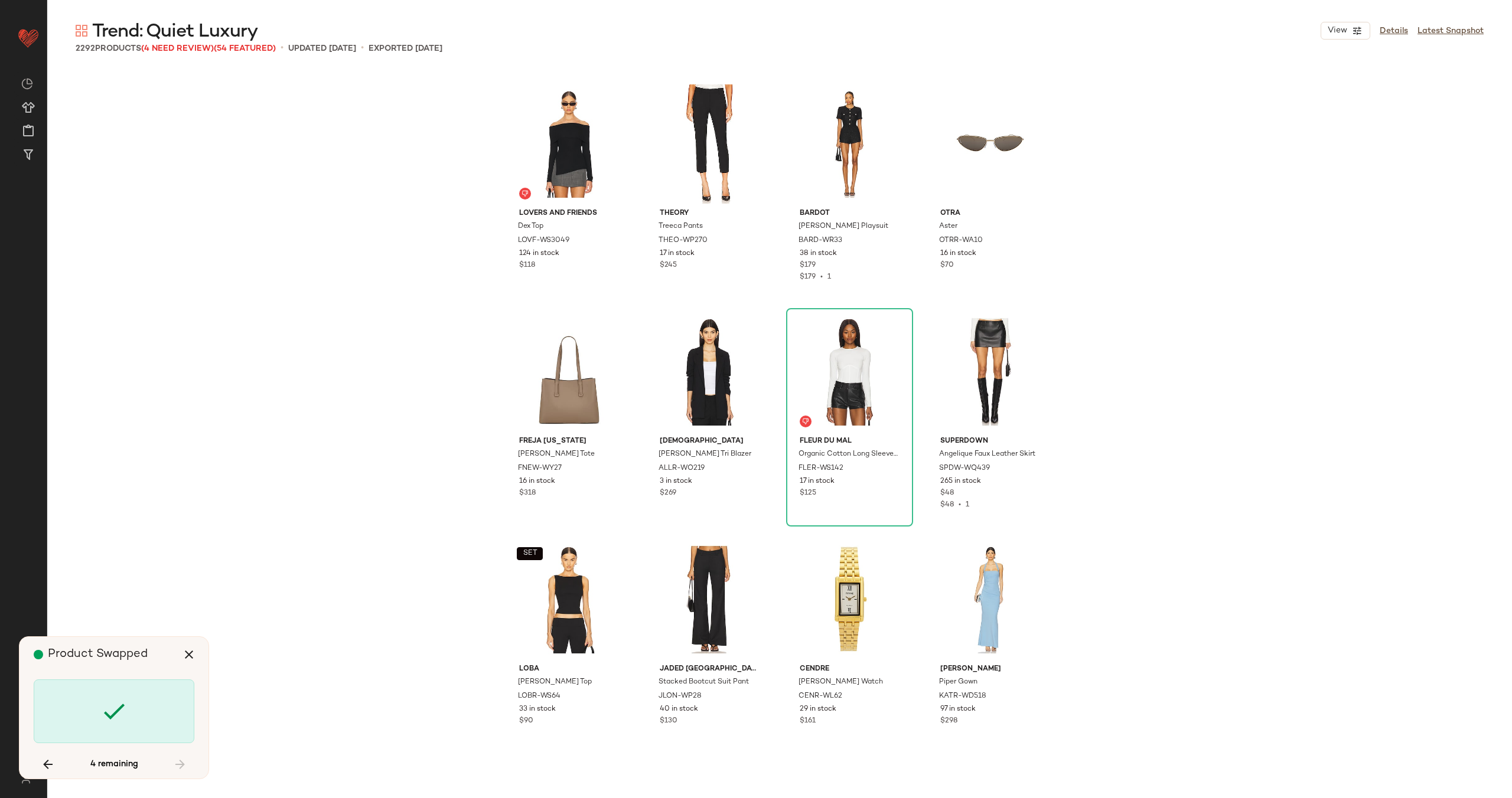
scroll to position [4557, 0]
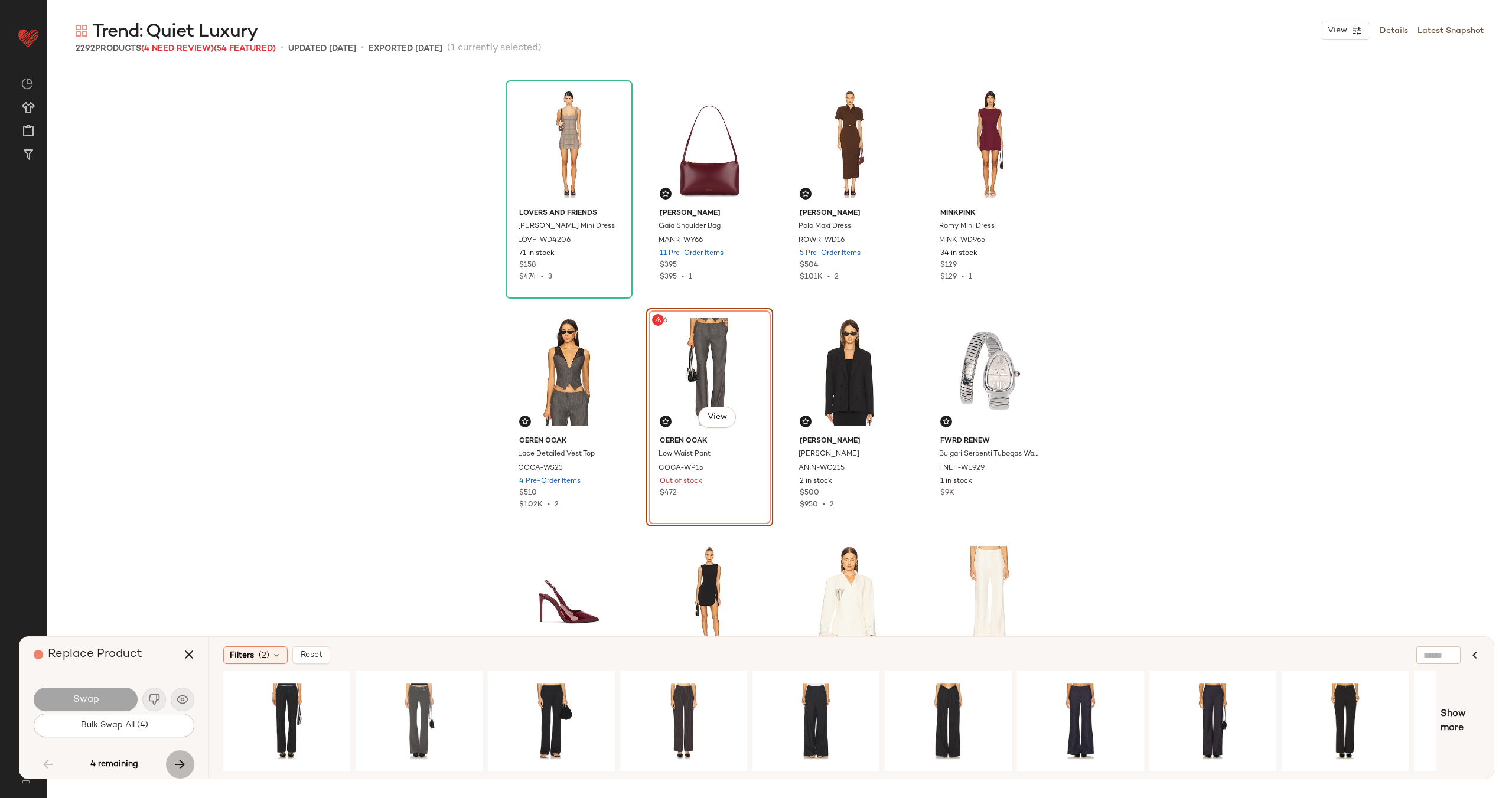
click at [190, 761] on button "button" at bounding box center [179, 764] width 28 height 28
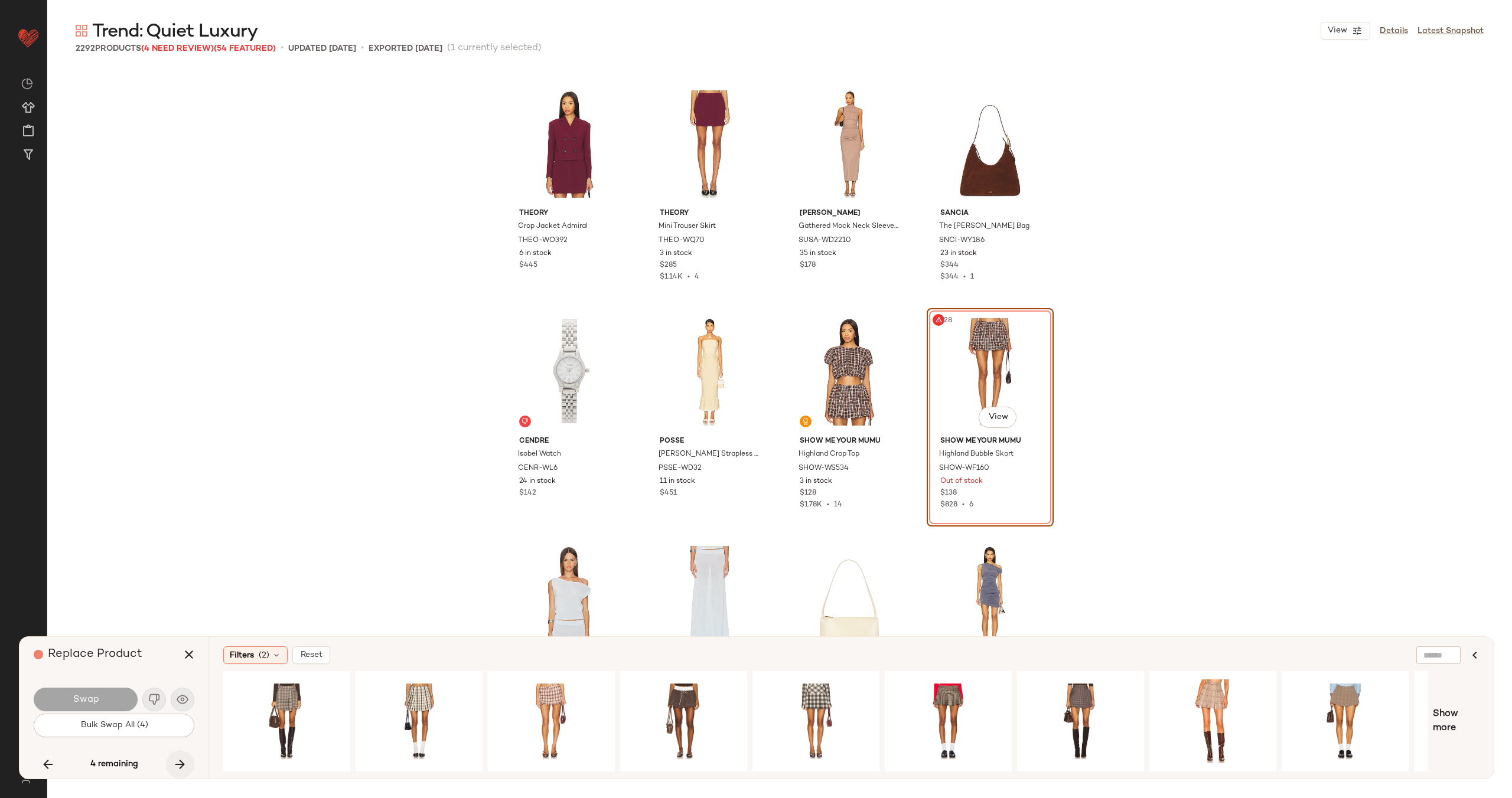
click at [174, 761] on icon "button" at bounding box center [180, 765] width 14 height 14
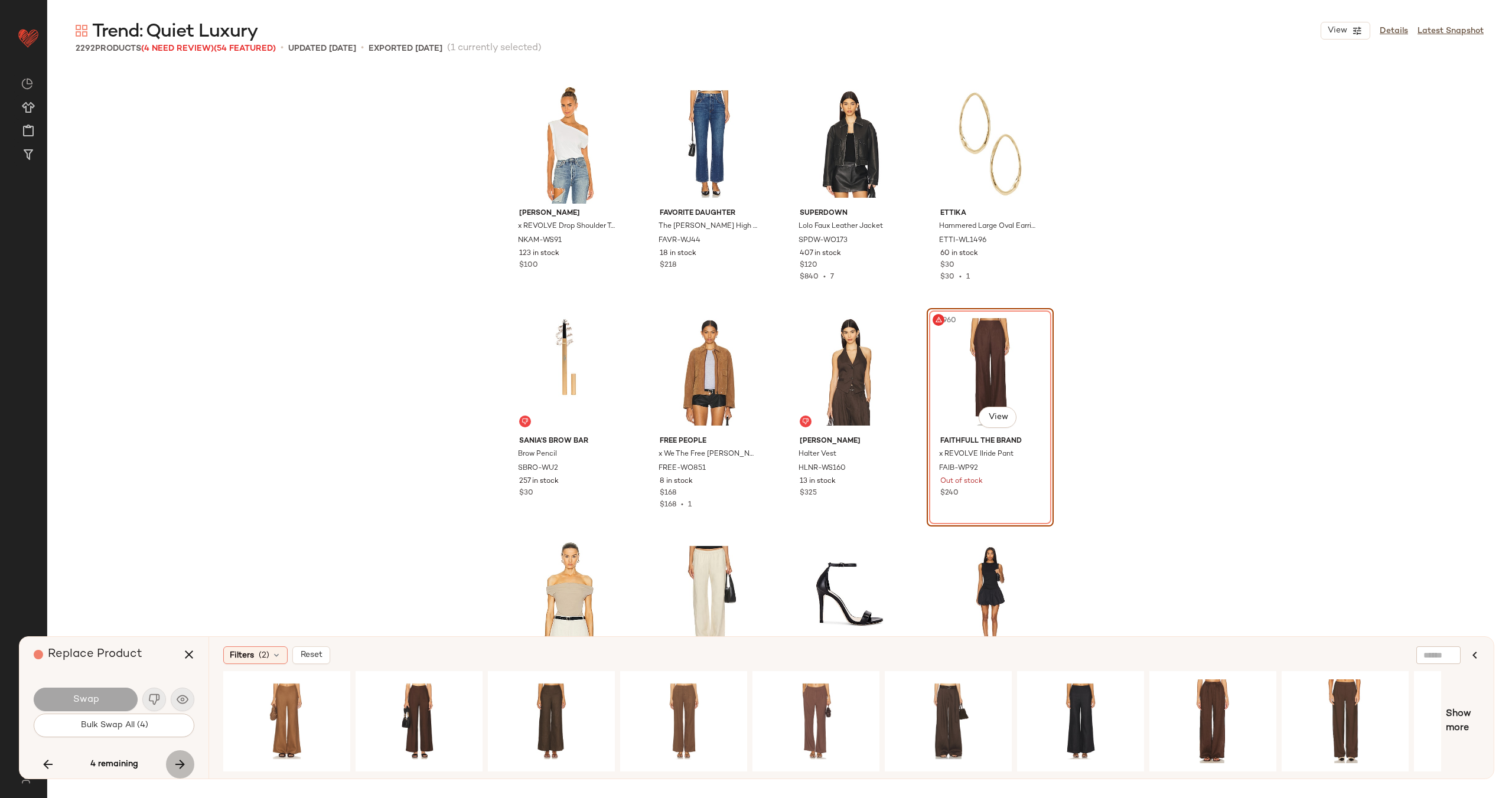
click at [174, 761] on icon "button" at bounding box center [180, 765] width 14 height 14
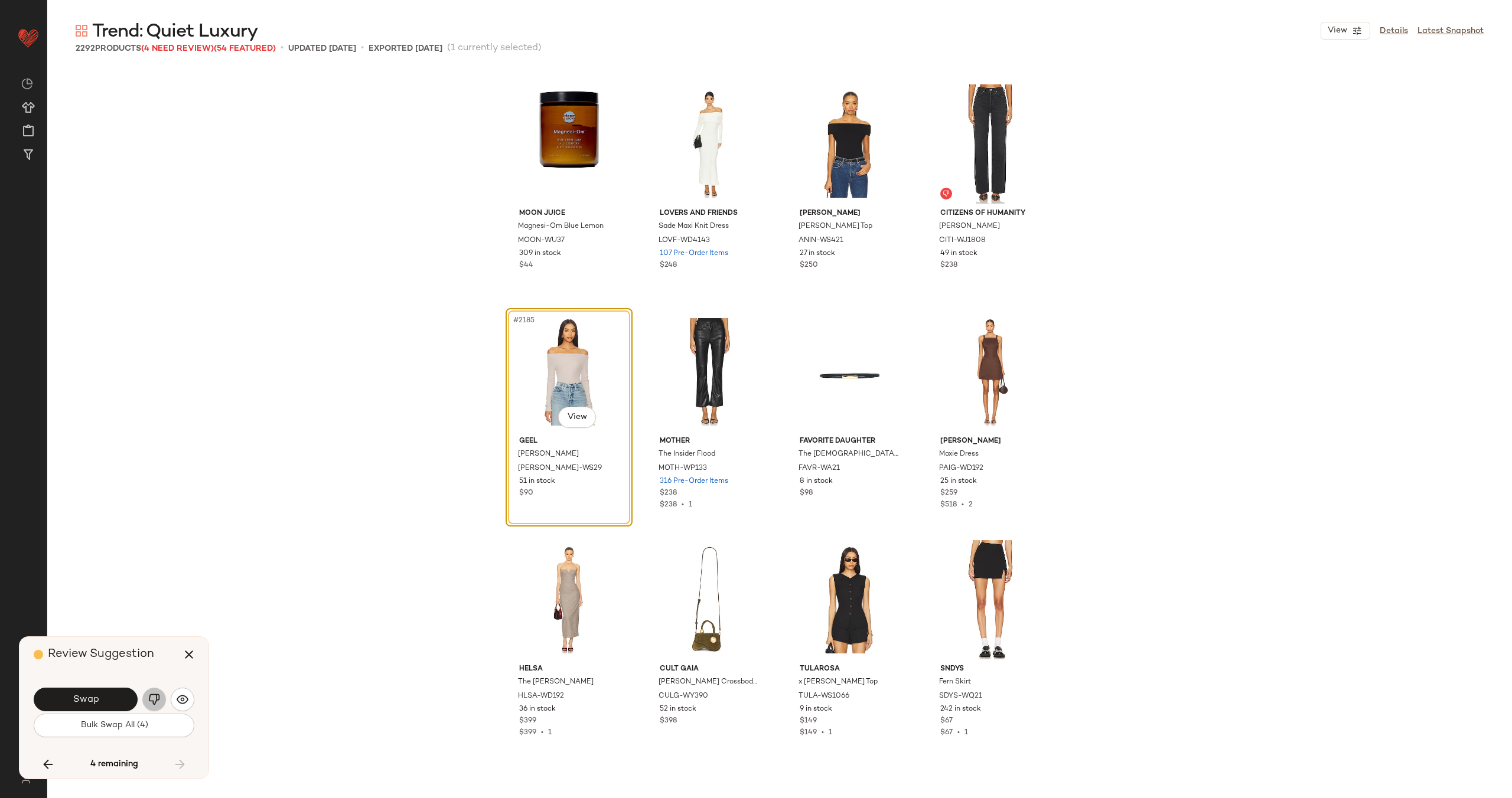
click at [160, 700] on img "button" at bounding box center [154, 700] width 12 height 12
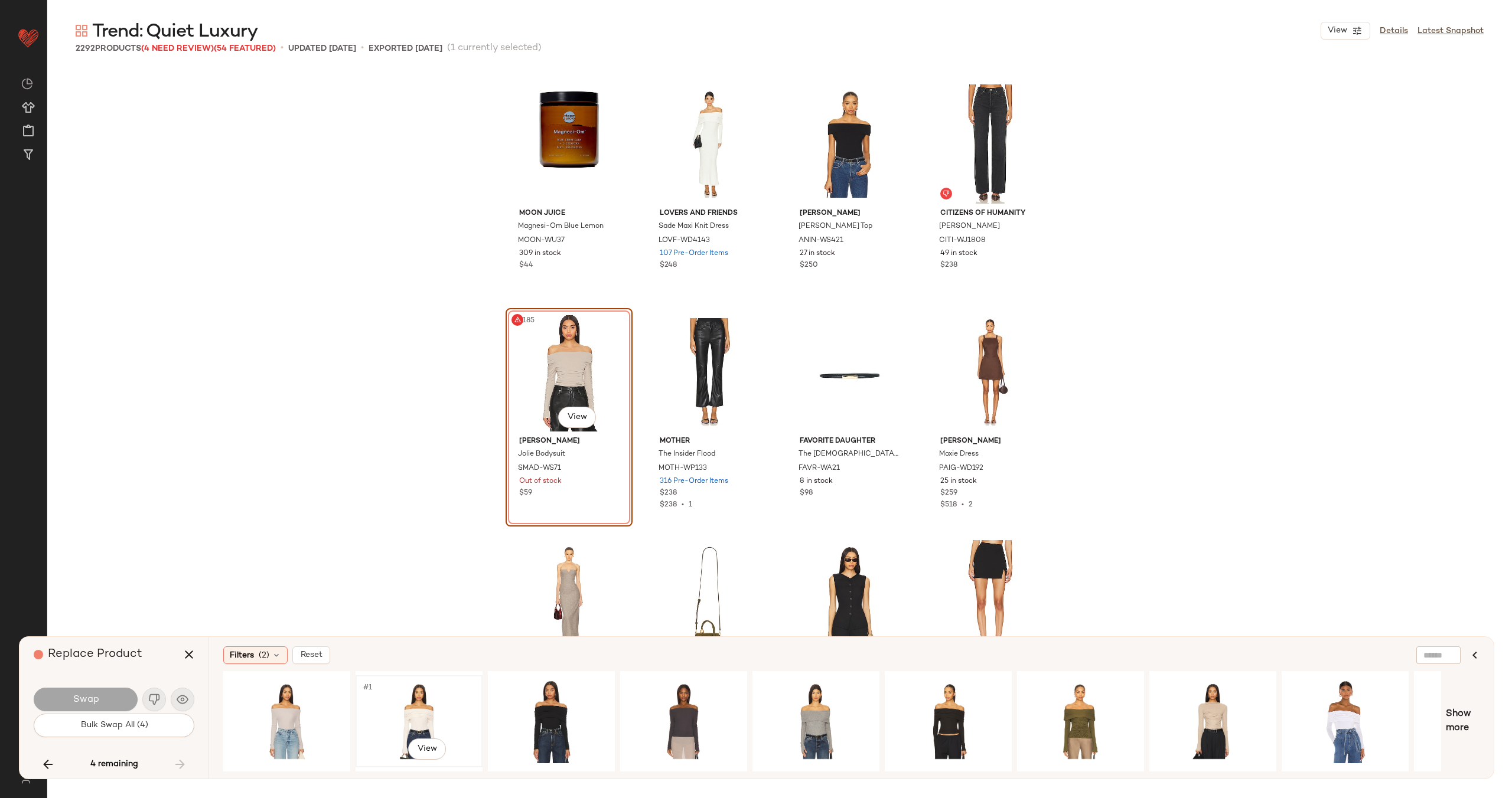
click at [418, 703] on div "#1 View" at bounding box center [419, 721] width 119 height 84
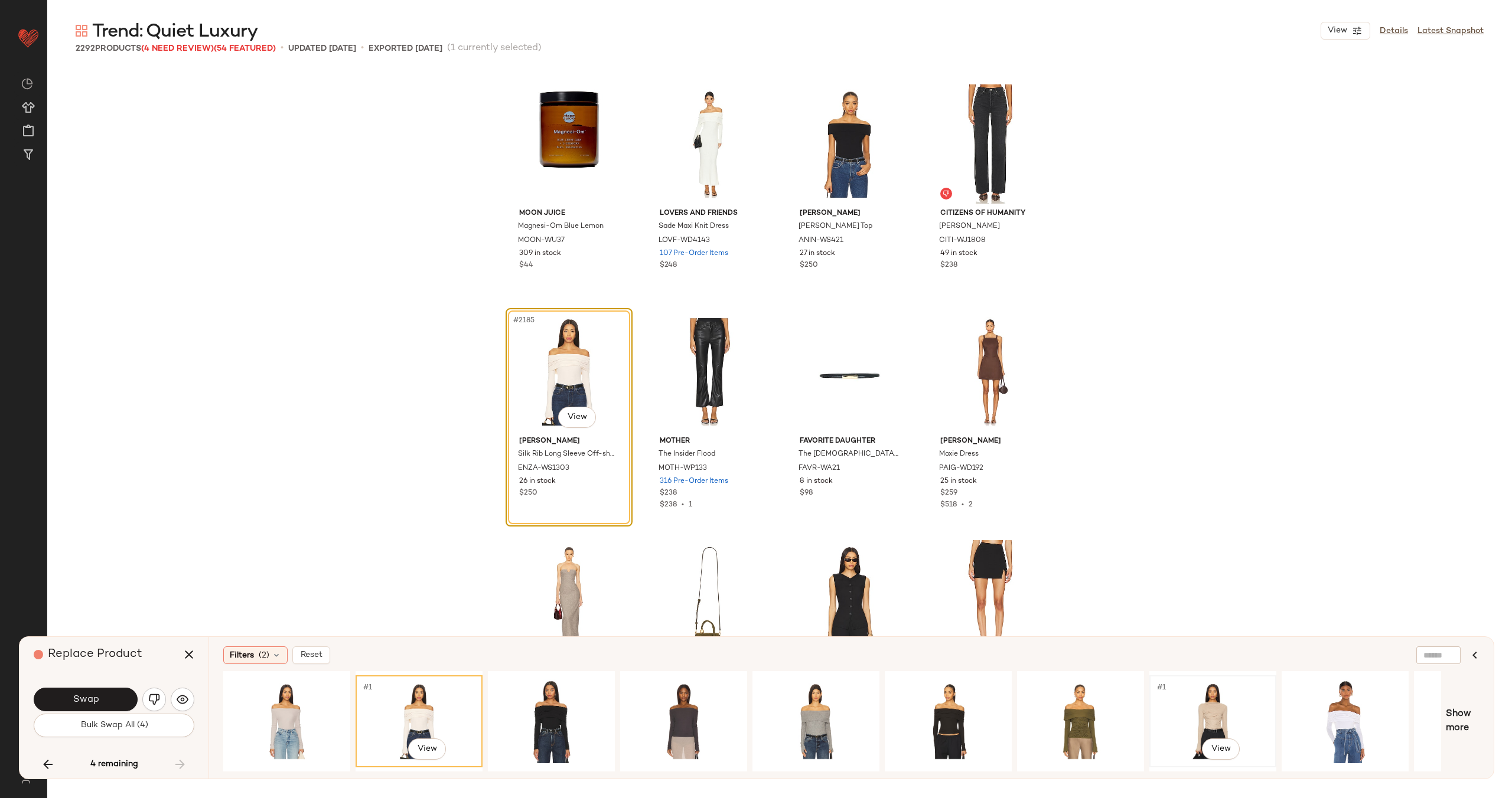
click at [1228, 711] on div "#1 View" at bounding box center [1213, 721] width 119 height 84
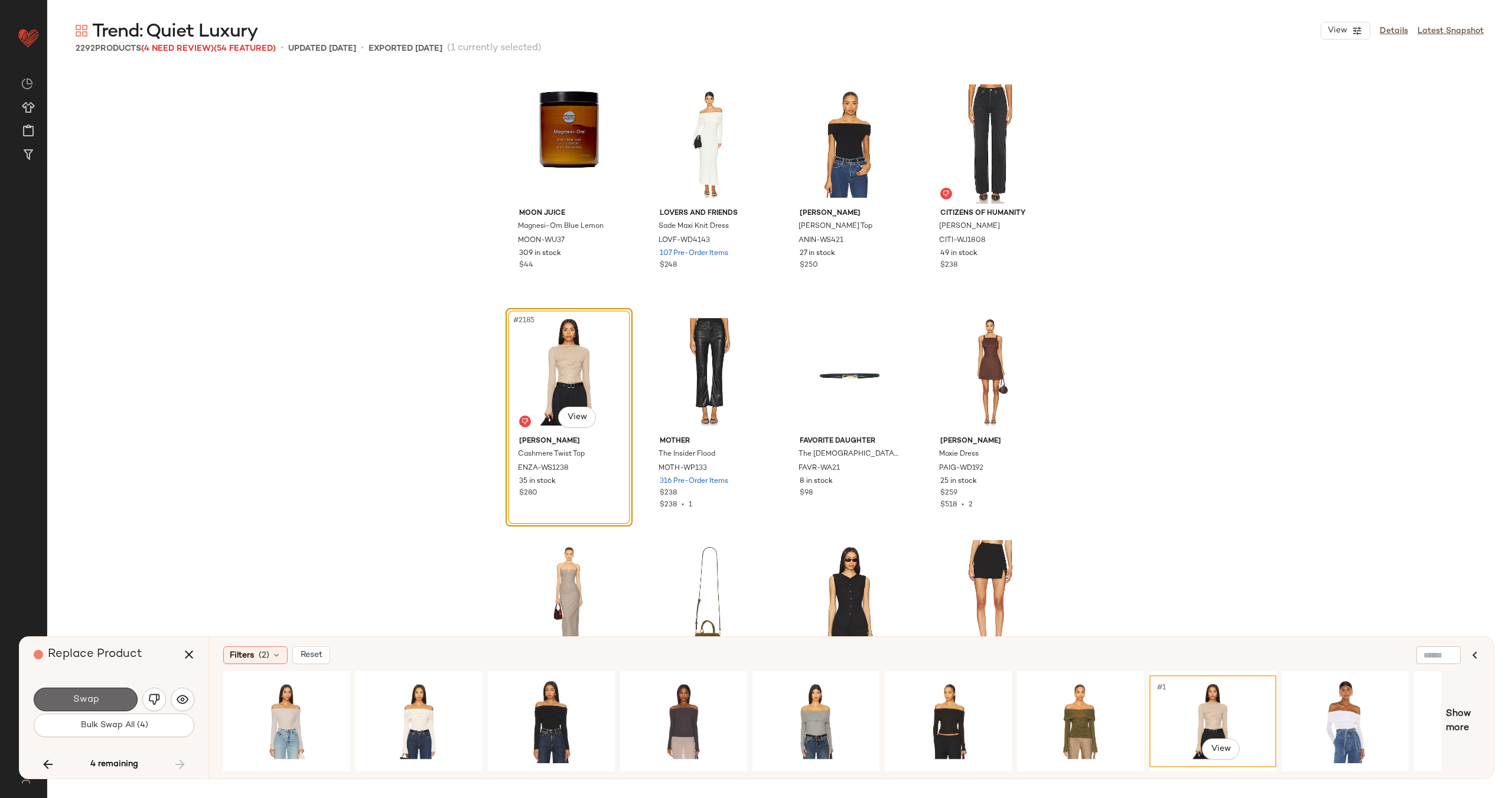
click at [86, 697] on span "Swap" at bounding box center [85, 700] width 27 height 12
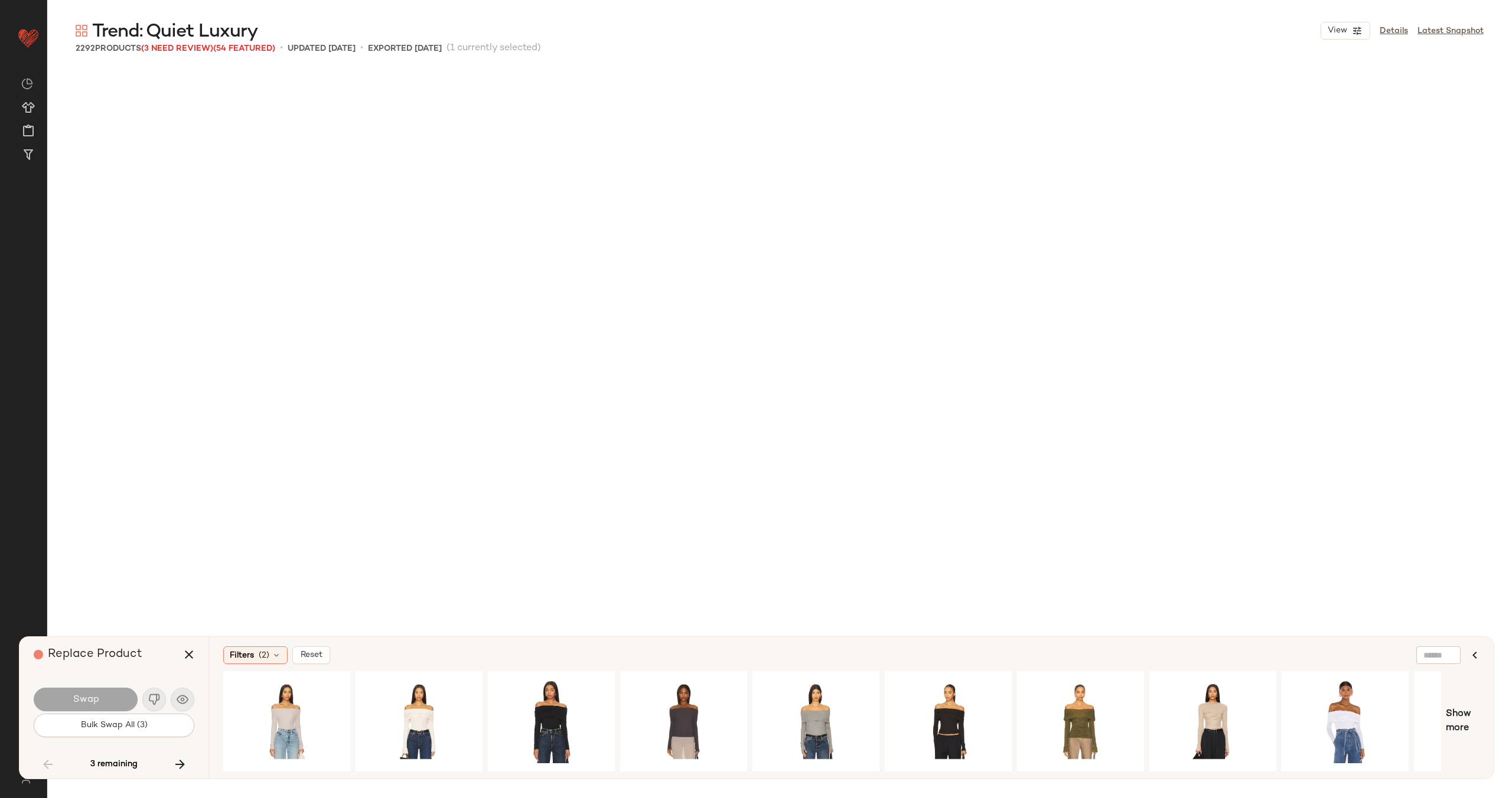
scroll to position [4557, 0]
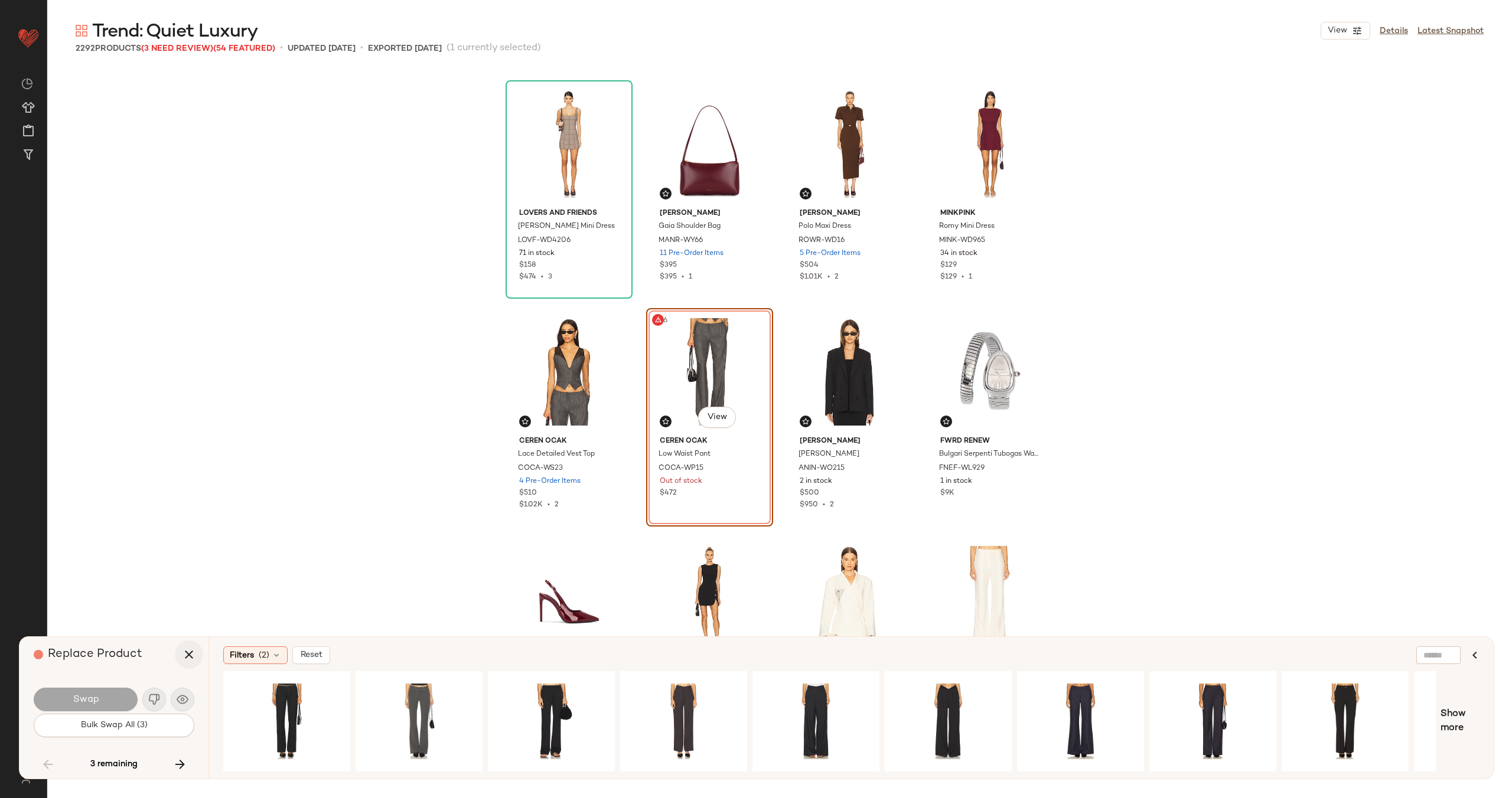
click at [189, 645] on button "button" at bounding box center [189, 654] width 28 height 28
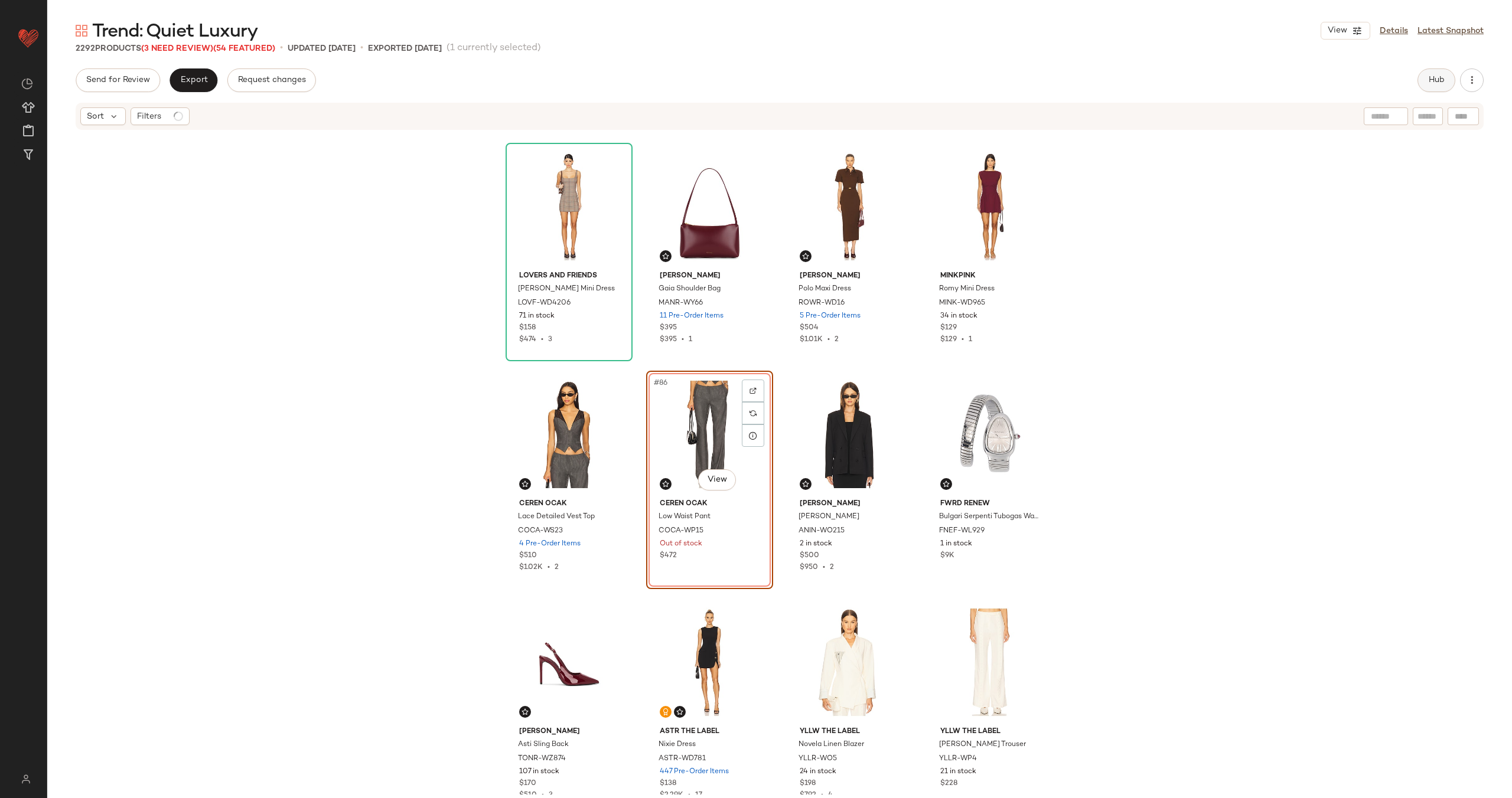
click at [1430, 77] on span "Hub" at bounding box center [1436, 80] width 17 height 9
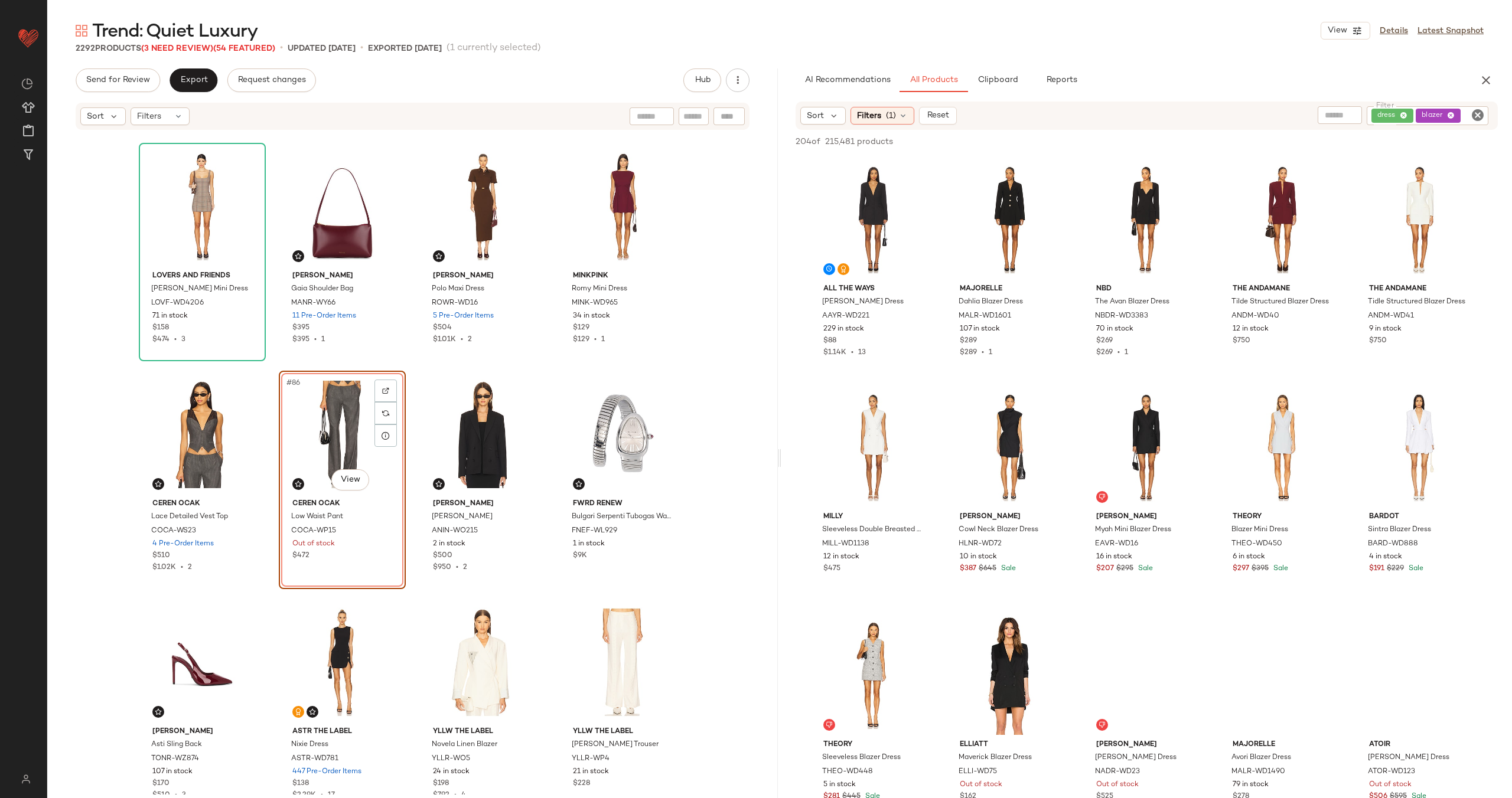
click at [1474, 113] on icon "Clear Filter" at bounding box center [1478, 115] width 14 height 14
click at [887, 111] on span "(1)" at bounding box center [891, 115] width 10 height 12
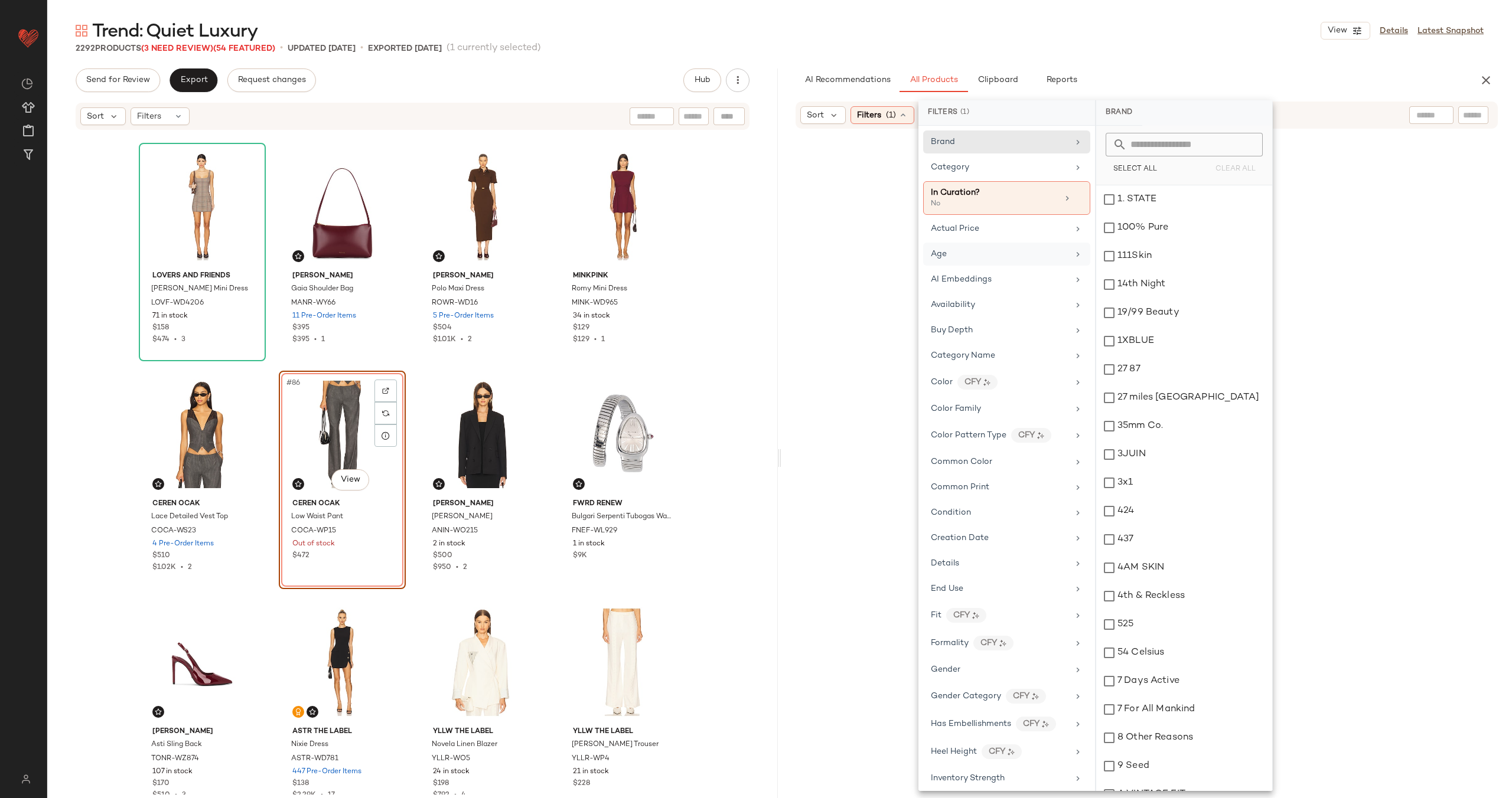
click at [1033, 252] on div "Age" at bounding box center [999, 254] width 137 height 12
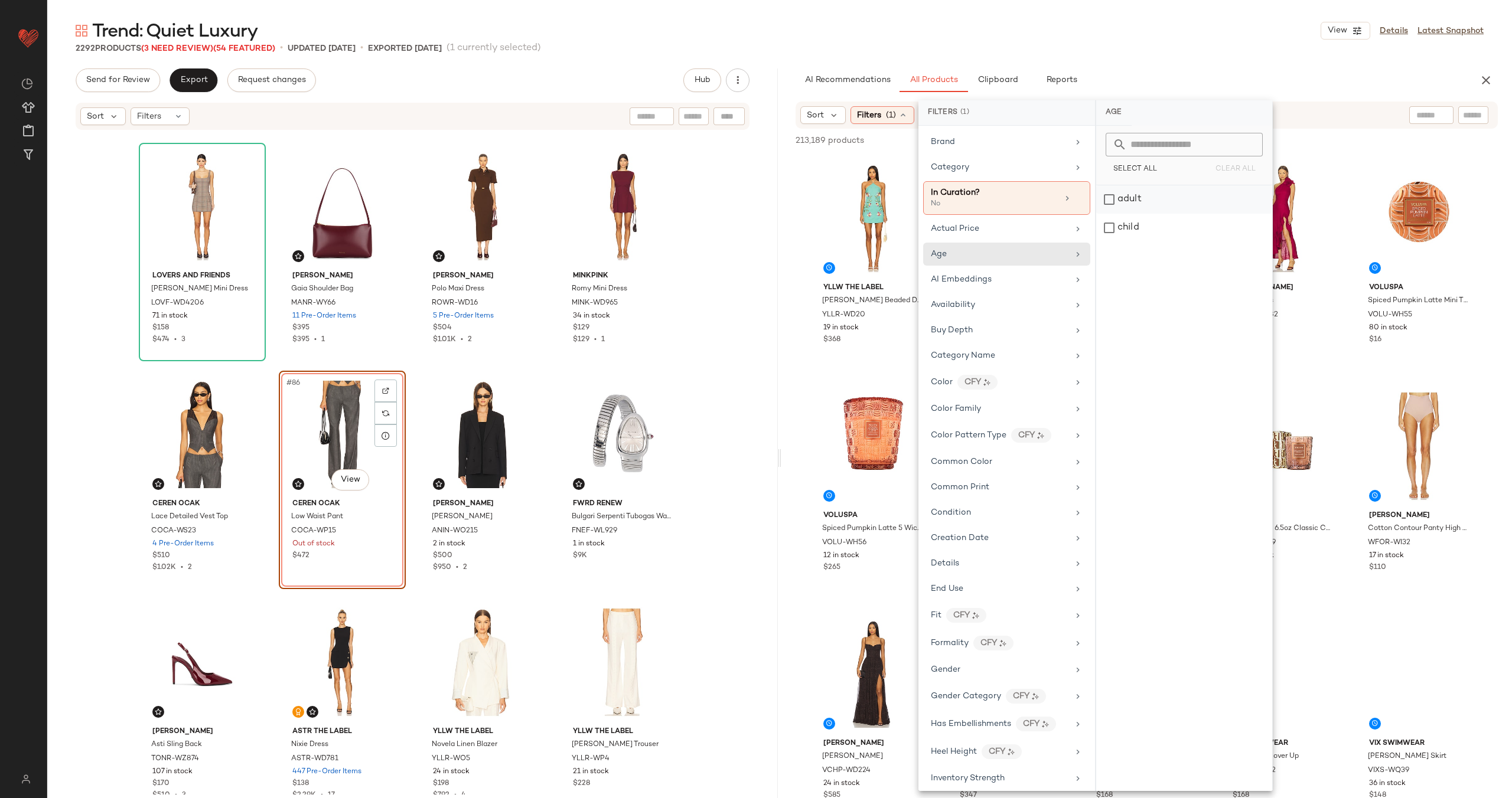
click at [1139, 195] on div "adult" at bounding box center [1184, 199] width 176 height 28
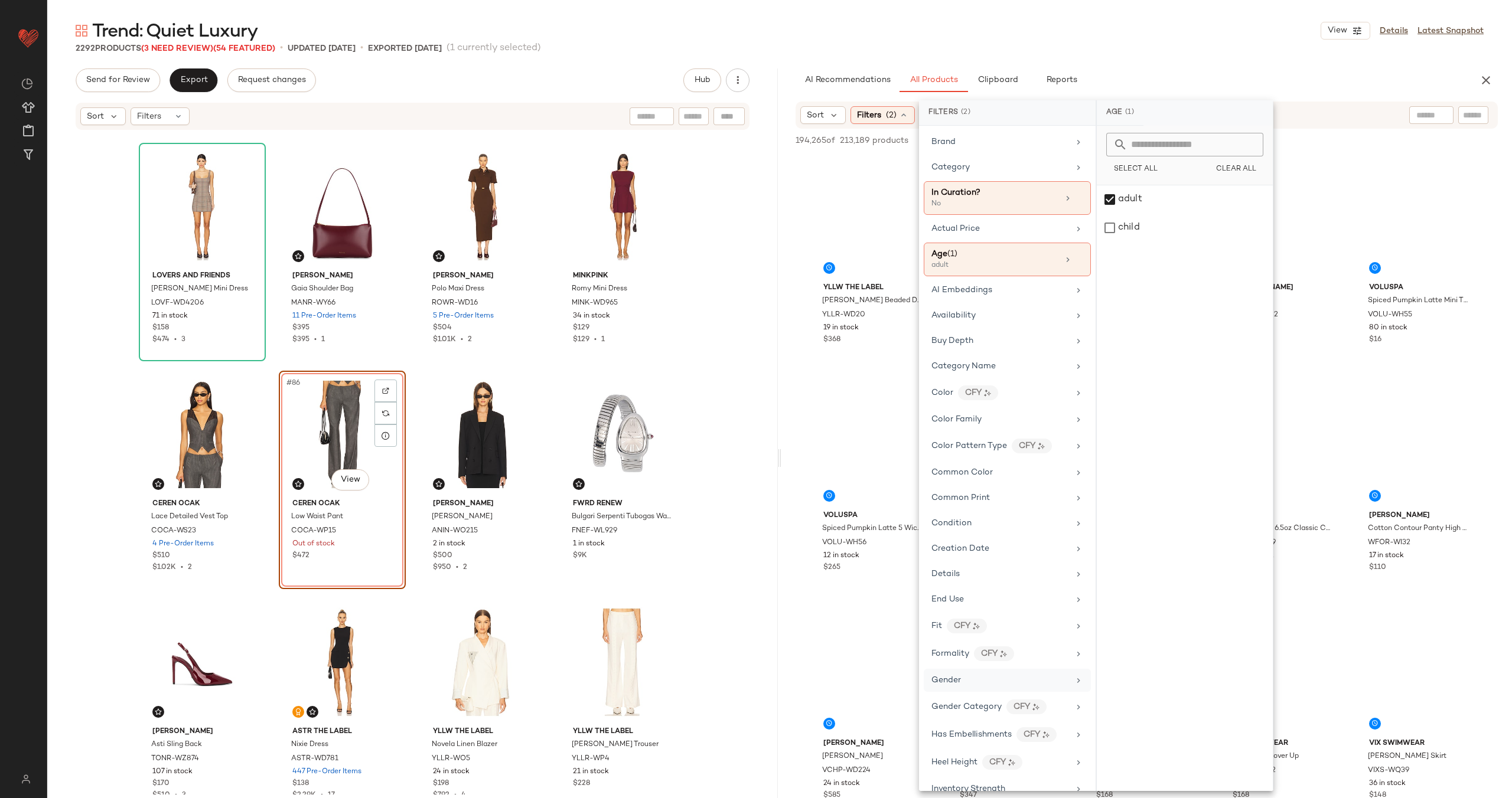
click at [1030, 681] on div "Gender" at bounding box center [1000, 680] width 137 height 12
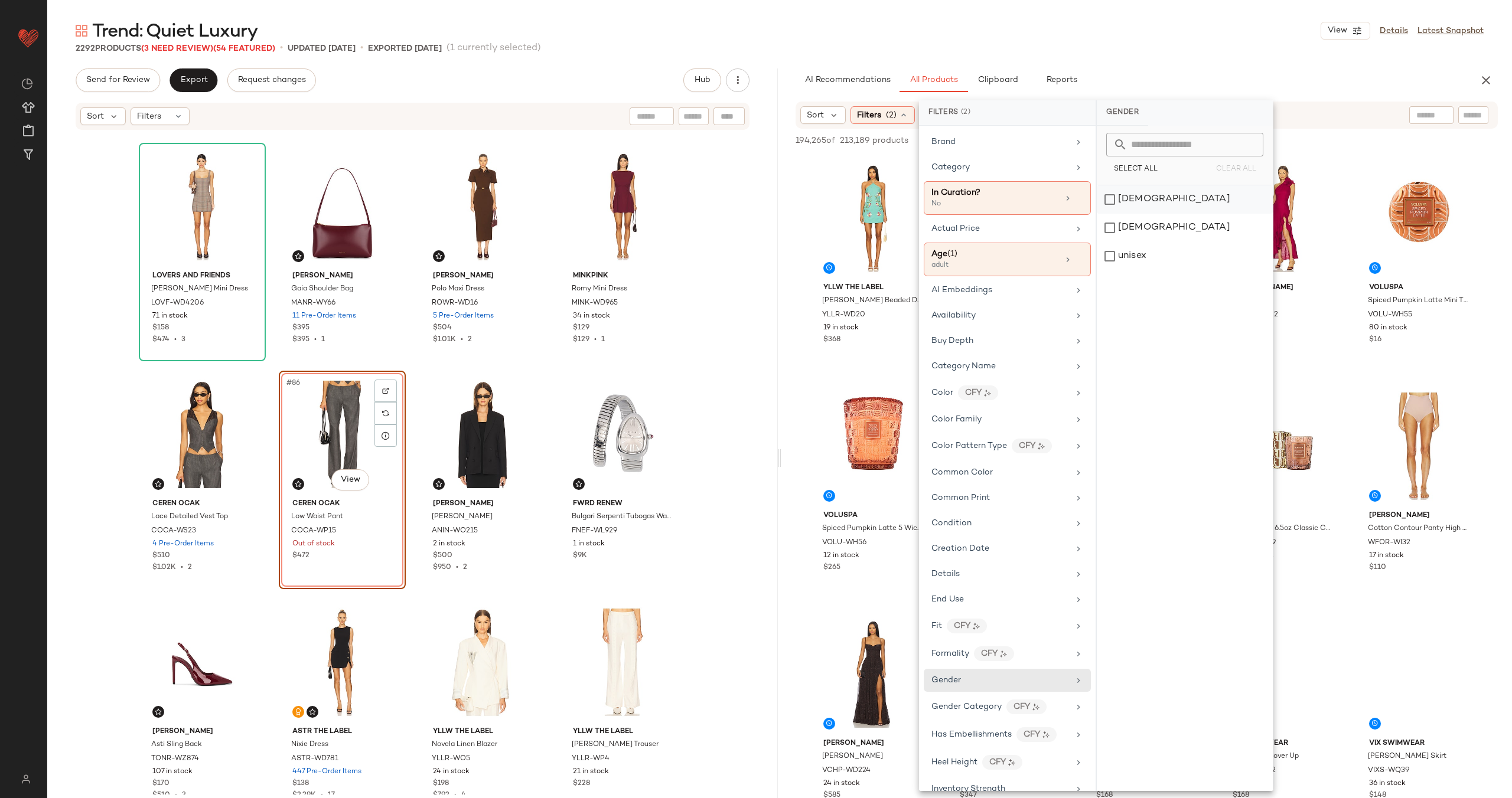
click at [1162, 193] on div "[DEMOGRAPHIC_DATA]" at bounding box center [1184, 199] width 176 height 28
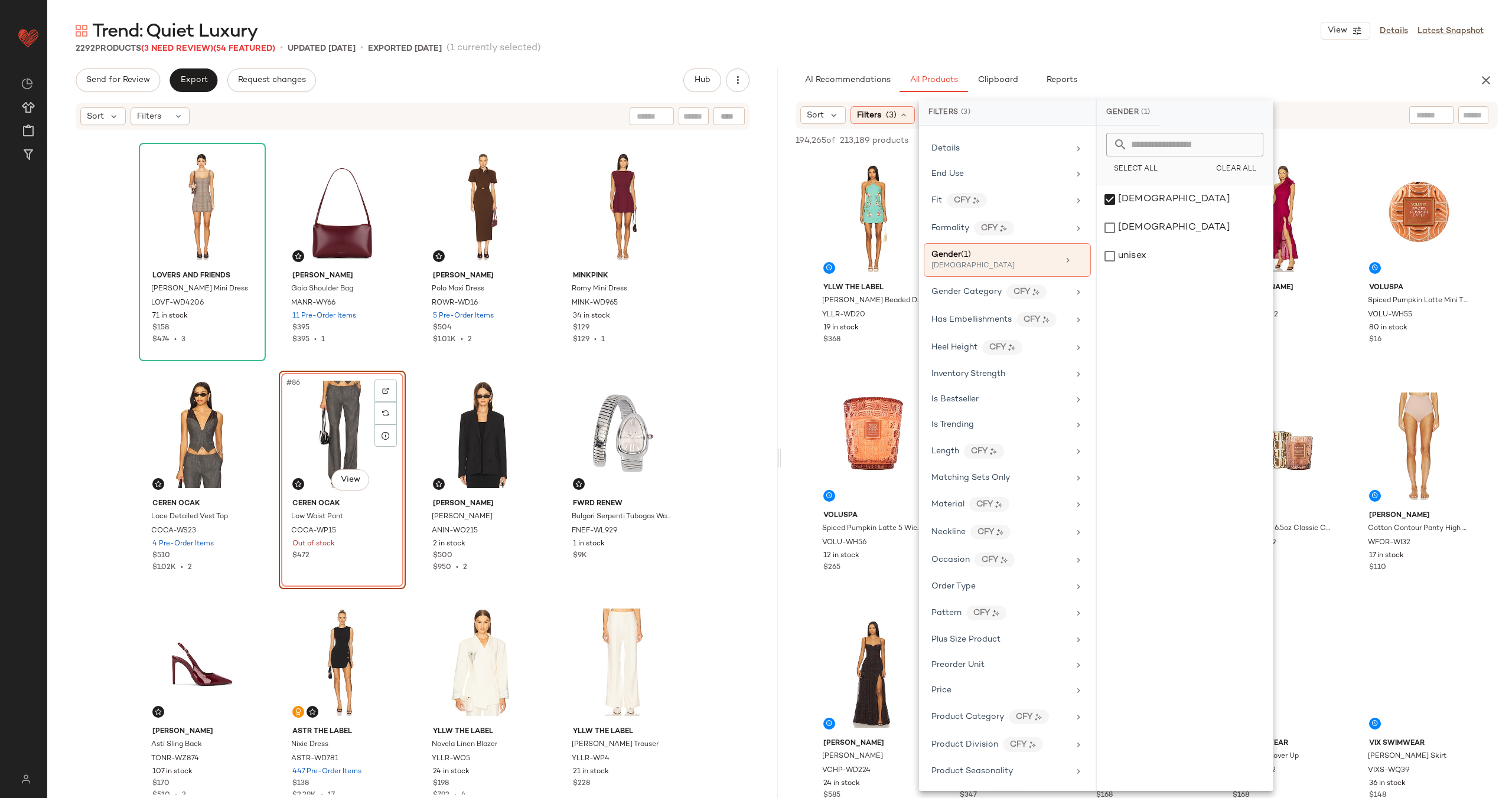
scroll to position [766, 0]
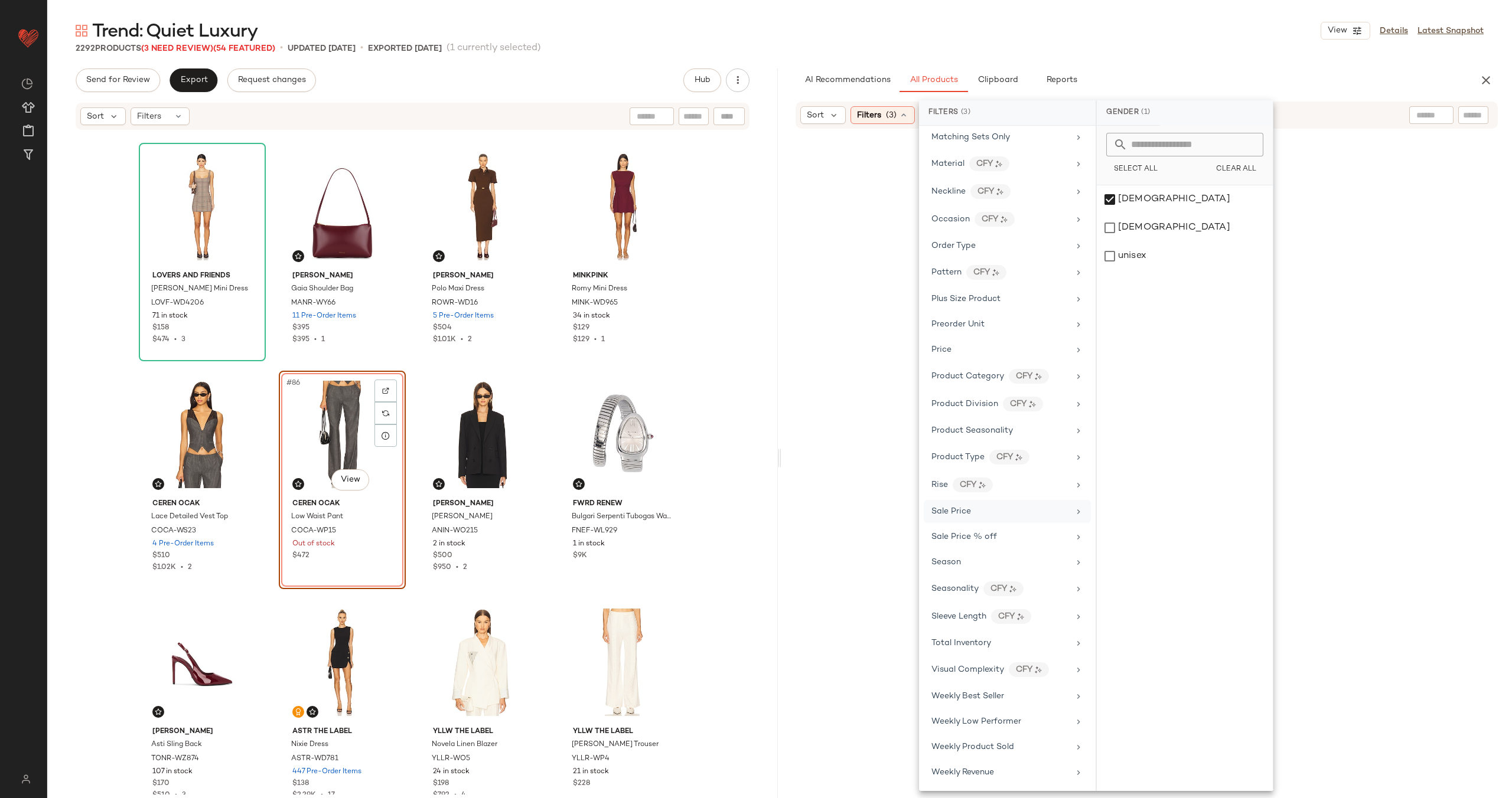
click at [1009, 513] on div "Sale Price" at bounding box center [1000, 511] width 137 height 12
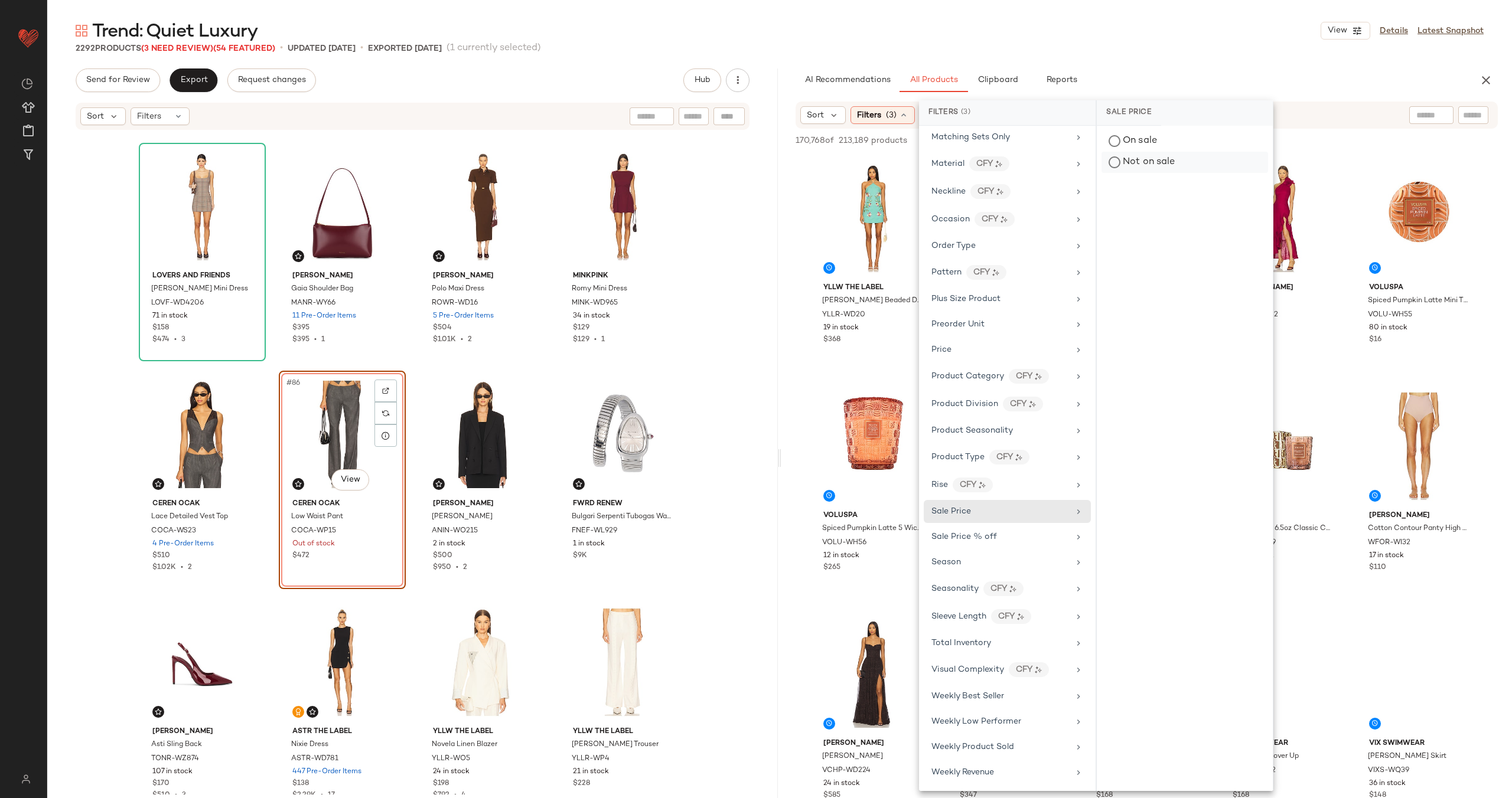
click at [1156, 163] on div "Not on sale" at bounding box center [1184, 162] width 166 height 21
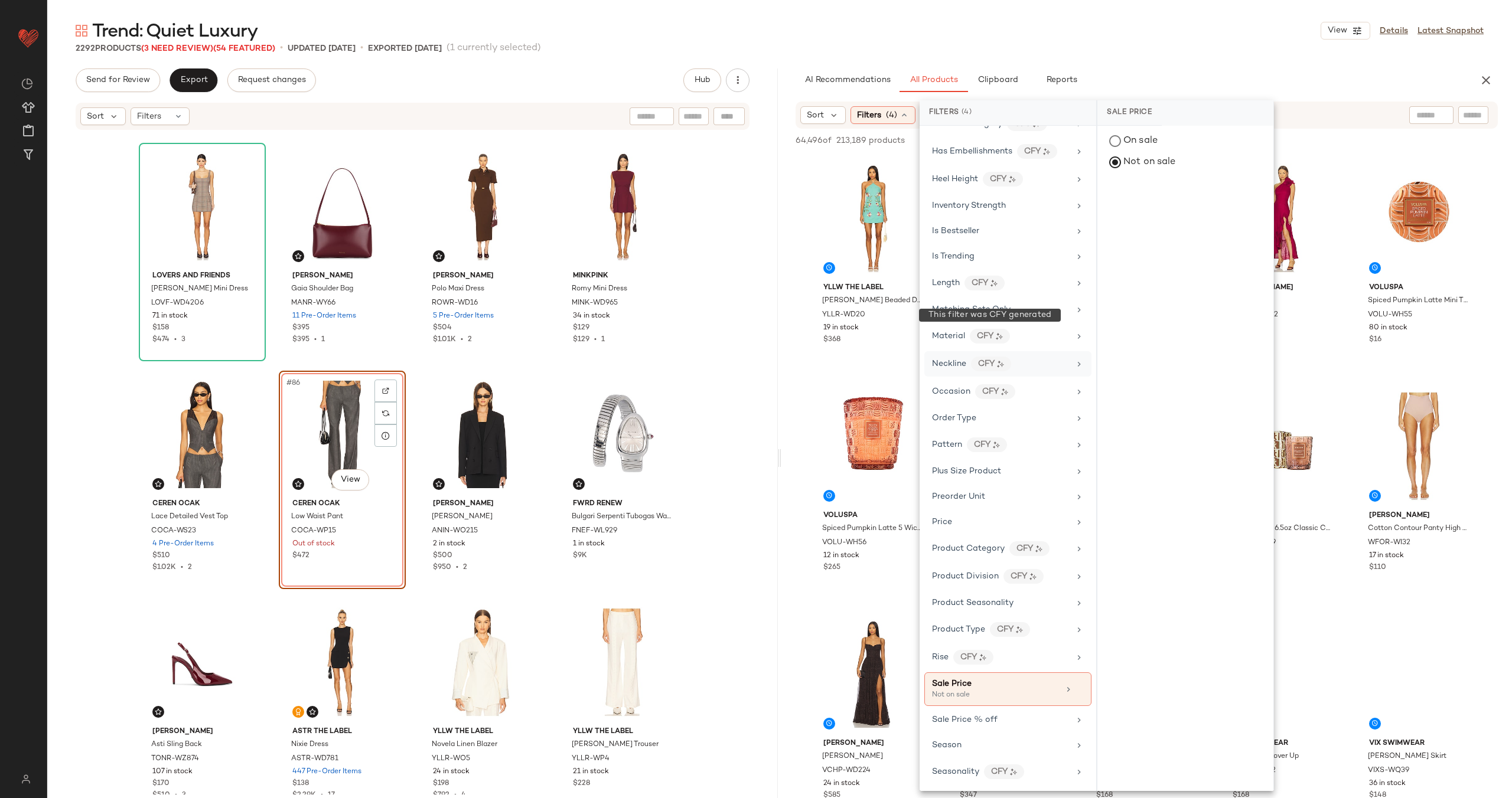
scroll to position [352, 0]
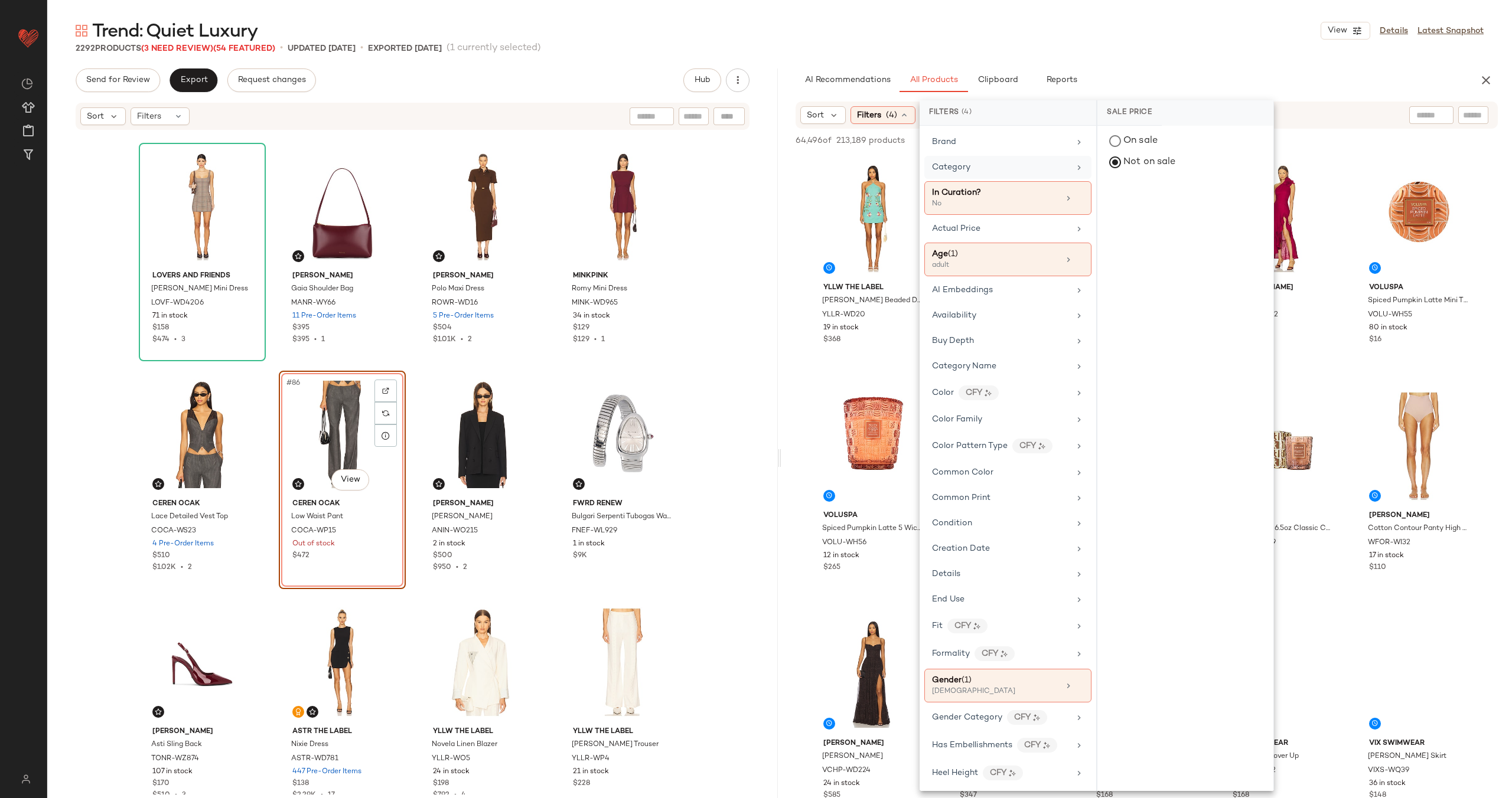
click at [1017, 170] on div "Category" at bounding box center [1001, 167] width 137 height 12
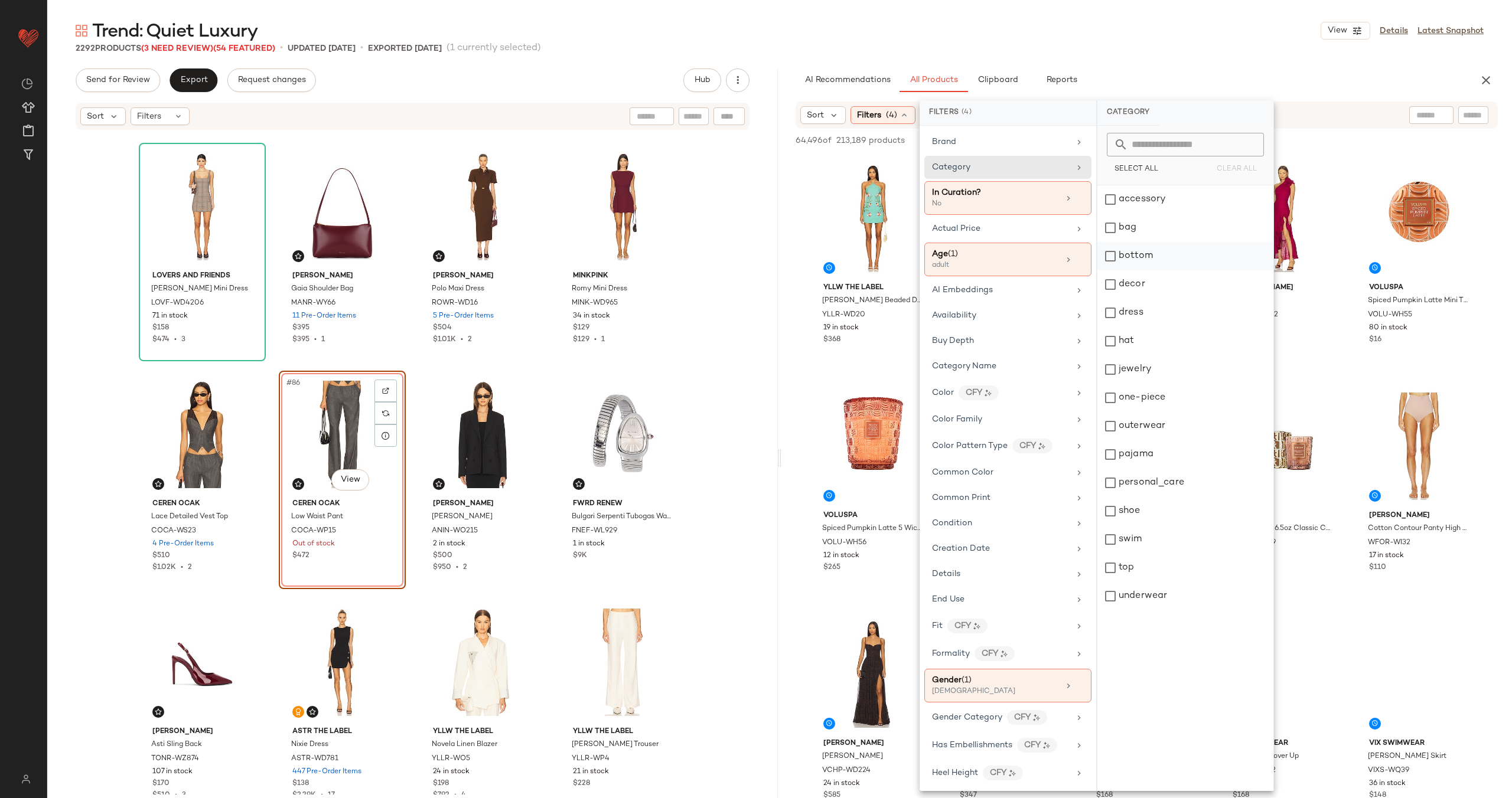
click at [1151, 257] on div "bottom" at bounding box center [1184, 256] width 176 height 28
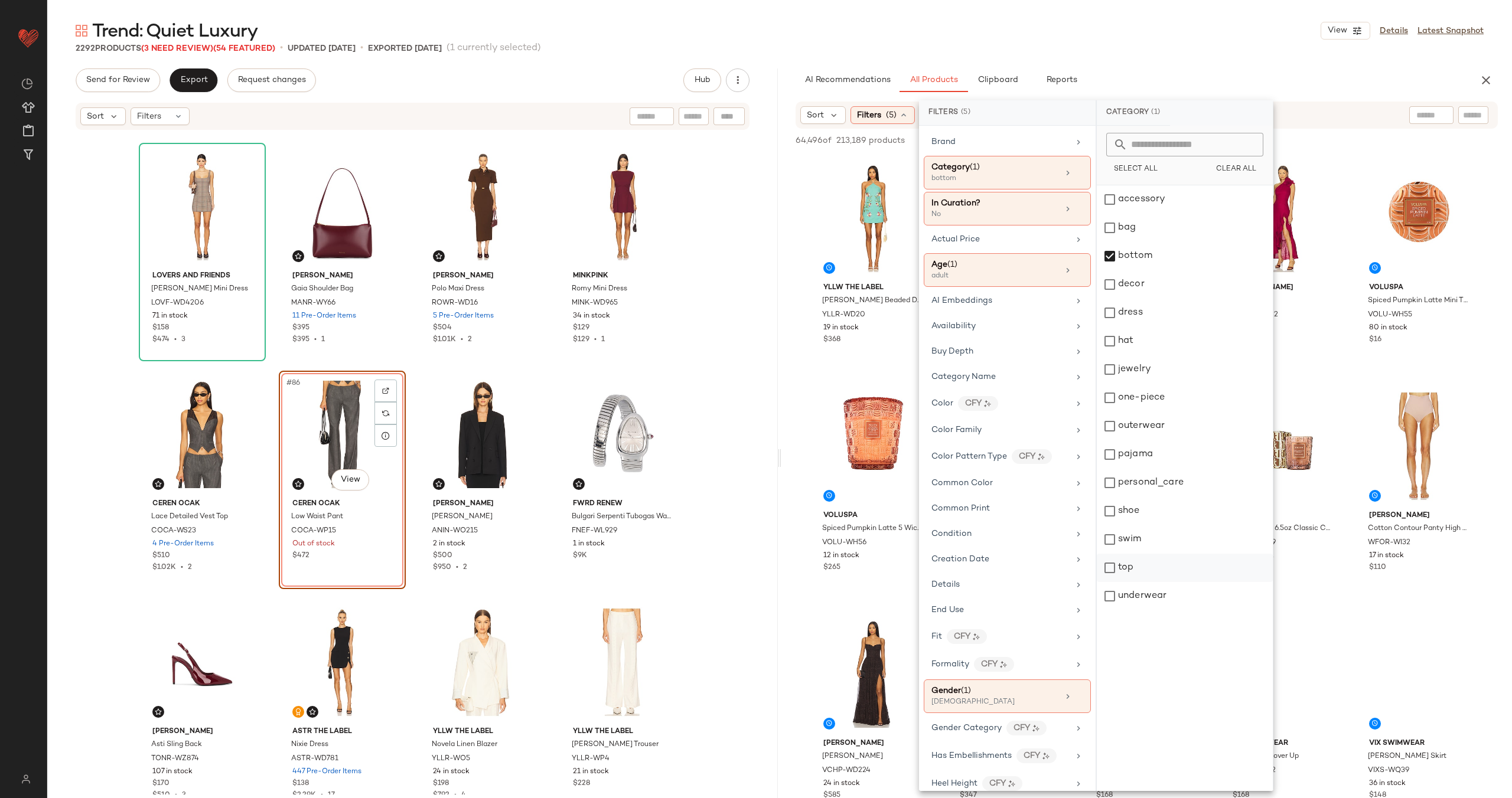
click at [1130, 573] on div "top" at bounding box center [1184, 567] width 176 height 28
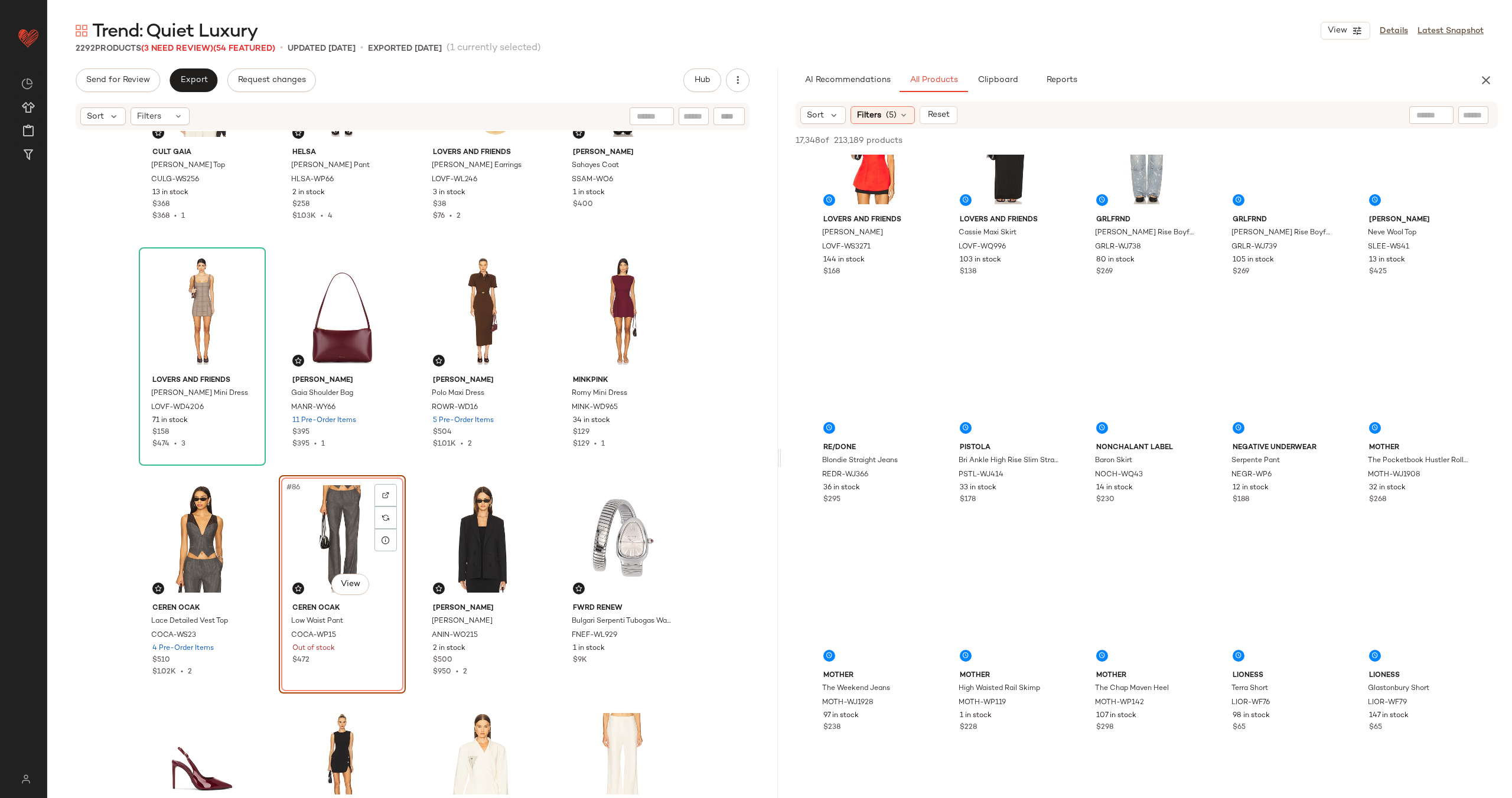
scroll to position [2145, 0]
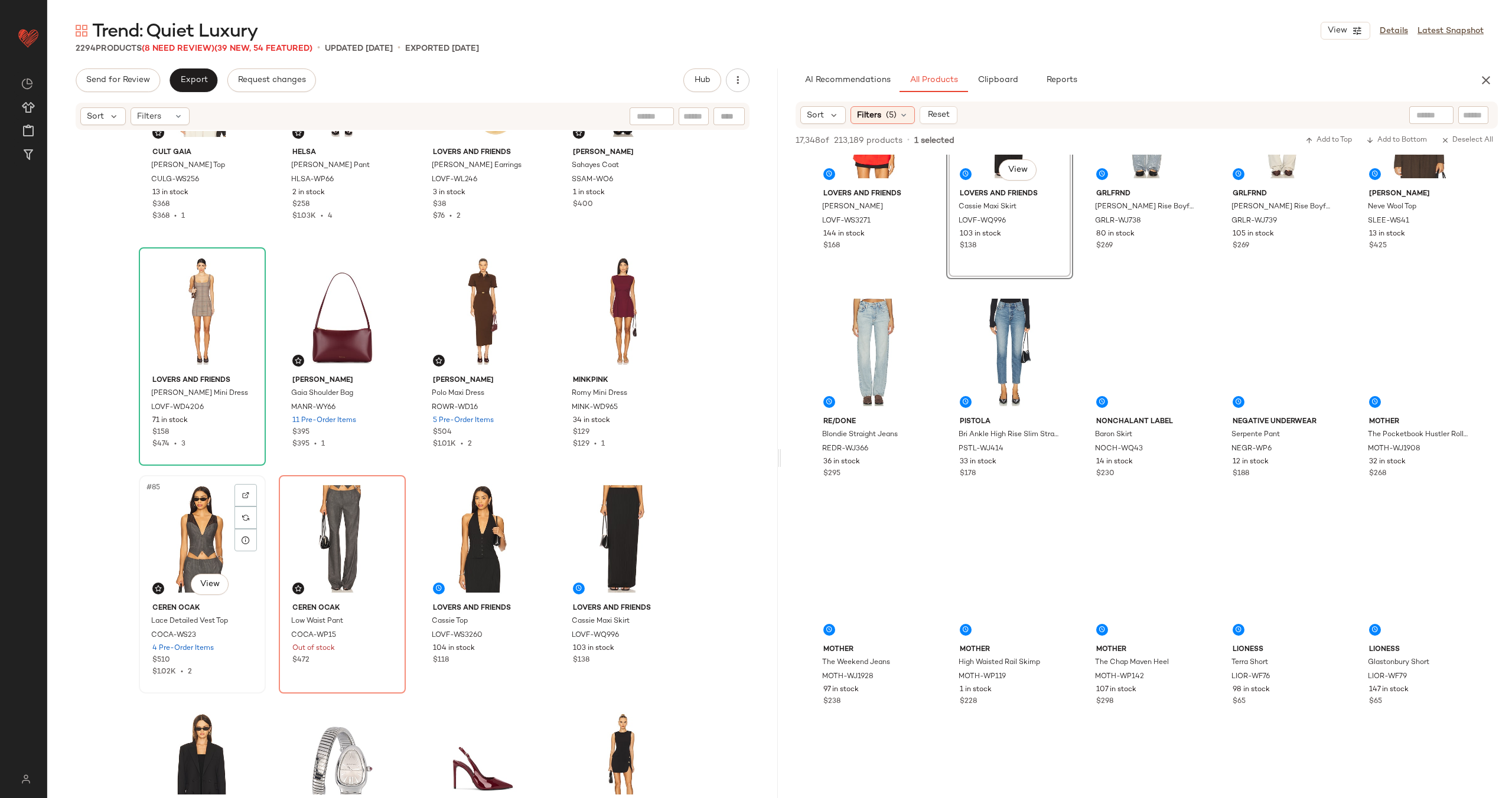
click at [186, 542] on div "#85 View" at bounding box center [202, 539] width 119 height 119
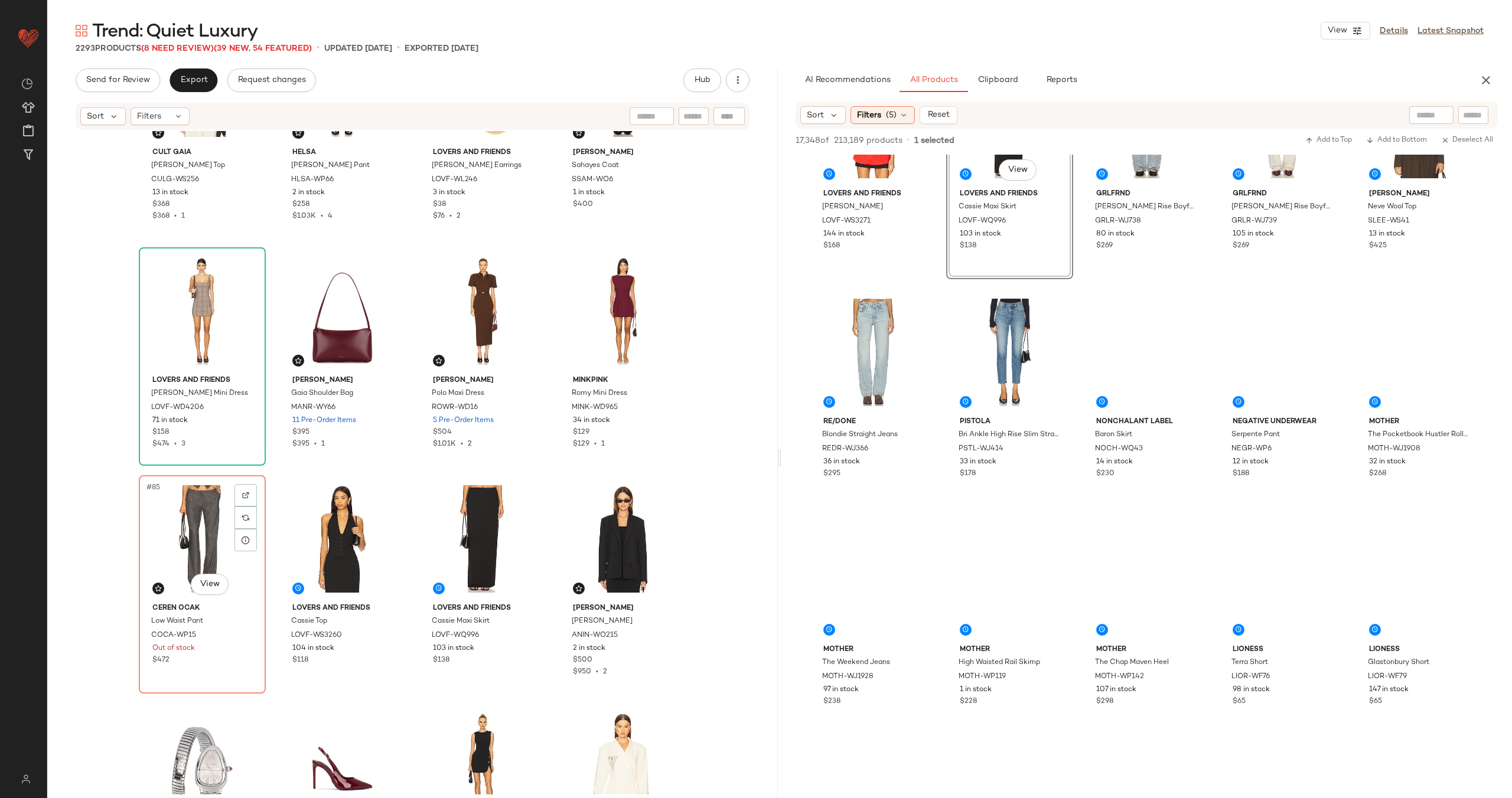
click at [186, 542] on div "#85 View" at bounding box center [202, 539] width 119 height 119
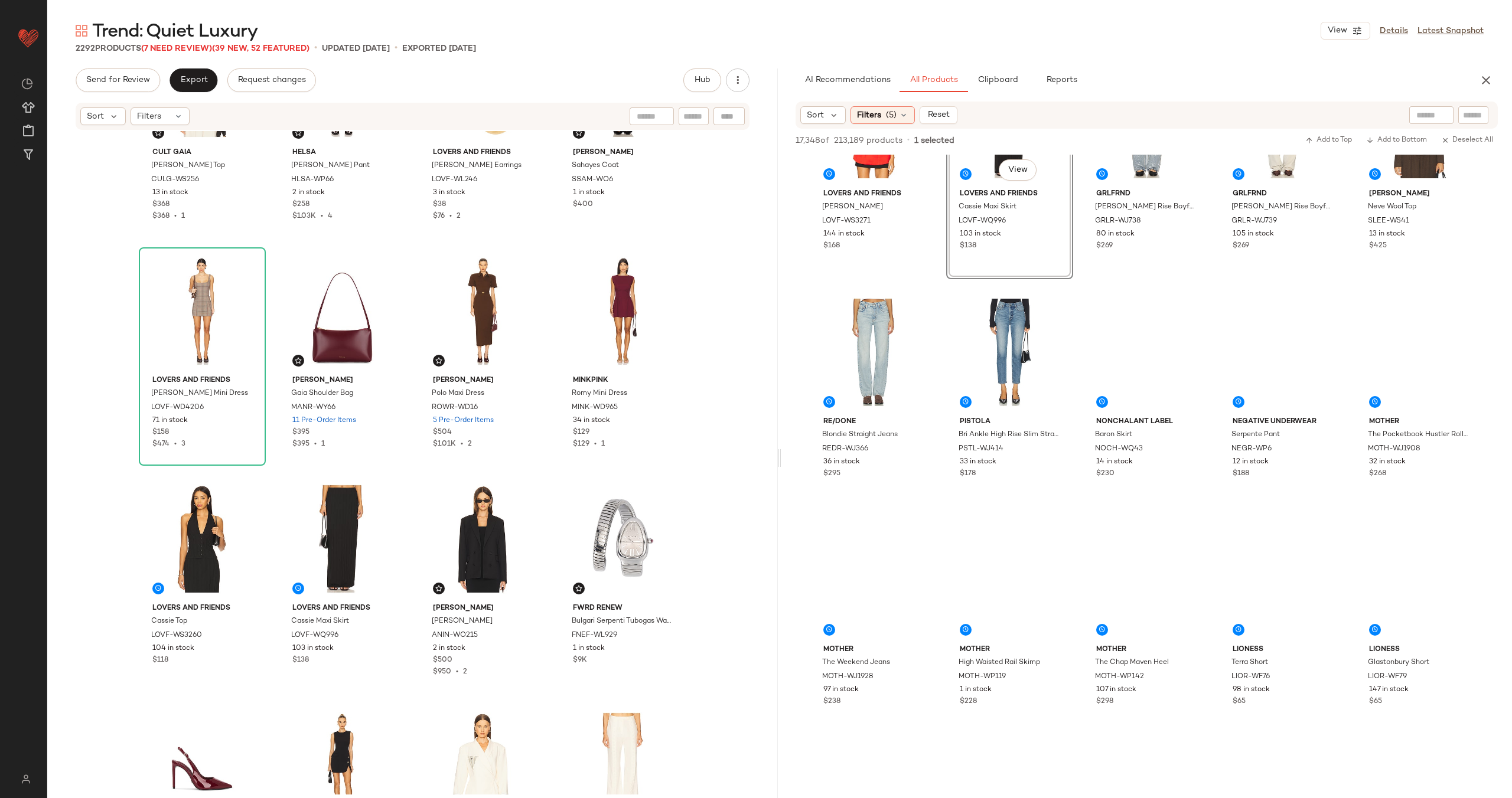
click at [409, 514] on div "Cult [PERSON_NAME] Top CULG-WS256 13 in stock $368 $368 • 1 Helsa Hayleigh Stir…" at bounding box center [412, 463] width 730 height 664
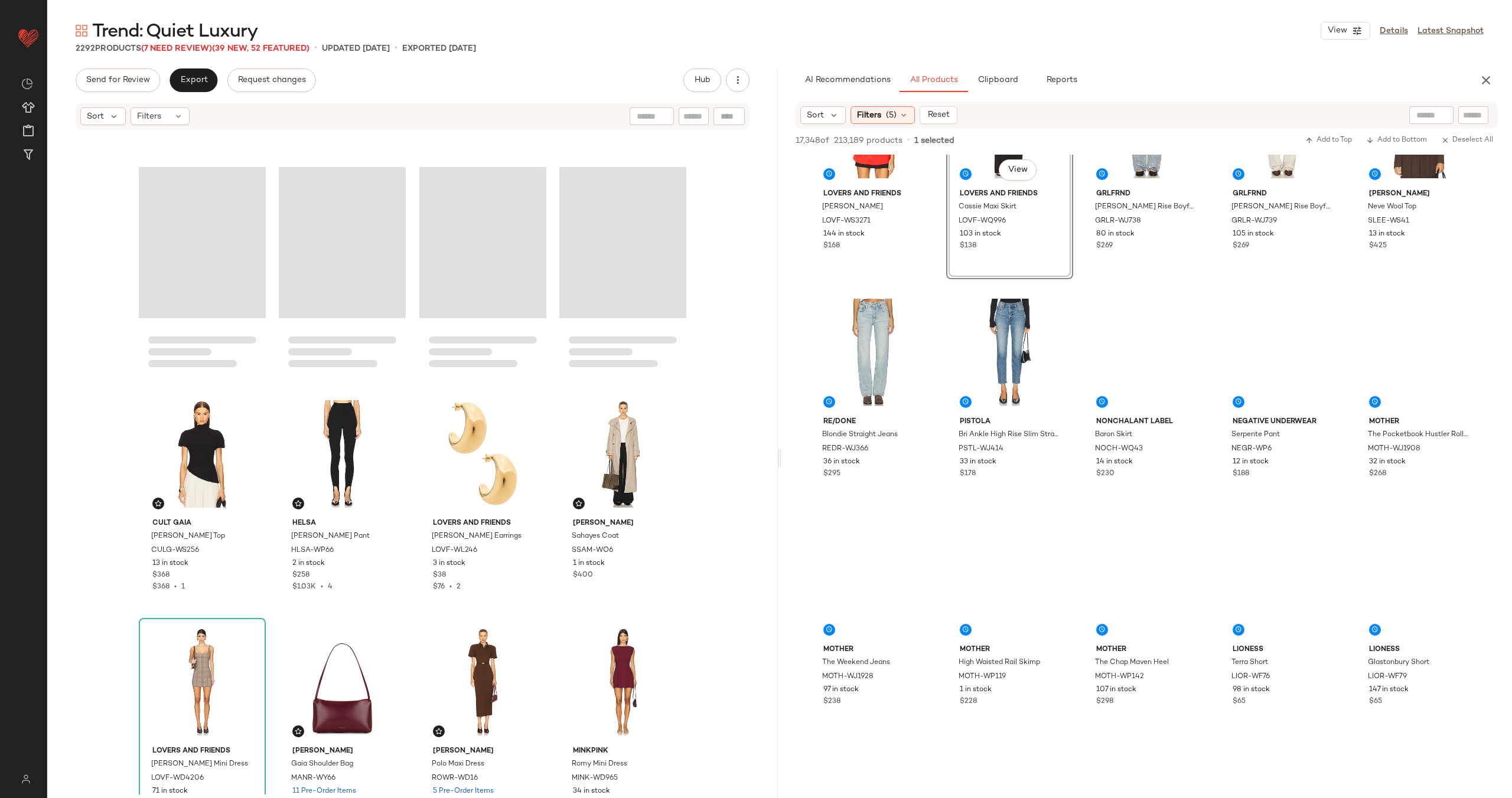
scroll to position [3686, 0]
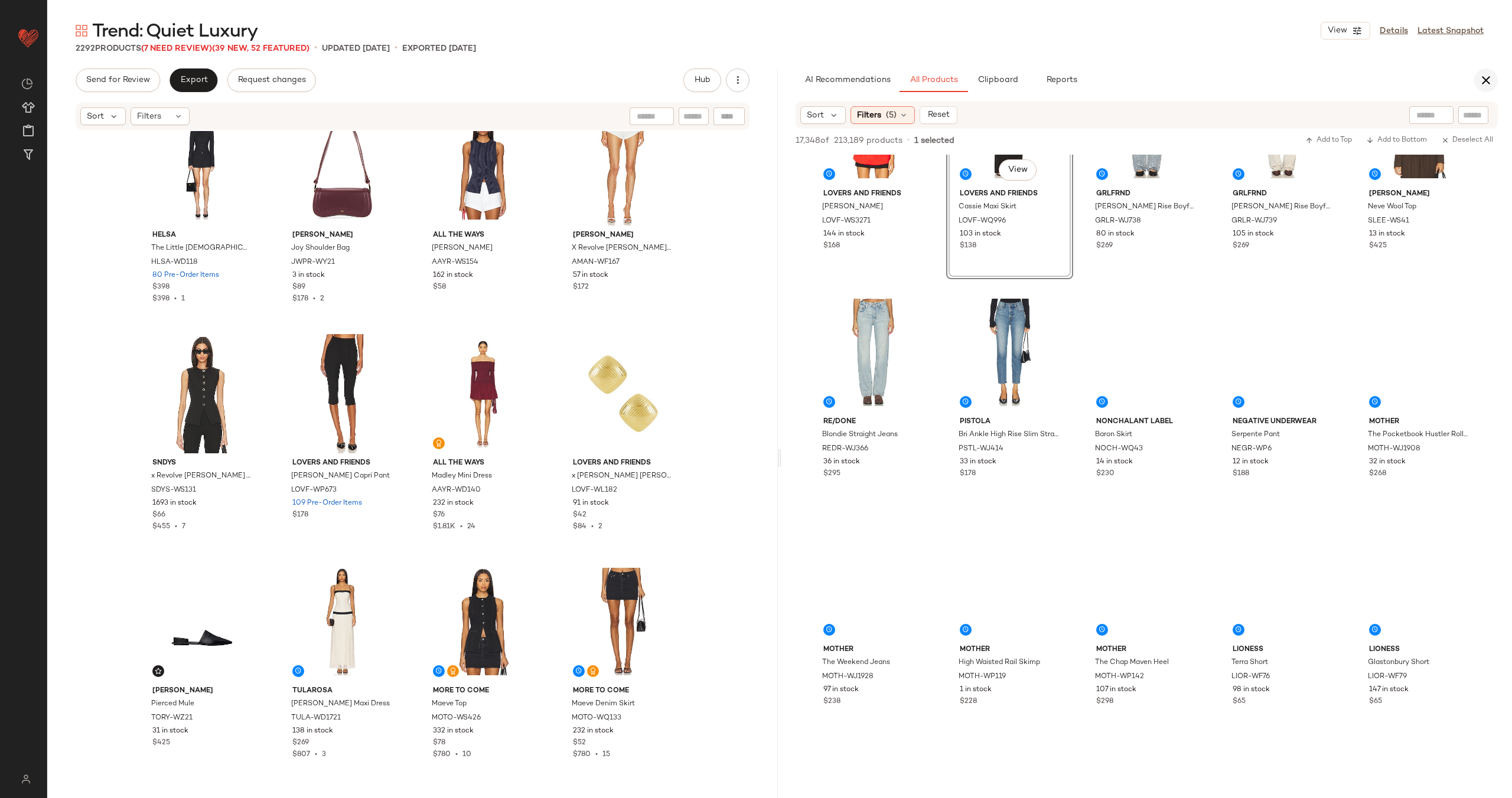
click at [1483, 79] on icon "button" at bounding box center [1486, 80] width 14 height 14
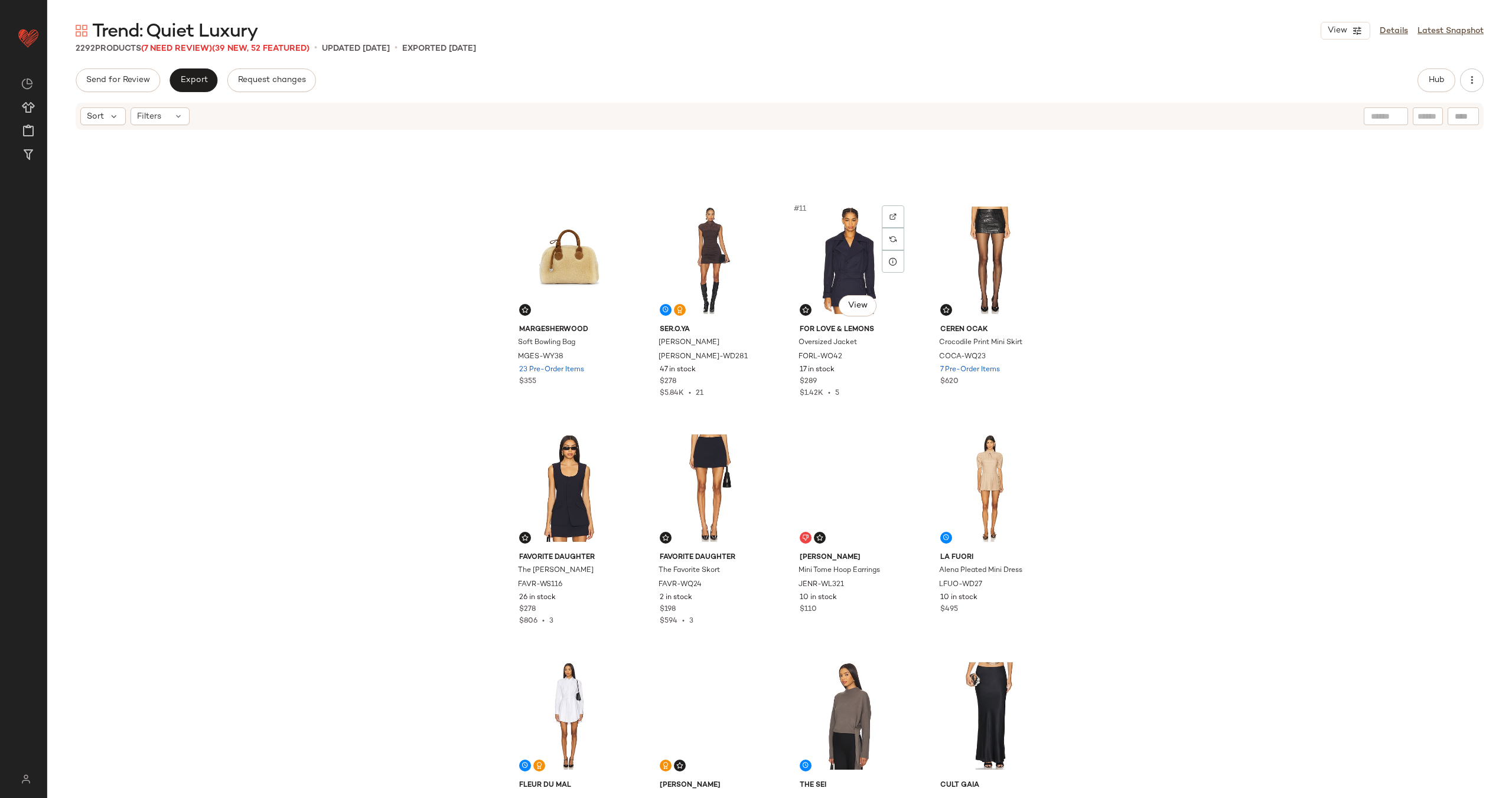
scroll to position [0, 0]
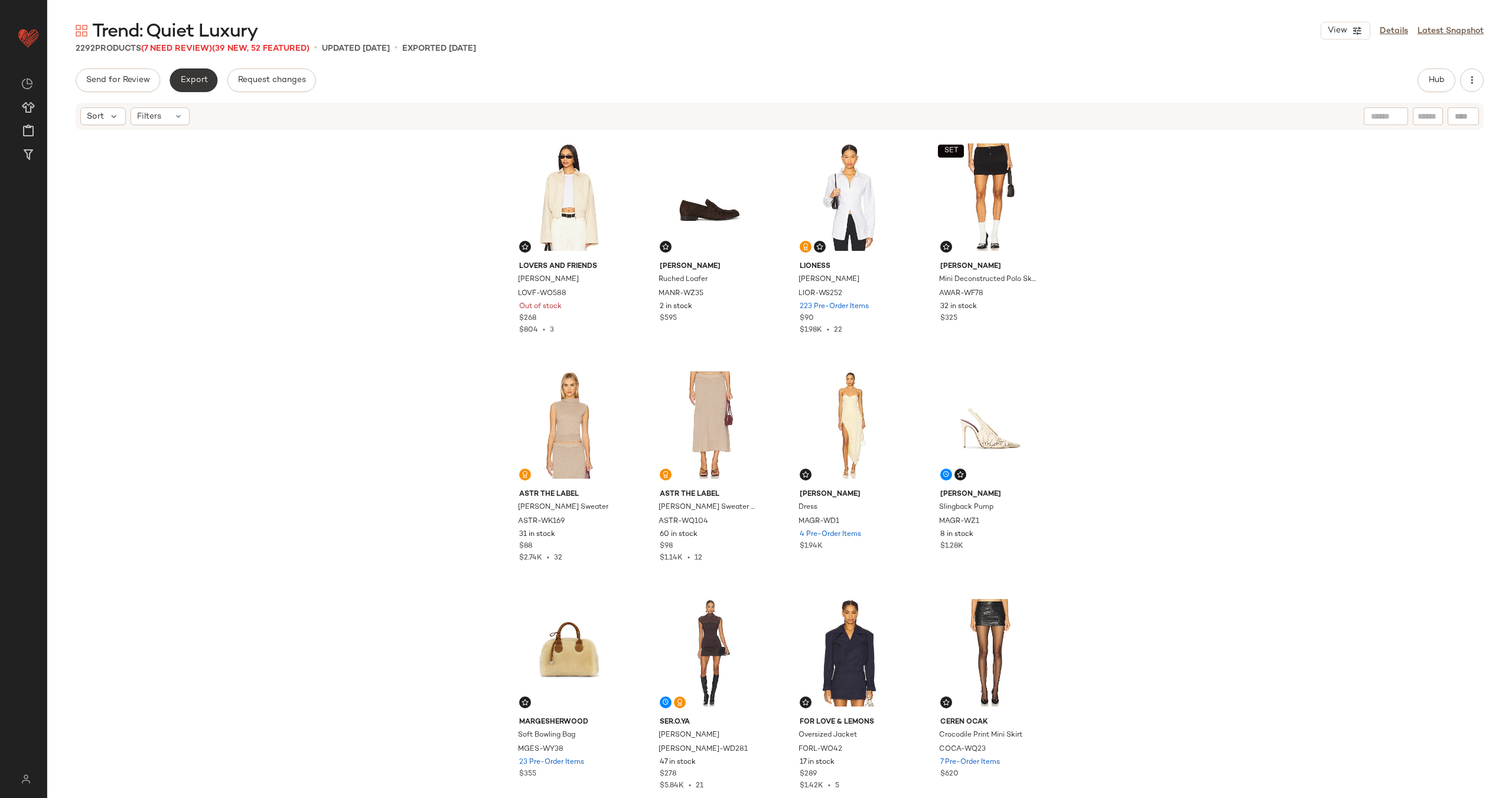
click at [194, 76] on span "Export" at bounding box center [193, 80] width 27 height 9
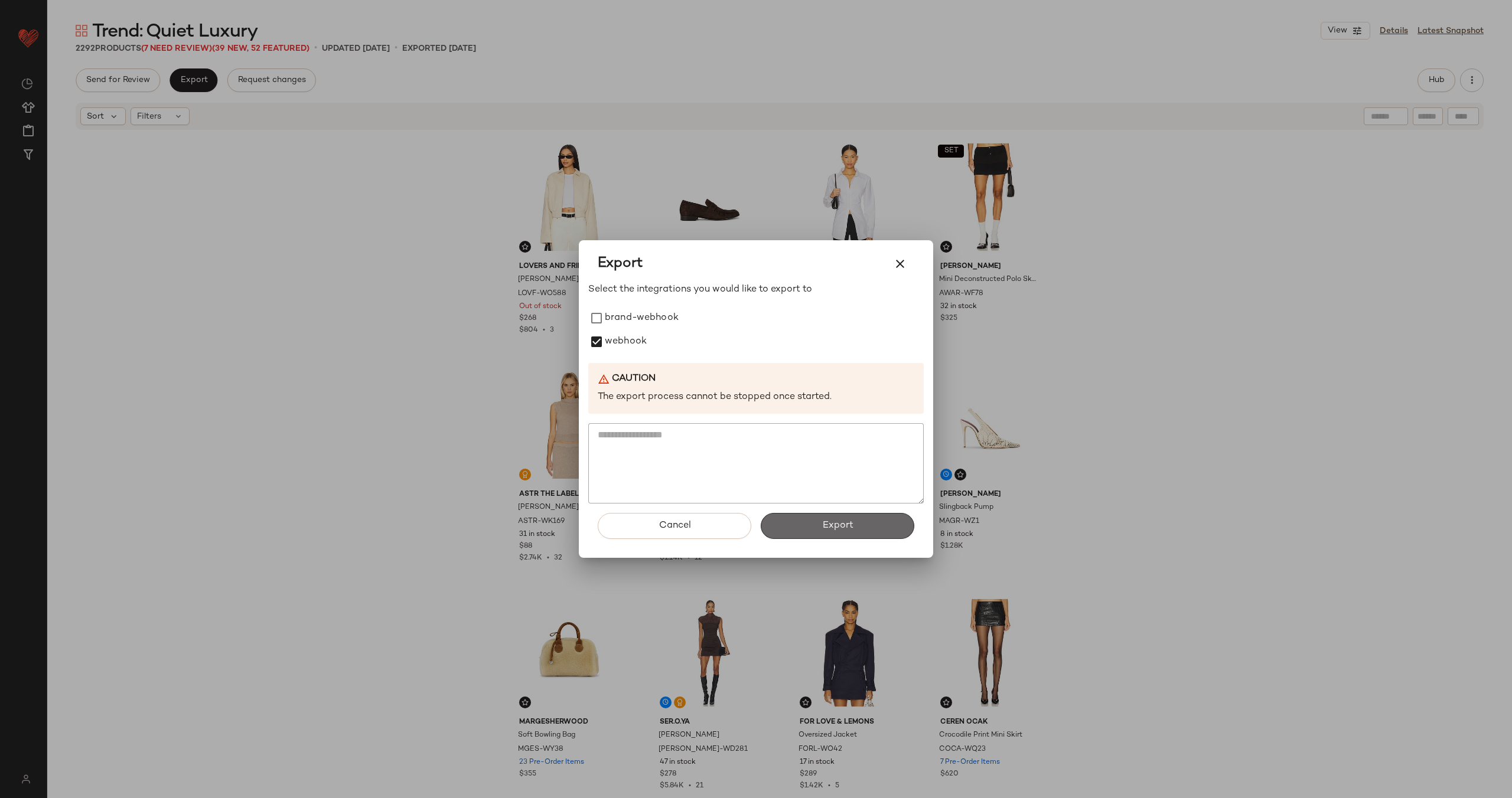
click at [835, 531] on span "Export" at bounding box center [837, 525] width 31 height 12
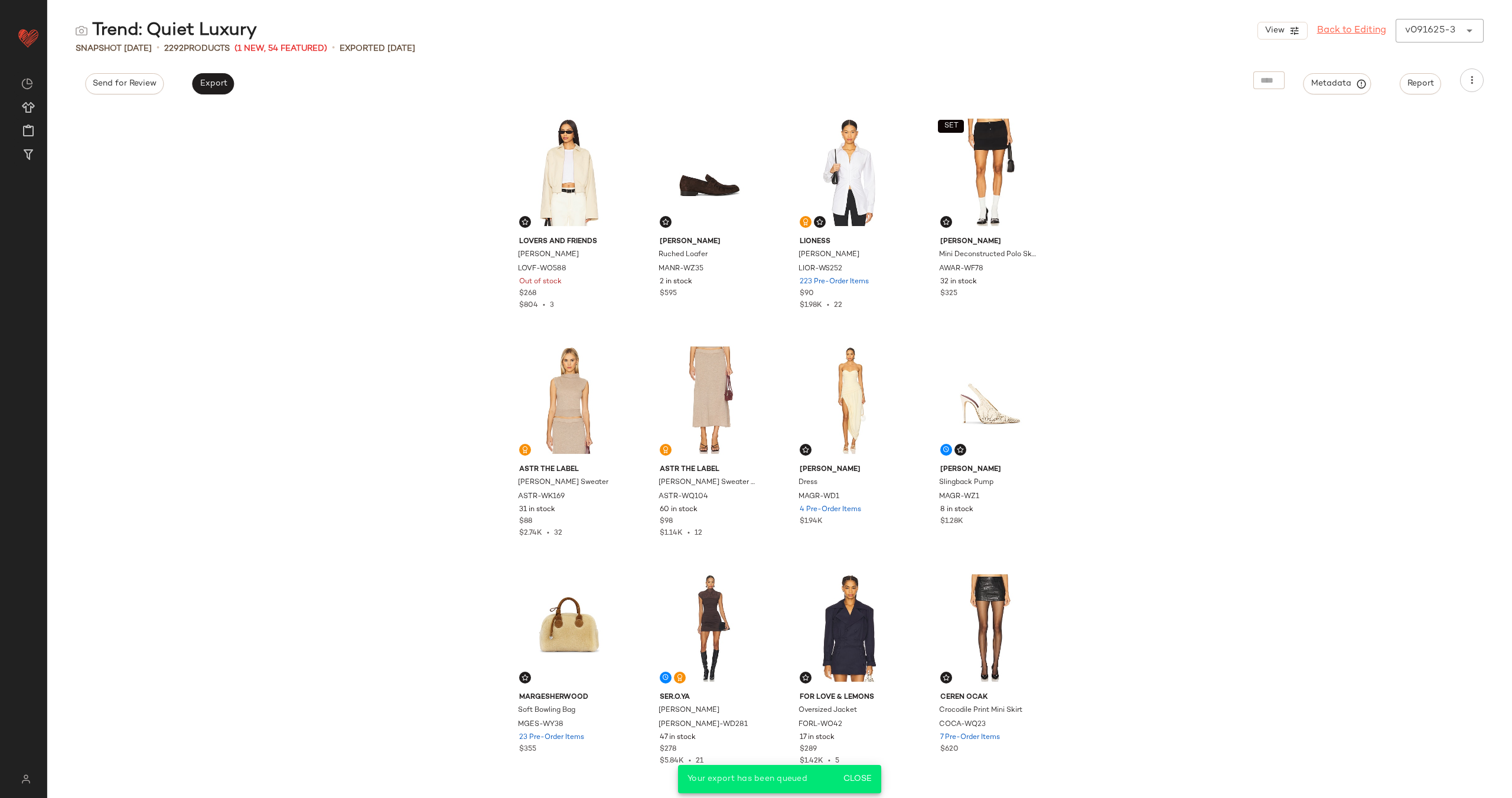
click at [1338, 30] on link "Back to Editing" at bounding box center [1351, 31] width 69 height 14
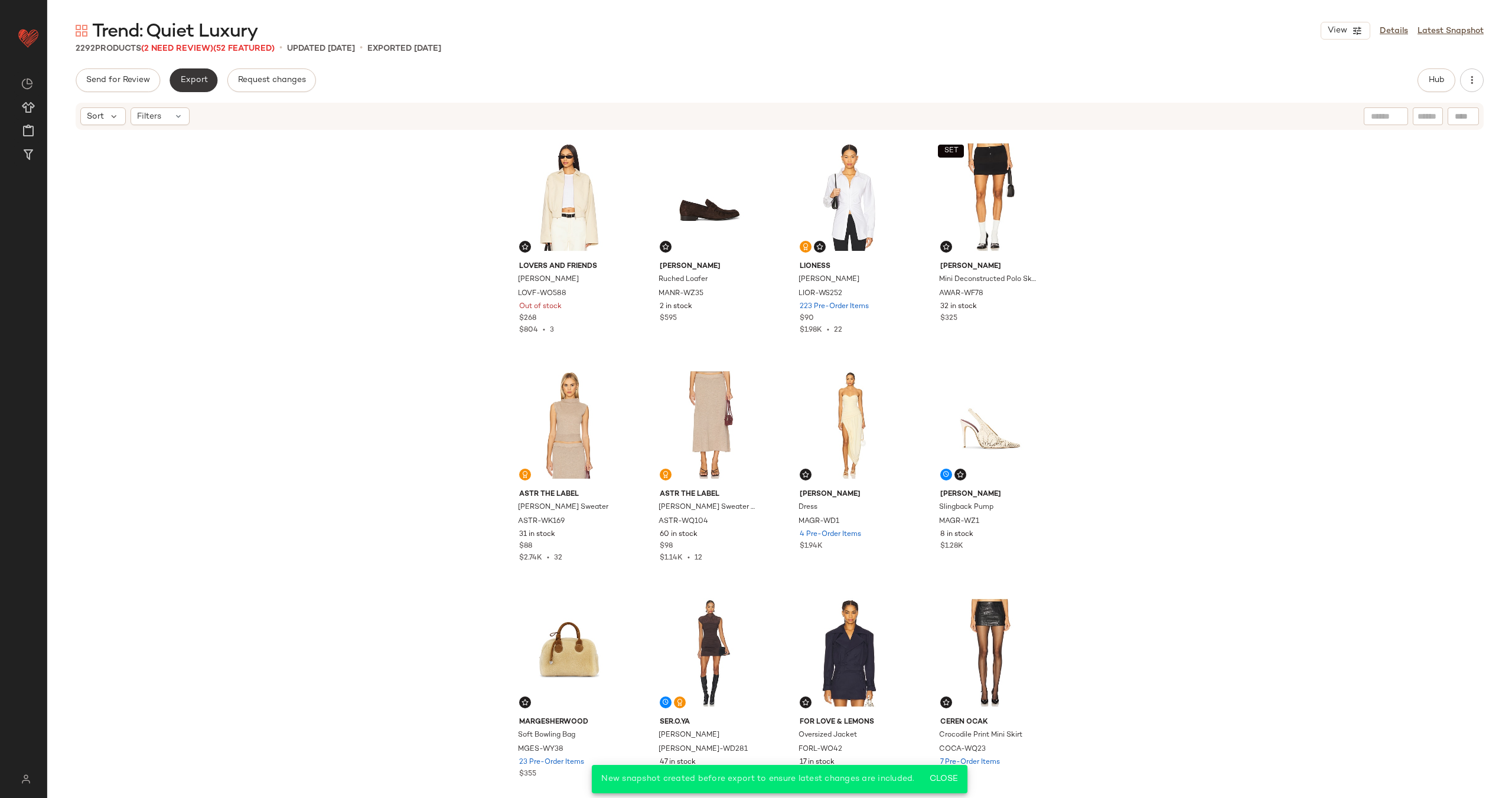
click at [187, 78] on span "Export" at bounding box center [193, 80] width 27 height 9
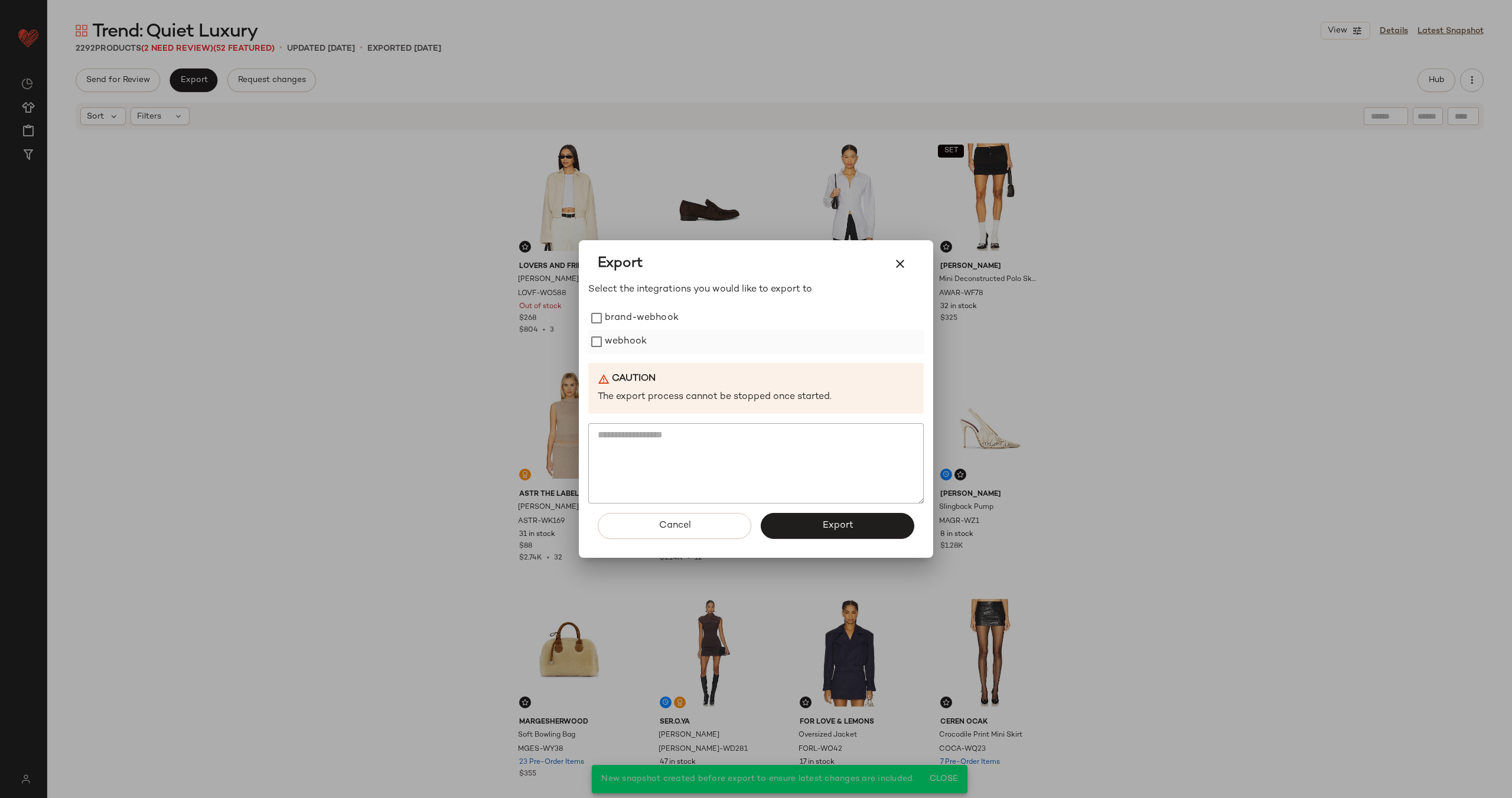
click at [625, 342] on label "webhook" at bounding box center [625, 342] width 42 height 24
click at [820, 523] on button "Export" at bounding box center [837, 526] width 153 height 26
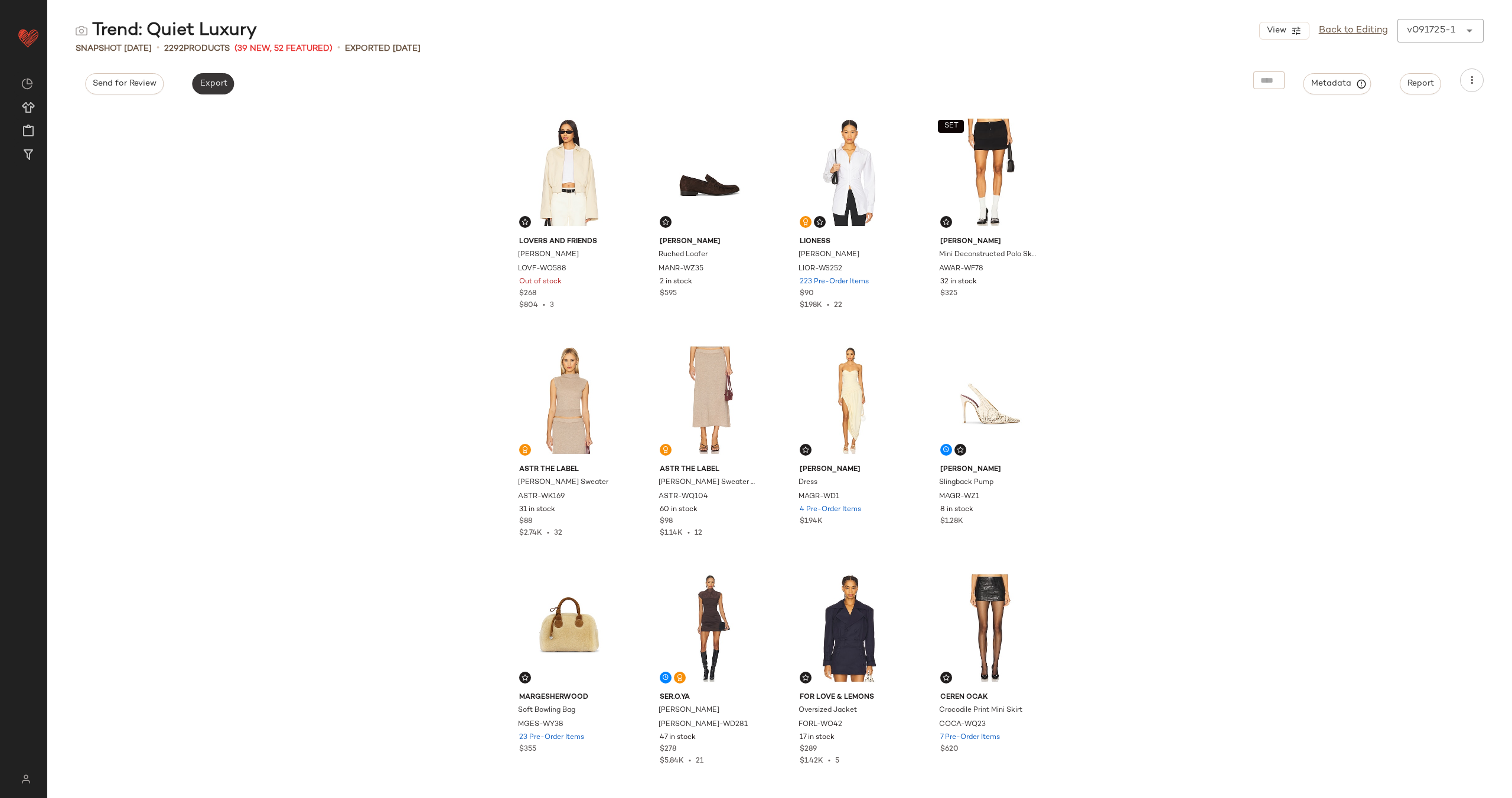
click at [218, 87] on span "Export" at bounding box center [213, 83] width 27 height 9
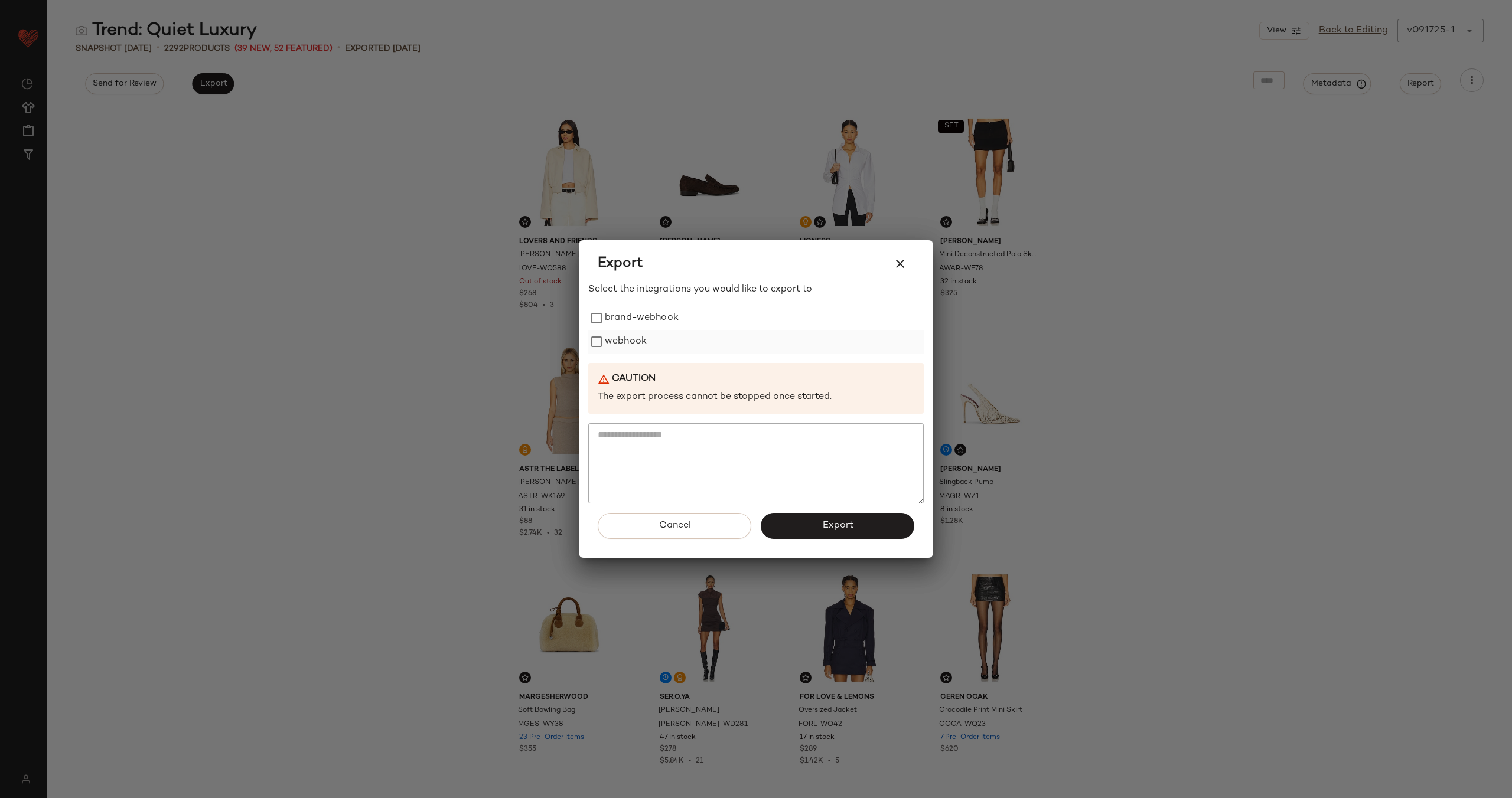
click at [628, 338] on label "webhook" at bounding box center [625, 342] width 42 height 24
click at [834, 523] on span "Export" at bounding box center [837, 525] width 31 height 12
